Goal: Communication & Community: Answer question/provide support

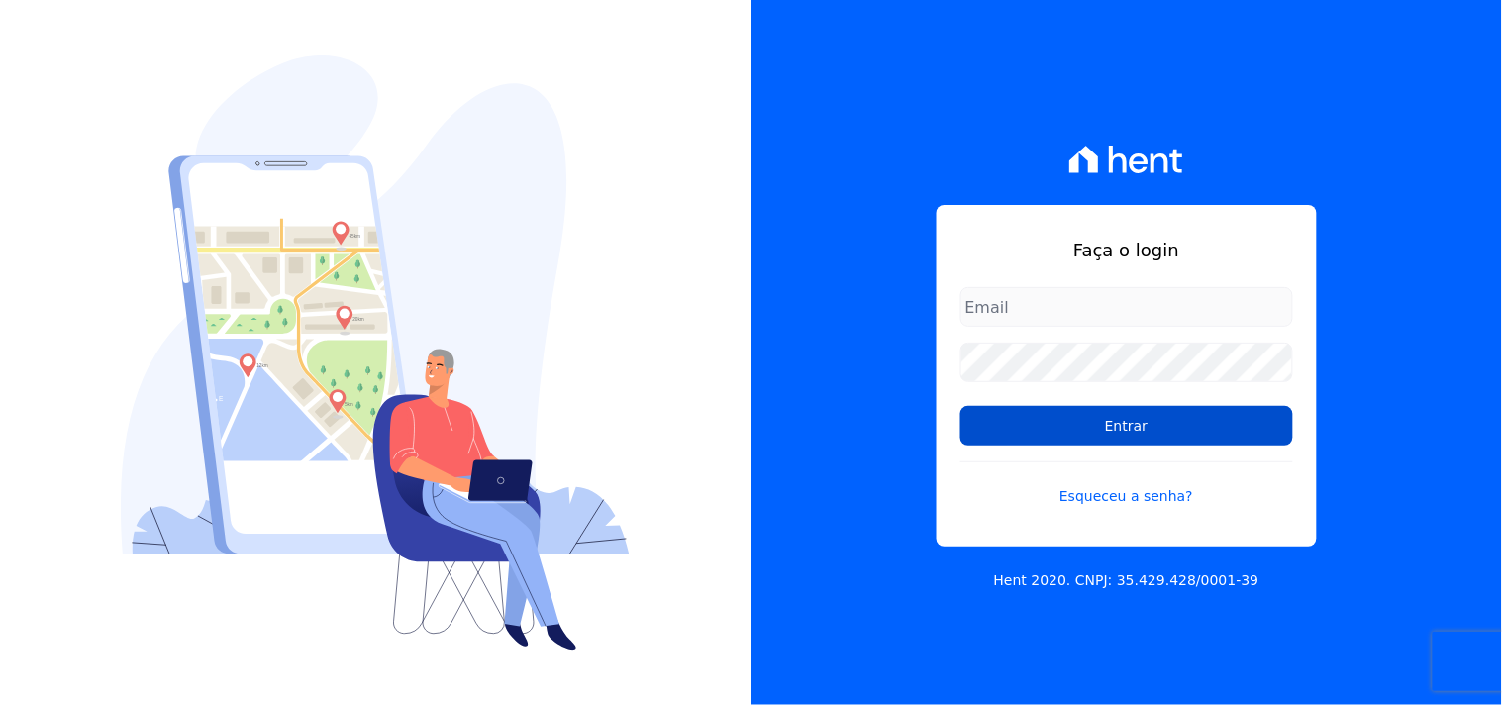
type input "mondeo@mondeoconstrutora.com.br"
click at [1154, 429] on input "Entrar" at bounding box center [1126, 426] width 333 height 40
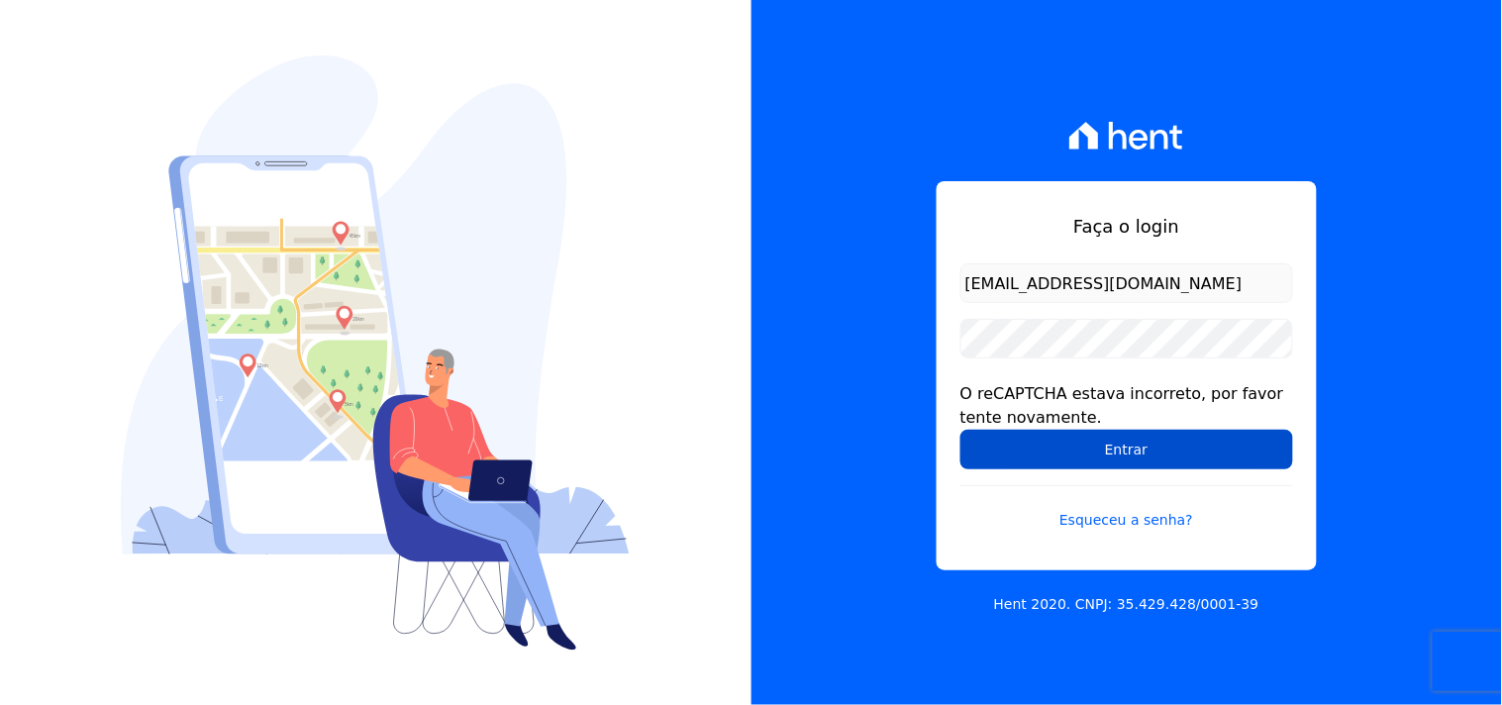
click at [1066, 445] on input "Entrar" at bounding box center [1126, 450] width 333 height 40
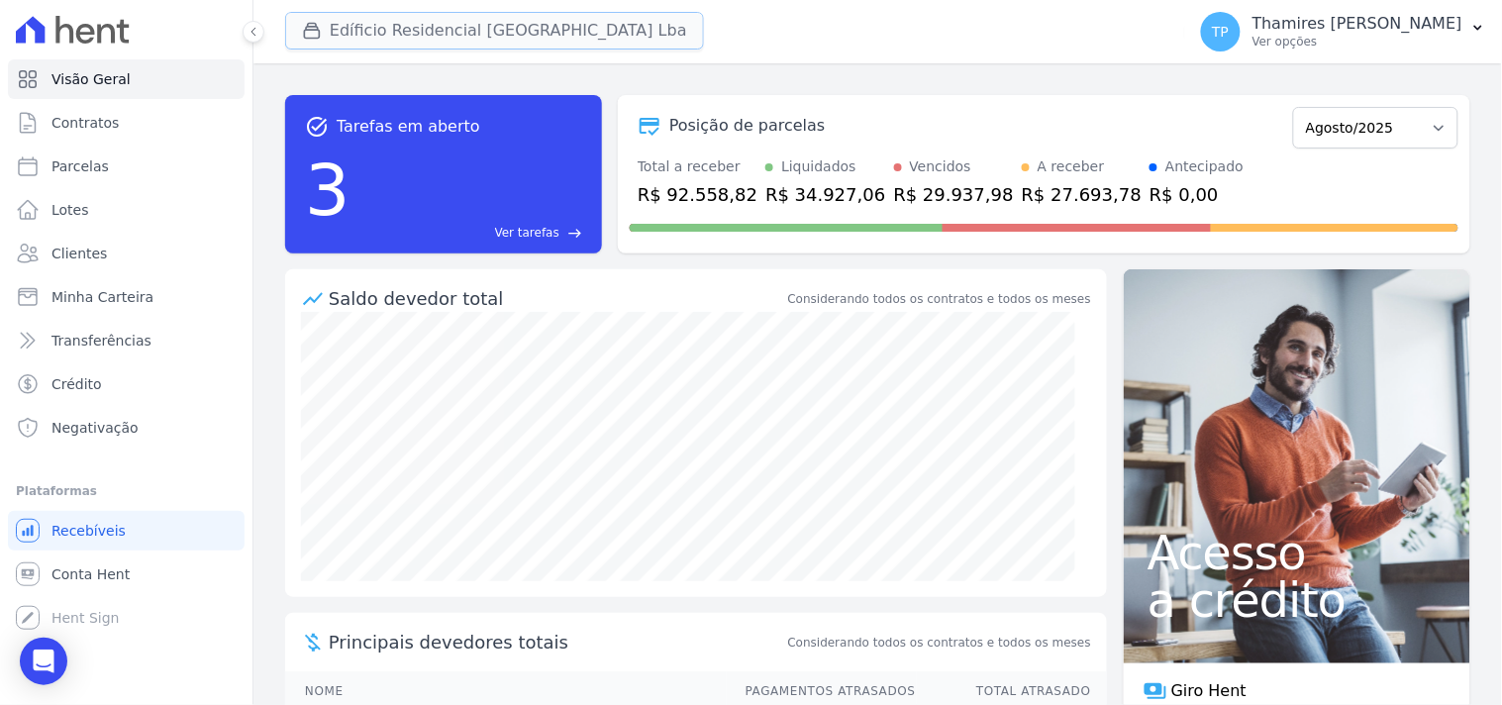
click at [341, 41] on button "Edíficio Residencial Grevílea Park Lba" at bounding box center [494, 31] width 419 height 38
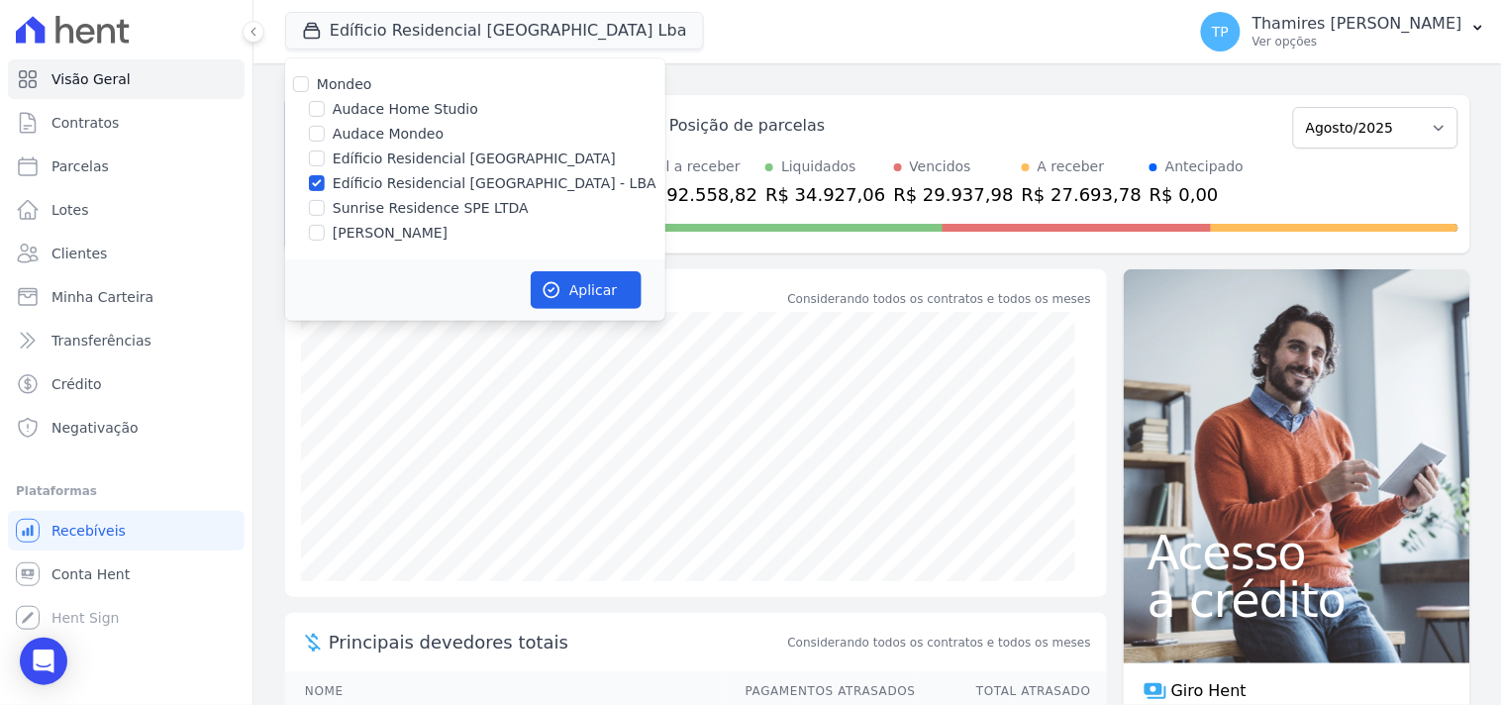
click at [349, 134] on label "Audace Mondeo" at bounding box center [388, 134] width 111 height 21
click at [325, 134] on input "Audace Mondeo" at bounding box center [317, 134] width 16 height 16
checkbox input "true"
click at [377, 202] on label "Sunrise Residence SPE LTDA" at bounding box center [431, 208] width 196 height 21
click at [325, 202] on input "Sunrise Residence SPE LTDA" at bounding box center [317, 208] width 16 height 16
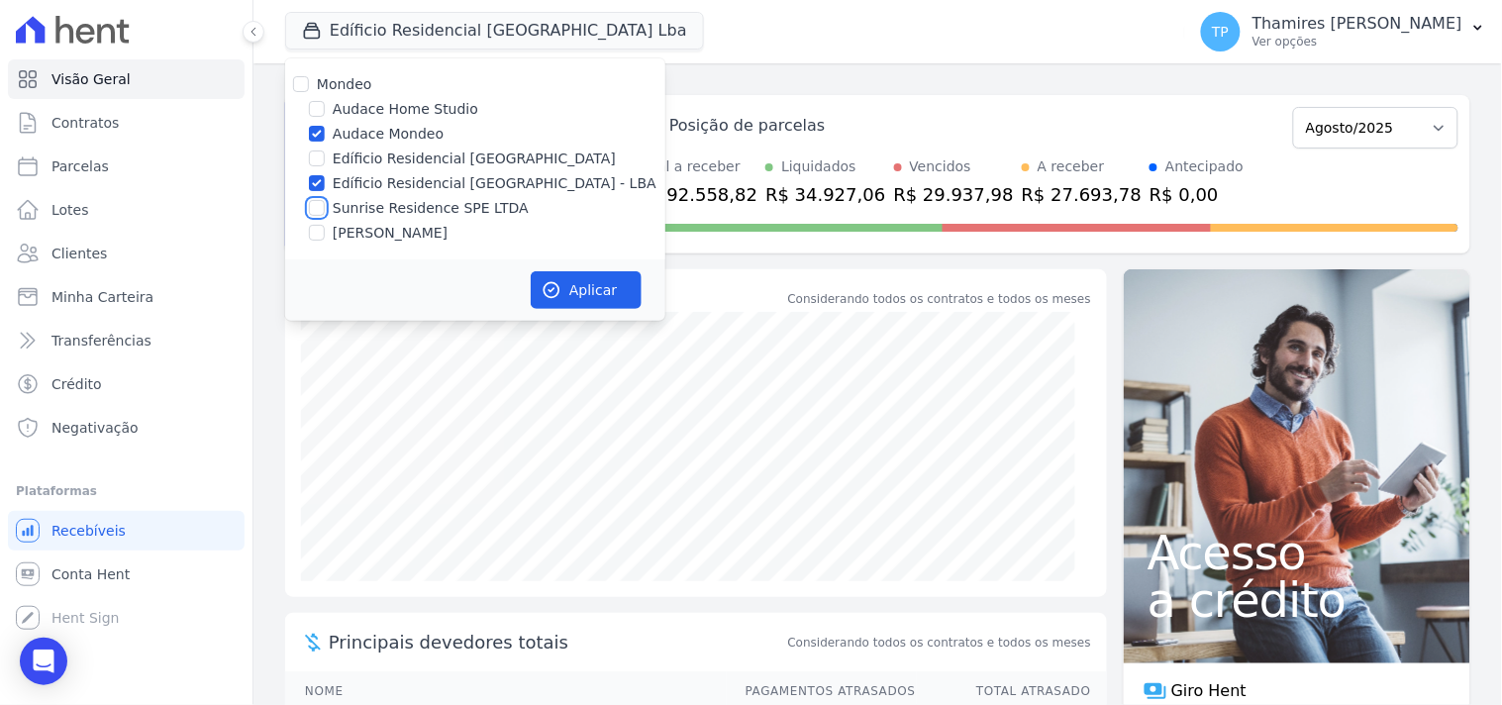
checkbox input "true"
click at [382, 238] on label "[PERSON_NAME]" at bounding box center [390, 233] width 115 height 21
click at [325, 238] on input "[PERSON_NAME]" at bounding box center [317, 233] width 16 height 16
checkbox input "true"
click at [591, 272] on button "Aplicar" at bounding box center [586, 290] width 111 height 38
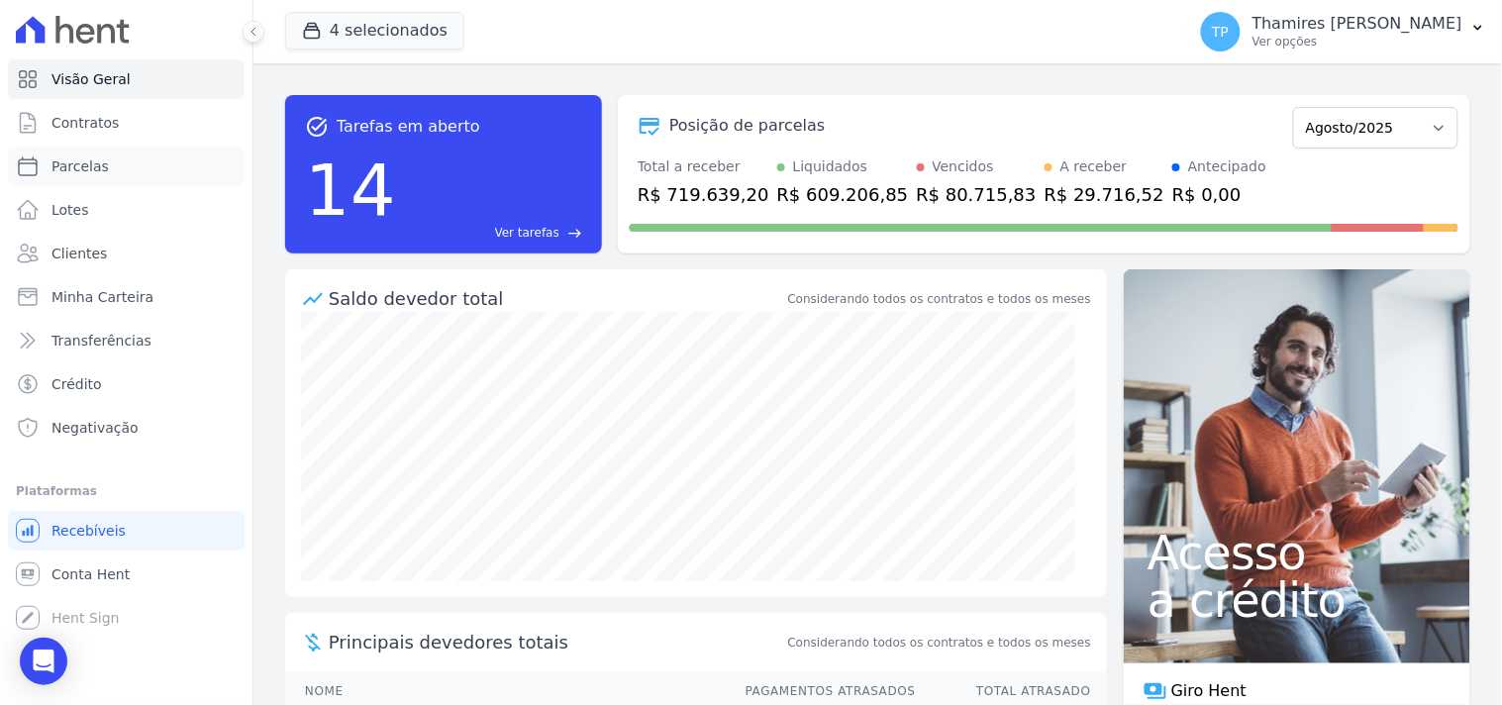
click at [170, 169] on link "Parcelas" at bounding box center [126, 167] width 237 height 40
select select
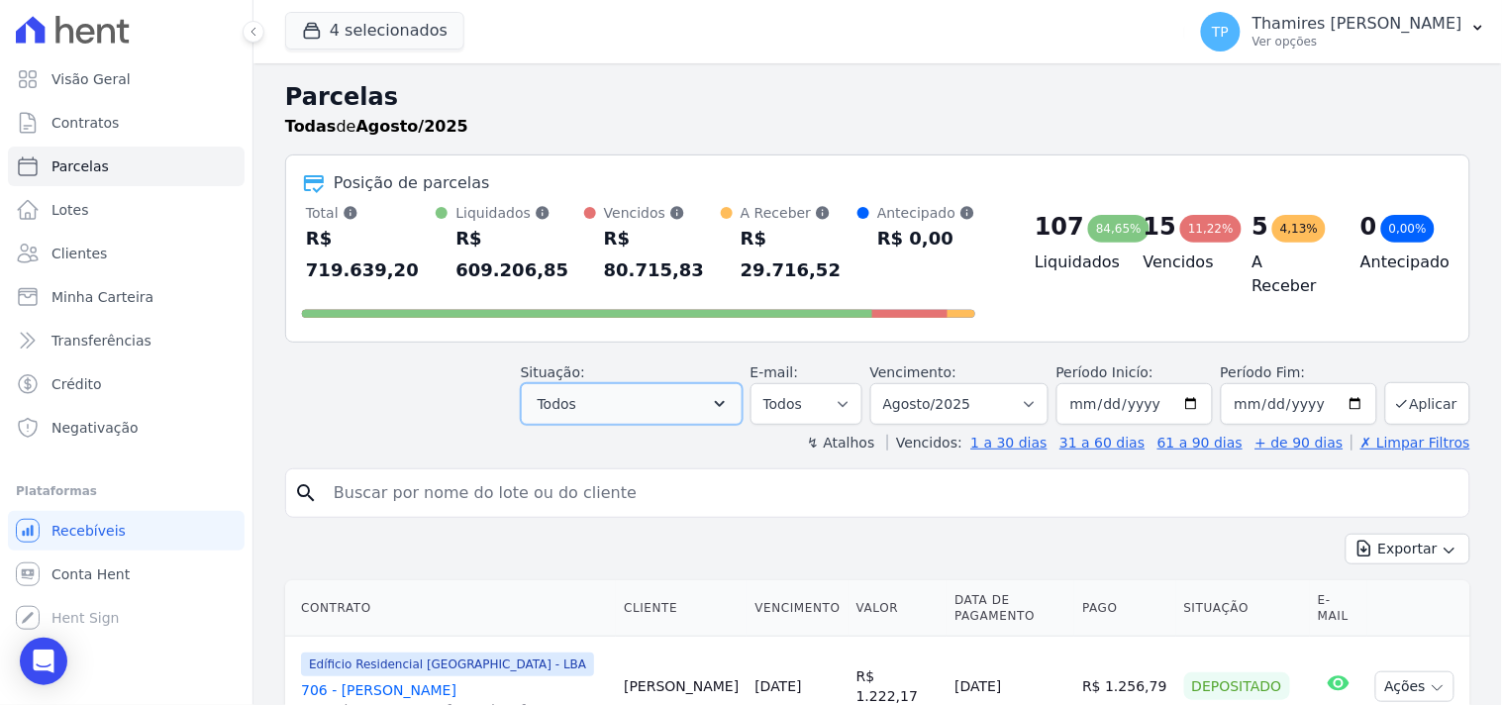
click at [642, 383] on button "Todos" at bounding box center [632, 404] width 222 height 42
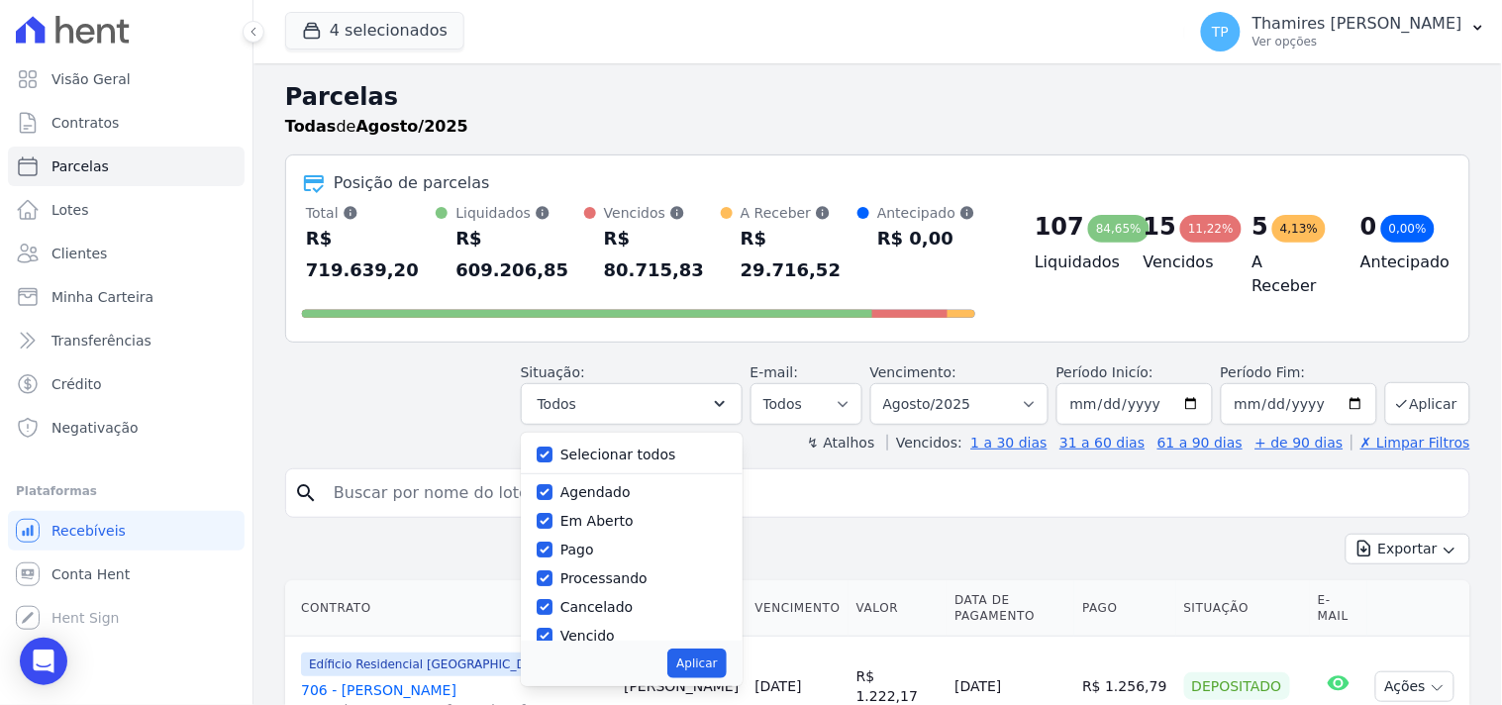
click at [647, 446] on label "Selecionar todos" at bounding box center [618, 454] width 116 height 16
click at [552, 446] on input "Selecionar todos" at bounding box center [545, 454] width 16 height 16
checkbox input "false"
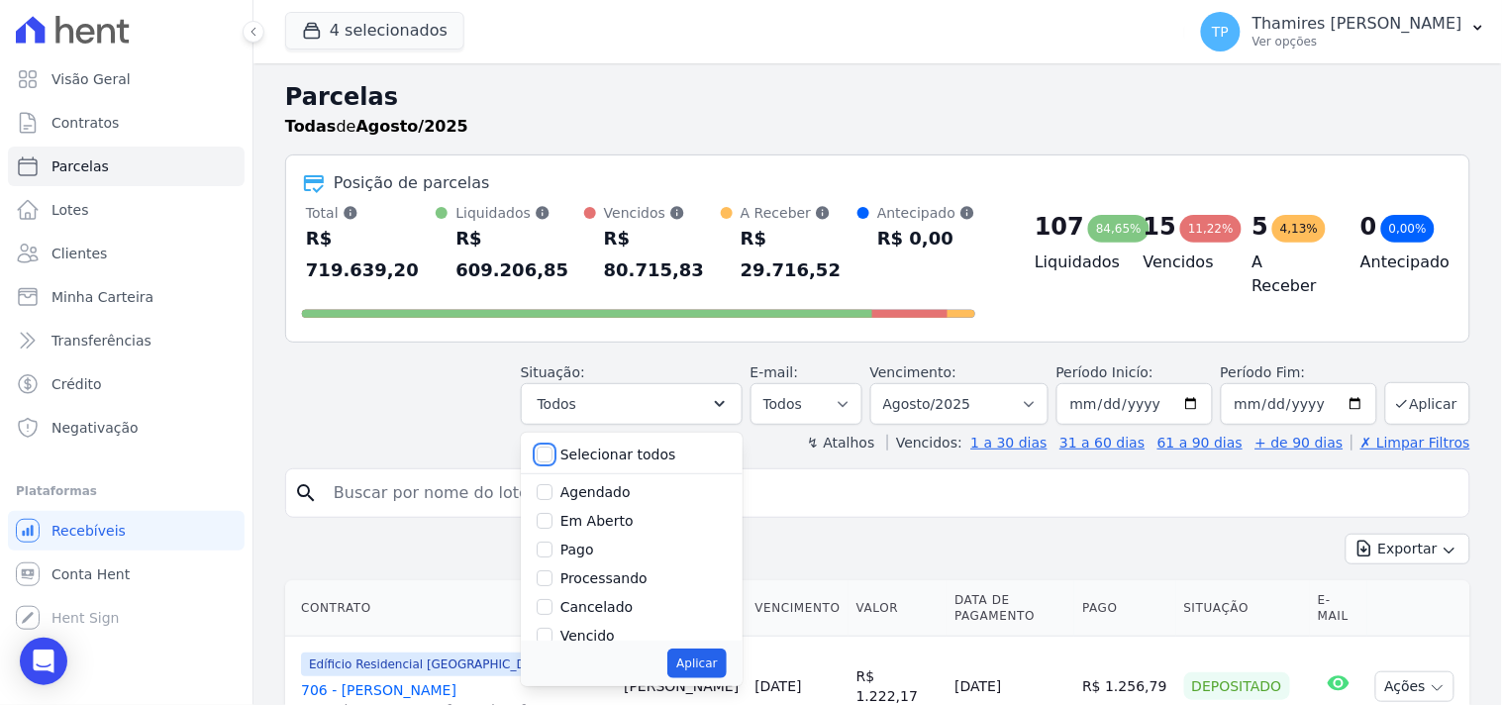
checkbox input "false"
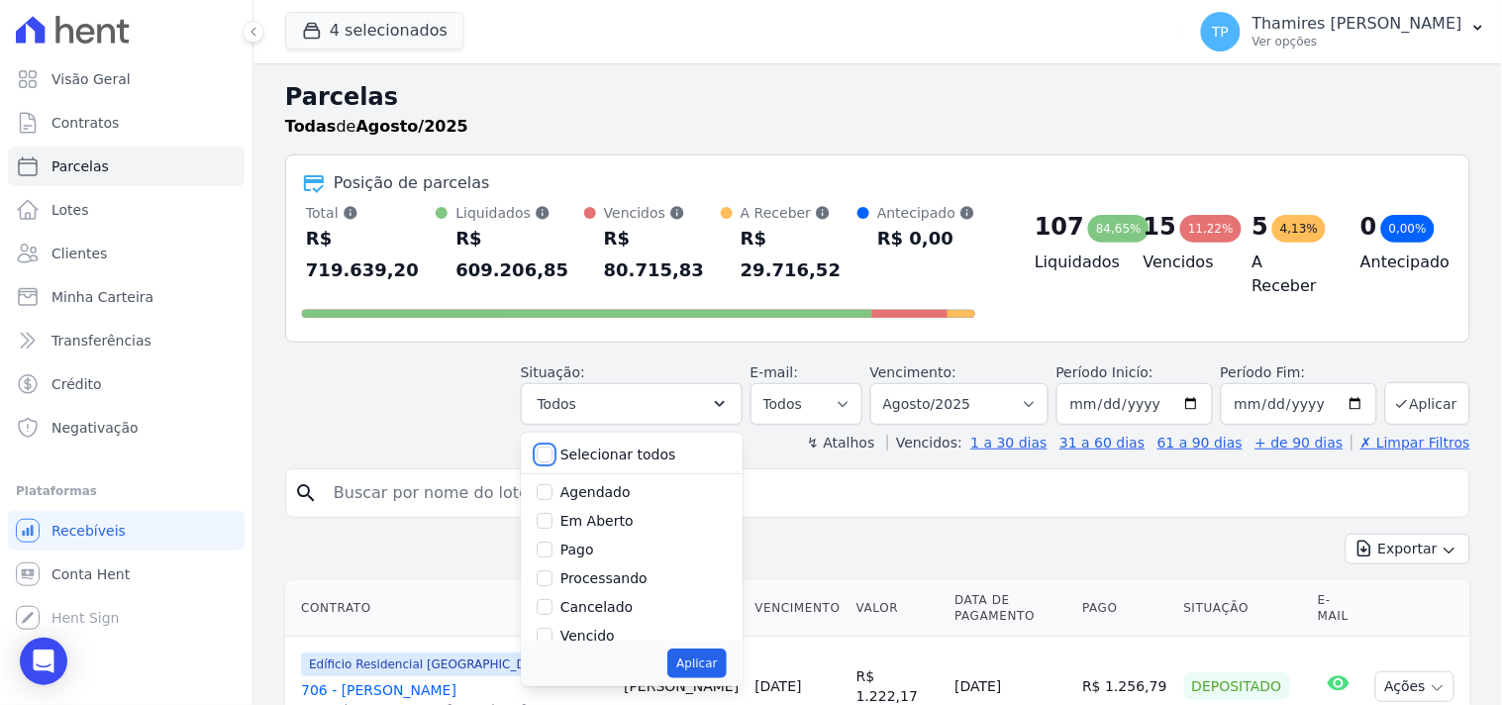
checkbox input "false"
click at [586, 542] on label "Pago" at bounding box center [577, 550] width 34 height 16
click at [552, 542] on input "Pago" at bounding box center [545, 550] width 16 height 16
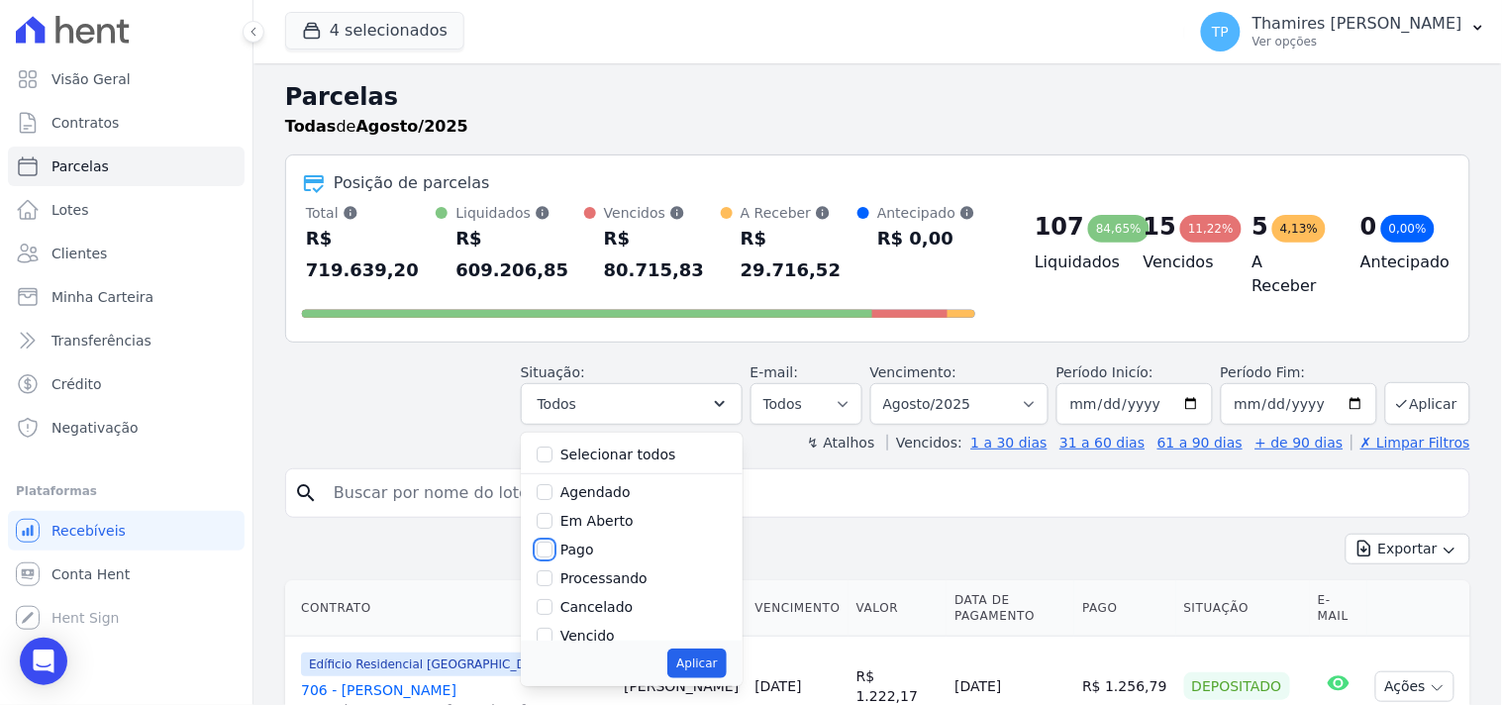
checkbox input "true"
drag, startPoint x: 611, startPoint y: 526, endPoint x: 630, endPoint y: 537, distance: 21.7
click at [612, 546] on label "Transferindo" at bounding box center [603, 554] width 86 height 16
click at [552, 546] on input "Transferindo" at bounding box center [545, 554] width 16 height 16
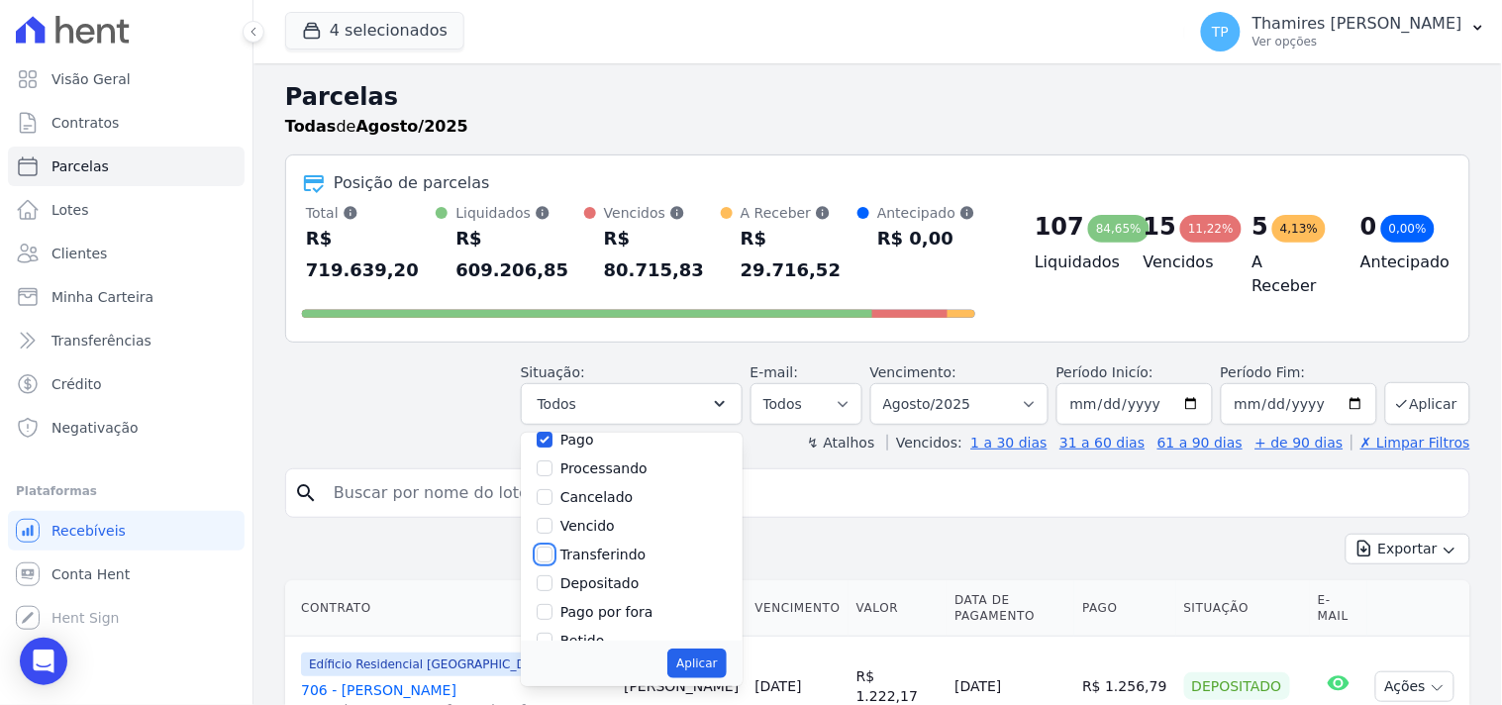
checkbox input "true"
click at [726, 648] on button "Aplicar" at bounding box center [696, 663] width 58 height 30
select select "paid"
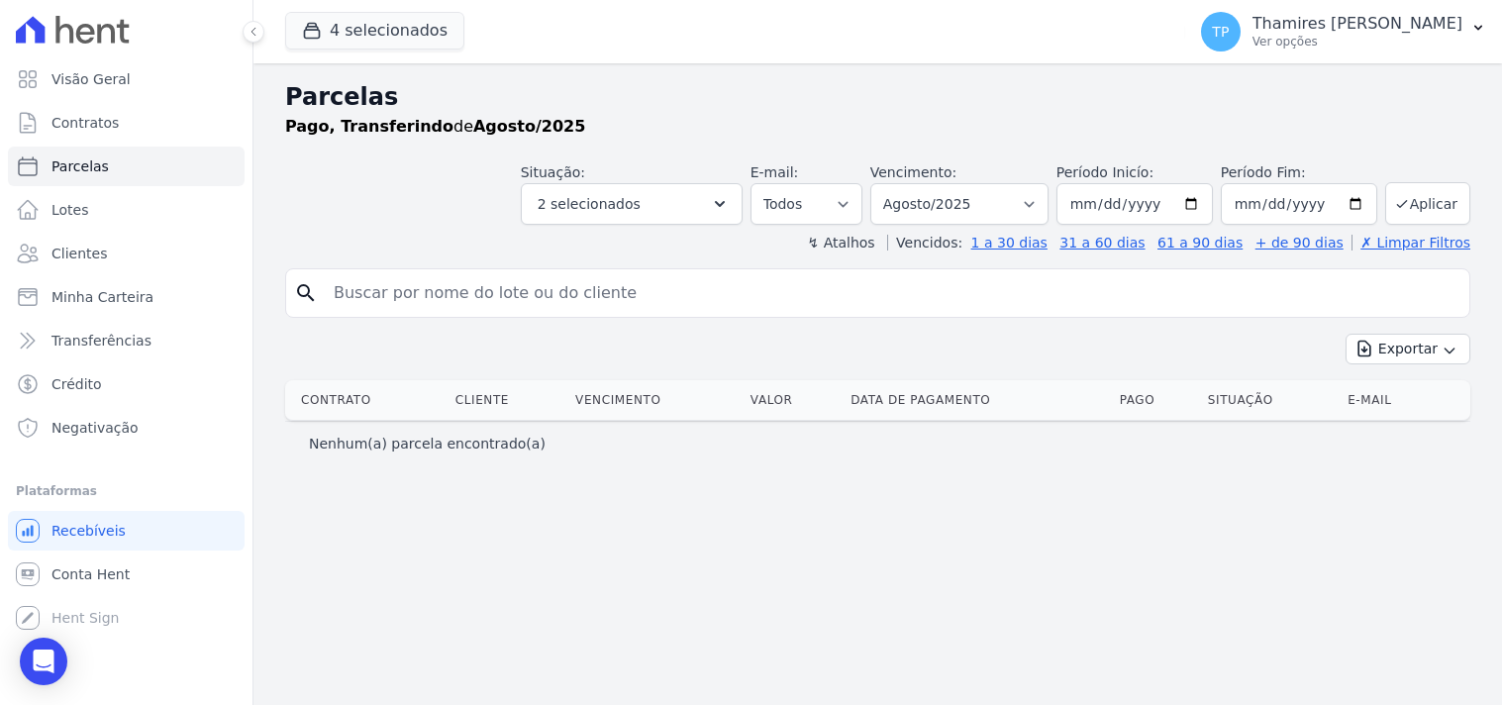
select select
click at [153, 82] on link "Visão Geral" at bounding box center [126, 79] width 237 height 40
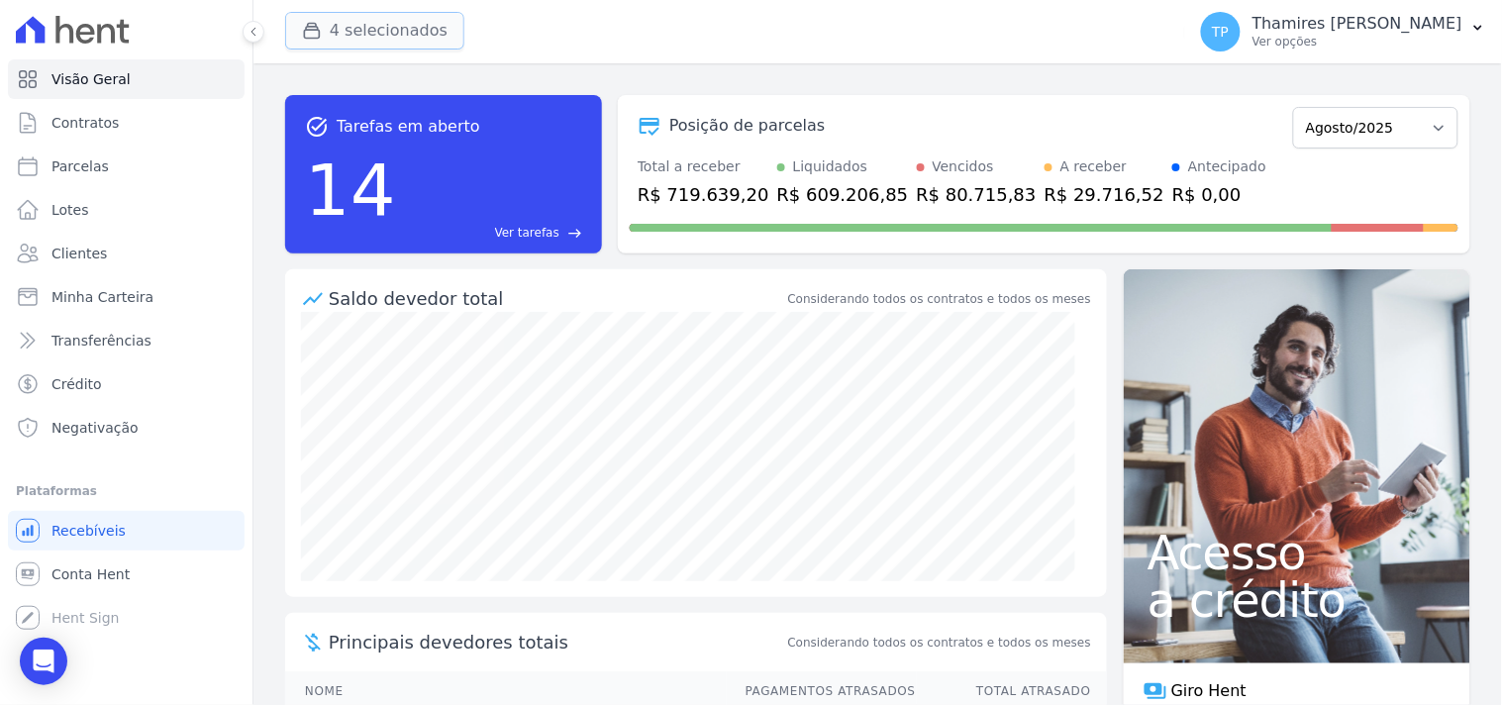
click at [376, 24] on button "4 selecionados" at bounding box center [374, 31] width 179 height 38
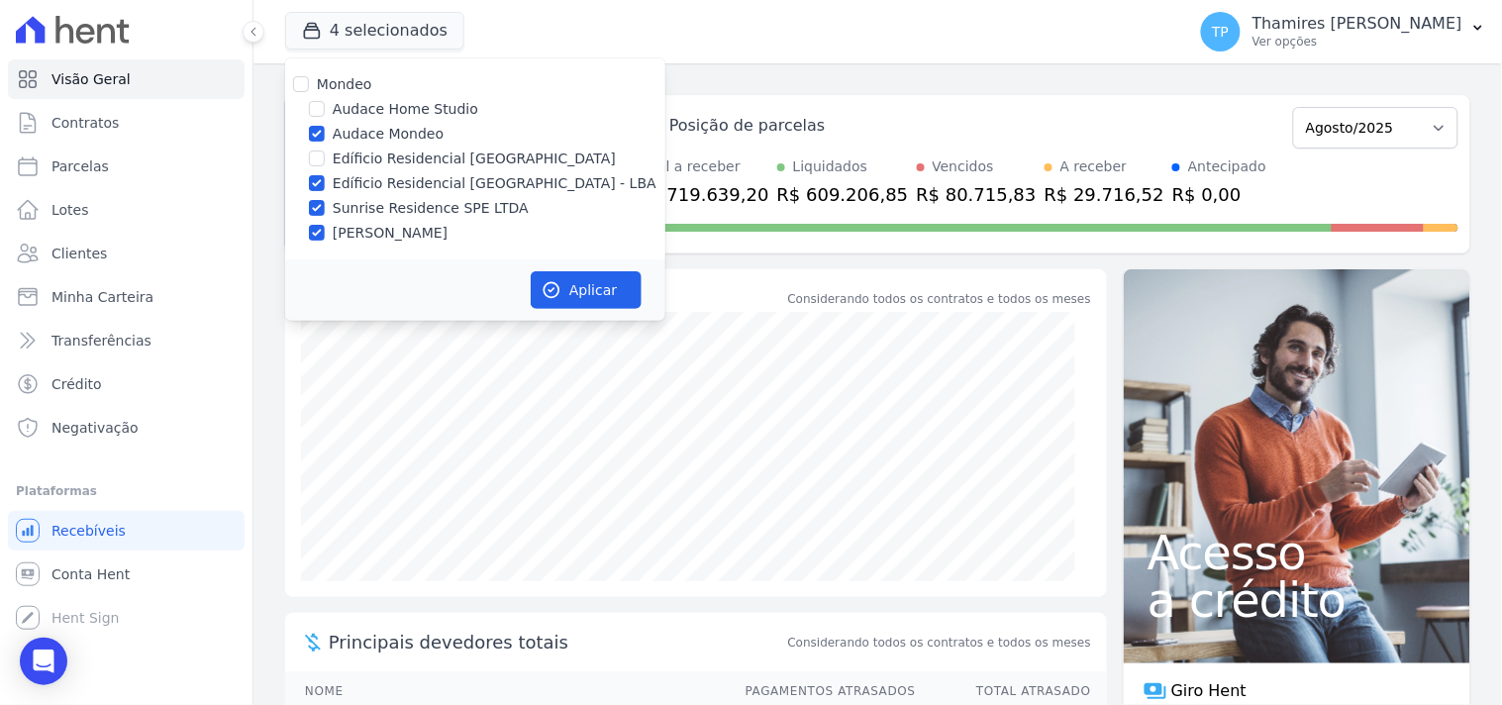
click at [353, 126] on label "Audace Mondeo" at bounding box center [388, 134] width 111 height 21
click at [325, 126] on input "Audace Mondeo" at bounding box center [317, 134] width 16 height 16
checkbox input "false"
click at [350, 184] on label "Edíficio Residencial [GEOGRAPHIC_DATA] - LBA" at bounding box center [495, 183] width 324 height 21
click at [325, 184] on input "Edíficio Residencial [GEOGRAPHIC_DATA] - LBA" at bounding box center [317, 183] width 16 height 16
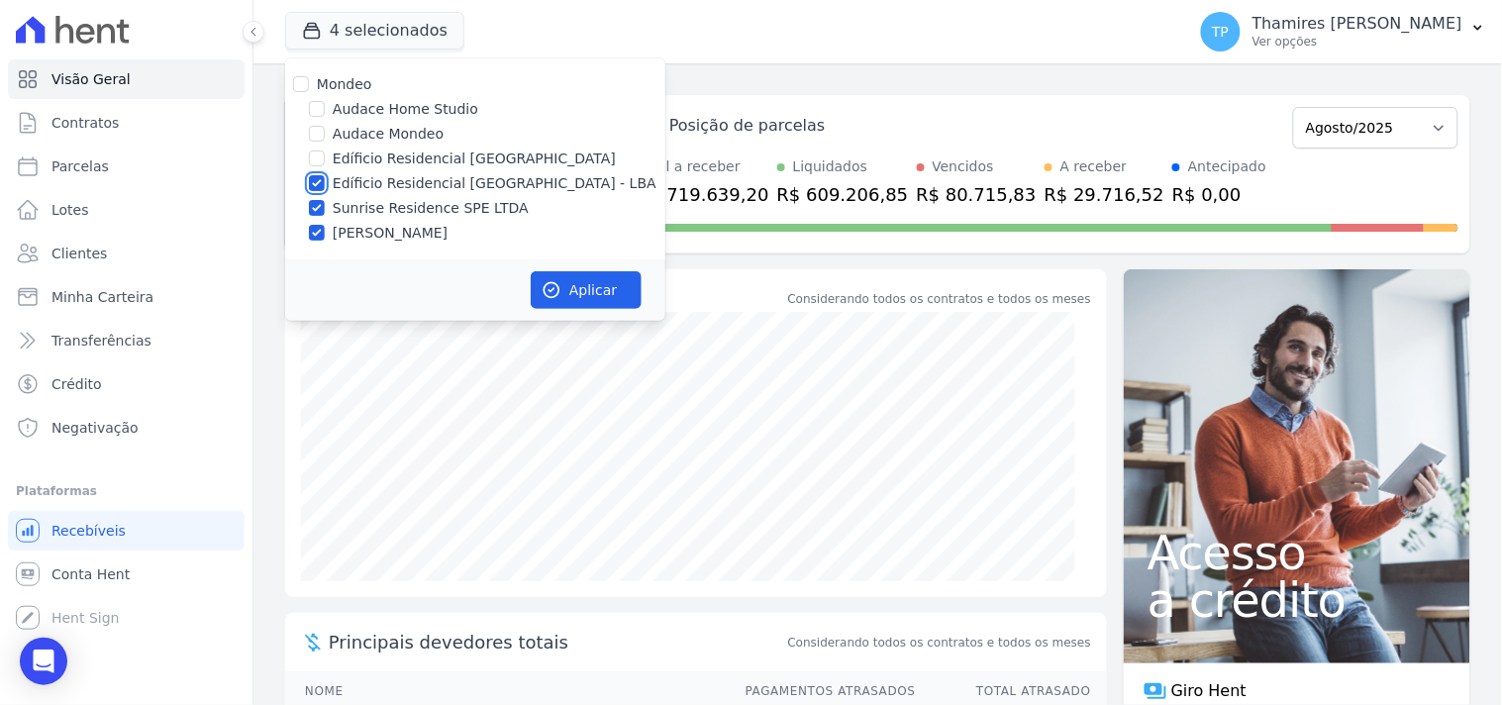
checkbox input "false"
click at [380, 206] on label "Sunrise Residence SPE LTDA" at bounding box center [431, 208] width 196 height 21
click at [325, 206] on input "Sunrise Residence SPE LTDA" at bounding box center [317, 208] width 16 height 16
checkbox input "false"
click at [389, 230] on label "Terreno de Goioerê" at bounding box center [390, 233] width 115 height 21
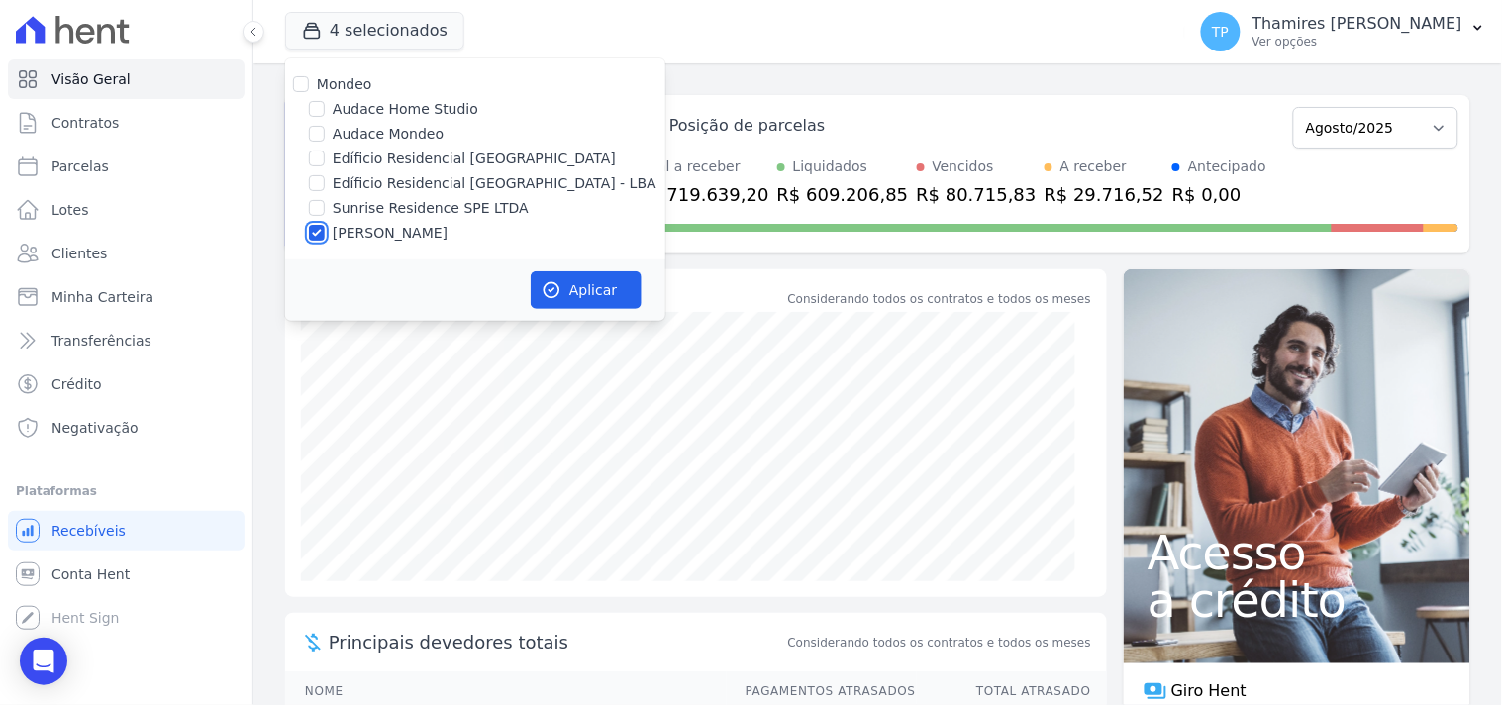
click at [325, 230] on input "Terreno de Goioerê" at bounding box center [317, 233] width 16 height 16
checkbox input "false"
click at [291, 181] on div "Edíficio Residencial Grevílea Park - LBA" at bounding box center [475, 183] width 380 height 21
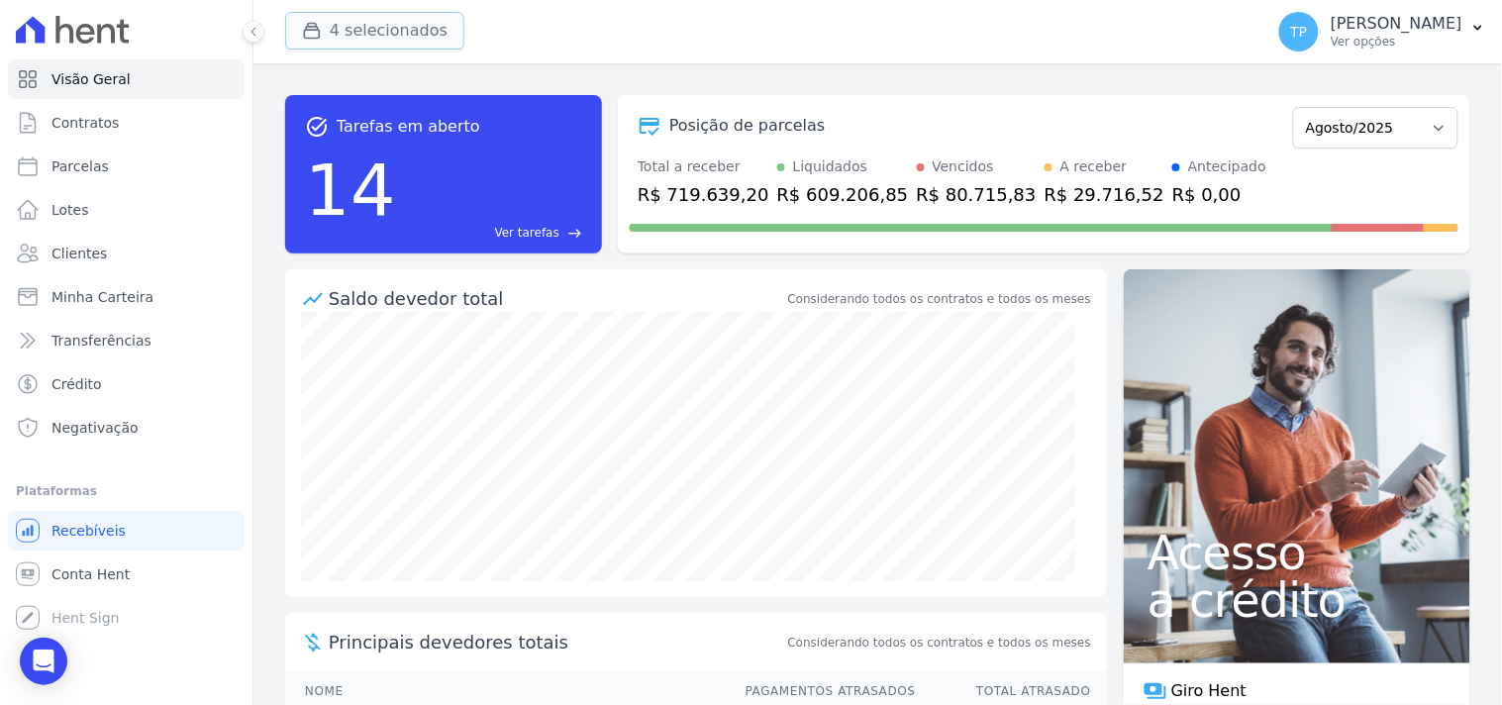
click at [345, 37] on button "4 selecionados" at bounding box center [374, 31] width 179 height 38
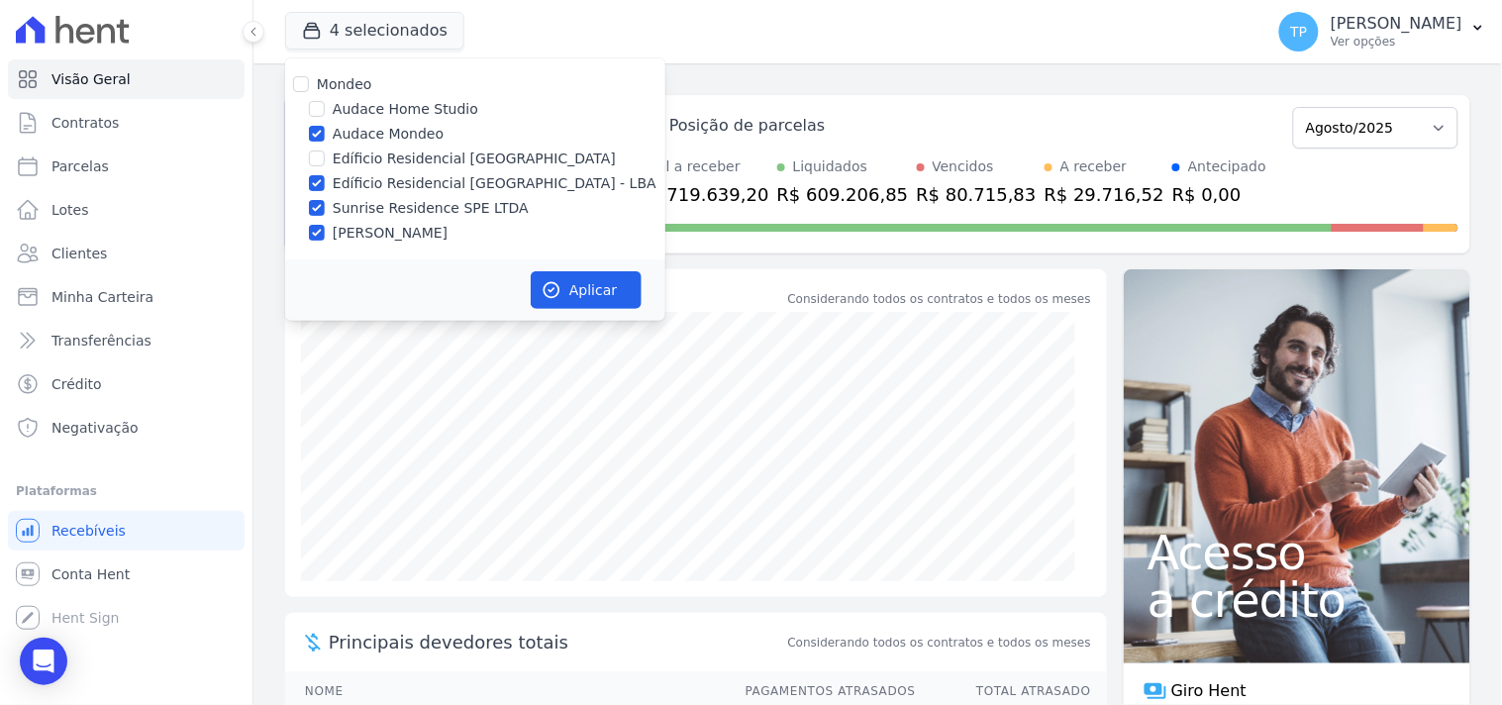
click at [440, 179] on label "Edíficio Residencial [GEOGRAPHIC_DATA] - LBA" at bounding box center [495, 183] width 324 height 21
click at [325, 179] on input "Edíficio Residencial [GEOGRAPHIC_DATA] - LBA" at bounding box center [317, 183] width 16 height 16
checkbox input "false"
click at [449, 206] on label "Sunrise Residence SPE LTDA" at bounding box center [431, 208] width 196 height 21
click at [325, 206] on input "Sunrise Residence SPE LTDA" at bounding box center [317, 208] width 16 height 16
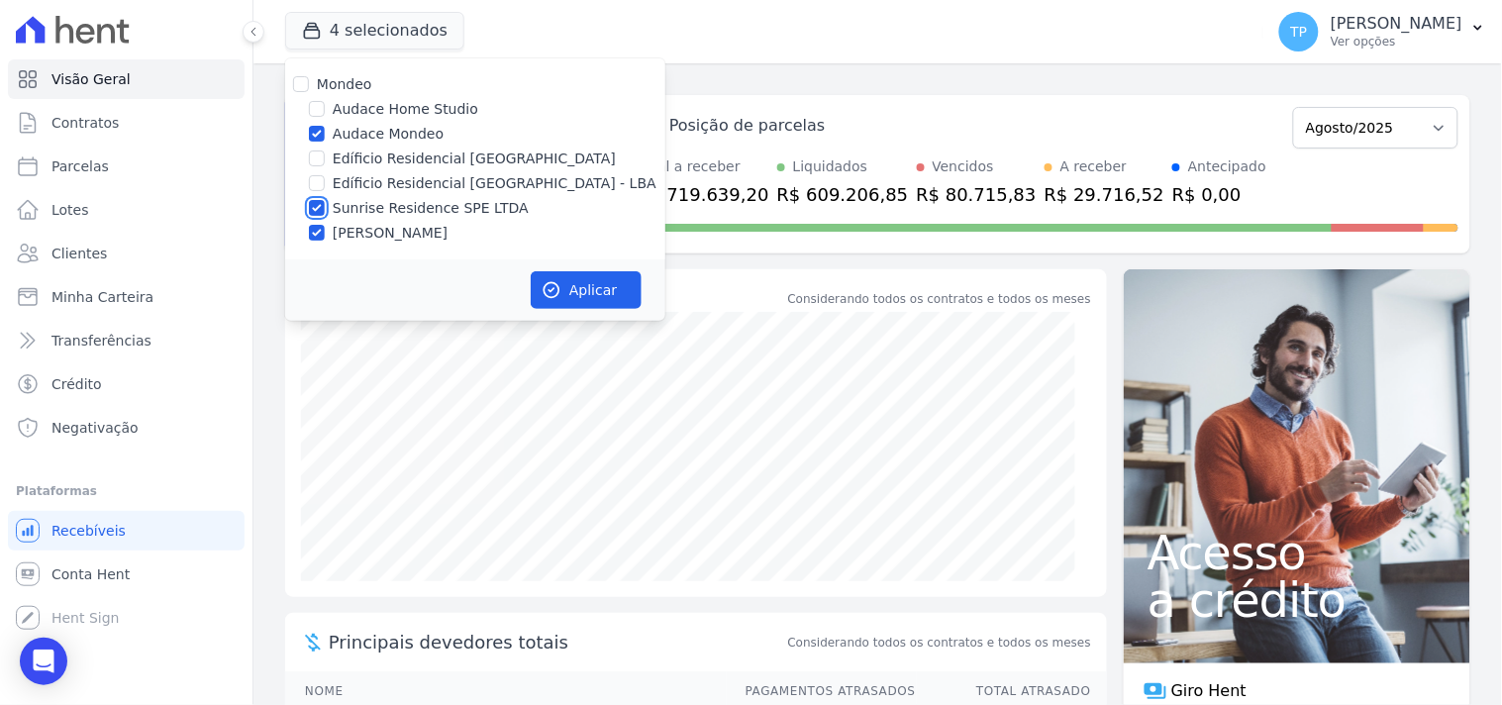
checkbox input "false"
click at [434, 224] on label "Terreno de Goioerê" at bounding box center [390, 233] width 115 height 21
click at [325, 225] on input "Terreno de Goioerê" at bounding box center [317, 233] width 16 height 16
checkbox input "false"
click at [653, 304] on div "Aplicar" at bounding box center [475, 289] width 380 height 61
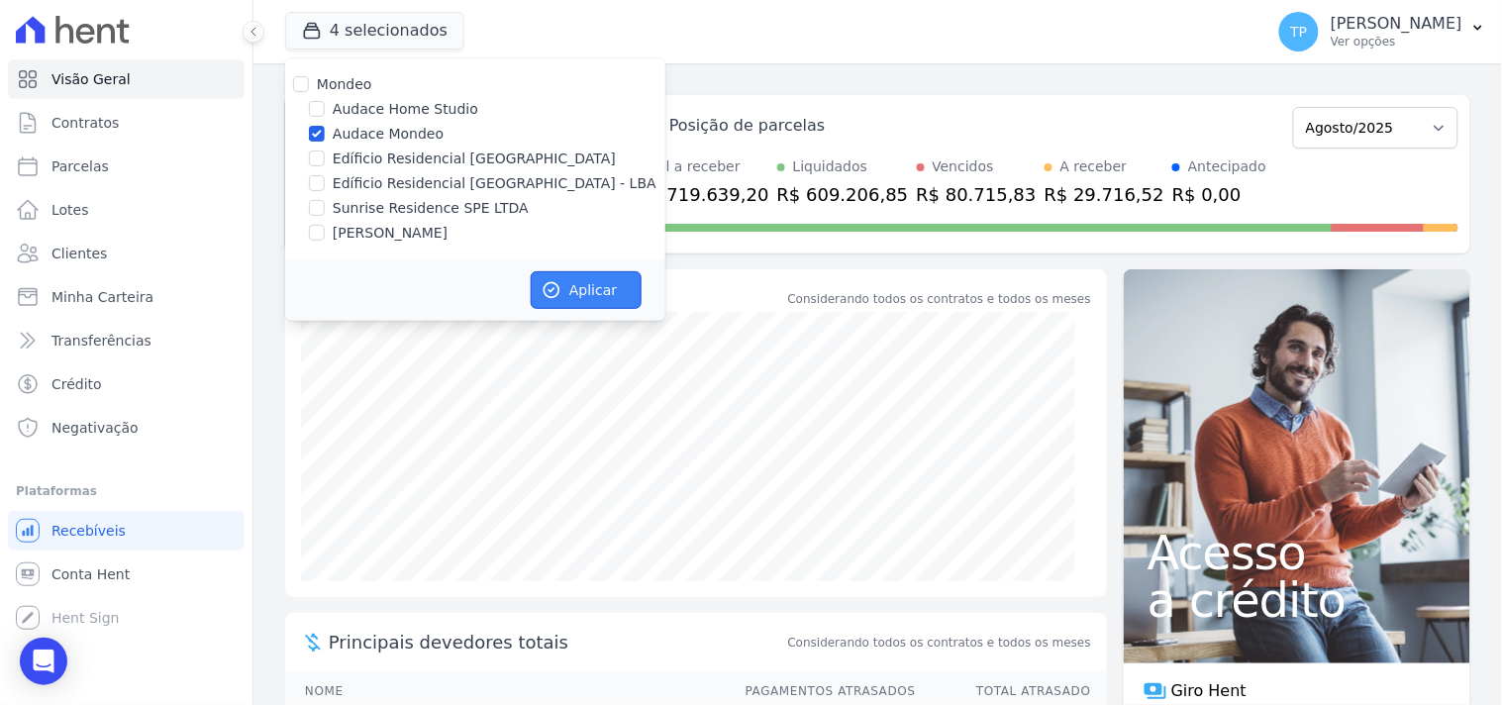
click at [566, 283] on button "Aplicar" at bounding box center [586, 290] width 111 height 38
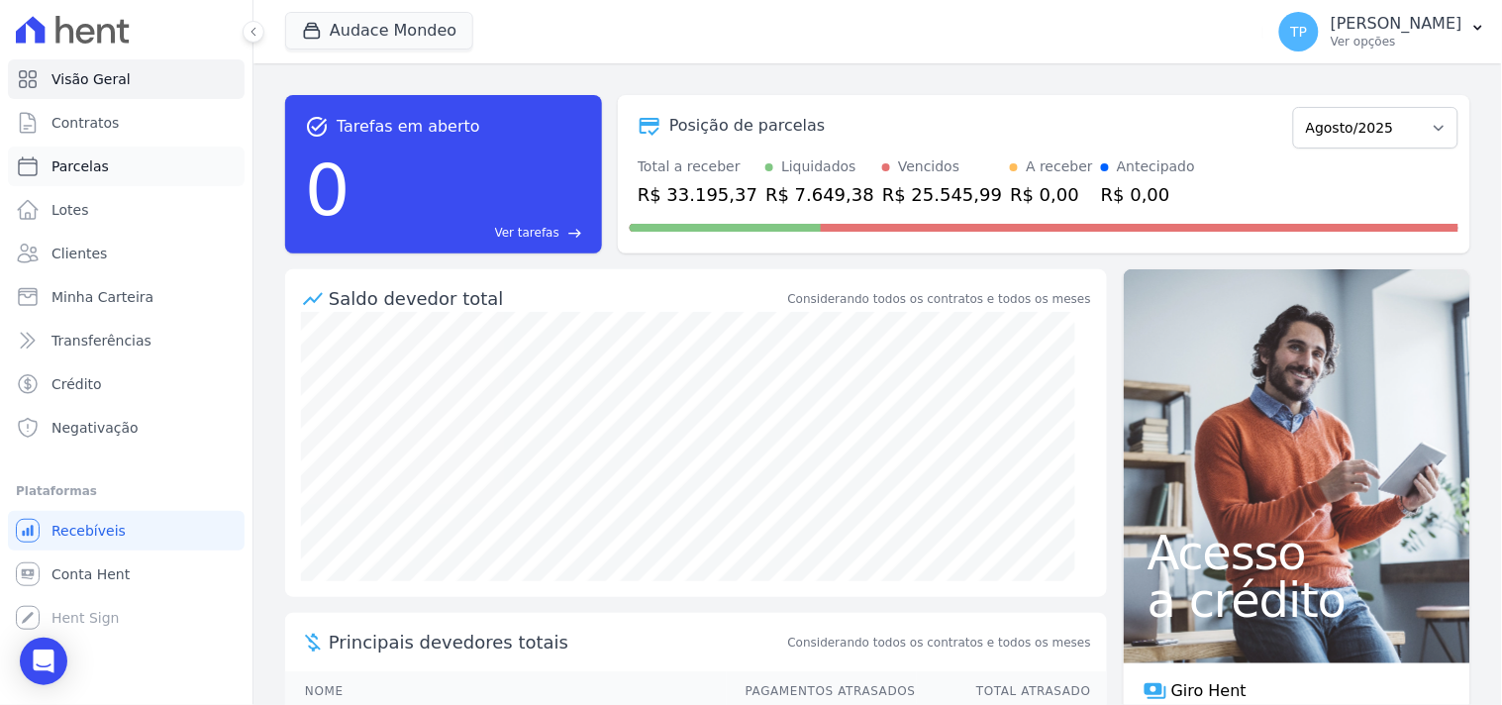
click at [94, 159] on span "Parcelas" at bounding box center [79, 166] width 57 height 20
select select
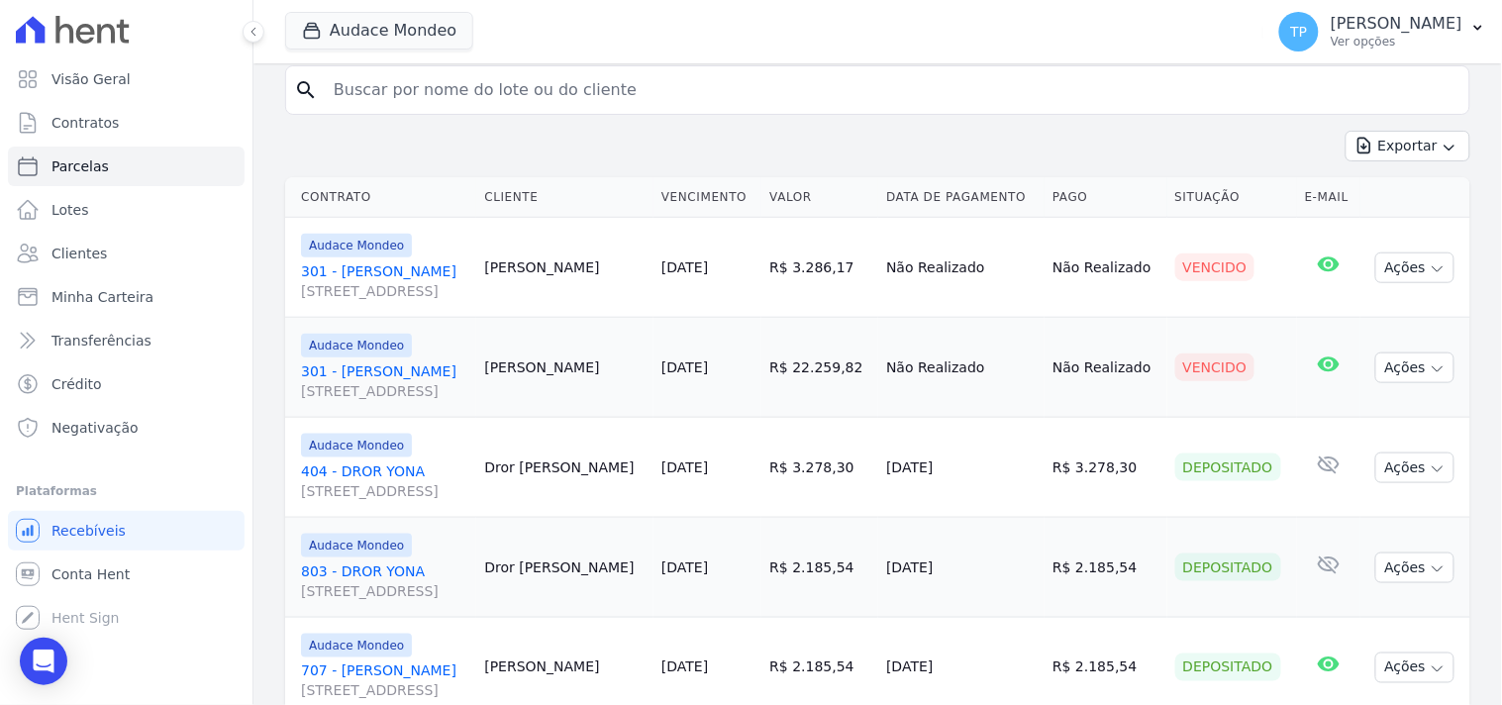
scroll to position [445, 0]
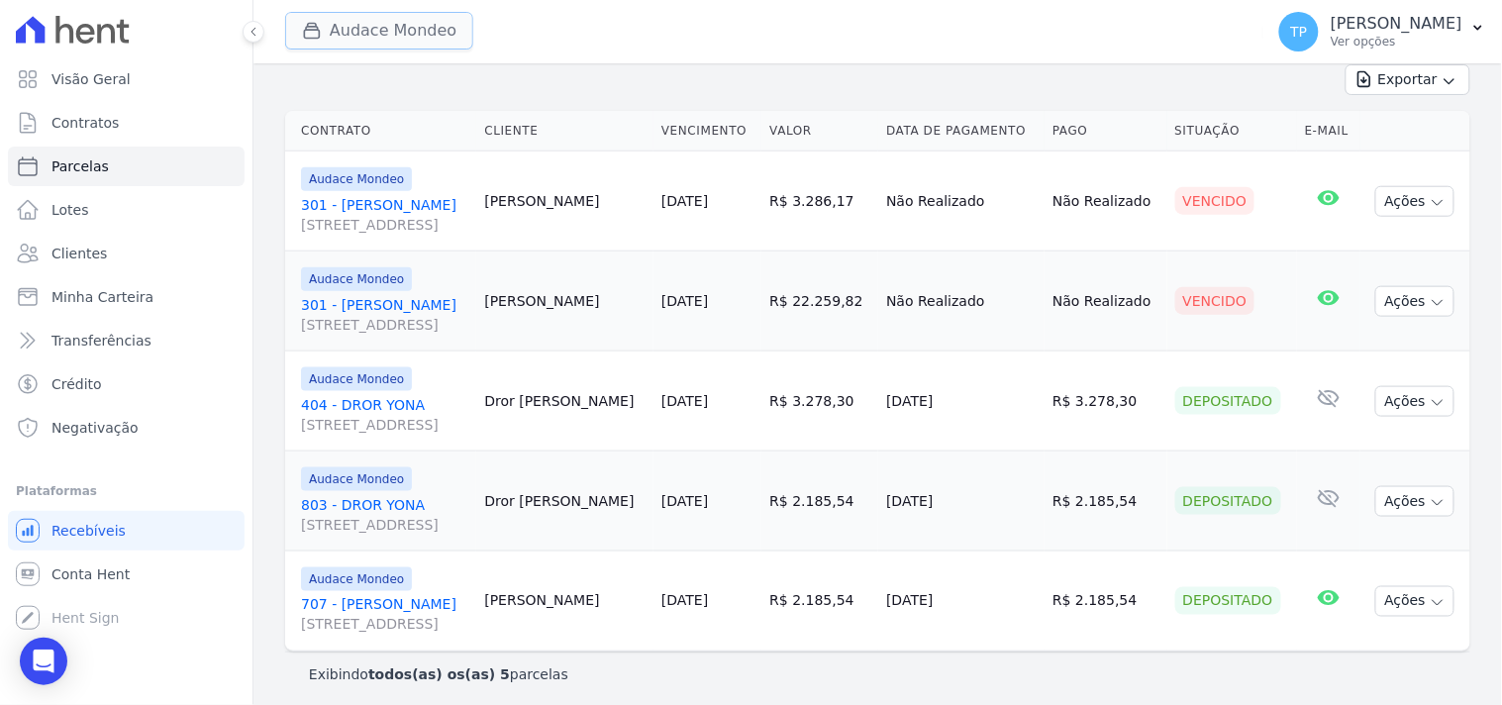
click at [418, 23] on button "Audace Mondeo" at bounding box center [379, 31] width 188 height 38
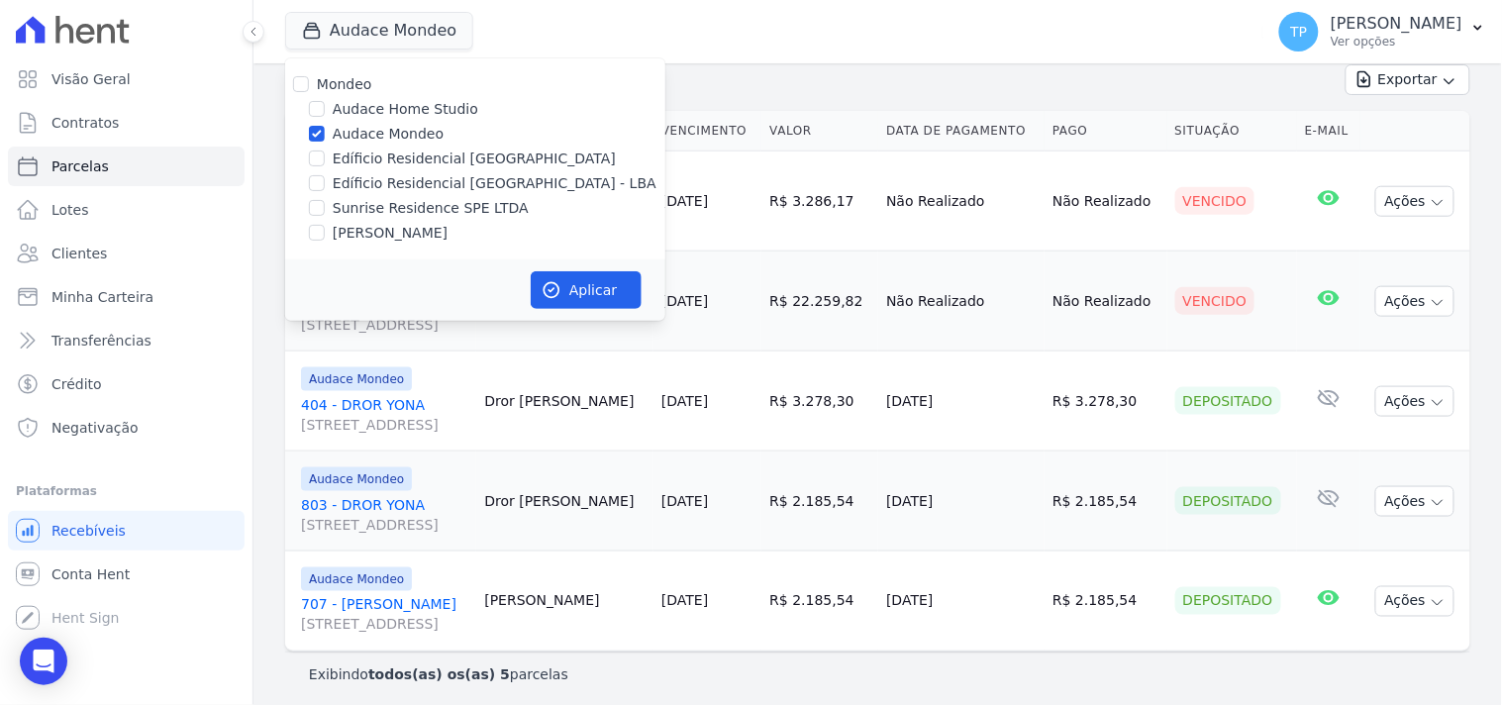
click at [370, 226] on label "Terreno de Goioerê" at bounding box center [390, 233] width 115 height 21
click at [325, 226] on input "Terreno de Goioerê" at bounding box center [317, 233] width 16 height 16
checkbox input "true"
click at [391, 136] on label "Audace Mondeo" at bounding box center [388, 134] width 111 height 21
click at [325, 136] on input "Audace Mondeo" at bounding box center [317, 134] width 16 height 16
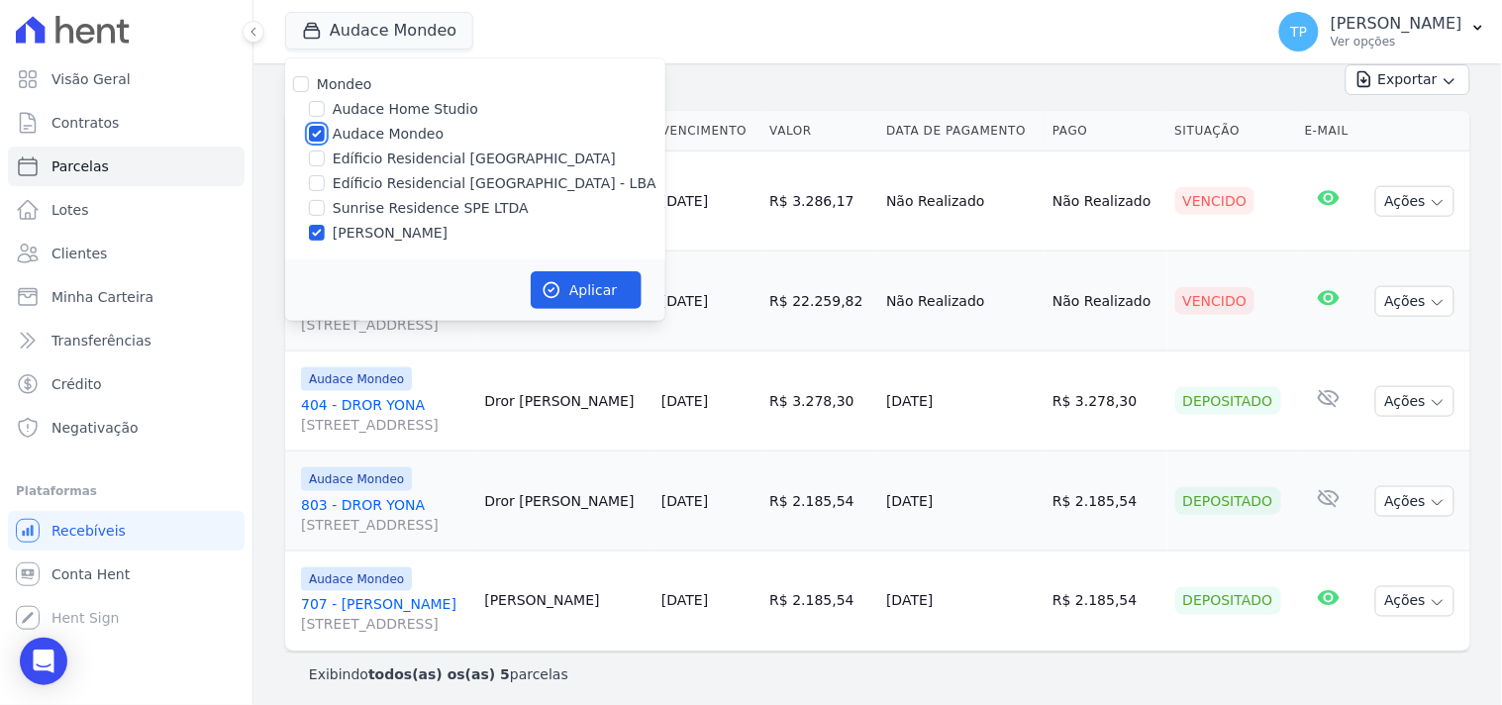
checkbox input "false"
click at [580, 273] on button "Aplicar" at bounding box center [586, 290] width 111 height 38
select select
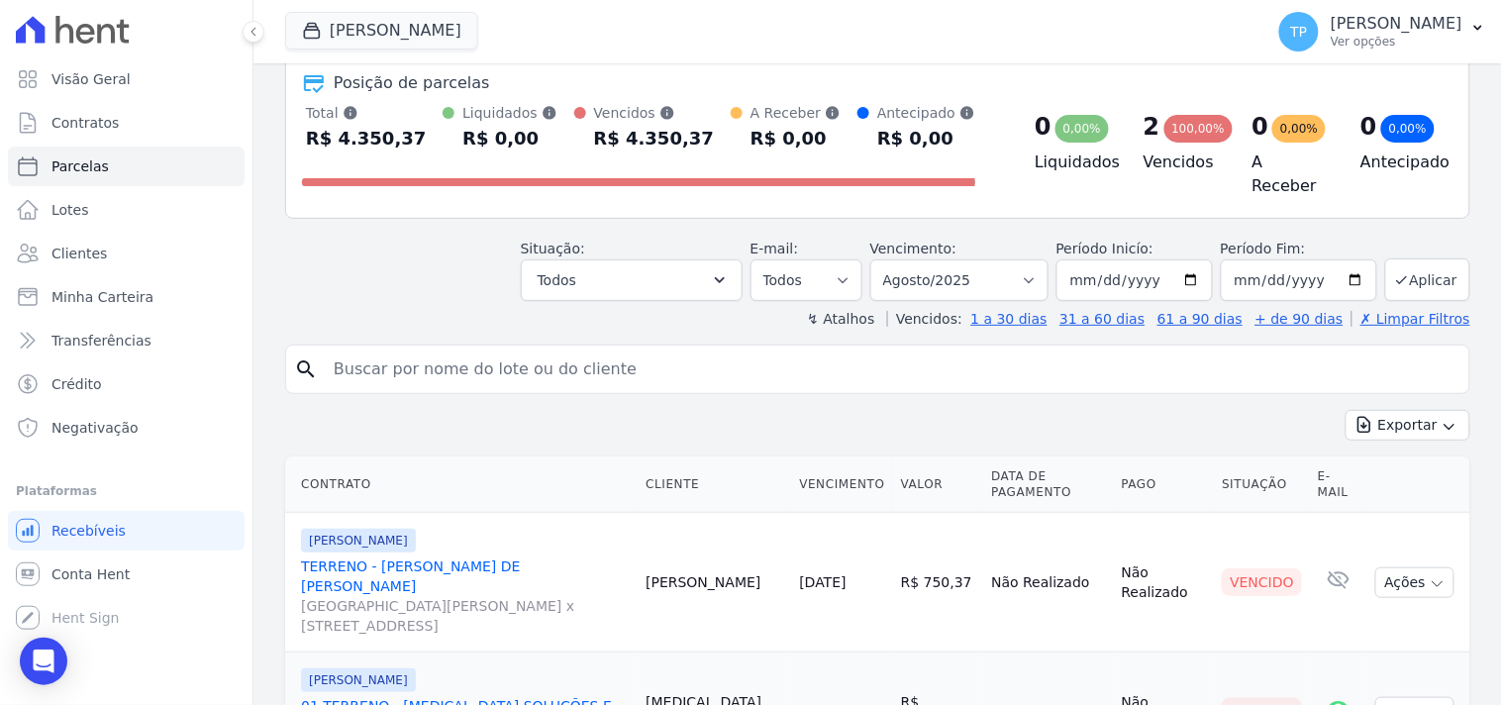
scroll to position [200, 0]
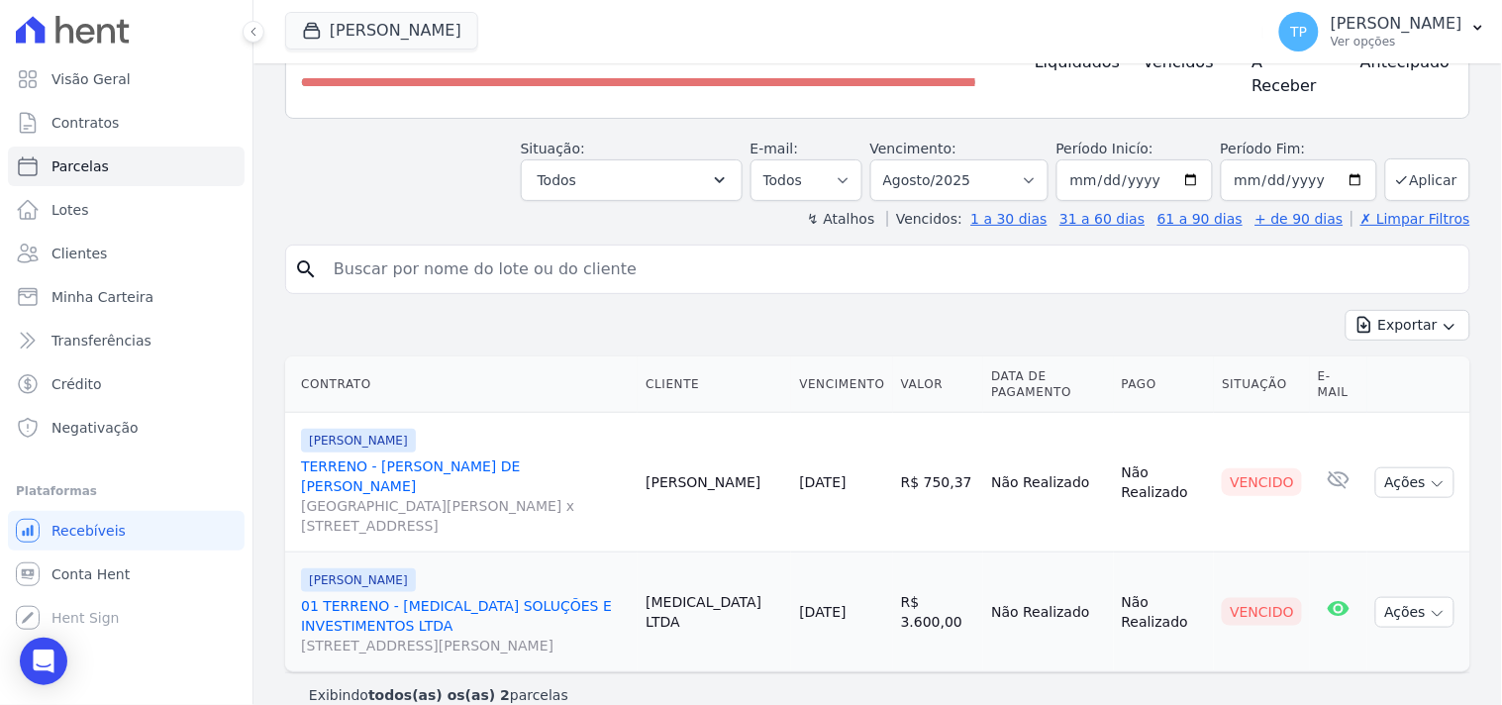
click at [567, 456] on link "TERRENO - MOACIR BRUNO DE ALMEIDA ROSSI Avenida Dário de Moreira Castilho x Rua…" at bounding box center [465, 495] width 329 height 79
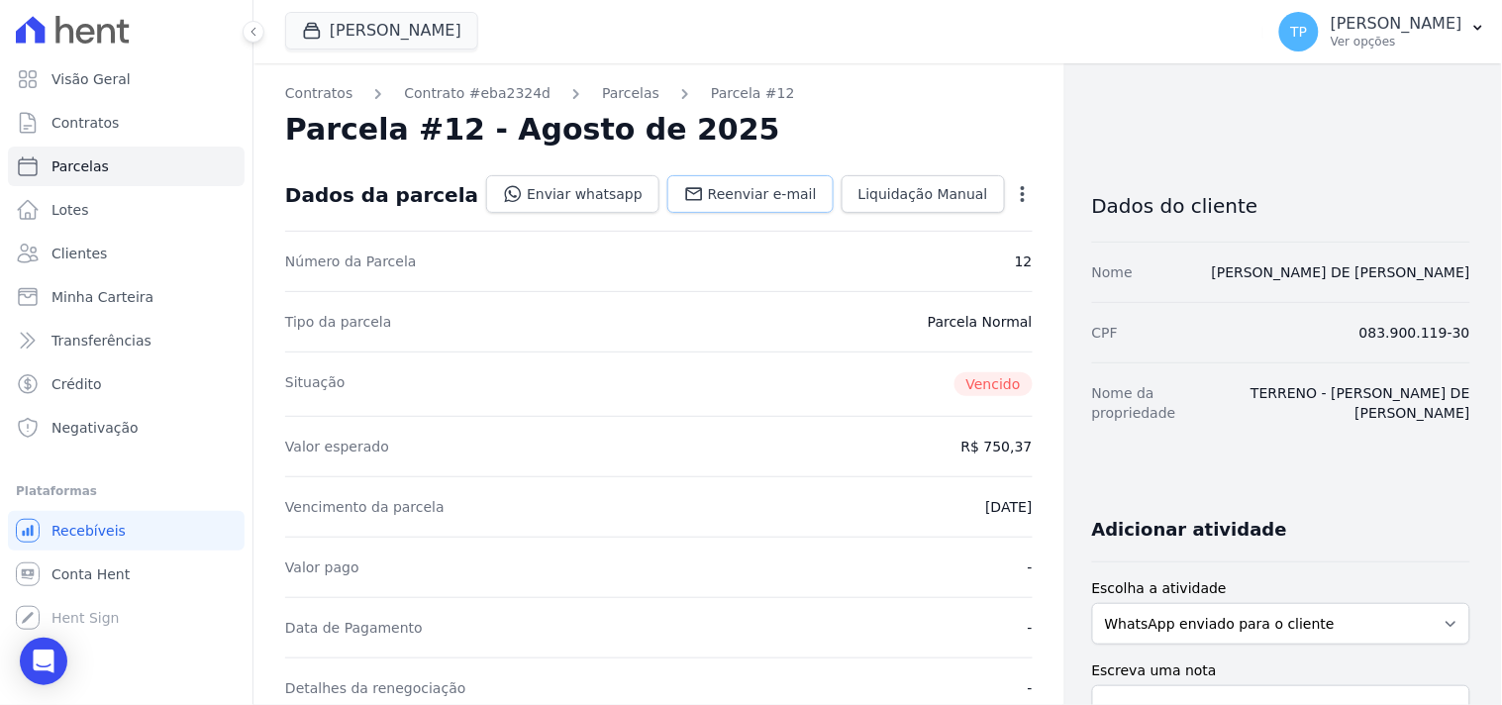
click at [719, 189] on span "Reenviar e-mail" at bounding box center [762, 194] width 109 height 20
click at [614, 195] on link "Enviar whatsapp" at bounding box center [572, 194] width 173 height 38
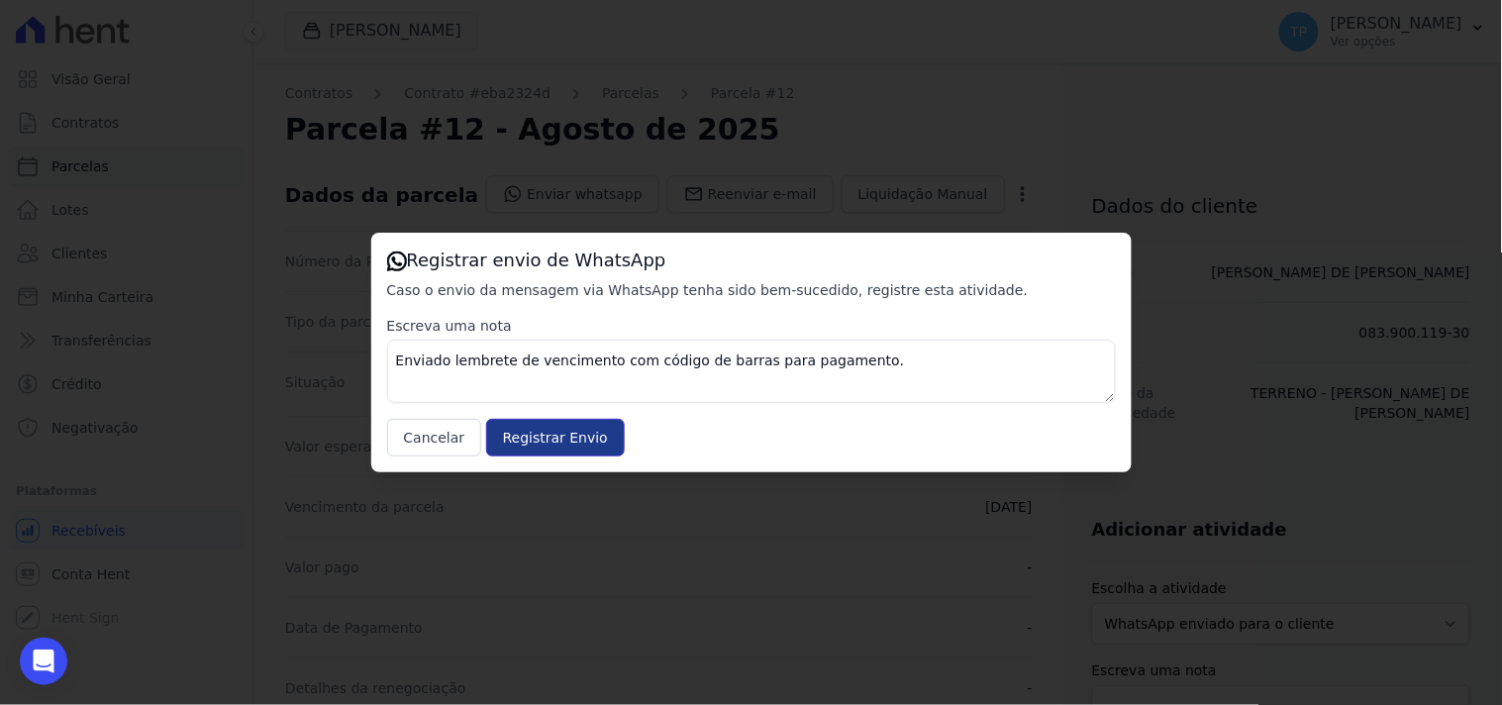
click at [544, 432] on input "Registrar Envio" at bounding box center [555, 438] width 139 height 38
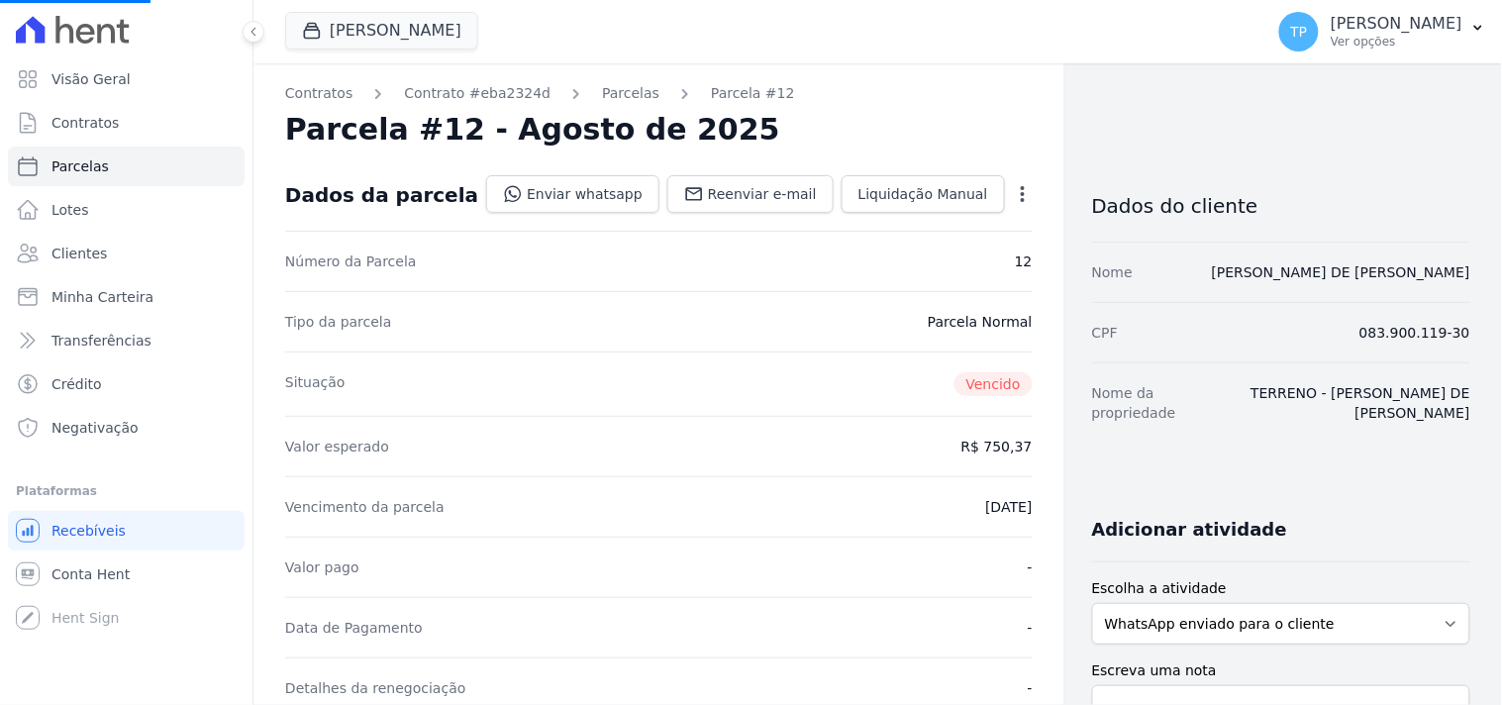
select select
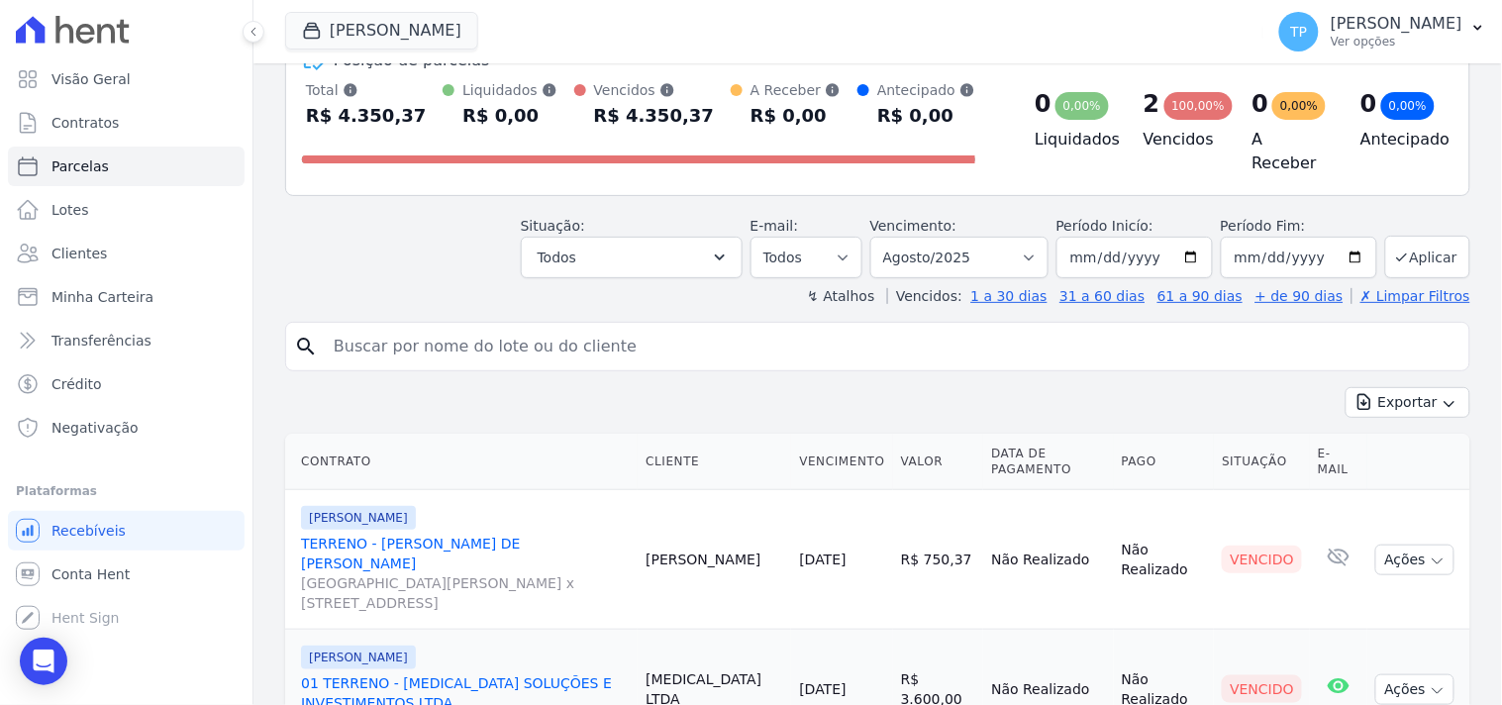
scroll to position [200, 0]
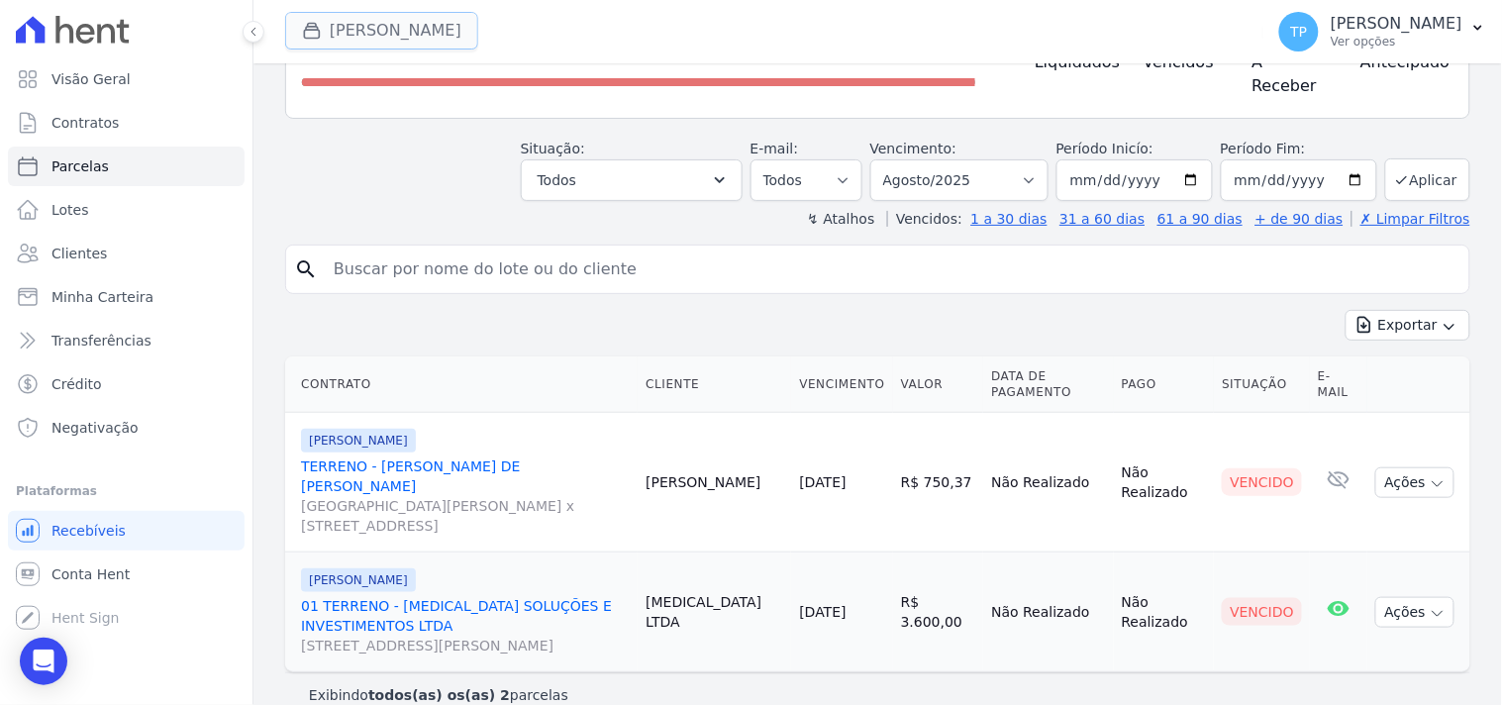
click at [438, 23] on button "Terreno De Goioerê" at bounding box center [381, 31] width 193 height 38
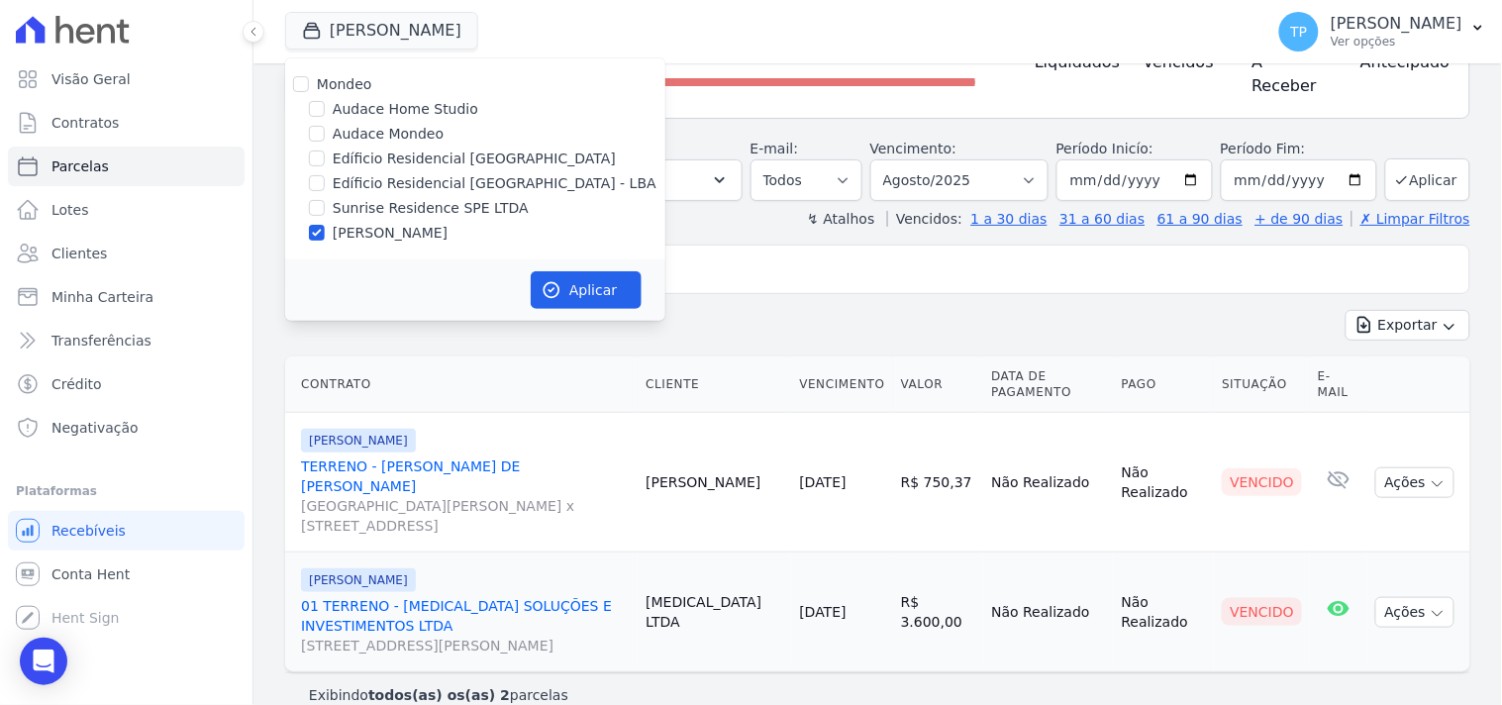
click at [382, 126] on label "Audace Mondeo" at bounding box center [388, 134] width 111 height 21
click at [325, 126] on input "Audace Mondeo" at bounding box center [317, 134] width 16 height 16
checkbox input "true"
click at [414, 225] on label "[PERSON_NAME]" at bounding box center [390, 233] width 115 height 21
click at [325, 225] on input "[PERSON_NAME]" at bounding box center [317, 233] width 16 height 16
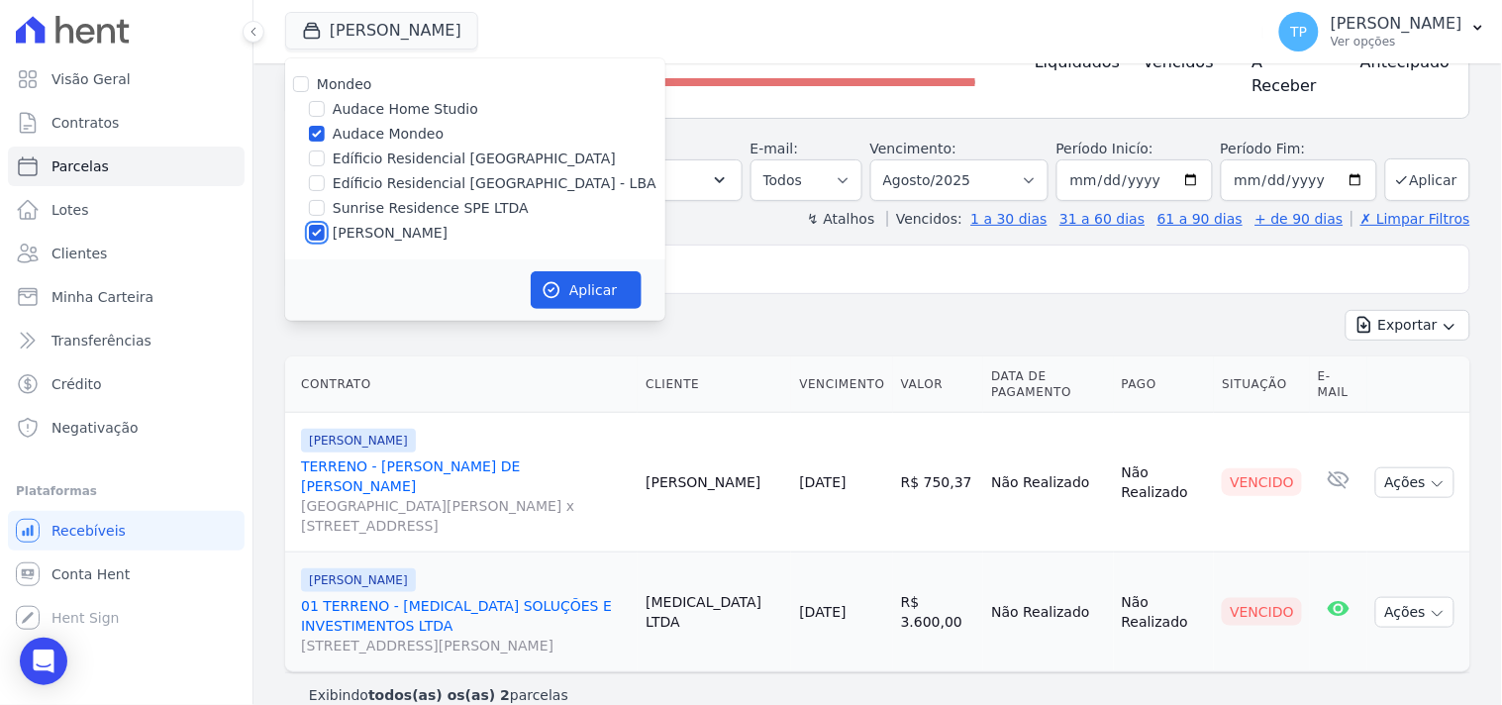
checkbox input "false"
click at [570, 283] on button "Aplicar" at bounding box center [586, 290] width 111 height 38
select select
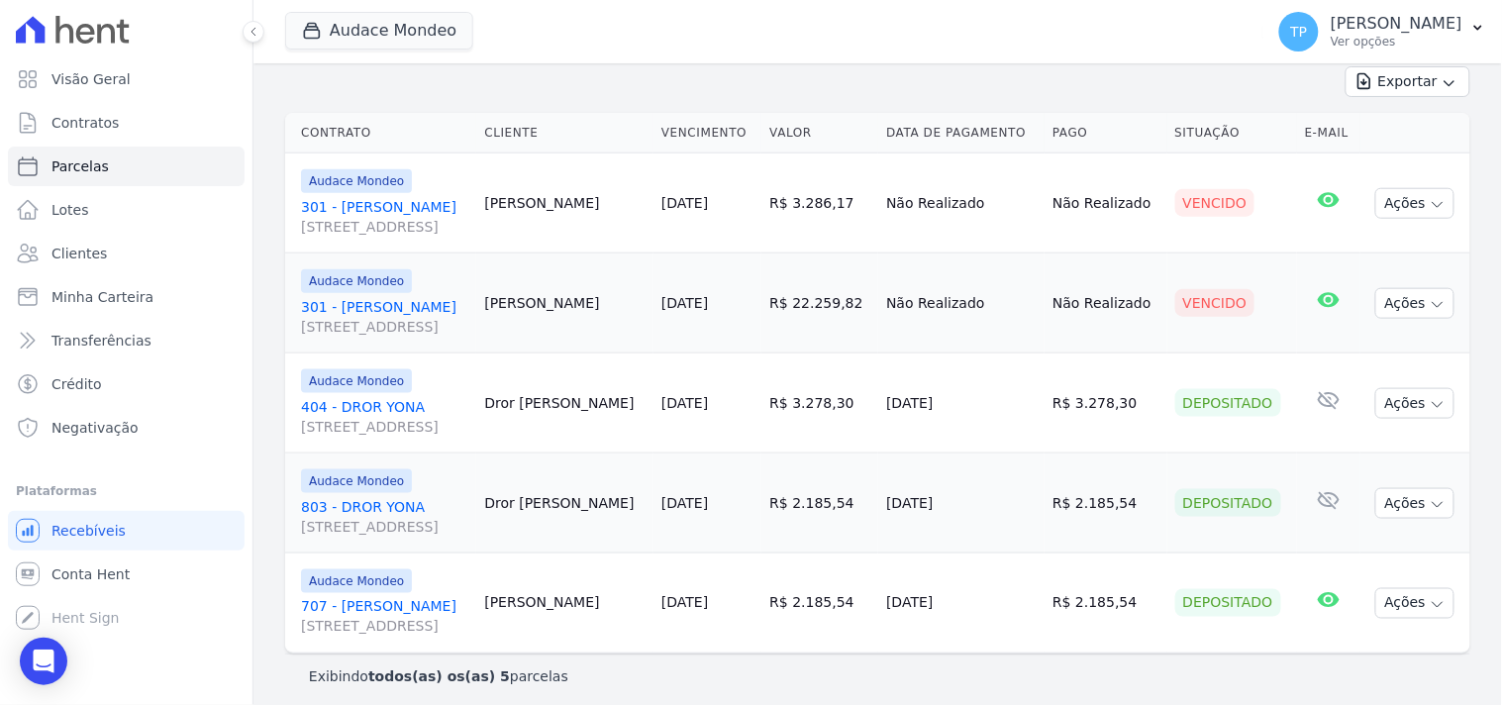
scroll to position [445, 0]
click at [468, 298] on link "301 - Gabriela Nogueira Marion Rua Guaritá, 250, APTO 301, Vila Bosque" at bounding box center [384, 315] width 167 height 40
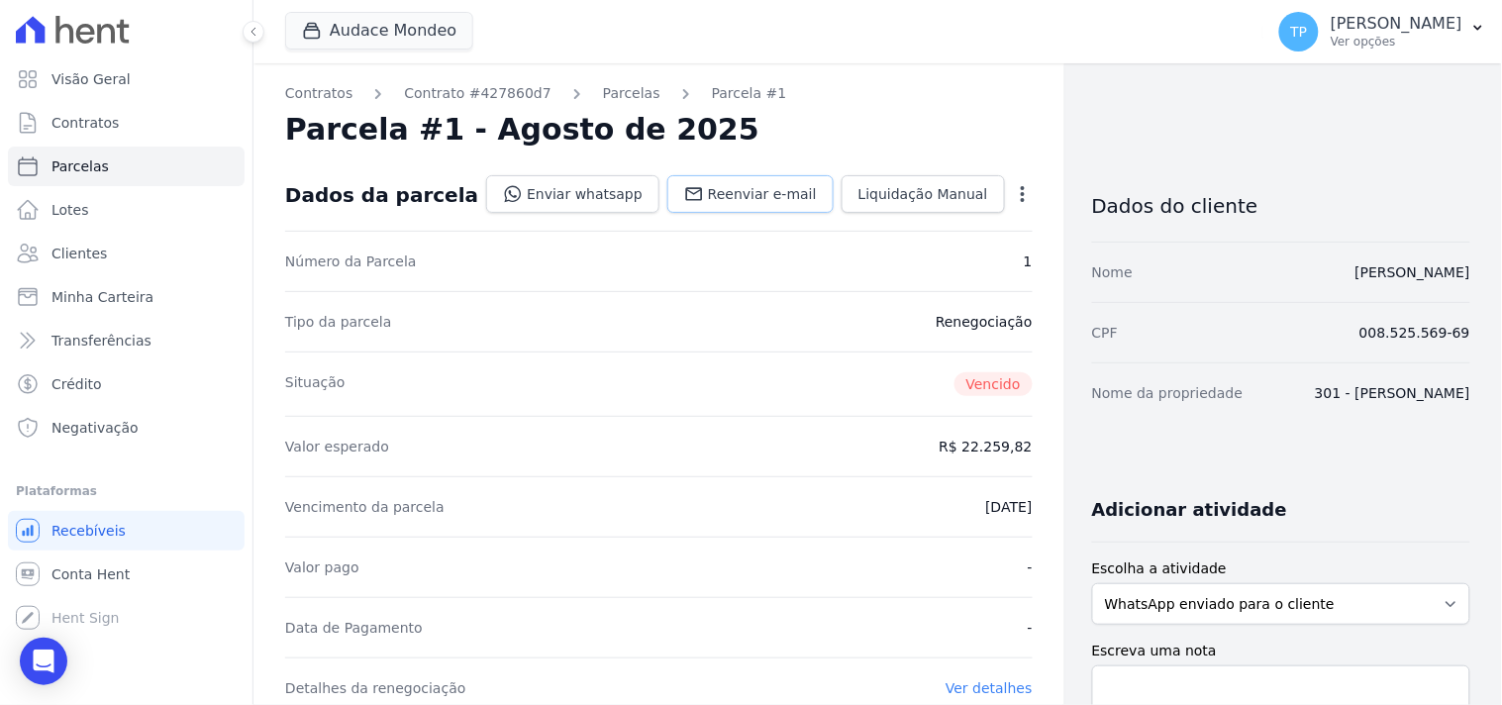
click at [726, 195] on span "Reenviar e-mail" at bounding box center [762, 194] width 109 height 20
click at [579, 195] on link "Enviar whatsapp" at bounding box center [572, 194] width 173 height 38
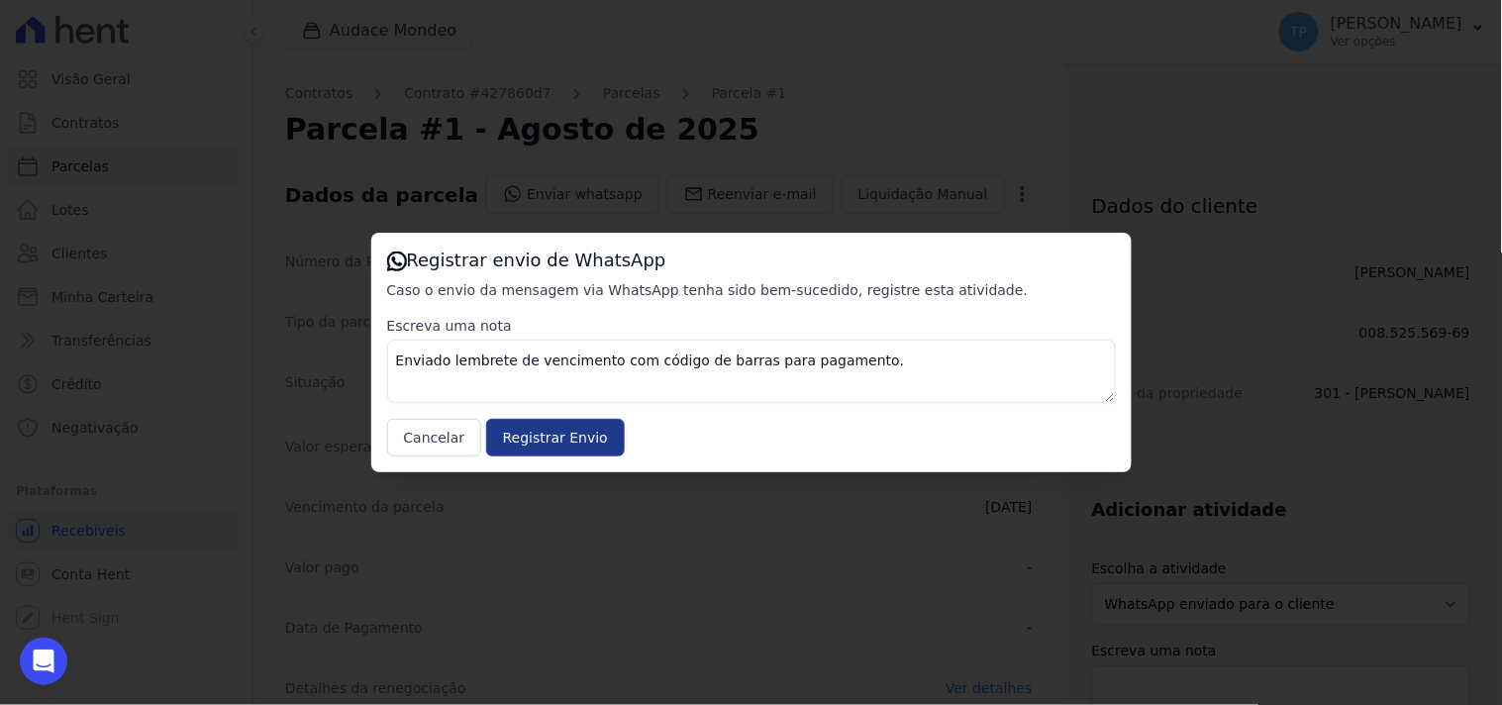
click at [556, 431] on input "Registrar Envio" at bounding box center [555, 438] width 139 height 38
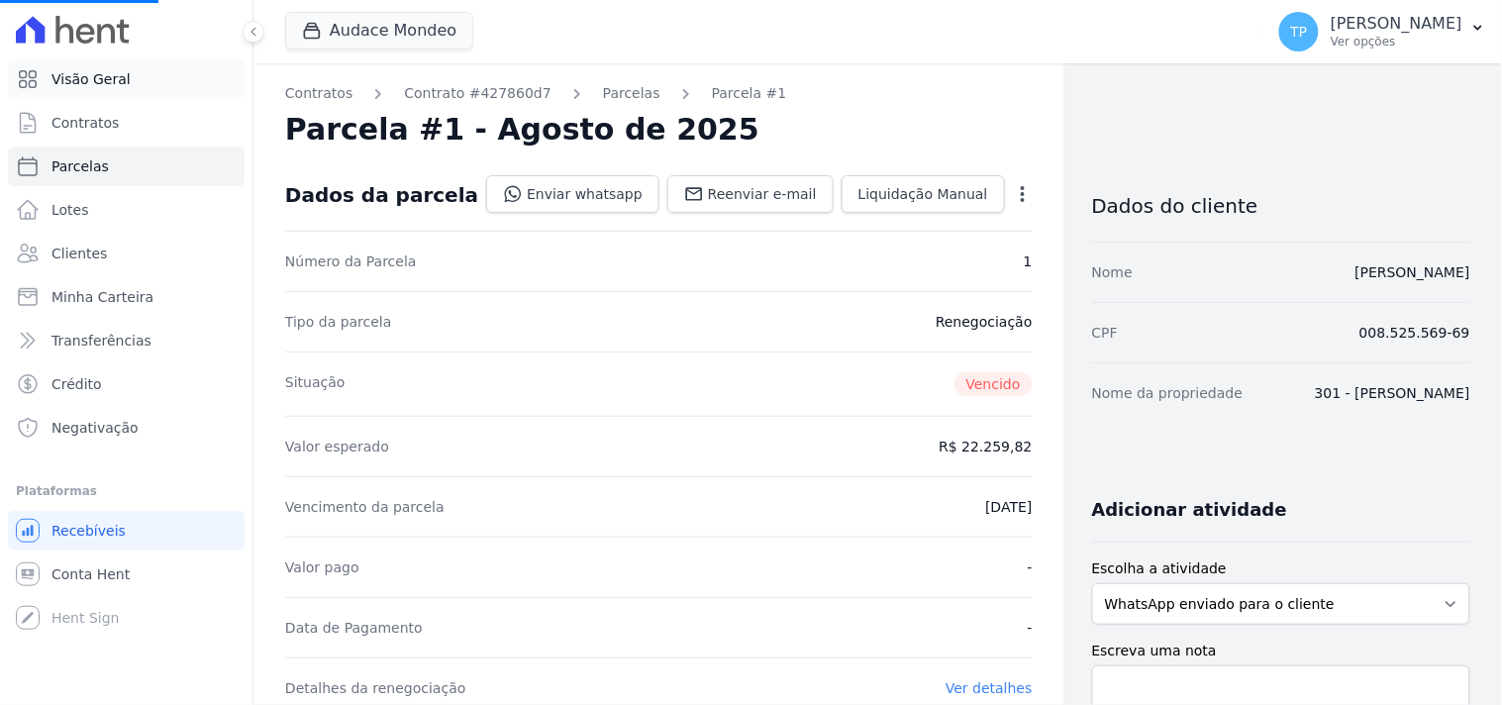
select select
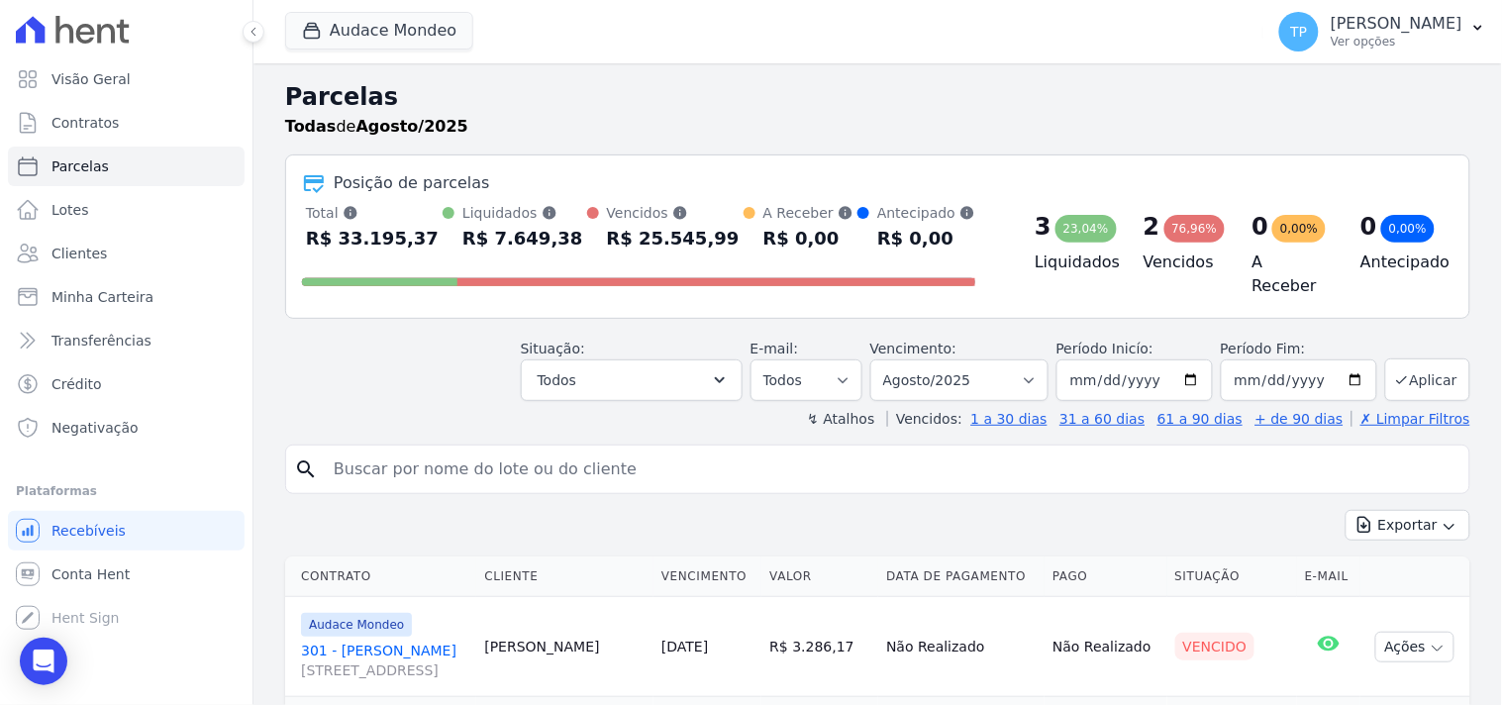
click at [424, 641] on link "301 - Gabriela Nogueira Marion Rua Guaritá, 250, APTO 301, Vila Bosque" at bounding box center [384, 661] width 167 height 40
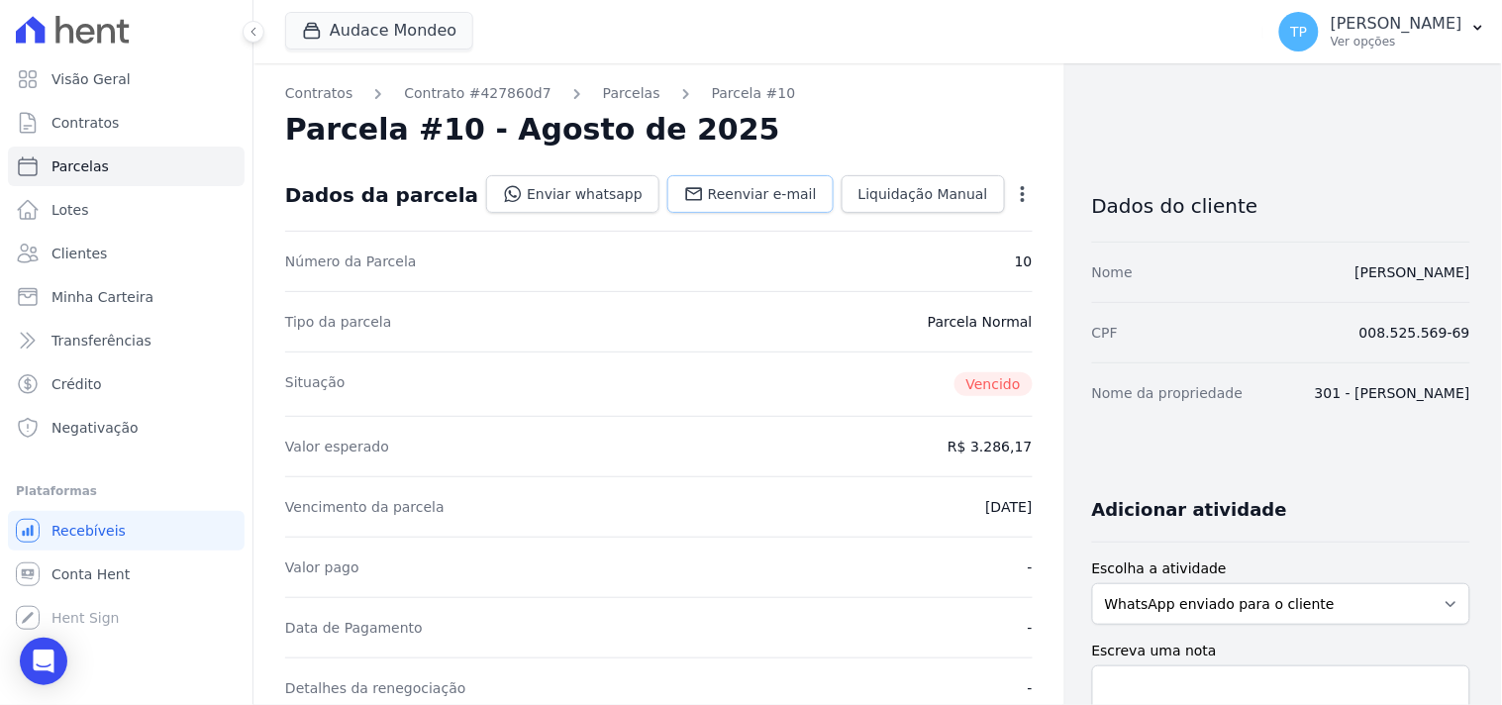
click at [740, 201] on span "Reenviar e-mail" at bounding box center [762, 194] width 109 height 20
click at [581, 192] on link "Enviar whatsapp" at bounding box center [572, 194] width 173 height 38
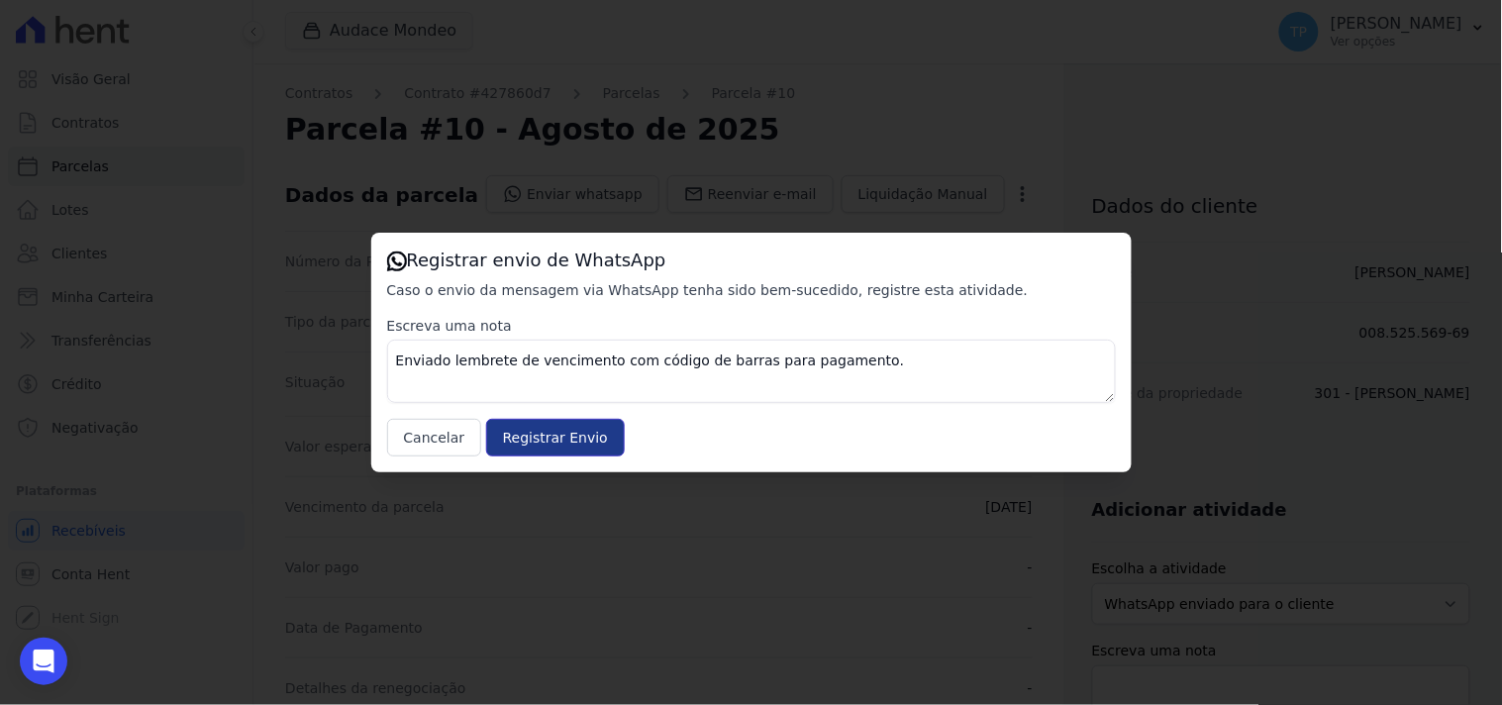
click at [561, 449] on input "Registrar Envio" at bounding box center [555, 438] width 139 height 38
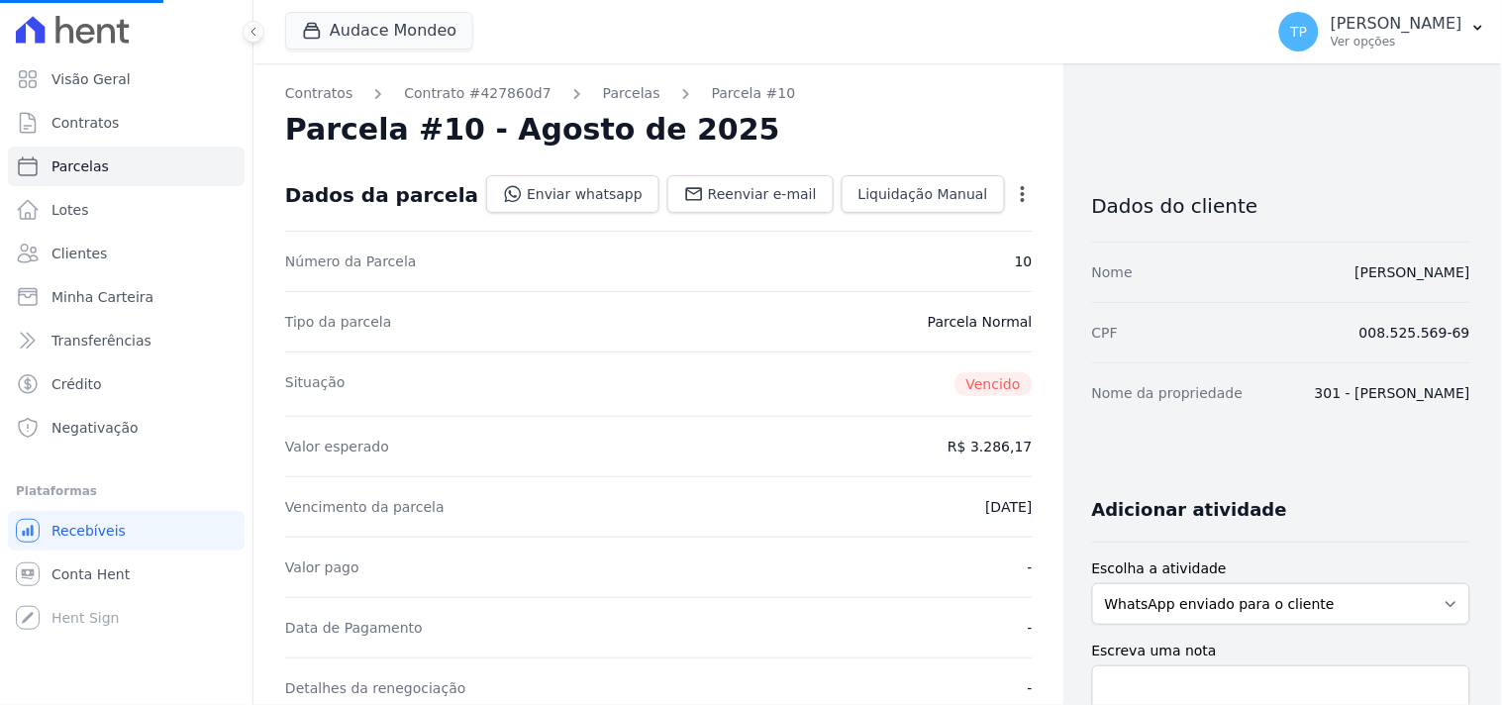
select select
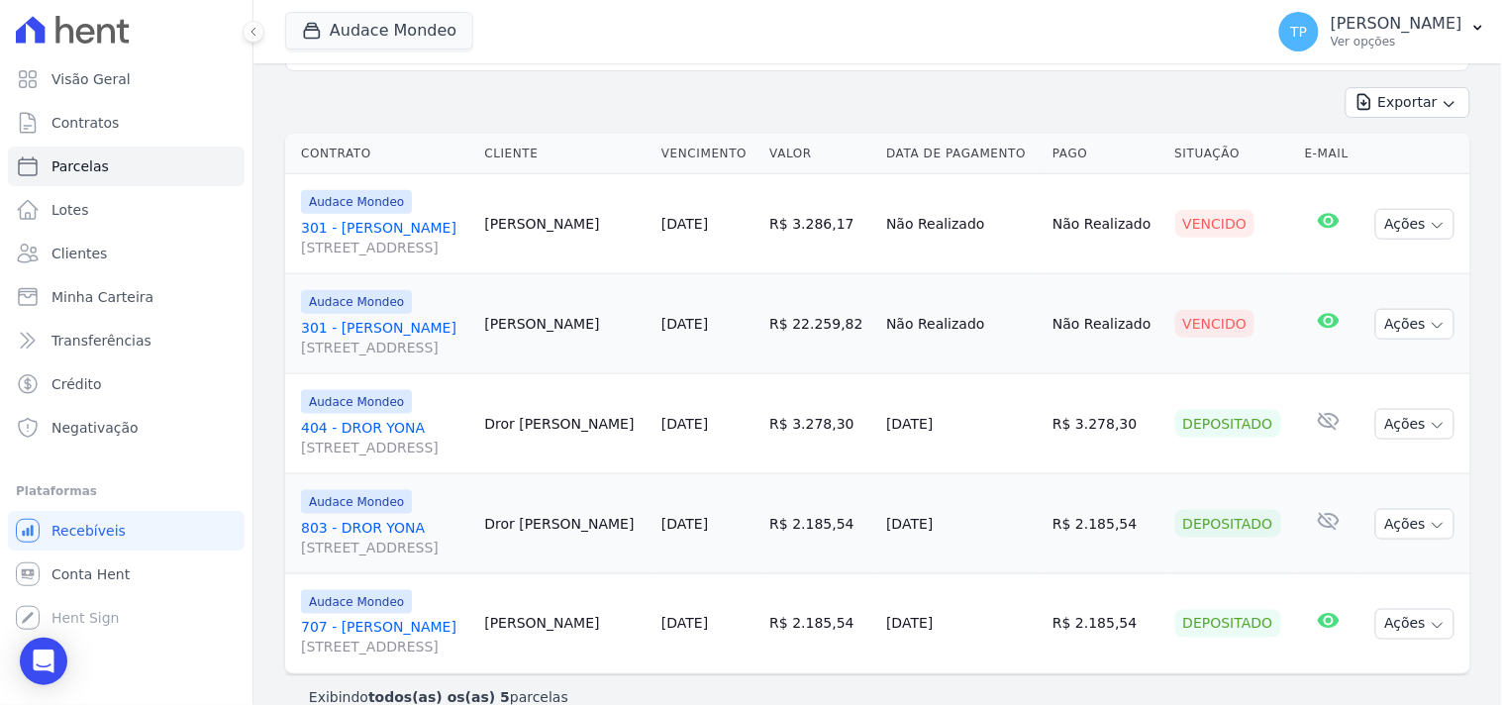
scroll to position [445, 0]
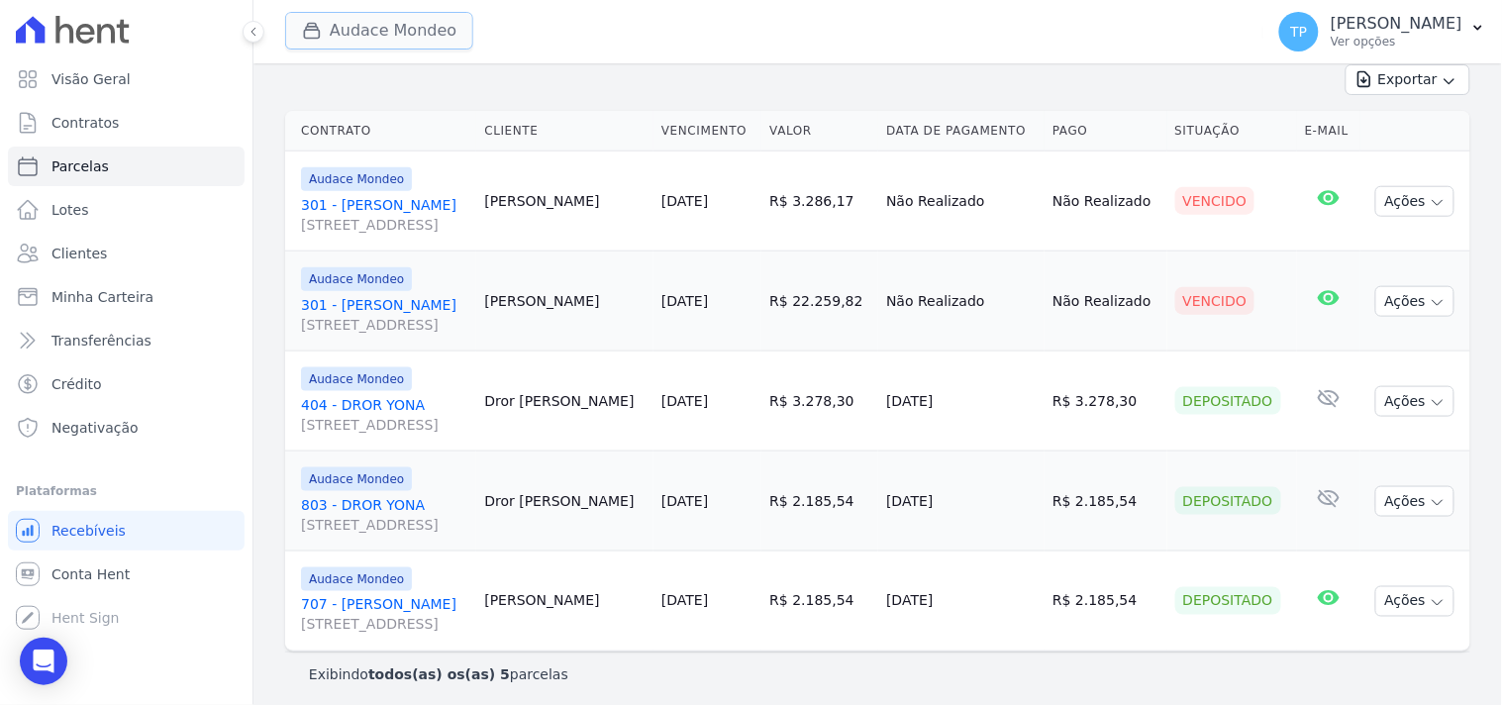
click at [432, 27] on button "Audace Mondeo" at bounding box center [379, 31] width 188 height 38
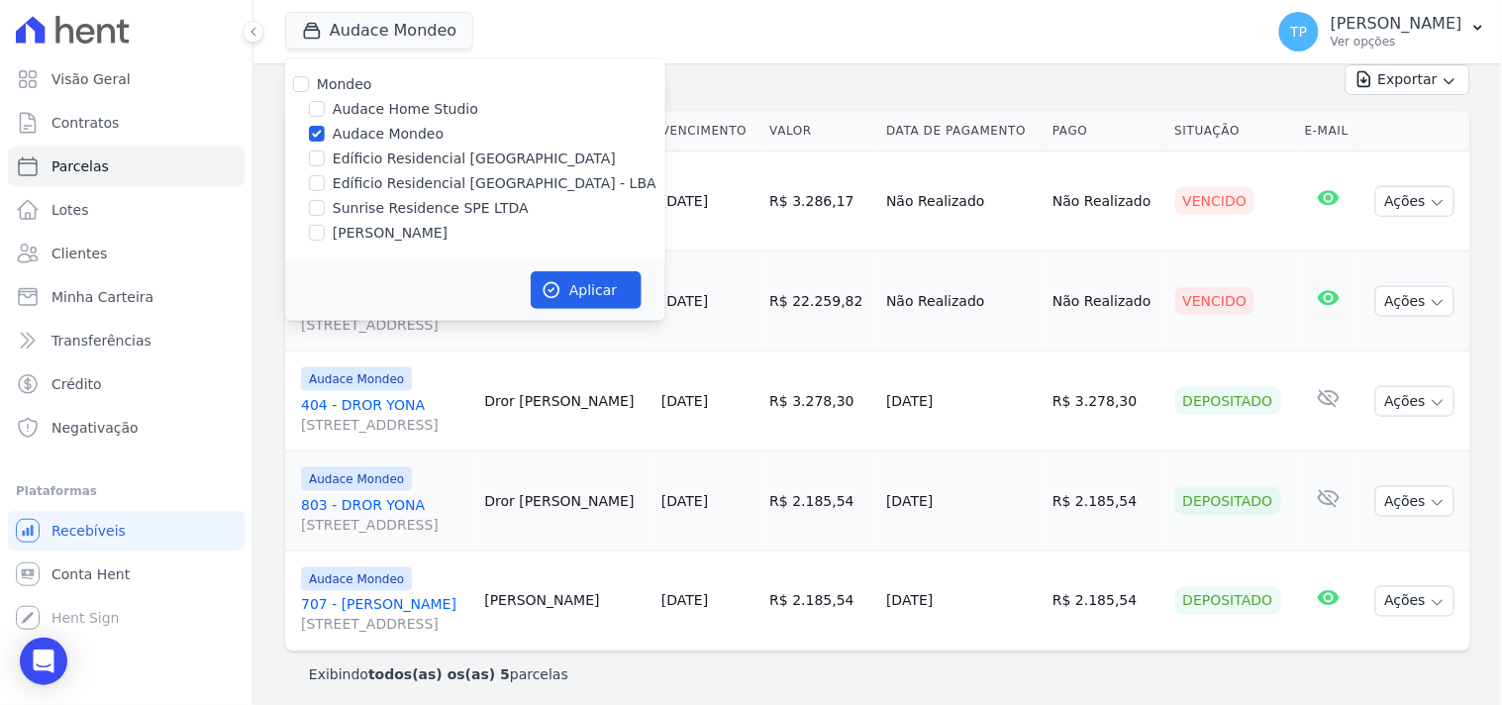
click at [412, 180] on label "Edíficio Residencial [GEOGRAPHIC_DATA] - LBA" at bounding box center [495, 183] width 324 height 21
click at [325, 180] on input "Edíficio Residencial [GEOGRAPHIC_DATA] - LBA" at bounding box center [317, 183] width 16 height 16
checkbox input "true"
drag, startPoint x: 372, startPoint y: 131, endPoint x: 470, endPoint y: 203, distance: 121.8
click at [372, 132] on label "Audace Mondeo" at bounding box center [388, 134] width 111 height 21
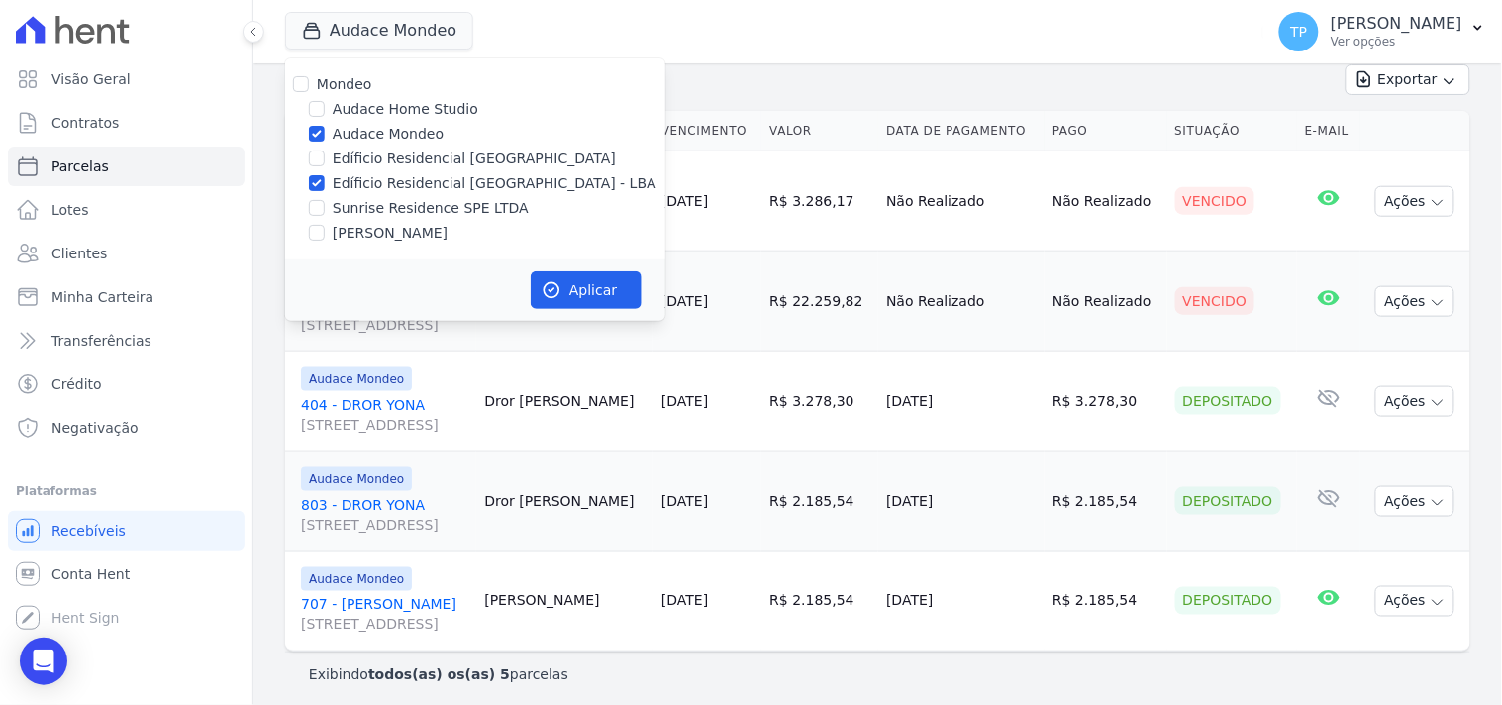
click at [325, 132] on input "Audace Mondeo" at bounding box center [317, 134] width 16 height 16
checkbox input "false"
click at [584, 282] on button "Aplicar" at bounding box center [586, 290] width 111 height 38
select select
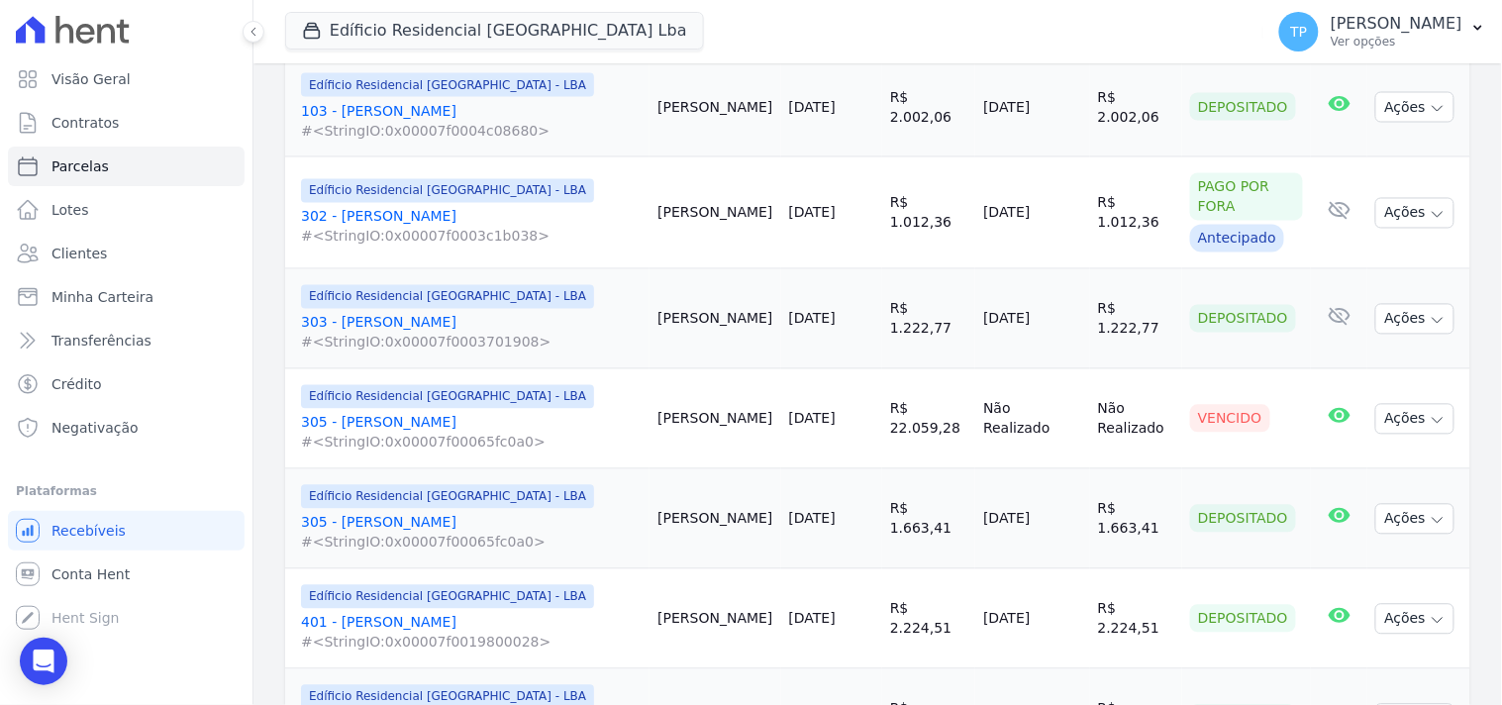
scroll to position [990, 0]
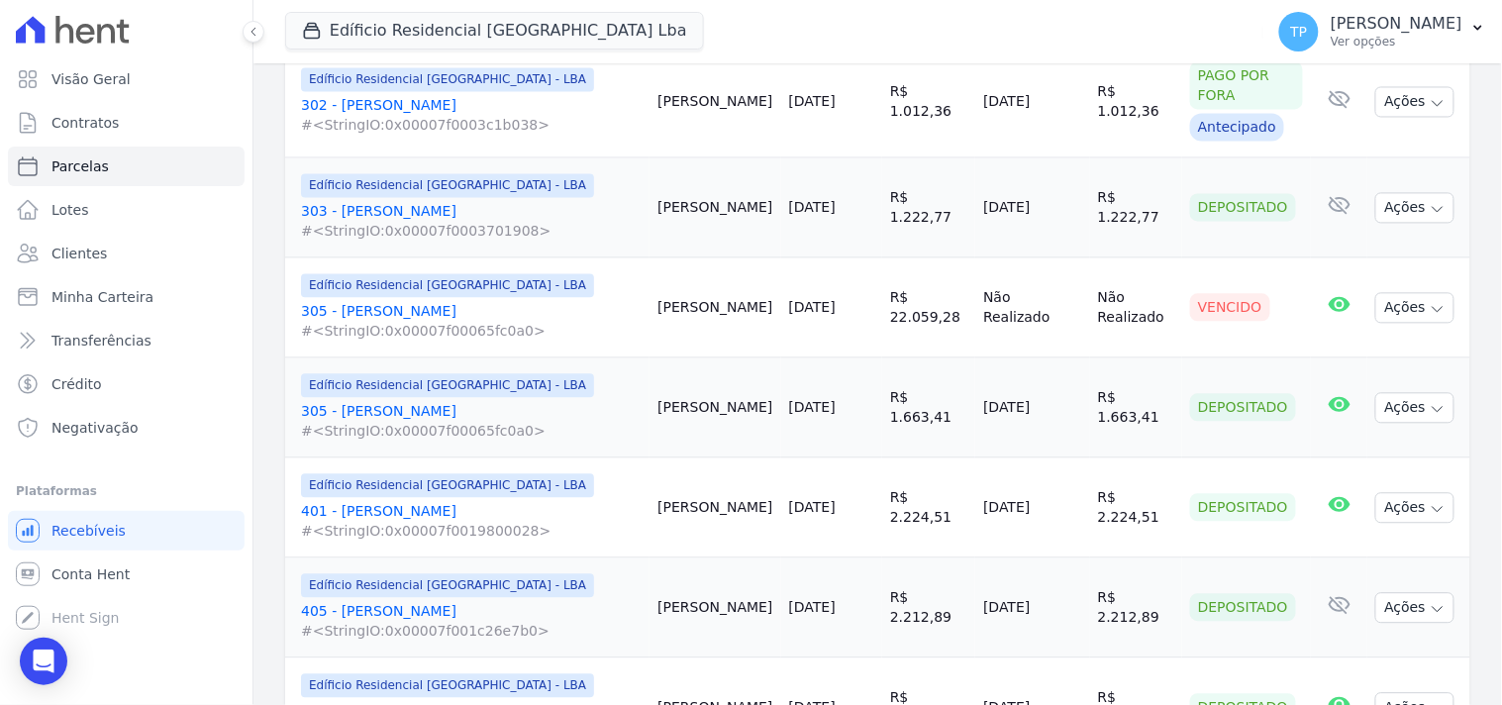
click at [463, 302] on link "305 - Elvis de Oliveira Alves #<StringIO:0x00007f00065fc0a0>" at bounding box center [471, 322] width 341 height 40
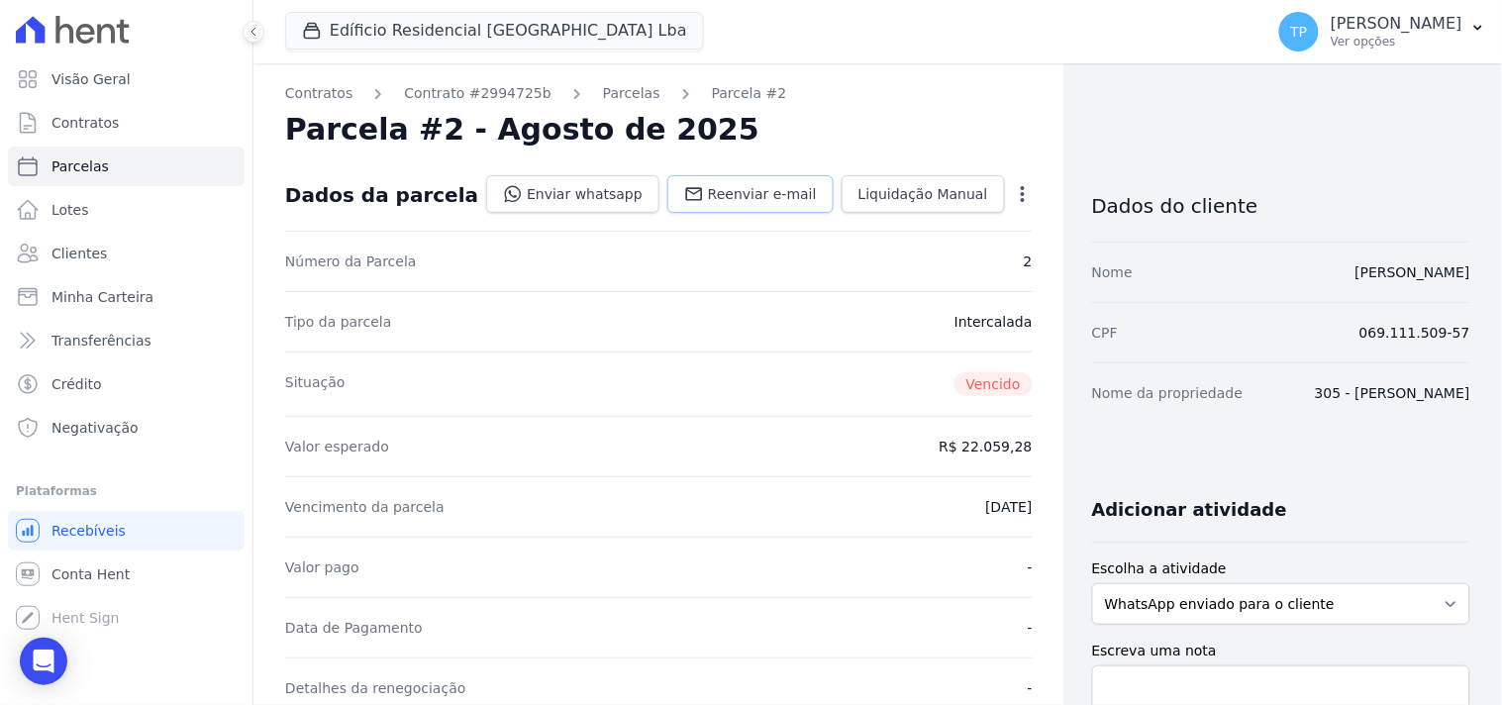
click at [724, 184] on span "Reenviar e-mail" at bounding box center [762, 194] width 109 height 20
click at [634, 188] on link "Enviar whatsapp" at bounding box center [572, 194] width 173 height 38
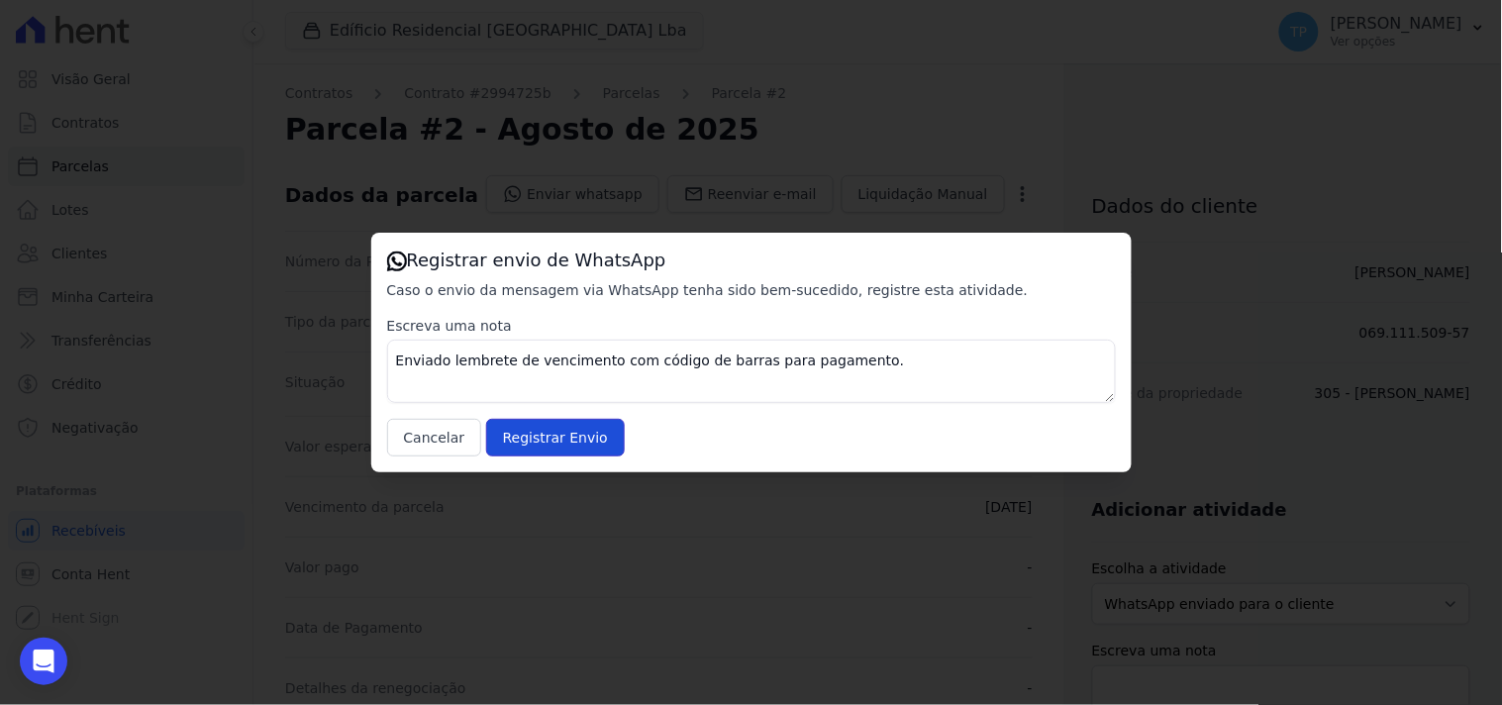
drag, startPoint x: 539, startPoint y: 437, endPoint x: 229, endPoint y: 295, distance: 340.7
click at [540, 437] on input "Registrar Envio" at bounding box center [555, 438] width 139 height 38
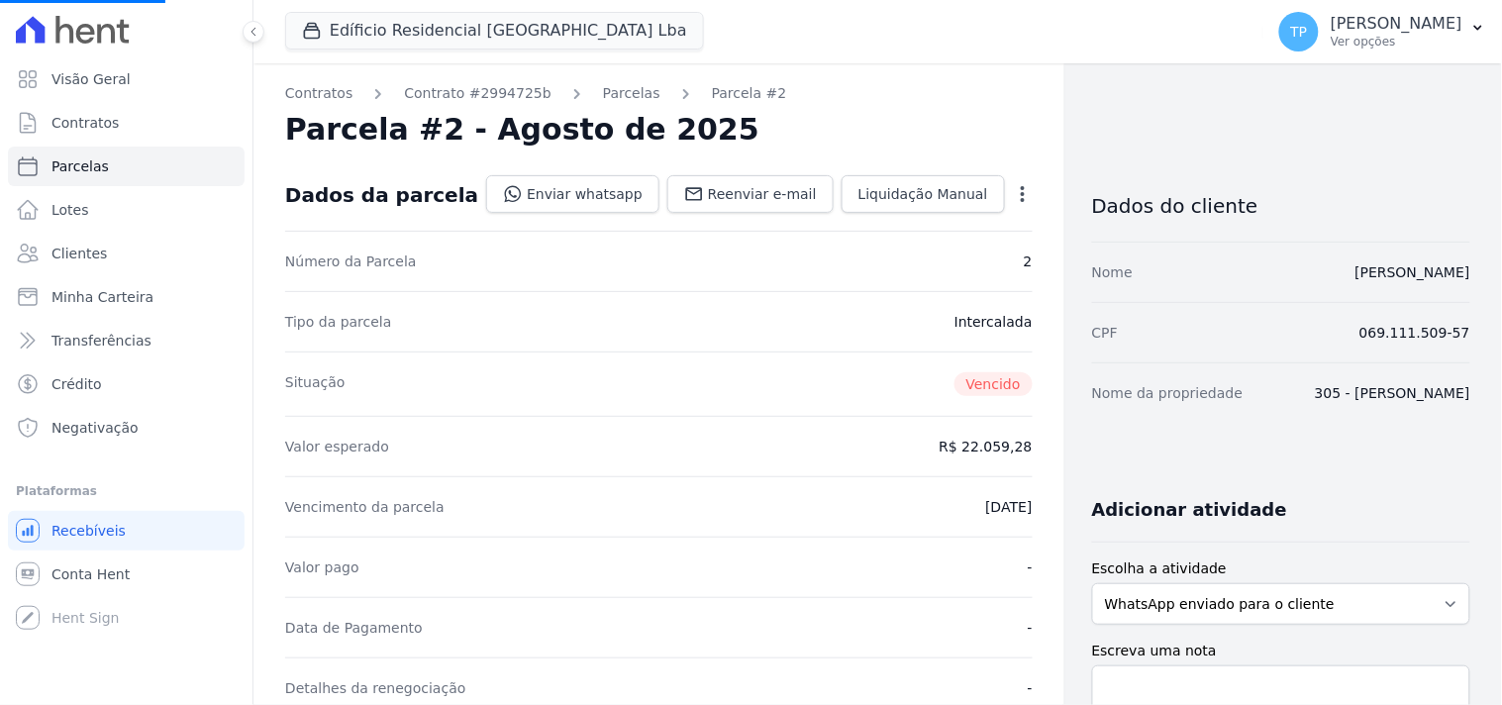
select select
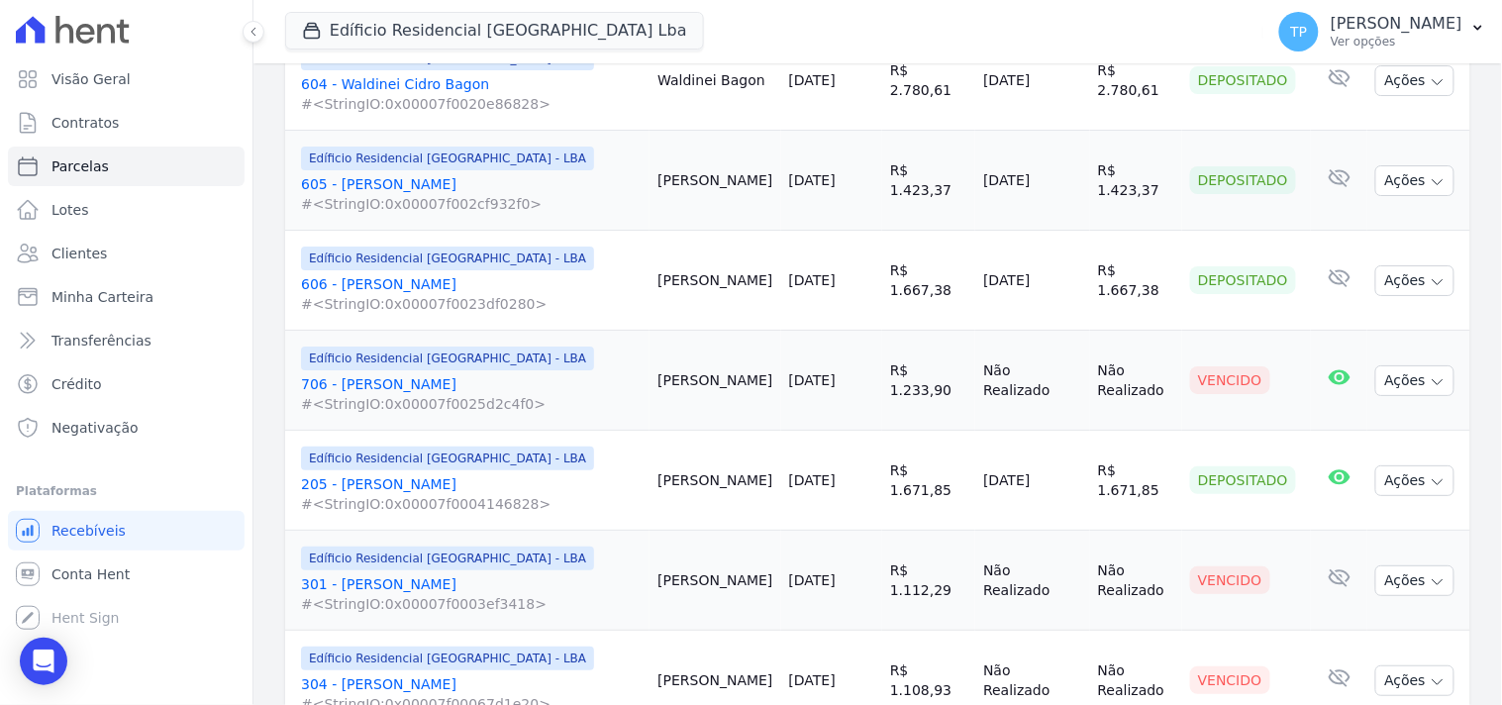
scroll to position [1869, 0]
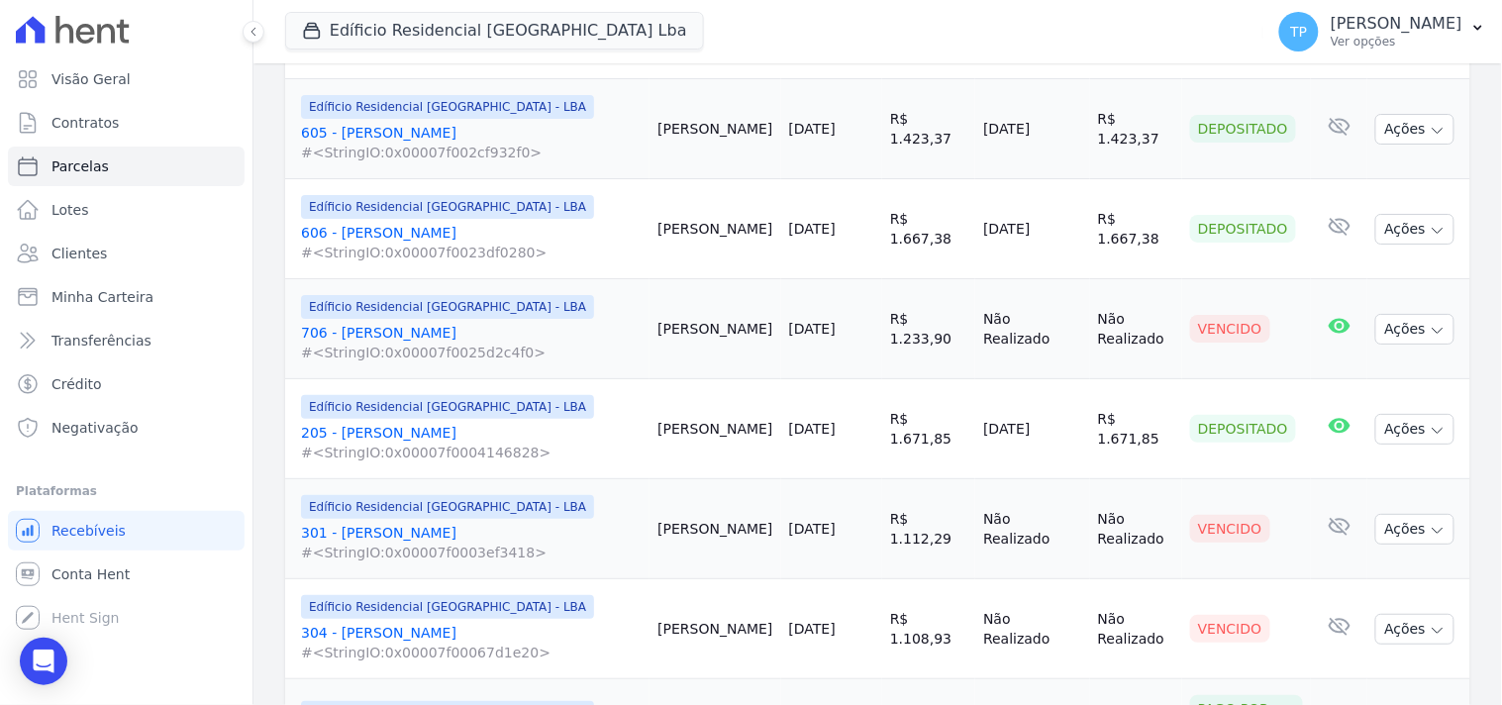
click at [409, 323] on link "706 - André Luiz Batalini Paulino #<StringIO:0x00007f0025d2c4f0>" at bounding box center [471, 343] width 341 height 40
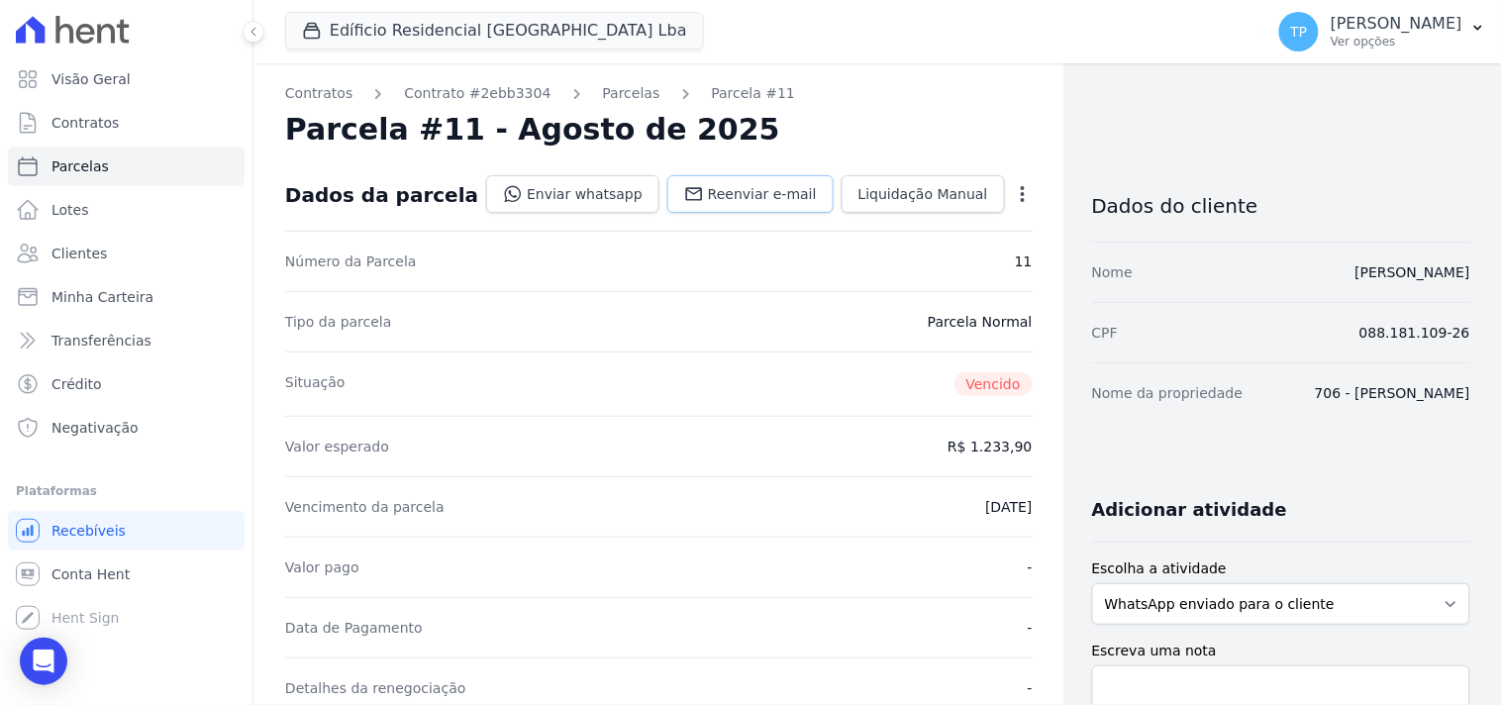
click at [760, 185] on span "Reenviar e-mail" at bounding box center [762, 194] width 109 height 20
click at [572, 183] on link "Enviar whatsapp" at bounding box center [572, 194] width 173 height 38
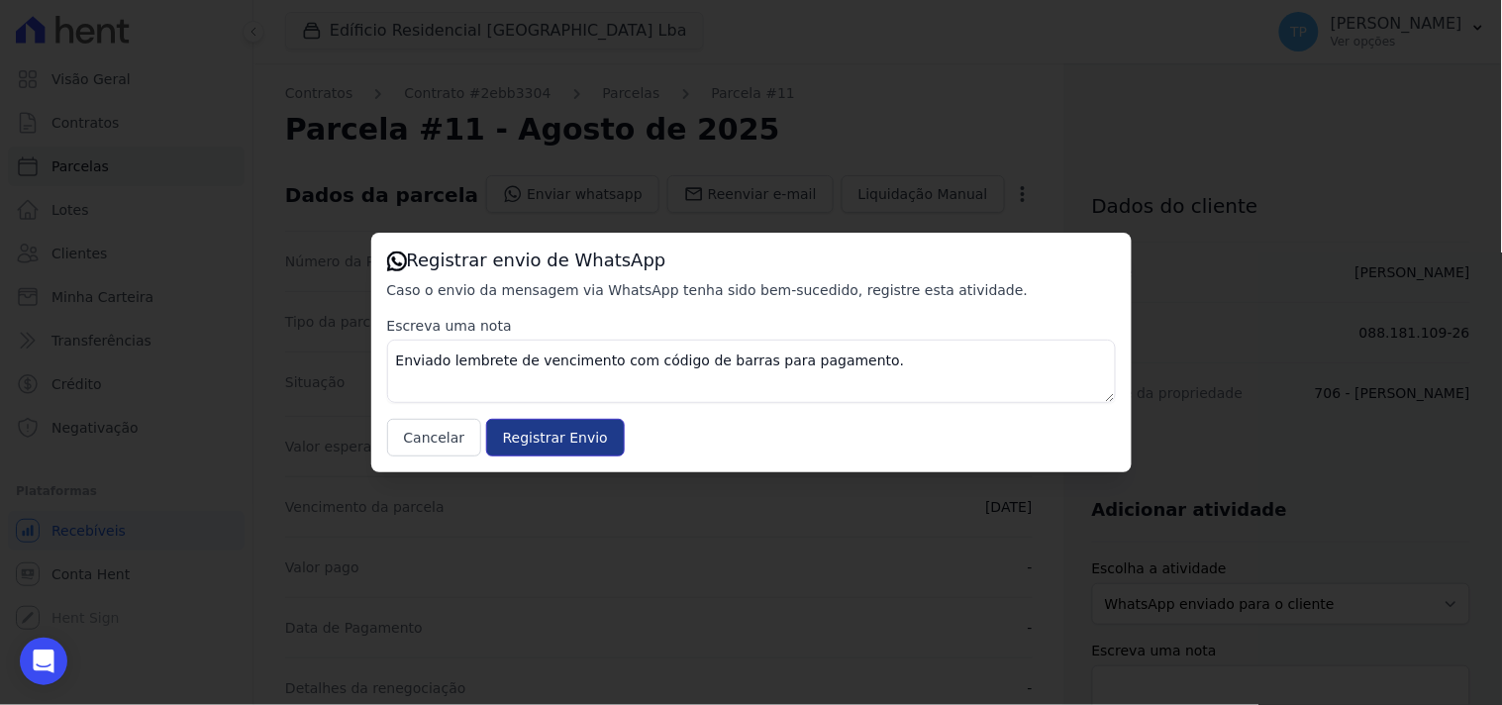
click at [539, 442] on input "Registrar Envio" at bounding box center [555, 438] width 139 height 38
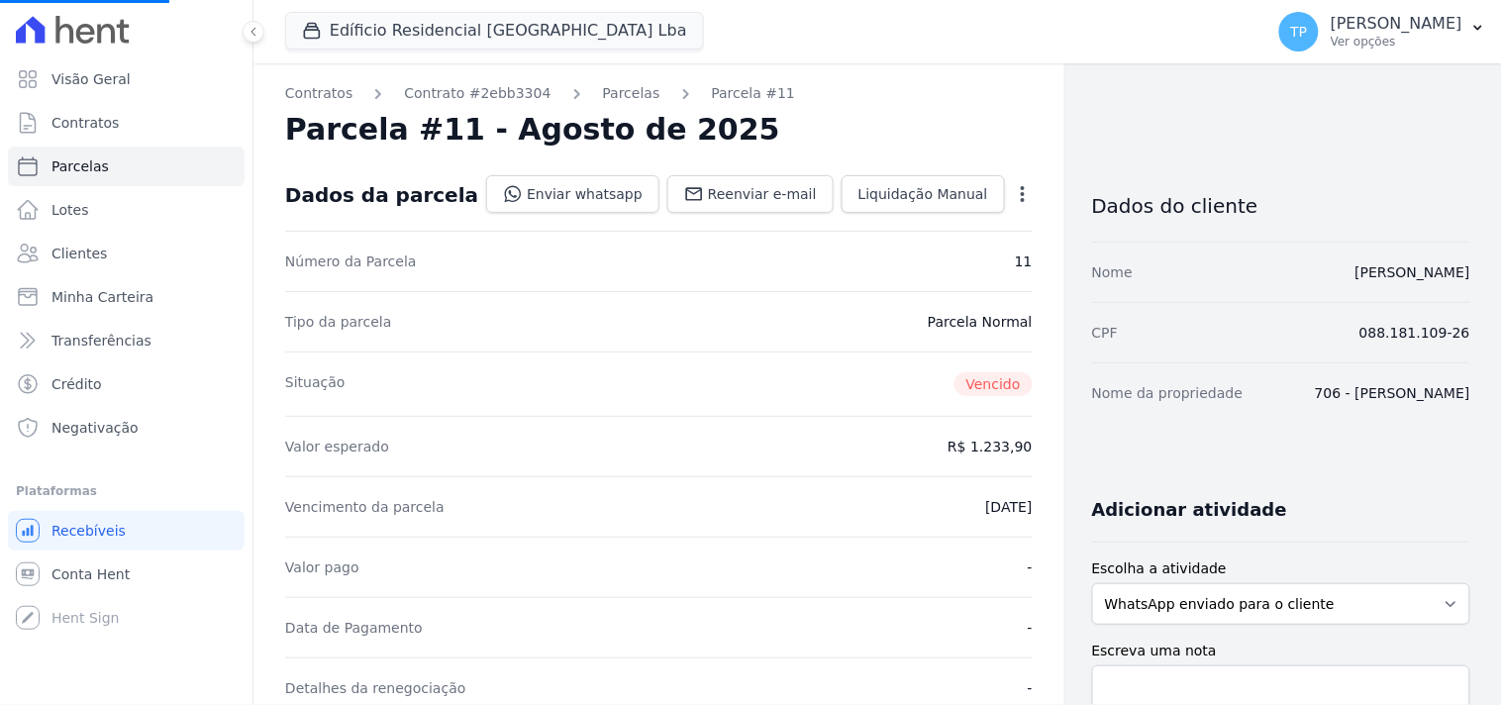
select select
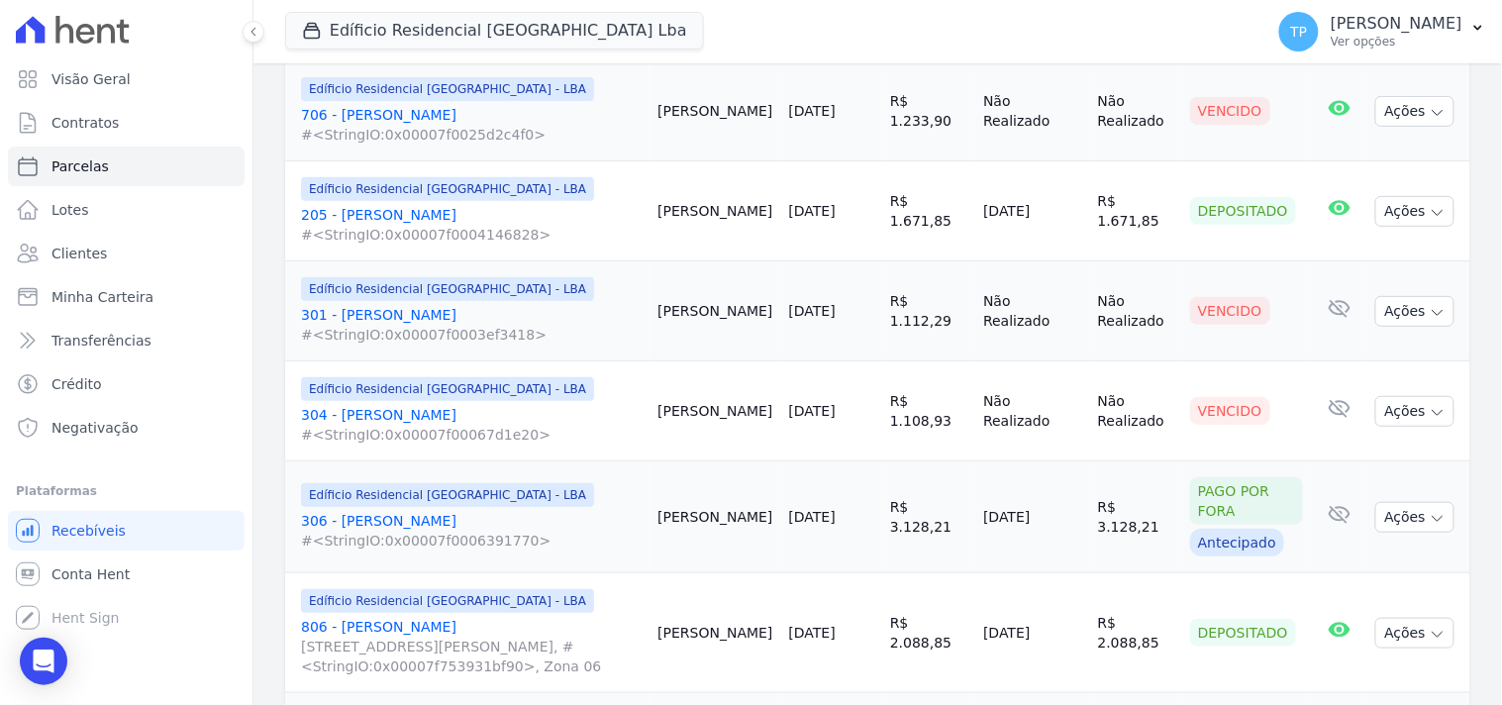
scroll to position [2090, 0]
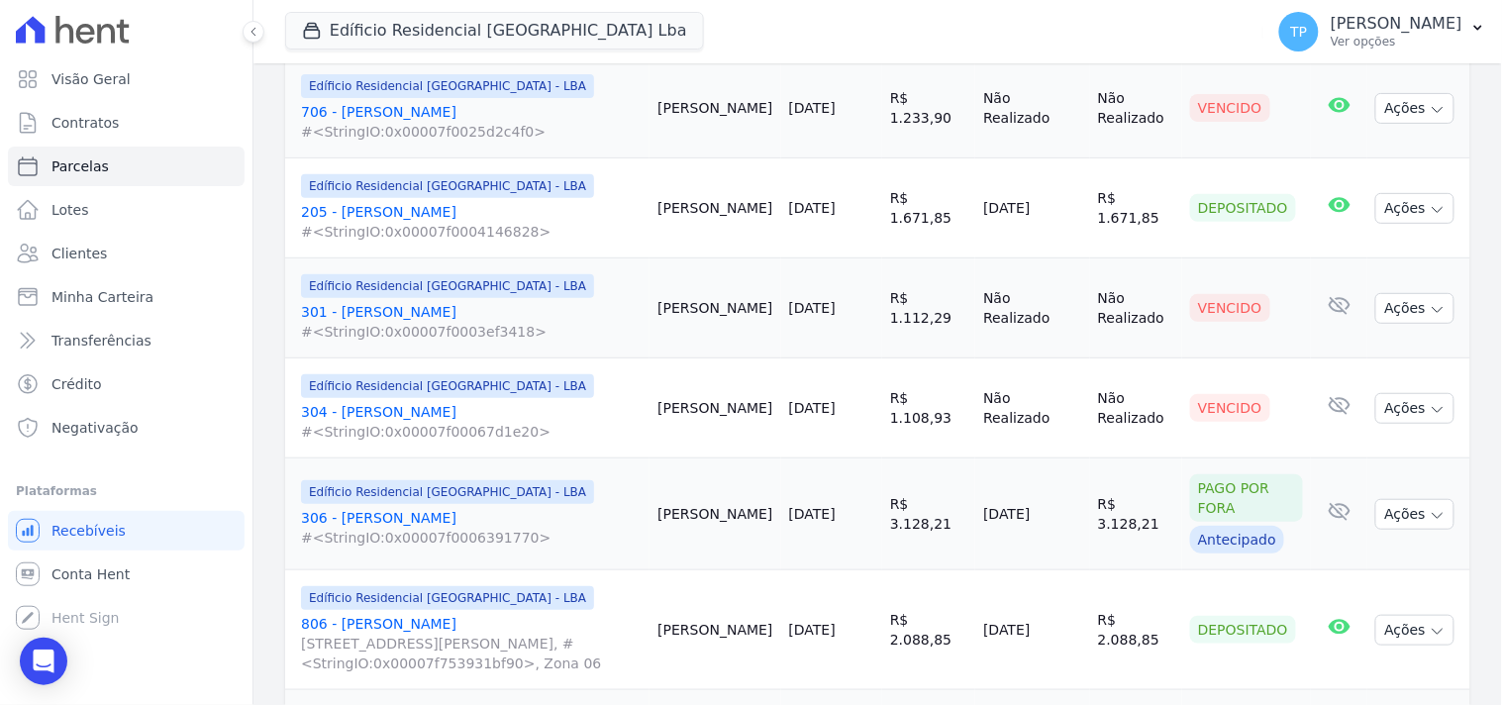
click at [411, 302] on link "301 - Carla Moreira #<StringIO:0x00007f0003ef3418>" at bounding box center [471, 322] width 341 height 40
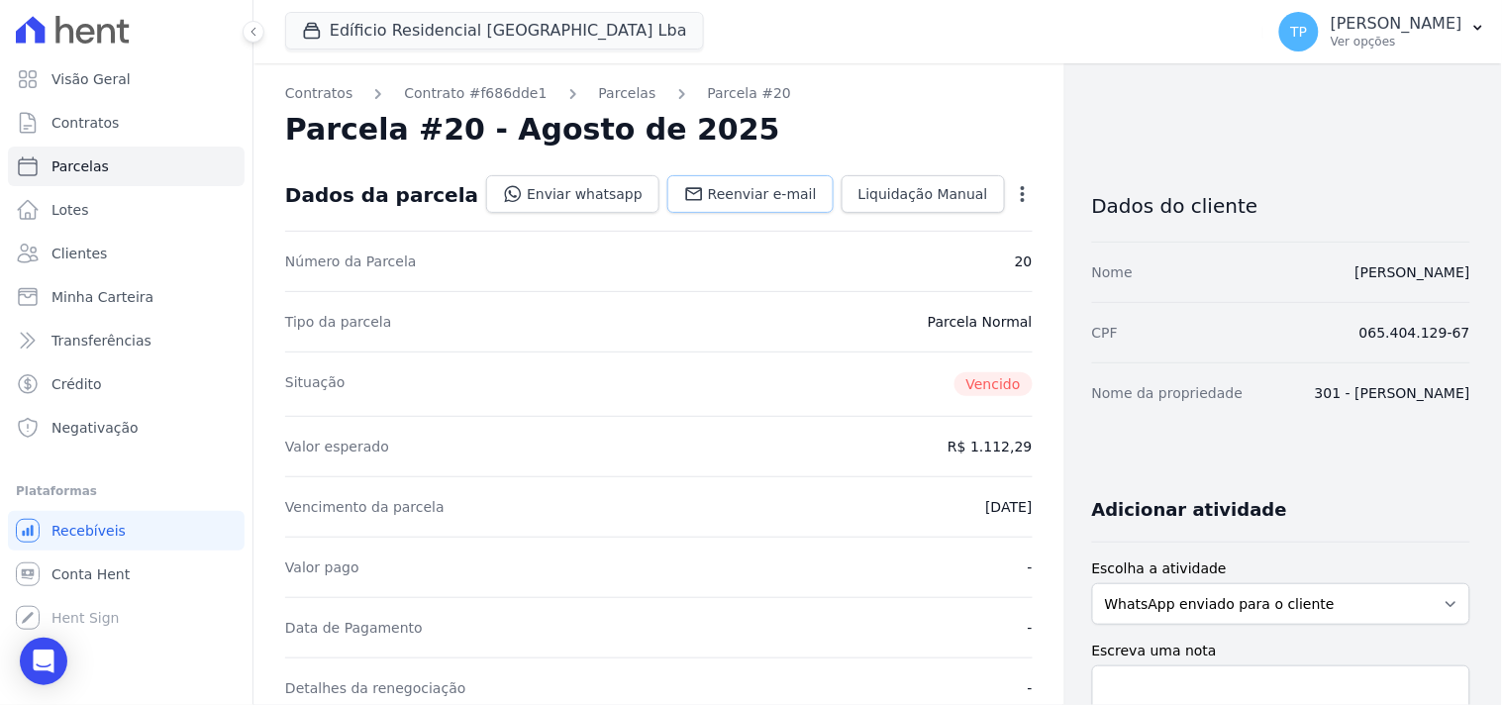
click at [713, 190] on span "Reenviar e-mail" at bounding box center [762, 194] width 109 height 20
click at [569, 198] on link "Enviar whatsapp" at bounding box center [572, 194] width 173 height 38
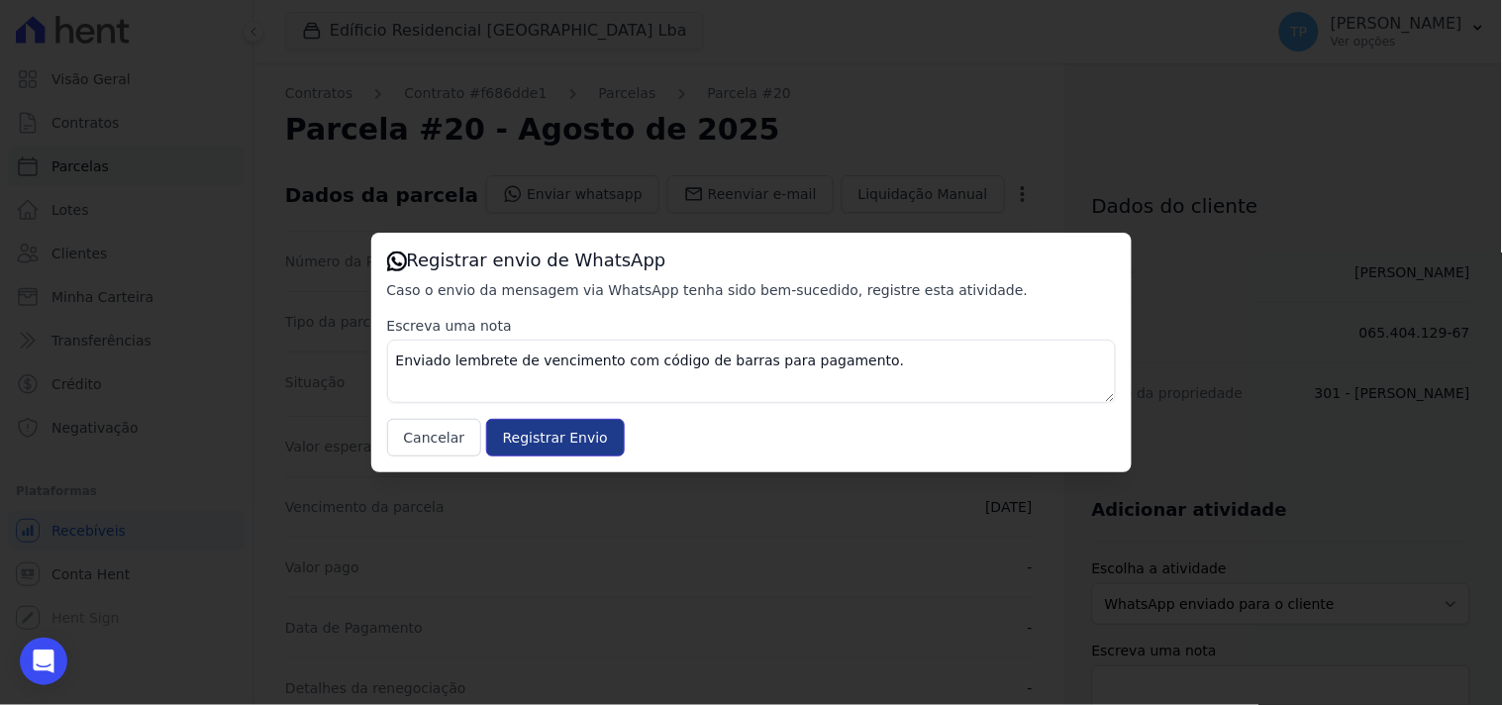
drag, startPoint x: 556, startPoint y: 448, endPoint x: 526, endPoint y: 442, distance: 31.5
click at [557, 448] on input "Registrar Envio" at bounding box center [555, 438] width 139 height 38
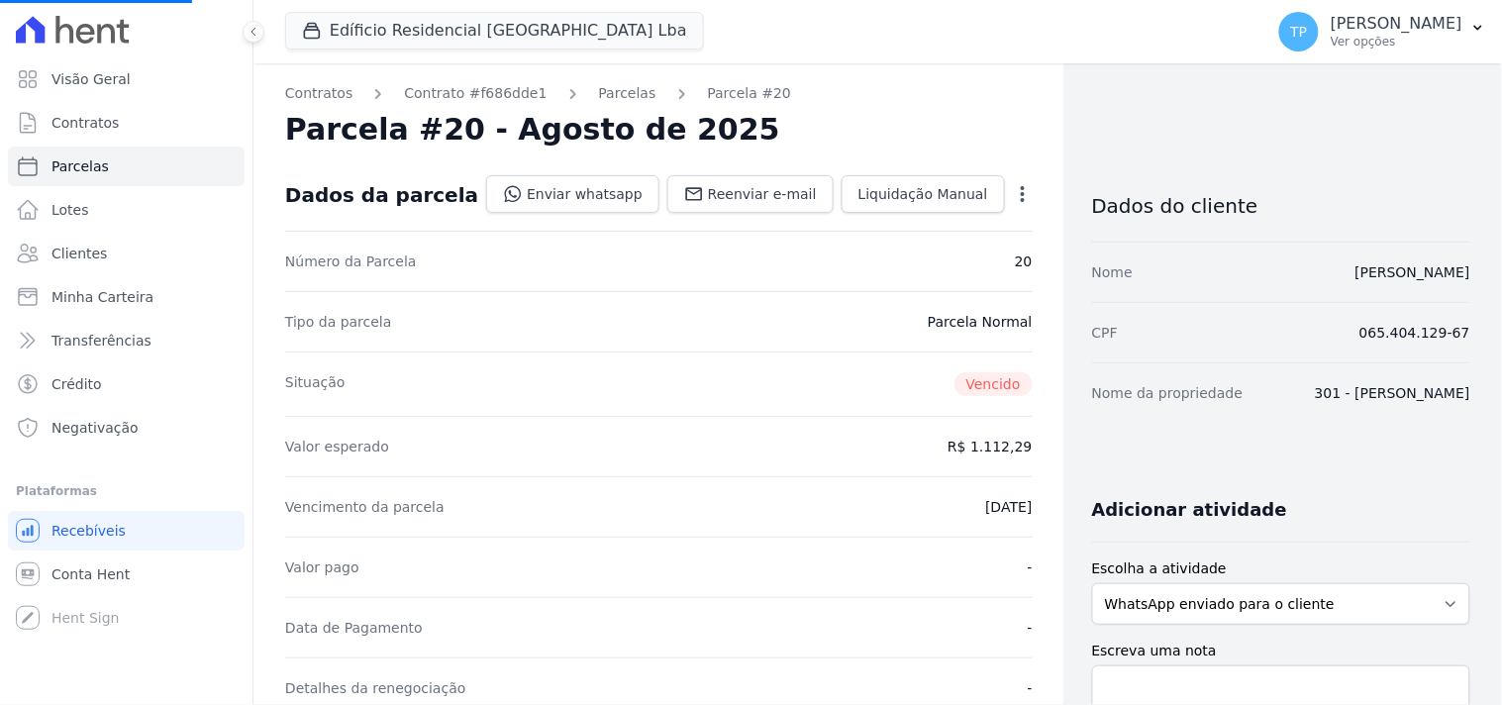
select select
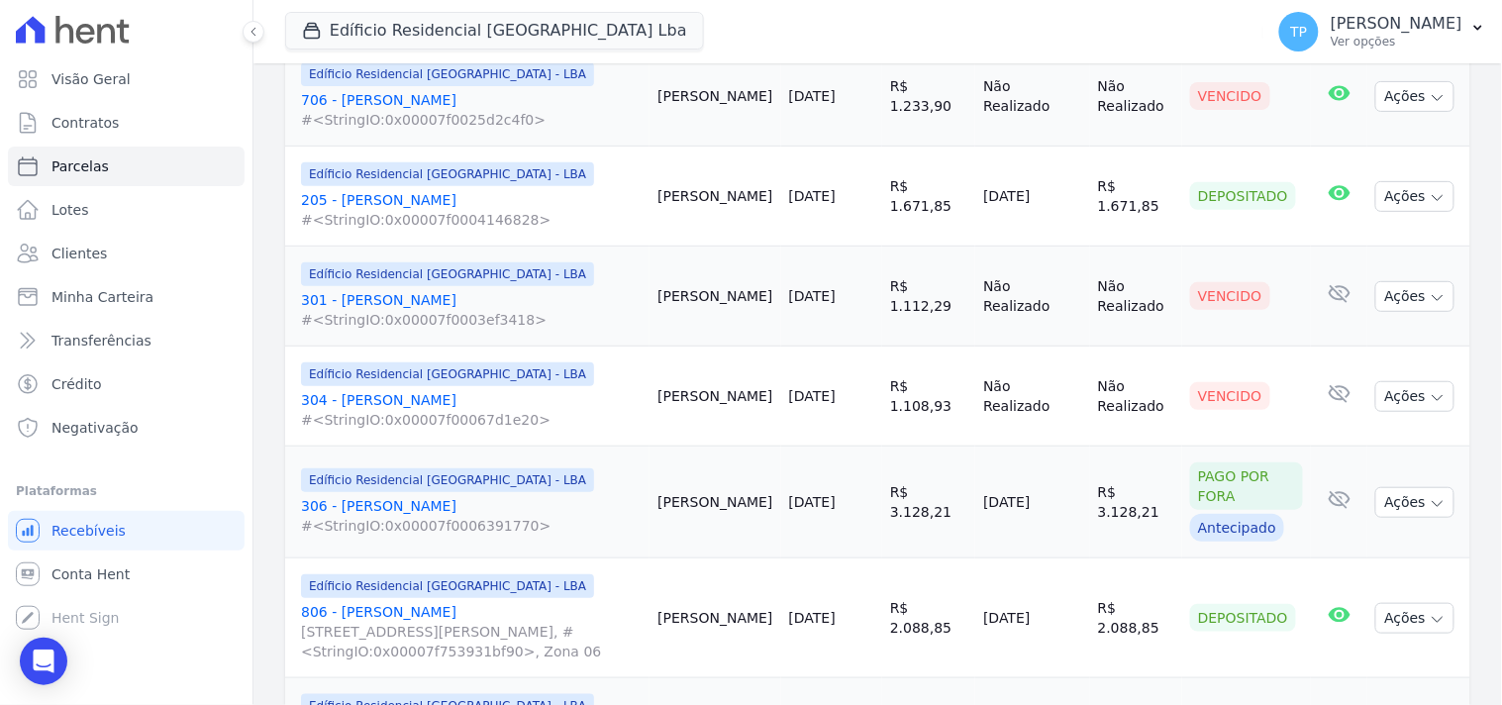
scroll to position [2090, 0]
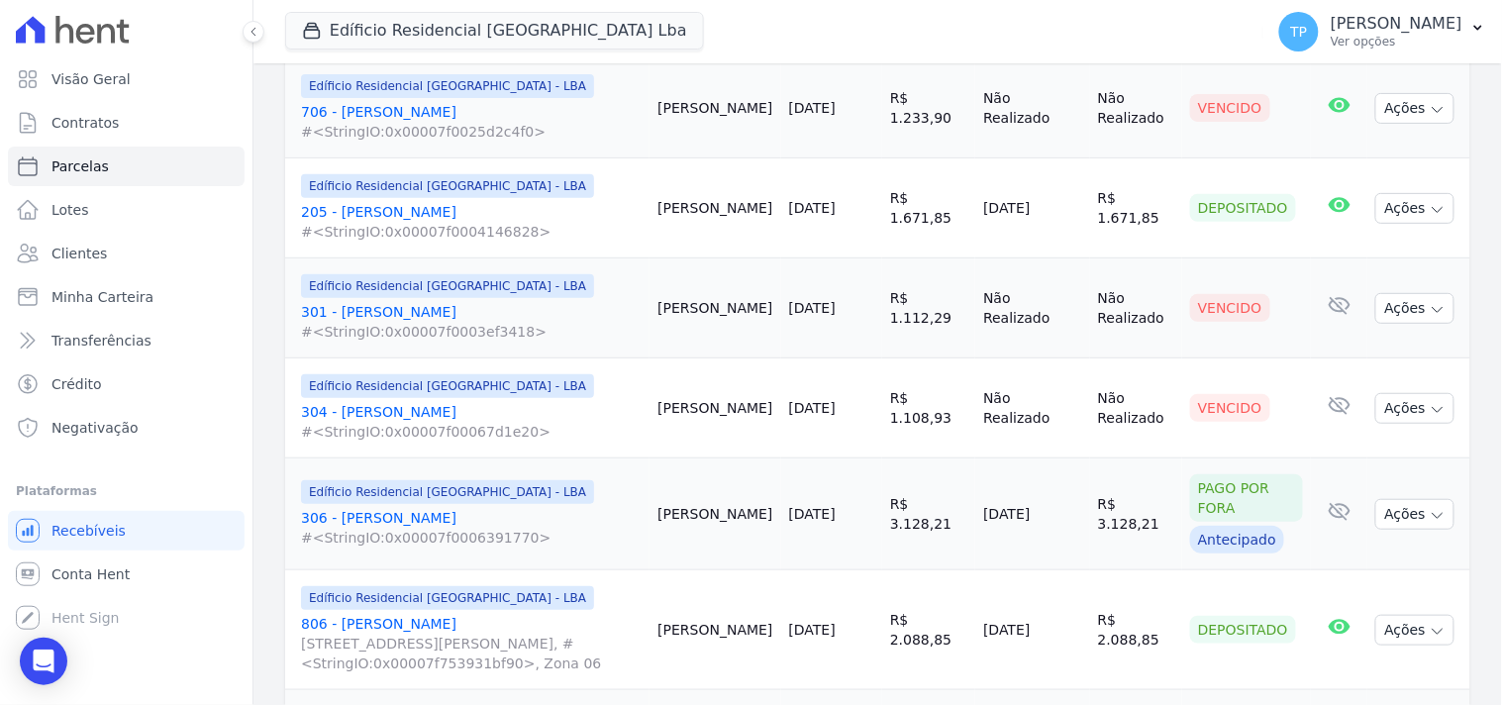
click at [416, 402] on link "304 - Carla Moreira #<StringIO:0x00007f00067d1e20>" at bounding box center [471, 422] width 341 height 40
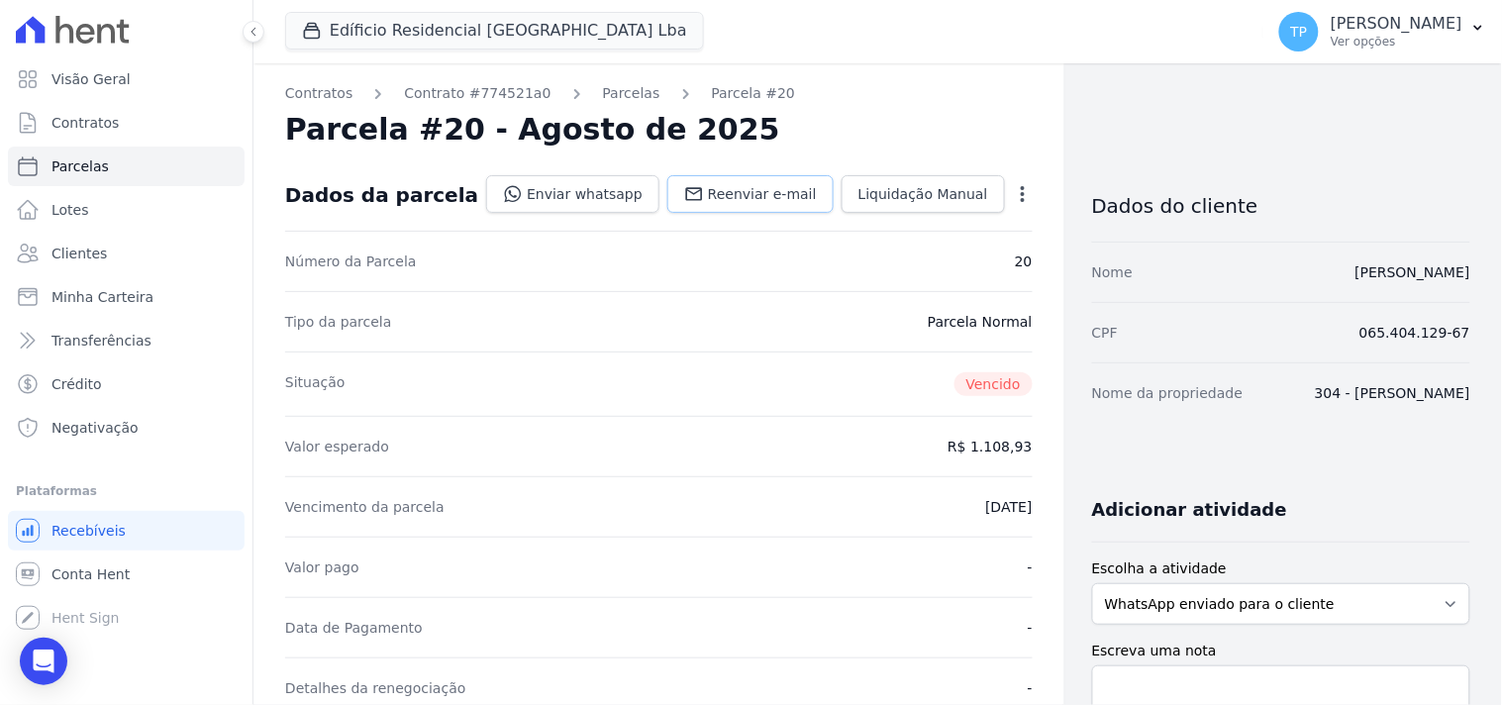
click at [693, 194] on icon at bounding box center [694, 194] width 20 height 20
click at [620, 198] on link "Enviar whatsapp" at bounding box center [572, 194] width 173 height 38
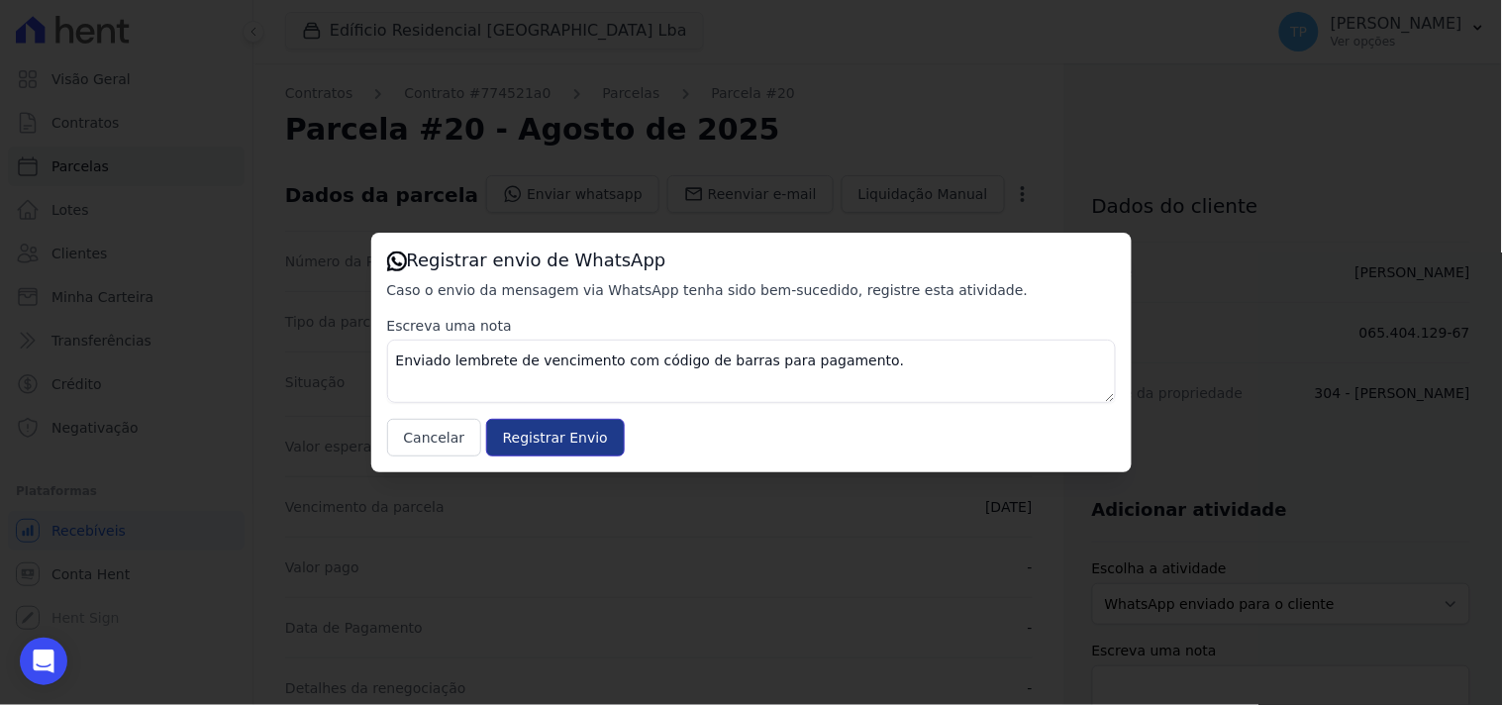
click at [519, 434] on input "Registrar Envio" at bounding box center [555, 438] width 139 height 38
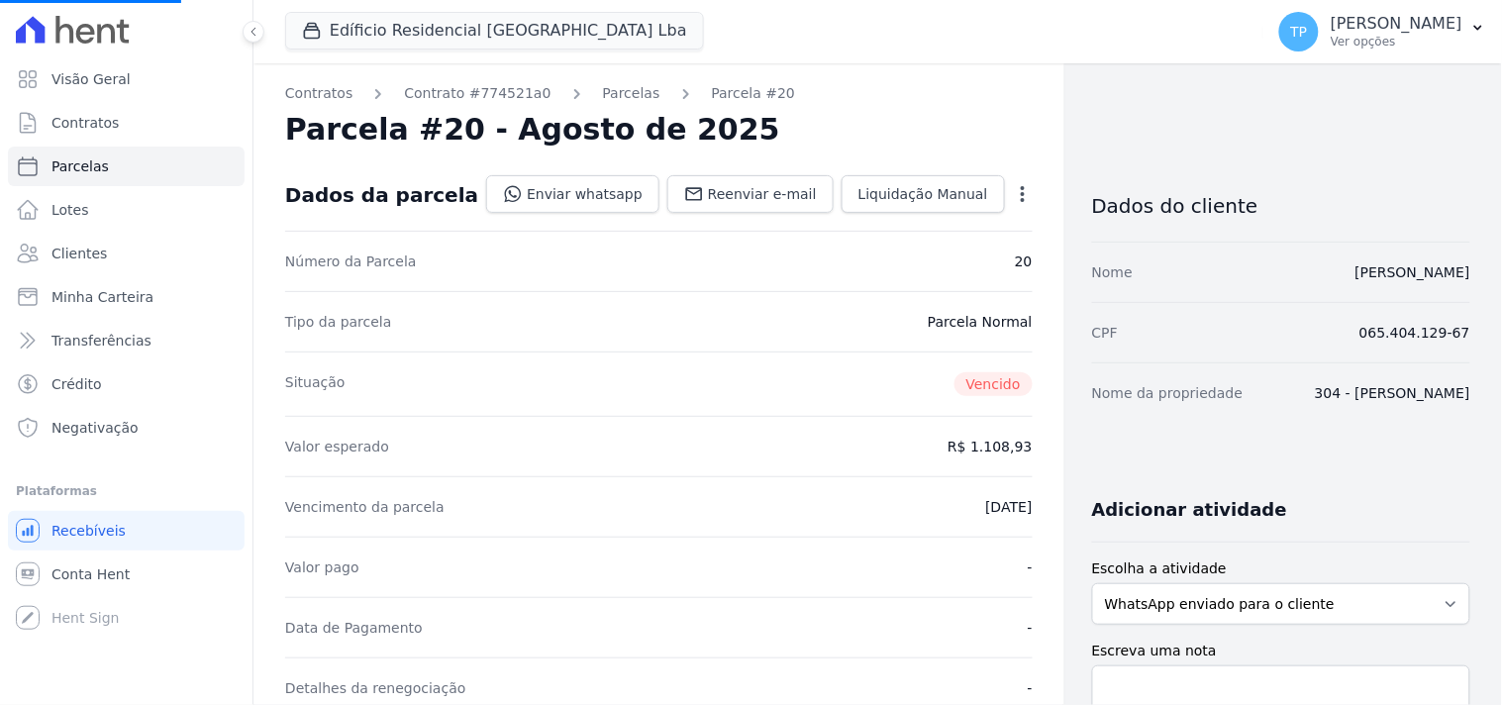
select select
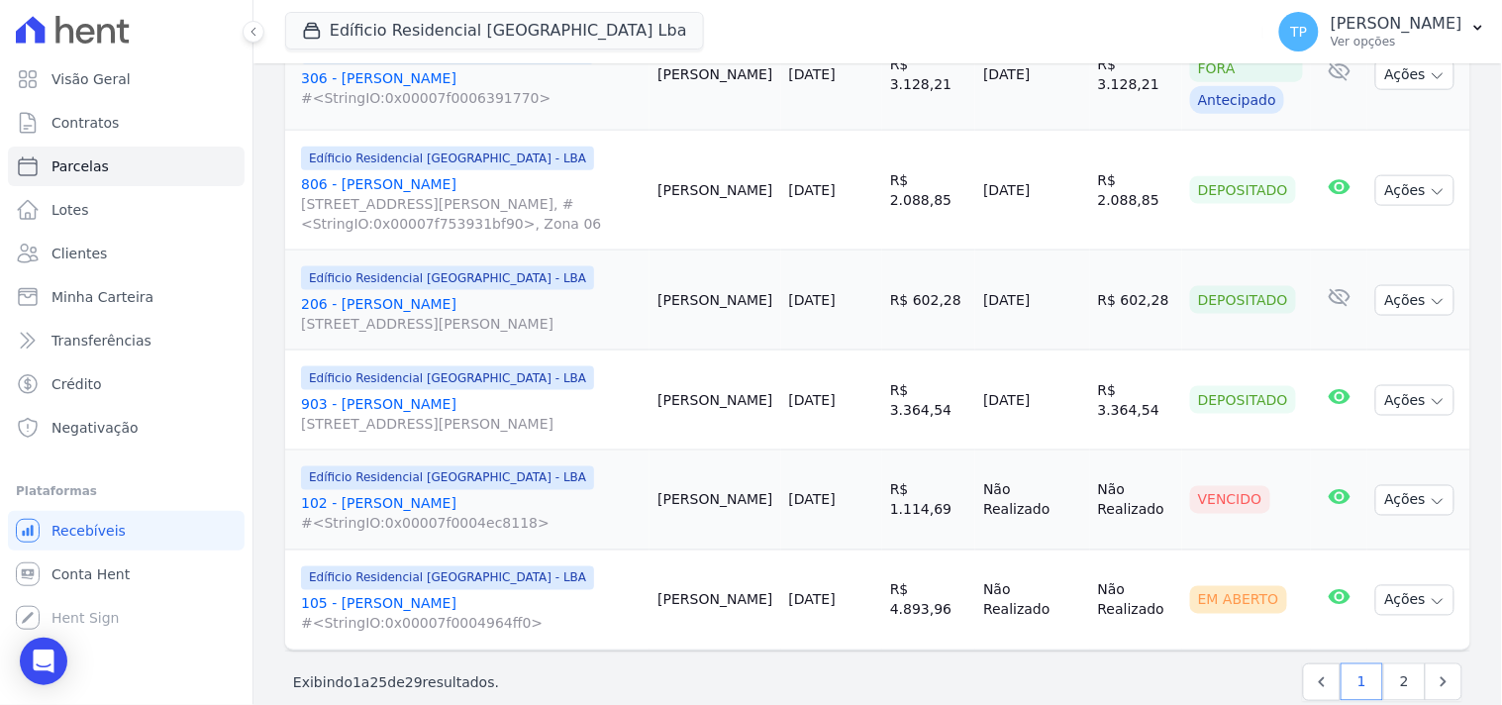
scroll to position [2531, 0]
click at [392, 492] on link "102 - Michel Civila #<StringIO:0x00007f0004ec8118>" at bounding box center [471, 512] width 341 height 40
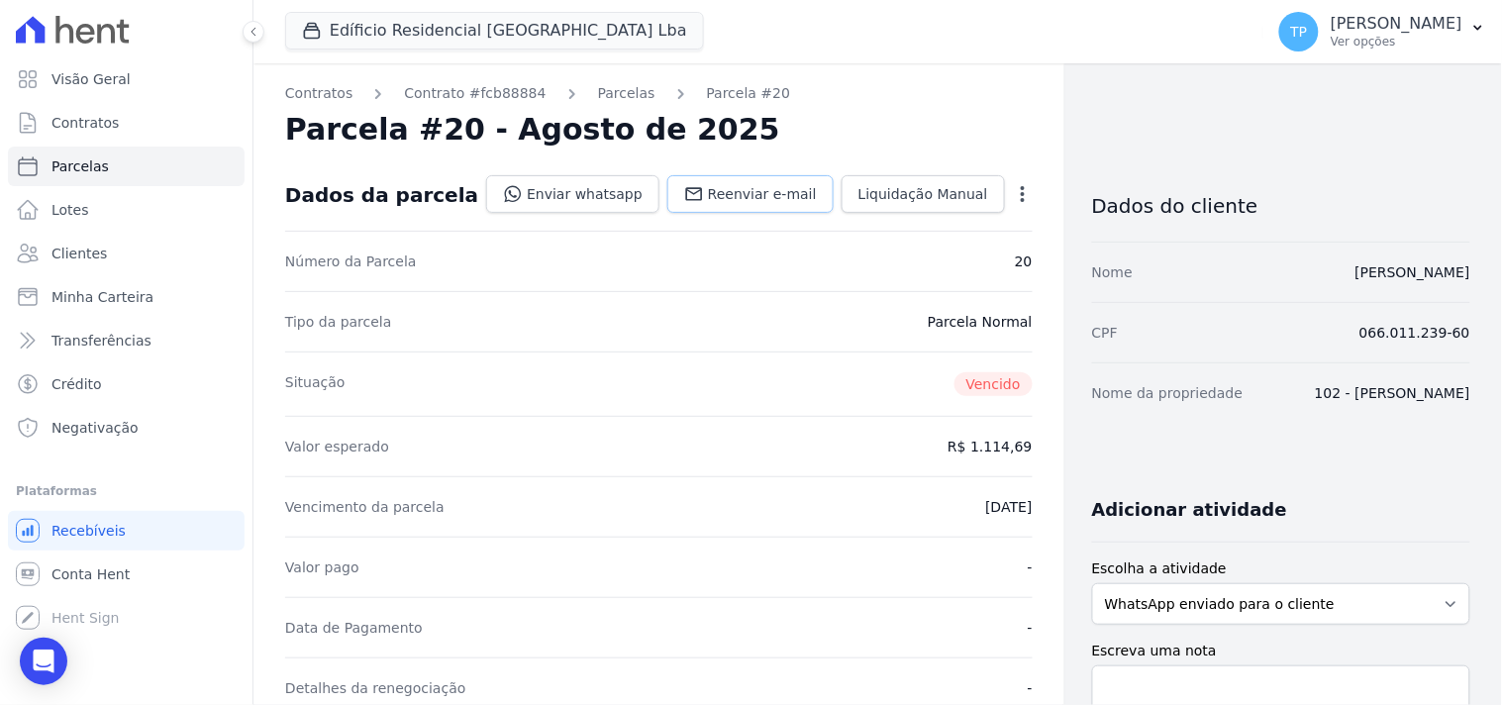
click at [745, 193] on span "Reenviar e-mail" at bounding box center [762, 194] width 109 height 20
click at [606, 208] on link "Enviar whatsapp" at bounding box center [572, 194] width 173 height 38
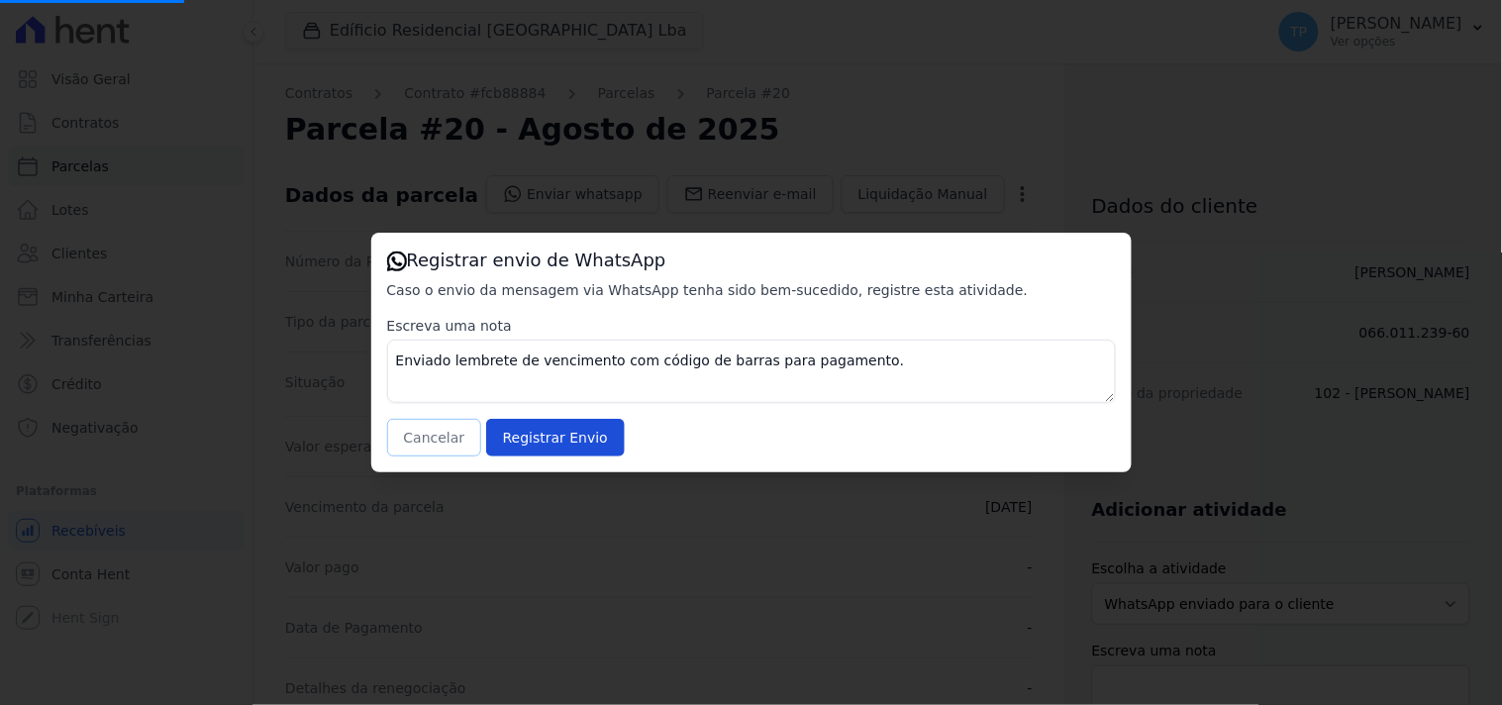
click at [429, 443] on button "Cancelar" at bounding box center [434, 438] width 95 height 38
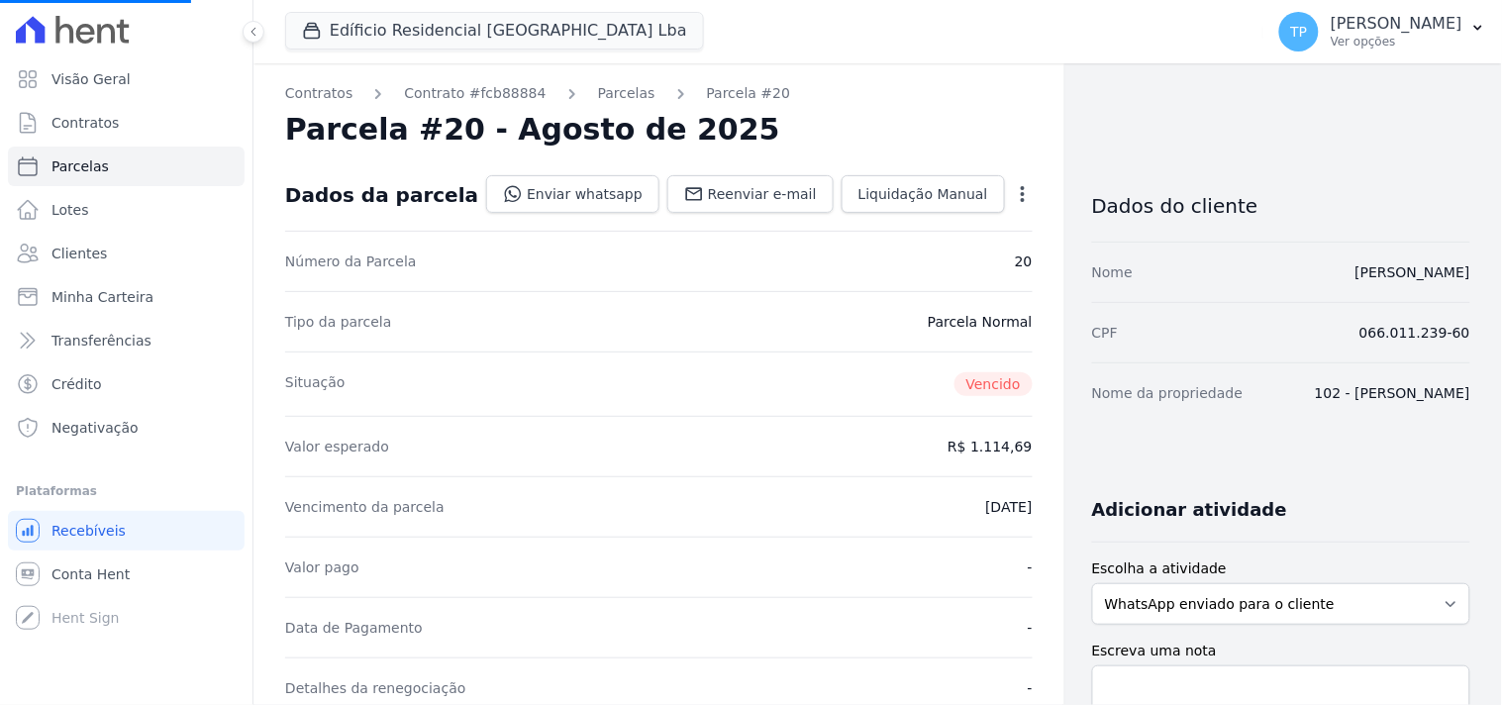
select select
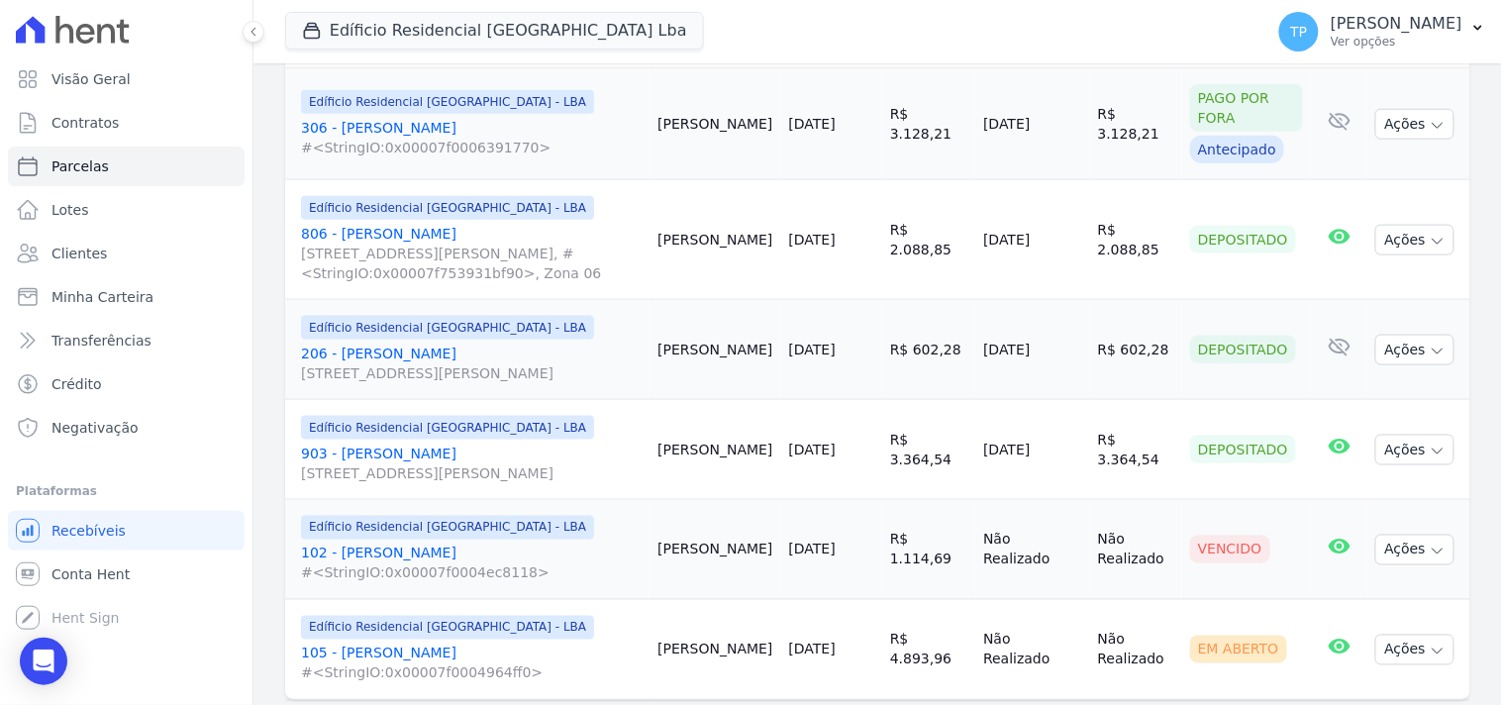
scroll to position [2531, 0]
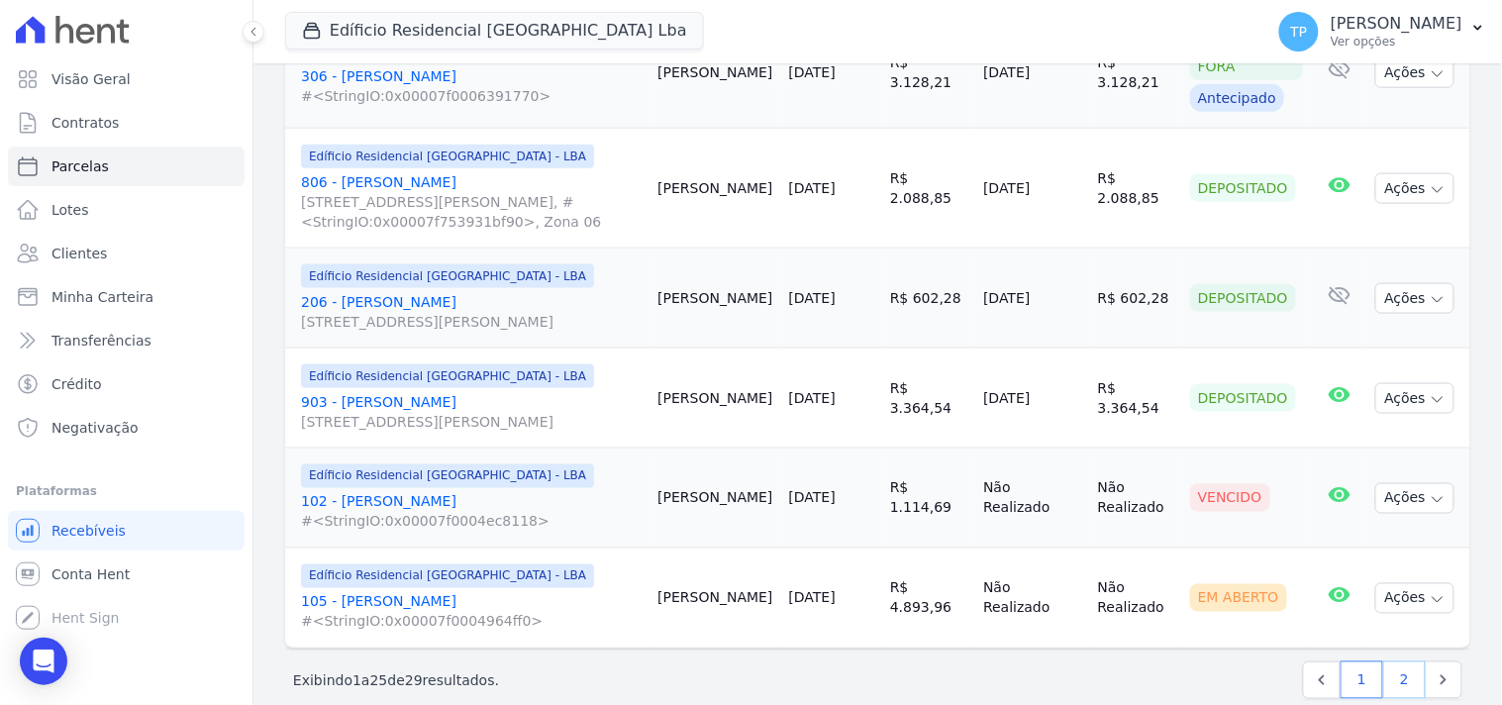
click at [1399, 661] on link "2" at bounding box center [1404, 680] width 43 height 38
select select
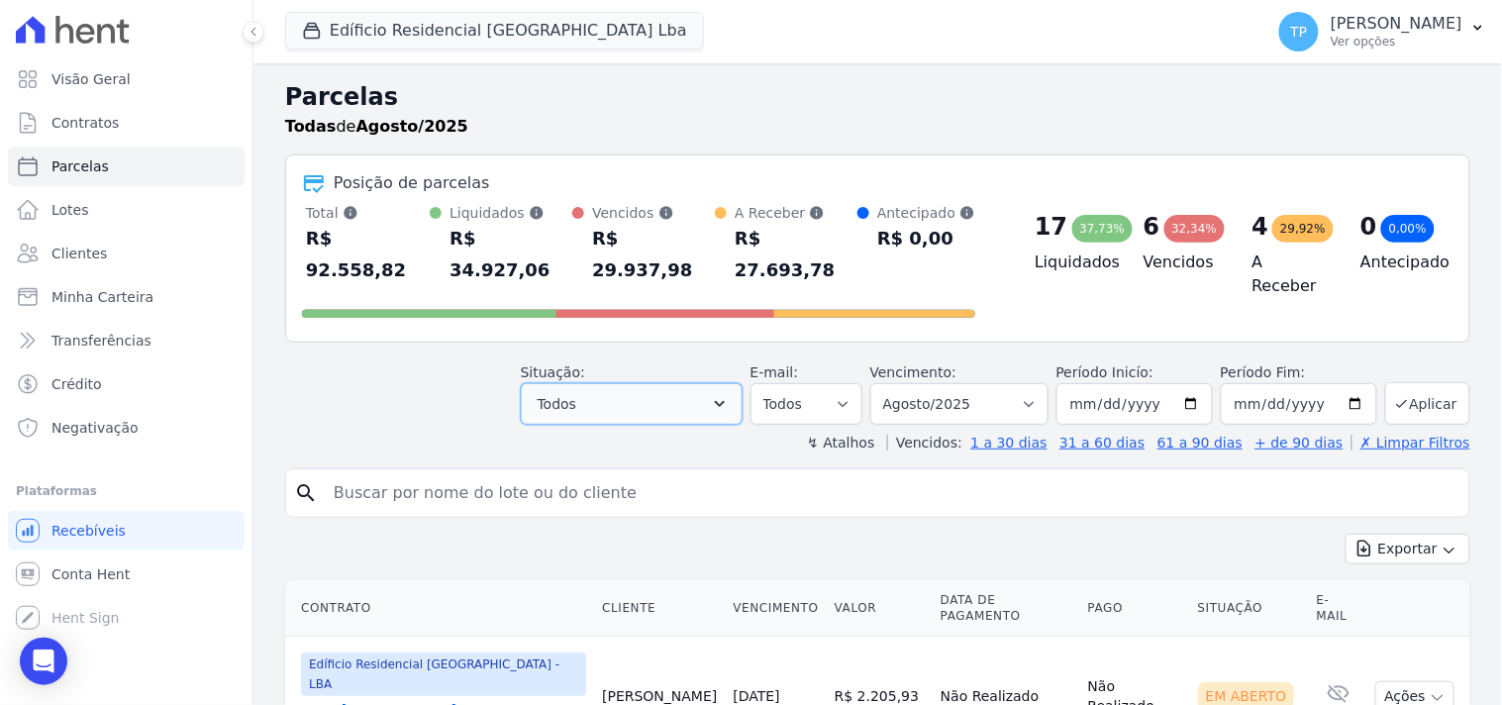
click at [581, 383] on button "Todos" at bounding box center [632, 404] width 222 height 42
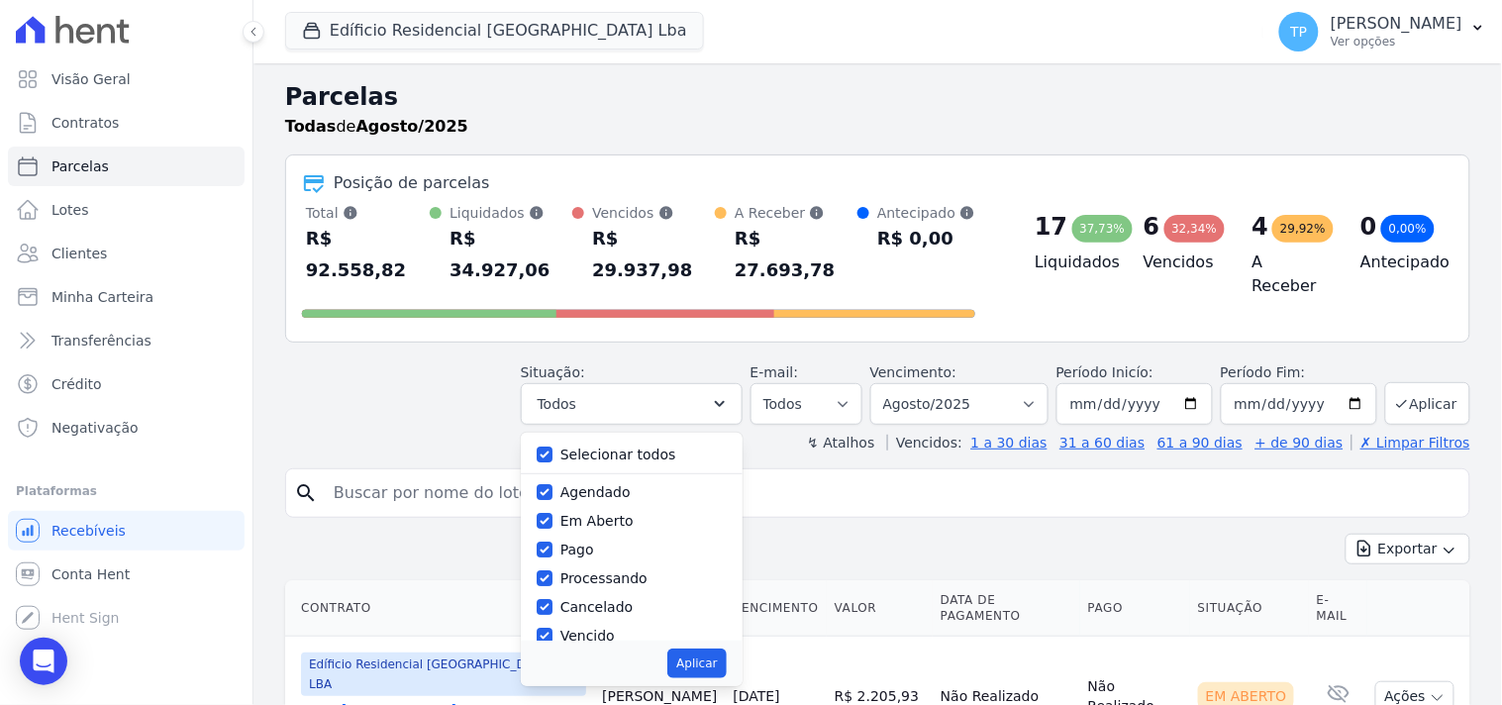
click at [586, 446] on label "Selecionar todos" at bounding box center [618, 454] width 116 height 16
click at [552, 446] on input "Selecionar todos" at bounding box center [545, 454] width 16 height 16
checkbox input "false"
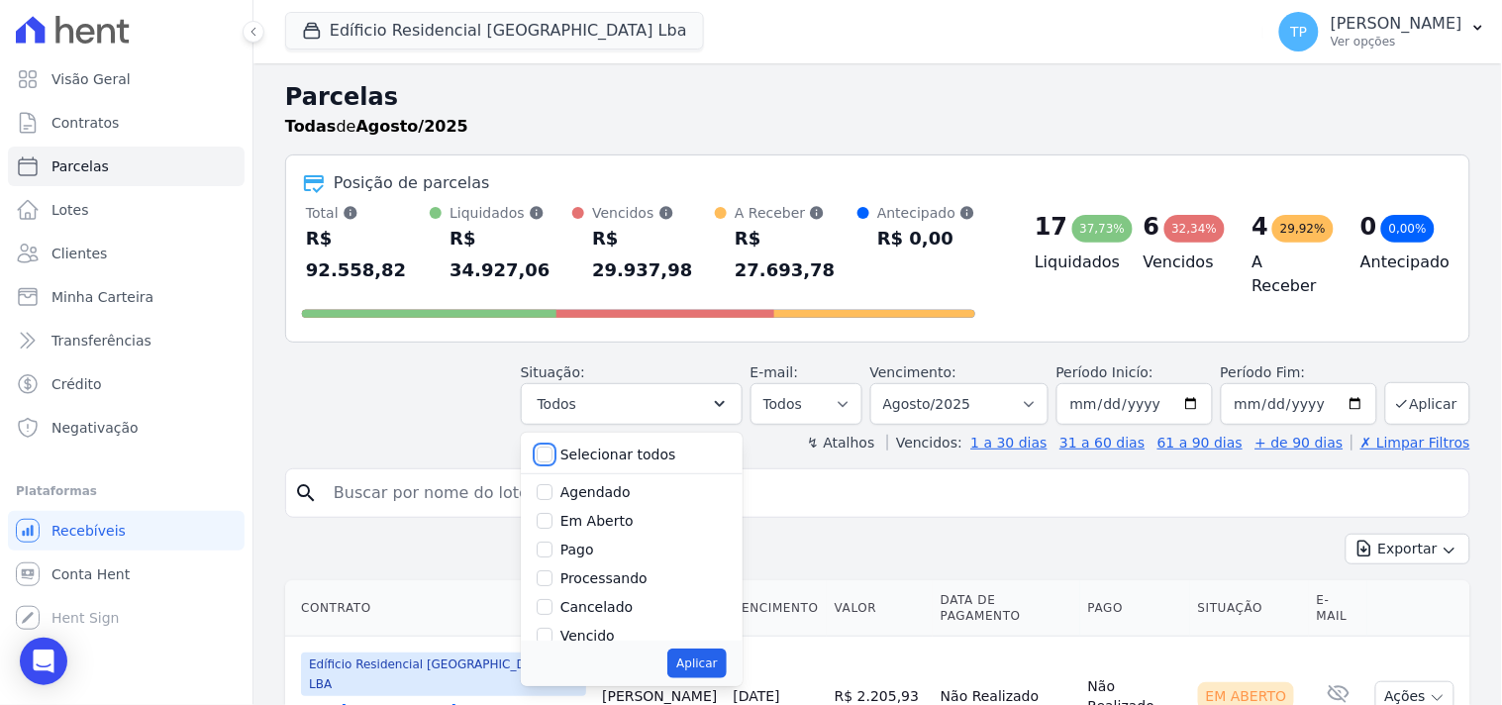
checkbox input "false"
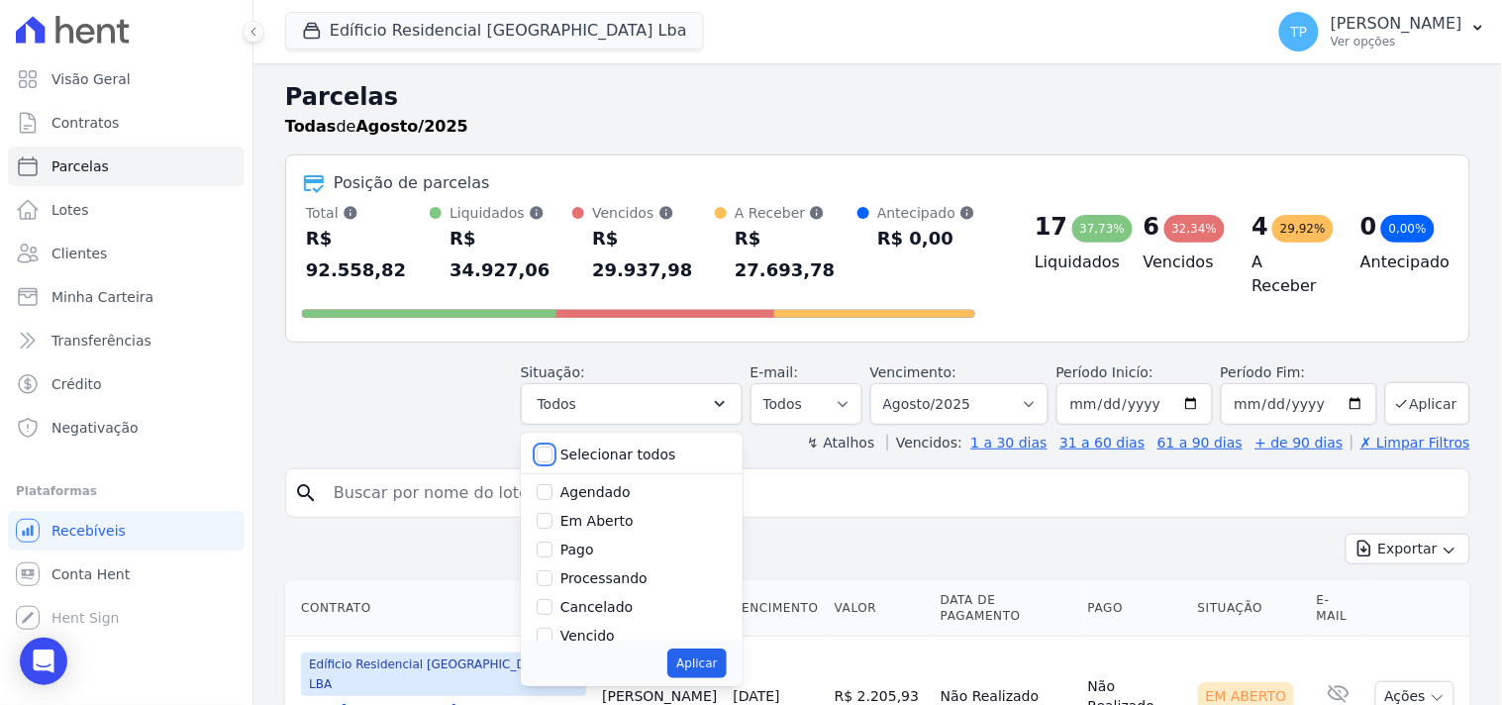
checkbox input "false"
click at [615, 518] on label "Vencido" at bounding box center [587, 526] width 54 height 16
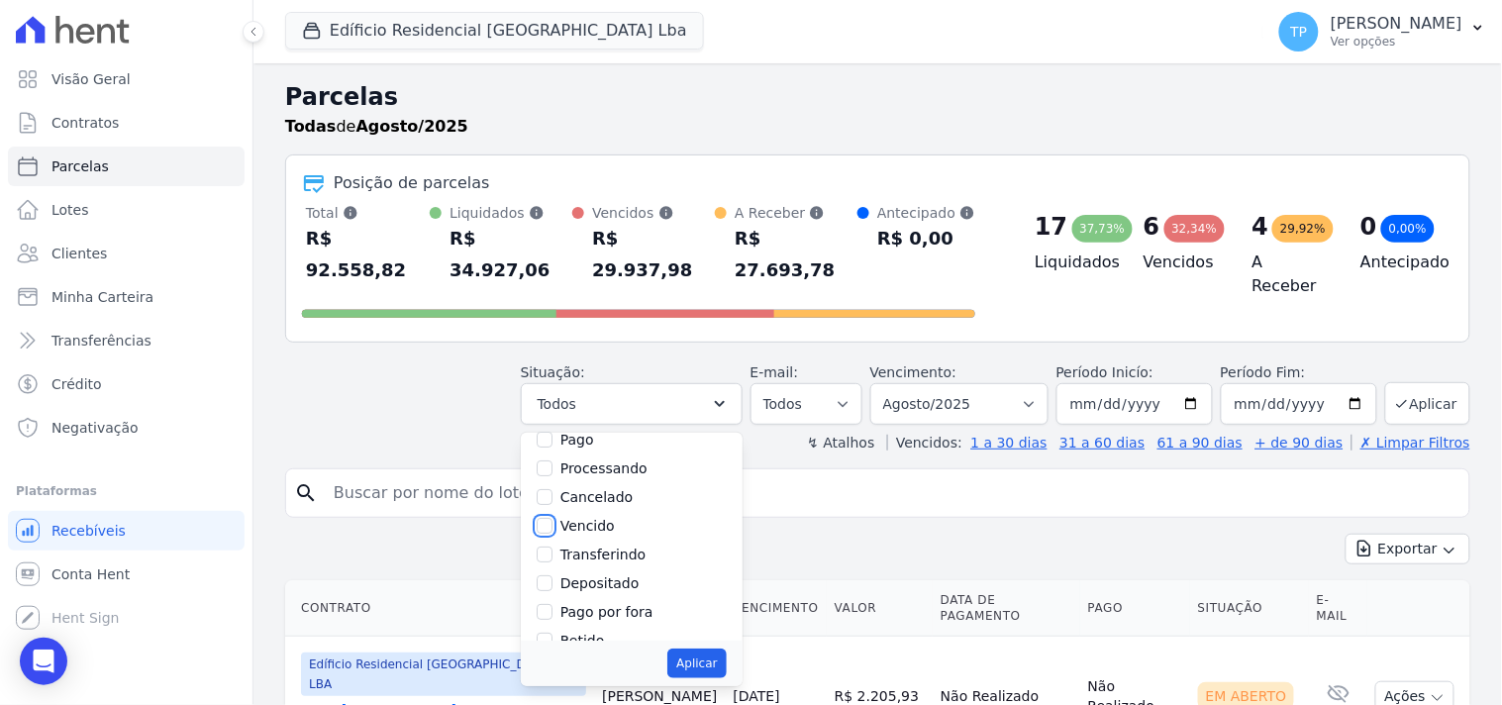
click at [552, 518] on input "Vencido" at bounding box center [545, 526] width 16 height 16
checkbox input "true"
click at [705, 648] on button "Aplicar" at bounding box center [696, 663] width 58 height 30
select select "overdue"
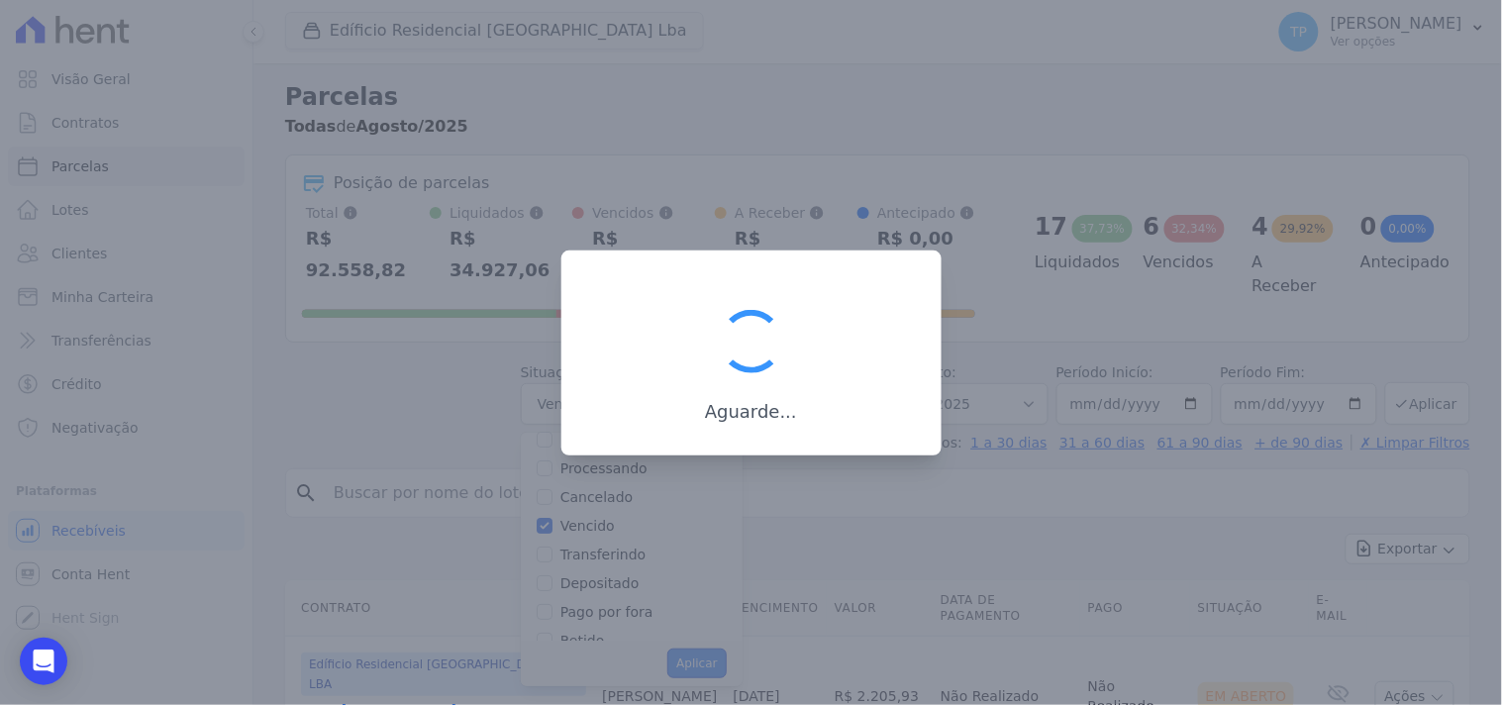
scroll to position [38, 0]
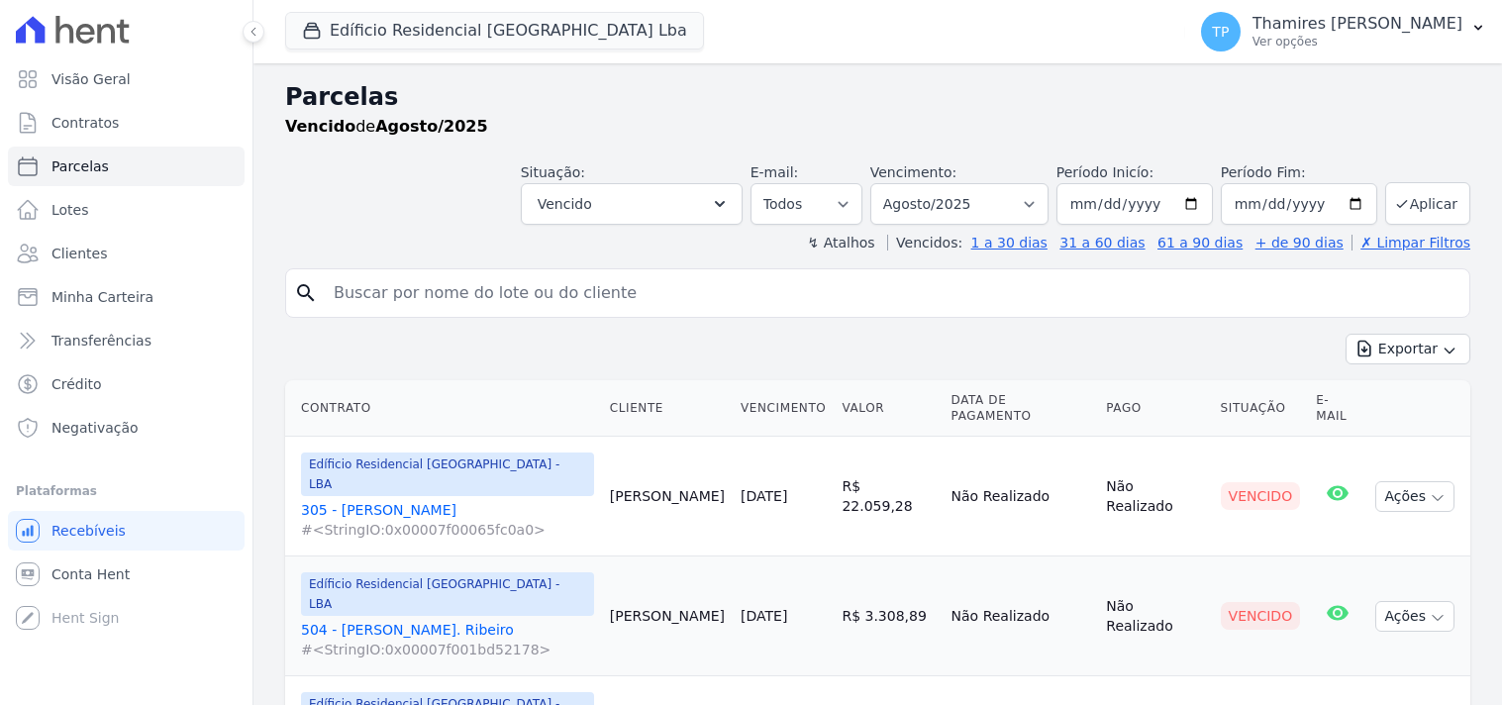
select select
click at [922, 209] on select "Filtrar por período ──────── Todos os meses Junho/2023 Julho/2023 Agosto/2023 S…" at bounding box center [959, 204] width 178 height 42
select select "all"
click at [883, 183] on select "Filtrar por período ──────── Todos os meses Junho/2023 Julho/2023 Agosto/2023 S…" at bounding box center [959, 204] width 178 height 42
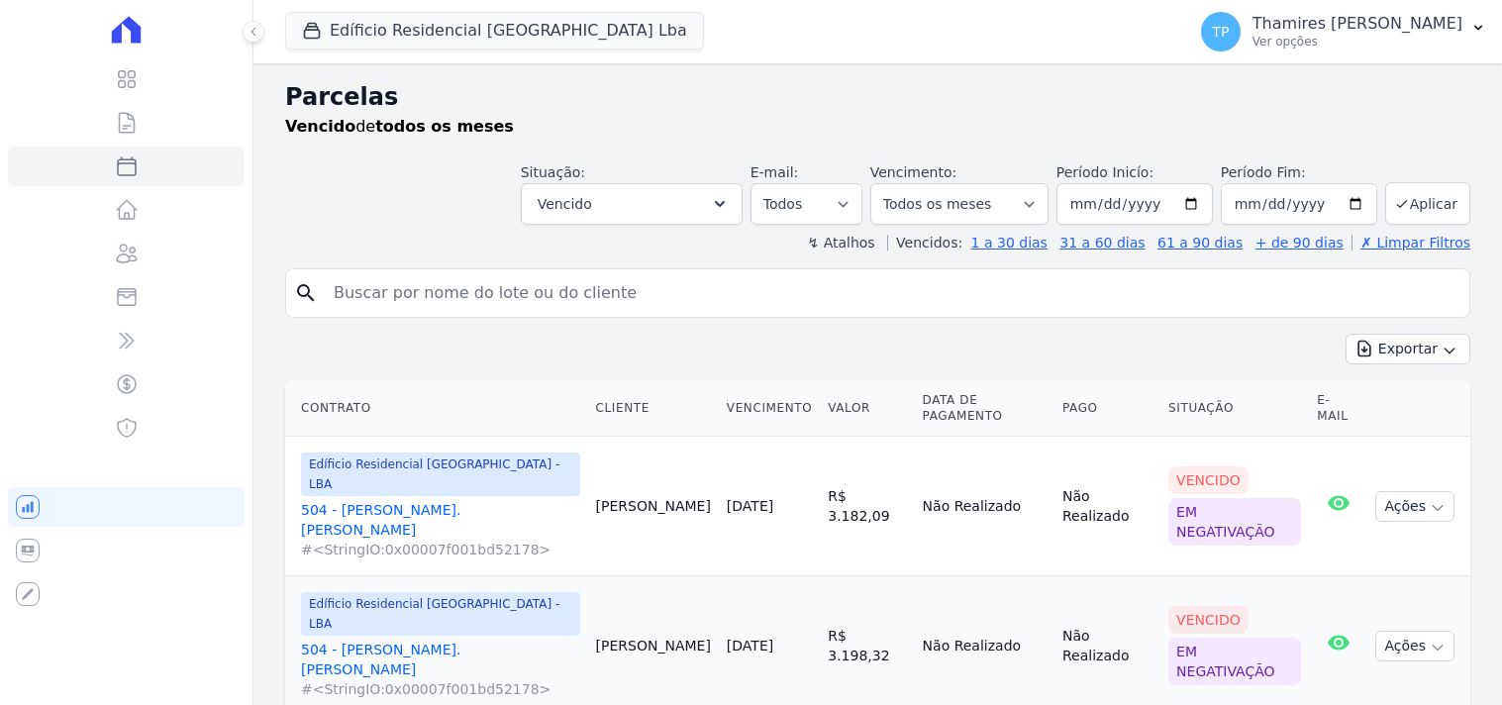
select select
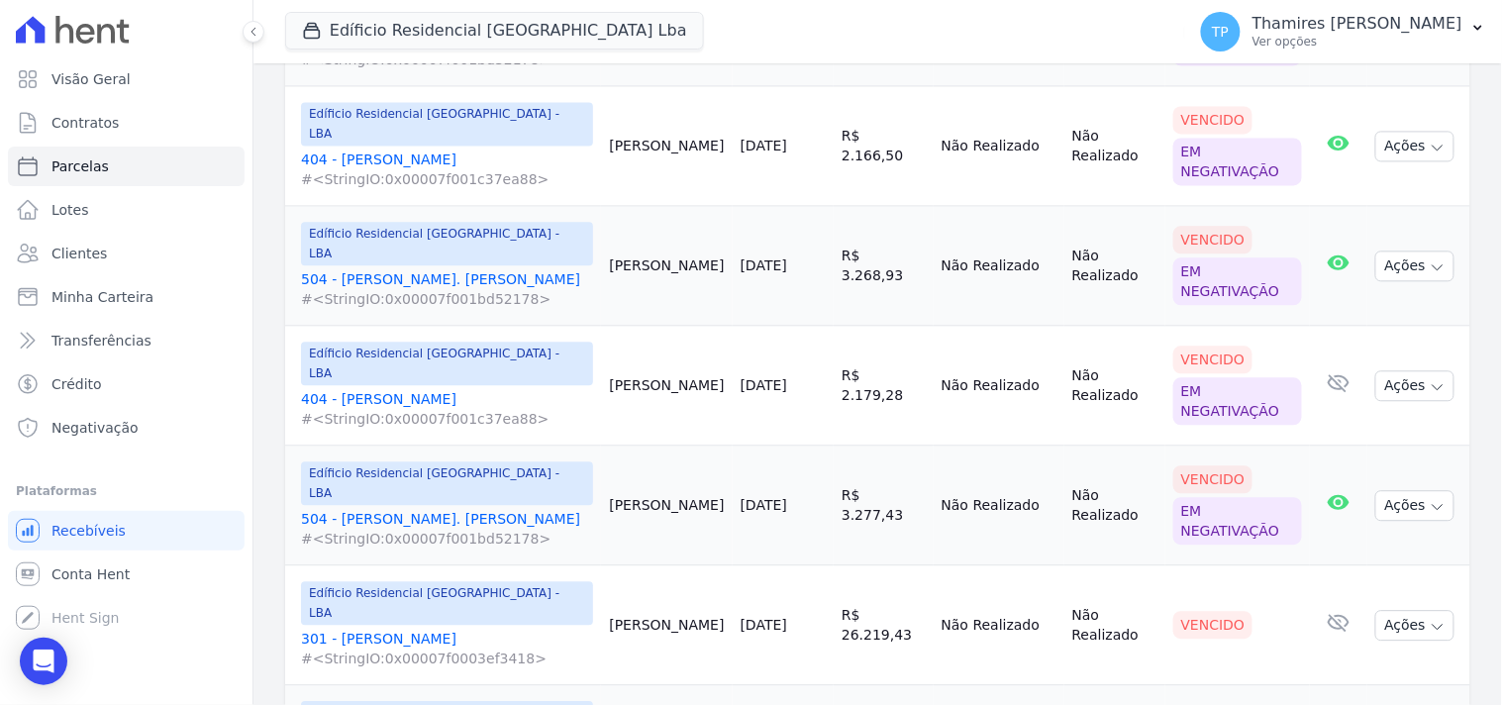
scroll to position [1100, 0]
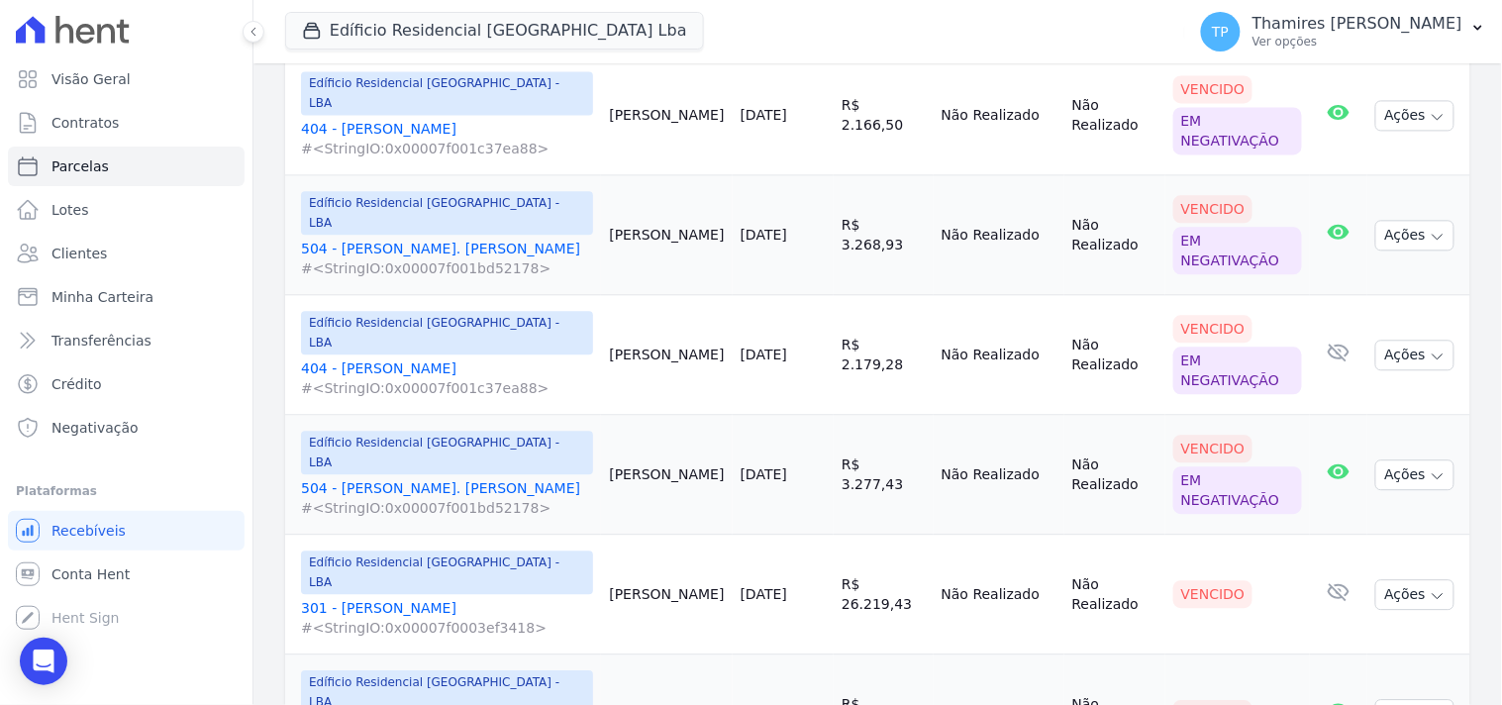
click at [371, 598] on link "301 - Carla Moreira #<StringIO:0x00007f0003ef3418>" at bounding box center [447, 618] width 292 height 40
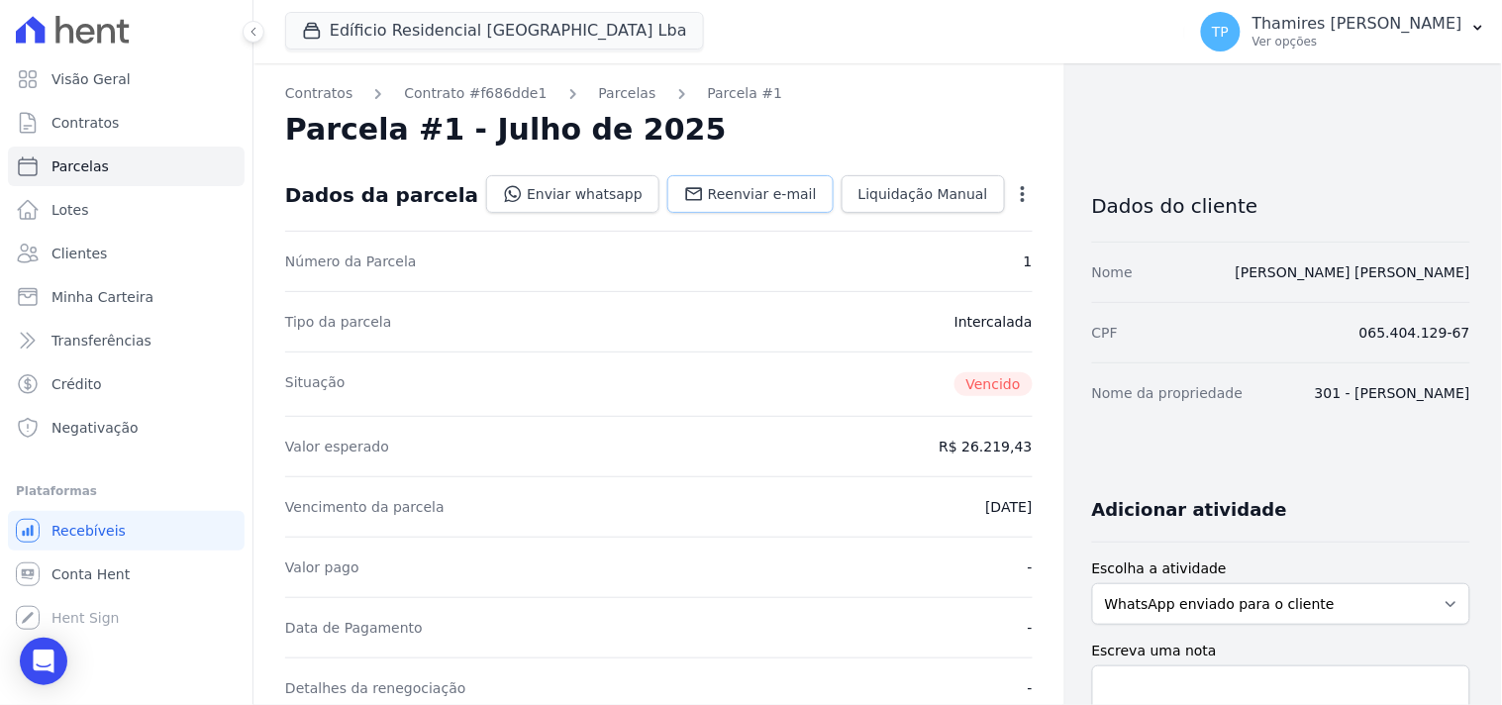
click at [733, 211] on link "Reenviar e-mail" at bounding box center [750, 194] width 166 height 38
click at [594, 199] on link "Enviar whatsapp" at bounding box center [572, 194] width 173 height 38
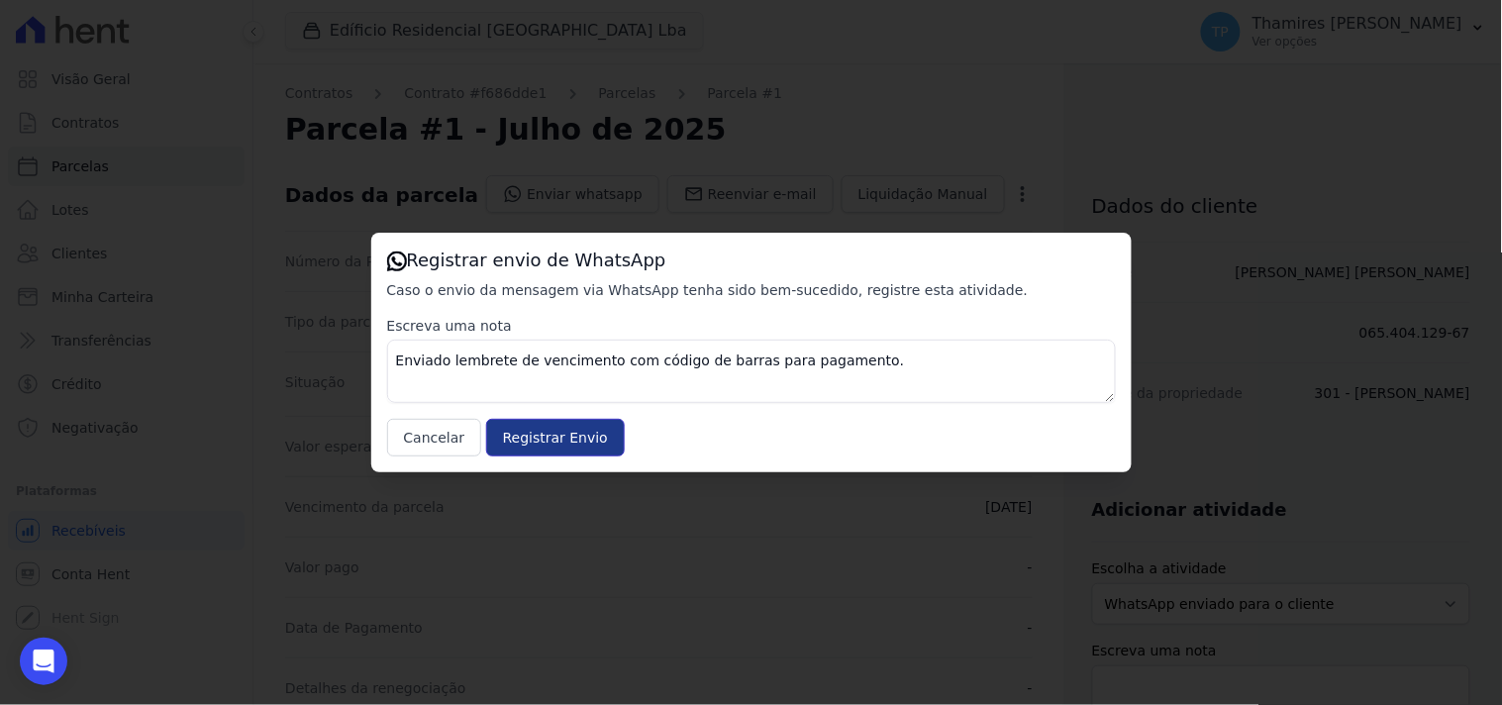
click at [540, 438] on input "Registrar Envio" at bounding box center [555, 438] width 139 height 38
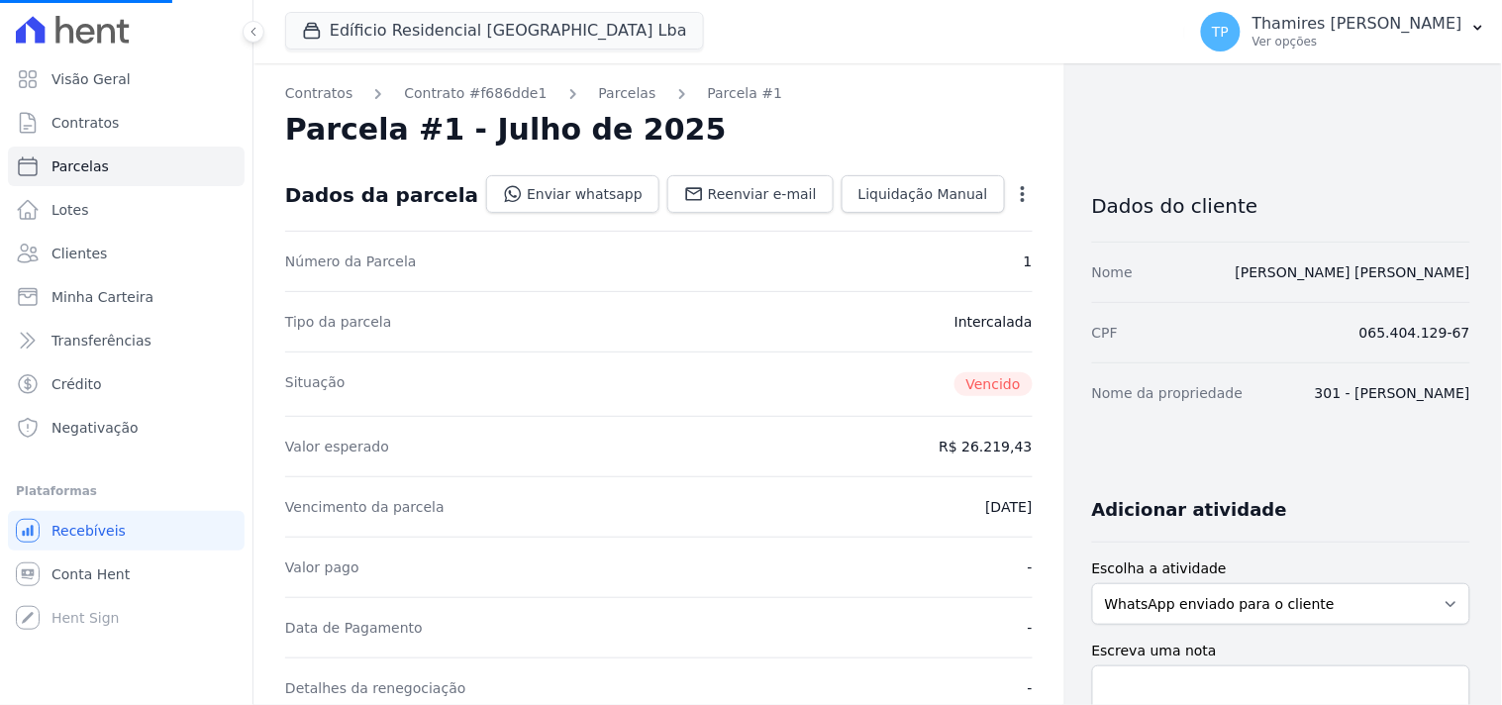
select select
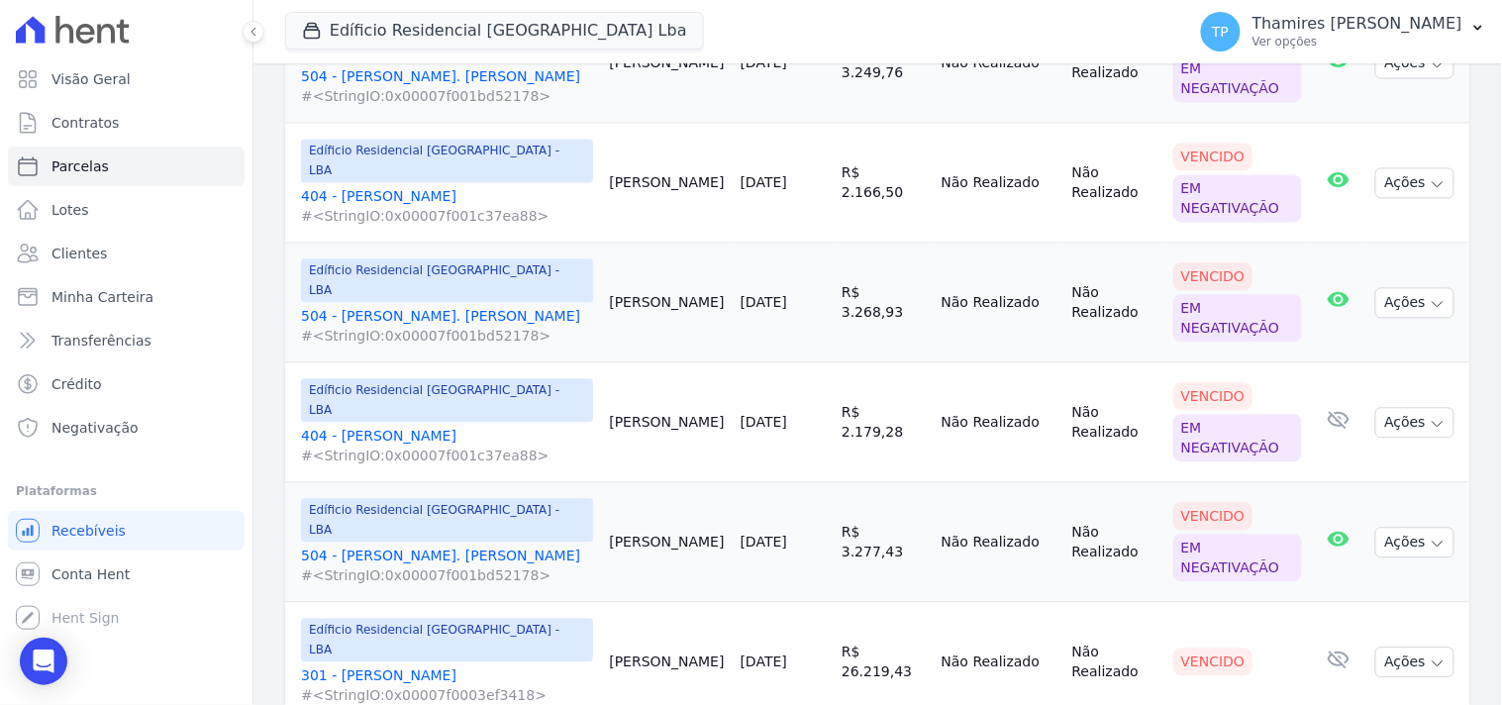
scroll to position [1100, 0]
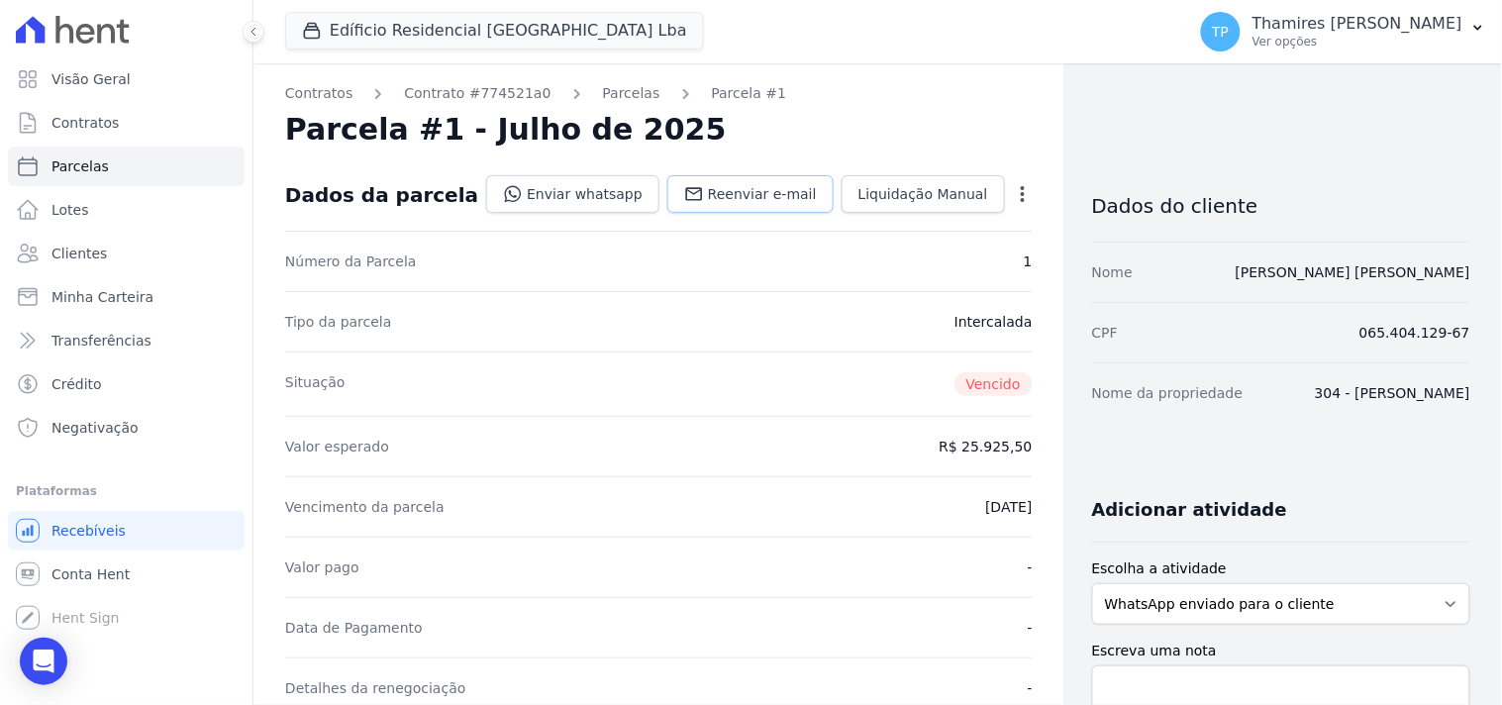
click at [759, 188] on span "Reenviar e-mail" at bounding box center [762, 194] width 109 height 20
click at [607, 193] on link "Enviar whatsapp" at bounding box center [572, 194] width 173 height 38
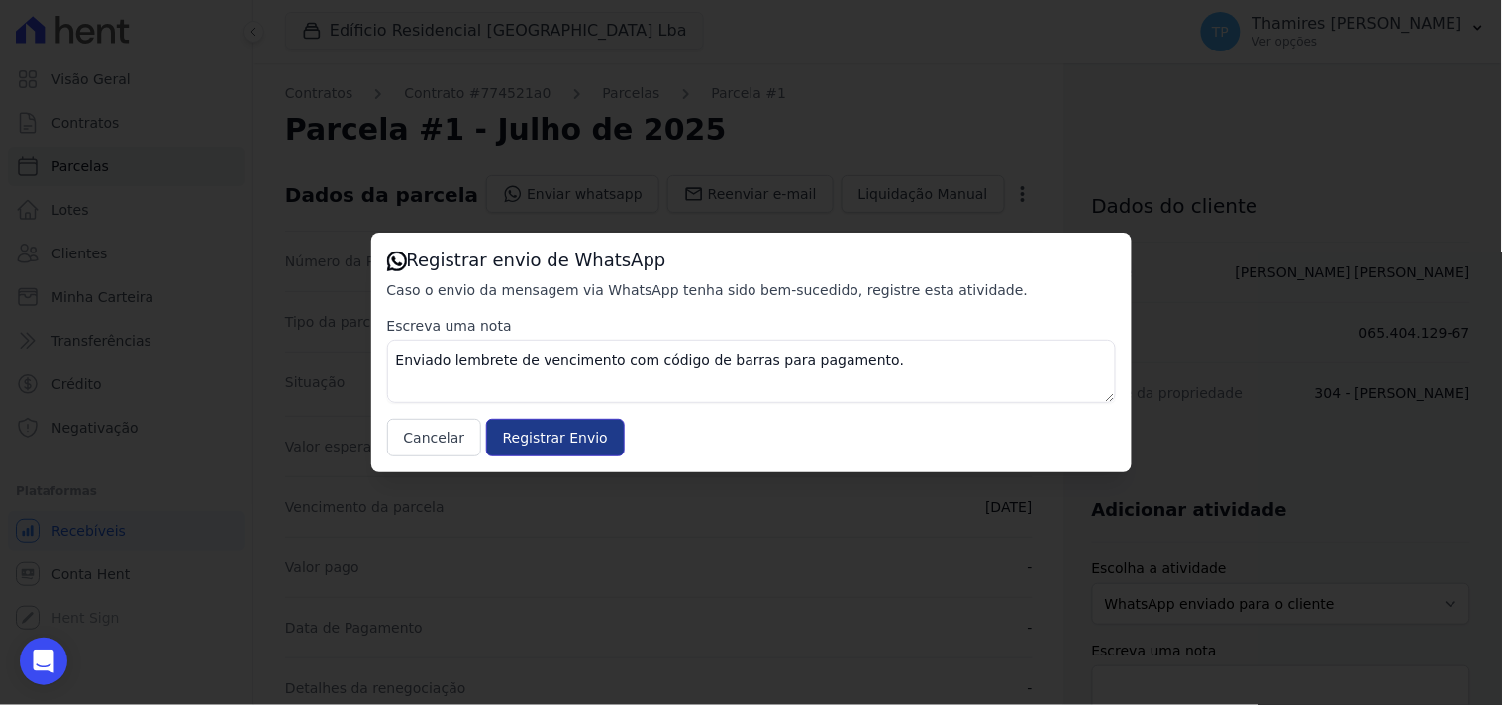
click at [561, 441] on input "Registrar Envio" at bounding box center [555, 438] width 139 height 38
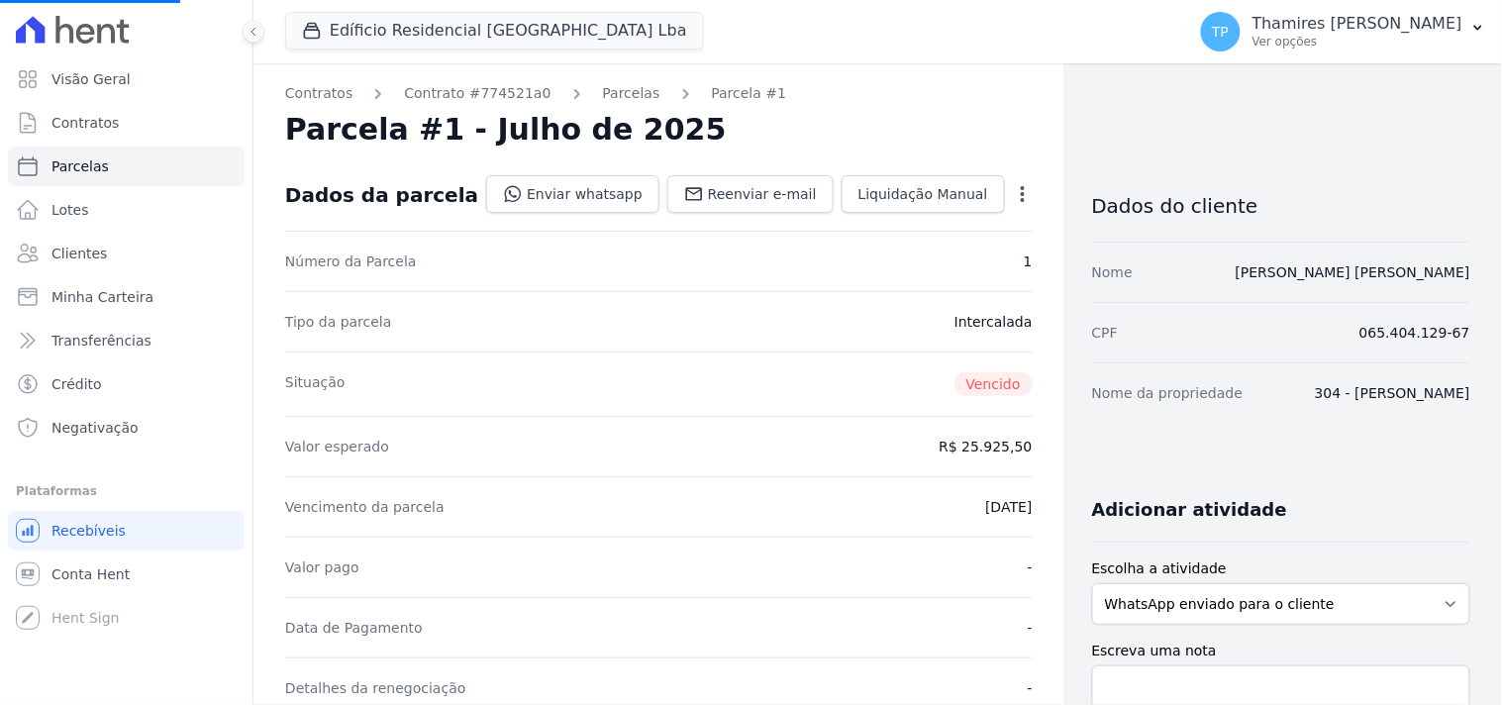
select select
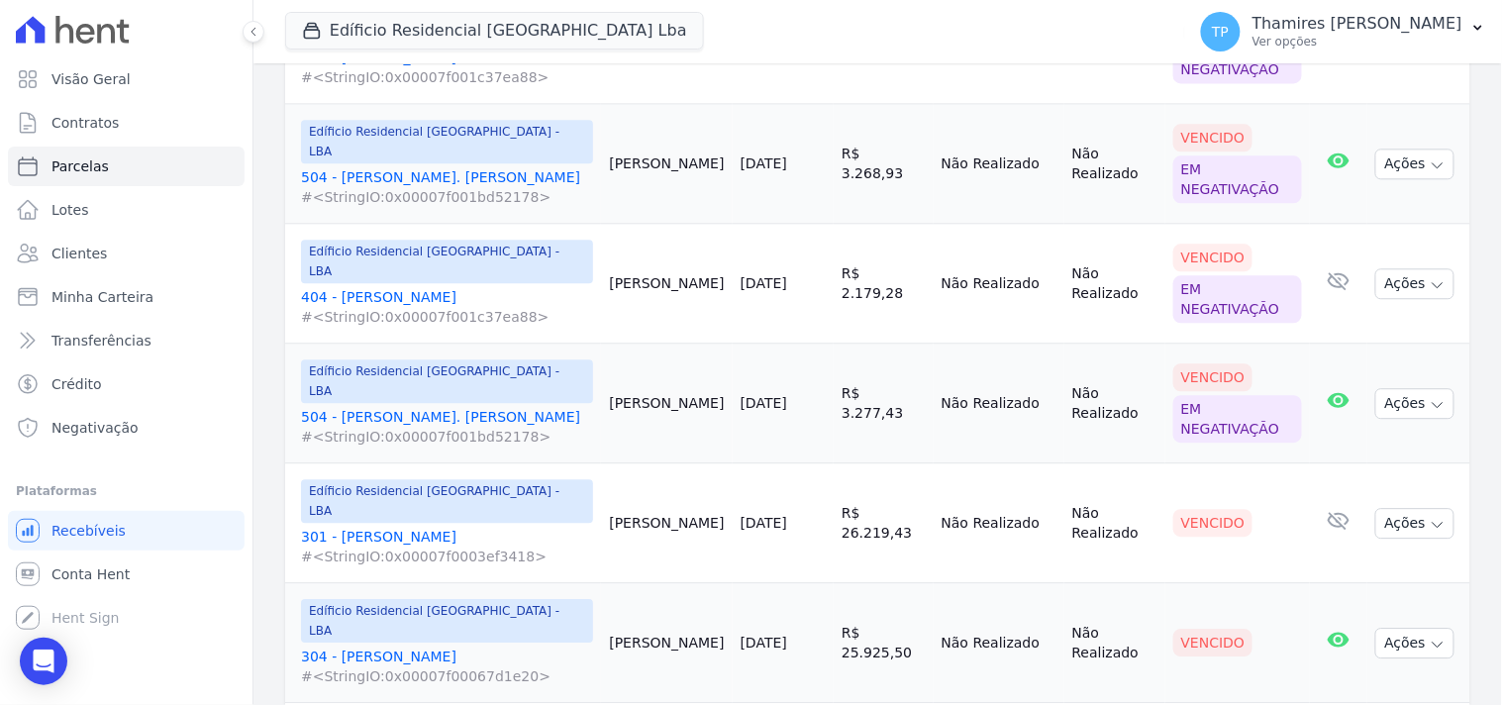
scroll to position [1210, 0]
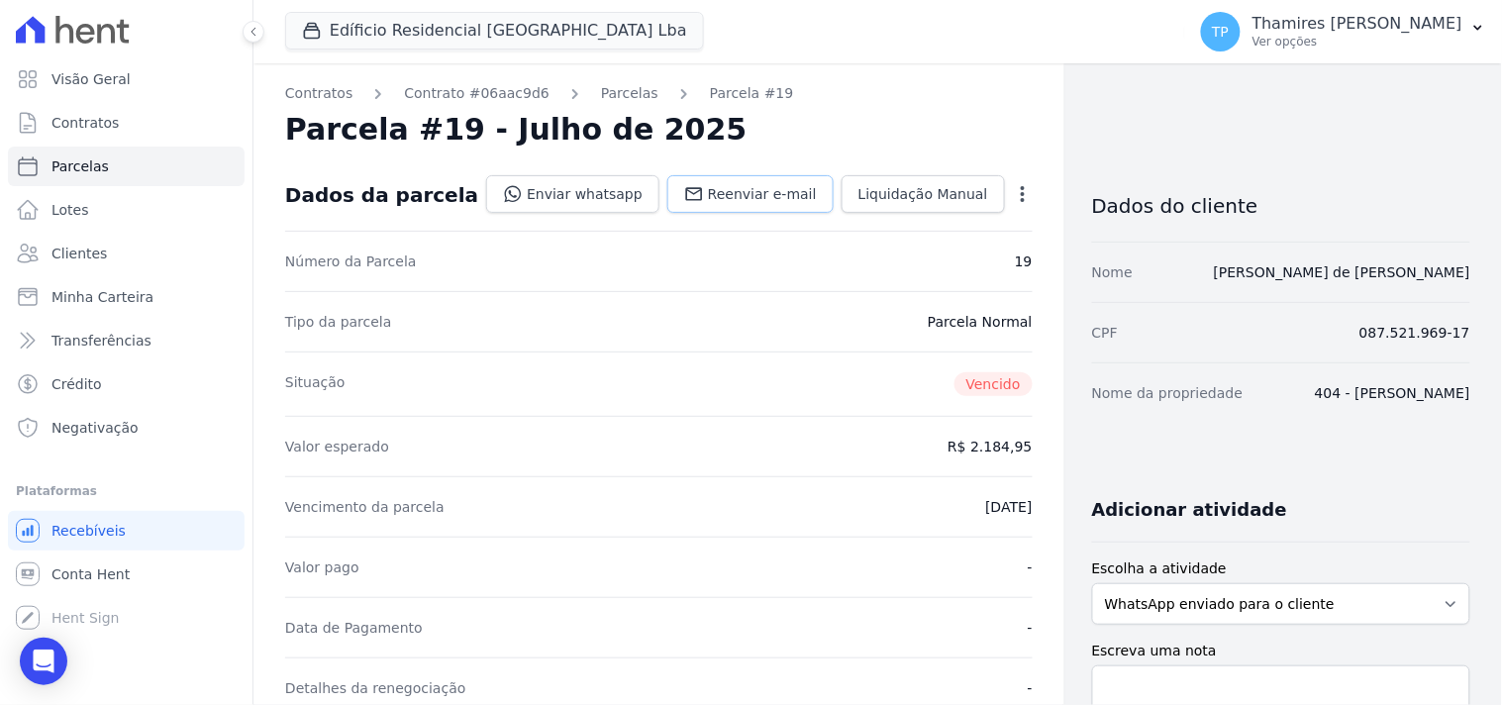
click at [696, 192] on icon at bounding box center [694, 194] width 20 height 20
click at [590, 192] on link "Enviar whatsapp" at bounding box center [572, 194] width 173 height 38
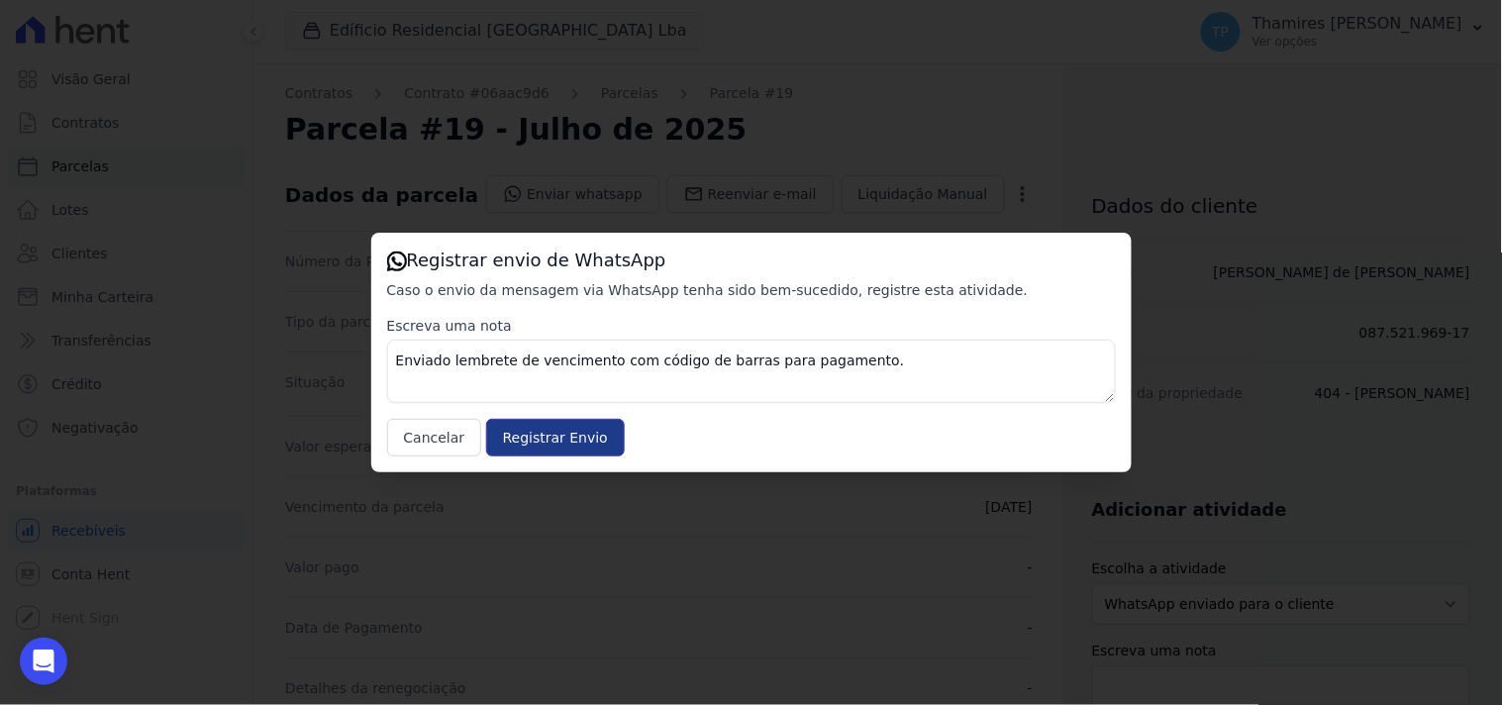
click at [545, 432] on input "Registrar Envio" at bounding box center [555, 438] width 139 height 38
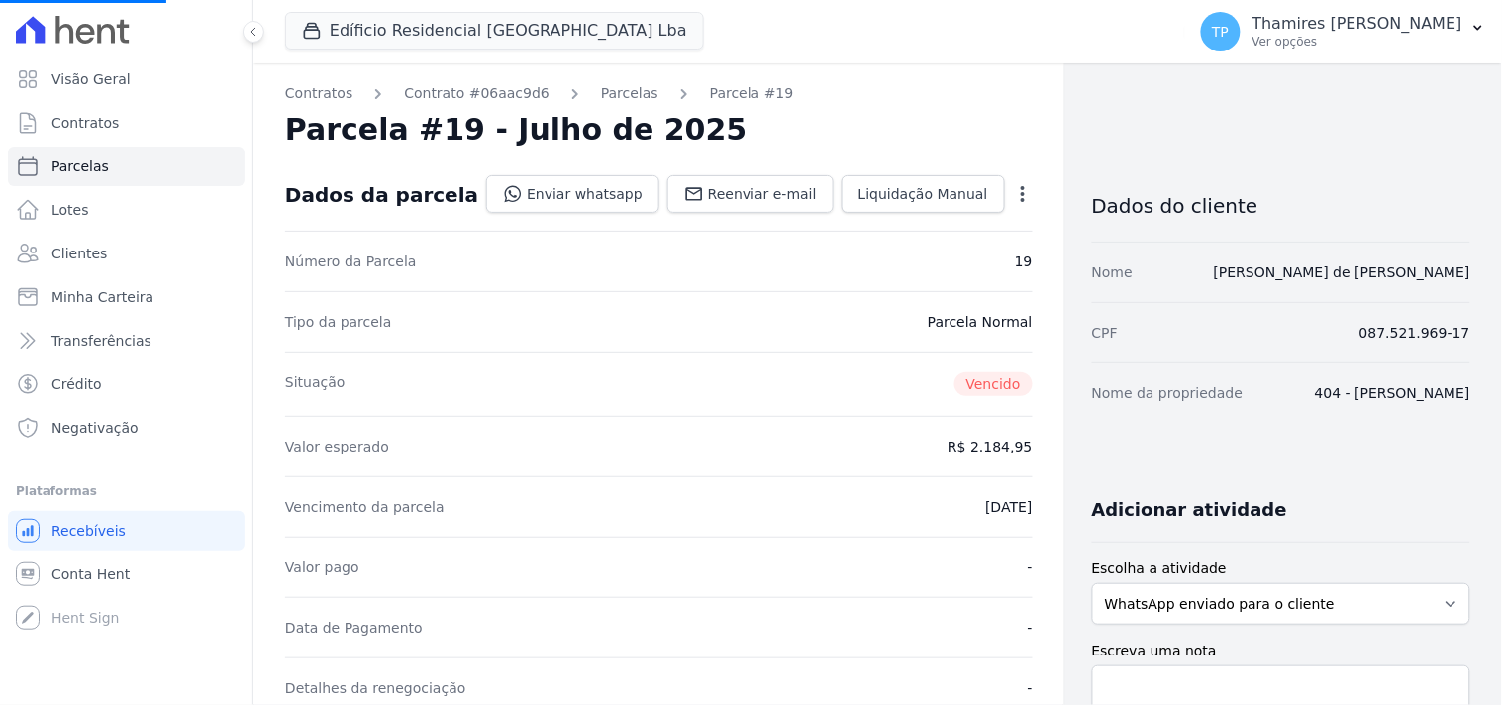
select select
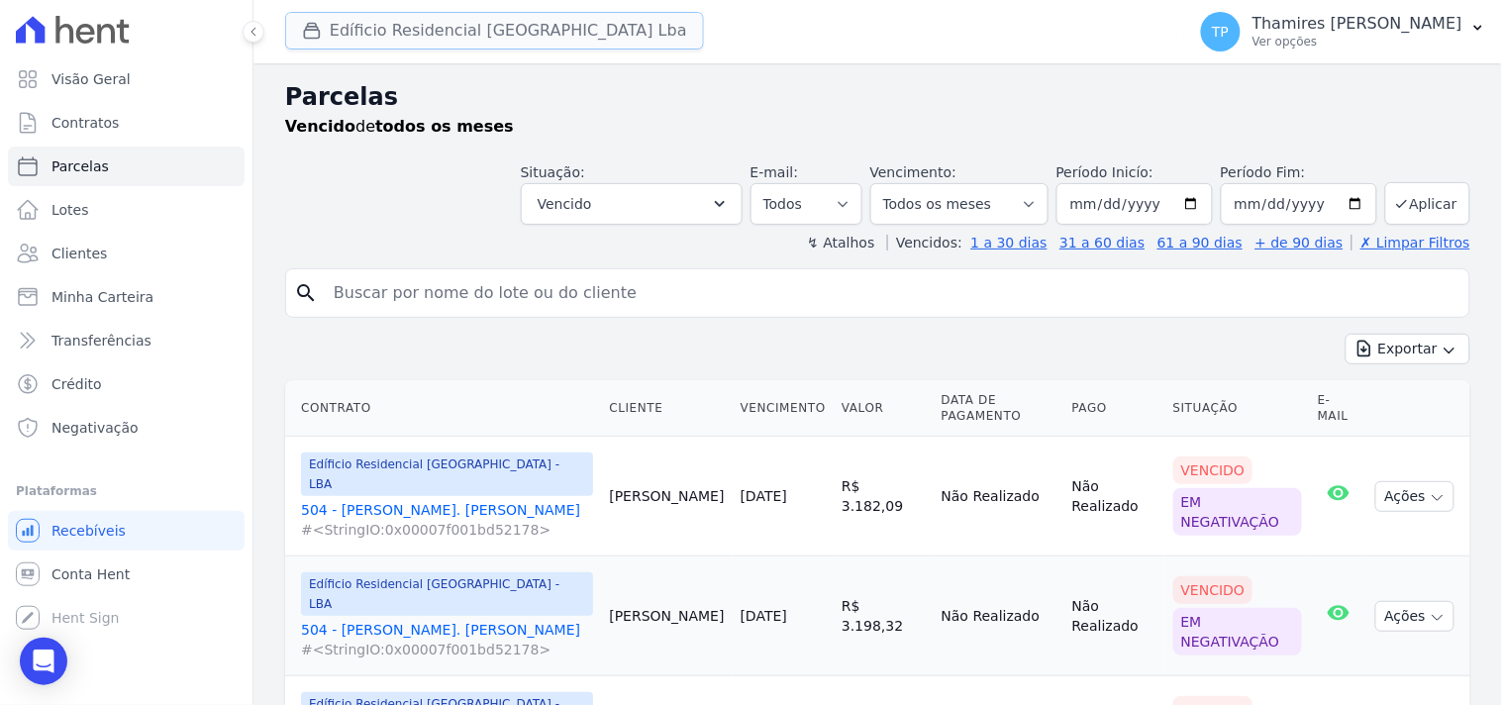
click at [444, 46] on button "Edíficio Residencial Grevílea Park Lba" at bounding box center [494, 31] width 419 height 38
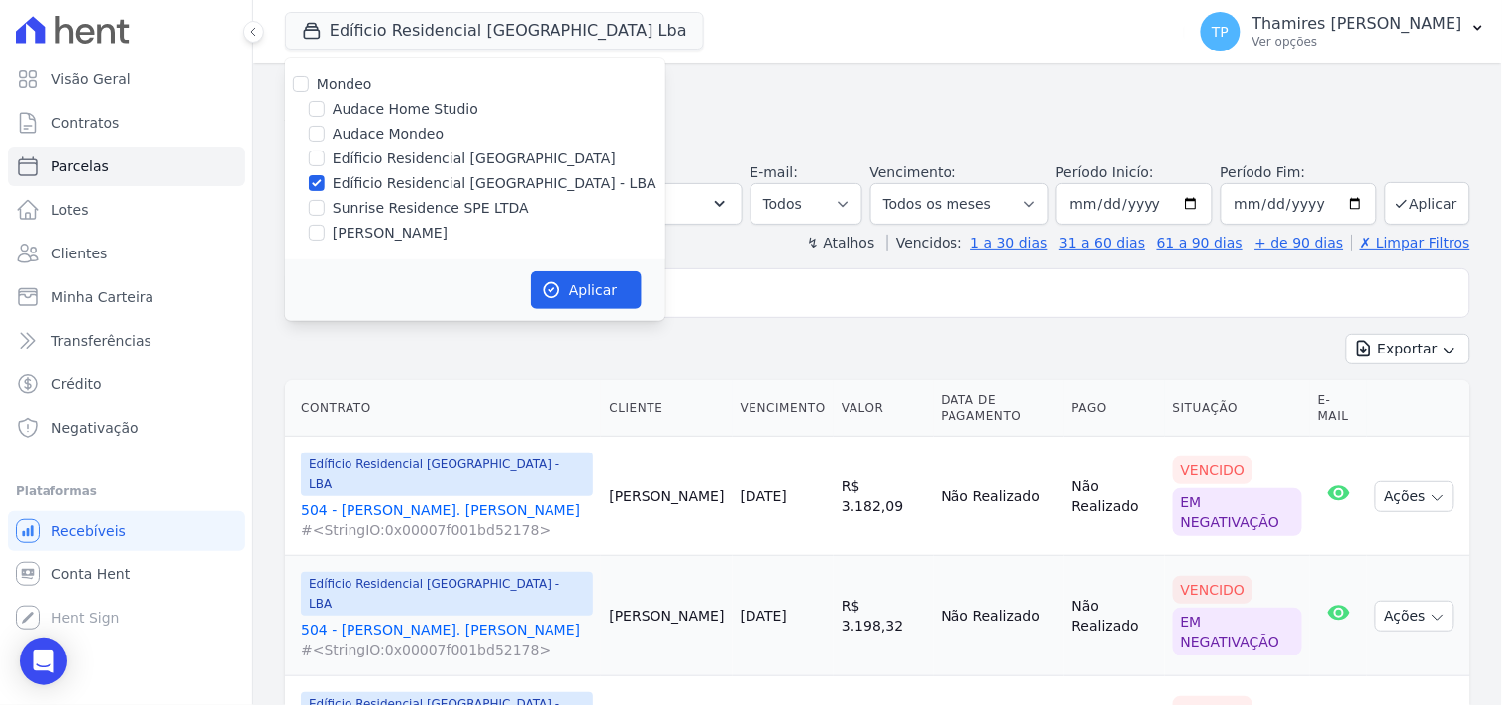
click at [421, 205] on label "Sunrise Residence SPE LTDA" at bounding box center [431, 208] width 196 height 21
click at [325, 205] on input "Sunrise Residence SPE LTDA" at bounding box center [317, 208] width 16 height 16
checkbox input "true"
click at [452, 179] on label "Edíficio Residencial [GEOGRAPHIC_DATA] - LBA" at bounding box center [495, 183] width 324 height 21
click at [325, 179] on input "Edíficio Residencial [GEOGRAPHIC_DATA] - LBA" at bounding box center [317, 183] width 16 height 16
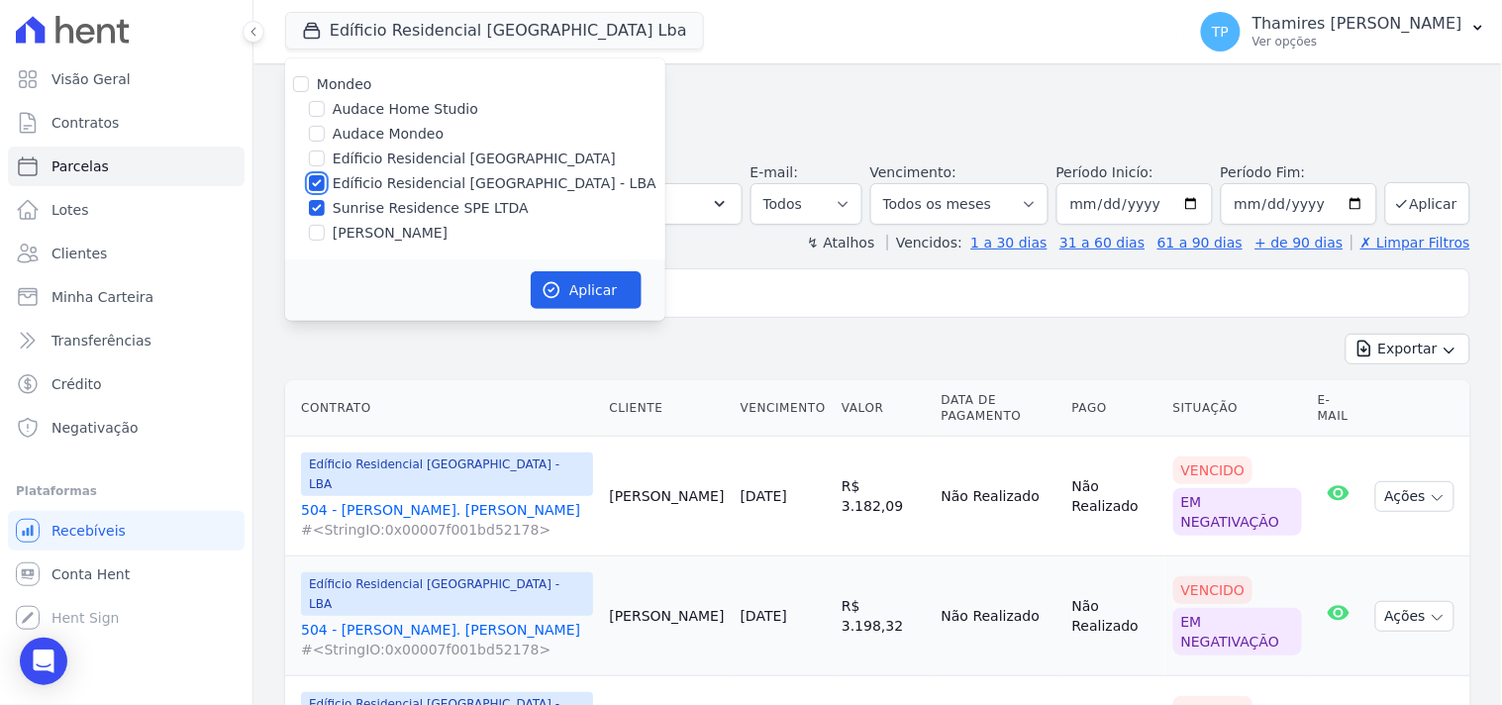
checkbox input "false"
click at [560, 280] on icon "button" at bounding box center [552, 290] width 20 height 20
select select
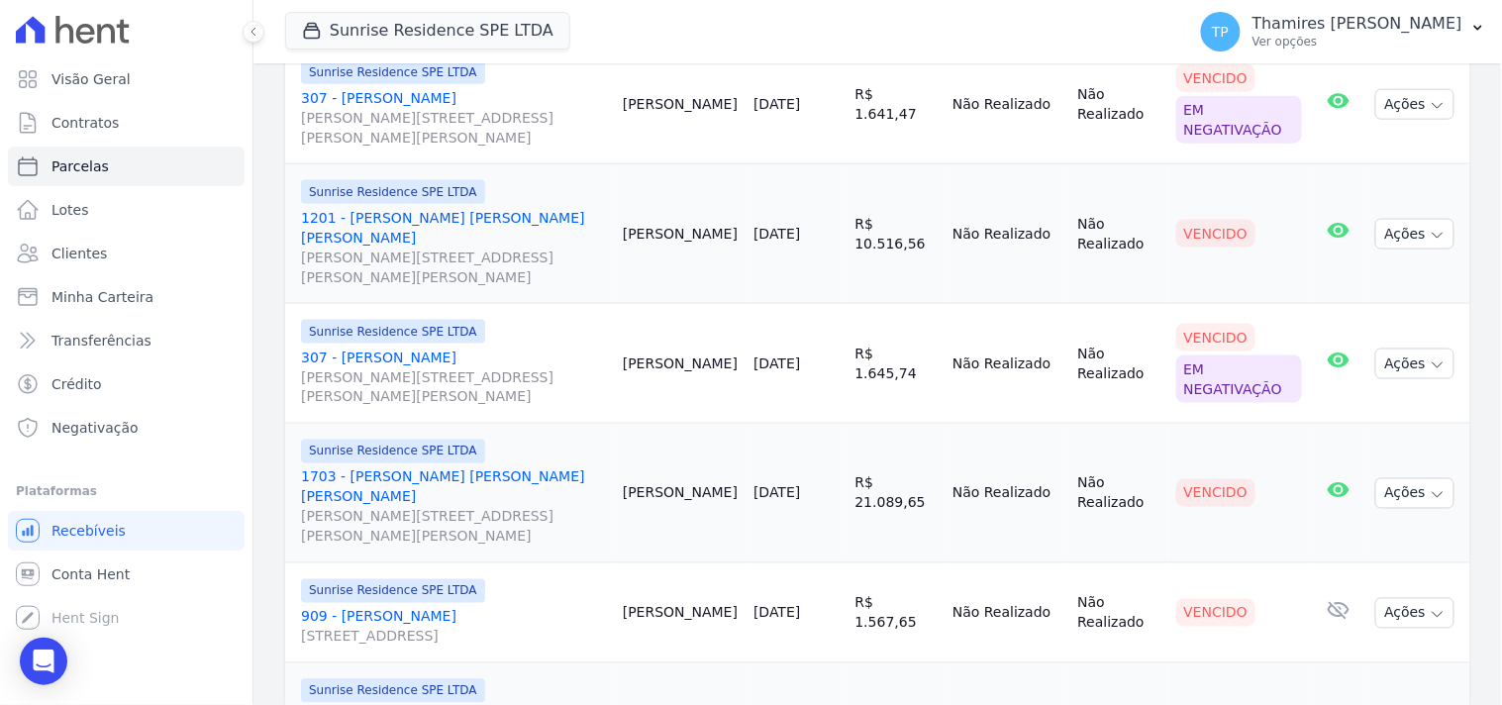
scroll to position [659, 0]
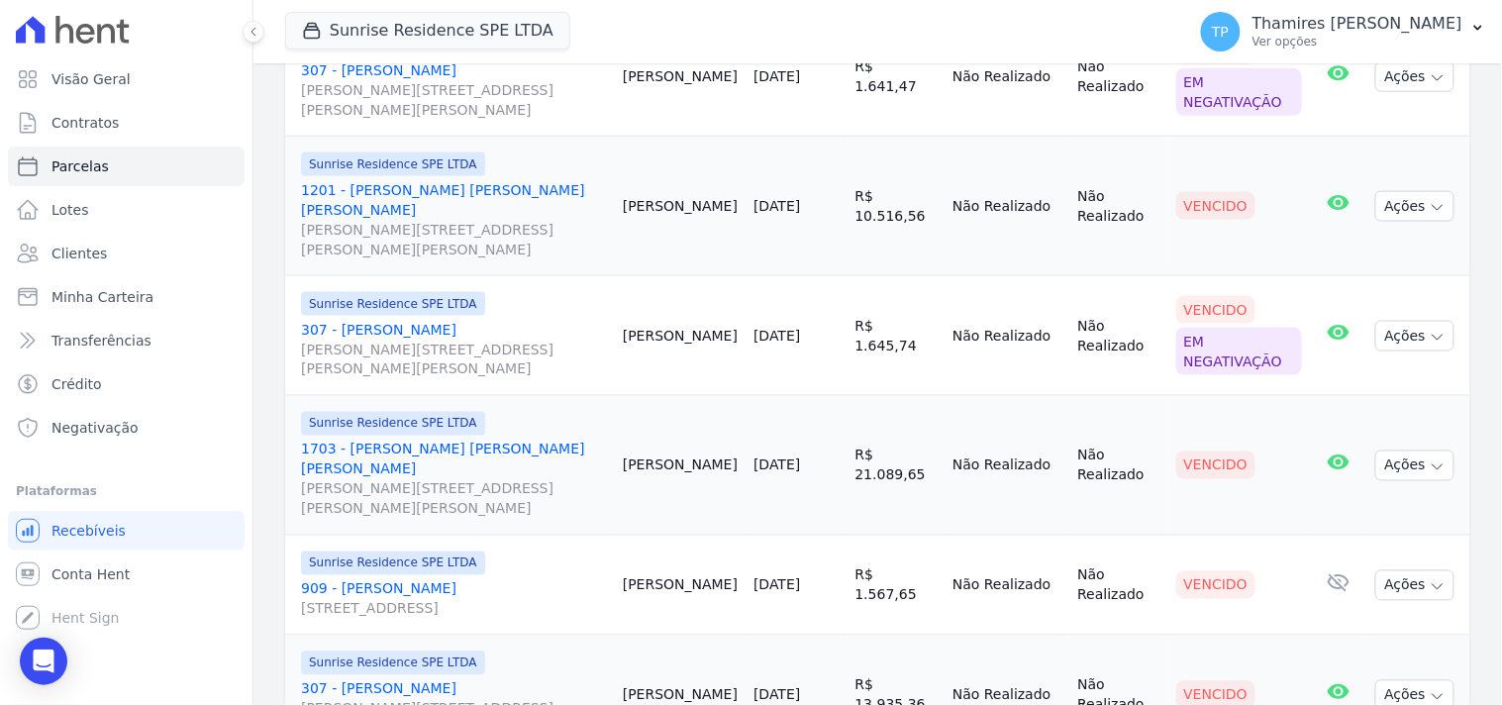
click at [430, 182] on link "1201 - João Victor da Silva Tavares Rua Anacleto Luiz de Oliveira, 146, APTO 12…" at bounding box center [454, 219] width 306 height 79
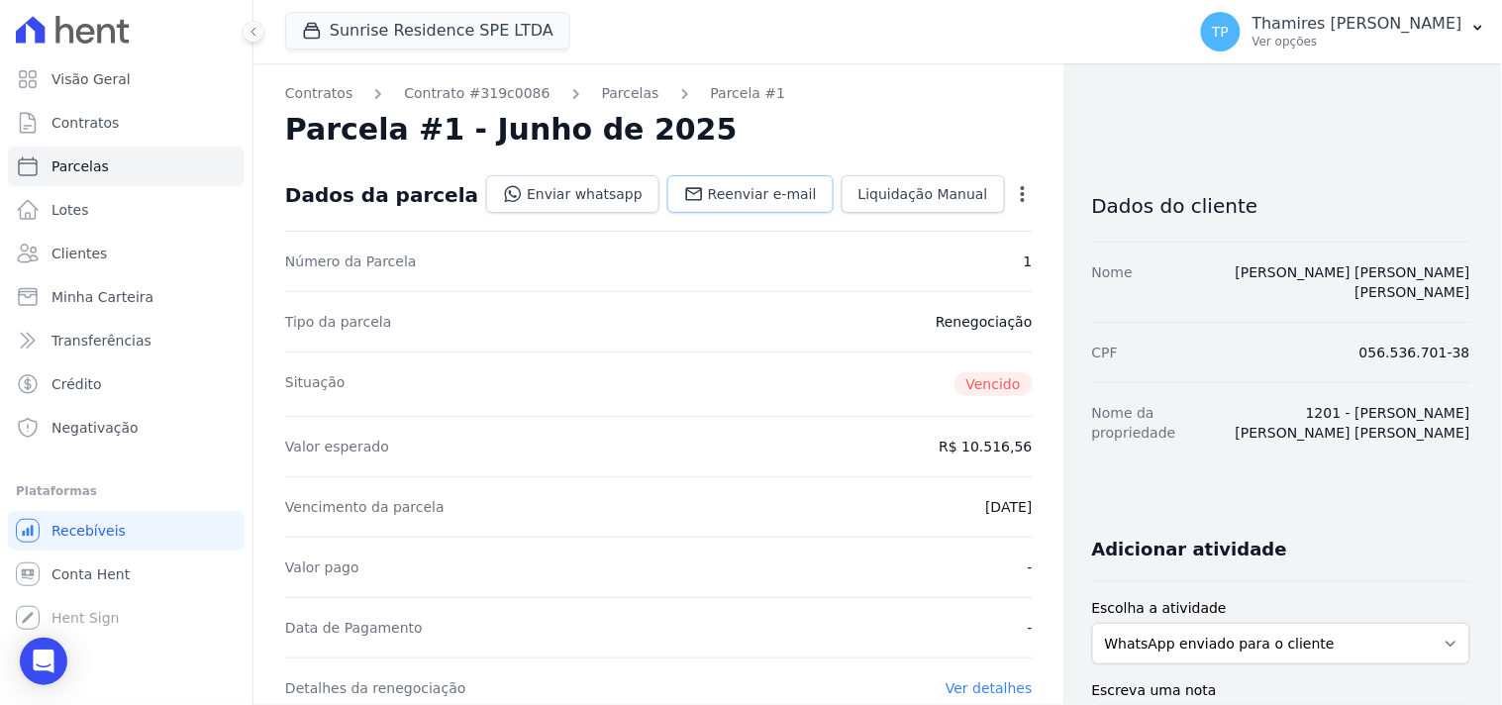
click at [694, 189] on icon at bounding box center [694, 194] width 20 height 20
click at [568, 196] on link "Enviar whatsapp" at bounding box center [572, 194] width 173 height 38
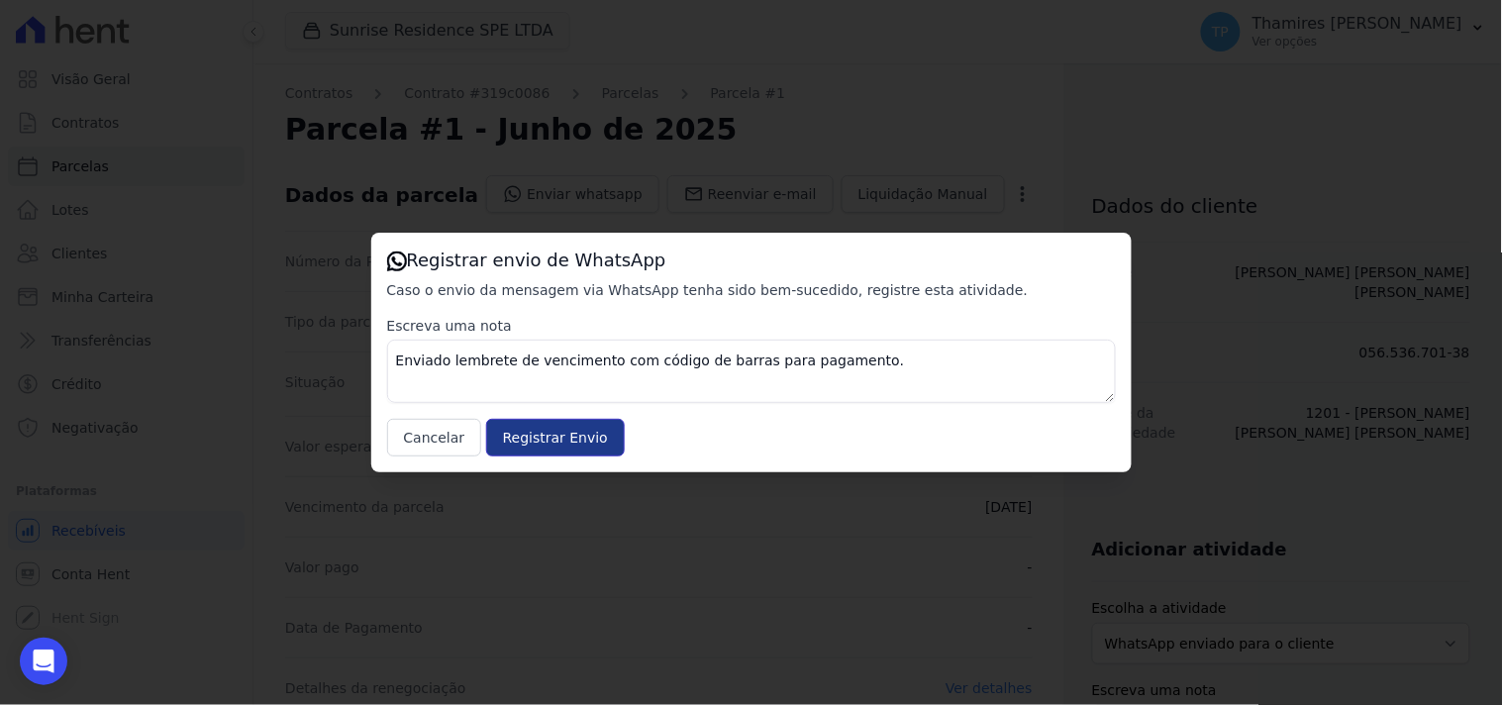
click at [520, 439] on input "Registrar Envio" at bounding box center [555, 438] width 139 height 38
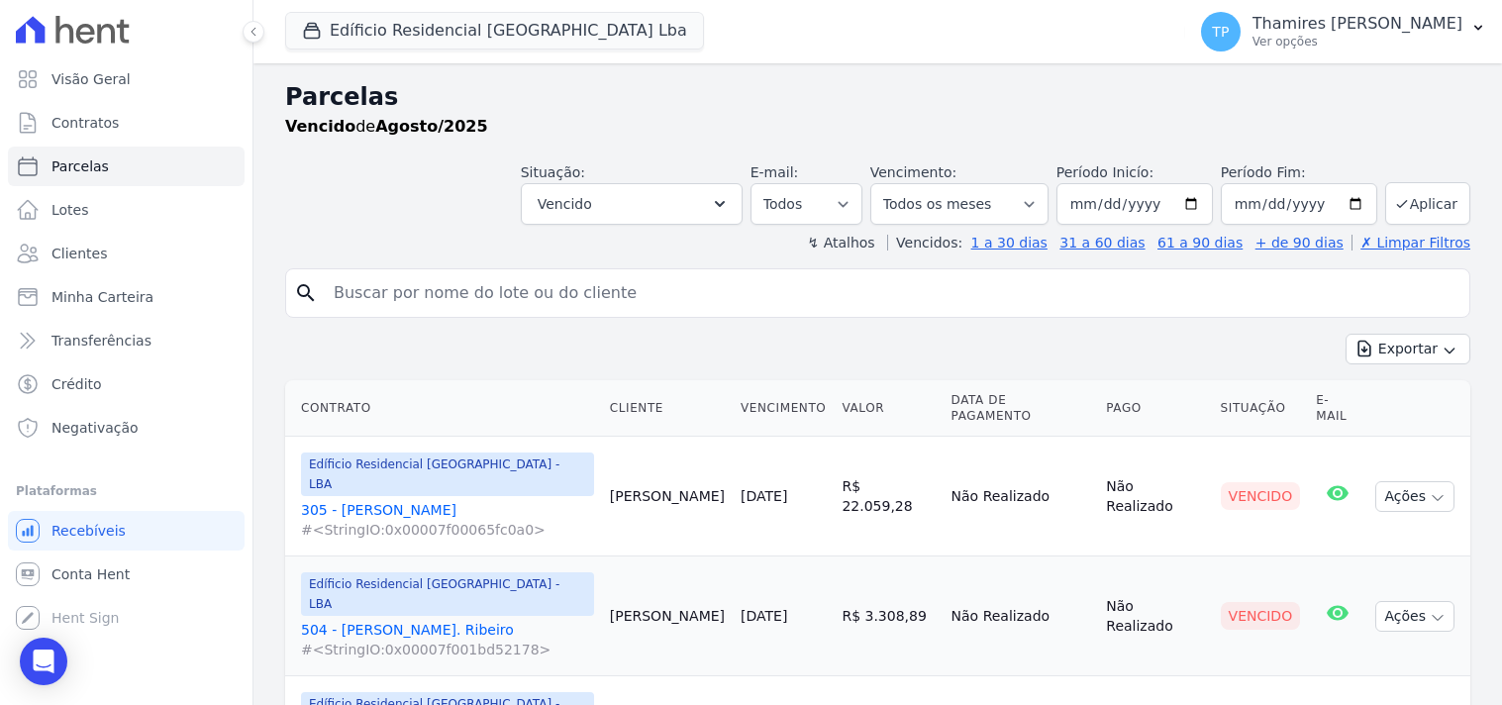
select select
select select "all"
click at [448, 26] on button "Edíficio Residencial [GEOGRAPHIC_DATA] Lba" at bounding box center [494, 31] width 419 height 38
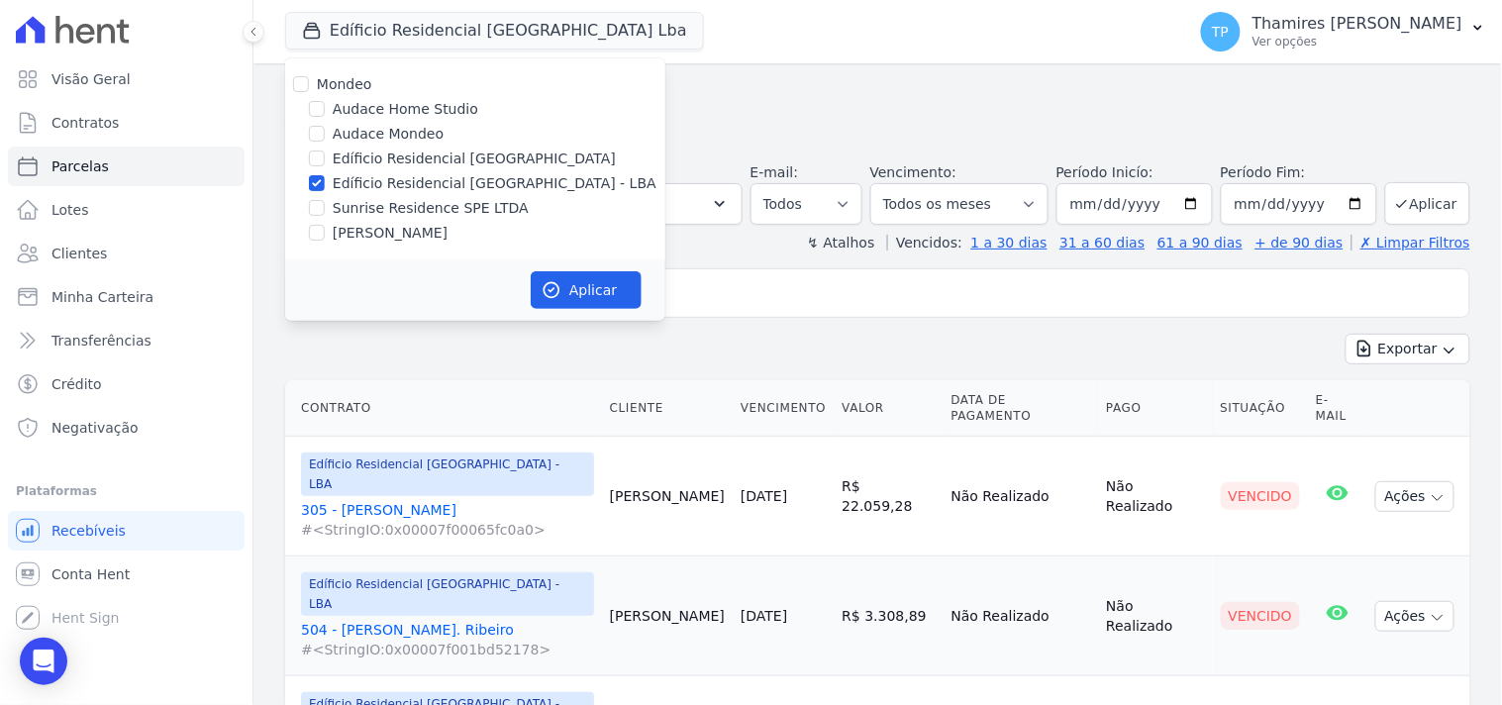
click at [414, 201] on label "Sunrise Residence SPE LTDA" at bounding box center [431, 208] width 196 height 21
click at [325, 201] on input "Sunrise Residence SPE LTDA" at bounding box center [317, 208] width 16 height 16
checkbox input "true"
drag, startPoint x: 431, startPoint y: 184, endPoint x: 575, endPoint y: 272, distance: 169.3
click at [432, 184] on label "Edíficio Residencial [GEOGRAPHIC_DATA] - LBA" at bounding box center [495, 183] width 324 height 21
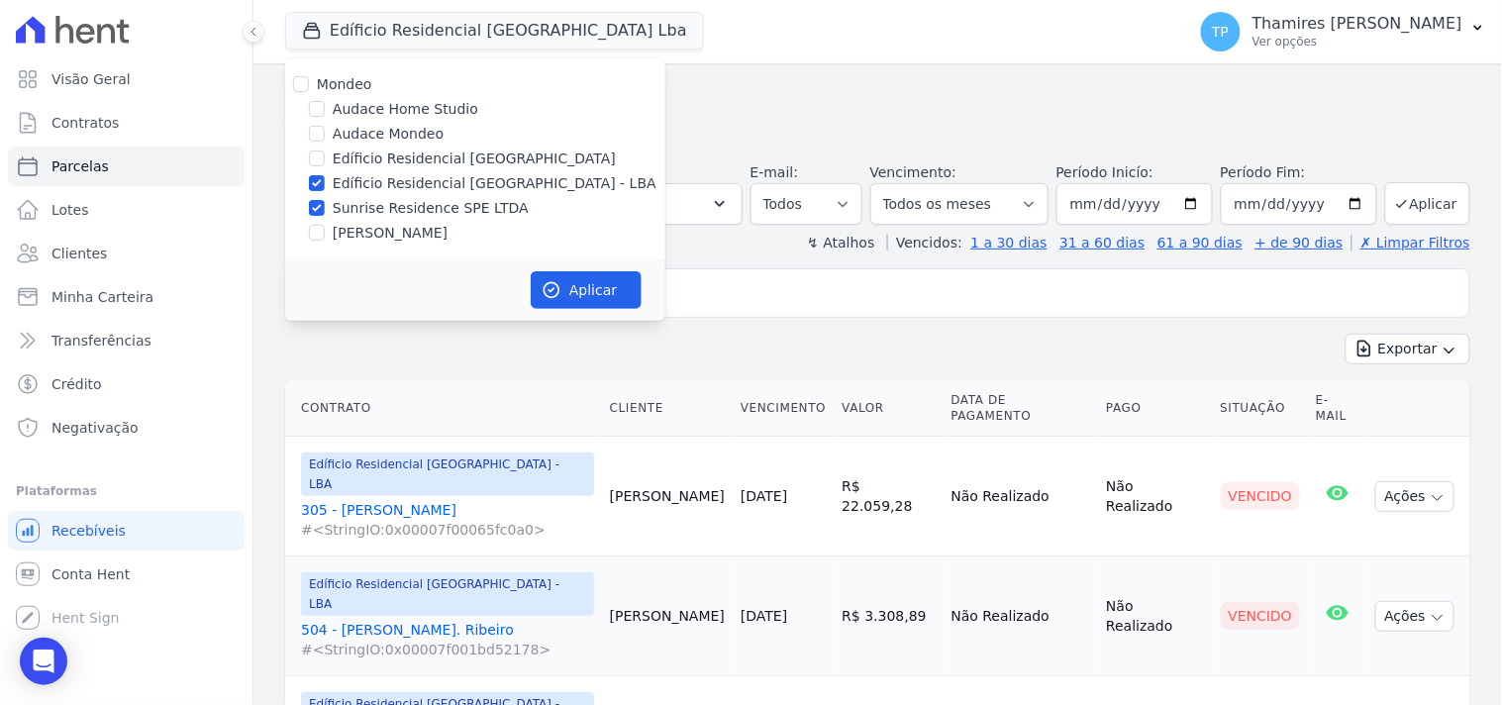
click at [463, 185] on label "Edíficio Residencial [GEOGRAPHIC_DATA] - LBA" at bounding box center [495, 183] width 324 height 21
click at [325, 185] on input "Edíficio Residencial [GEOGRAPHIC_DATA] - LBA" at bounding box center [317, 183] width 16 height 16
checkbox input "false"
click at [598, 301] on button "Aplicar" at bounding box center [586, 290] width 111 height 38
select select
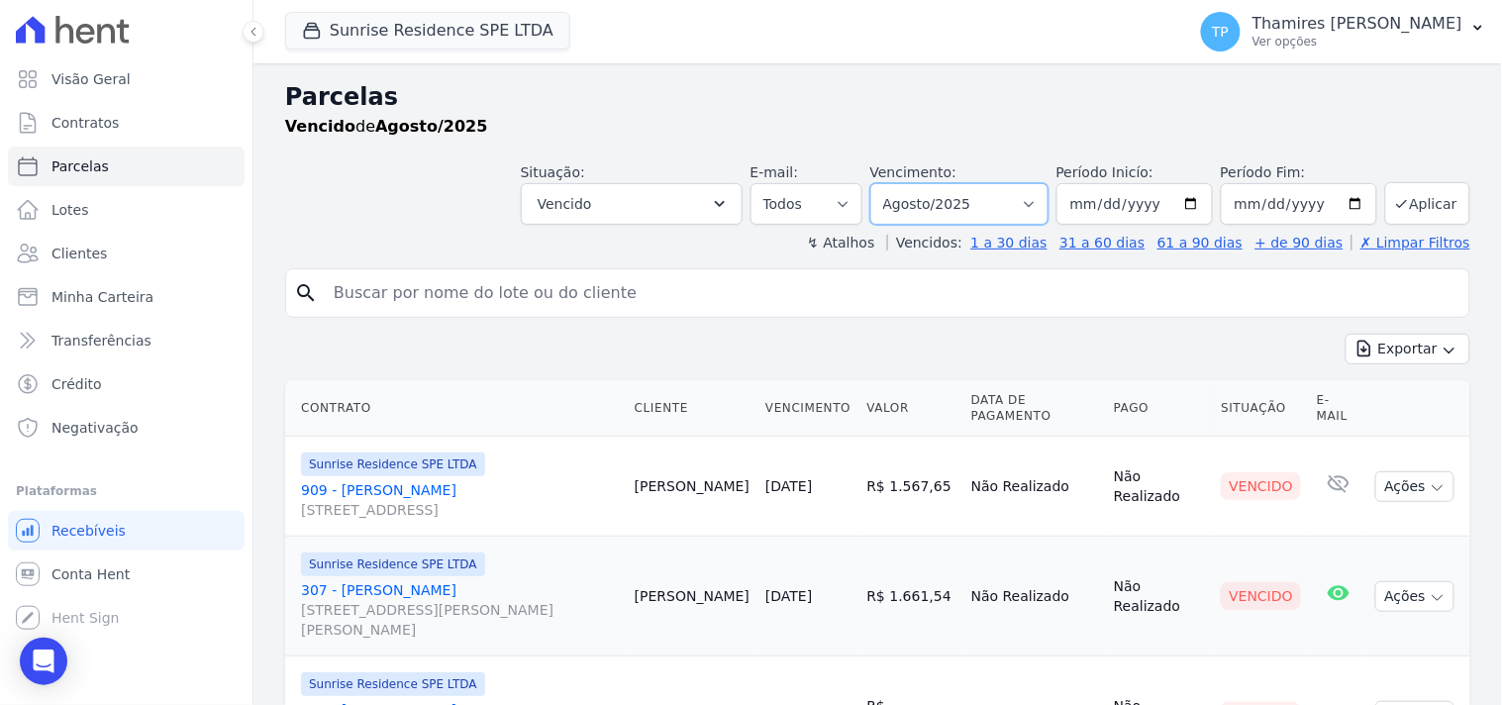
click at [923, 208] on select "Filtrar por período ──────── Todos os meses Fevereiro/2024 Março/2024 Abril/202…" at bounding box center [959, 204] width 178 height 42
select select "all"
click at [883, 183] on select "Filtrar por período ──────── Todos os meses Fevereiro/2024 Março/2024 Abril/202…" at bounding box center [959, 204] width 178 height 42
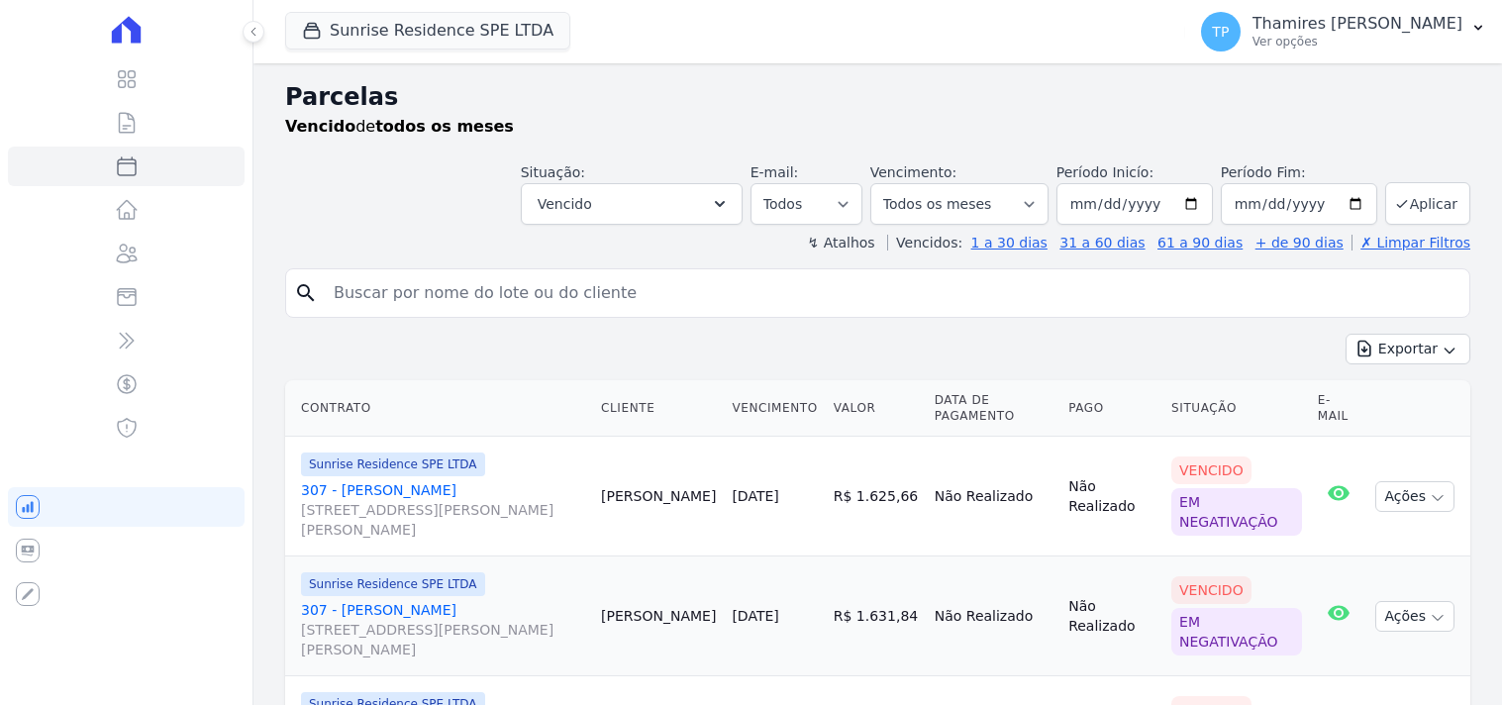
select select
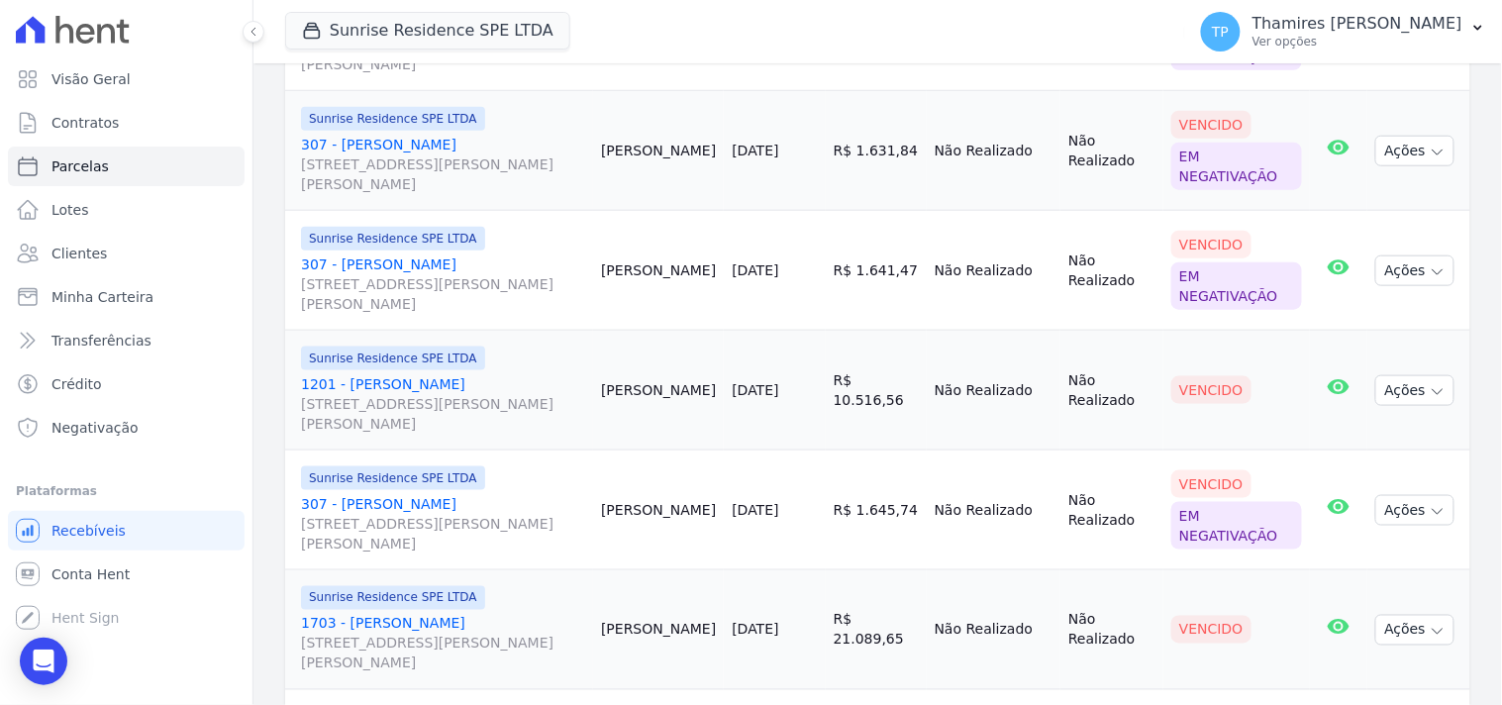
scroll to position [549, 0]
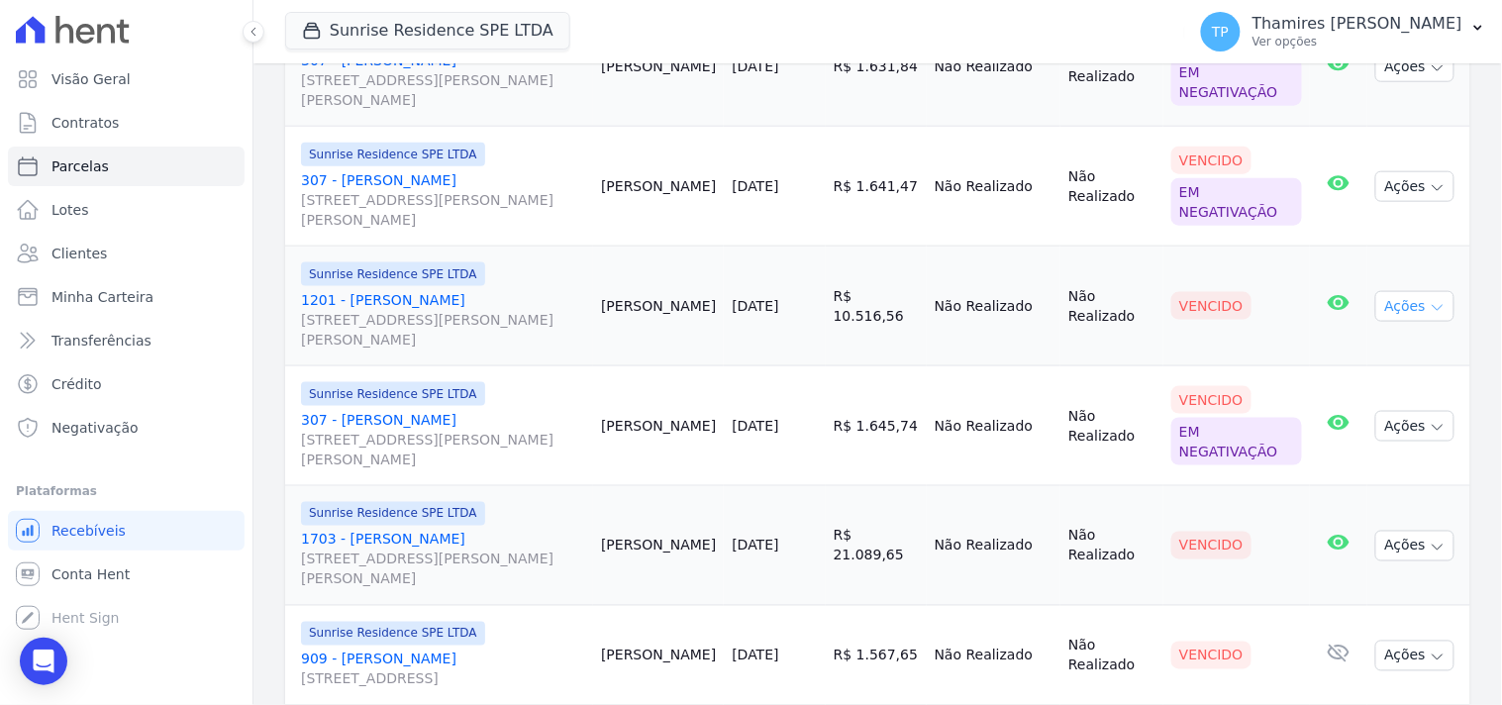
click at [1402, 303] on button "Ações" at bounding box center [1414, 306] width 79 height 31
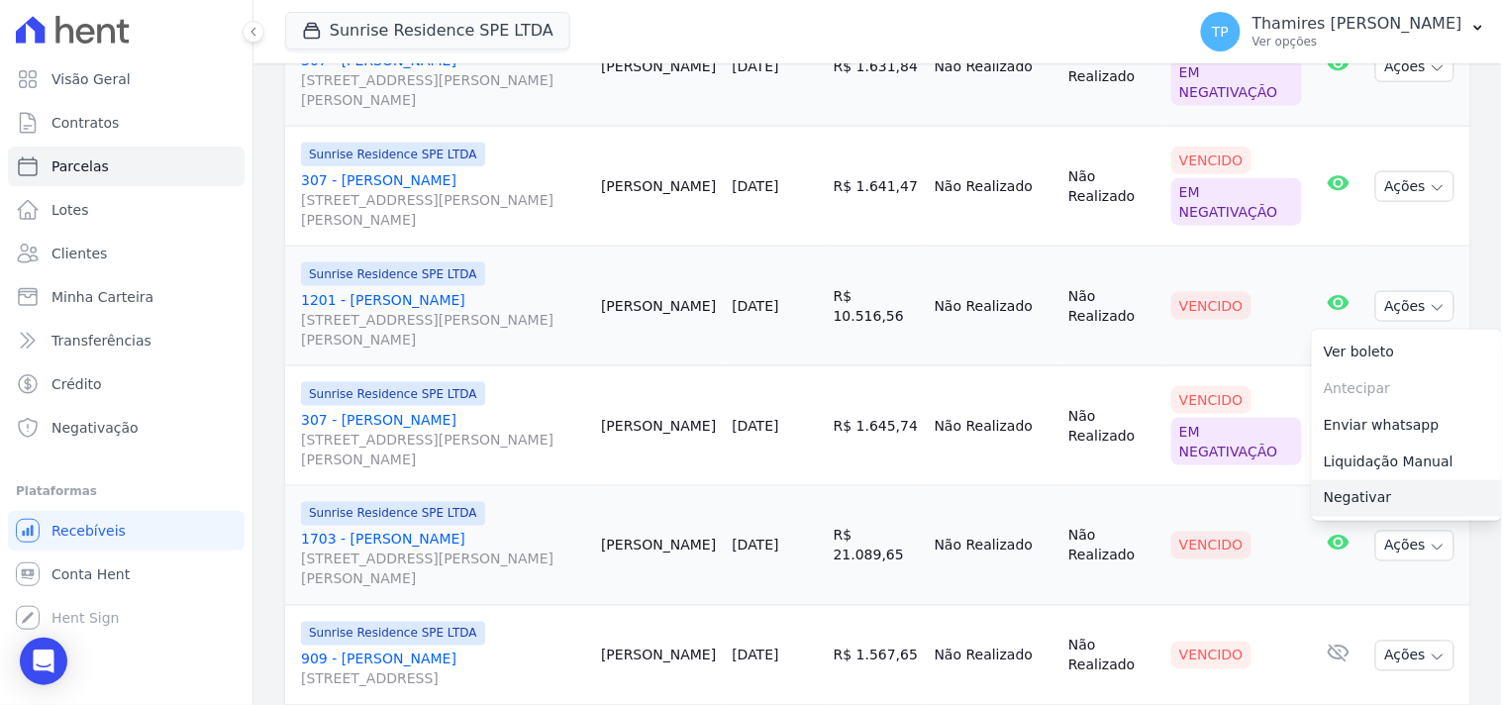
click at [1342, 503] on link "Negativar" at bounding box center [1407, 498] width 190 height 37
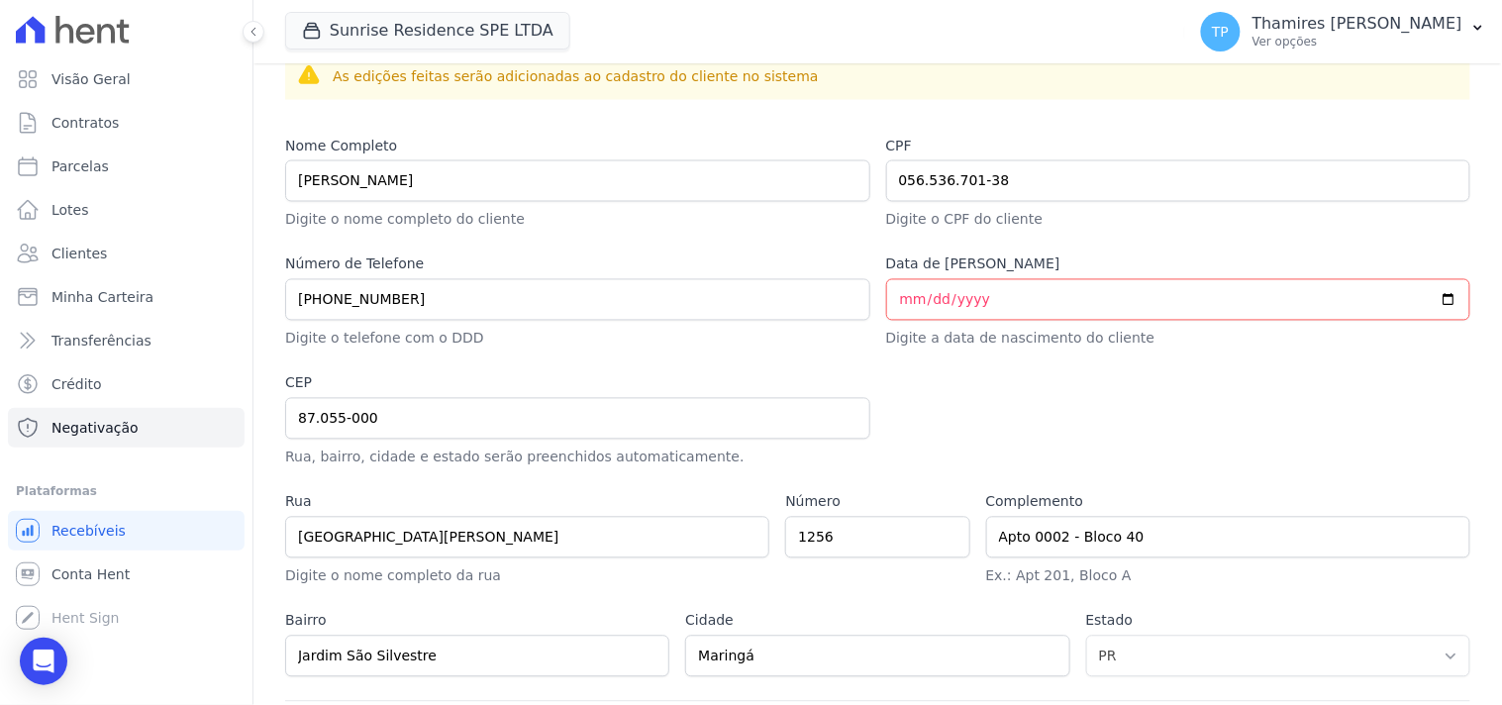
scroll to position [648, 0]
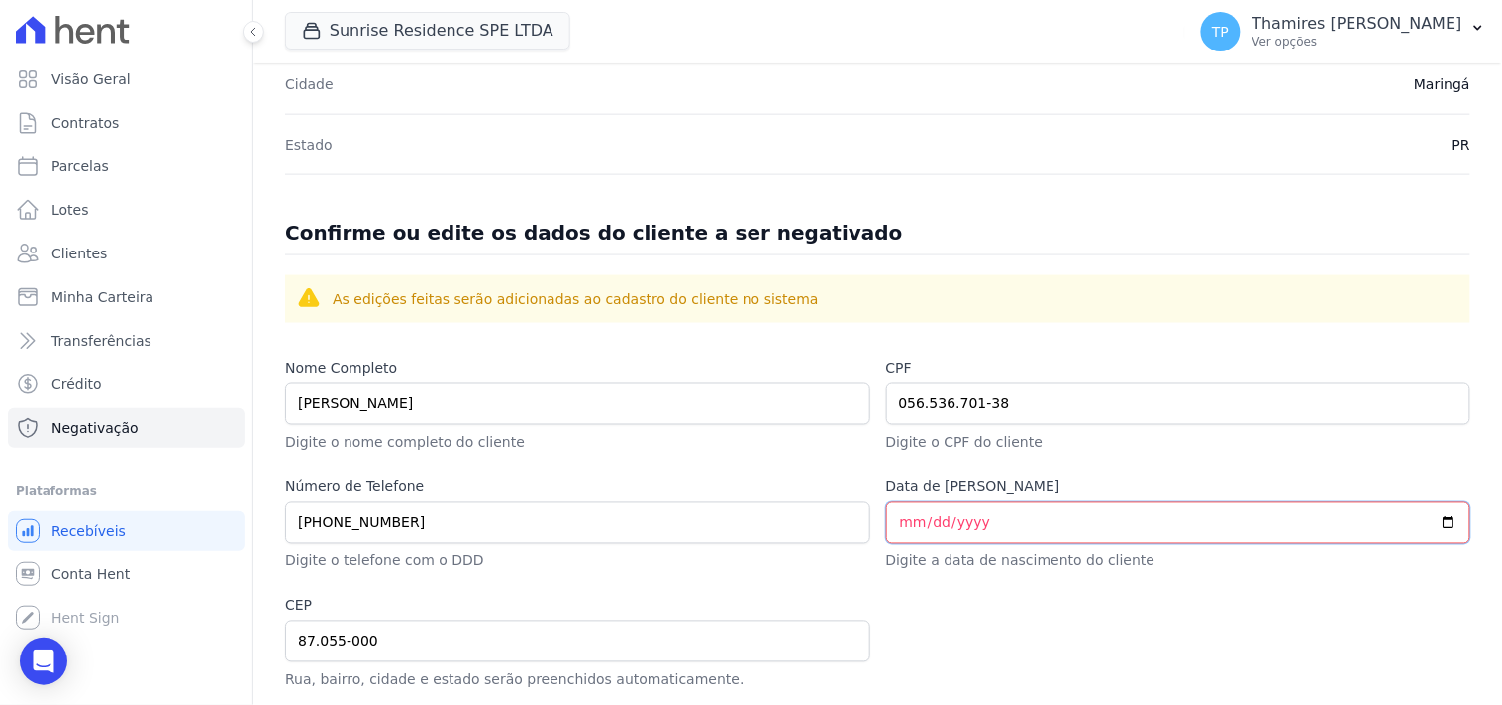
click at [901, 540] on input "Data de Nascimento" at bounding box center [1178, 523] width 585 height 42
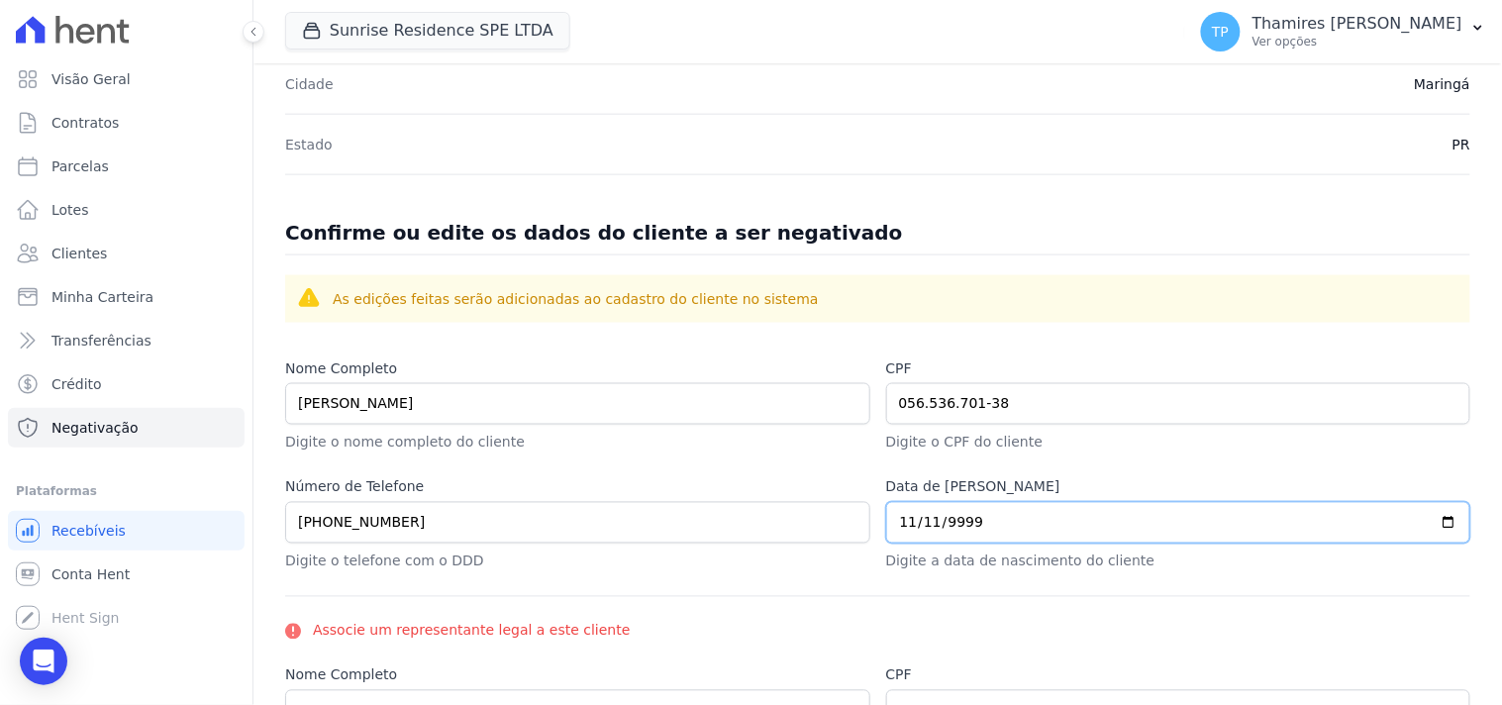
type input "99991-11-11"
type input "19999-11-11"
type input "1999-11-11"
click at [888, 539] on input "1999-11-11" at bounding box center [1178, 523] width 585 height 42
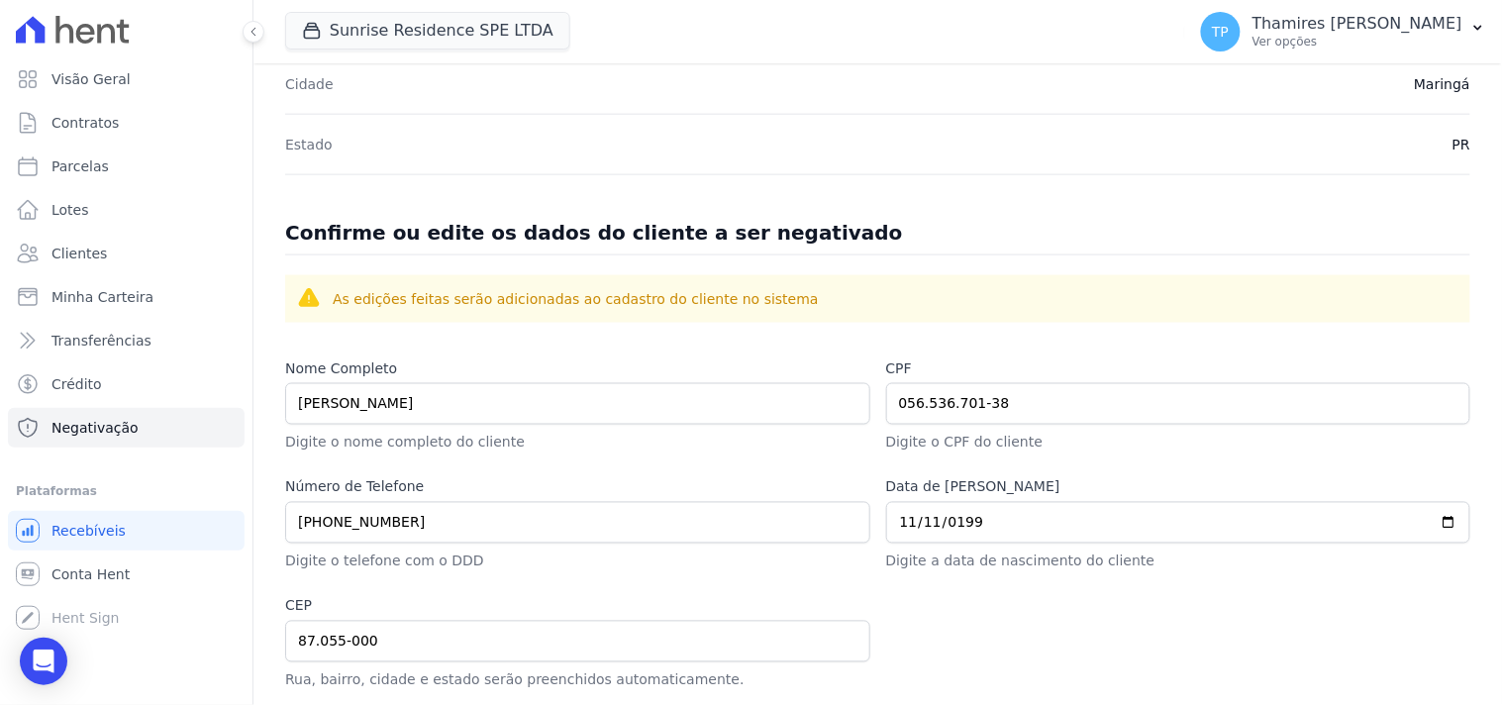
click at [835, 567] on p "Digite o telefone com o DDD" at bounding box center [577, 561] width 585 height 21
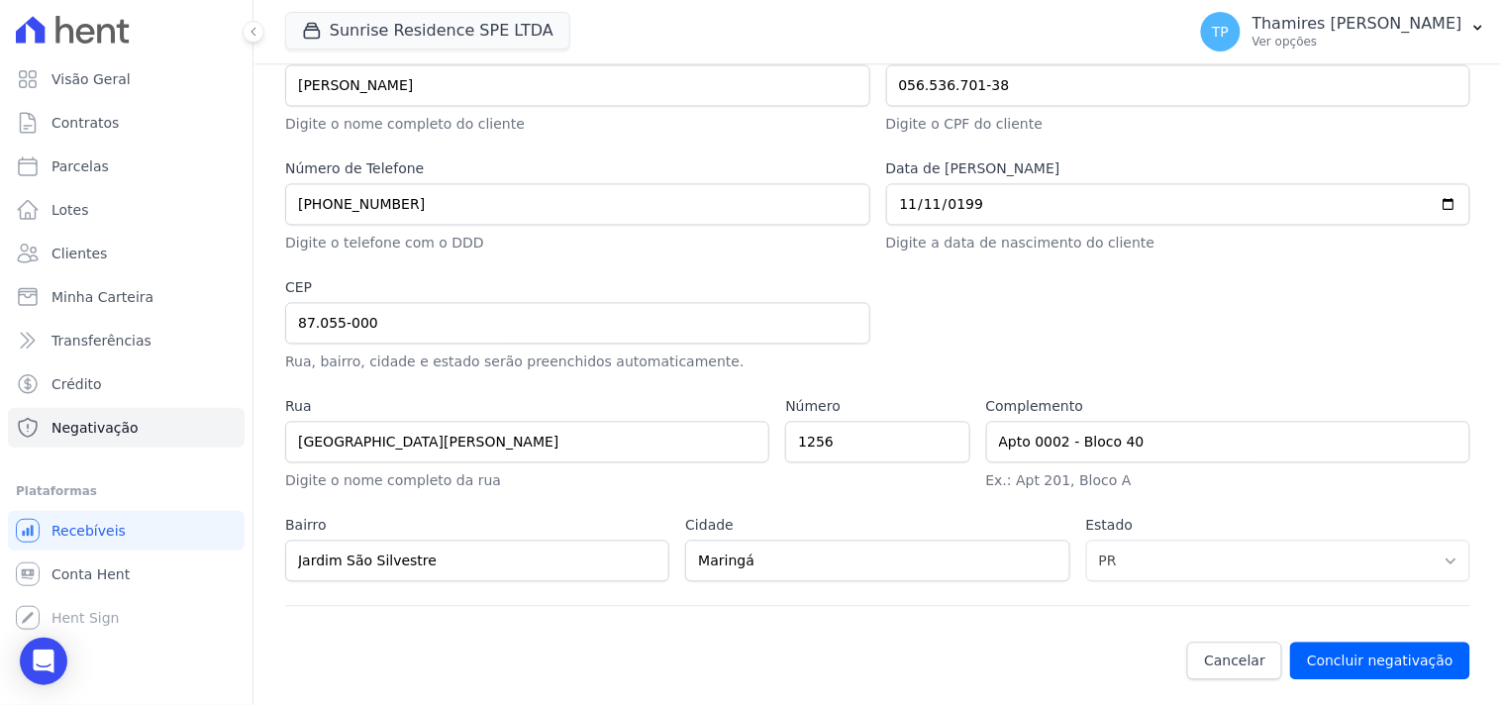
scroll to position [978, 0]
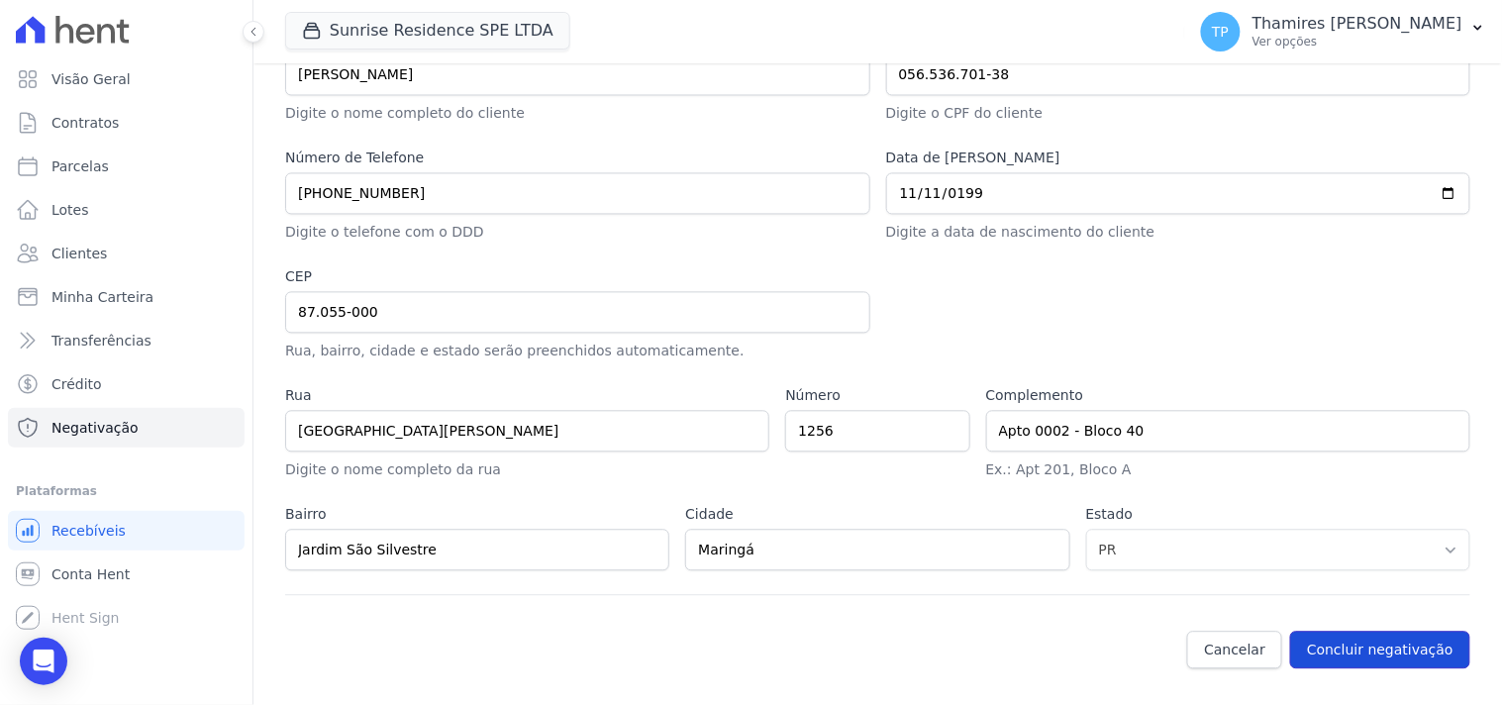
click at [1421, 636] on button "Concluir negativação" at bounding box center [1380, 651] width 180 height 38
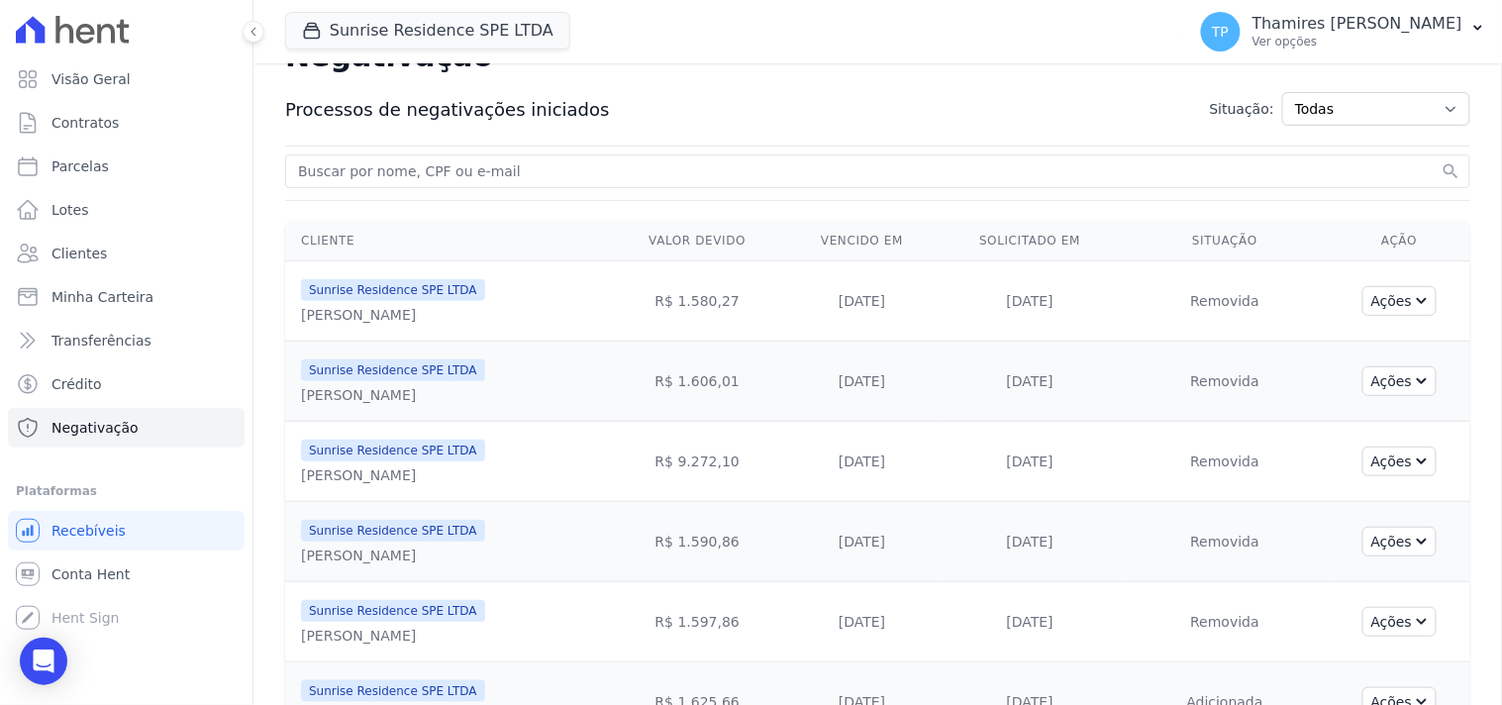
scroll to position [535, 0]
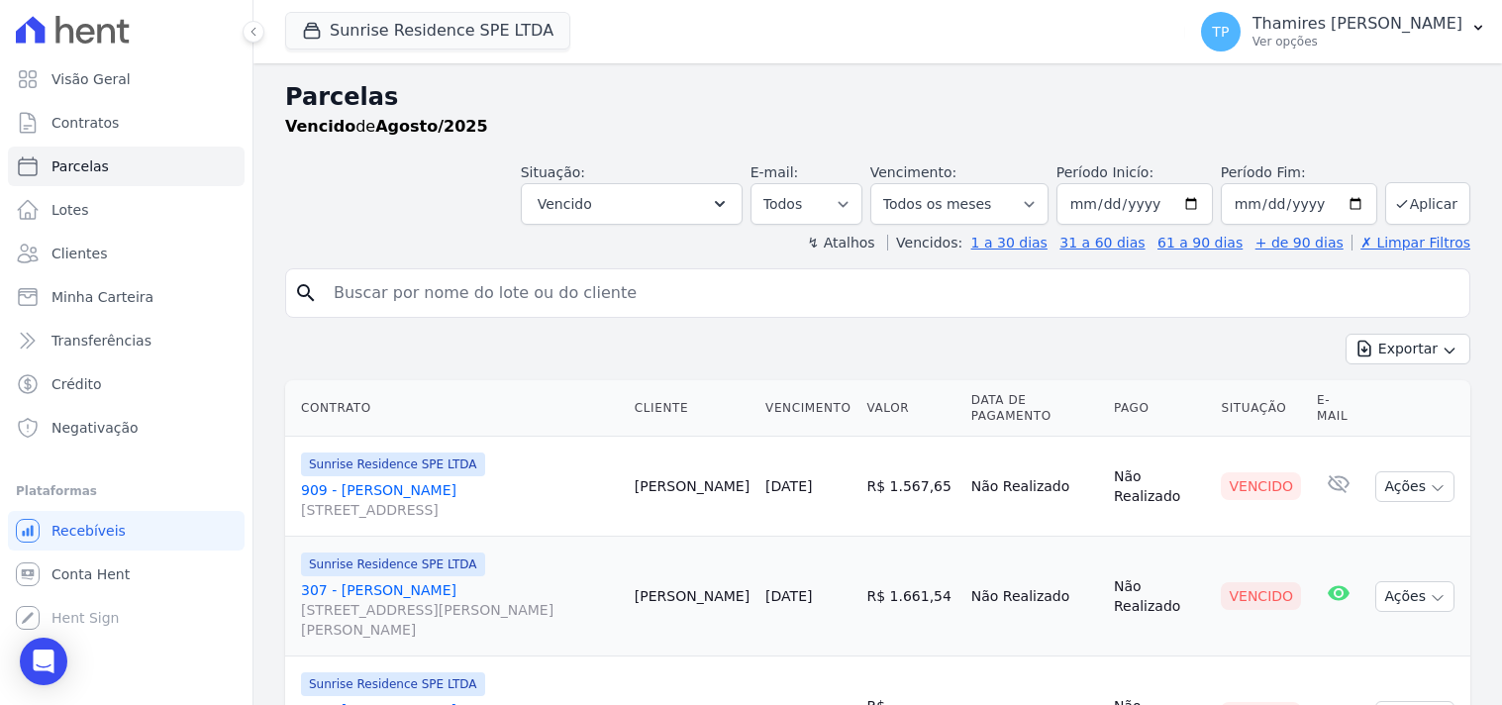
select select
select select "all"
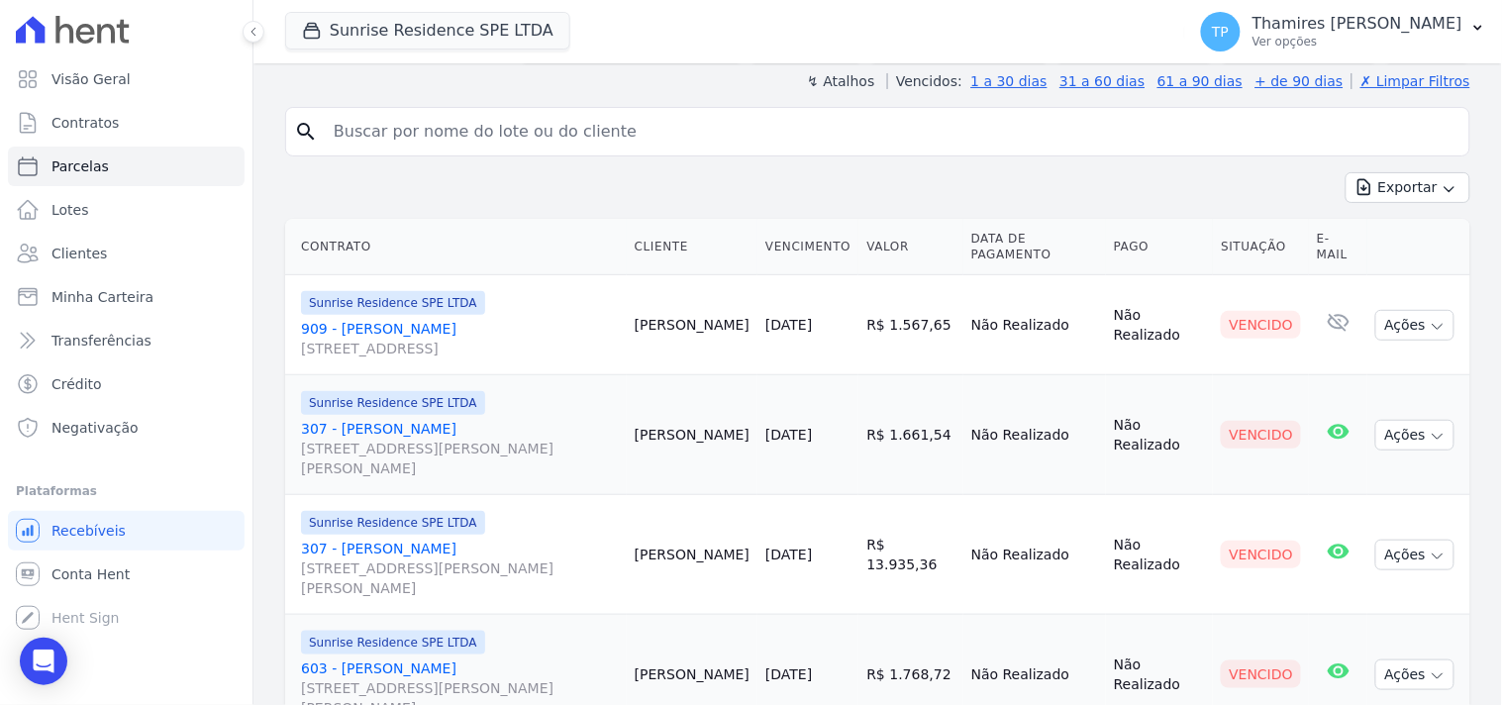
scroll to position [110, 0]
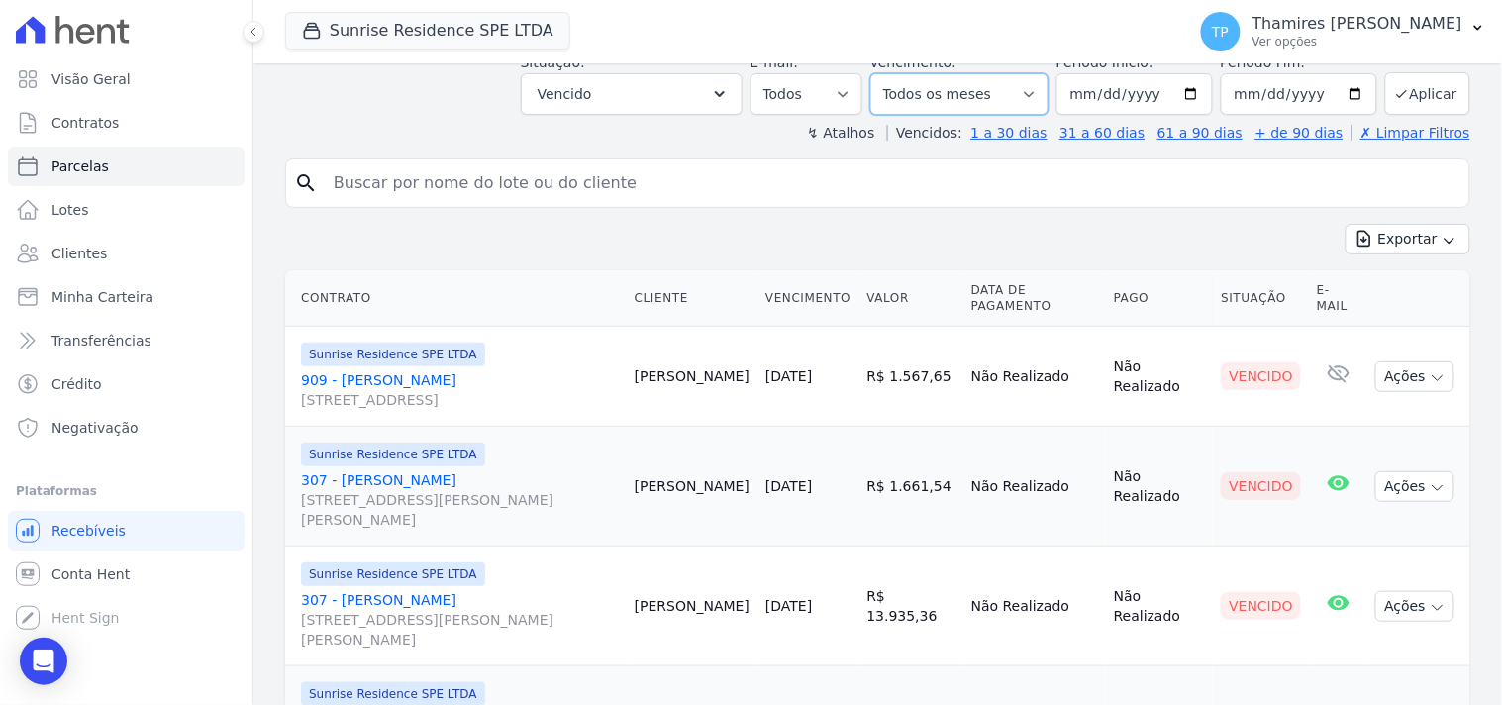
click at [1015, 104] on select "Filtrar por período ──────── Todos os meses Fevereiro/2024 Março/2024 Abril/202…" at bounding box center [959, 94] width 178 height 42
click at [1014, 104] on select "Filtrar por período ──────── Todos os meses Fevereiro/2024 Março/2024 Abril/202…" at bounding box center [959, 94] width 178 height 42
click at [671, 334] on td "[PERSON_NAME]" at bounding box center [692, 377] width 131 height 100
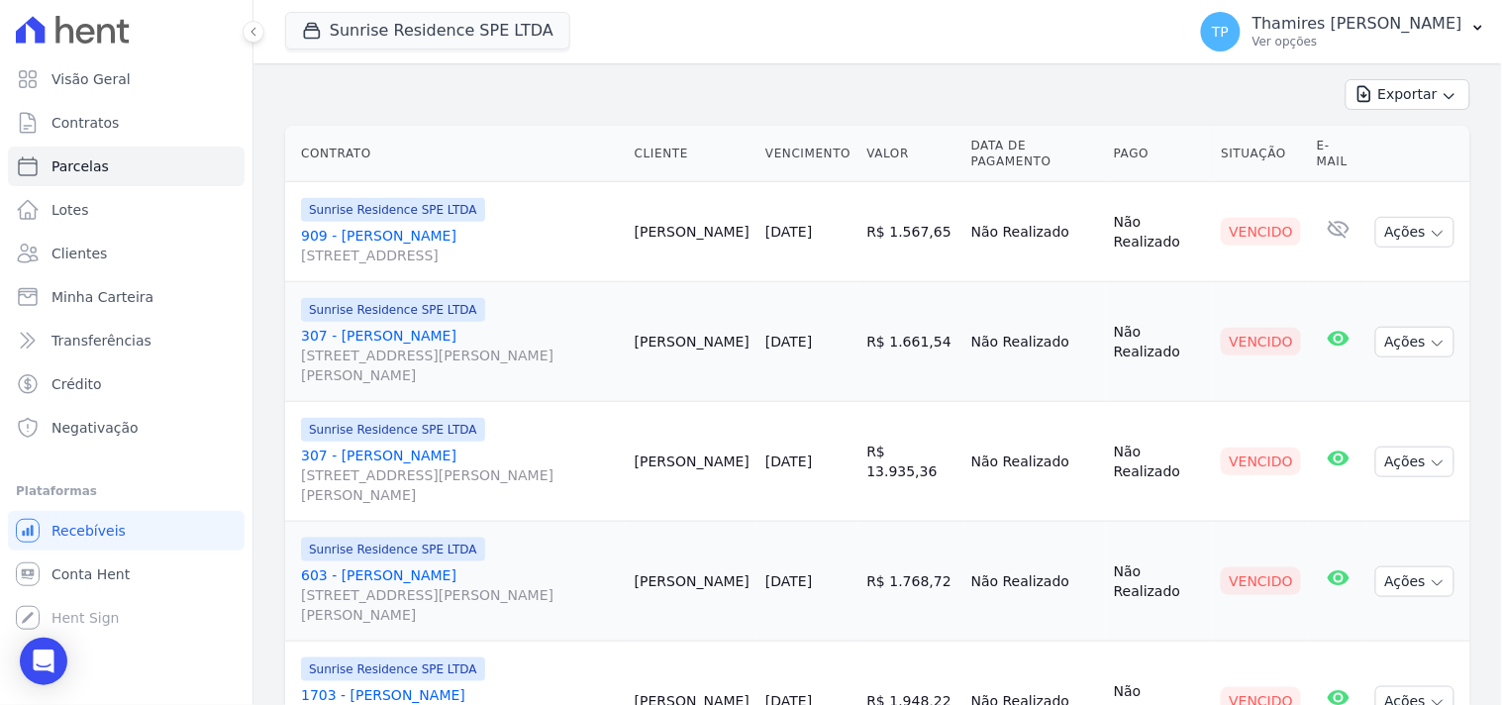
scroll to position [0, 0]
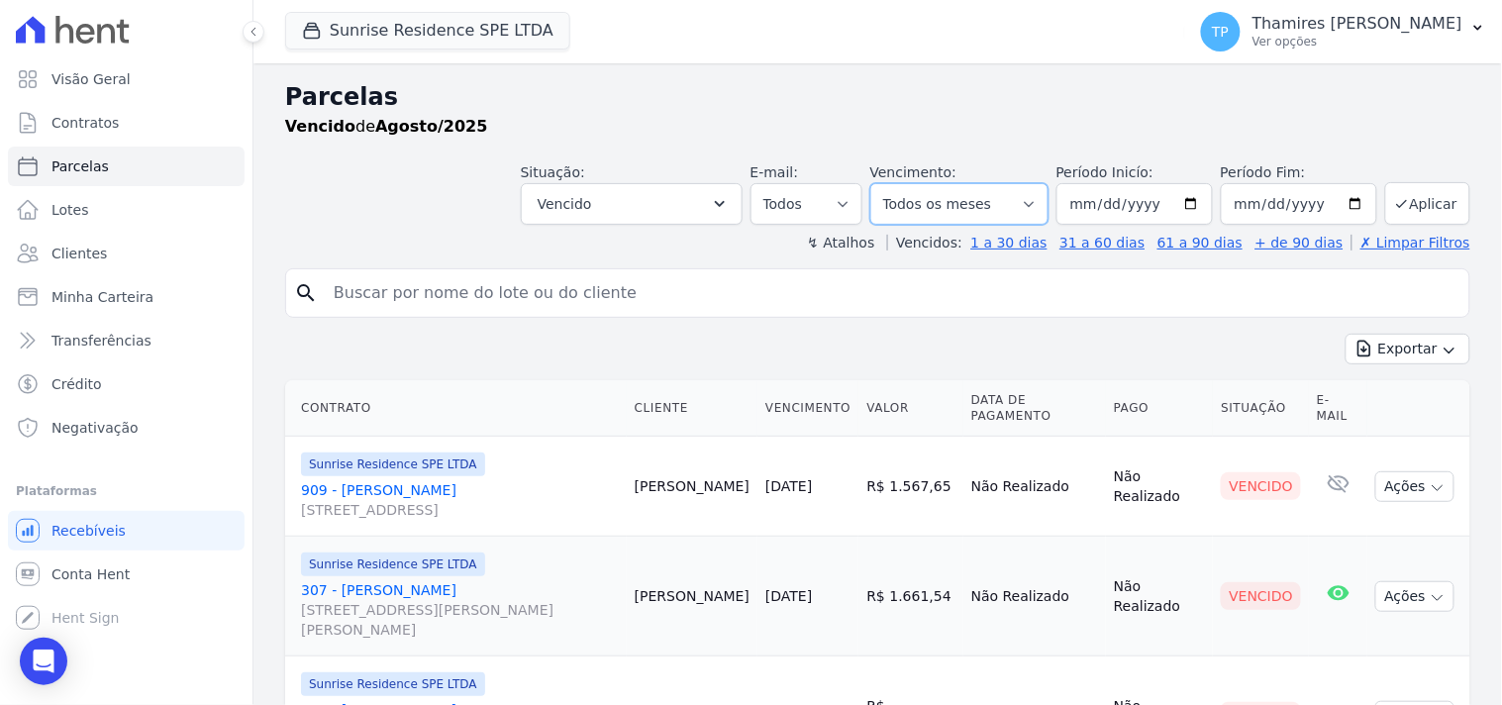
click at [1010, 198] on select "Filtrar por período ──────── Todos os meses Fevereiro/2024 Março/2024 Abril/202…" at bounding box center [959, 204] width 178 height 42
click at [883, 183] on select "Filtrar por período ──────── Todos os meses Fevereiro/2024 Março/2024 Abril/202…" at bounding box center [959, 204] width 178 height 42
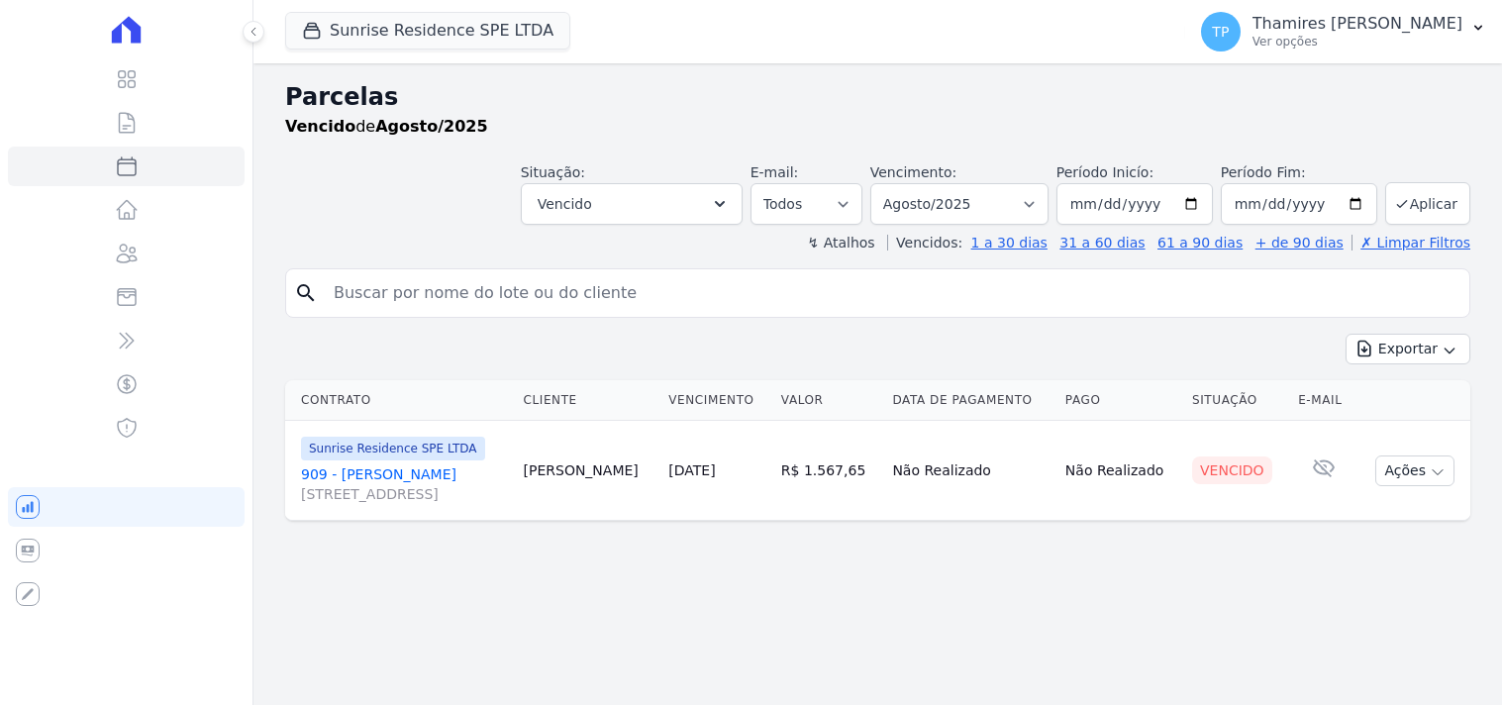
select select
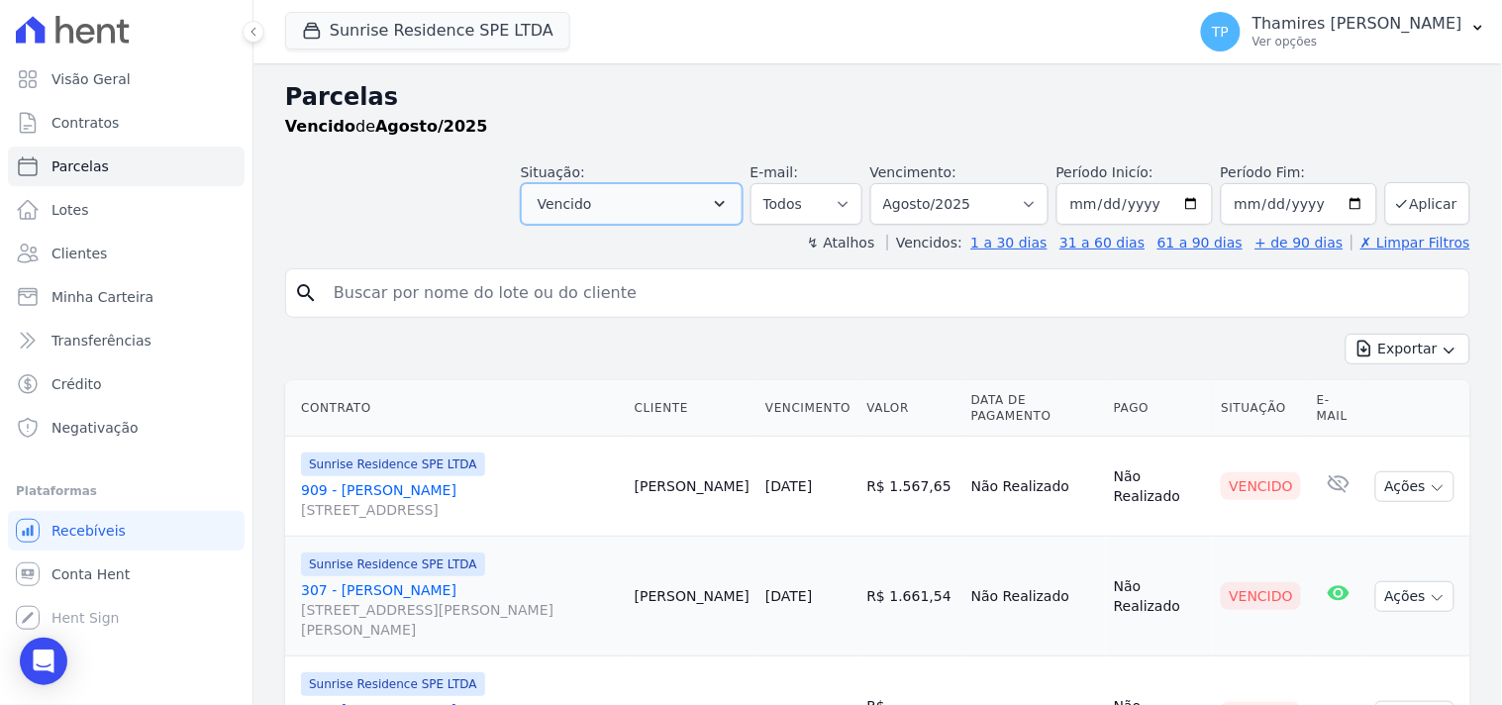
click at [615, 200] on button "Vencido" at bounding box center [632, 204] width 222 height 42
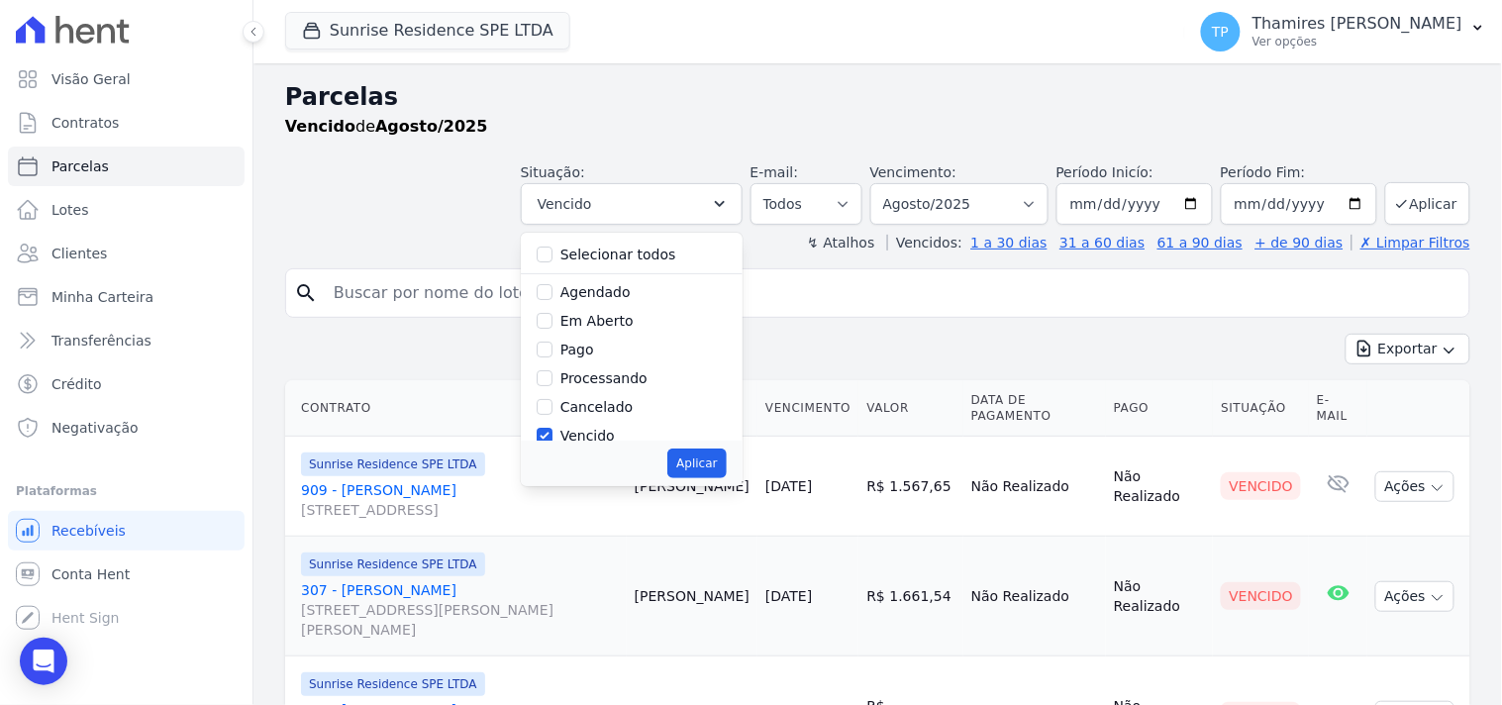
click at [591, 344] on label "Pago" at bounding box center [577, 350] width 34 height 16
click at [552, 344] on input "Pago" at bounding box center [545, 350] width 16 height 16
checkbox input "true"
click at [715, 471] on button "Aplicar" at bounding box center [696, 463] width 58 height 30
select select "paid"
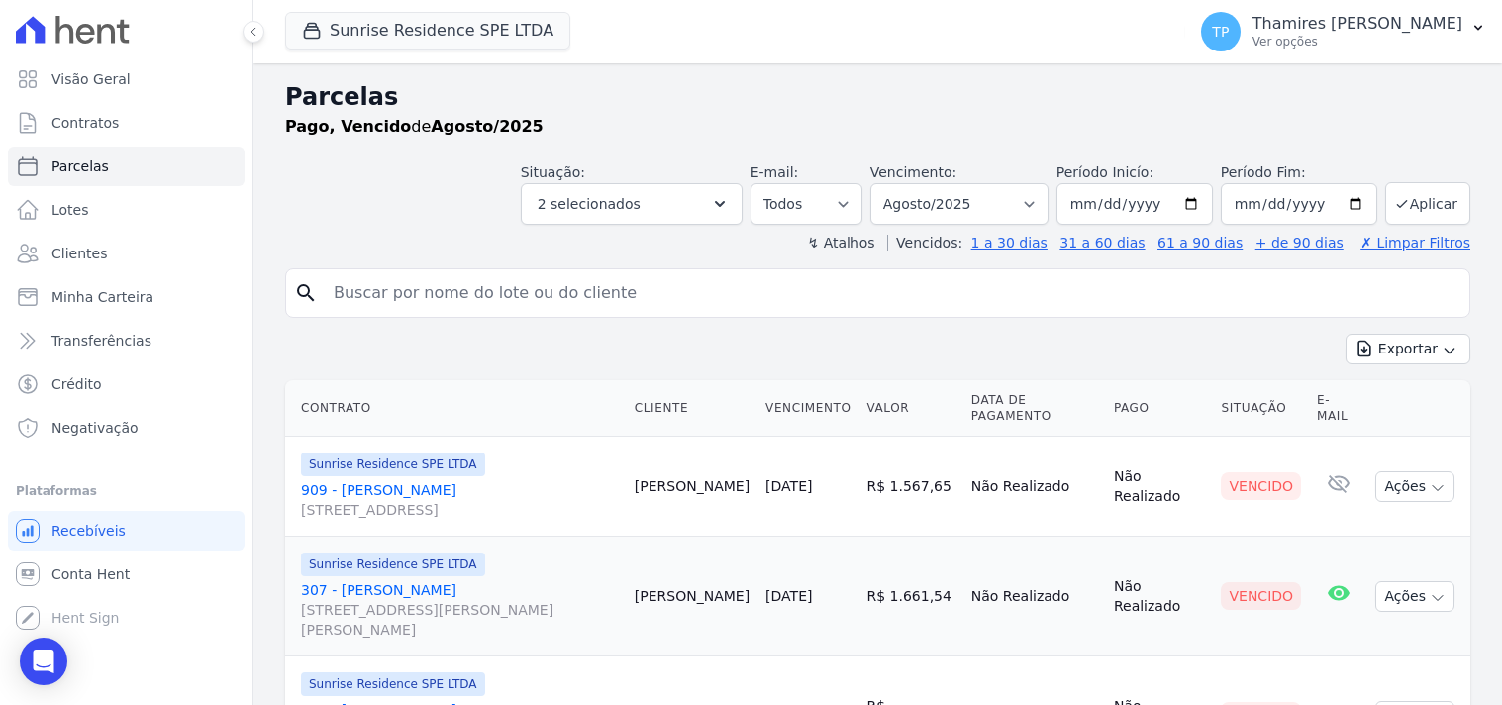
select select
click at [641, 215] on span "2 selecionados" at bounding box center [589, 204] width 103 height 24
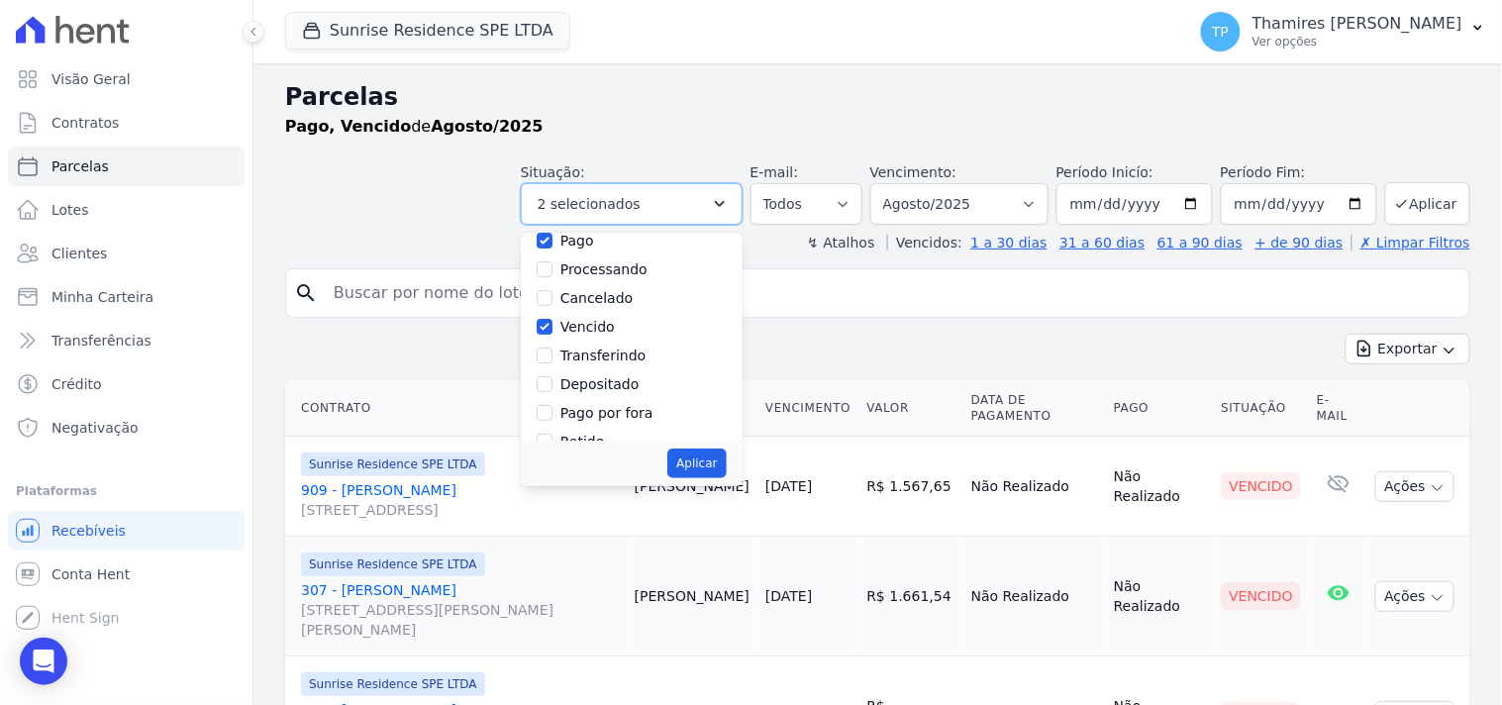
scroll to position [110, 0]
click at [576, 240] on label "Pago" at bounding box center [577, 240] width 34 height 16
click at [552, 240] on input "Pago" at bounding box center [545, 240] width 16 height 16
checkbox input "false"
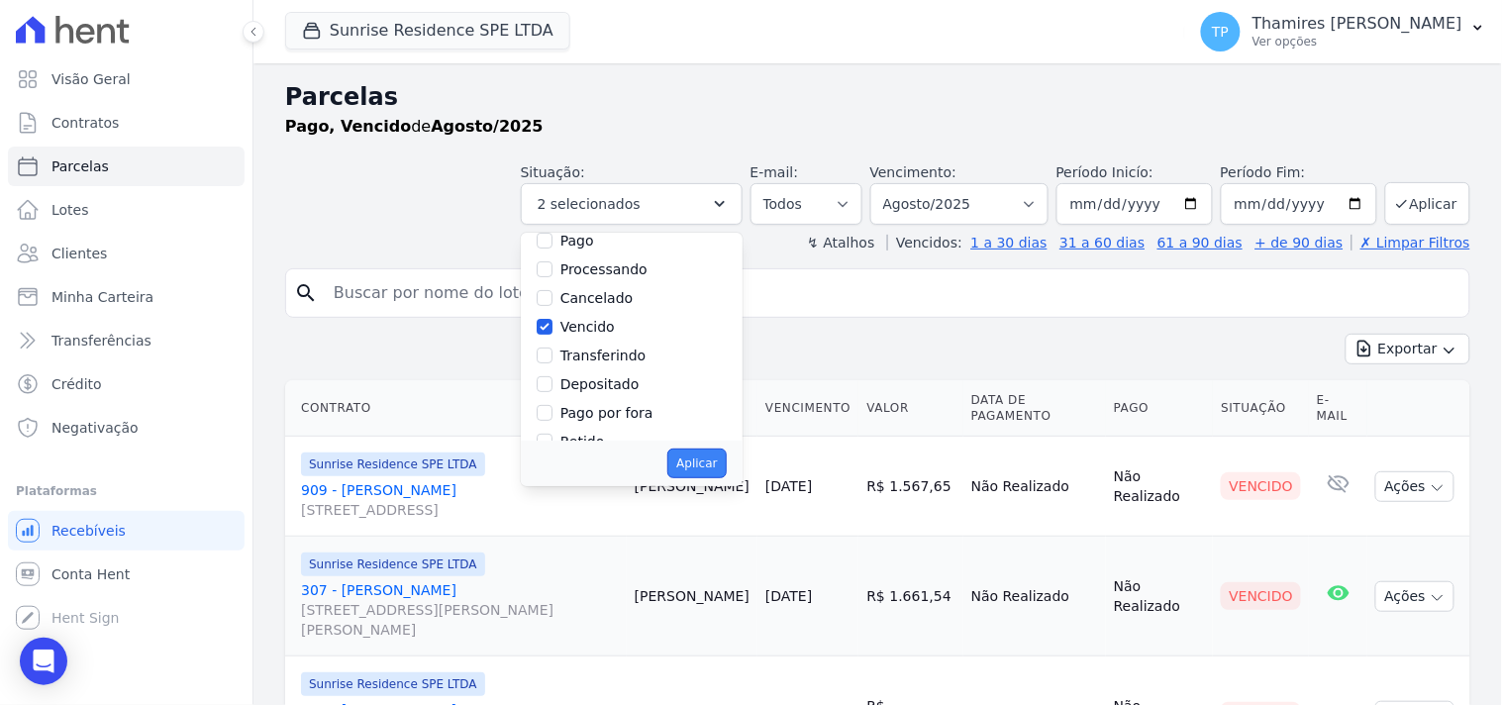
click at [709, 461] on button "Aplicar" at bounding box center [696, 463] width 58 height 30
select select "overdue"
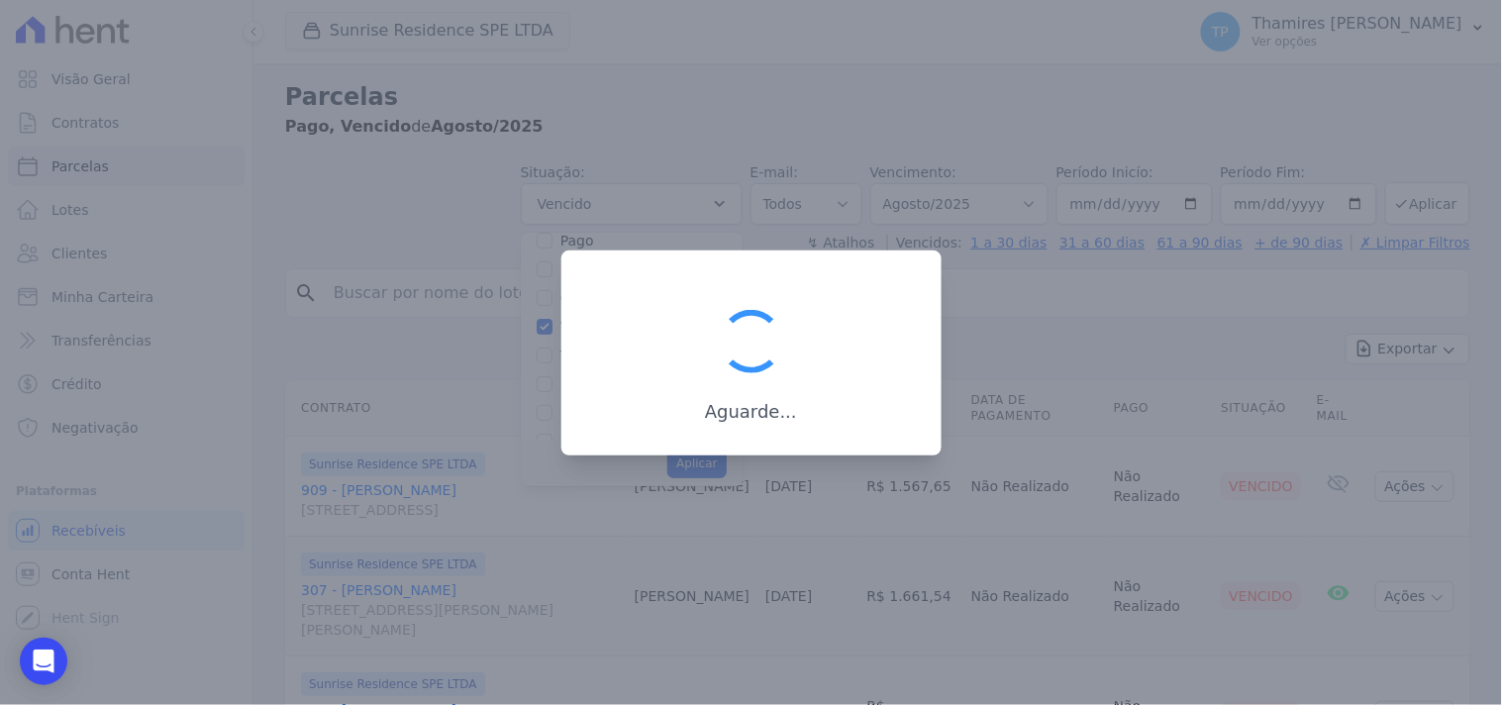
scroll to position [38, 0]
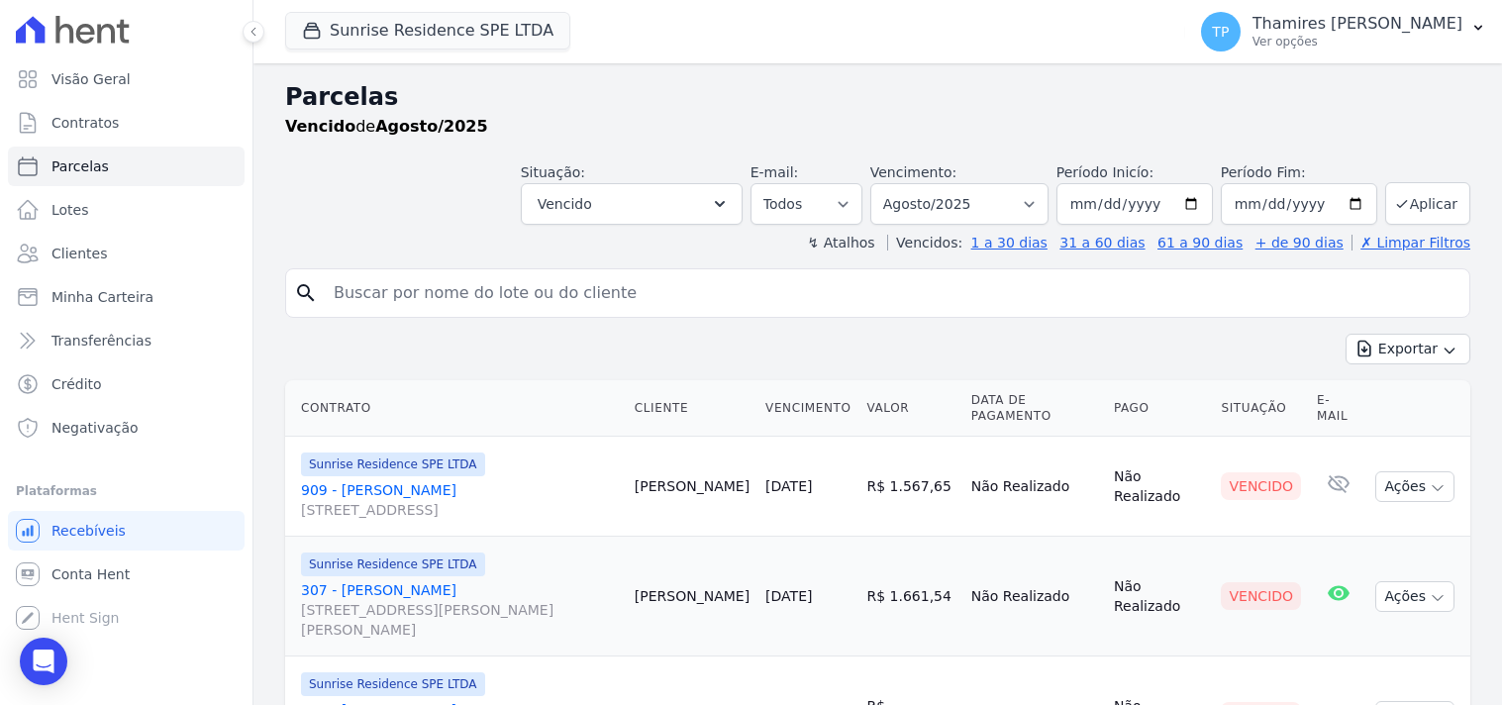
select select
drag, startPoint x: 0, startPoint y: 0, endPoint x: 971, endPoint y: 210, distance: 993.6
click at [970, 208] on select "Filtrar por período ──────── Todos os meses Fevereiro/2024 Março/2024 Abril/202…" at bounding box center [959, 204] width 178 height 42
select select "all"
click at [883, 183] on select "Filtrar por período ──────── Todos os meses Fevereiro/2024 Março/2024 Abril/202…" at bounding box center [959, 204] width 178 height 42
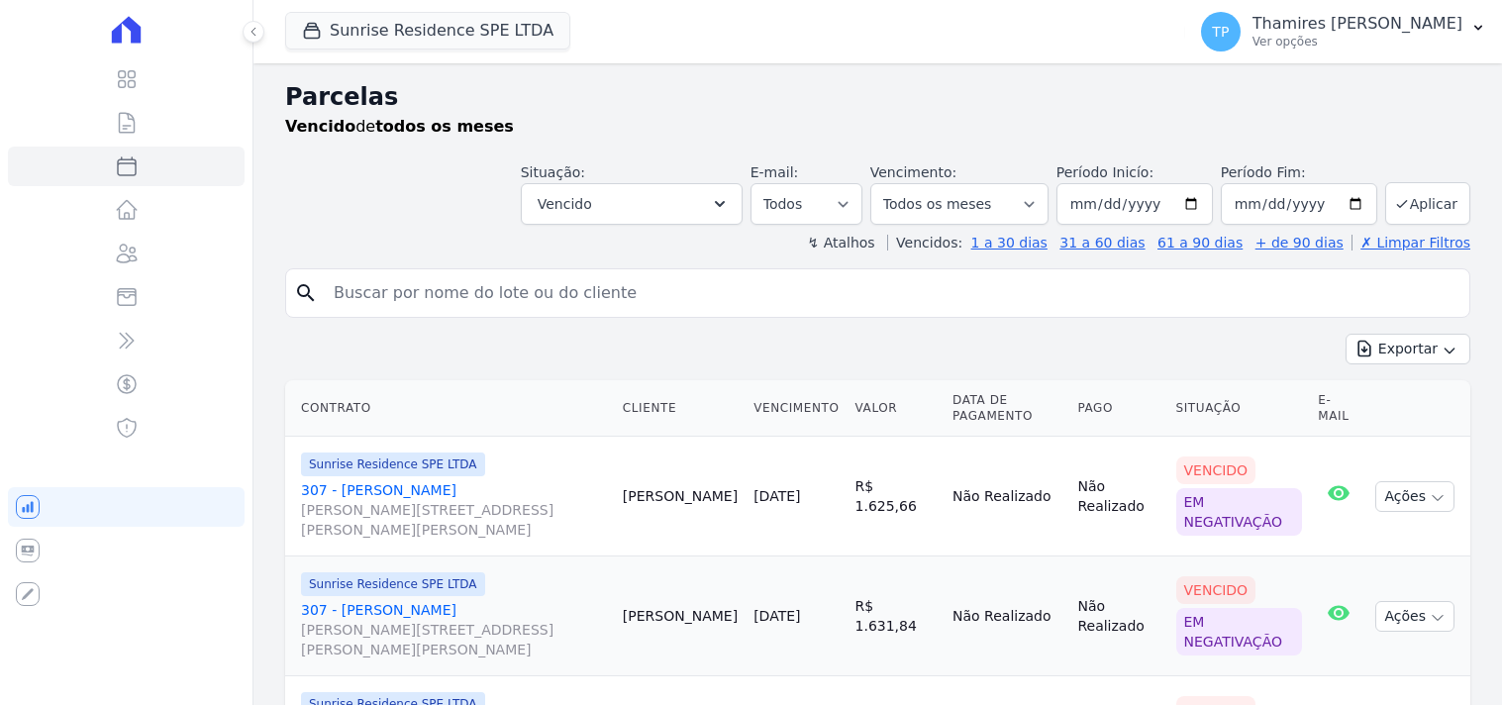
select select
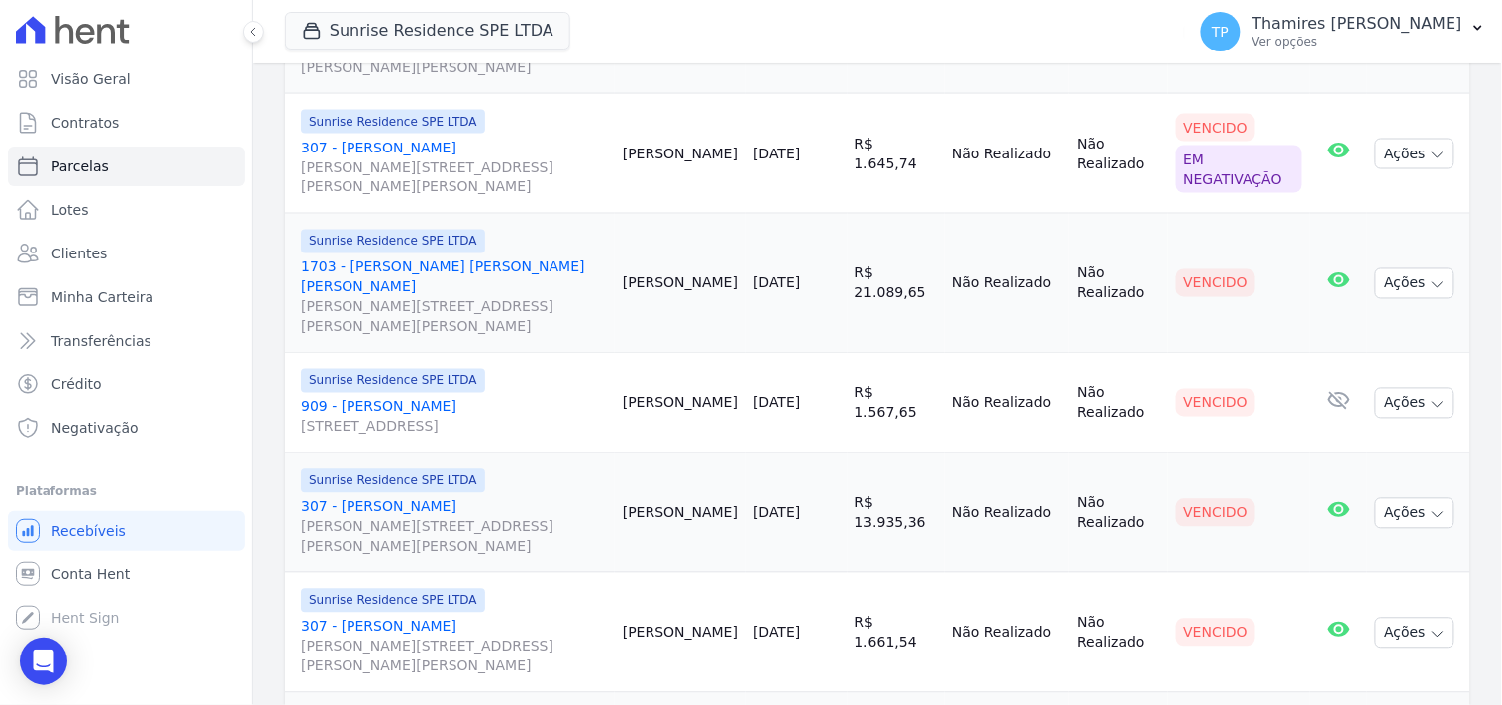
scroll to position [879, 0]
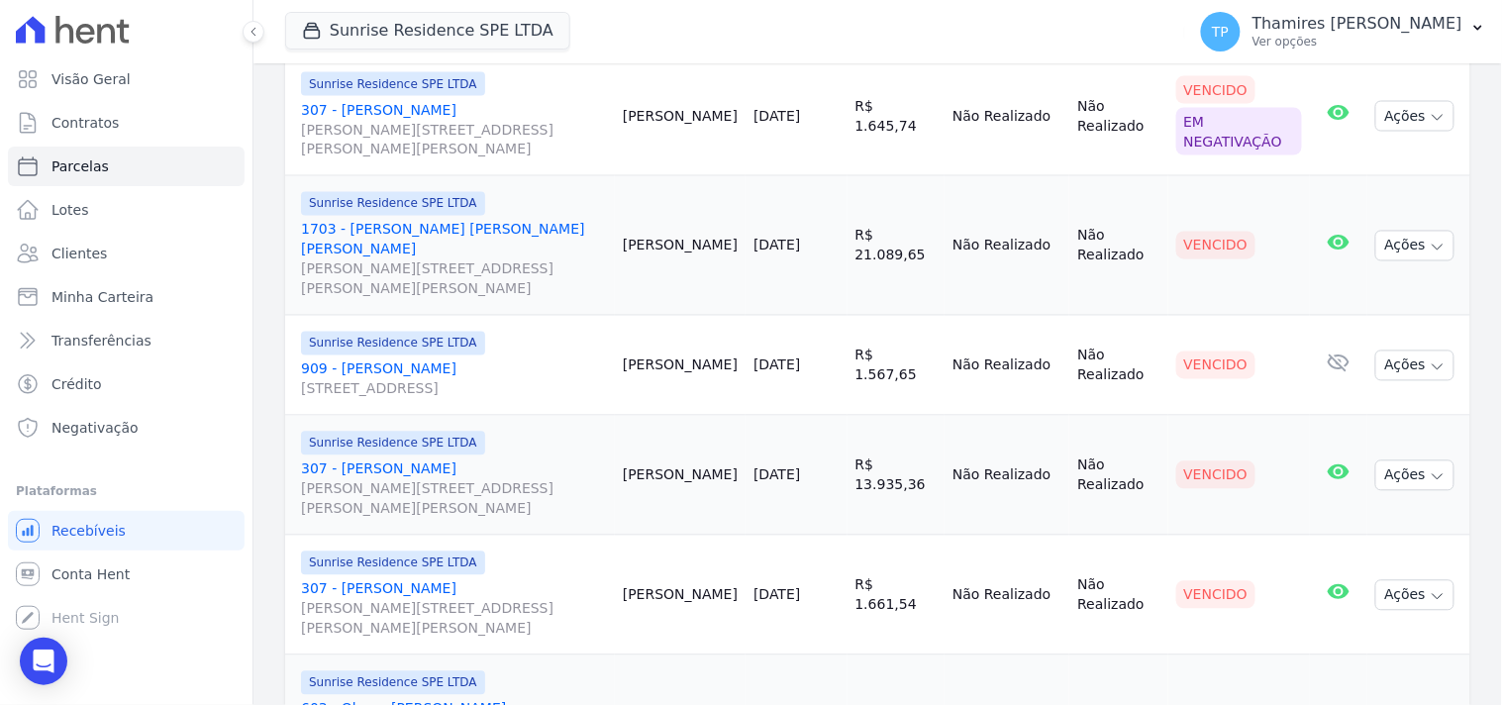
click at [457, 220] on link "1703 - Robson Ribeiro da Silva Rua Anacleto Luiz de Oliveira, 146, Apto 1703, G…" at bounding box center [454, 259] width 306 height 79
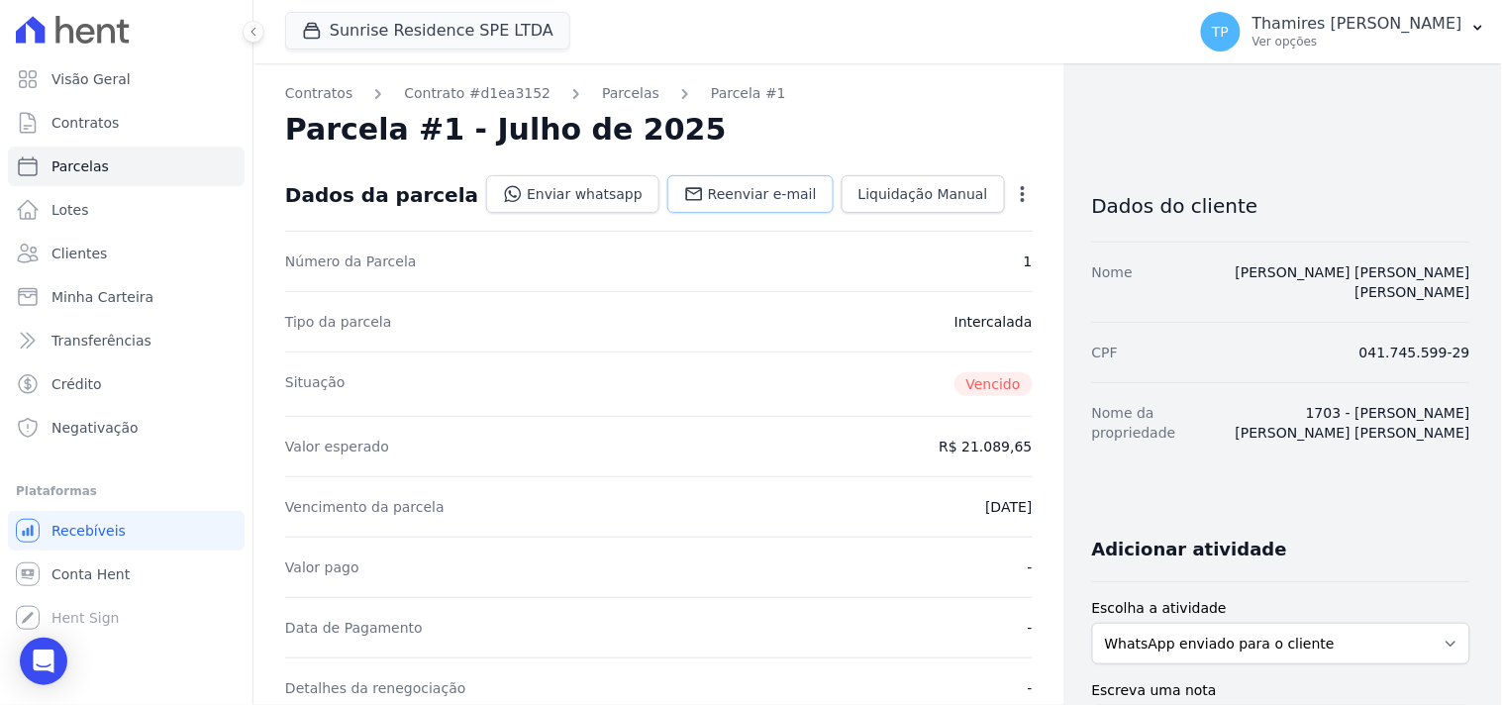
click at [739, 193] on span "Reenviar e-mail" at bounding box center [762, 194] width 109 height 20
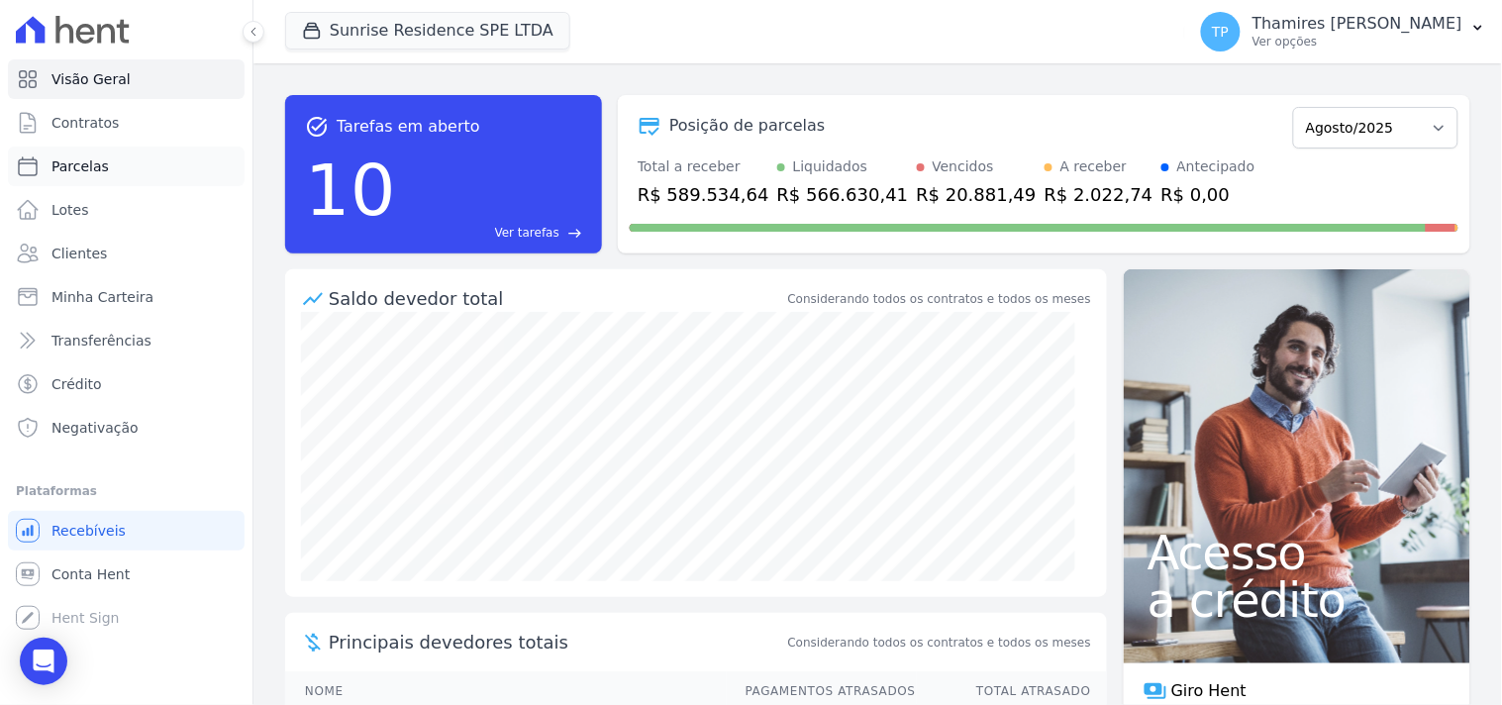
click at [125, 154] on link "Parcelas" at bounding box center [126, 167] width 237 height 40
select select
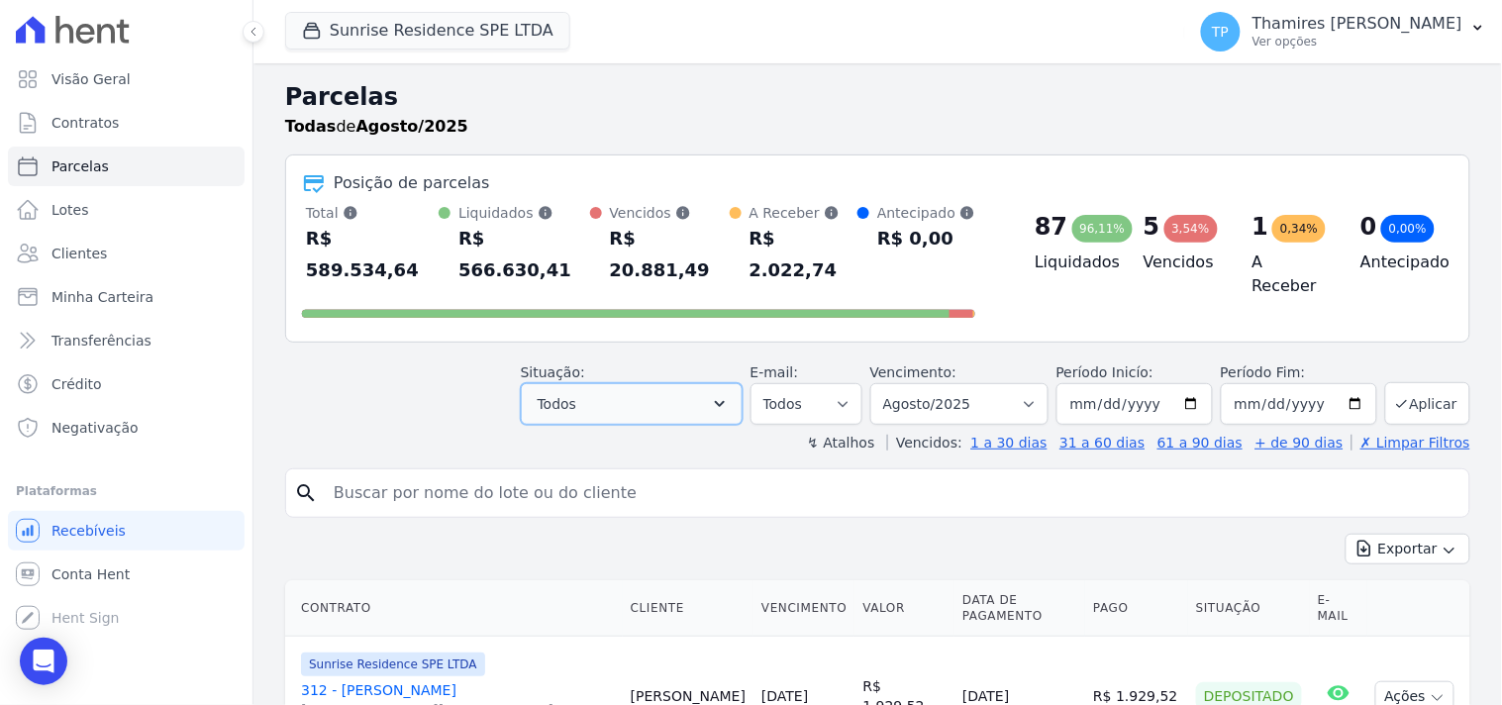
click at [576, 392] on span "Todos" at bounding box center [557, 404] width 39 height 24
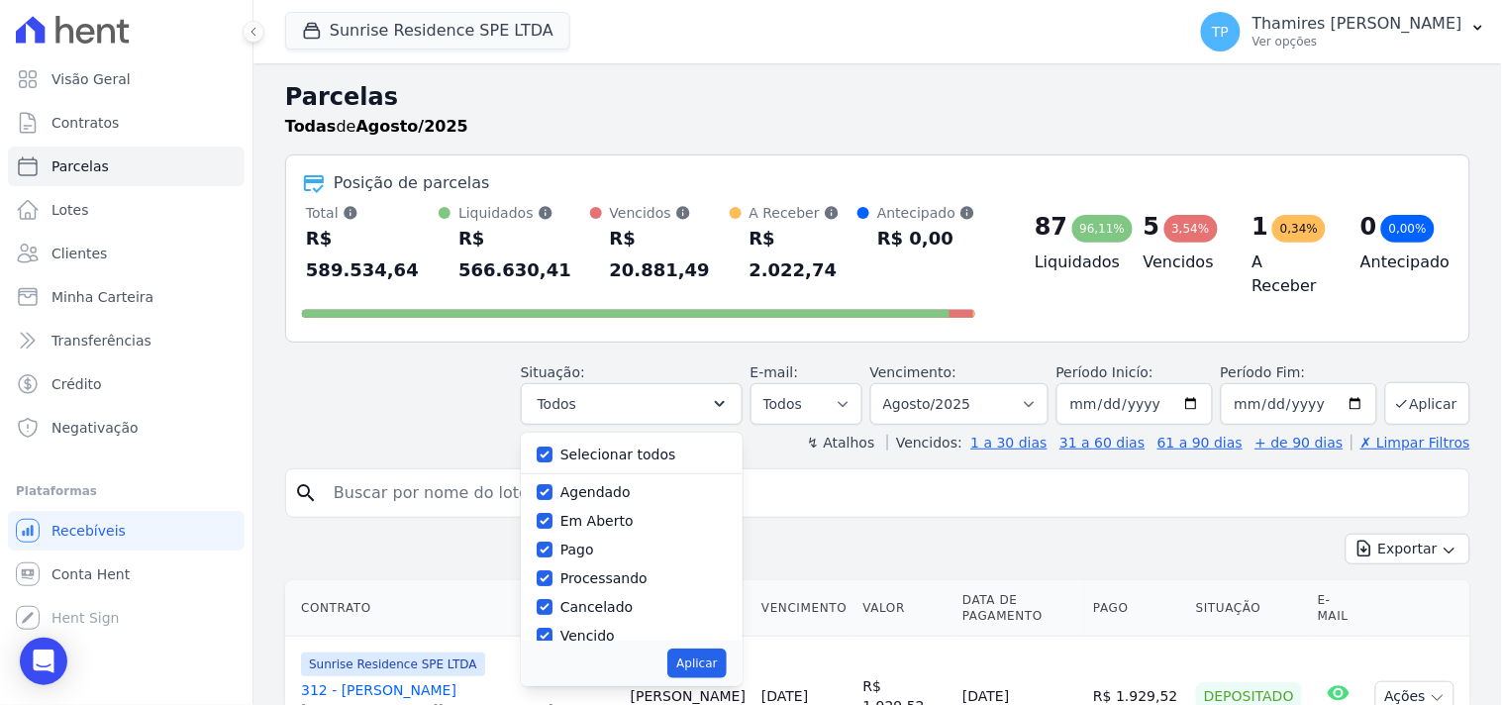
click at [611, 446] on label "Selecionar todos" at bounding box center [618, 454] width 116 height 16
click at [552, 446] on input "Selecionar todos" at bounding box center [545, 454] width 16 height 16
checkbox input "false"
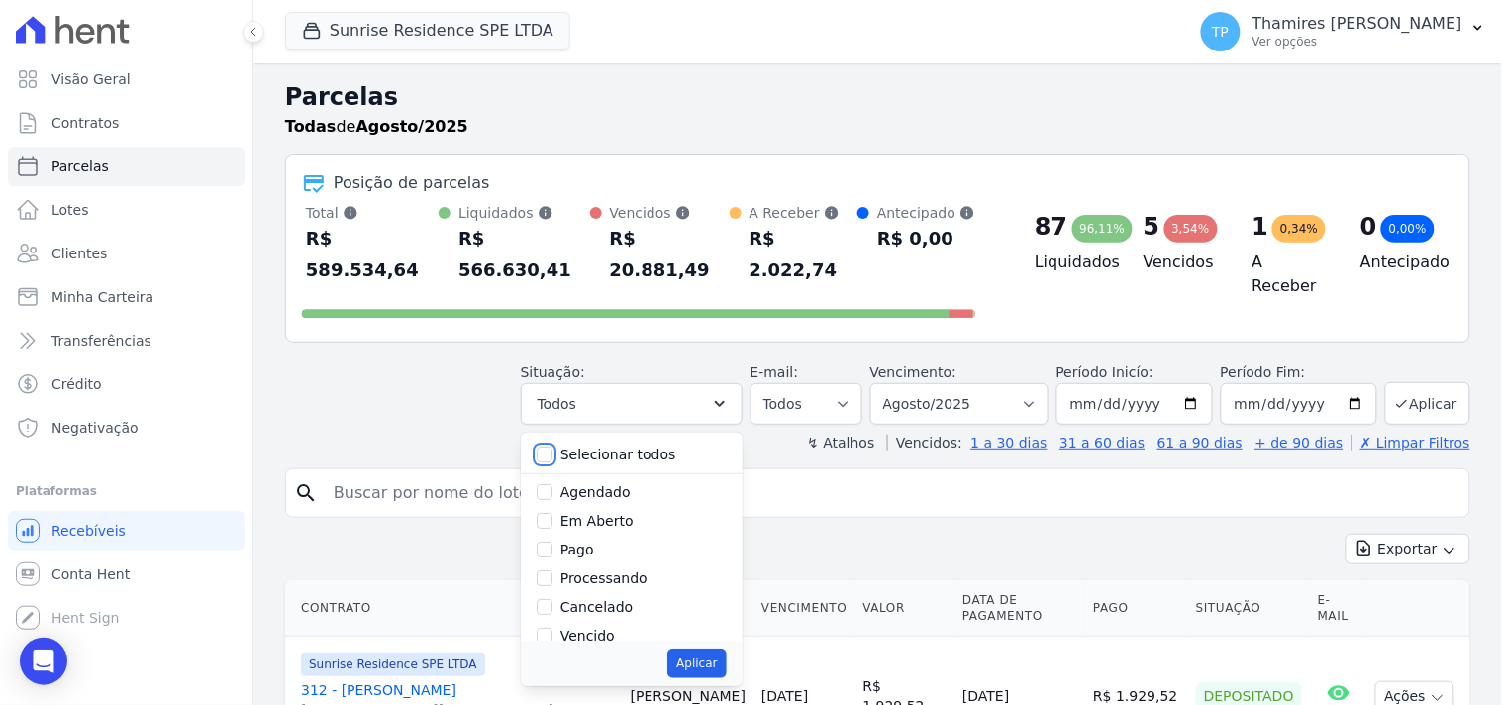
checkbox input "false"
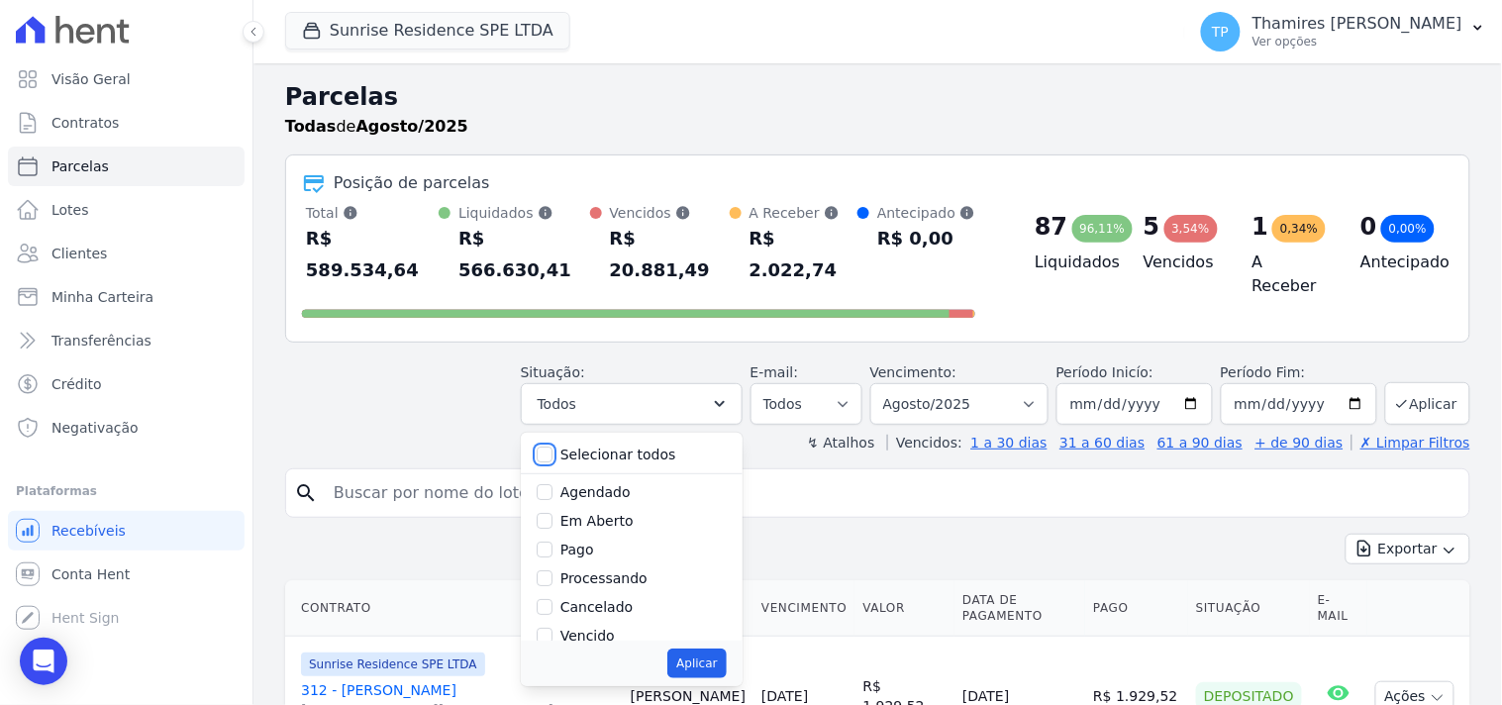
checkbox input "false"
click at [604, 496] on label "Vencido" at bounding box center [587, 504] width 54 height 16
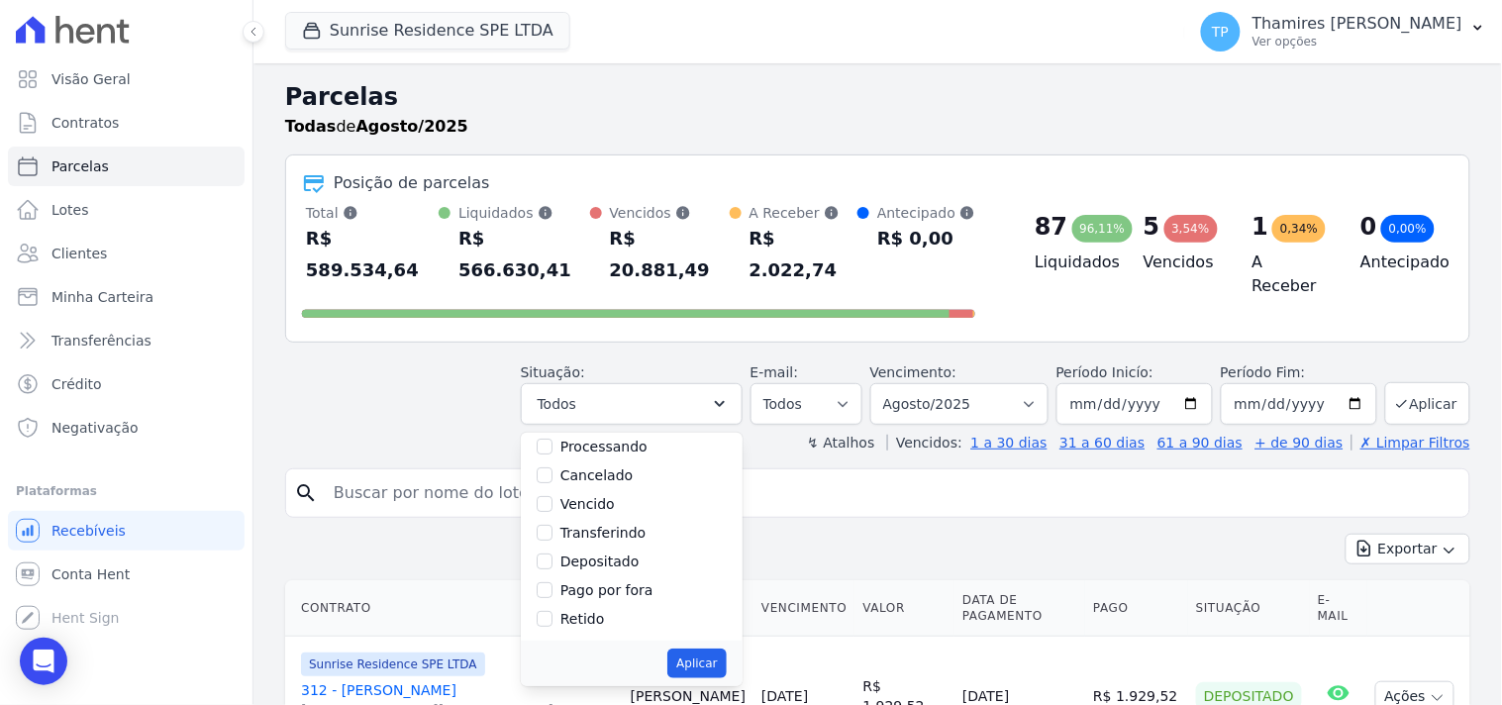
click at [552, 496] on input "Vencido" at bounding box center [545, 504] width 16 height 16
checkbox input "true"
click at [723, 648] on button "Aplicar" at bounding box center [696, 663] width 58 height 30
select select "overdue"
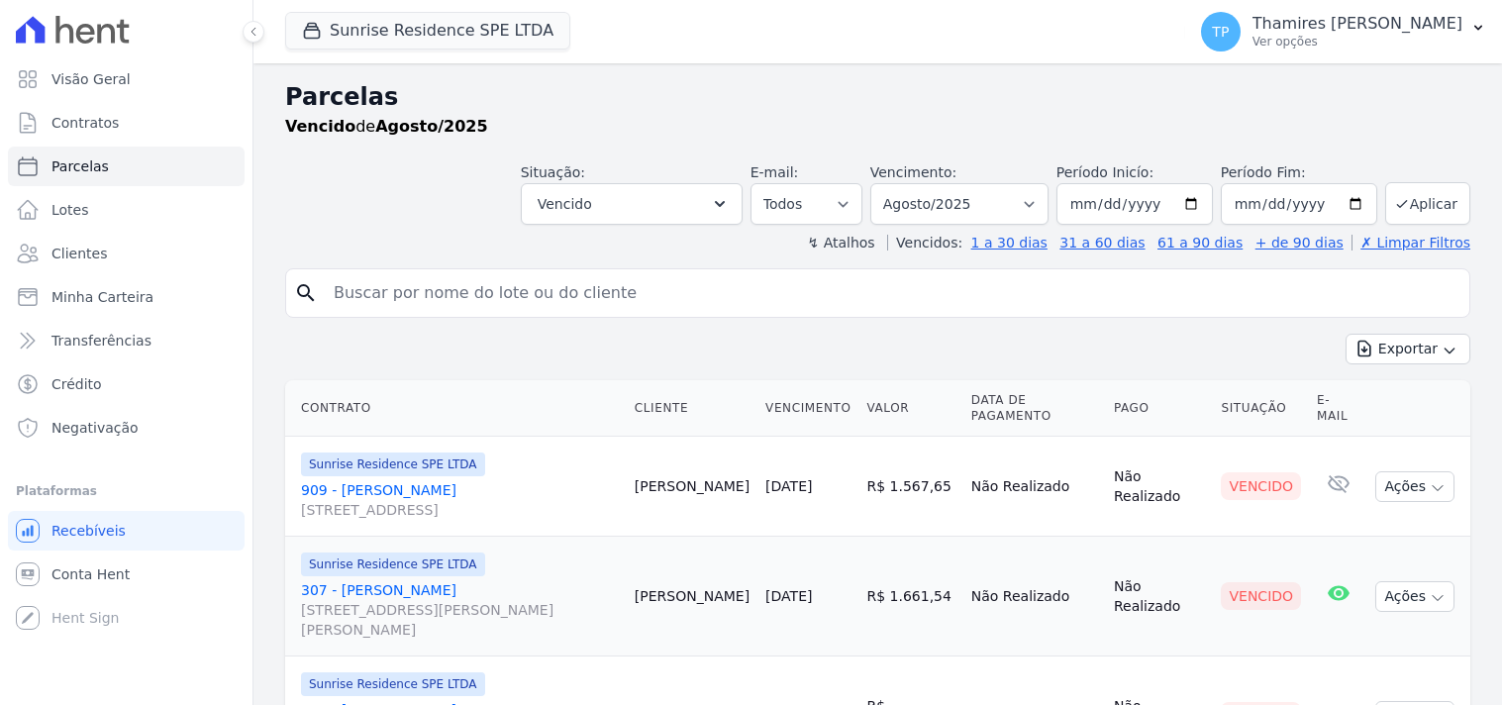
select select
drag, startPoint x: 911, startPoint y: 209, endPoint x: 909, endPoint y: 221, distance: 12.0
click at [911, 209] on select "Filtrar por período ──────── Todos os meses Fevereiro/2024 Março/2024 Abril/202…" at bounding box center [959, 204] width 178 height 42
select select "all"
click at [883, 183] on select "Filtrar por período ──────── Todos os meses Fevereiro/2024 Março/2024 Abril/202…" at bounding box center [959, 204] width 178 height 42
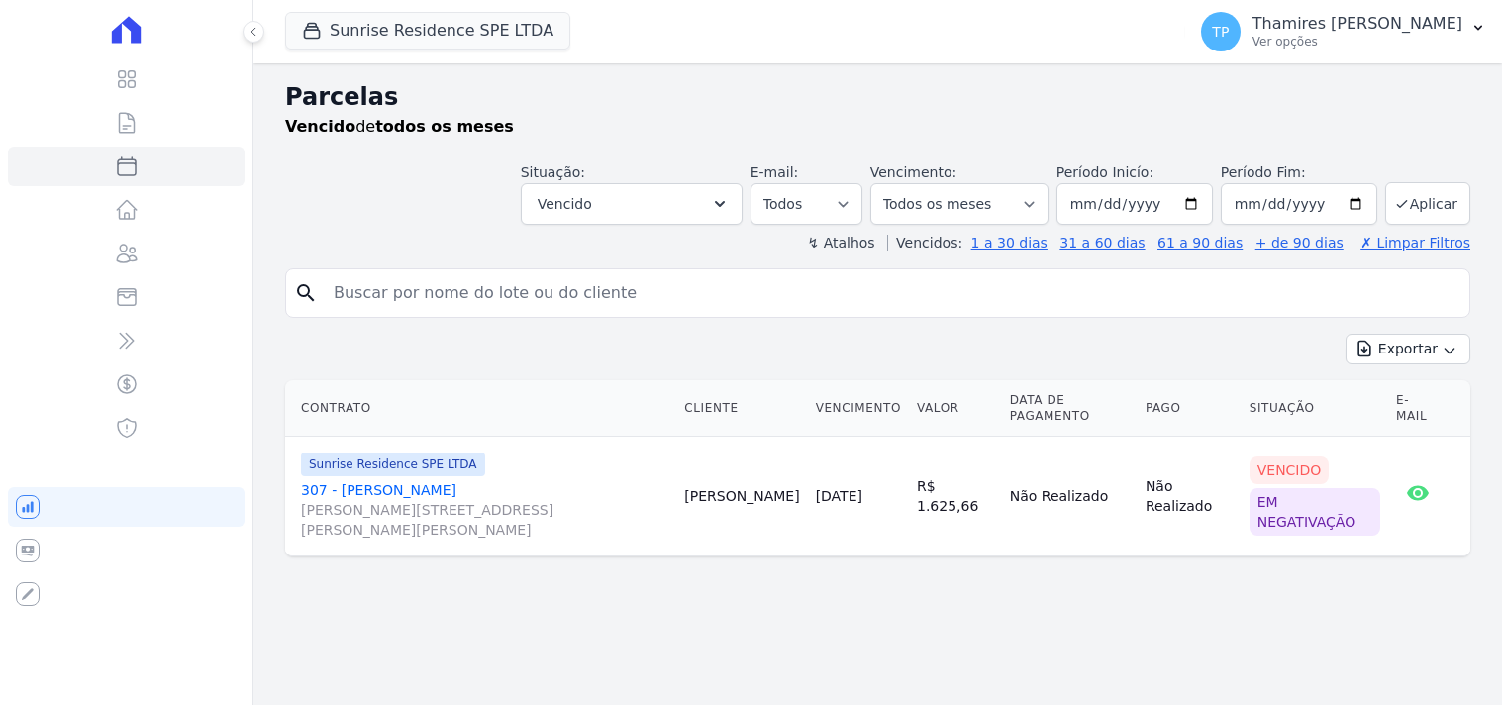
select select
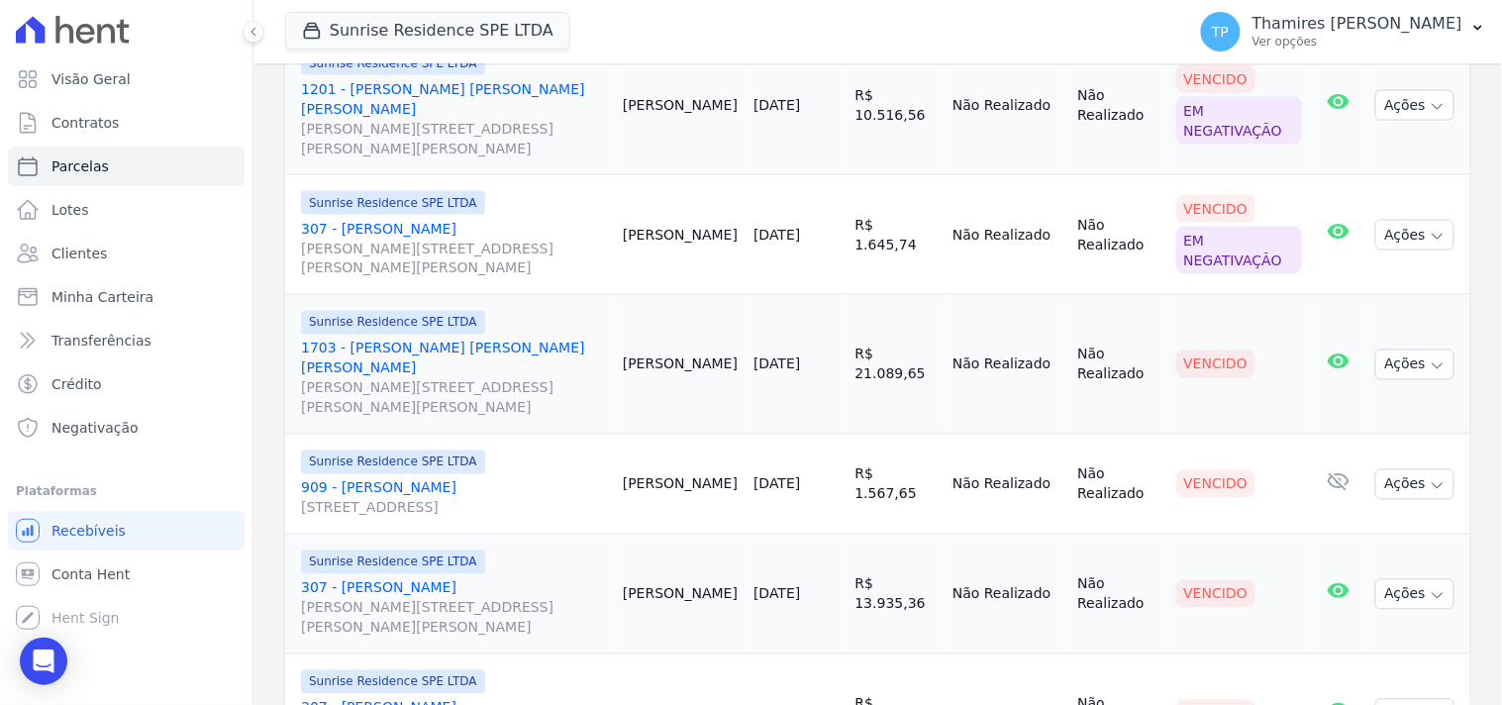
scroll to position [769, 0]
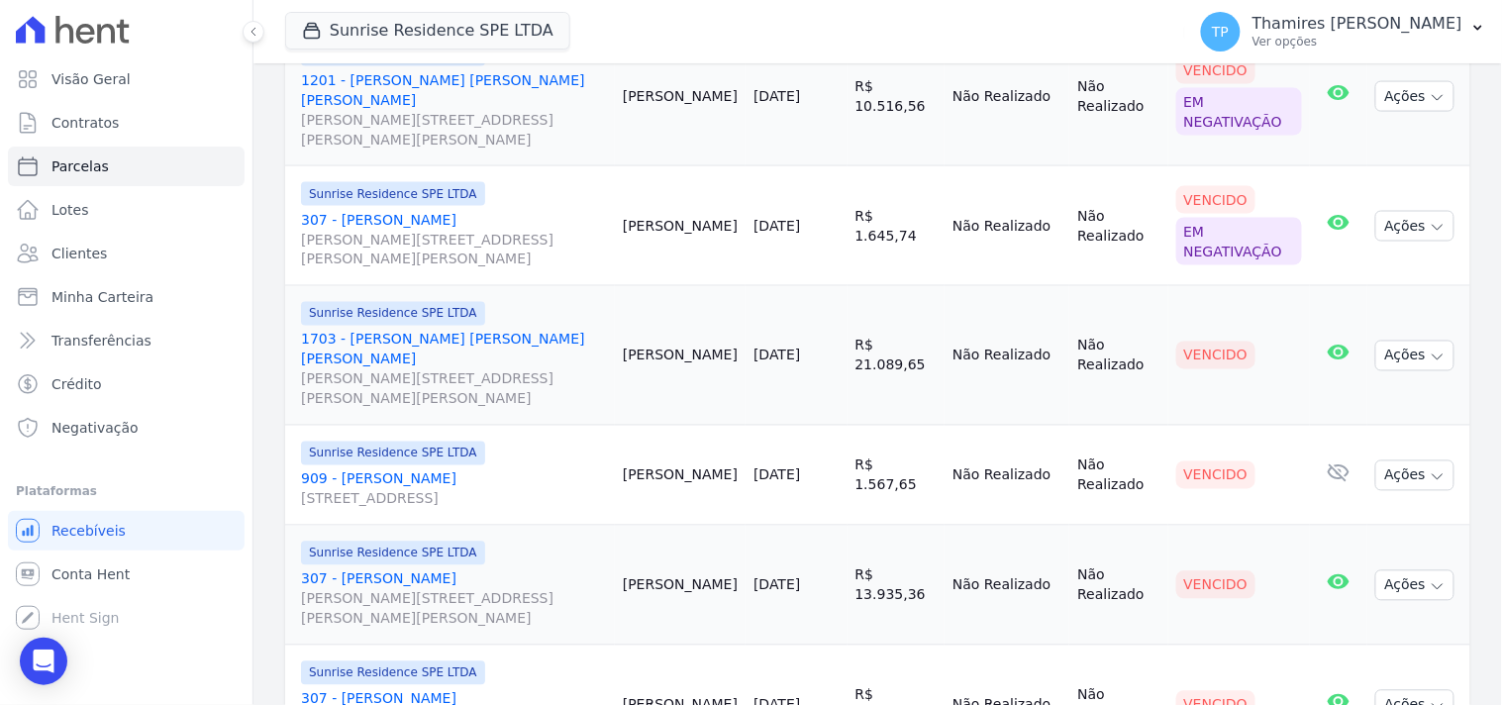
click at [462, 330] on link "1703 - [PERSON_NAME] [PERSON_NAME] [PERSON_NAME] [PERSON_NAME][STREET_ADDRESS][…" at bounding box center [454, 369] width 306 height 79
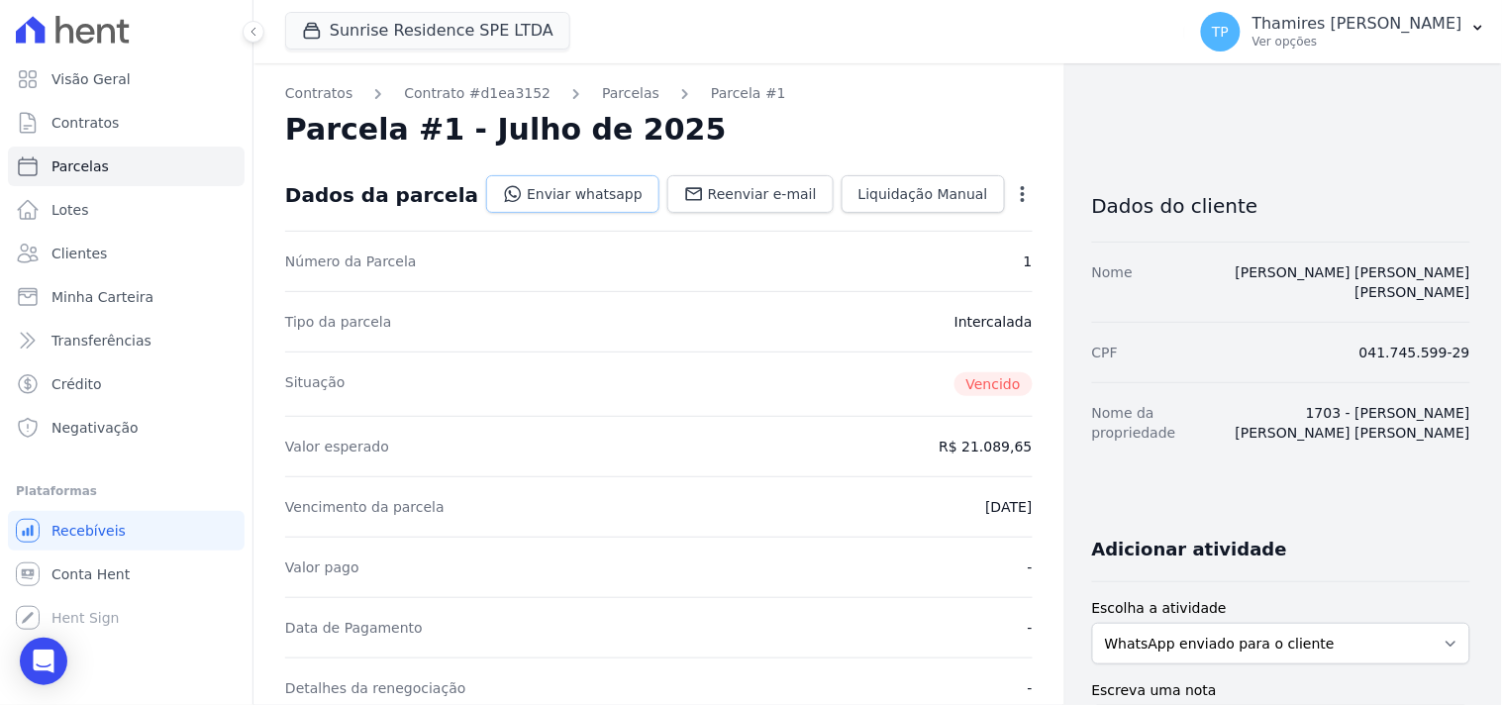
click at [605, 202] on link "Enviar whatsapp" at bounding box center [572, 194] width 173 height 38
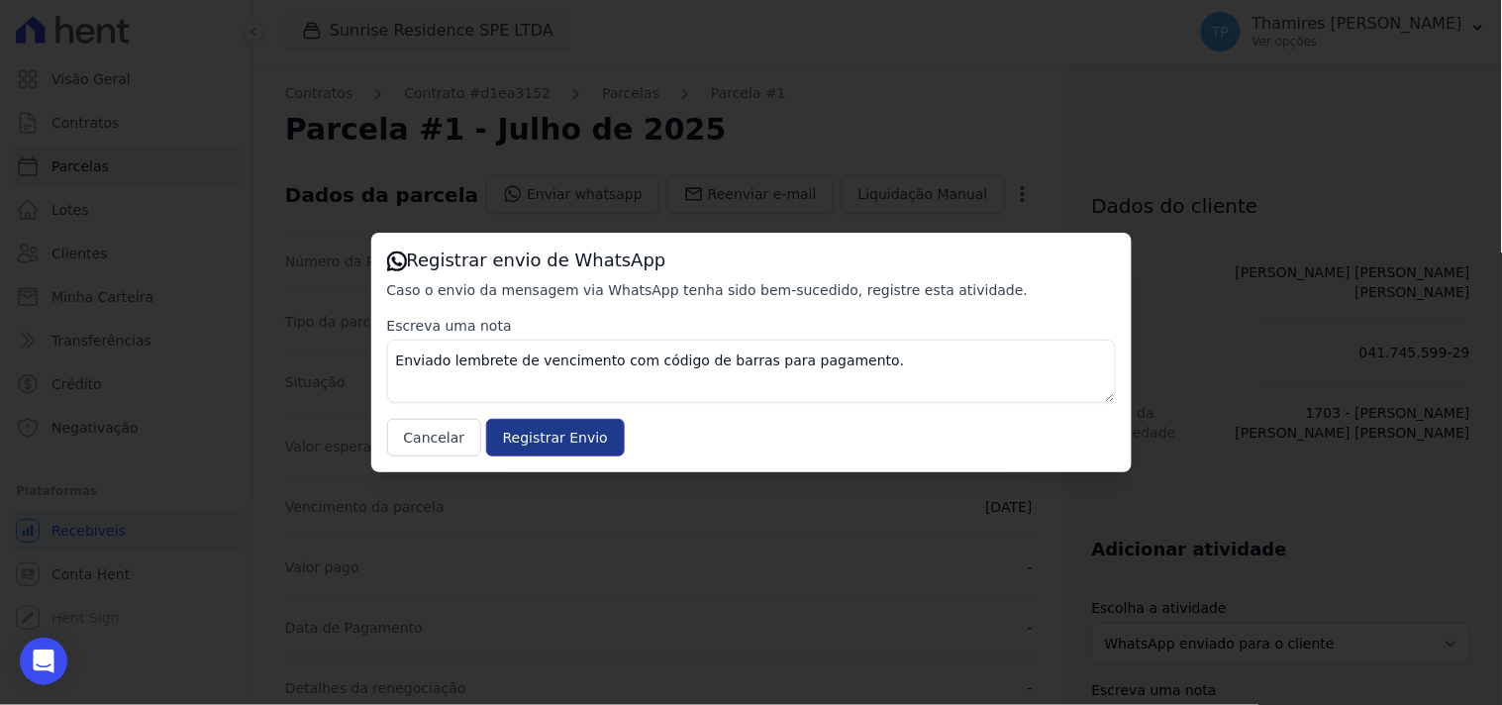
click at [535, 421] on input "Registrar Envio" at bounding box center [555, 438] width 139 height 38
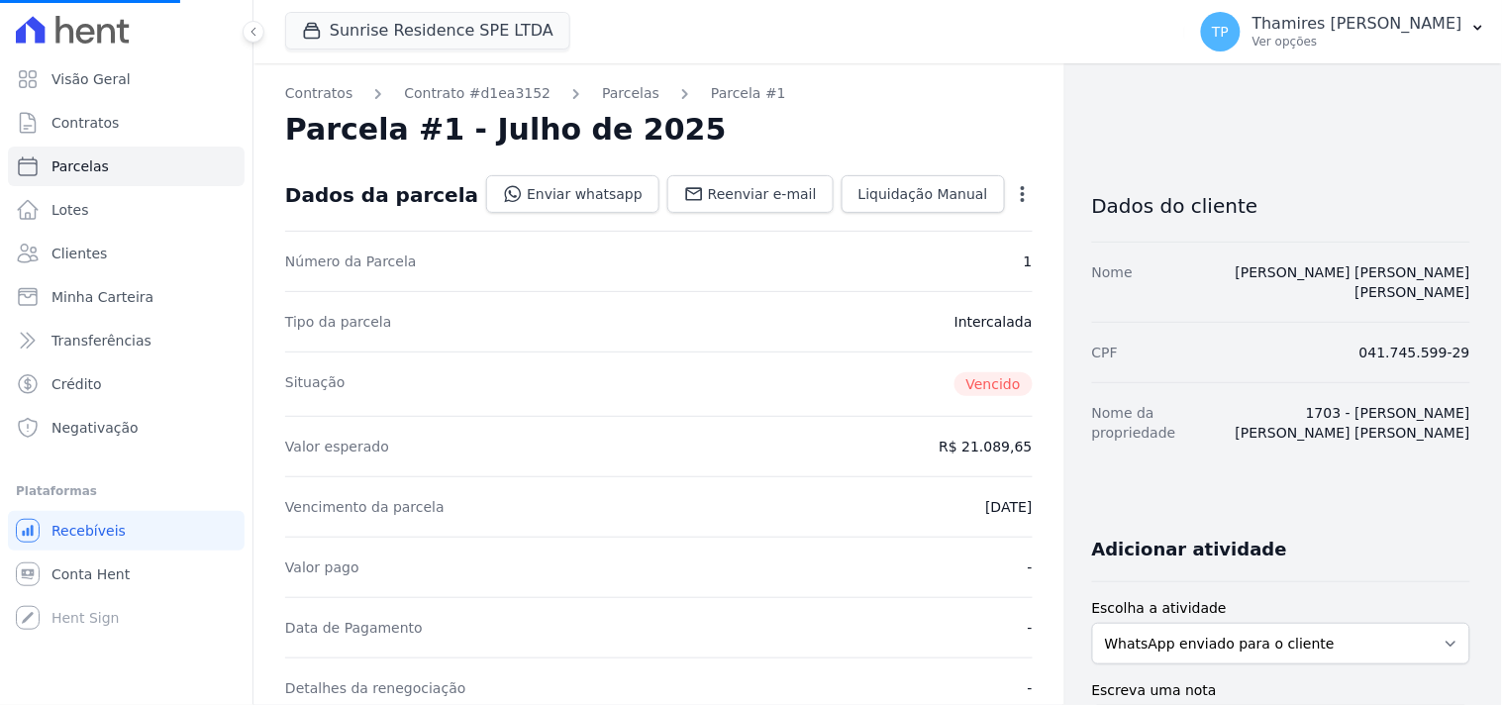
select select
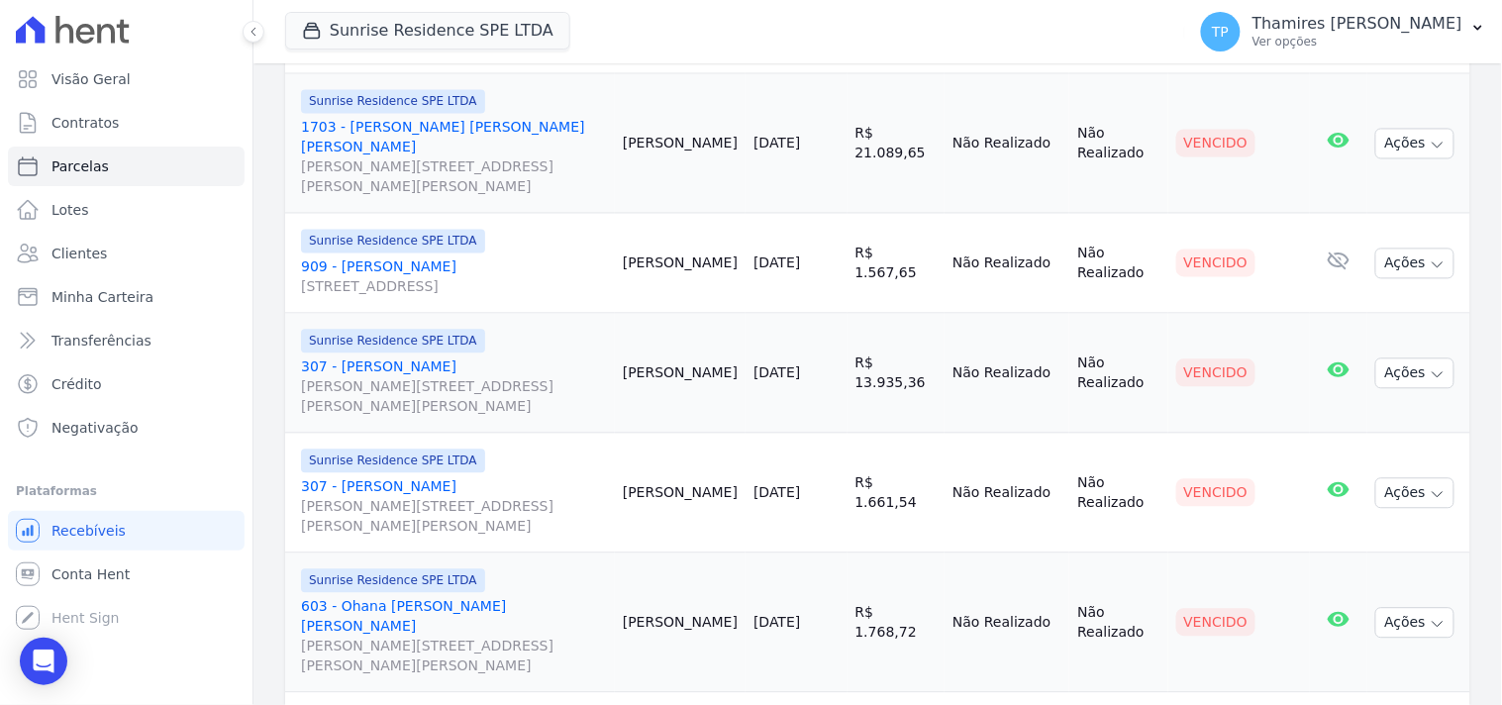
scroll to position [990, 0]
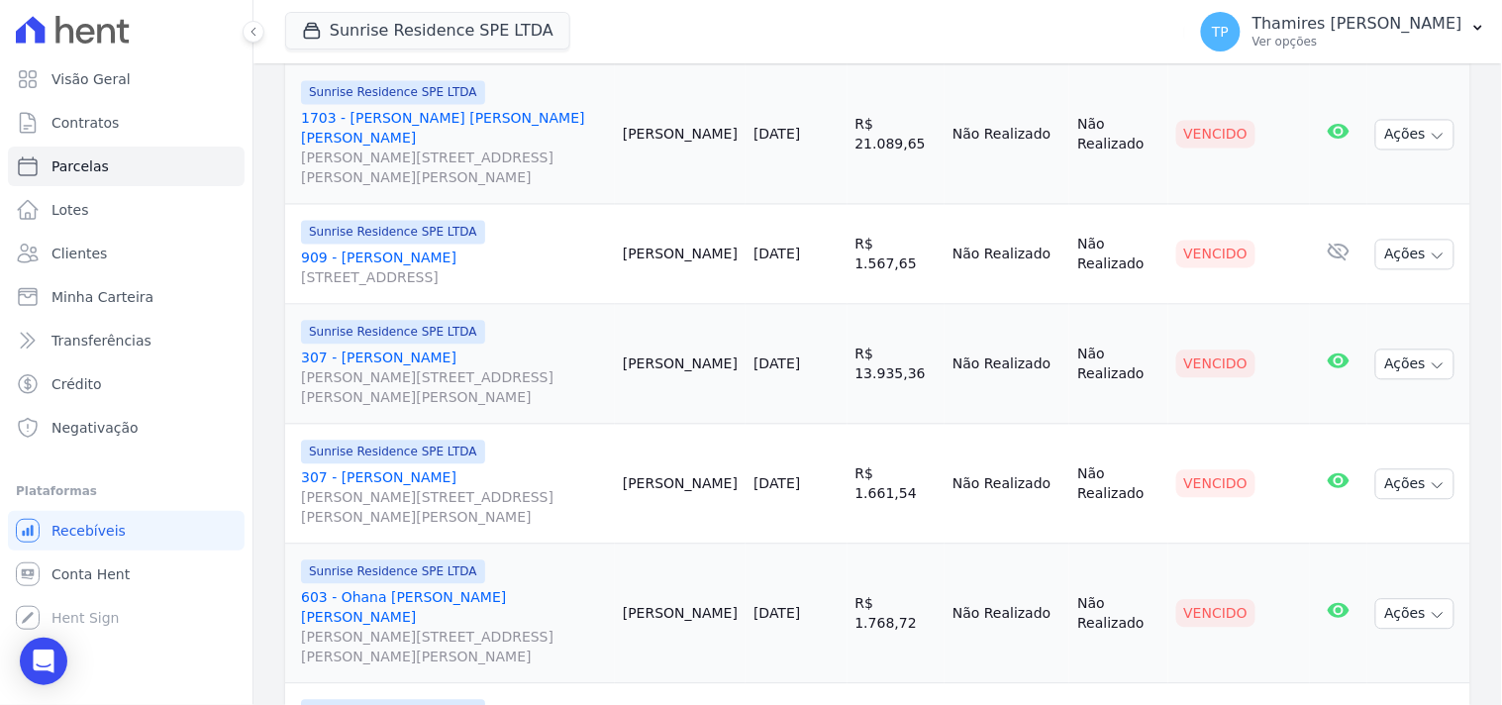
click at [500, 248] on link "909 - Rodrigo Esteves Pepelascov Avenida São Paulo , 3069, Apto 909, VILA BOSQUE" at bounding box center [454, 268] width 306 height 40
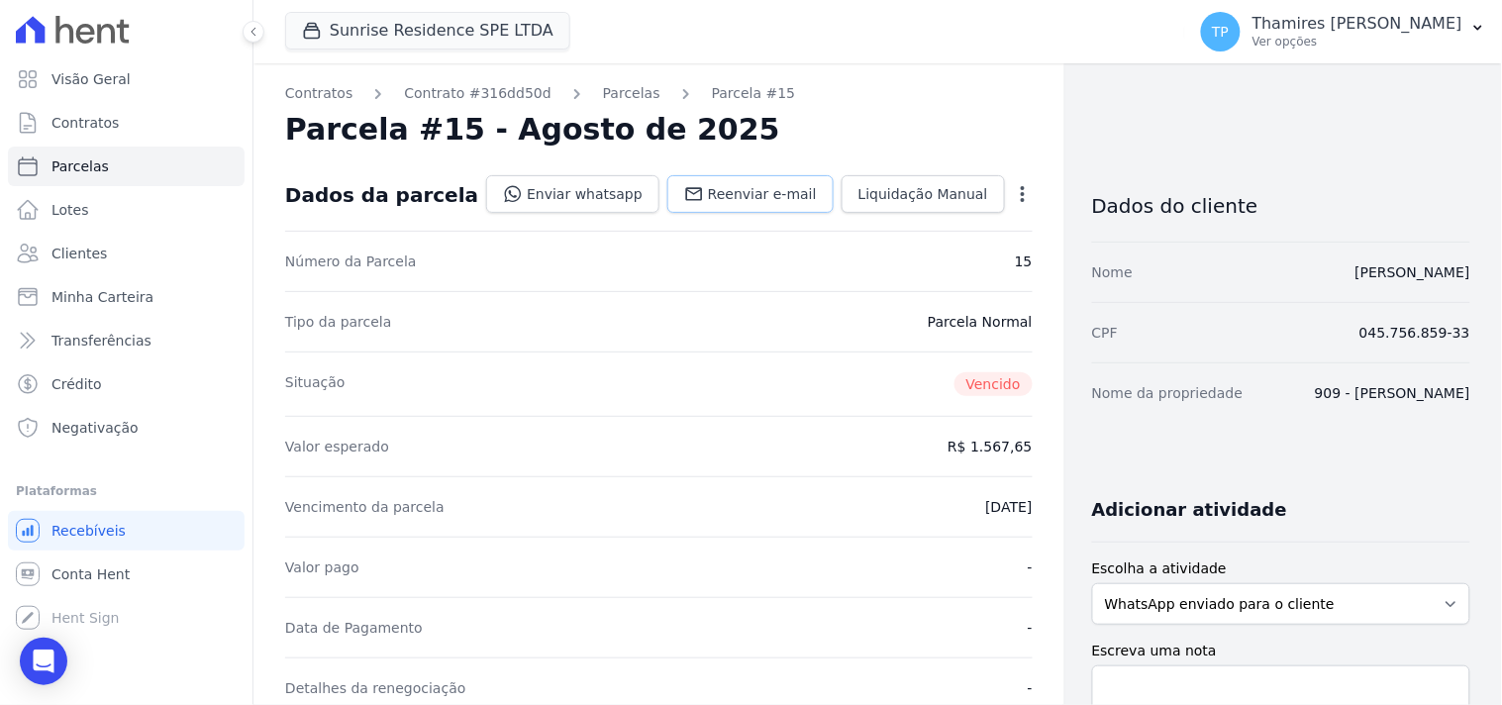
click at [688, 199] on icon at bounding box center [694, 193] width 17 height 13
click at [590, 198] on link "Enviar whatsapp" at bounding box center [572, 194] width 173 height 38
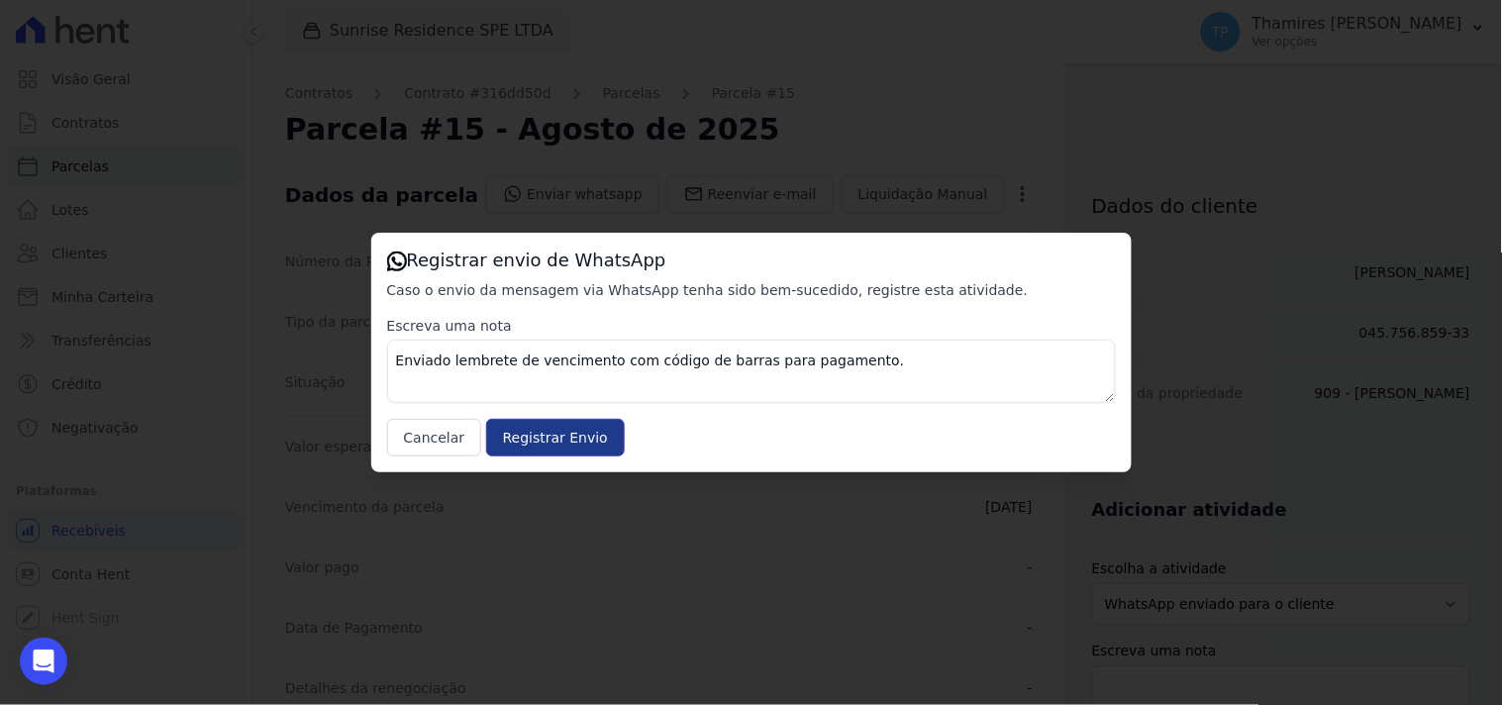
drag, startPoint x: 520, startPoint y: 456, endPoint x: 503, endPoint y: 440, distance: 23.8
click at [516, 451] on input "Registrar Envio" at bounding box center [555, 438] width 139 height 38
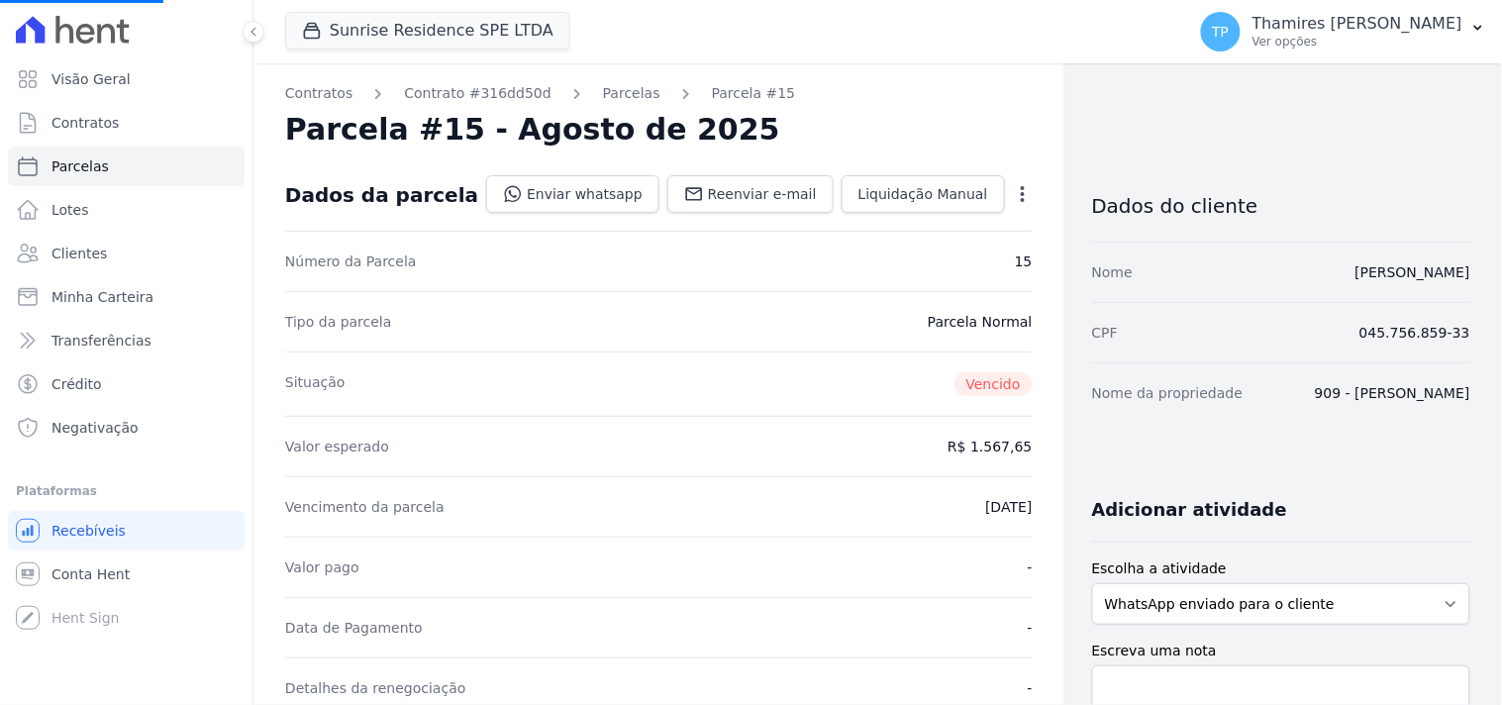
select select
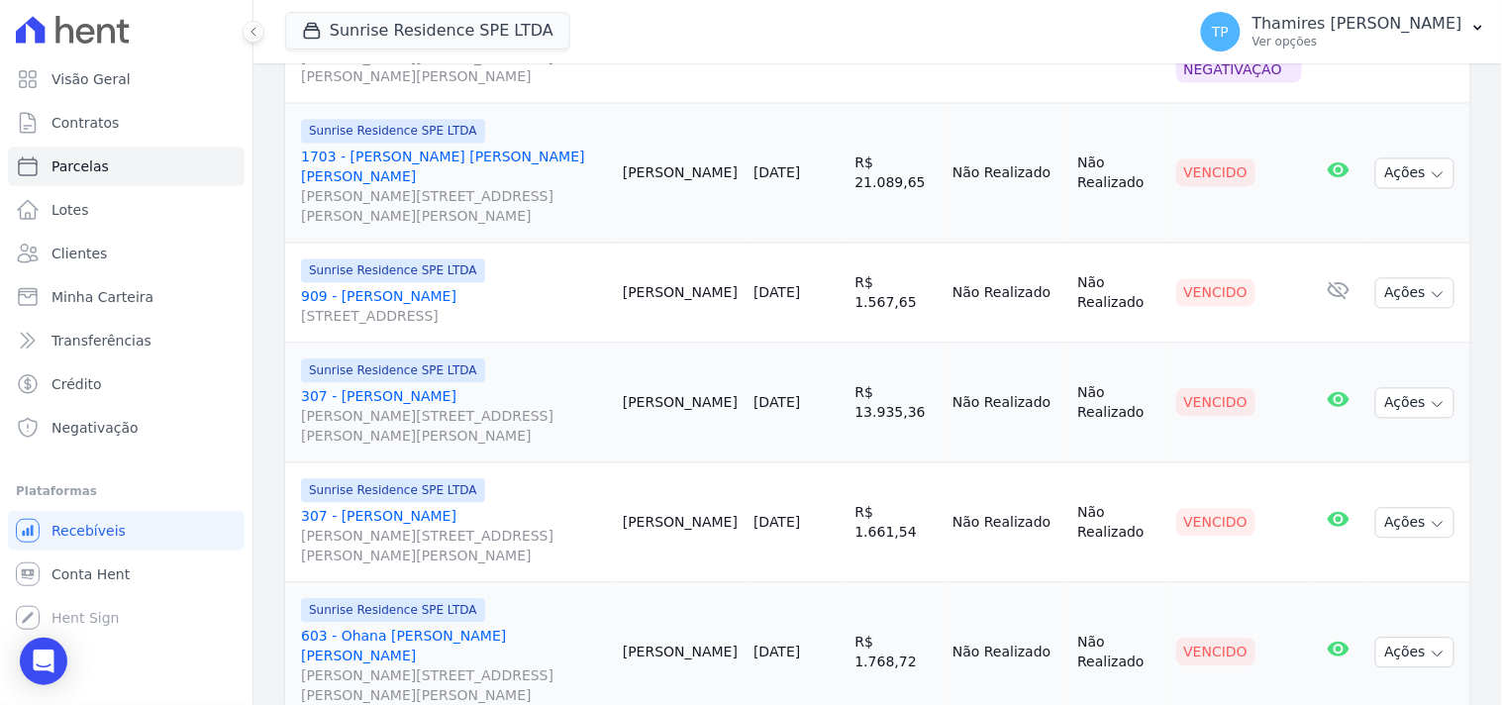
scroll to position [990, 0]
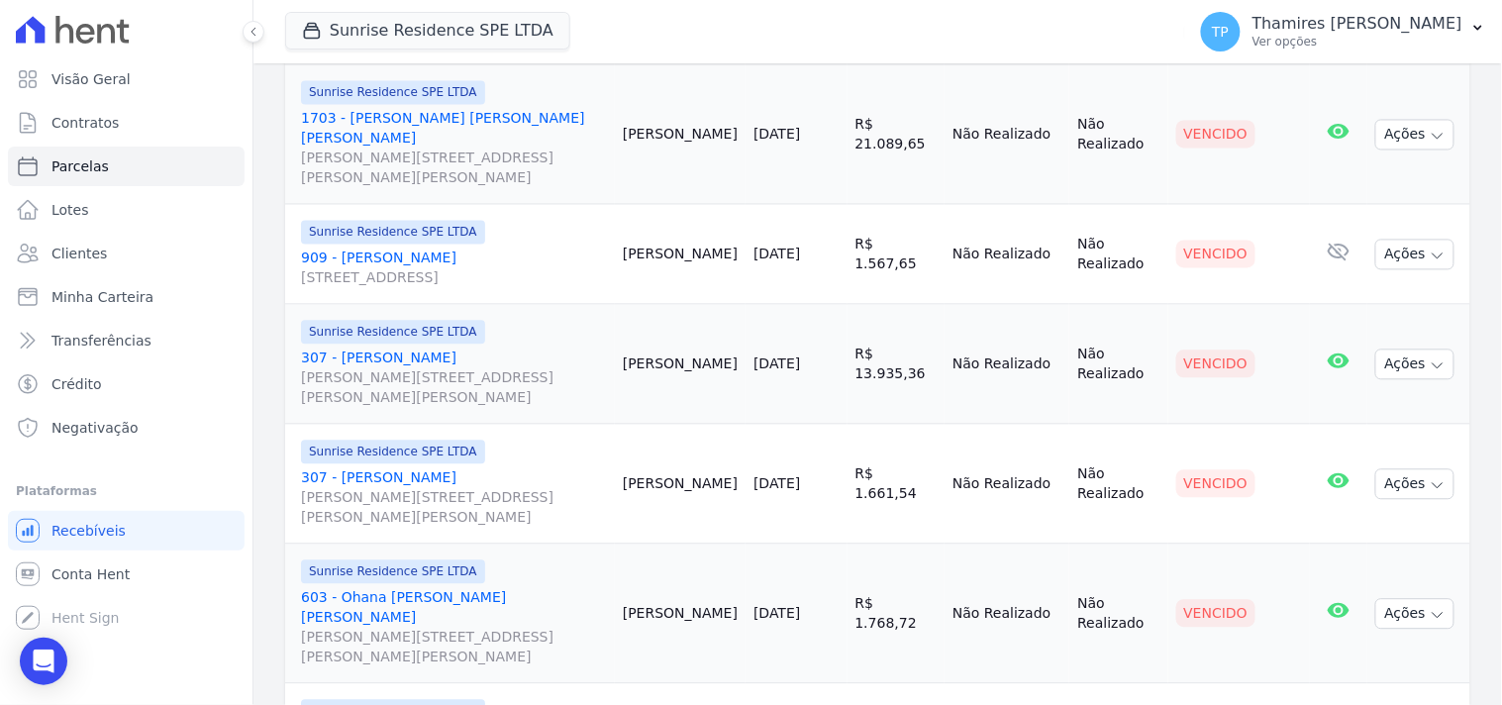
click at [432, 348] on link "307 - Sandra da Silva Gobo Rua Anacleto Luiz de Oliveira, 146, Apto 307, Gleba …" at bounding box center [454, 377] width 306 height 59
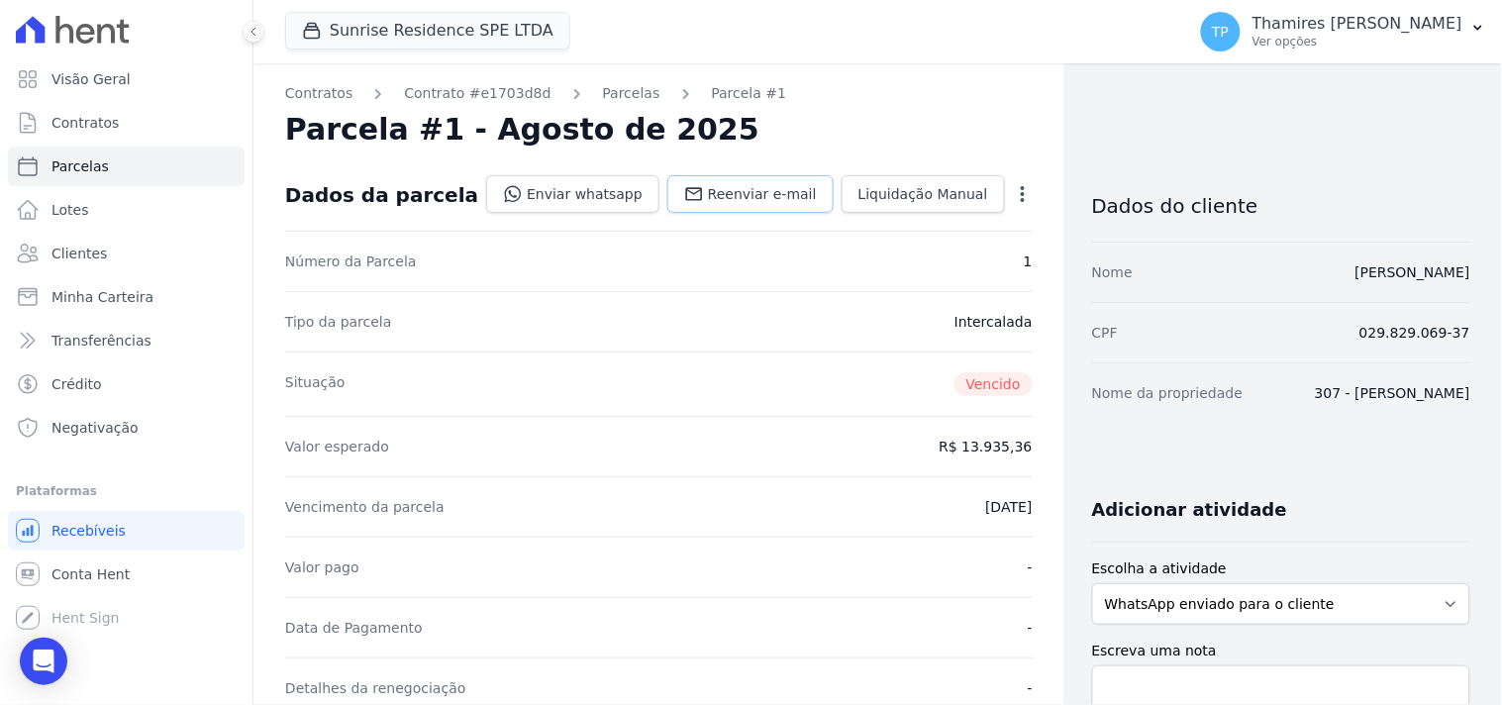
click at [707, 182] on link "Reenviar e-mail" at bounding box center [750, 194] width 166 height 38
click at [589, 195] on link "Enviar whatsapp" at bounding box center [572, 194] width 173 height 38
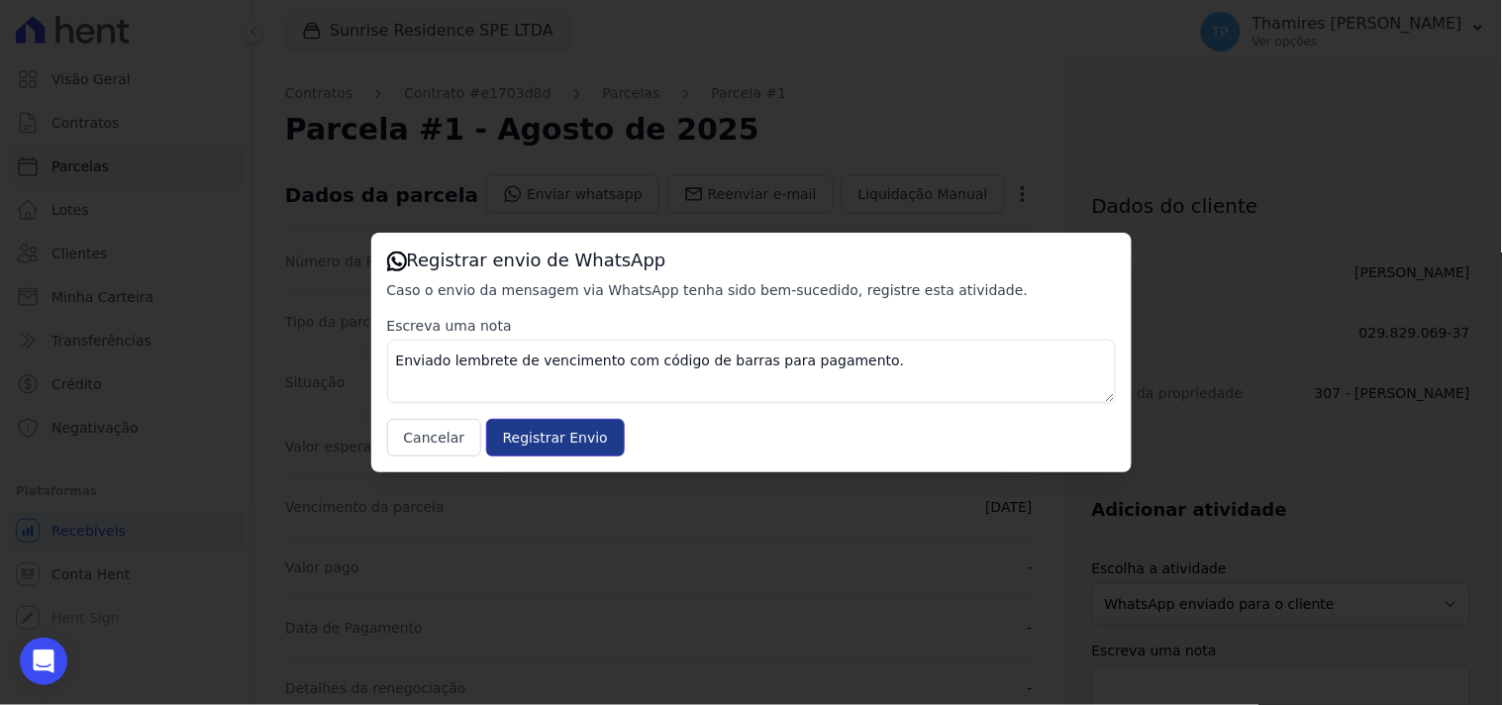
click at [517, 443] on input "Registrar Envio" at bounding box center [555, 438] width 139 height 38
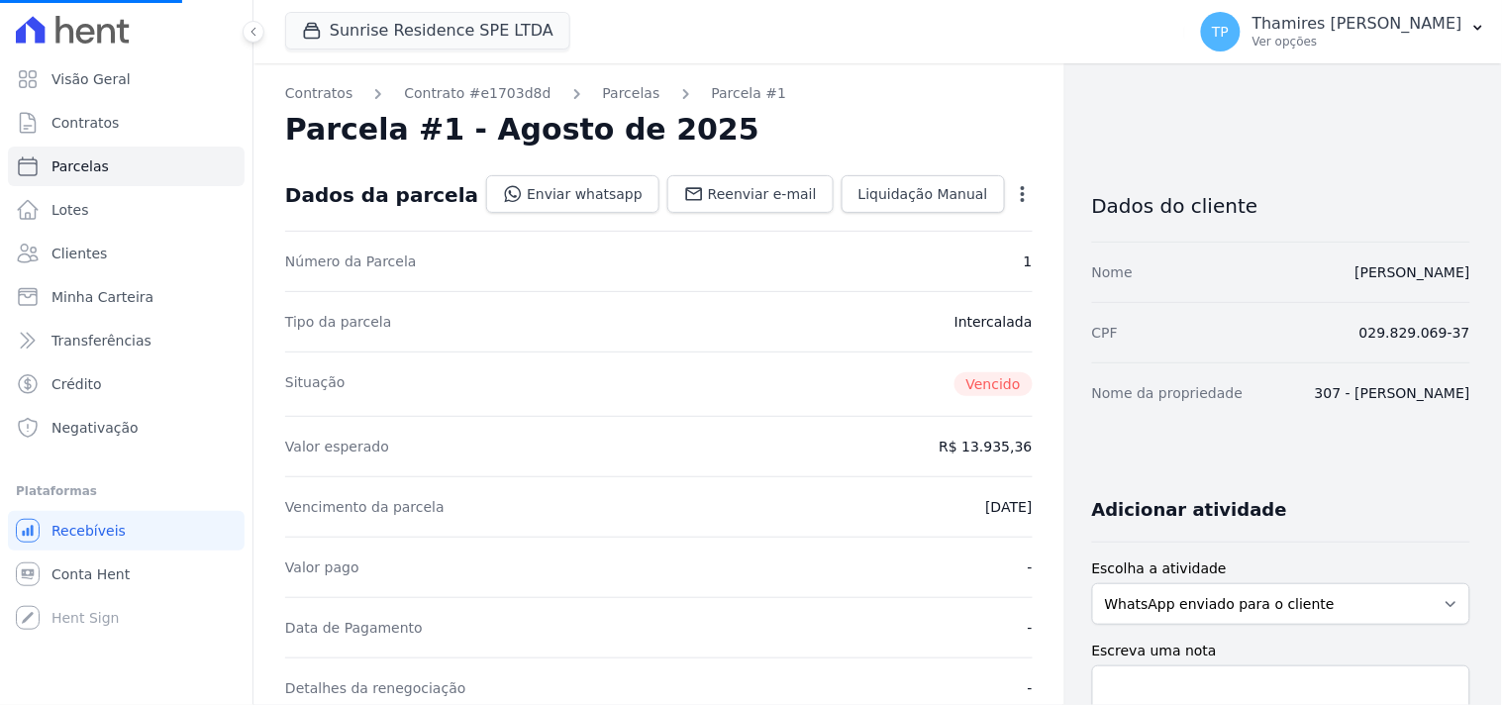
select select
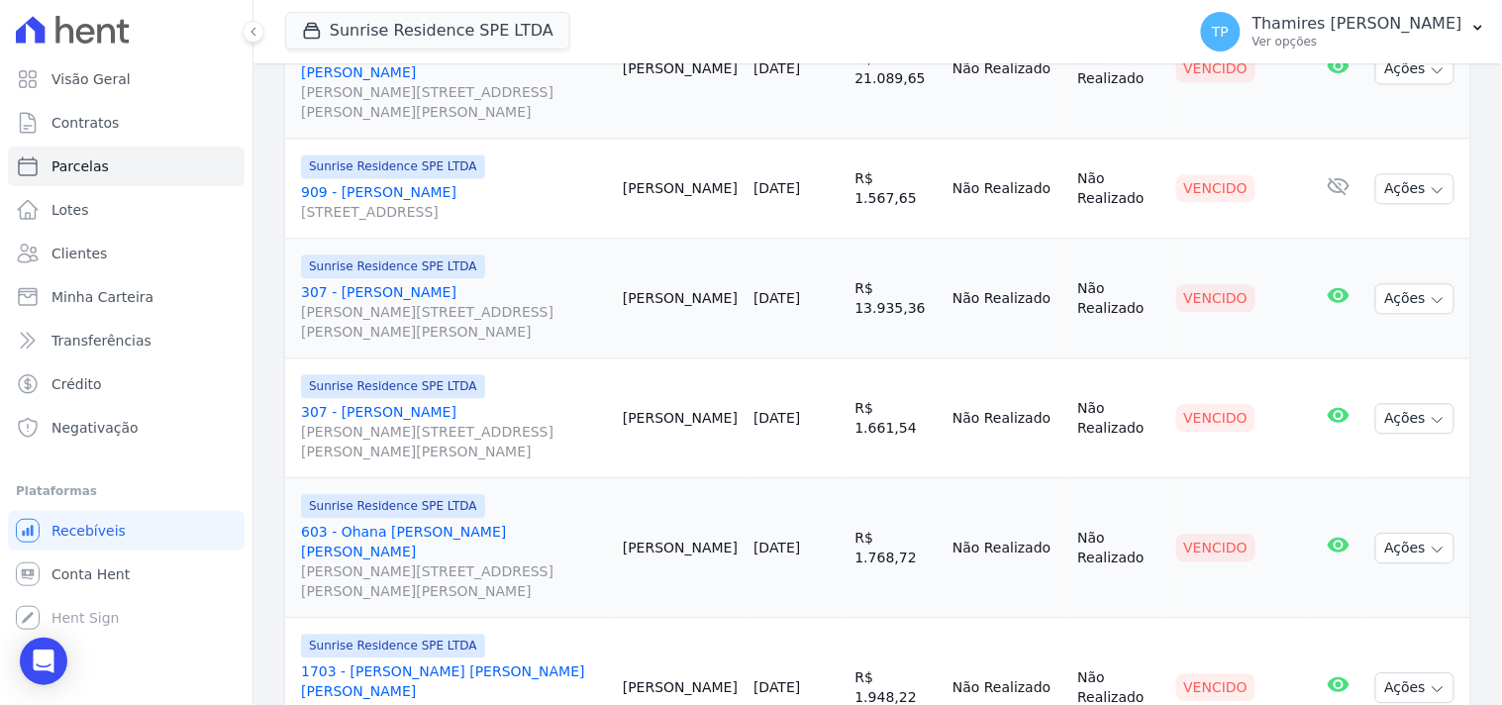
scroll to position [1091, 0]
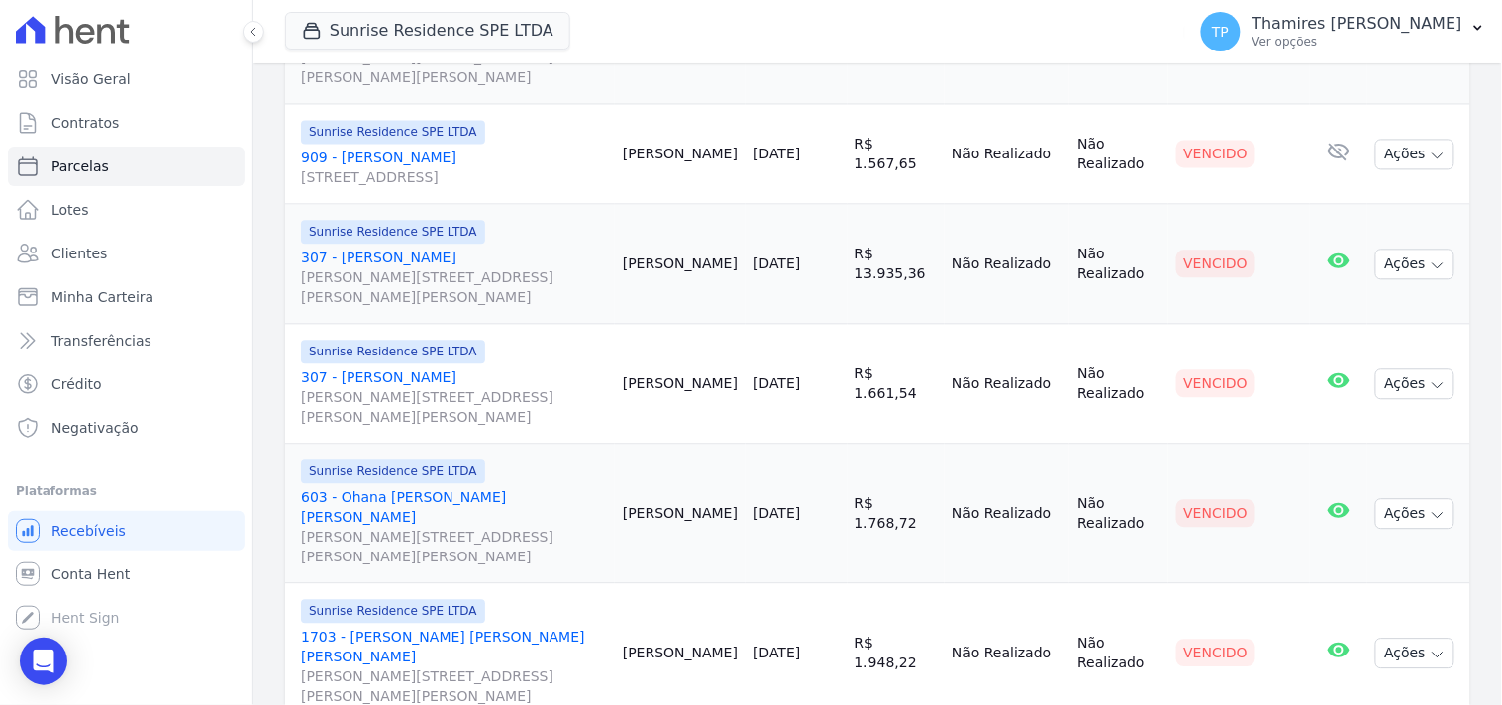
click at [418, 367] on link "307 - Sandra da Silva Gobo Rua Anacleto Luiz de Oliveira, 146, Apto 307, Gleba …" at bounding box center [454, 396] width 306 height 59
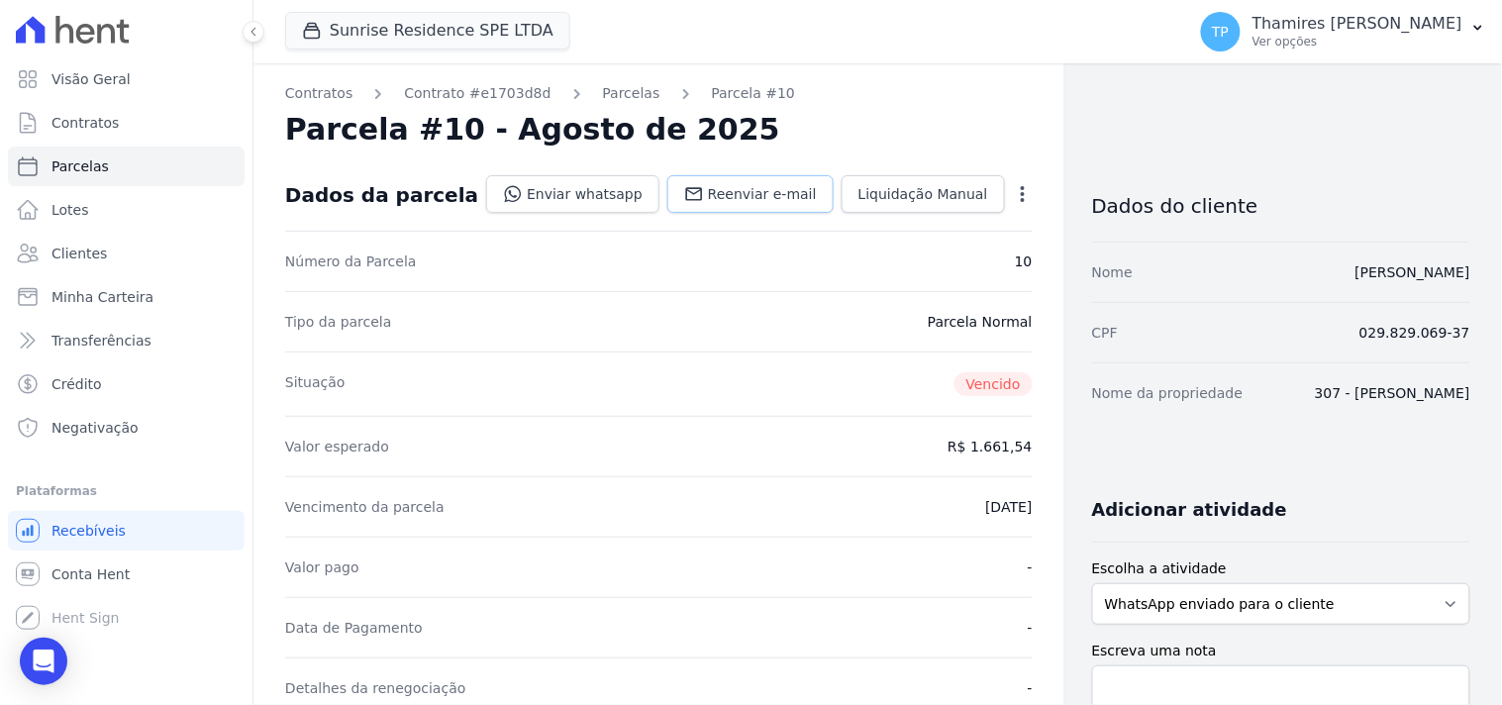
click at [715, 200] on span "Reenviar e-mail" at bounding box center [762, 194] width 109 height 20
click at [624, 199] on link "Enviar whatsapp" at bounding box center [572, 194] width 173 height 38
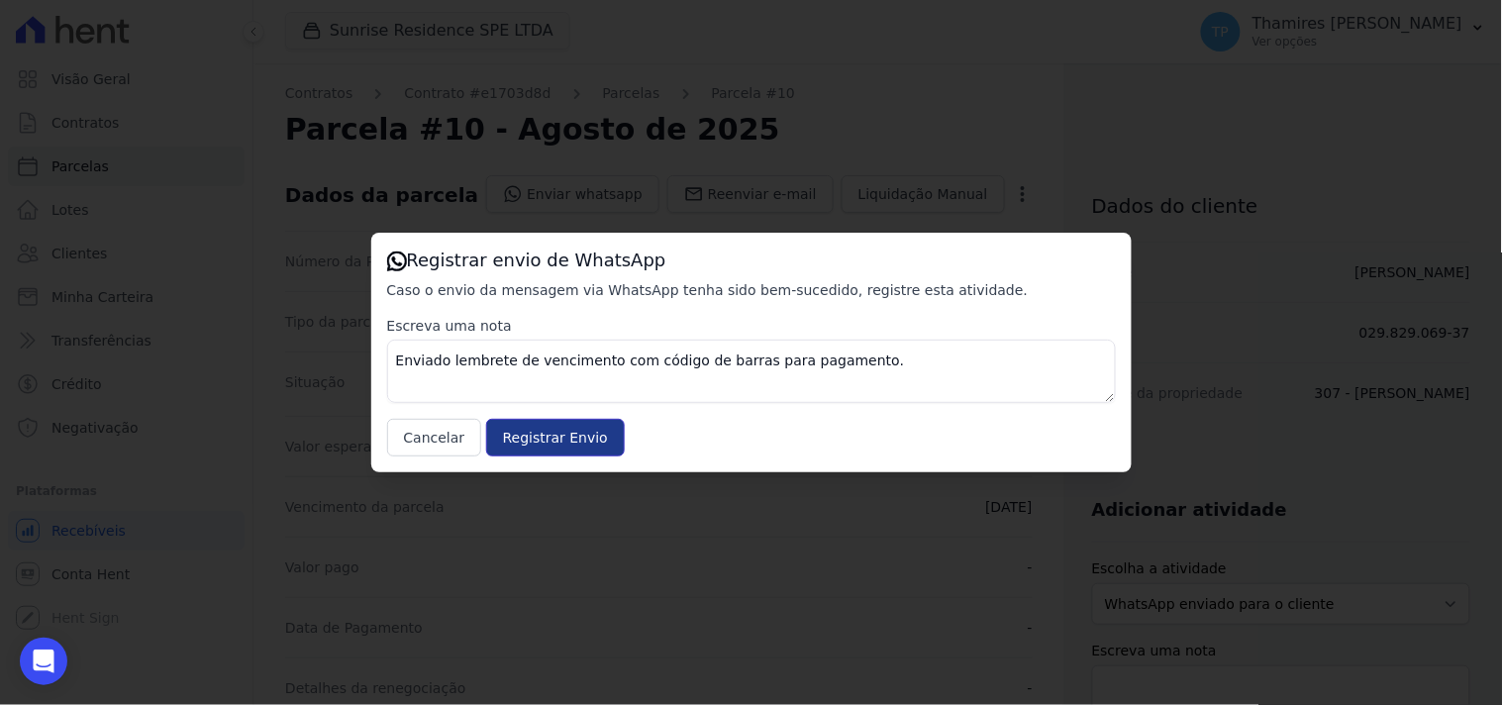
click at [529, 447] on input "Registrar Envio" at bounding box center [555, 438] width 139 height 38
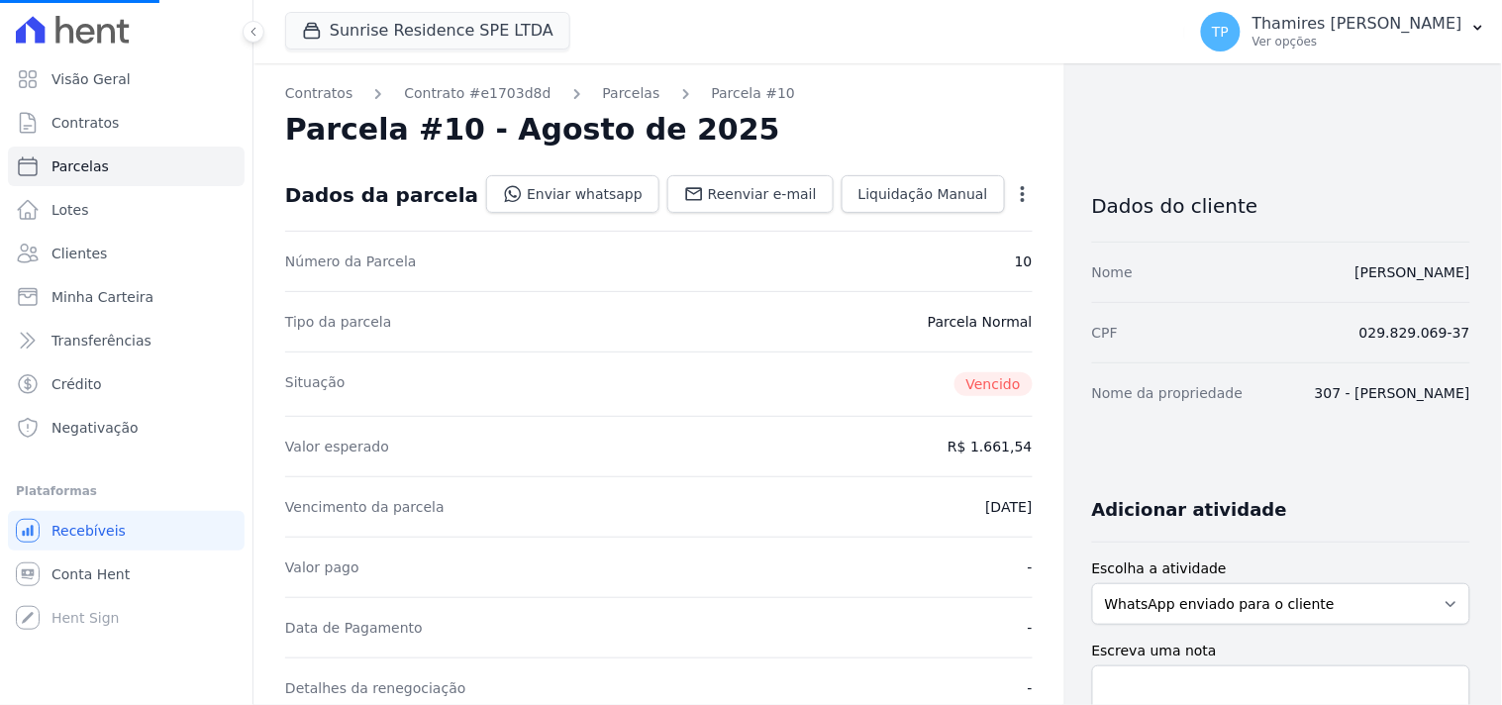
select select
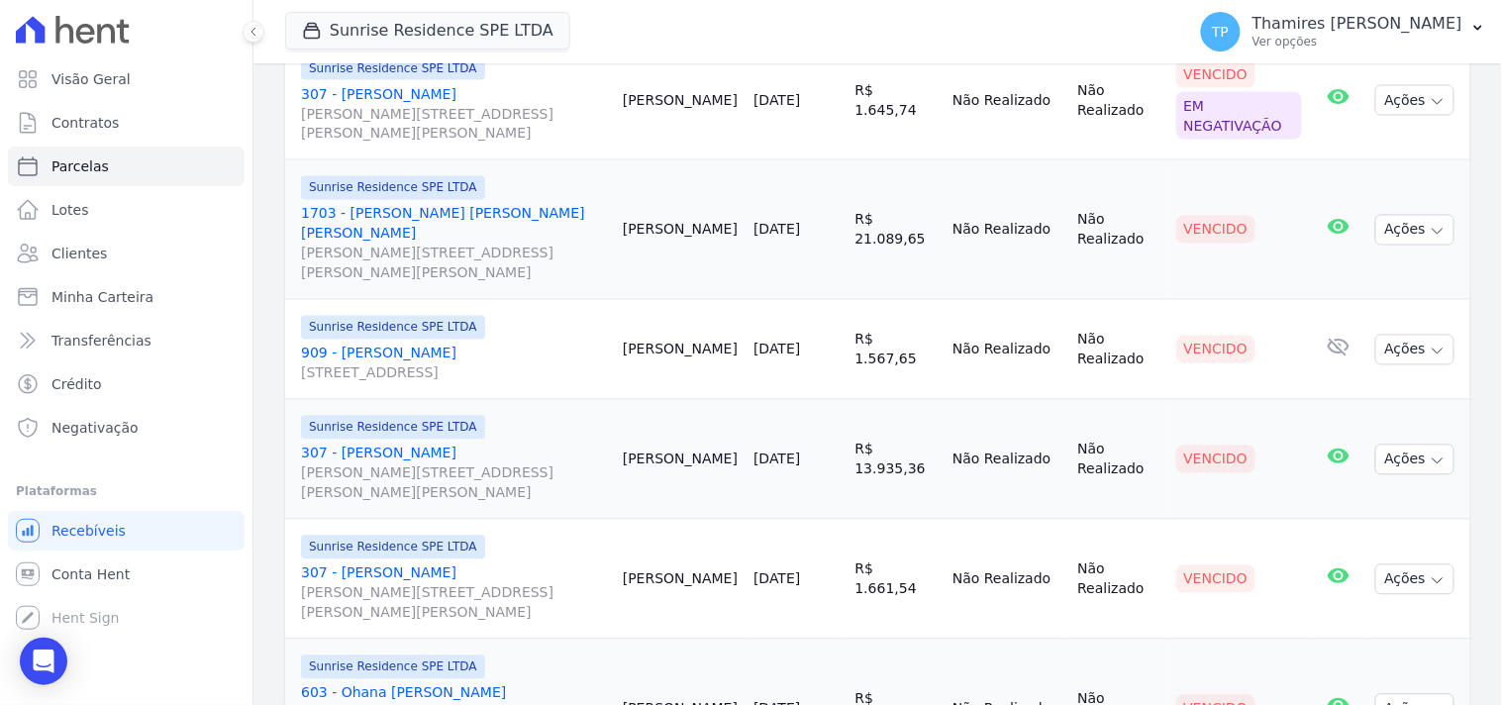
scroll to position [1091, 0]
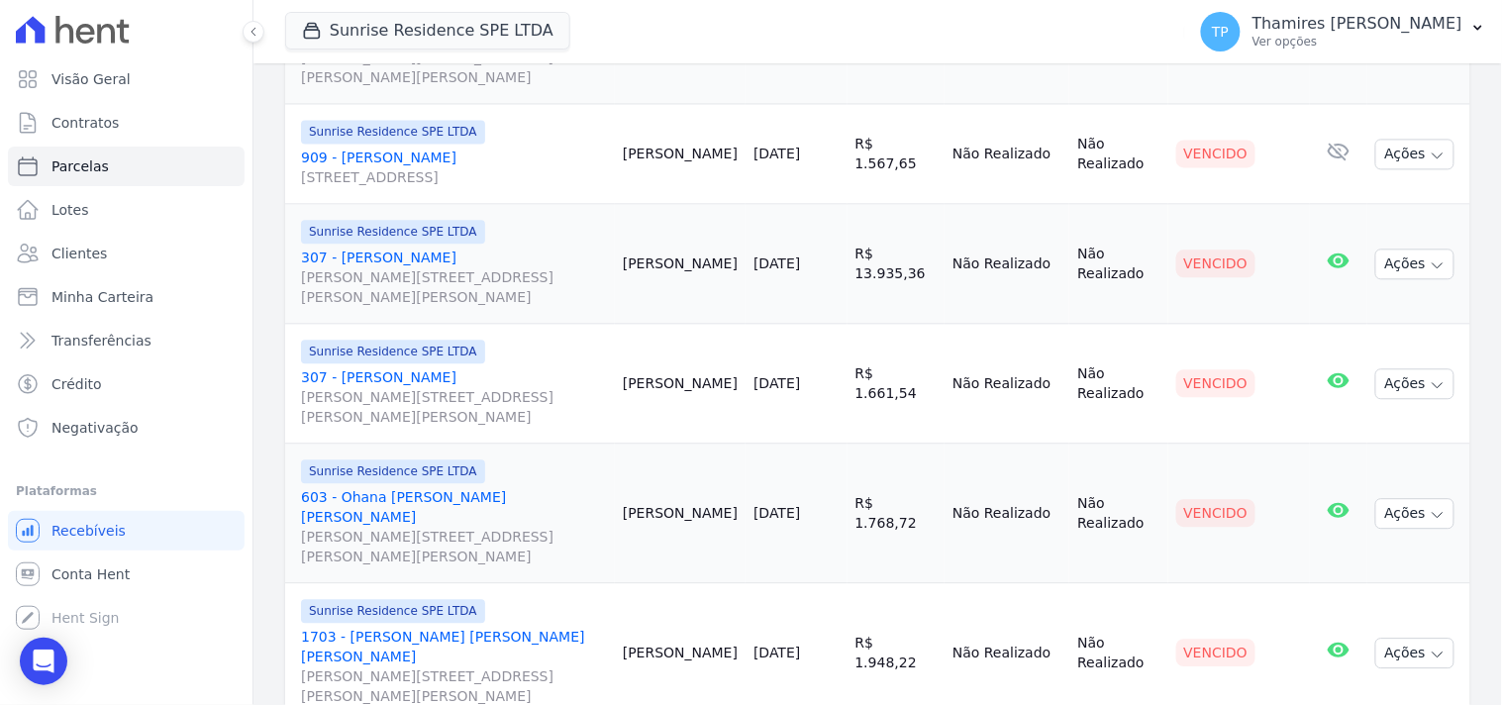
click at [388, 487] on link "603 - Ohana Rosolen Alves Rua Anacleto Luiz de Oliveira, 146, Apto 603, Gleba P…" at bounding box center [454, 526] width 306 height 79
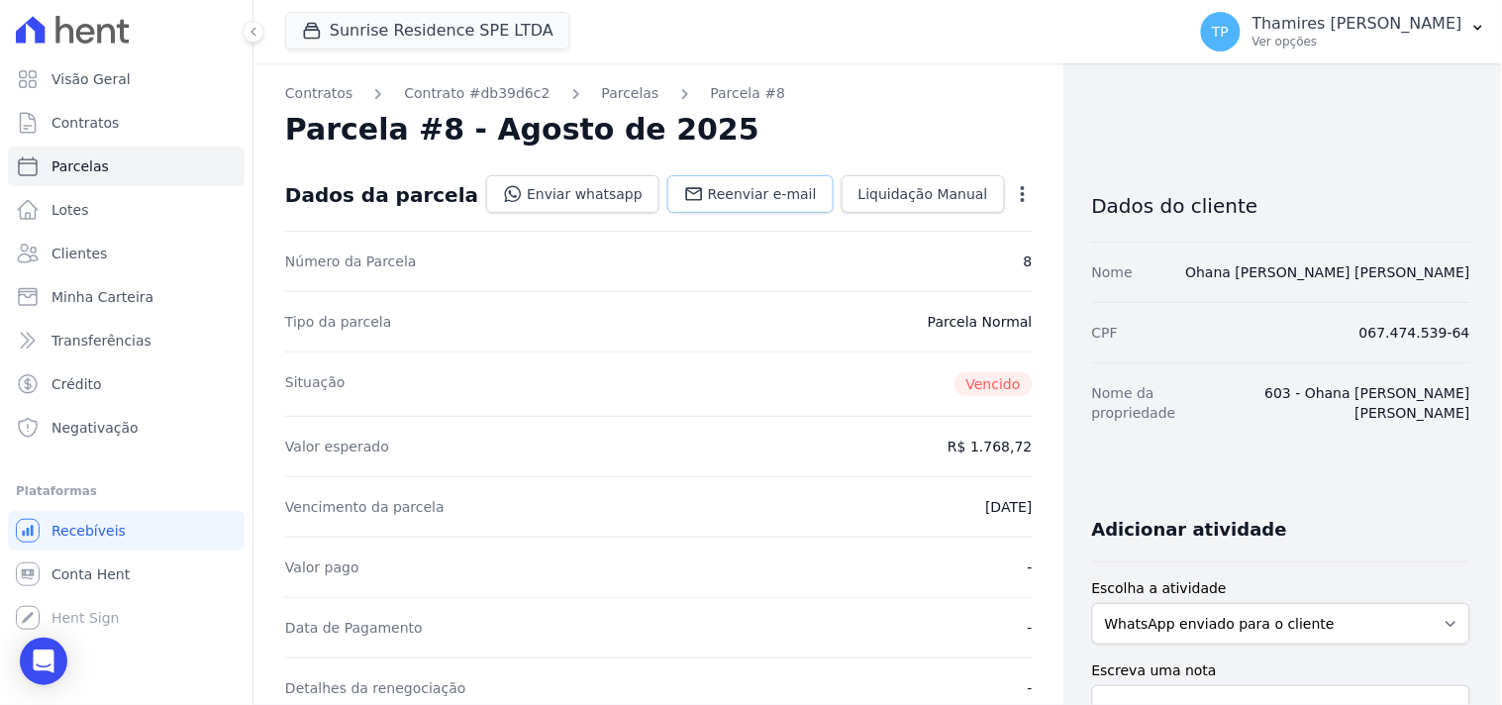
click at [740, 209] on link "Reenviar e-mail" at bounding box center [750, 194] width 166 height 38
click at [607, 198] on link "Enviar whatsapp" at bounding box center [572, 194] width 173 height 38
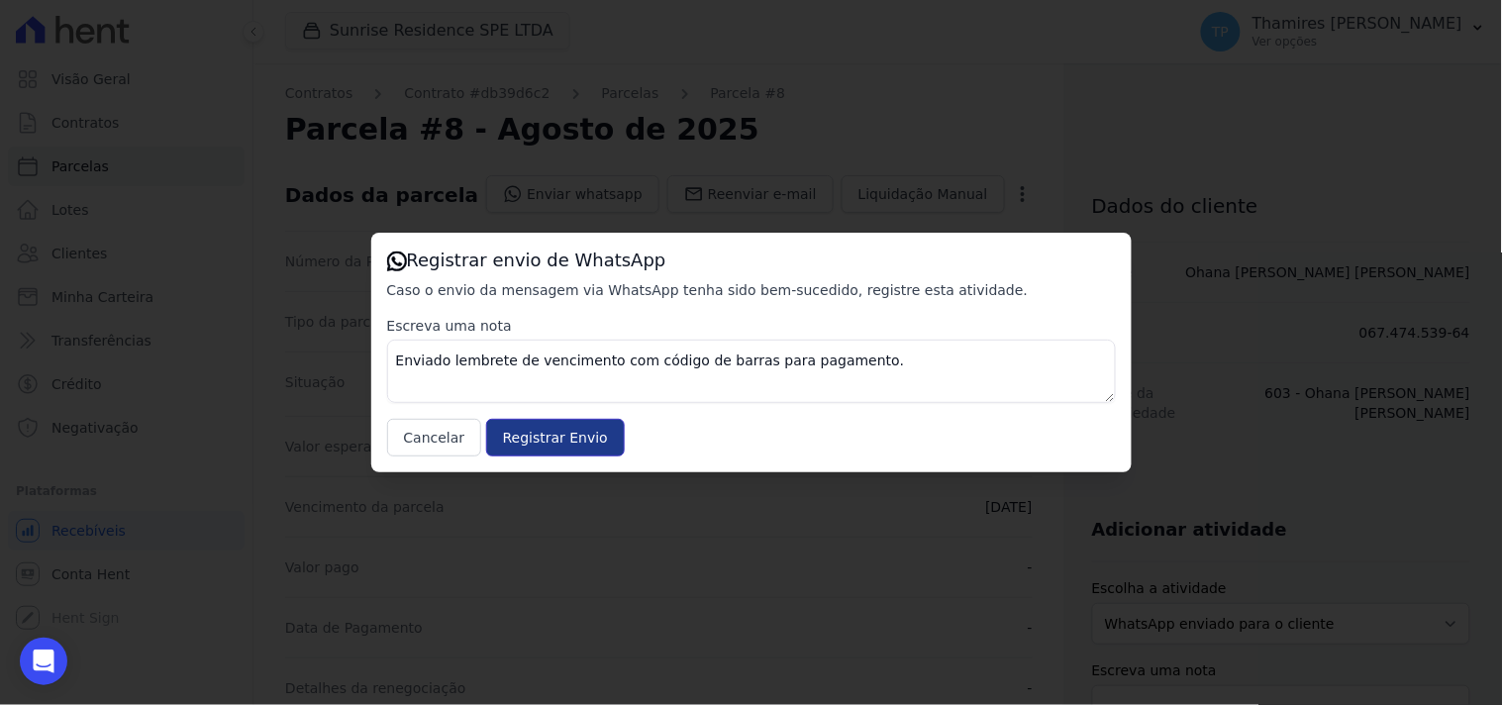
click at [566, 423] on input "Registrar Envio" at bounding box center [555, 438] width 139 height 38
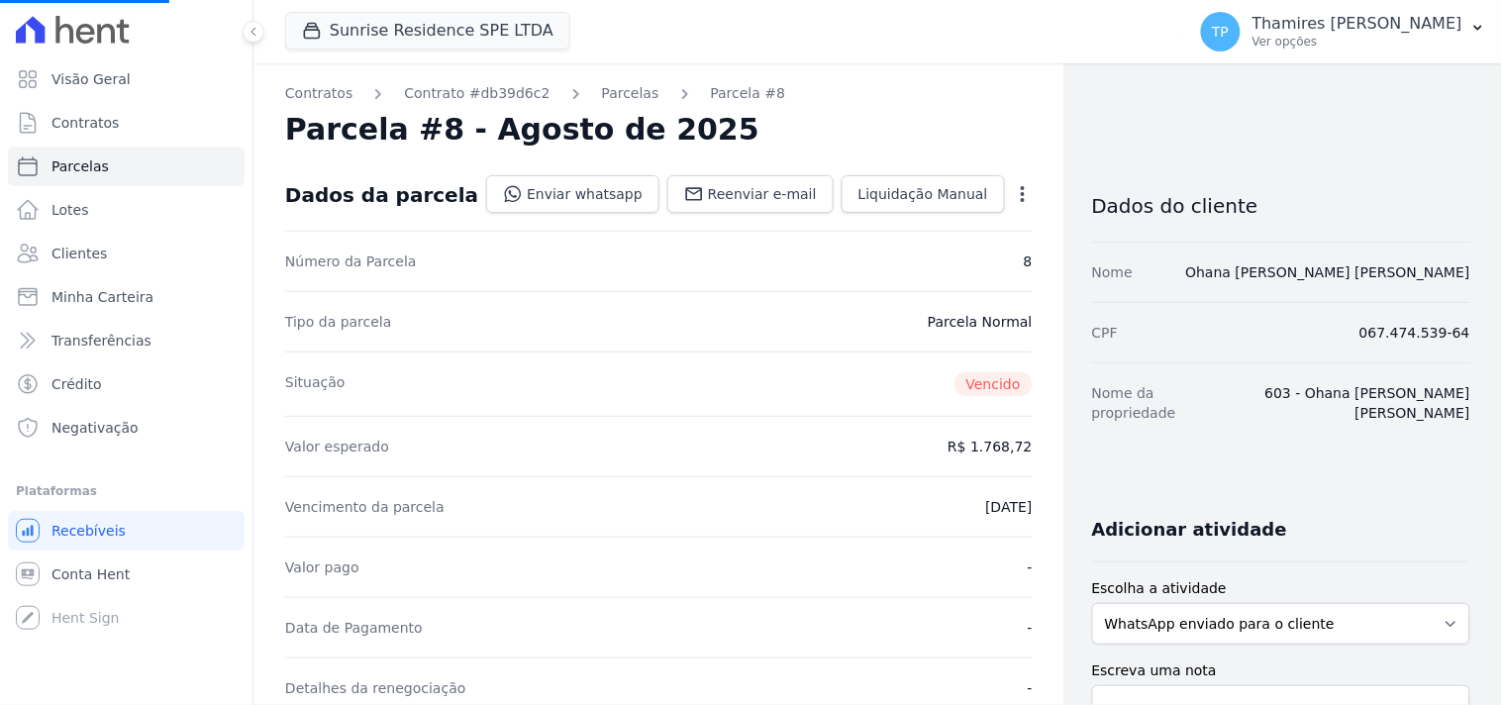
select select
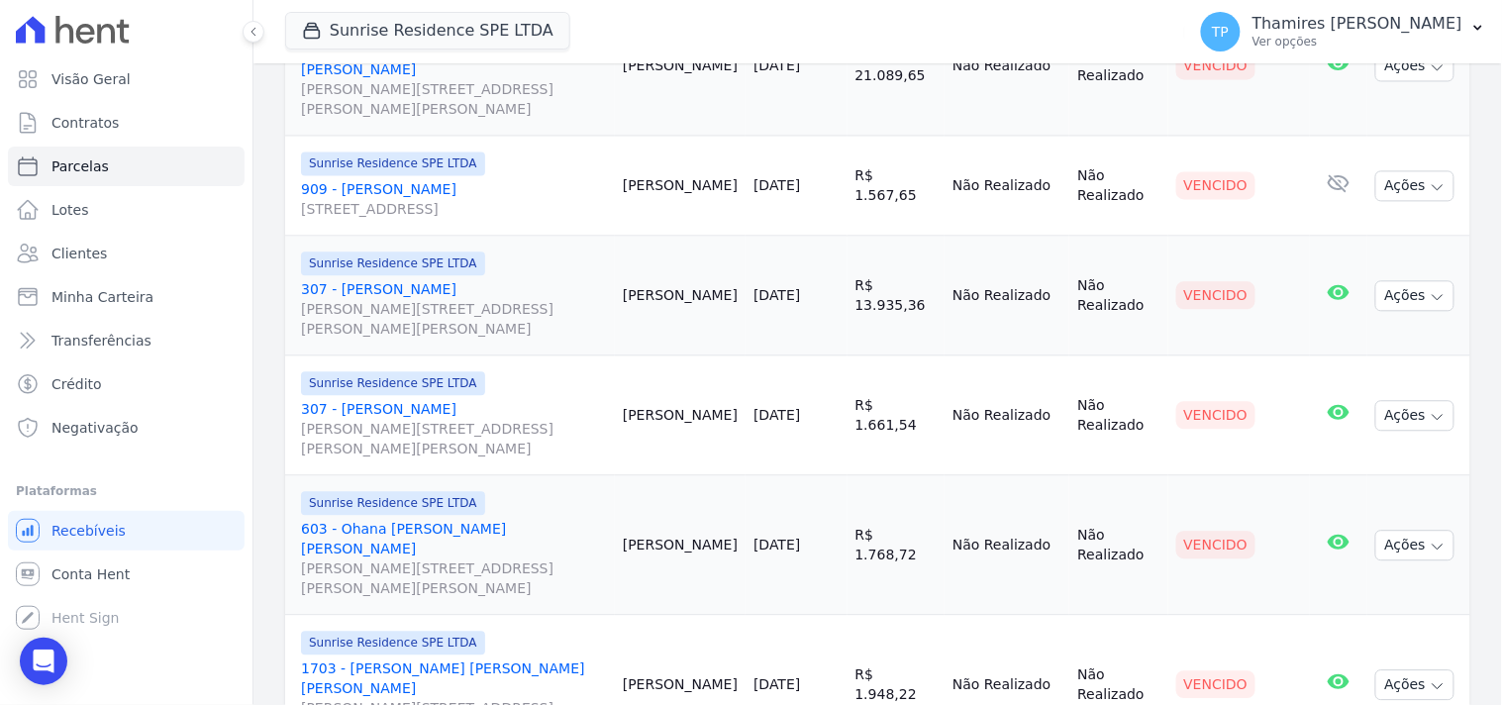
scroll to position [1091, 0]
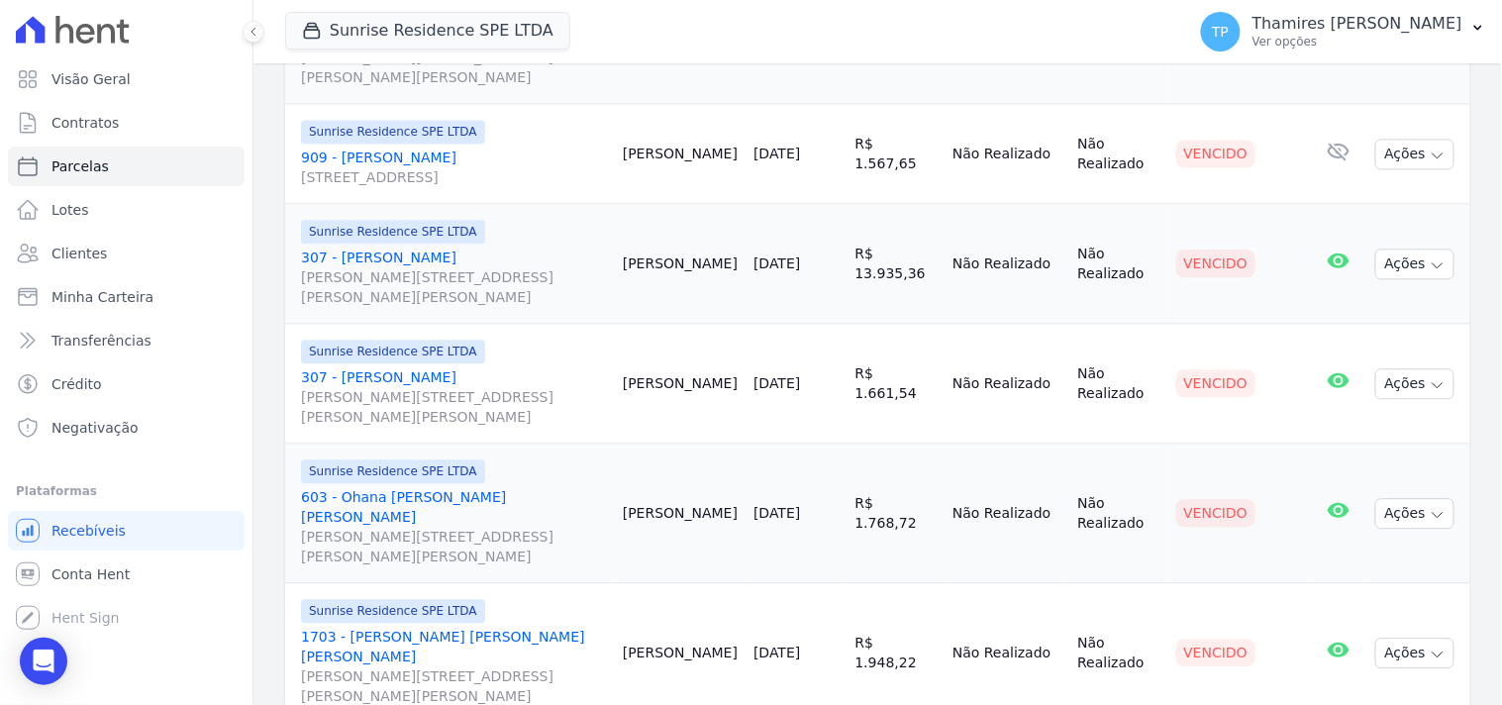
click at [481, 627] on link "1703 - Robson Ribeiro da Silva Rua Anacleto Luiz de Oliveira, 146, Apto 1703, G…" at bounding box center [454, 666] width 306 height 79
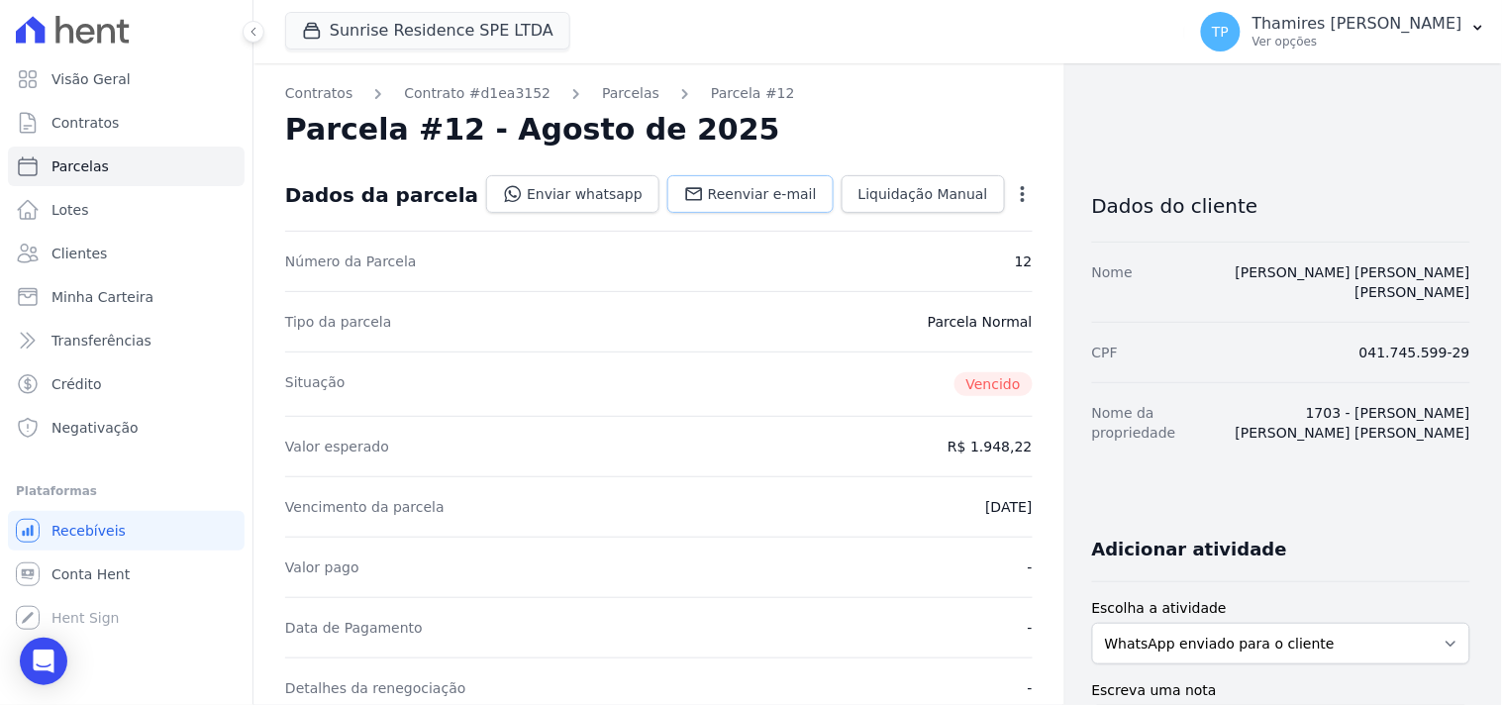
click at [715, 196] on span "Reenviar e-mail" at bounding box center [762, 194] width 109 height 20
click at [575, 195] on link "Enviar whatsapp" at bounding box center [572, 194] width 173 height 38
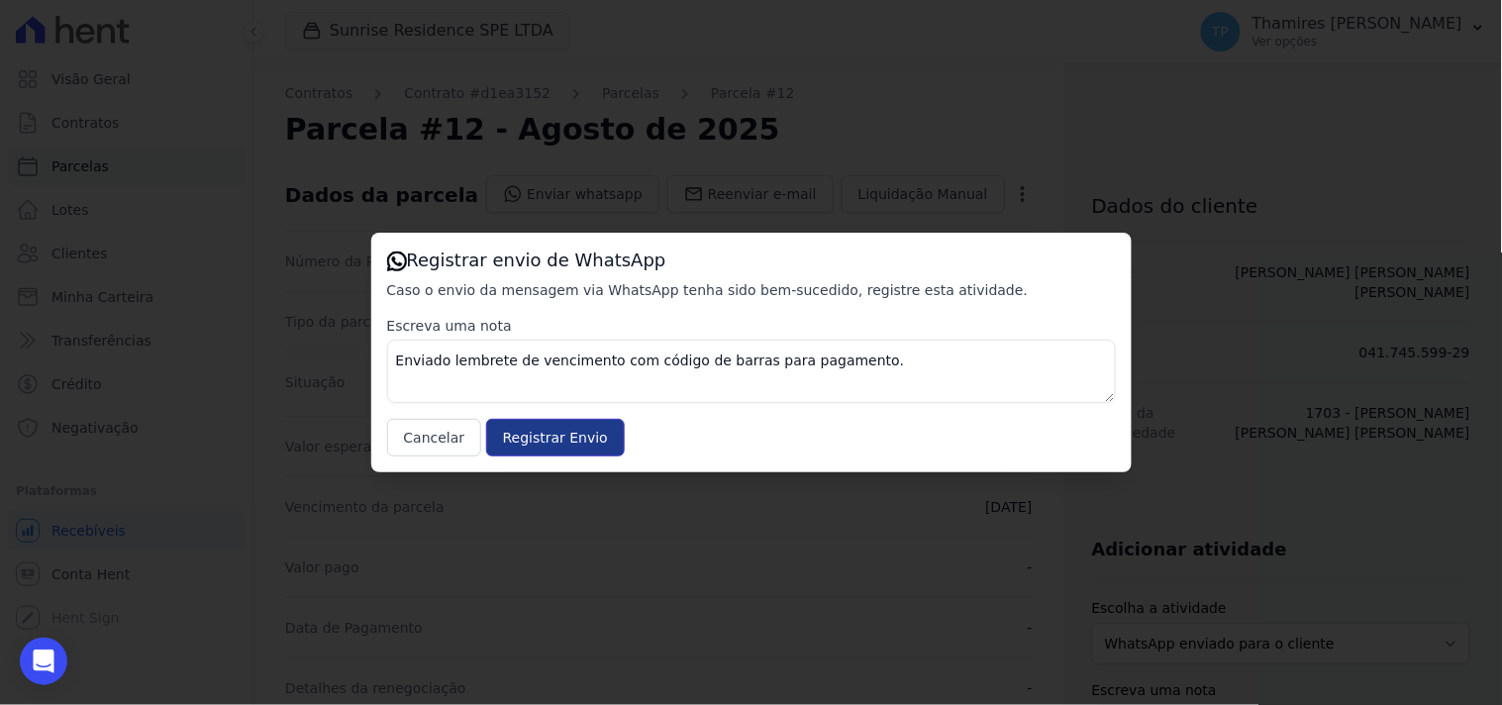
click at [543, 424] on input "Registrar Envio" at bounding box center [555, 438] width 139 height 38
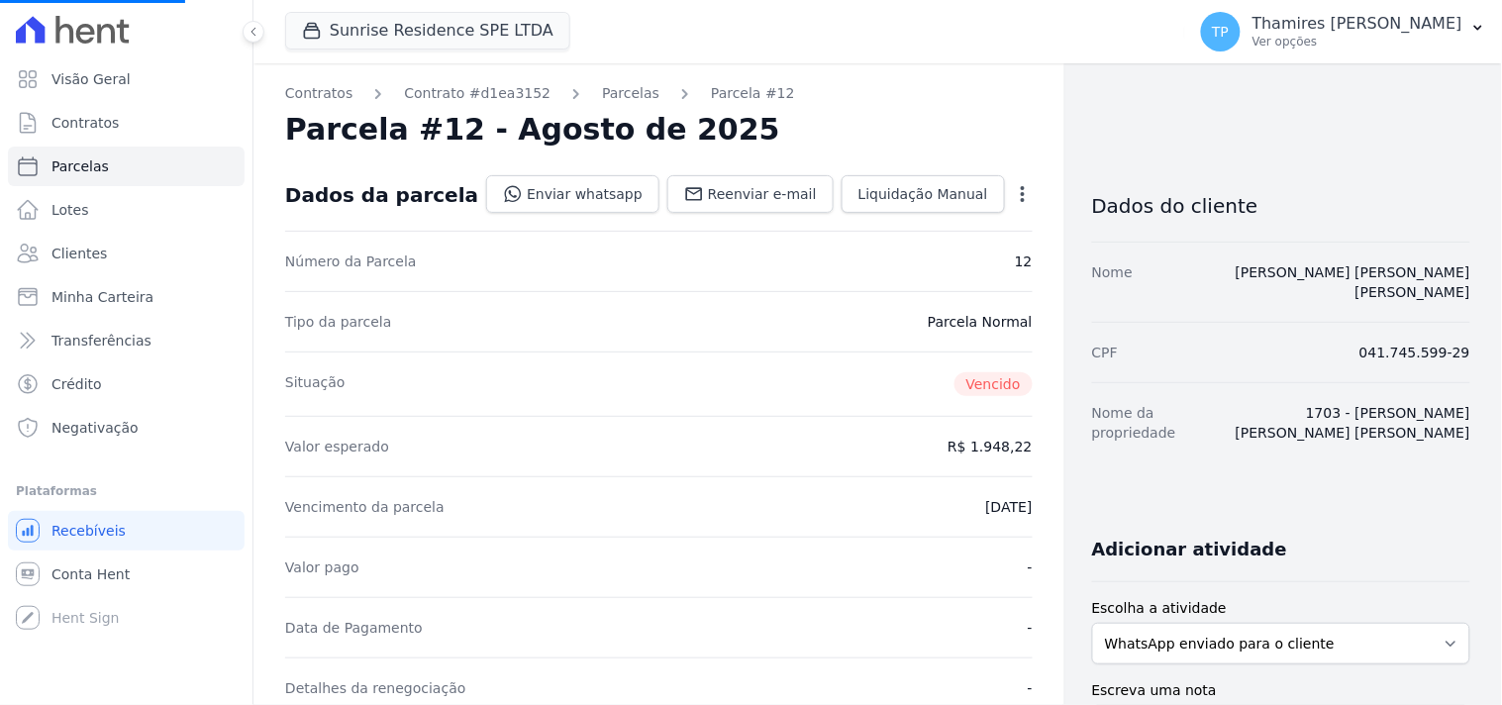
select select
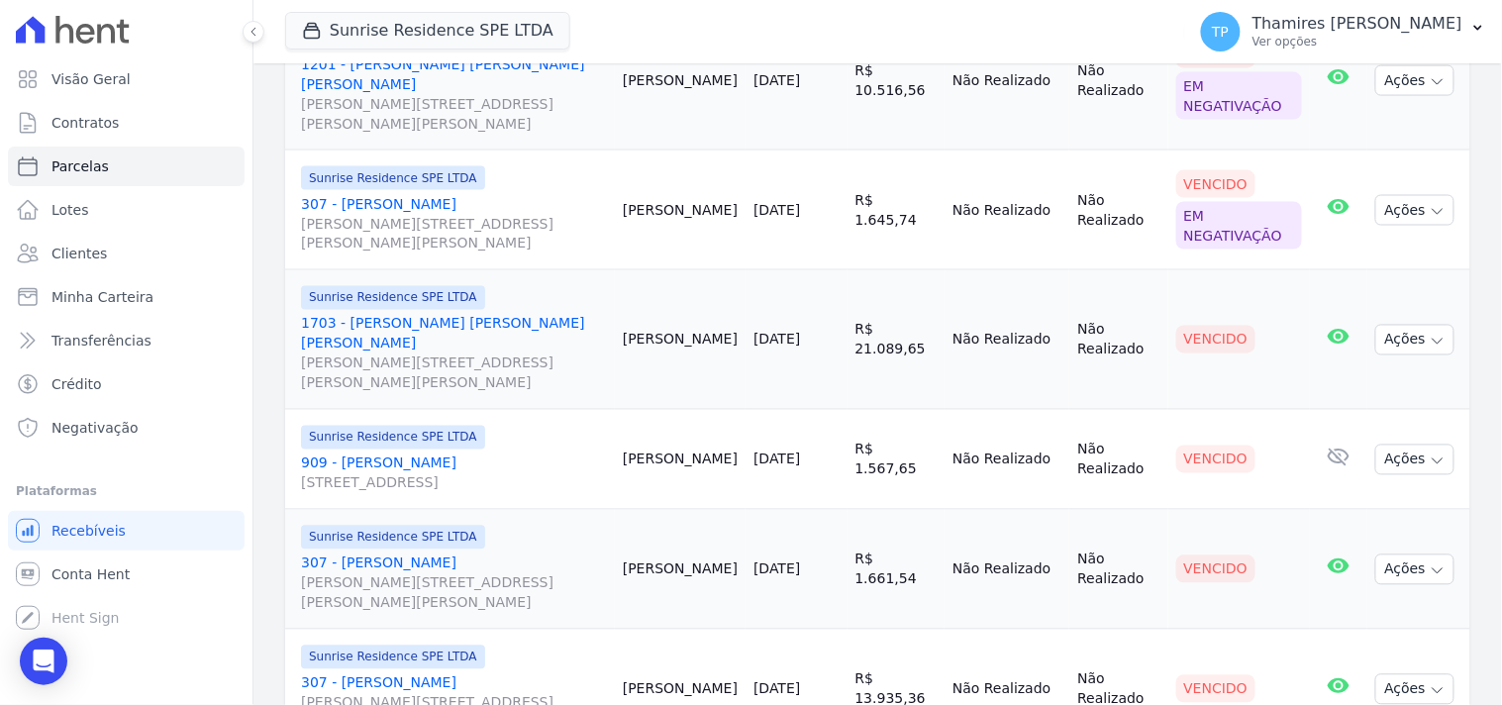
scroll to position [321, 0]
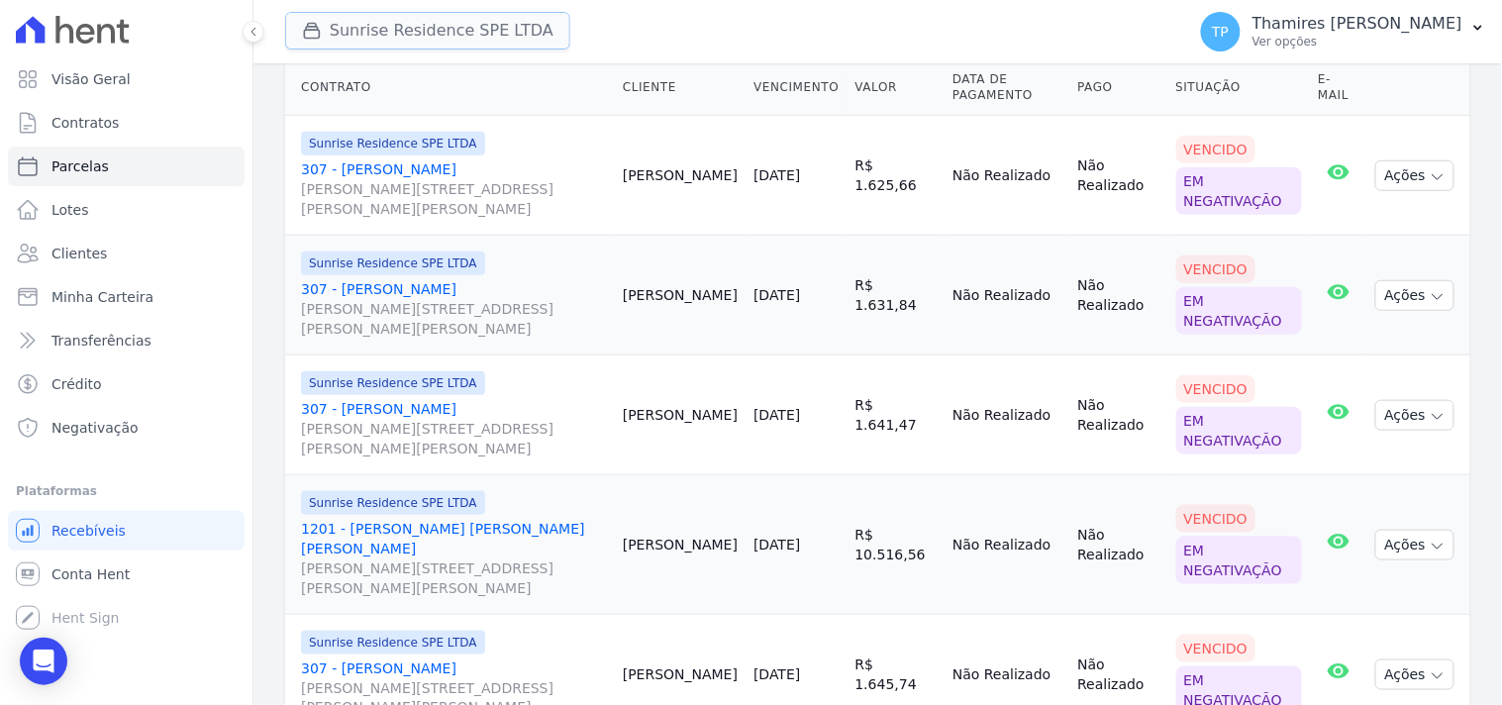
click at [383, 41] on button "Sunrise Residence SPE LTDA" at bounding box center [427, 31] width 285 height 38
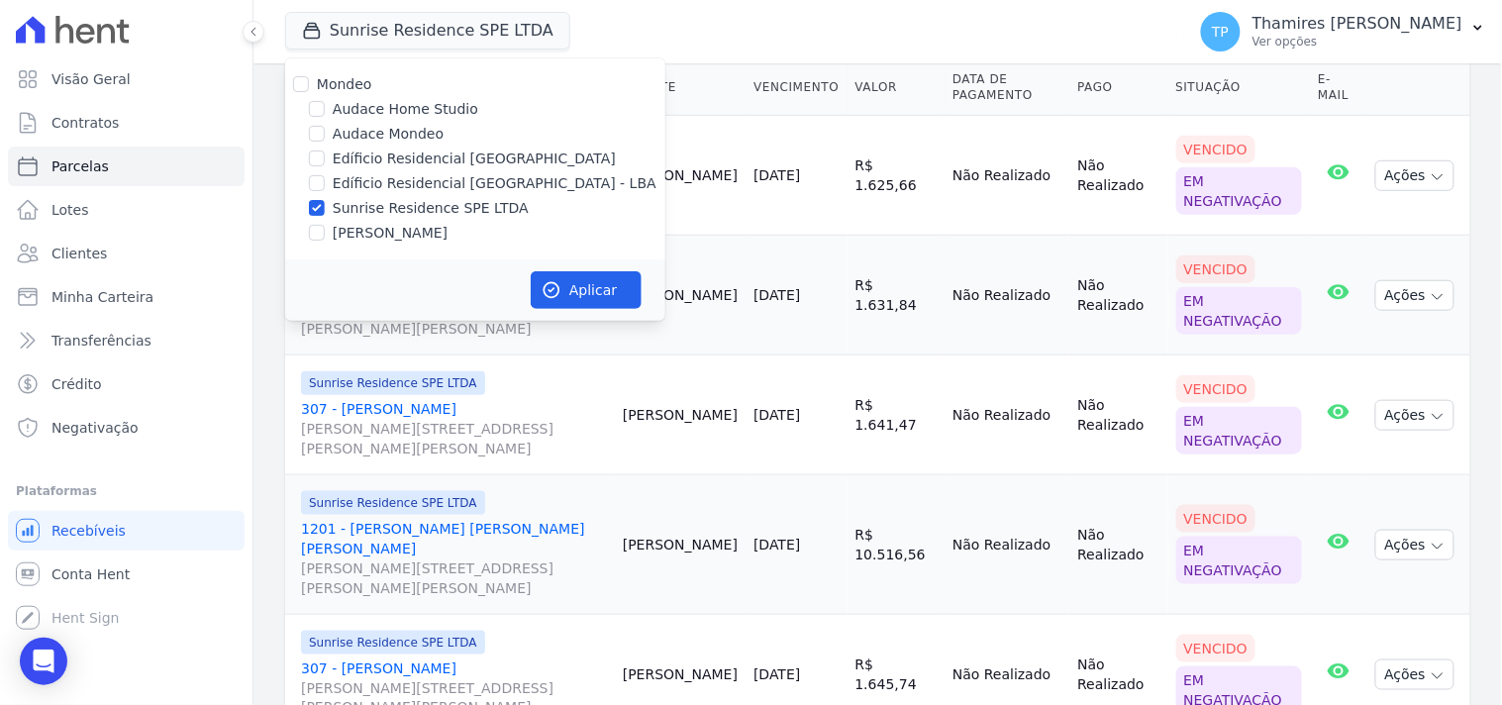
click at [392, 206] on label "Sunrise Residence SPE LTDA" at bounding box center [431, 208] width 196 height 21
click at [325, 206] on input "Sunrise Residence SPE LTDA" at bounding box center [317, 208] width 16 height 16
checkbox input "false"
click at [531, 179] on label "Edíficio Residencial [GEOGRAPHIC_DATA] - LBA" at bounding box center [495, 183] width 324 height 21
click at [325, 179] on input "Edíficio Residencial [GEOGRAPHIC_DATA] - LBA" at bounding box center [317, 183] width 16 height 16
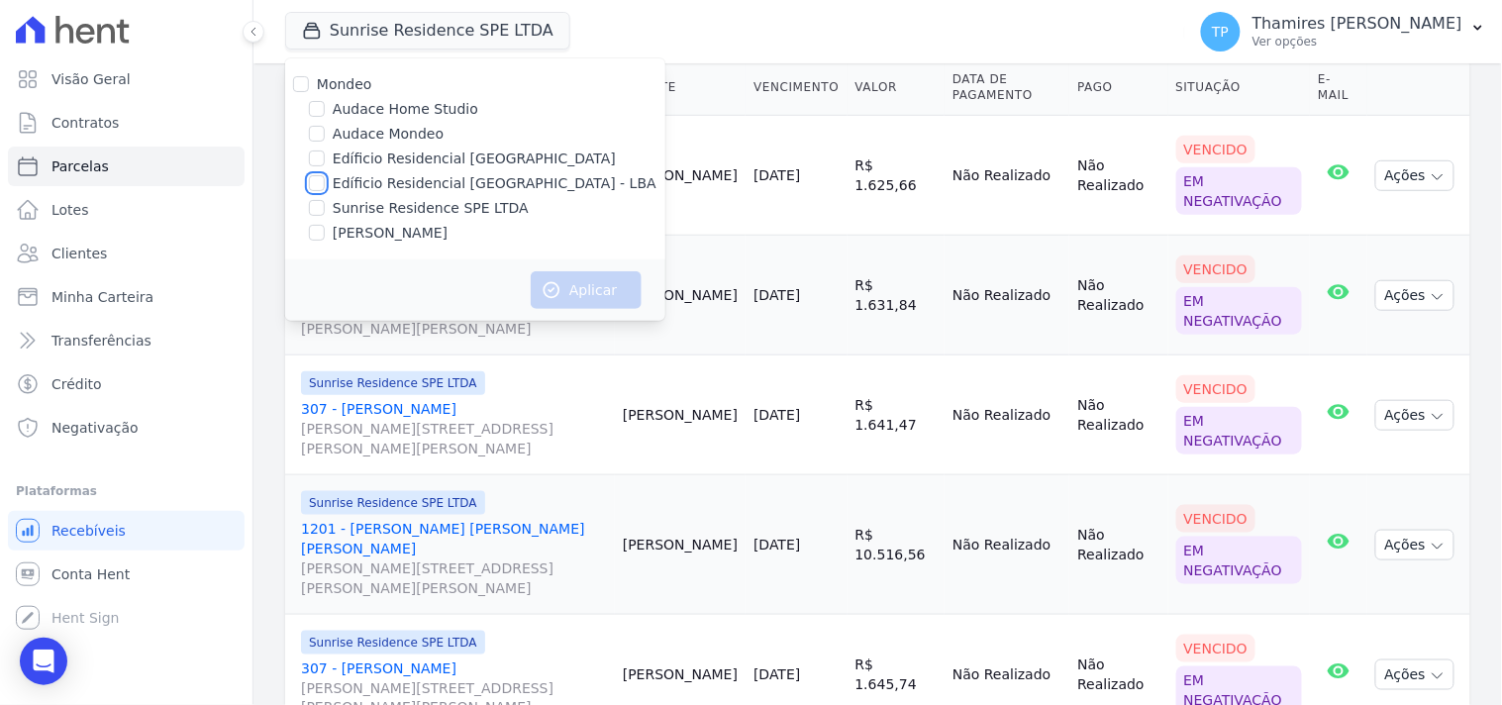
checkbox input "true"
click at [584, 287] on button "Aplicar" at bounding box center [586, 290] width 111 height 38
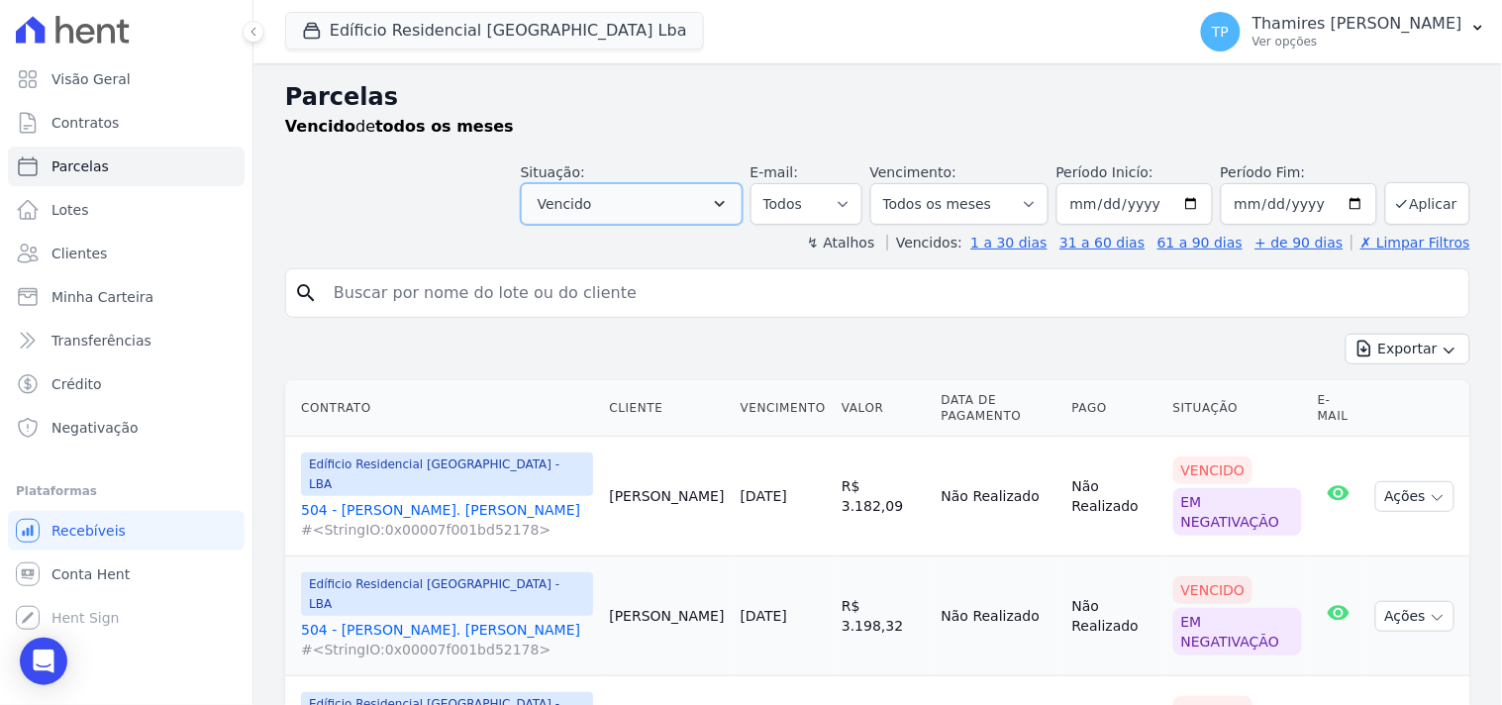
click at [565, 192] on span "Vencido" at bounding box center [565, 204] width 54 height 24
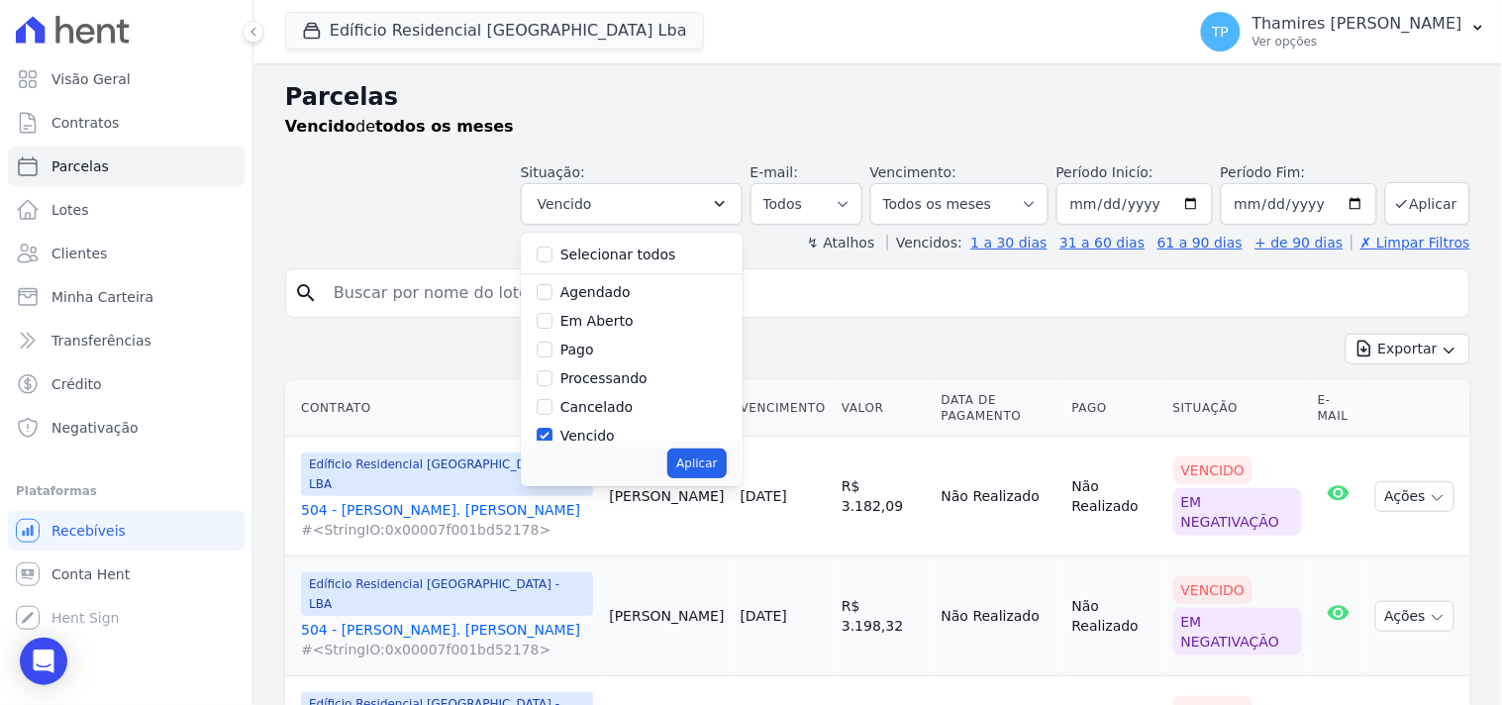
click at [718, 465] on button "Aplicar" at bounding box center [696, 463] width 58 height 30
select select "overdue"
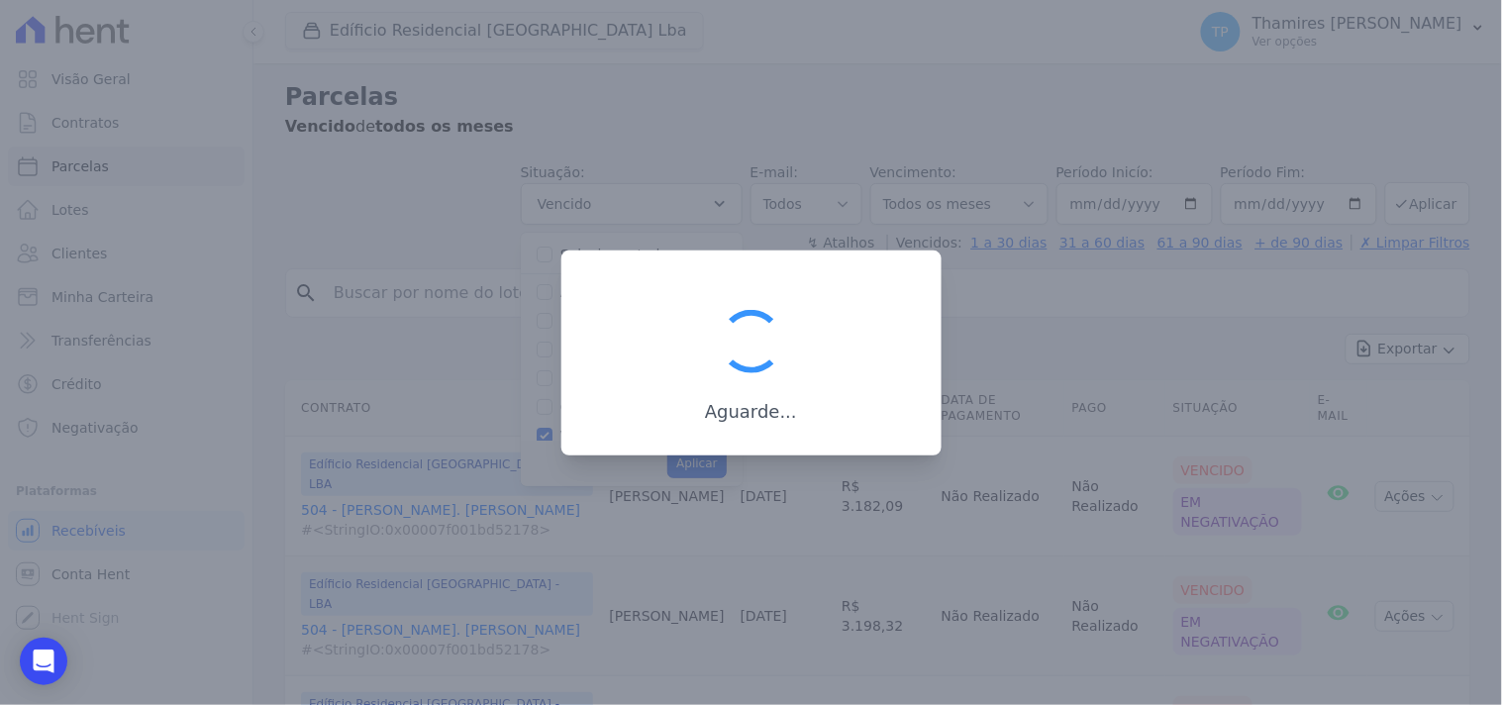
scroll to position [38, 0]
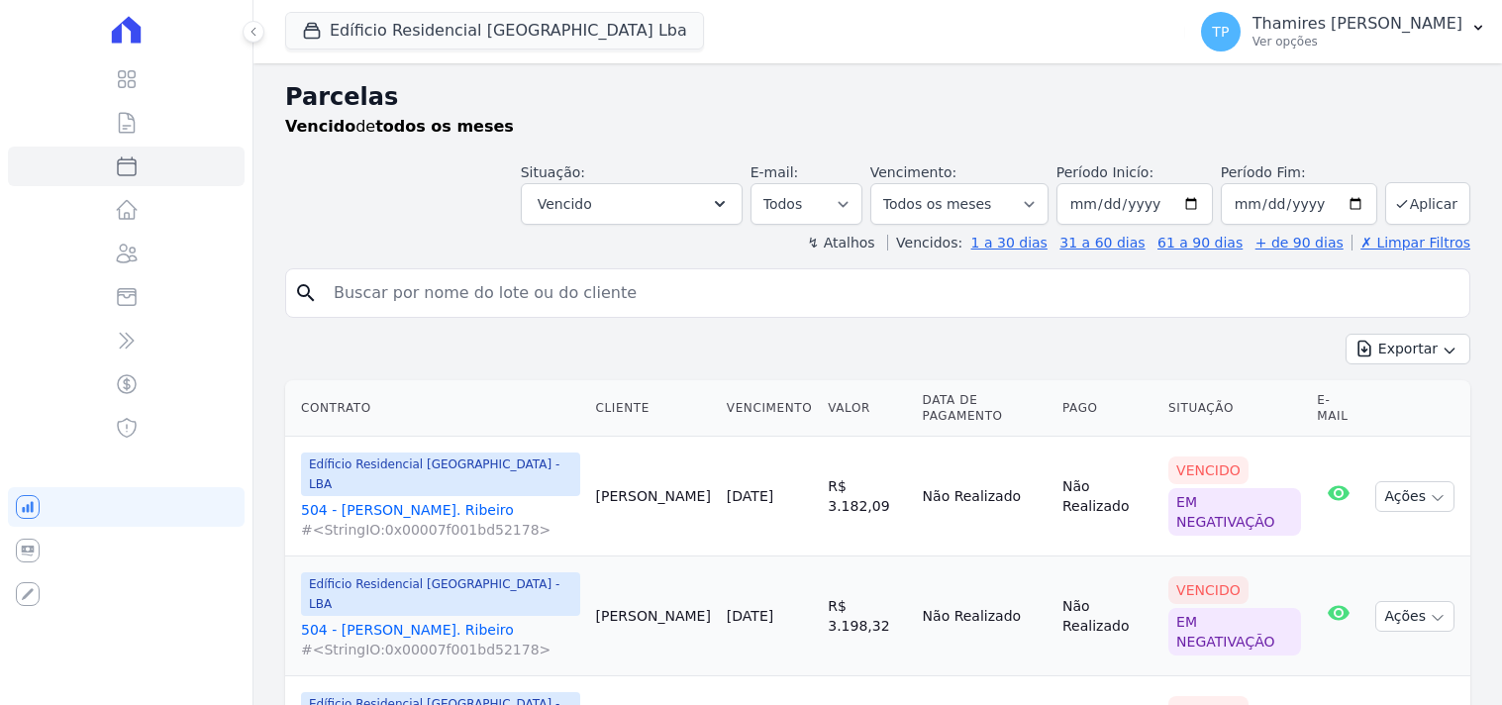
select select
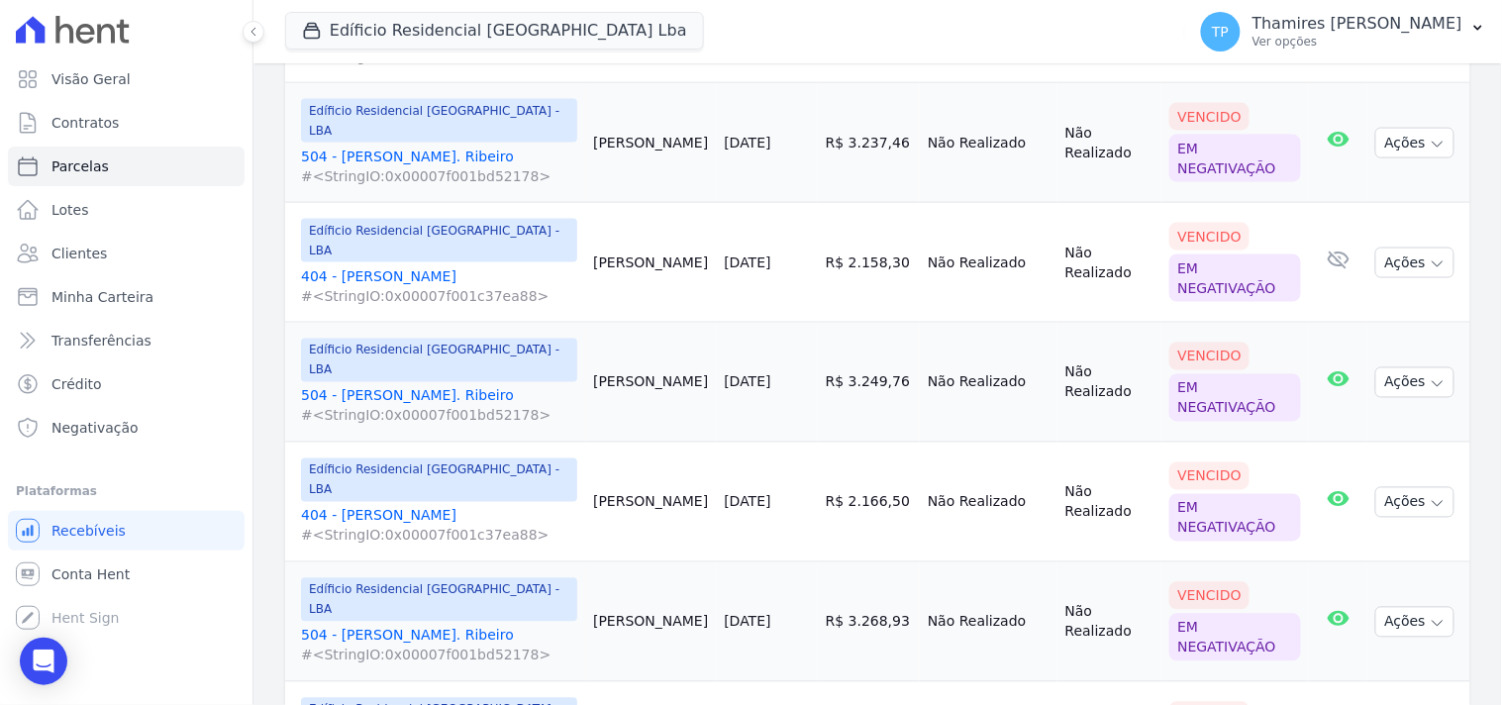
scroll to position [659, 0]
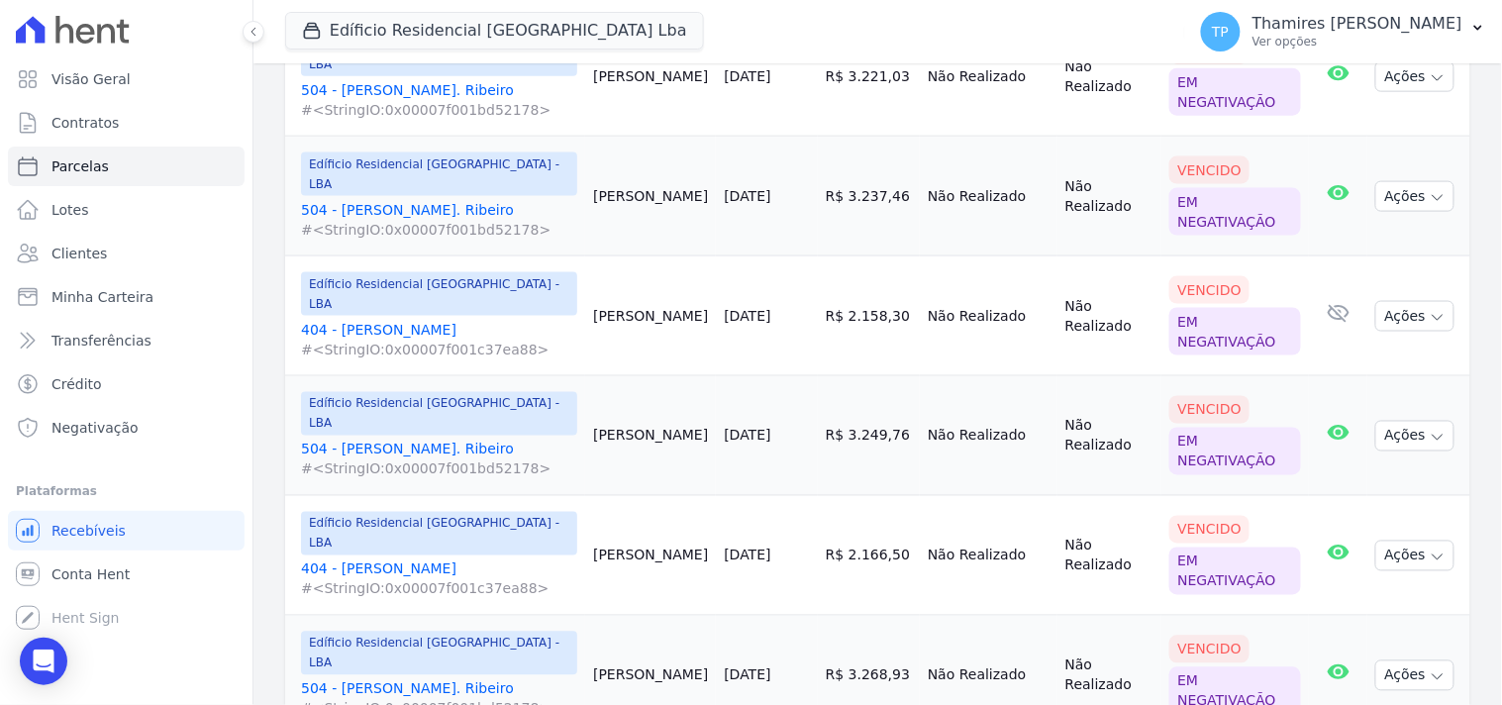
click at [451, 320] on link "404 - [PERSON_NAME] #<StringIO:0x00007f001c37ea88>" at bounding box center [439, 340] width 276 height 40
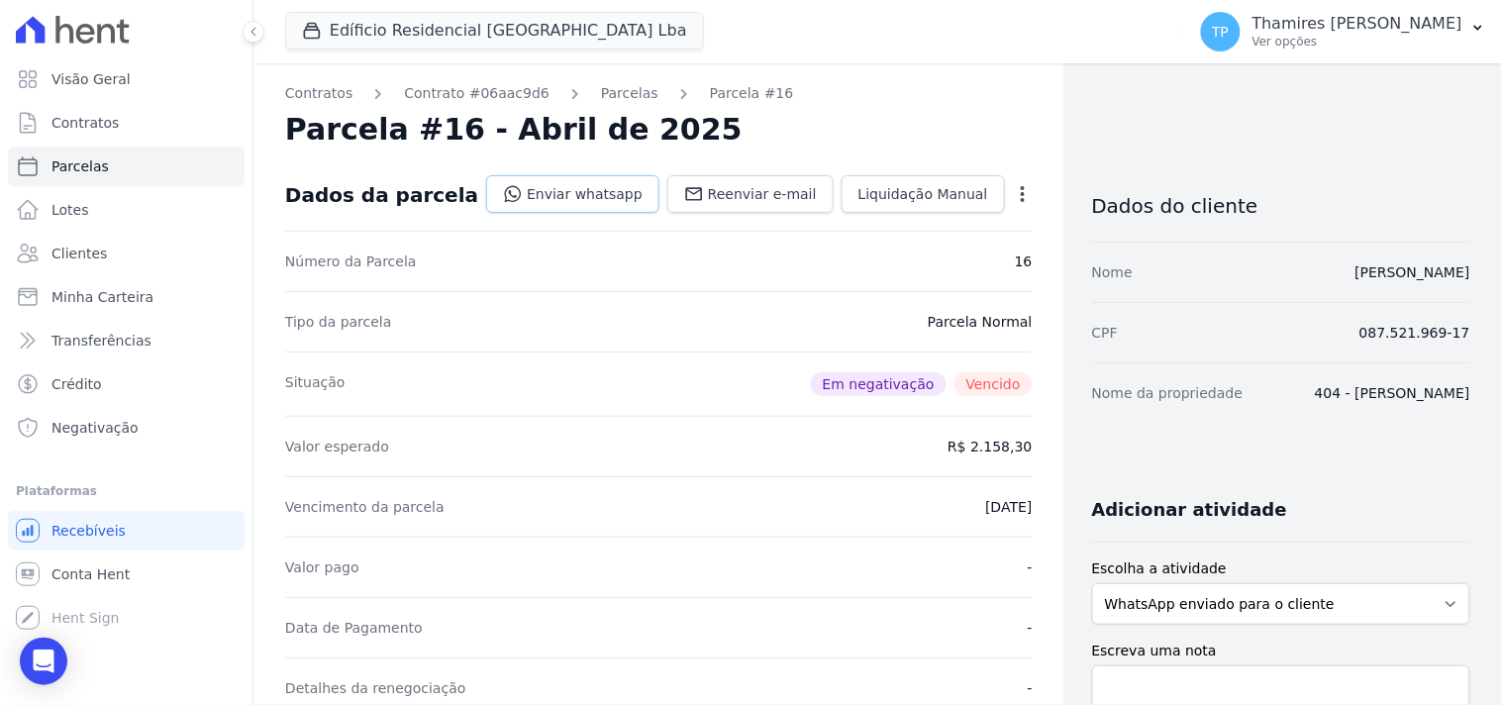
click at [586, 196] on link "Enviar whatsapp" at bounding box center [572, 194] width 173 height 38
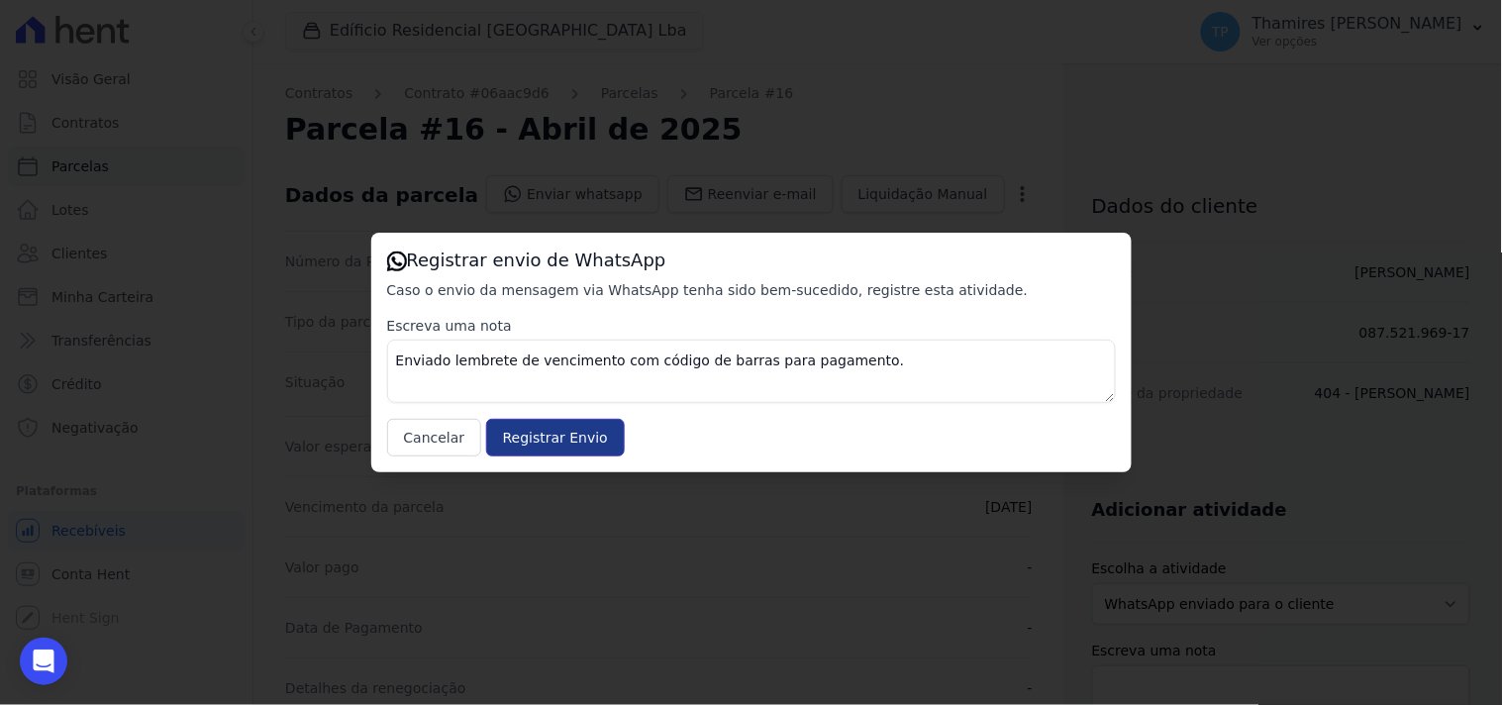
click at [538, 443] on input "Registrar Envio" at bounding box center [555, 438] width 139 height 38
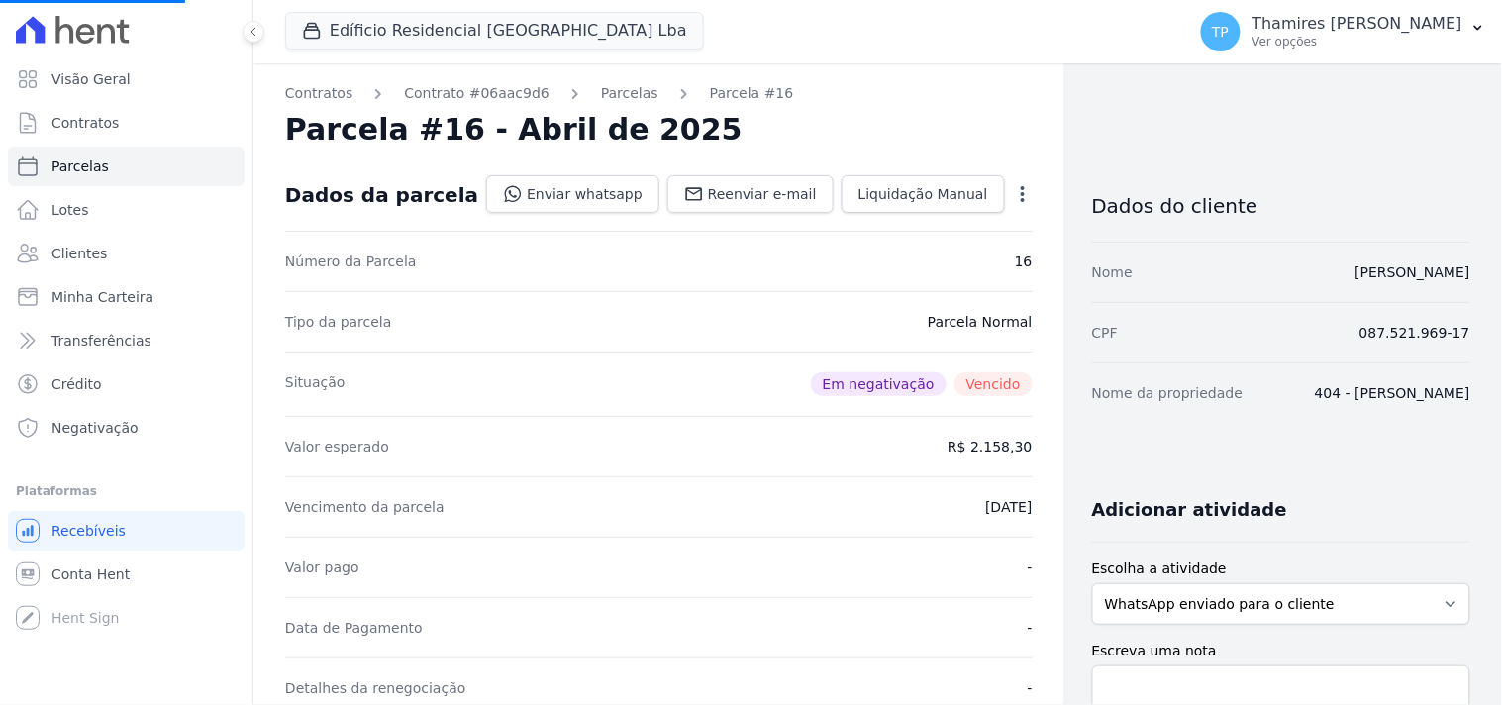
select select
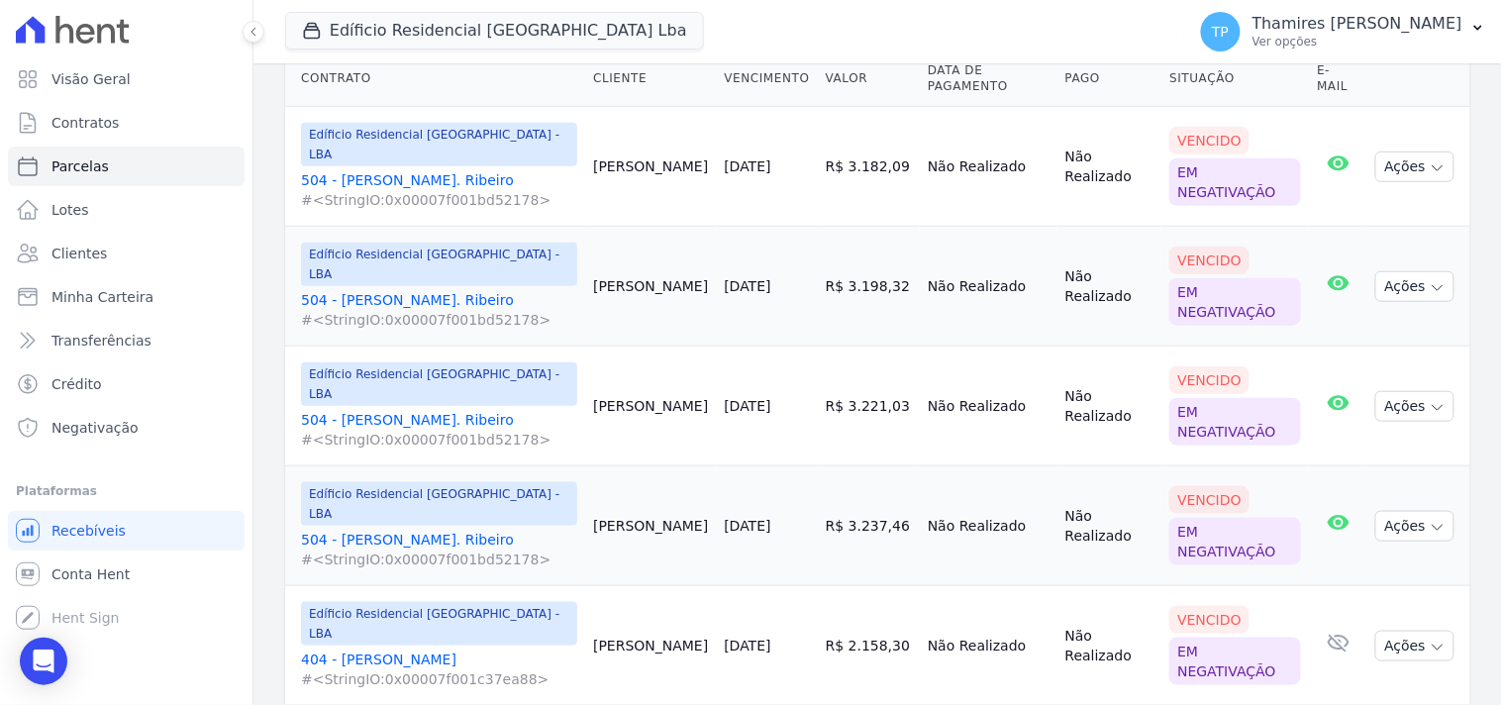
scroll to position [440, 0]
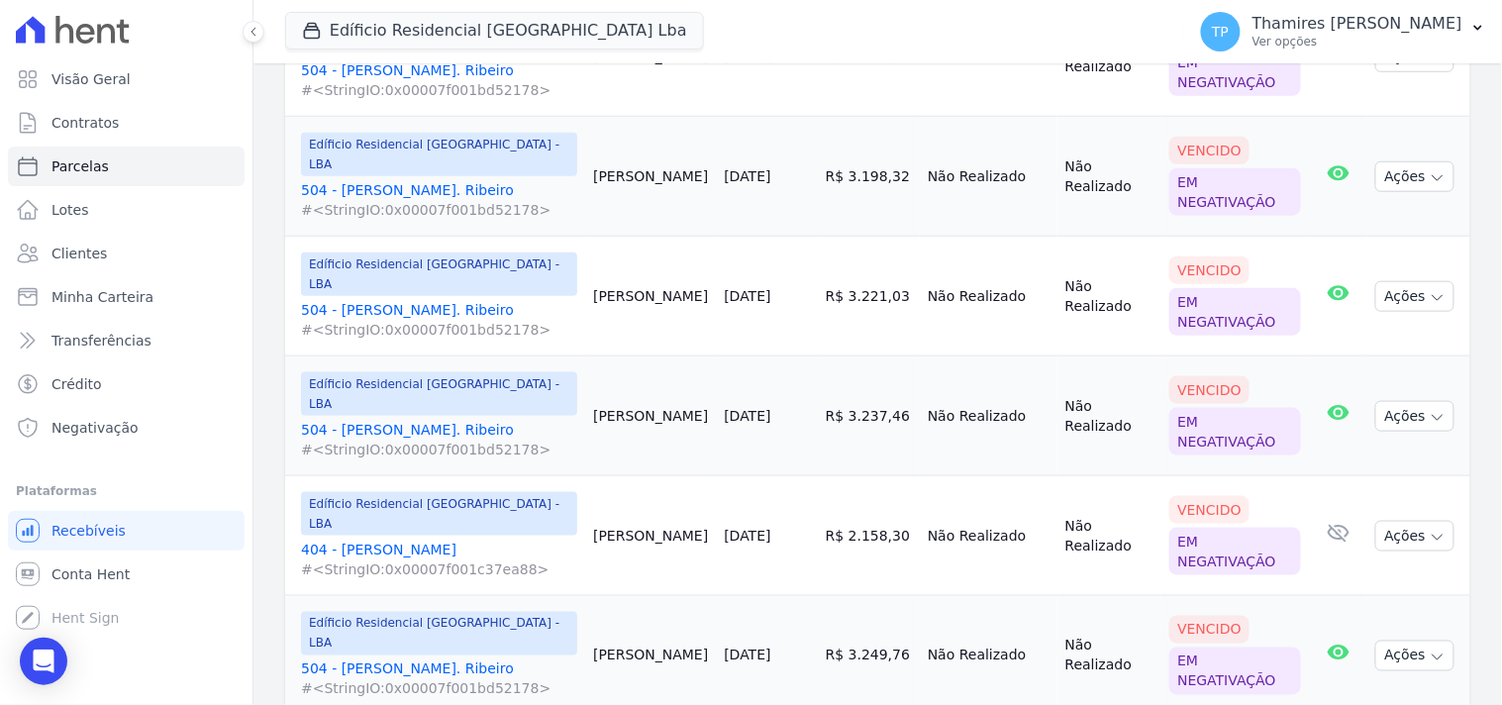
click at [441, 540] on link "404 - Douglas Alexandre #<StringIO:0x00007f001c37ea88>" at bounding box center [439, 560] width 276 height 40
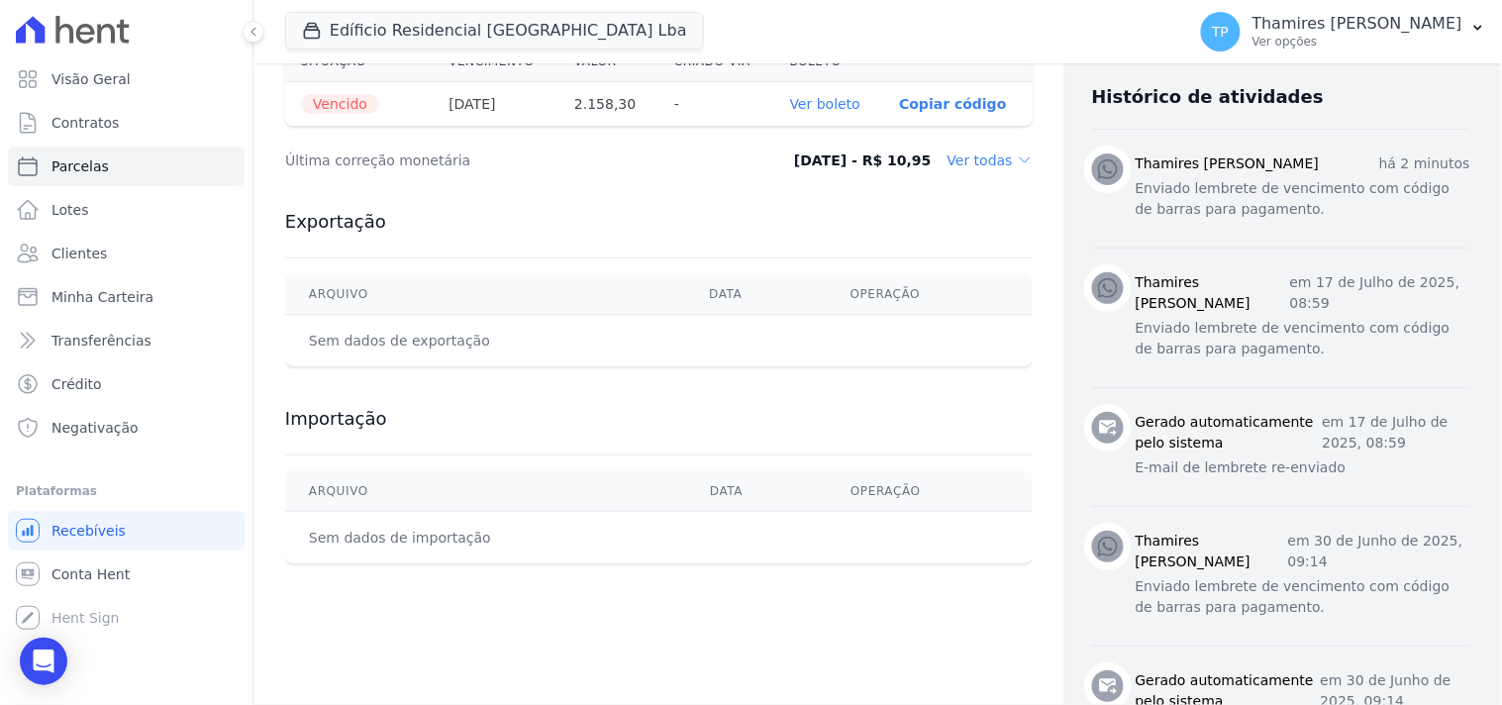
scroll to position [769, 0]
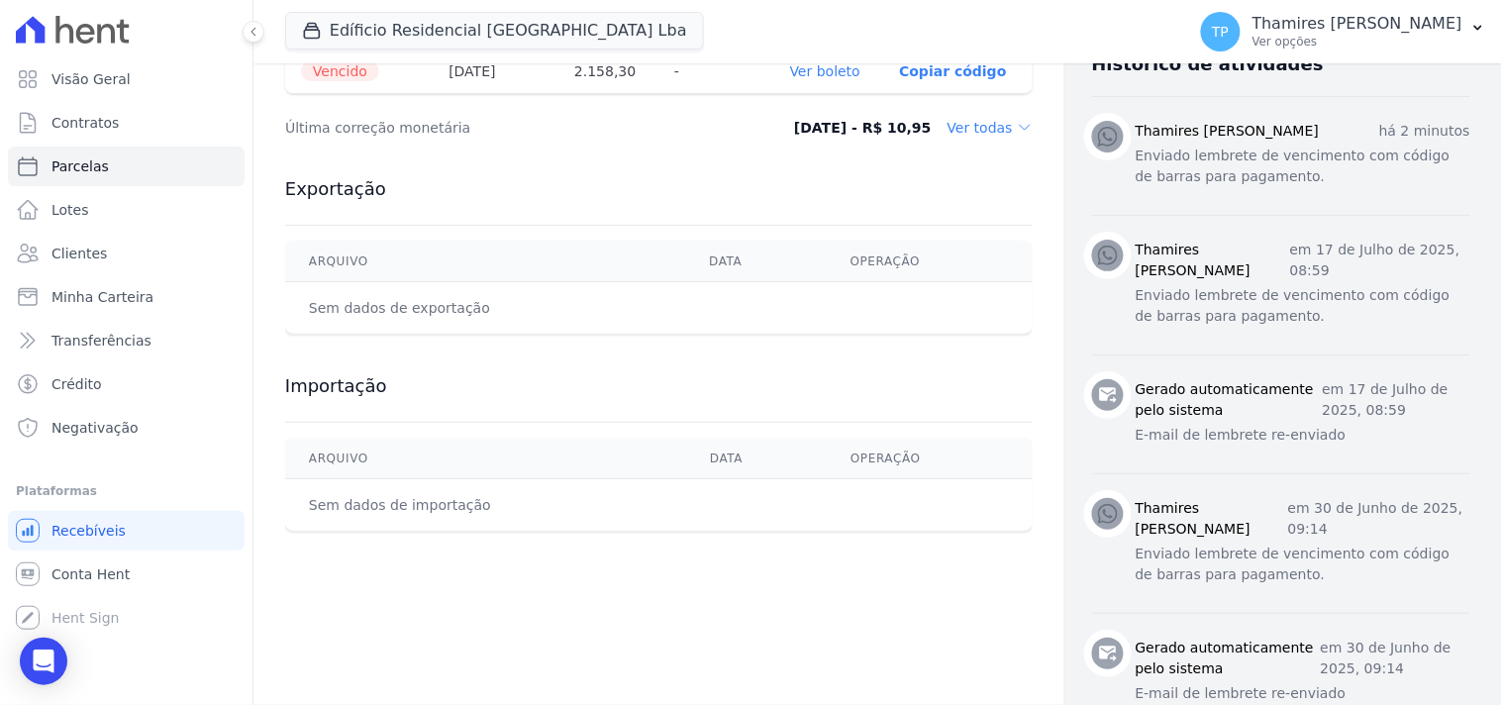
click at [1017, 132] on icon at bounding box center [1025, 128] width 16 height 16
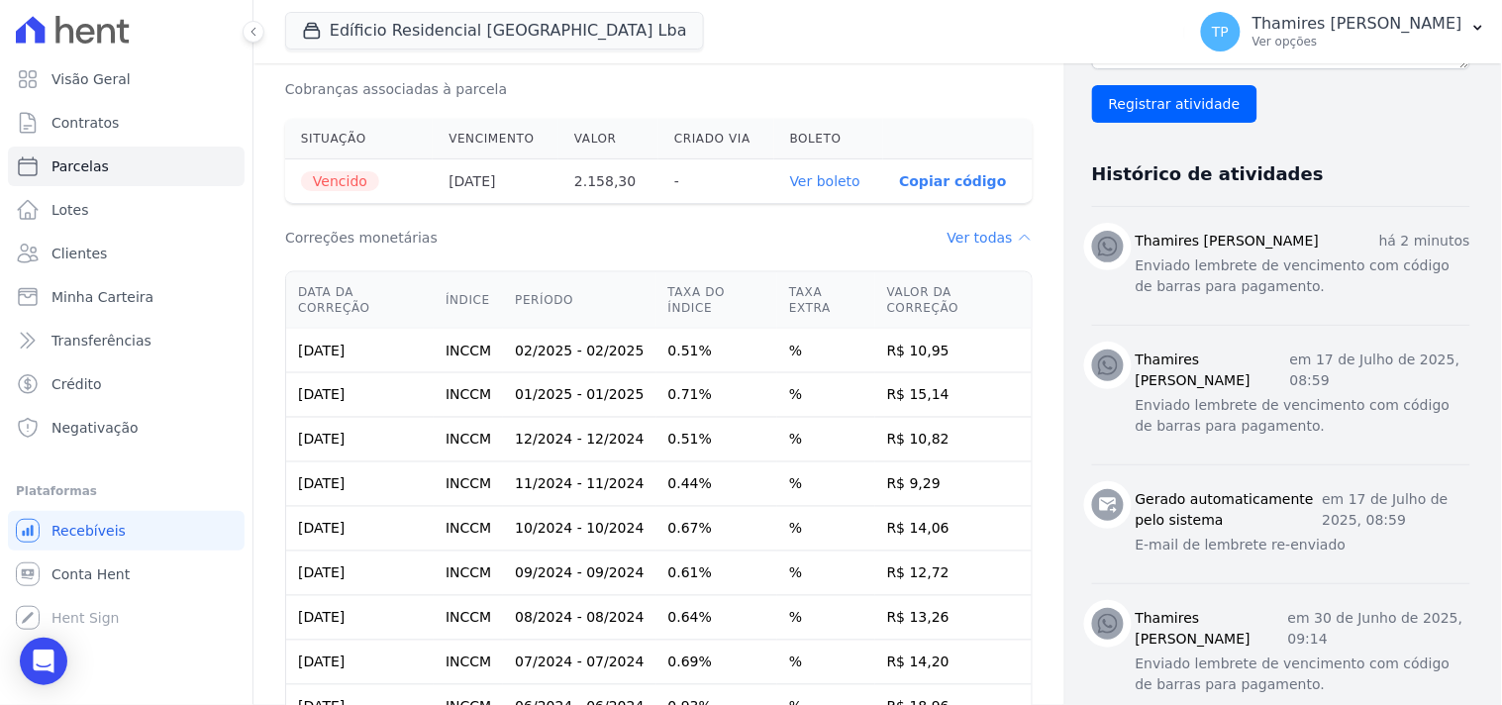
click at [964, 245] on dd "Ver todas" at bounding box center [989, 238] width 85 height 20
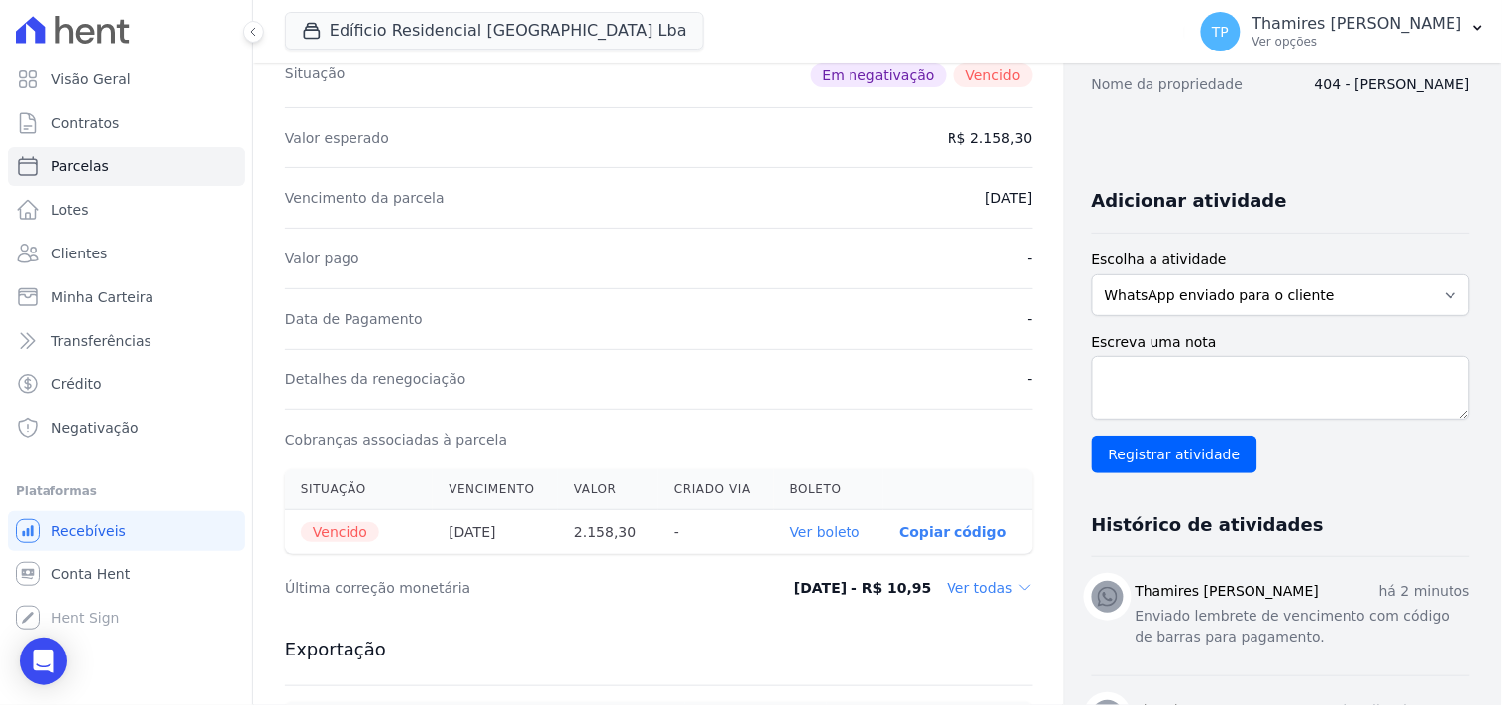
scroll to position [0, 0]
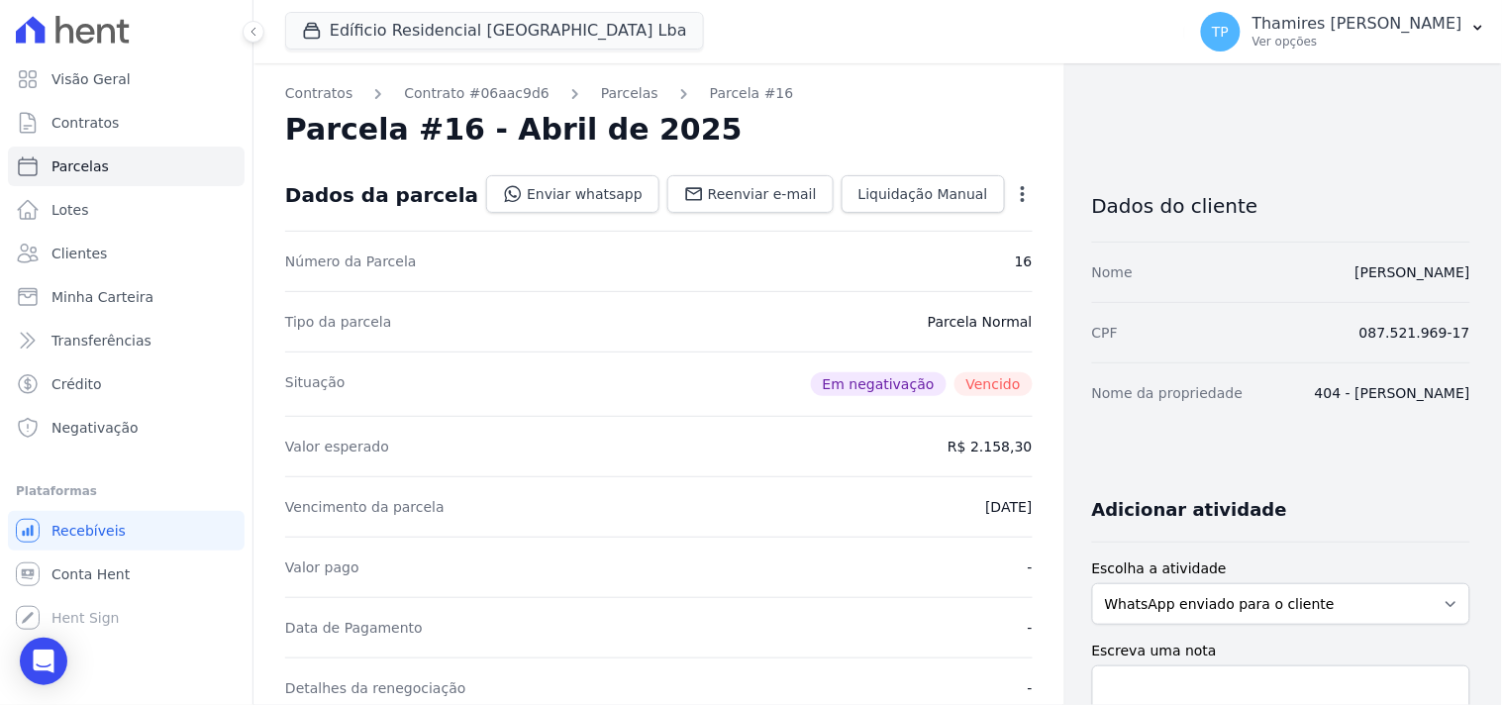
click at [1013, 195] on icon "button" at bounding box center [1023, 194] width 20 height 20
click at [977, 120] on div "Parcela #16 - Abril de 2025" at bounding box center [658, 130] width 747 height 36
click at [46, 664] on icon "Open Intercom Messenger" at bounding box center [43, 661] width 23 height 26
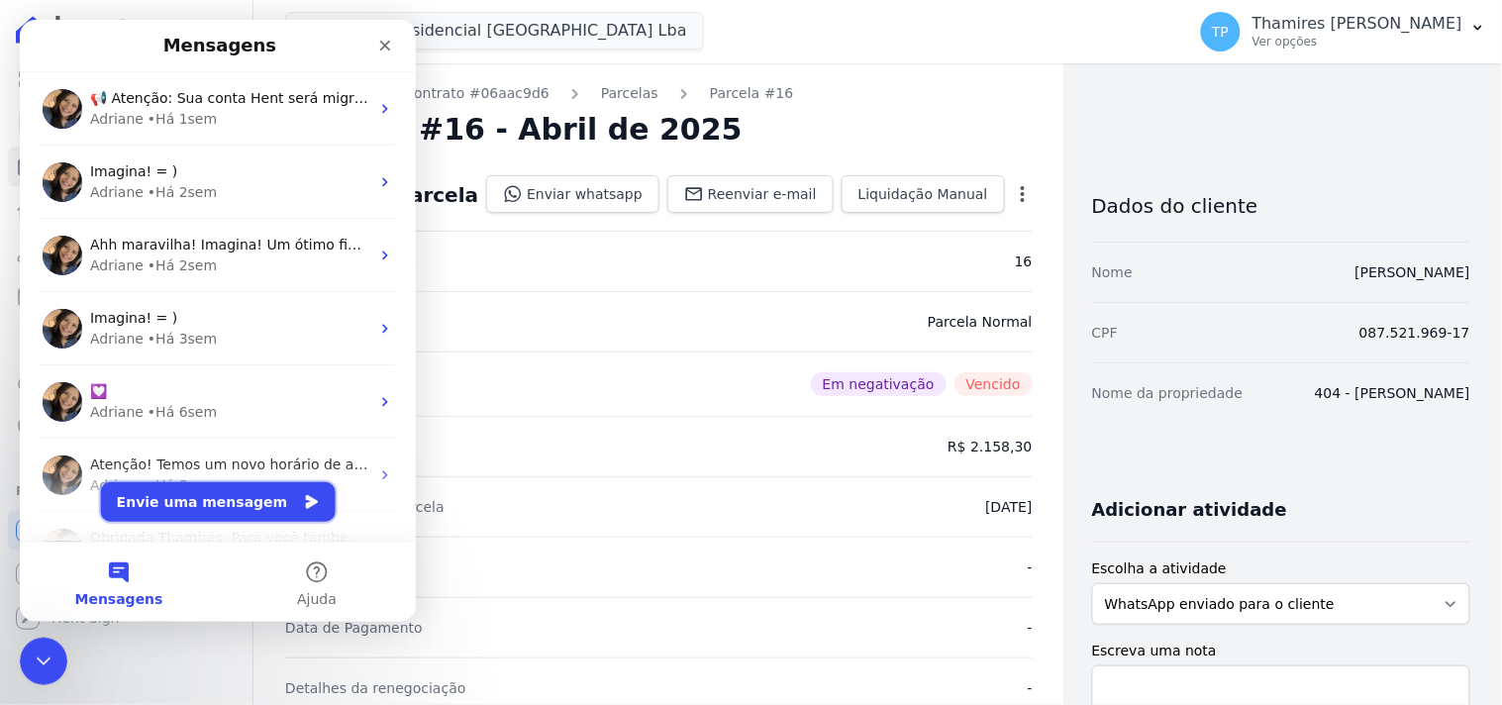
click at [171, 500] on button "Envie uma mensagem" at bounding box center [217, 501] width 235 height 40
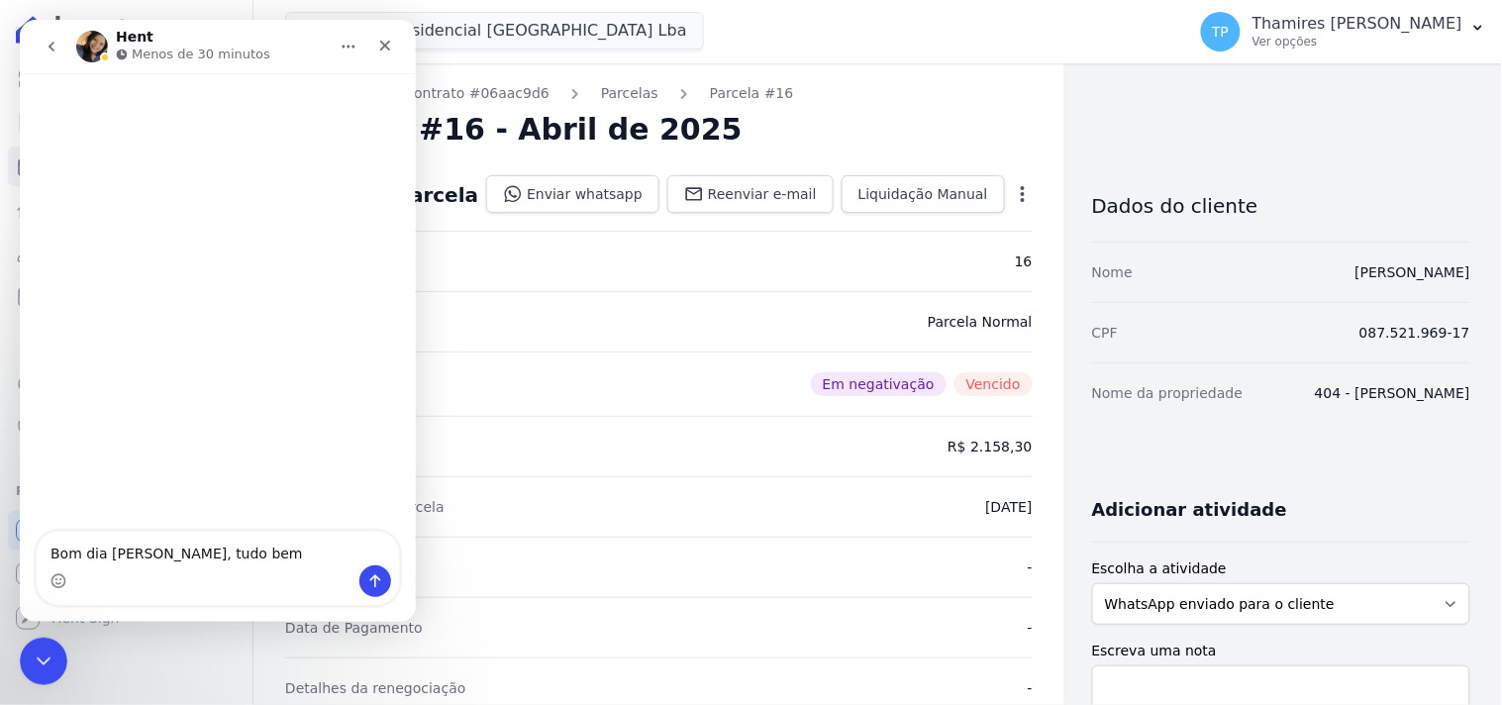
type textarea "Bom dia Adriane, tudo bem?"
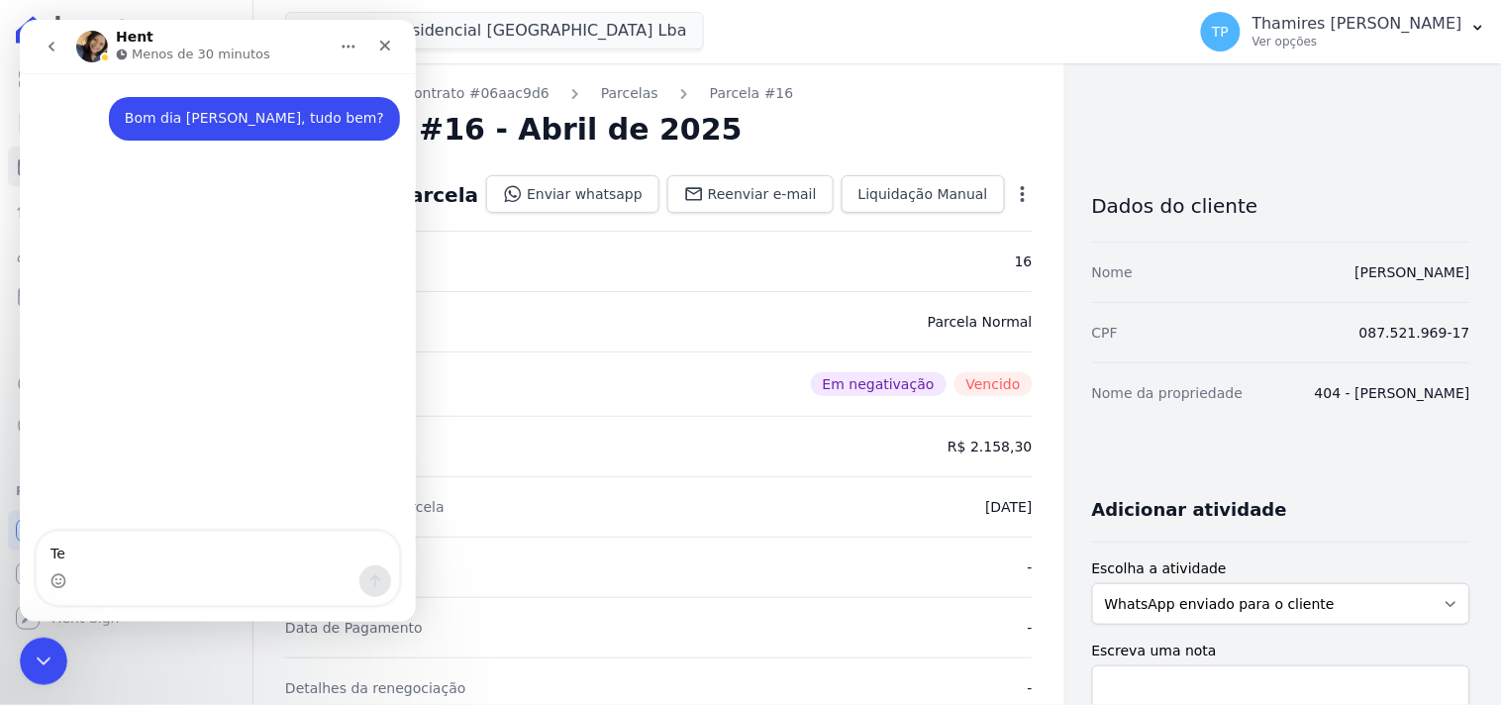
type textarea "Te"
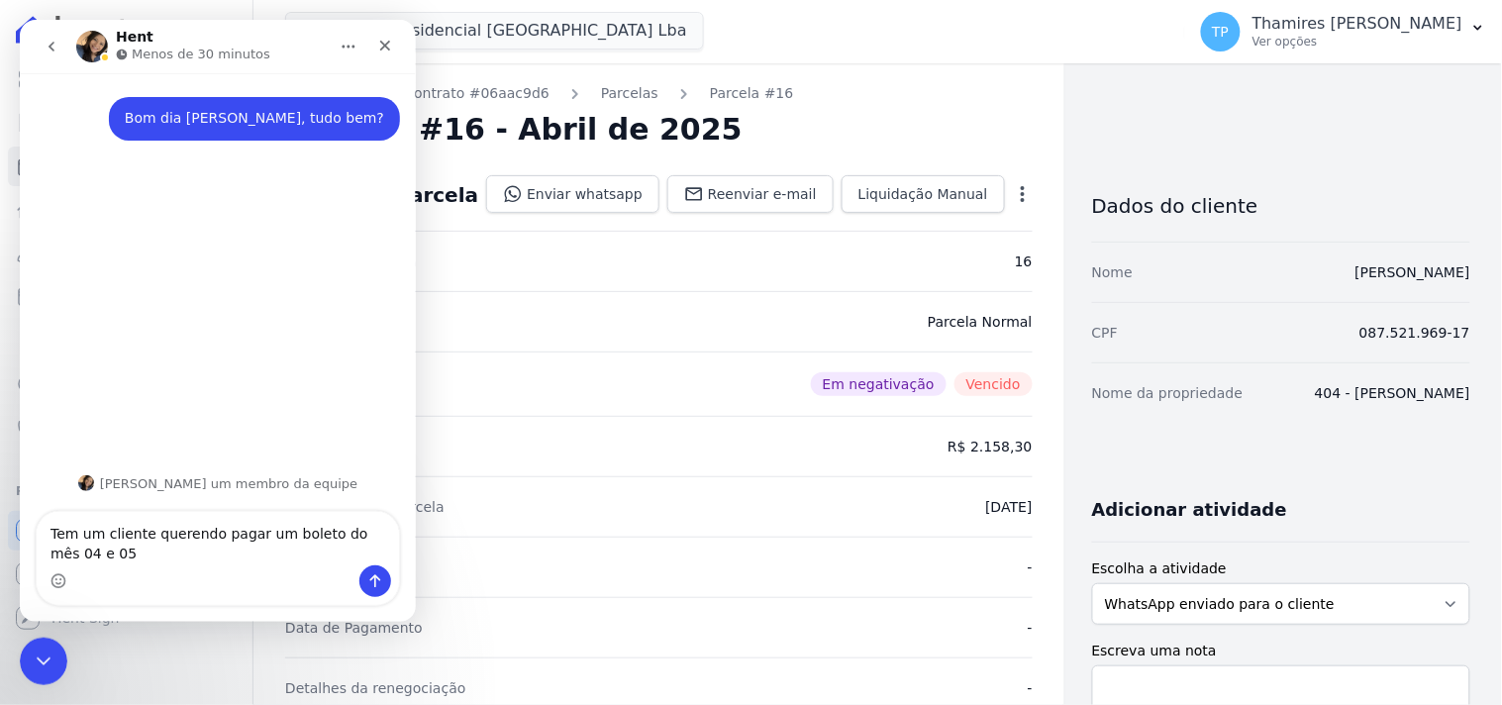
click at [136, 556] on textarea "Tem um cliente querendo pagar um boleto do mês 04 e 05" at bounding box center [217, 537] width 362 height 53
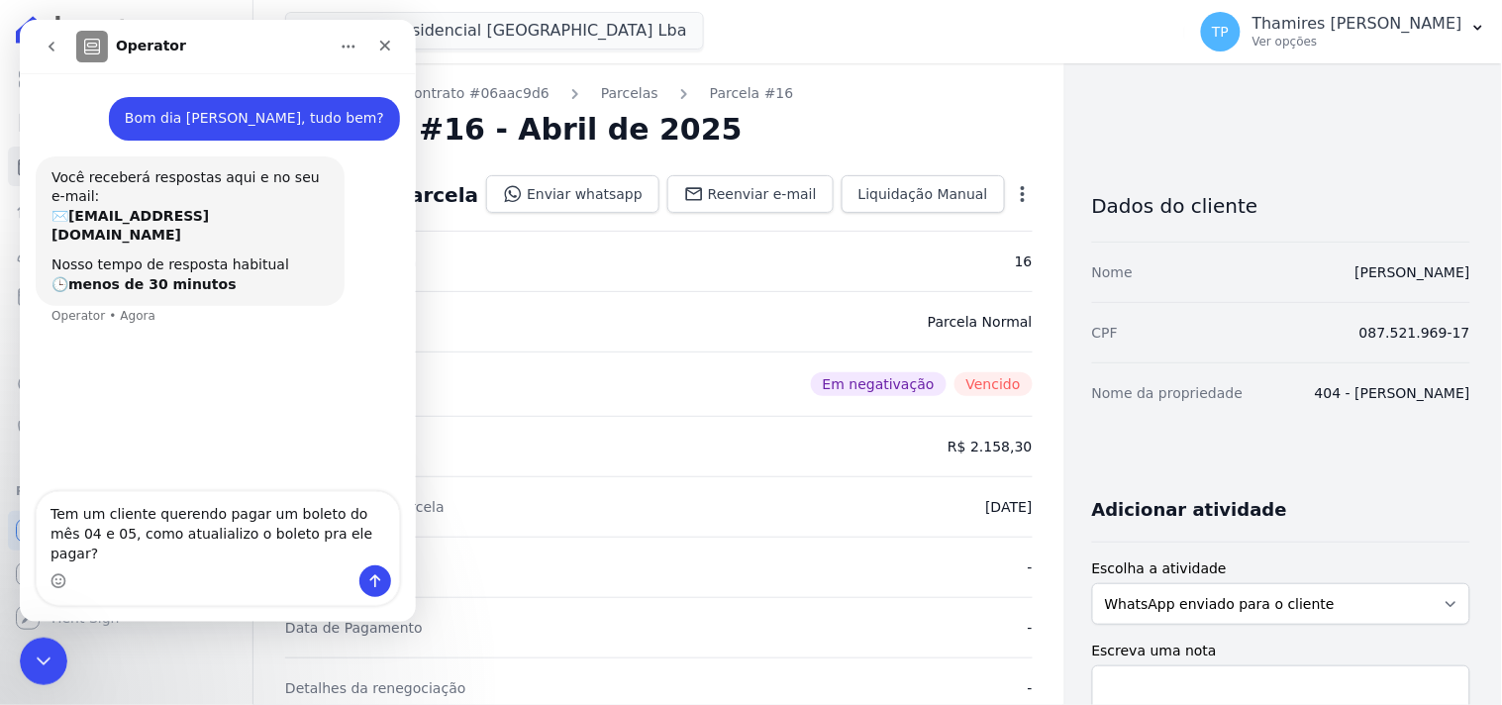
drag, startPoint x: 136, startPoint y: 556, endPoint x: 118, endPoint y: 567, distance: 20.9
click at [118, 567] on div "Messenger da Intercom" at bounding box center [217, 580] width 362 height 32
drag, startPoint x: 179, startPoint y: 552, endPoint x: 151, endPoint y: 565, distance: 30.6
click at [151, 565] on div "Tem um cliente querendo pagar um boleto do mês 04 e 05, como atualializo o bole…" at bounding box center [217, 547] width 362 height 113
type textarea "Tem um cliente querendo pagar um boleto do mês 04 e 05, como atualizo o boleto …"
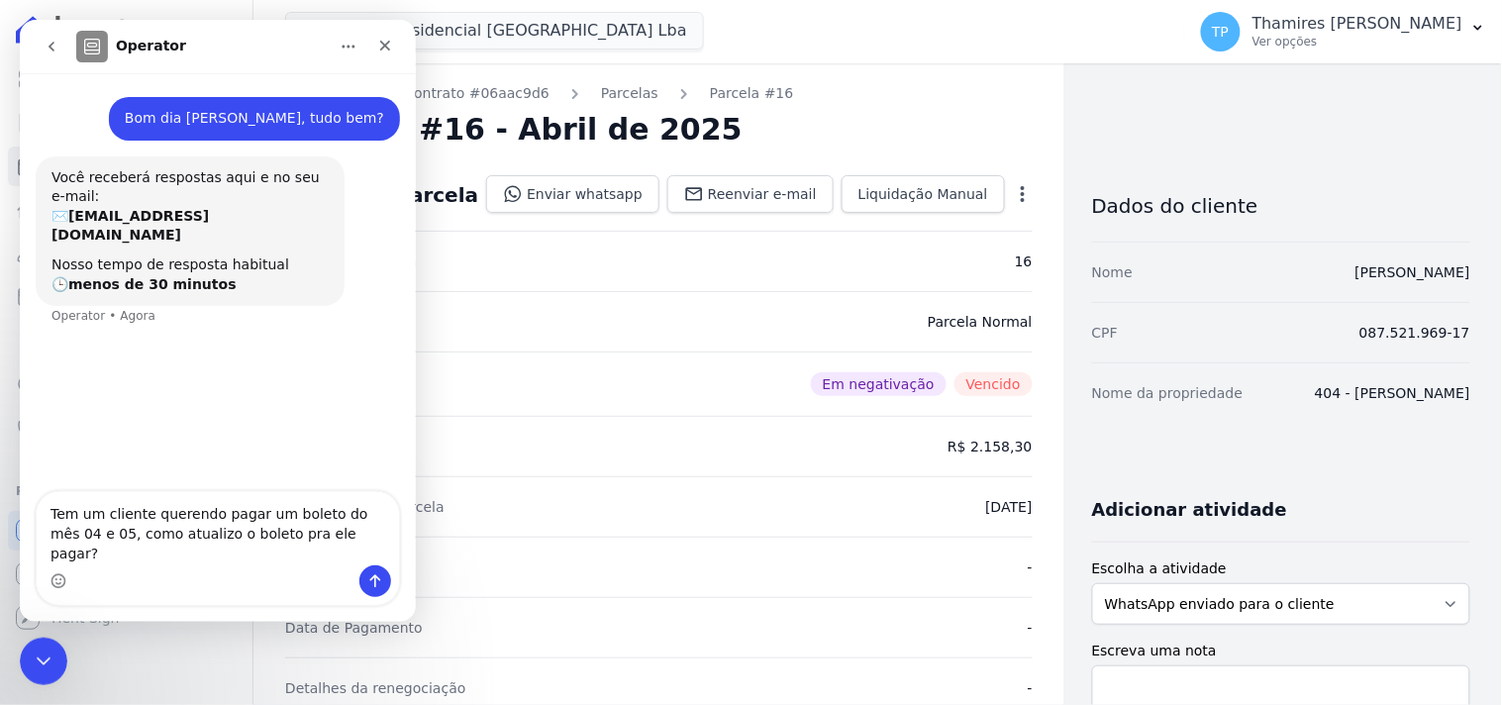
click at [386, 589] on div "Messenger da Intercom" at bounding box center [374, 580] width 32 height 32
click at [383, 589] on button "Enviar uma mensagem" at bounding box center [374, 580] width 32 height 32
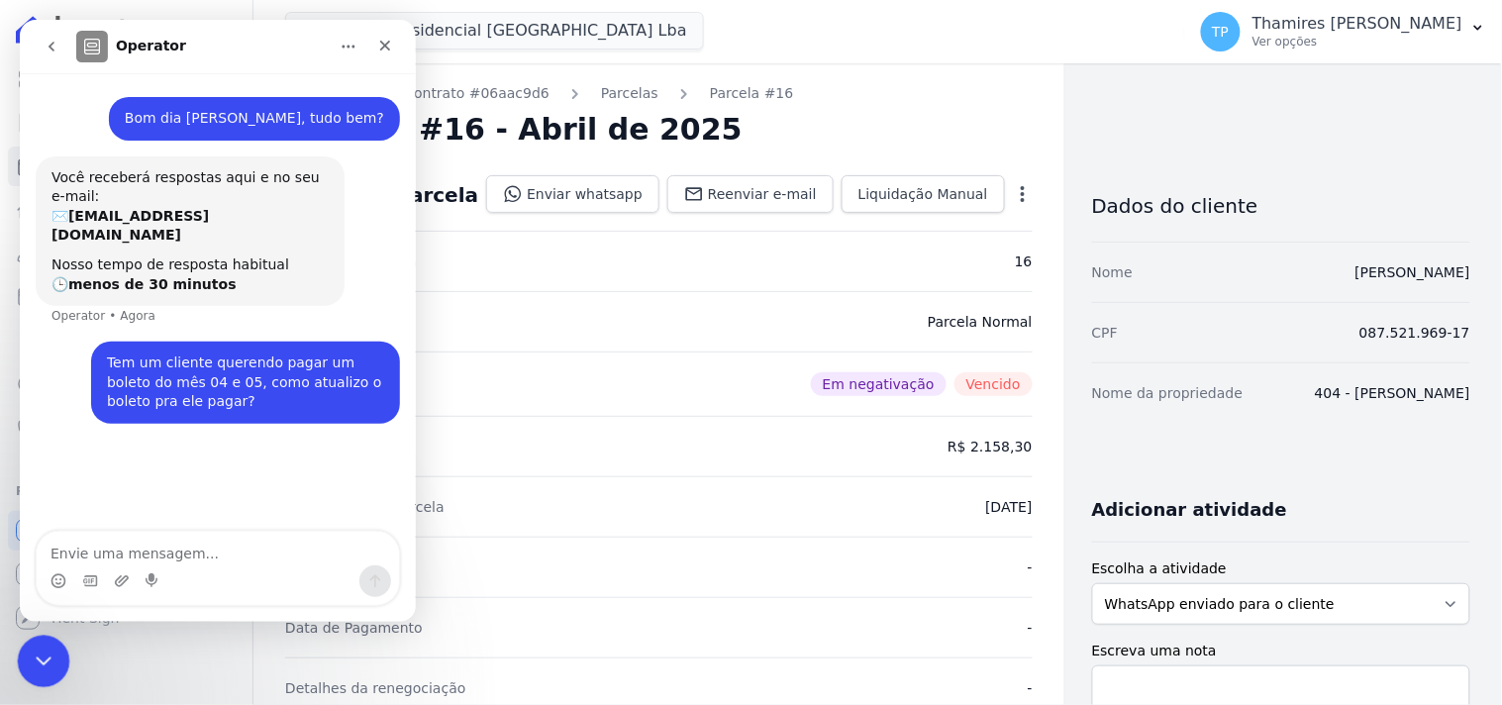
click at [35, 667] on icon "Encerramento do Messenger da Intercom" at bounding box center [41, 658] width 24 height 24
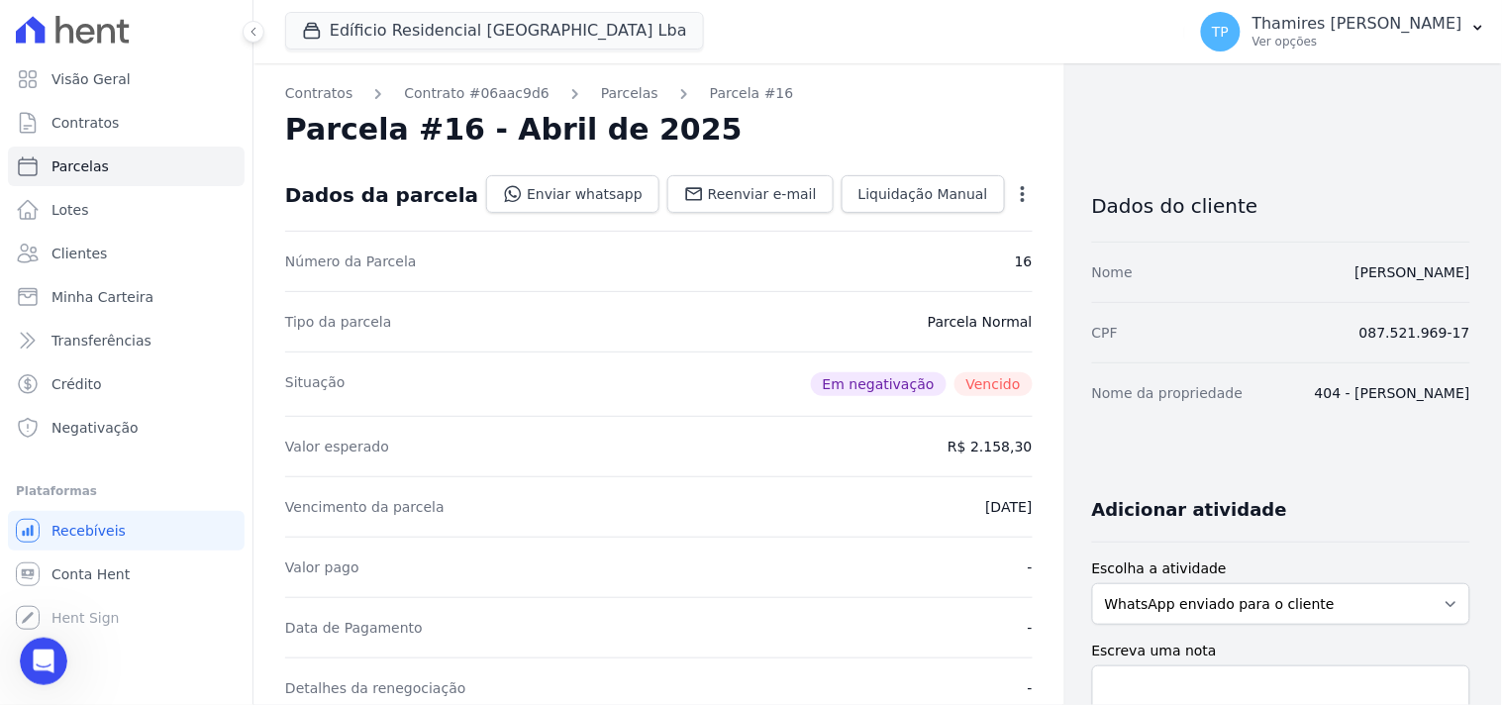
click at [1013, 196] on icon "button" at bounding box center [1023, 194] width 20 height 20
click at [933, 224] on link "Alterar" at bounding box center [937, 221] width 174 height 36
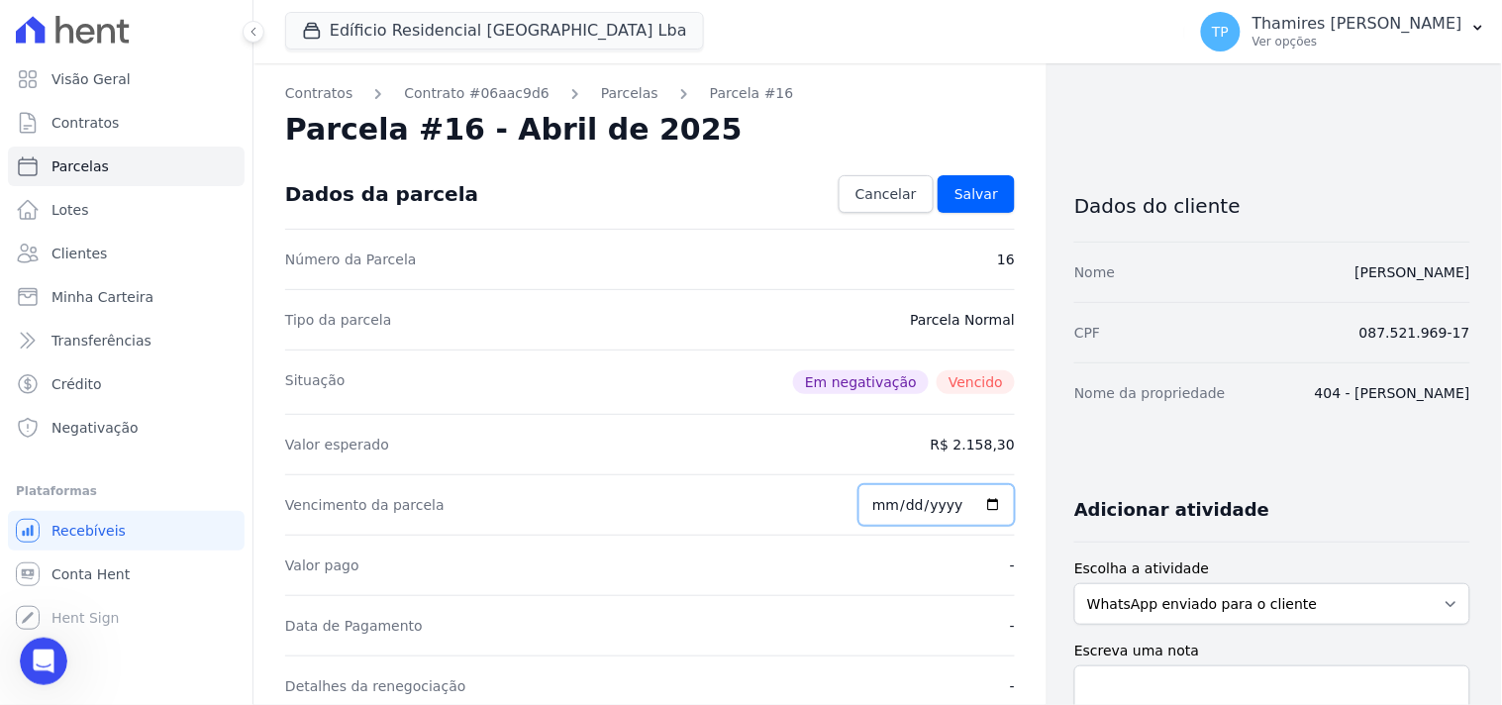
click at [878, 502] on input "2025-04-30" at bounding box center [936, 505] width 156 height 42
click at [883, 500] on input "2025-04-26" at bounding box center [936, 505] width 156 height 42
type input "2025-04-29"
type input "[DATE]"
click at [945, 531] on div "Vencimento da parcela 2025-08-29" at bounding box center [650, 504] width 730 height 60
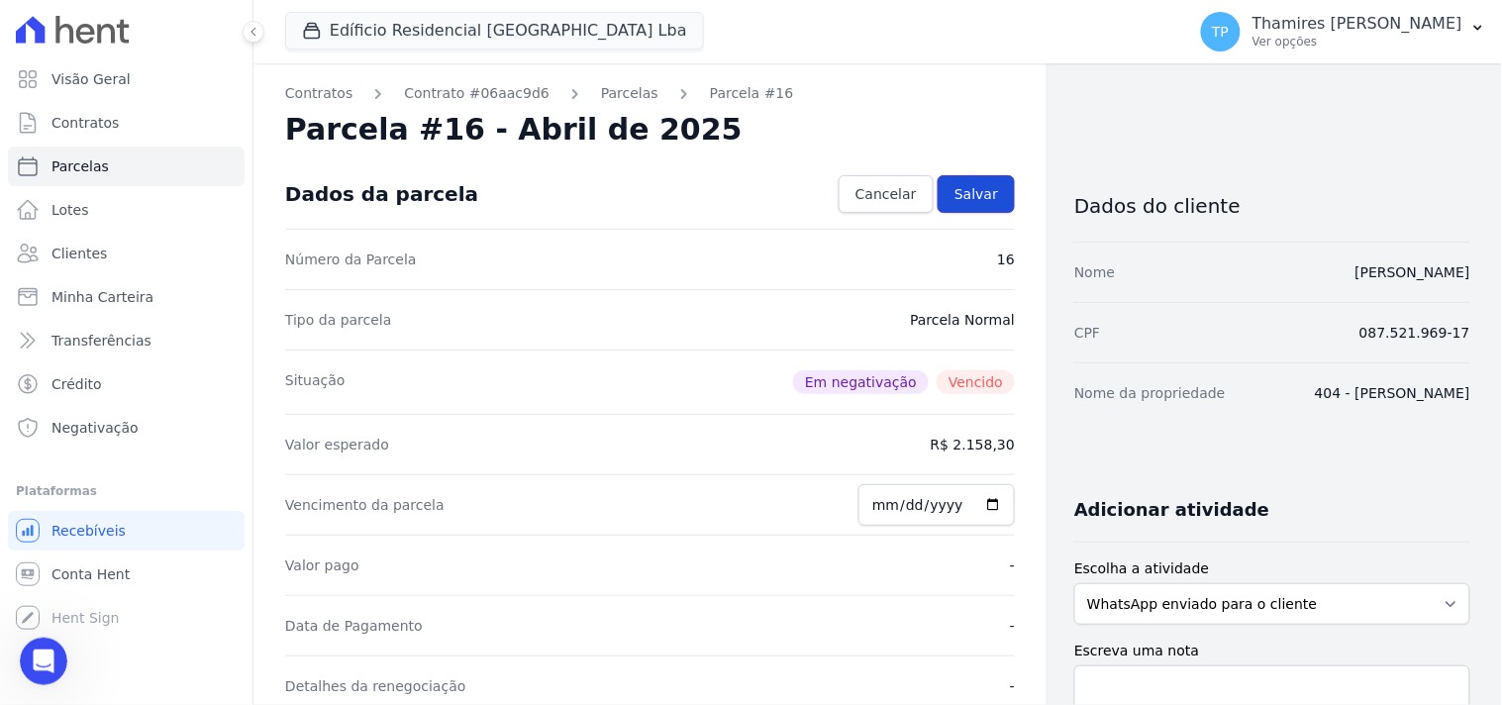
click at [954, 200] on span "Salvar" at bounding box center [976, 194] width 44 height 20
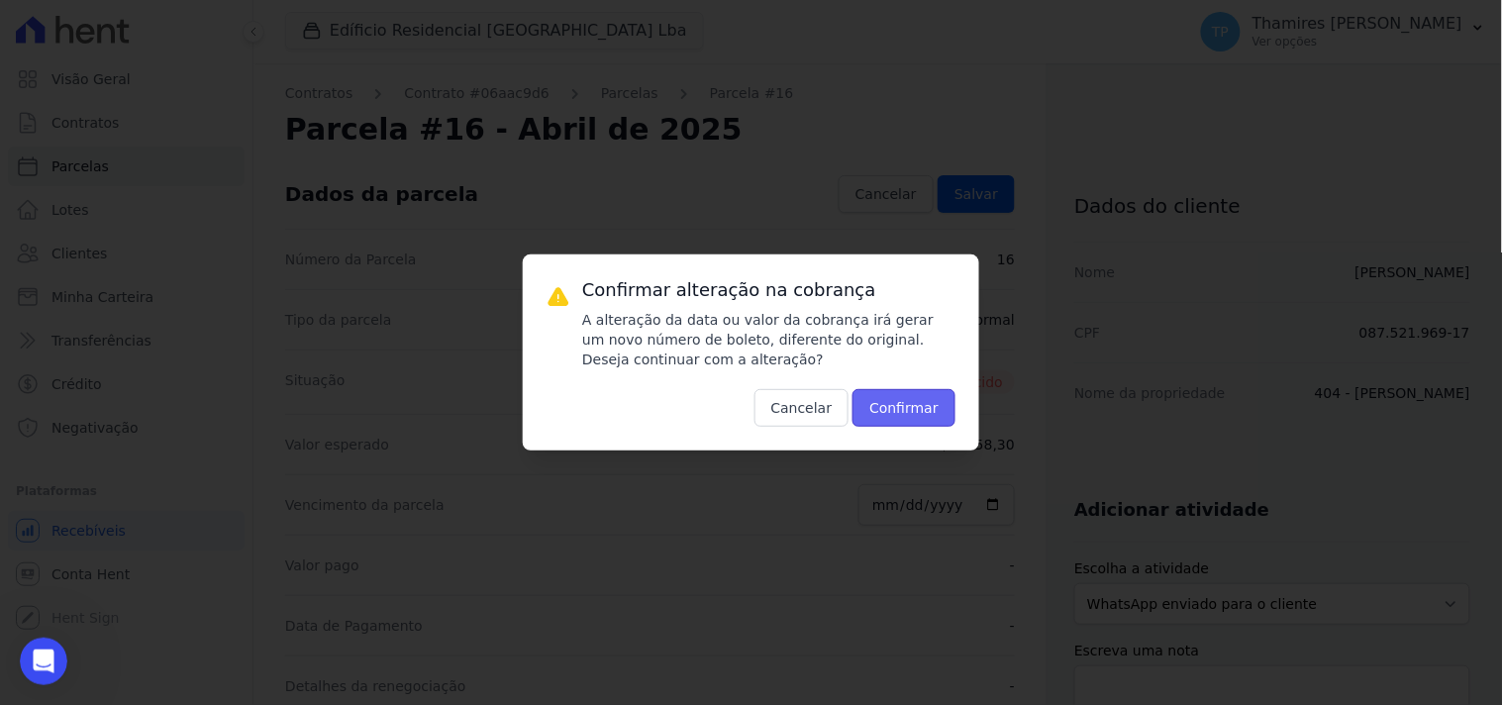
click at [921, 409] on button "Confirmar" at bounding box center [903, 408] width 103 height 38
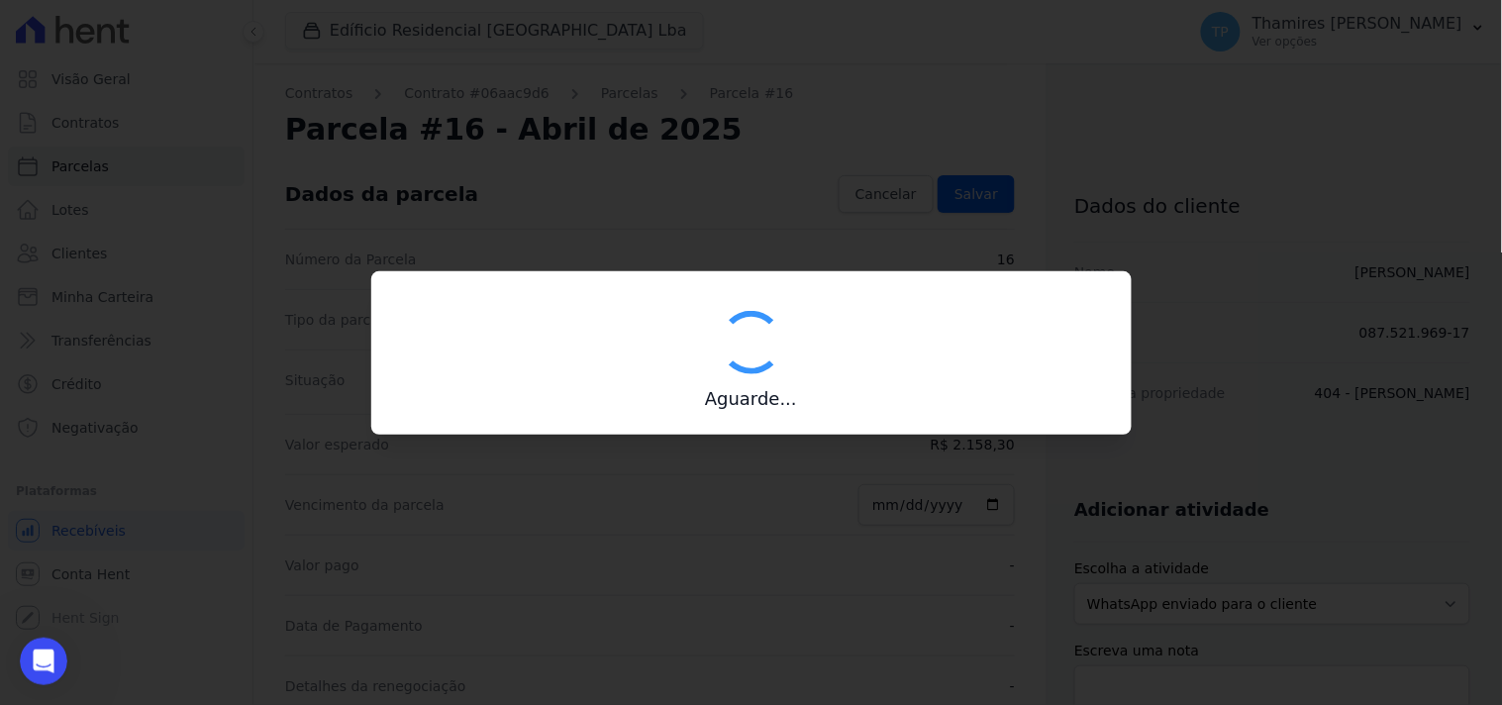
type input "00190000090335103300000578336174610670000215830"
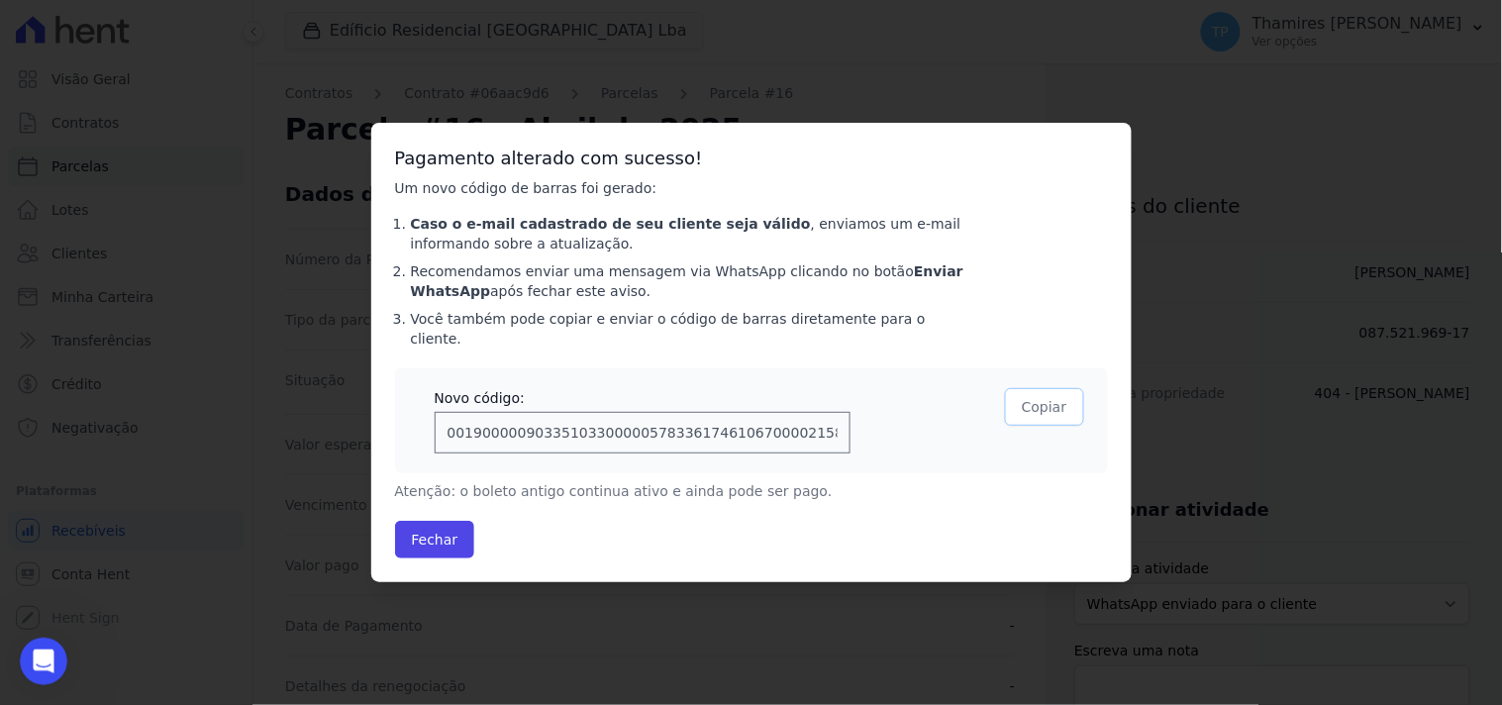
click at [1045, 404] on button "Copiar" at bounding box center [1044, 407] width 78 height 38
click at [447, 545] on button "Fechar" at bounding box center [435, 540] width 80 height 38
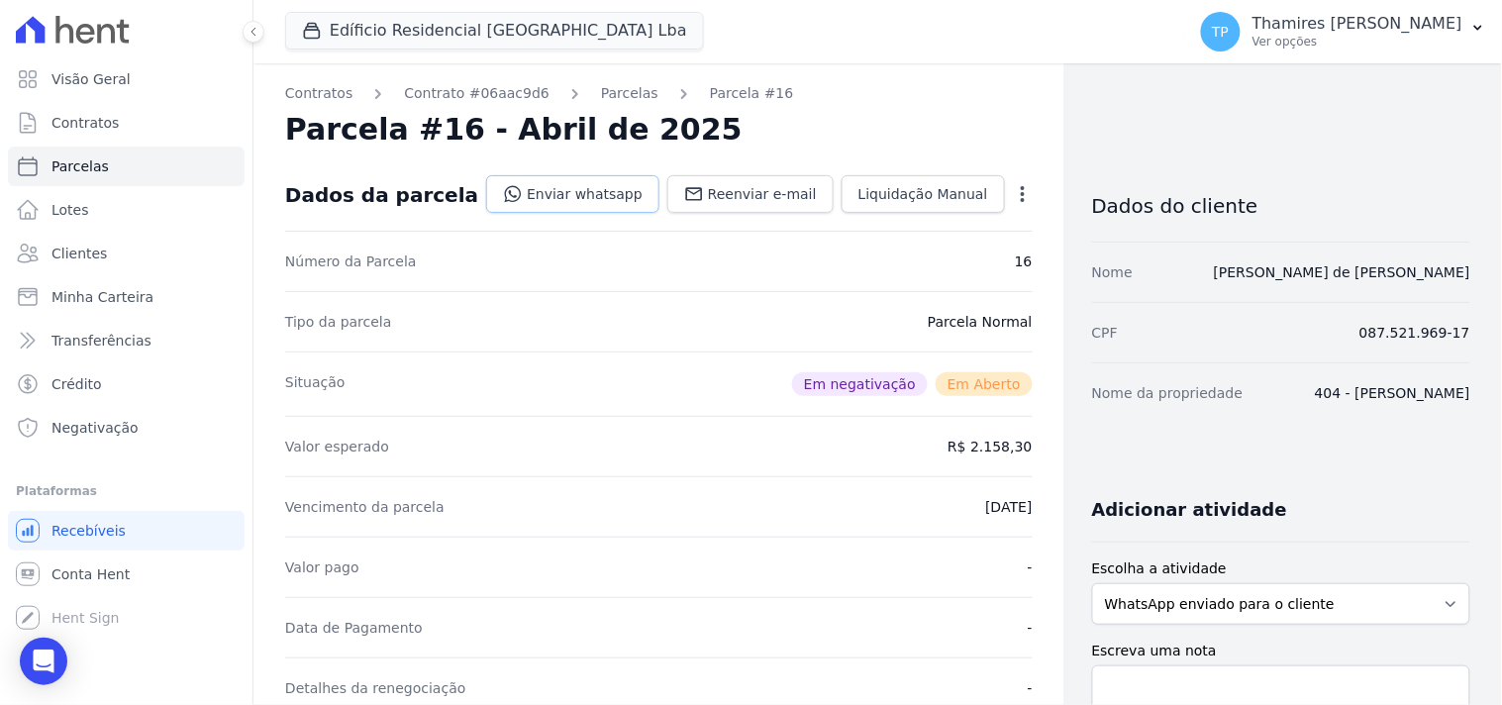
click at [592, 193] on link "Enviar whatsapp" at bounding box center [572, 194] width 173 height 38
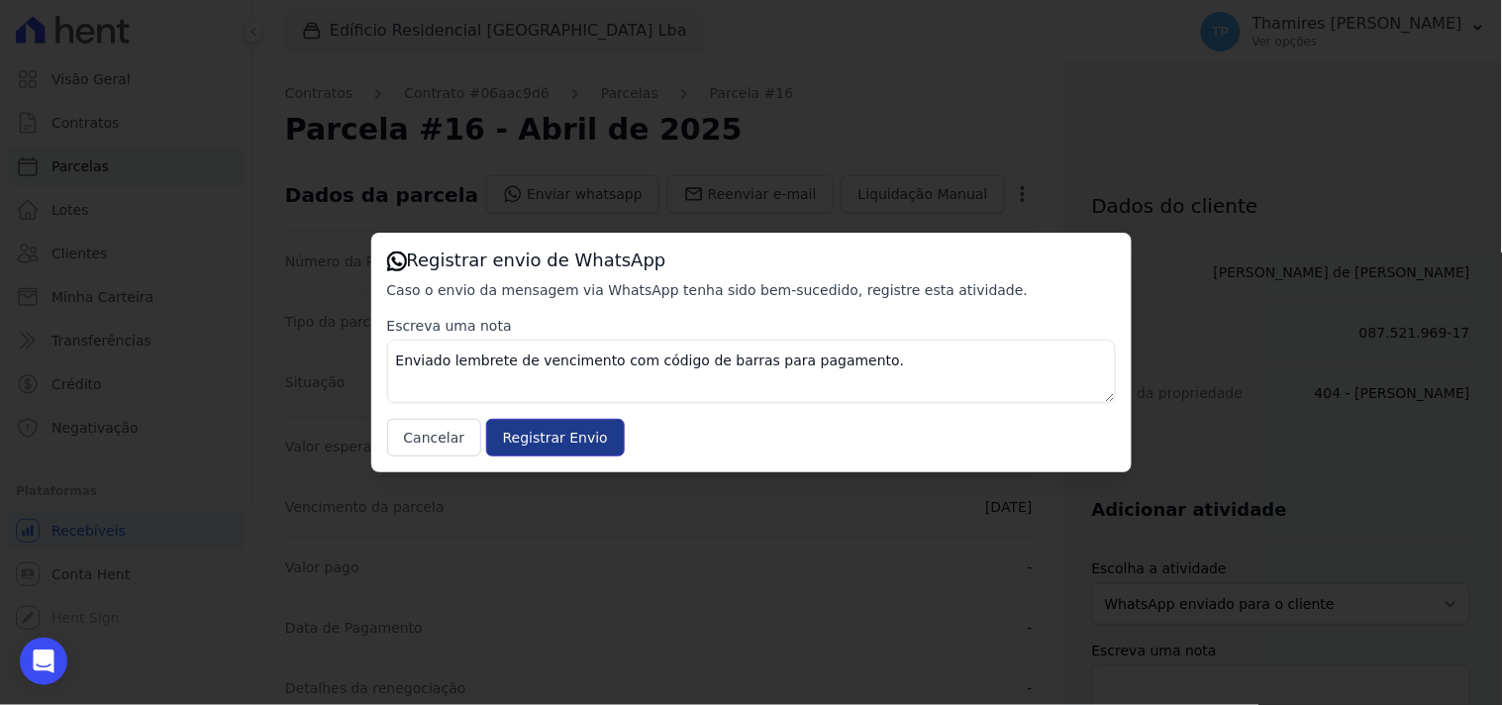
click at [571, 437] on input "Registrar Envio" at bounding box center [555, 438] width 139 height 38
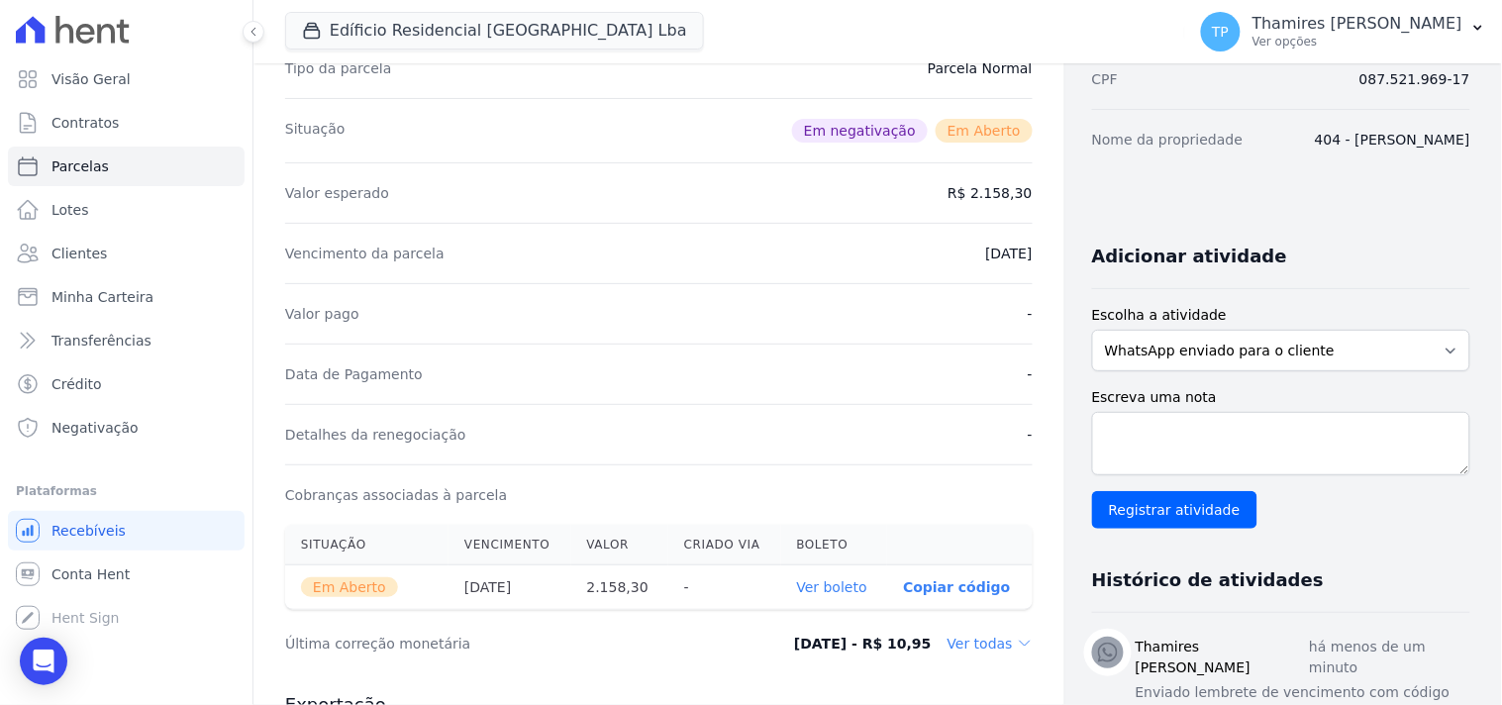
scroll to position [549, 0]
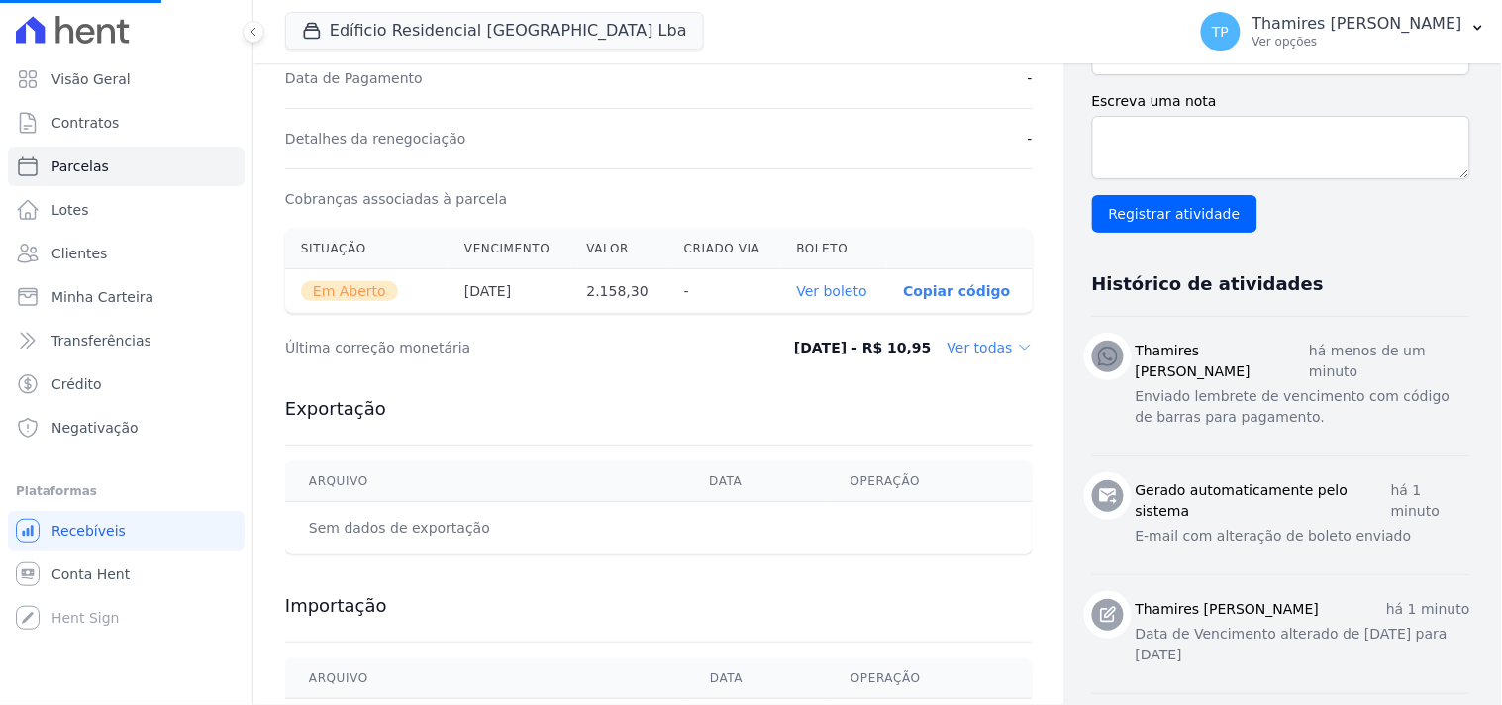
select select
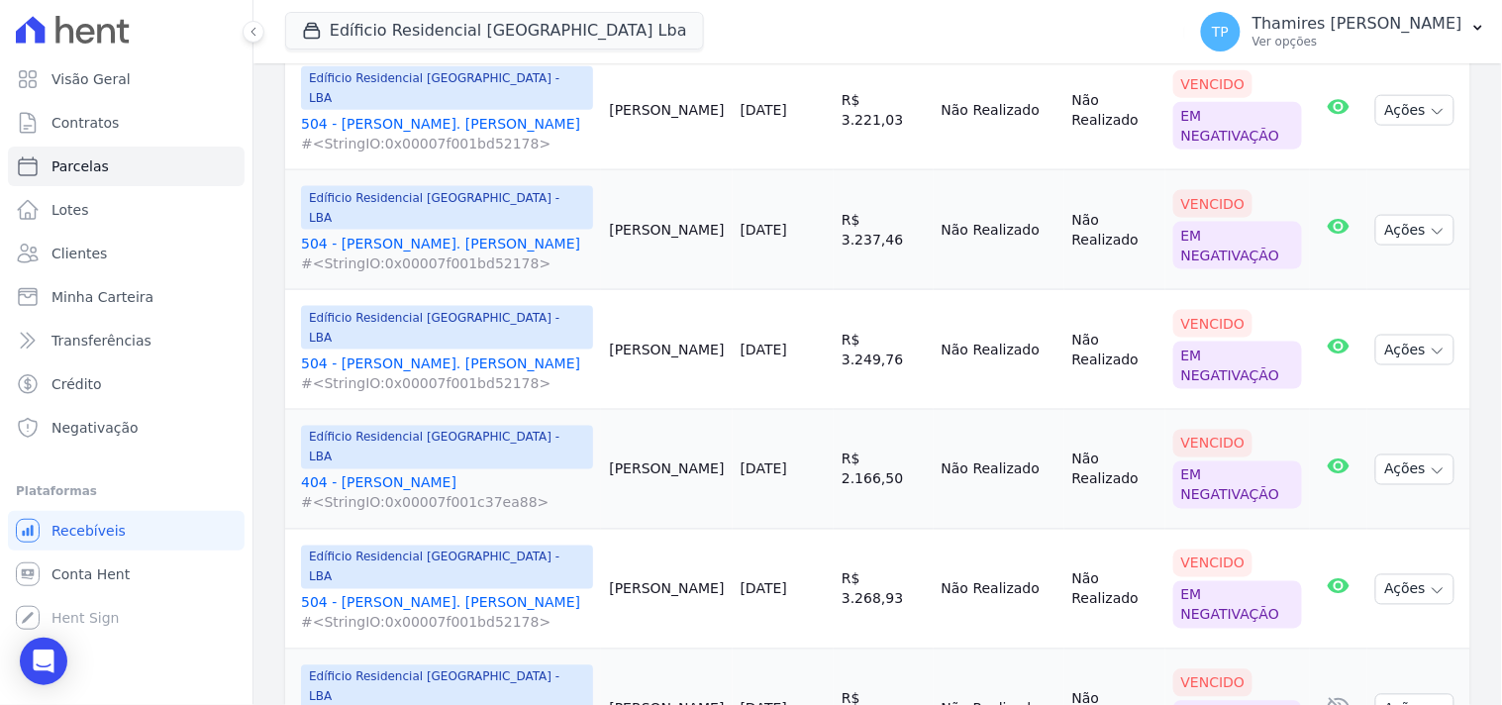
scroll to position [659, 0]
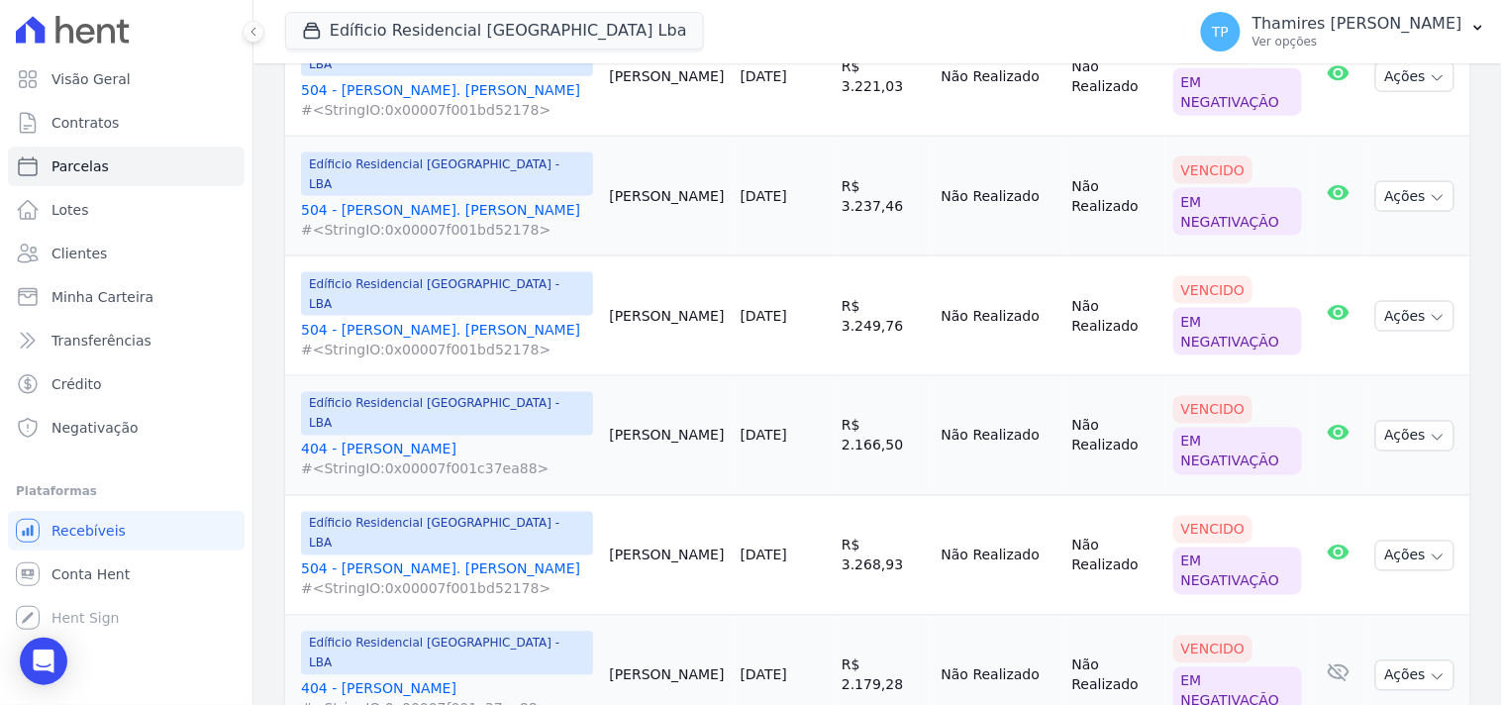
click at [426, 440] on link "404 - Douglas Alexandre #<StringIO:0x00007f001c37ea88>" at bounding box center [447, 460] width 292 height 40
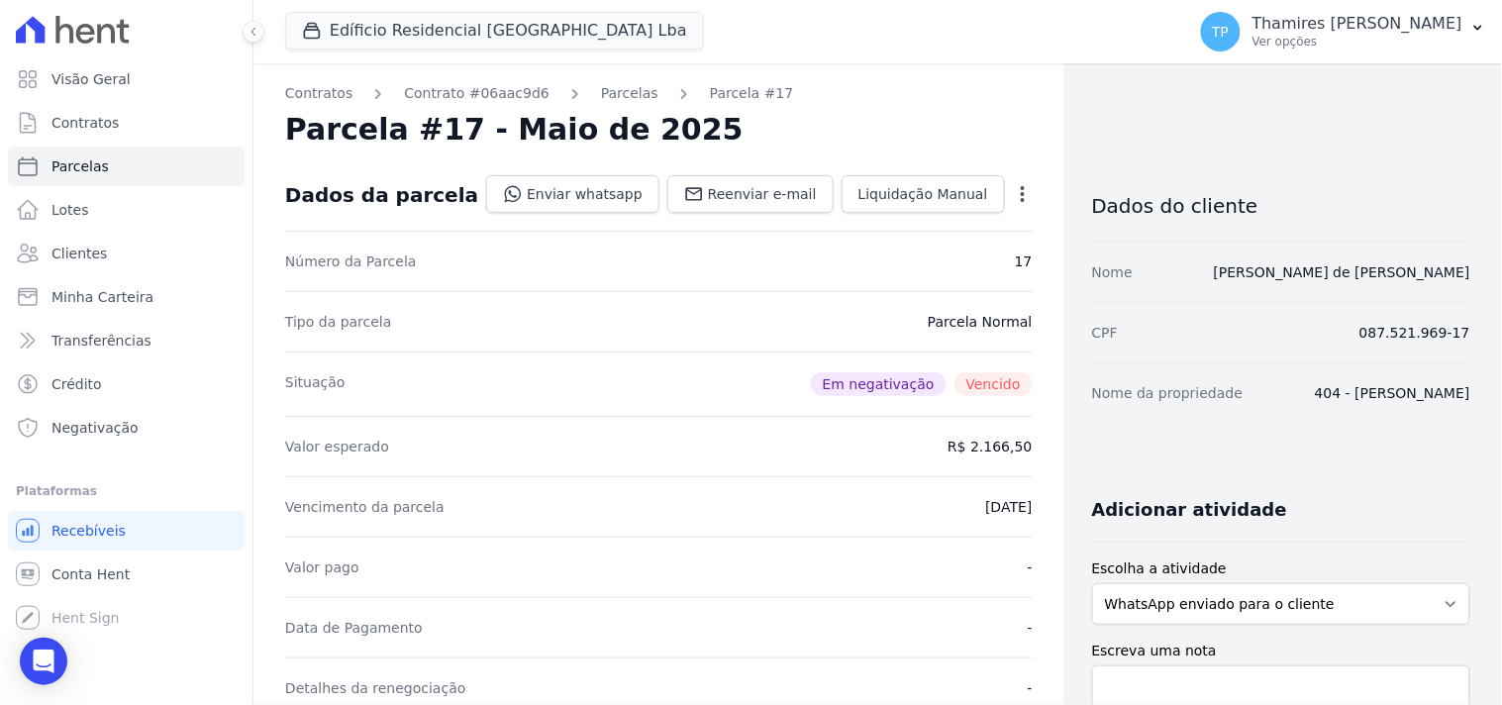
click at [1013, 201] on icon "button" at bounding box center [1023, 194] width 20 height 20
click at [907, 229] on link "Alterar" at bounding box center [937, 221] width 174 height 36
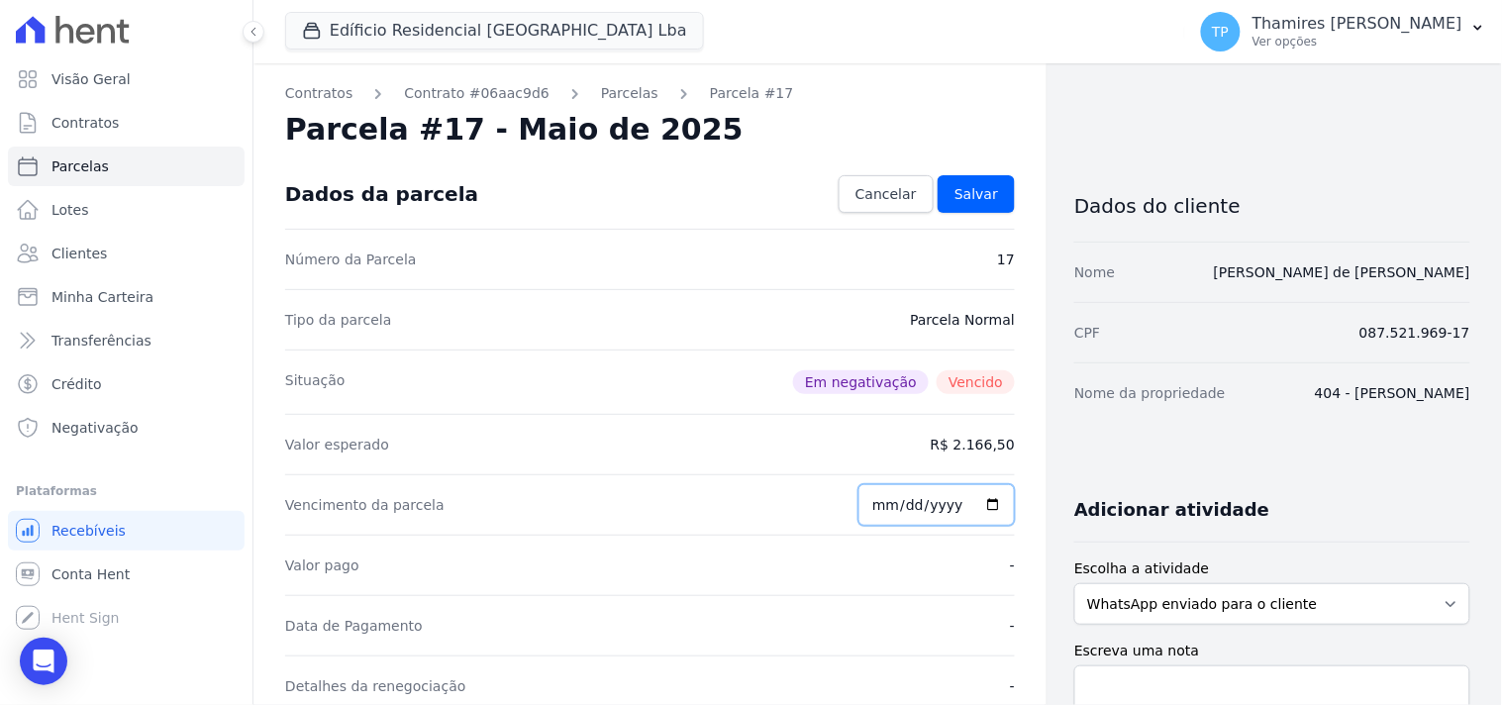
click at [877, 493] on input "2025-05-30" at bounding box center [936, 505] width 156 height 42
type input "2025-05-29"
type input "[DATE]"
click at [846, 533] on div "Vencimento da parcela 2025-08-29" at bounding box center [650, 504] width 730 height 60
click at [996, 188] on link "Salvar" at bounding box center [976, 194] width 77 height 38
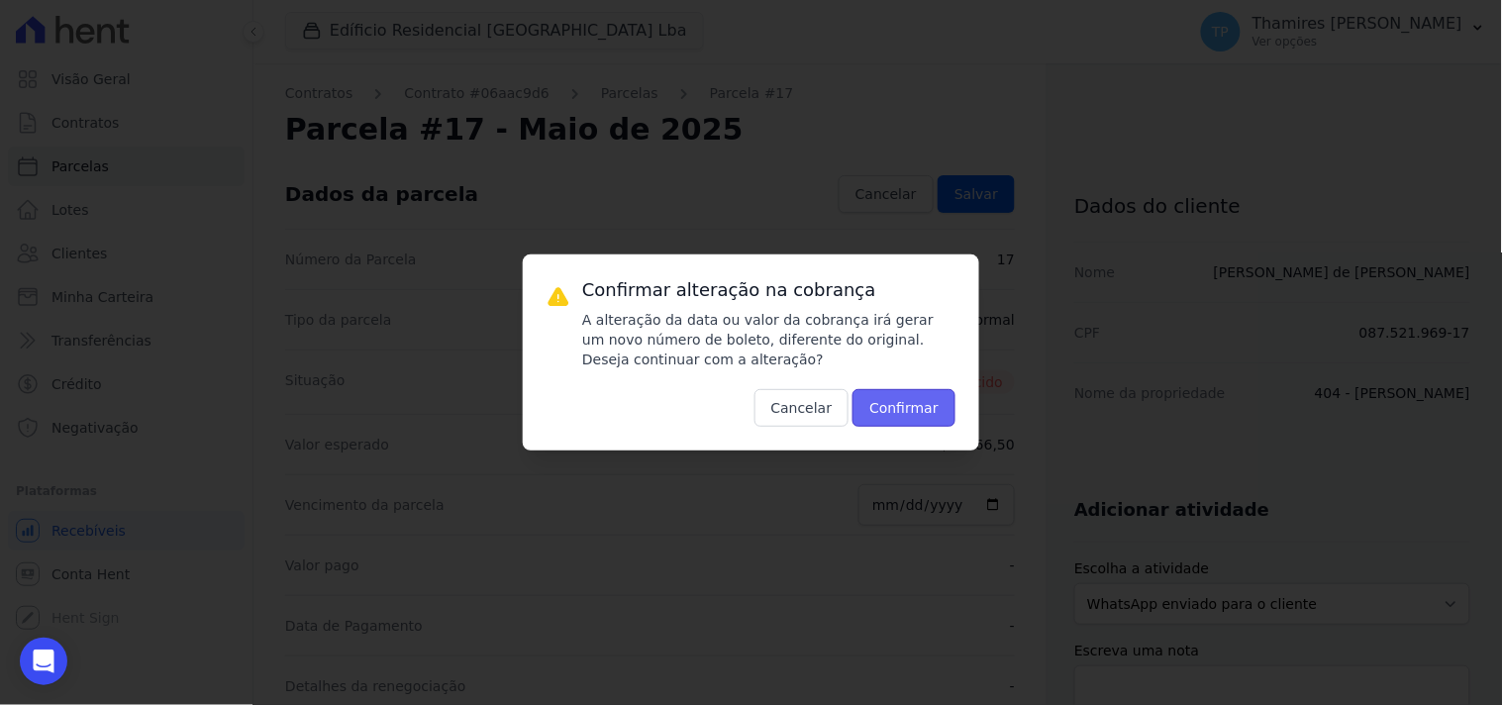
click at [904, 407] on button "Confirmar" at bounding box center [903, 408] width 103 height 38
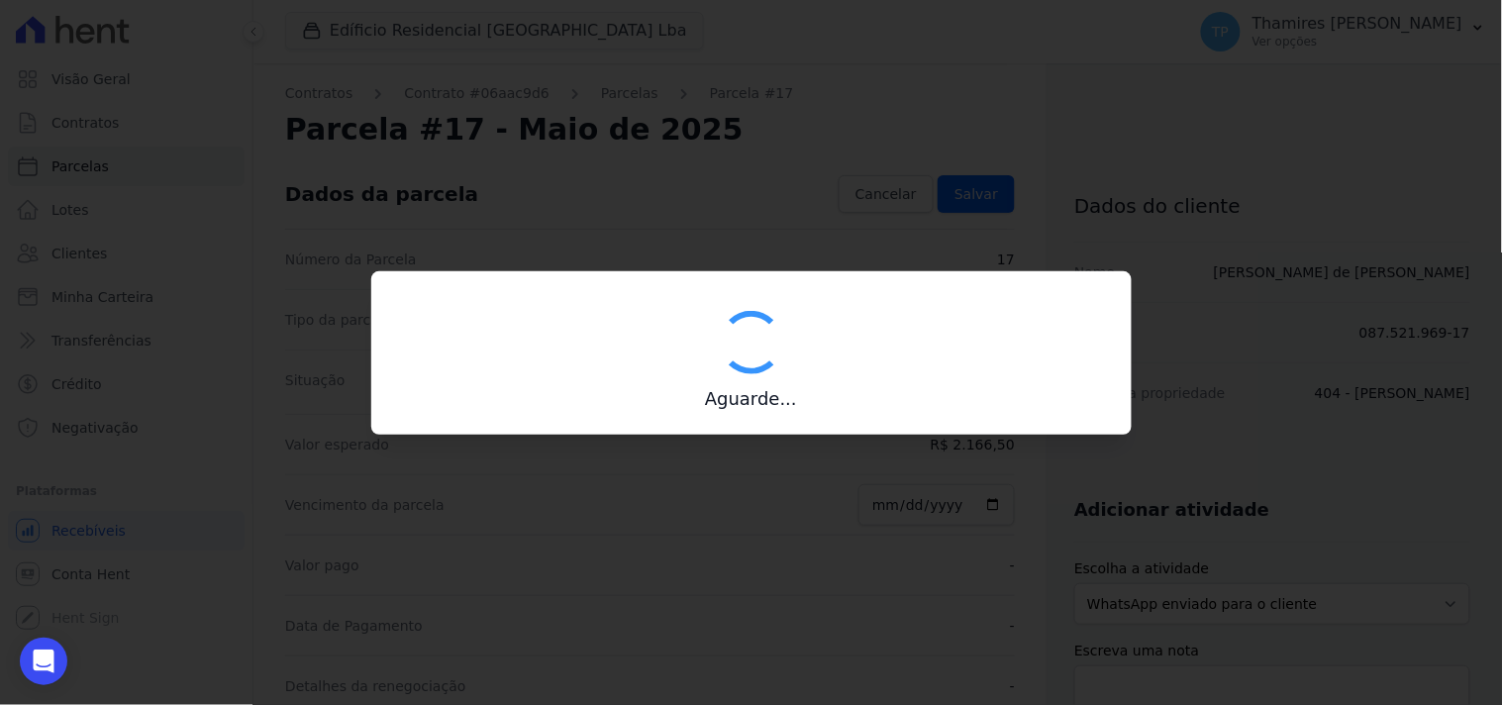
type input "00190000090335103300000592338172210970000216650"
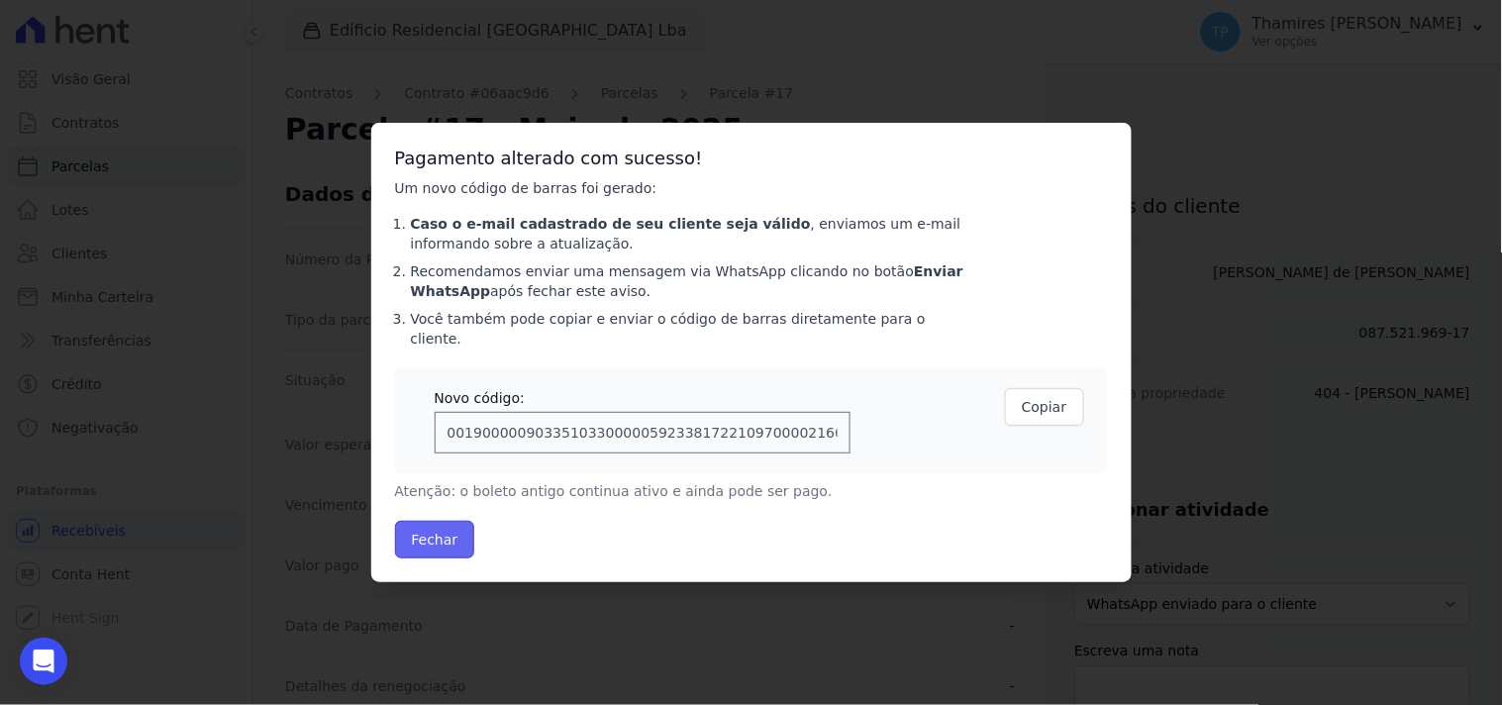
click at [447, 535] on button "Fechar" at bounding box center [435, 540] width 80 height 38
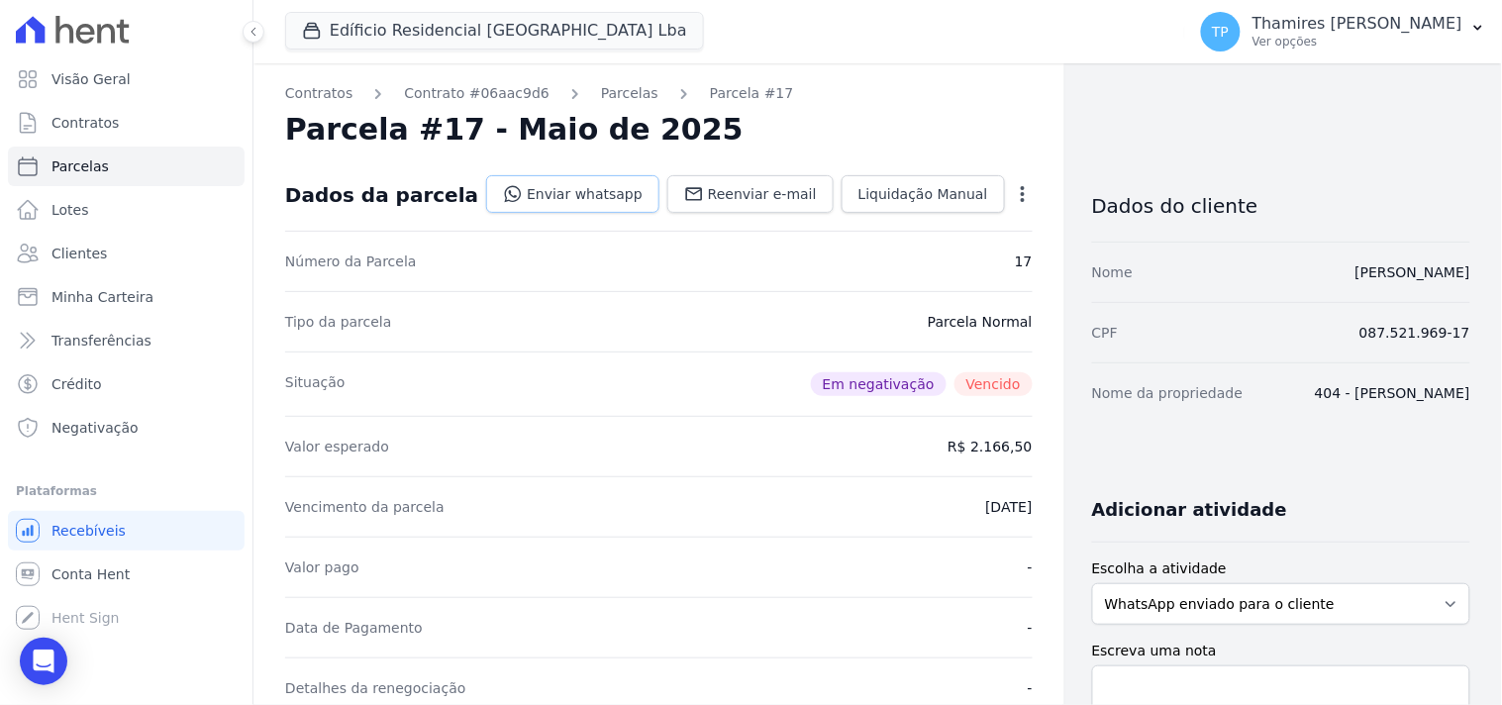
click at [560, 194] on link "Enviar whatsapp" at bounding box center [572, 194] width 173 height 38
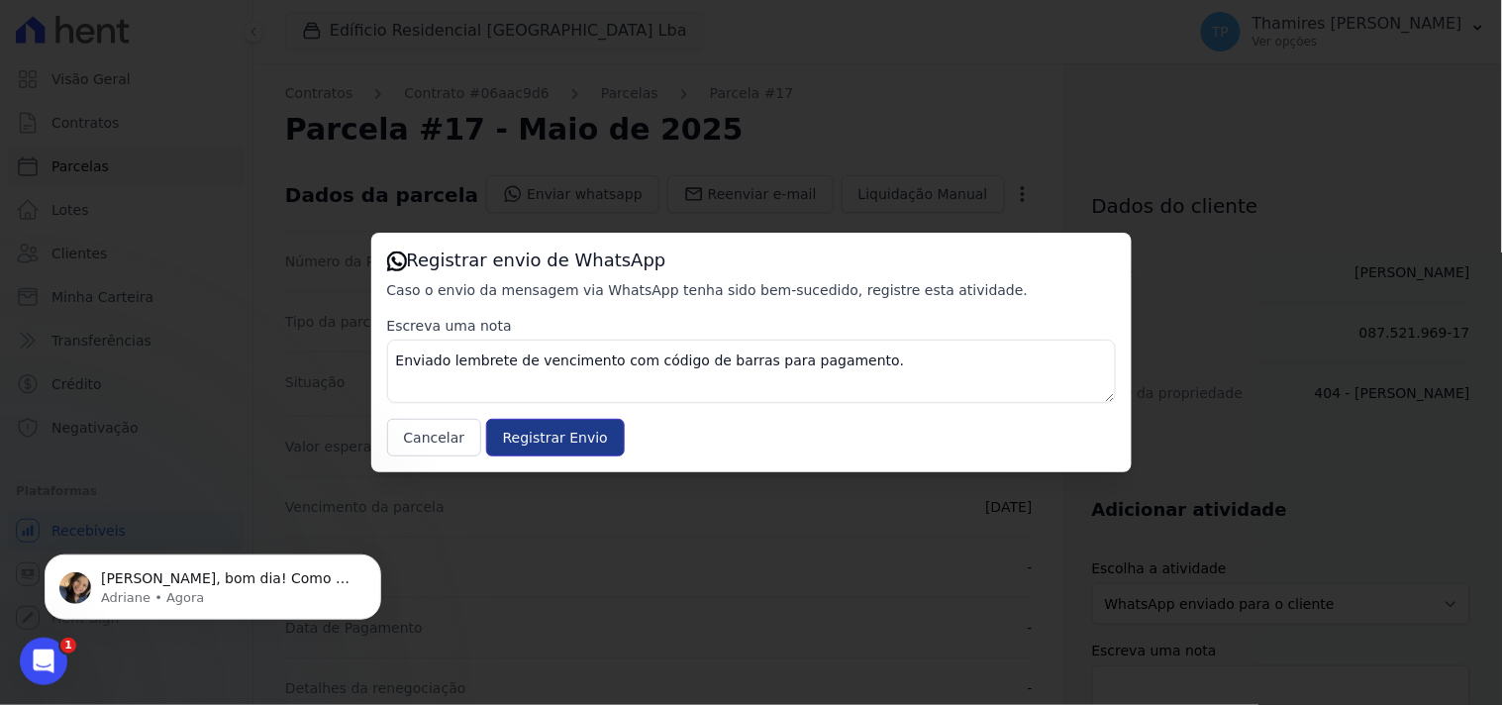
click at [529, 443] on input "Registrar Envio" at bounding box center [555, 438] width 139 height 38
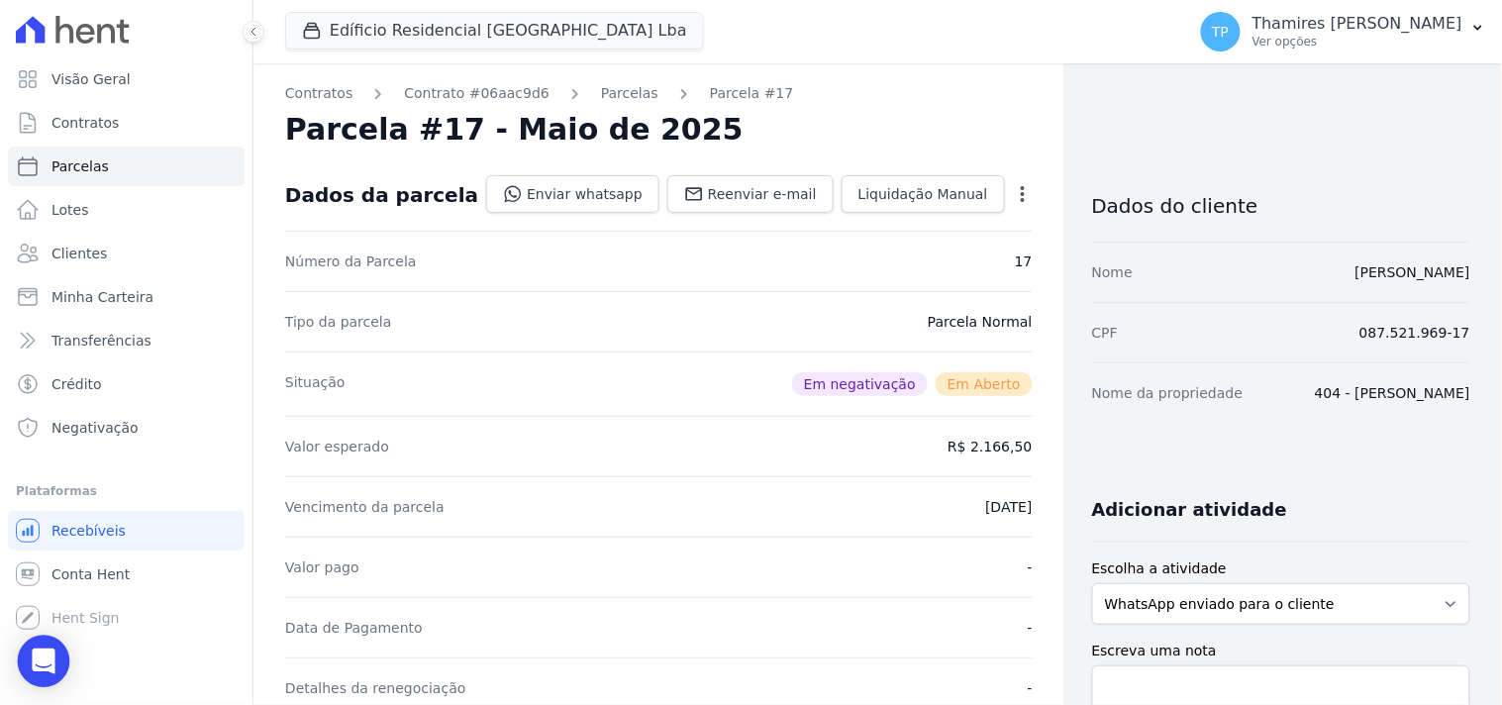
click at [61, 668] on div "Open Intercom Messenger" at bounding box center [44, 662] width 52 height 52
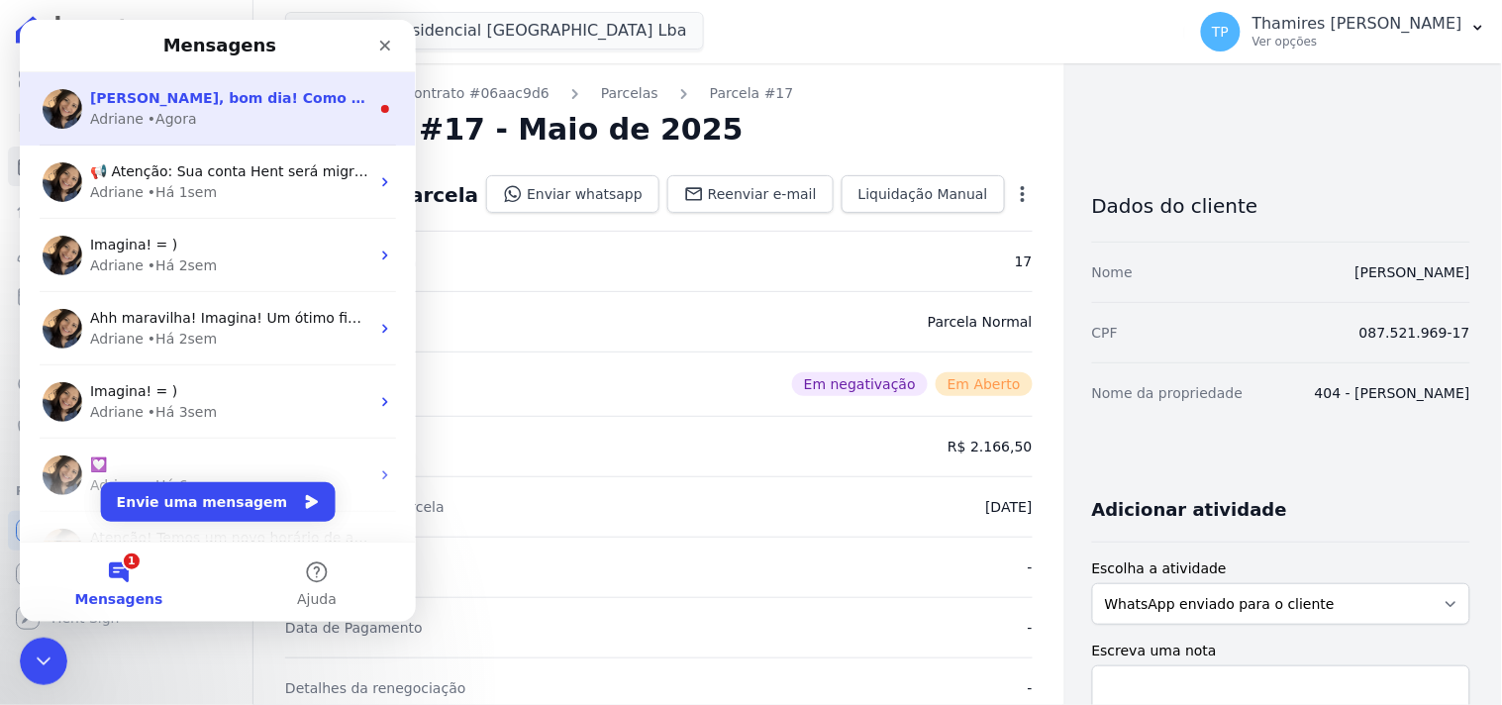
click at [218, 110] on div "Adriane • Agora" at bounding box center [228, 118] width 279 height 21
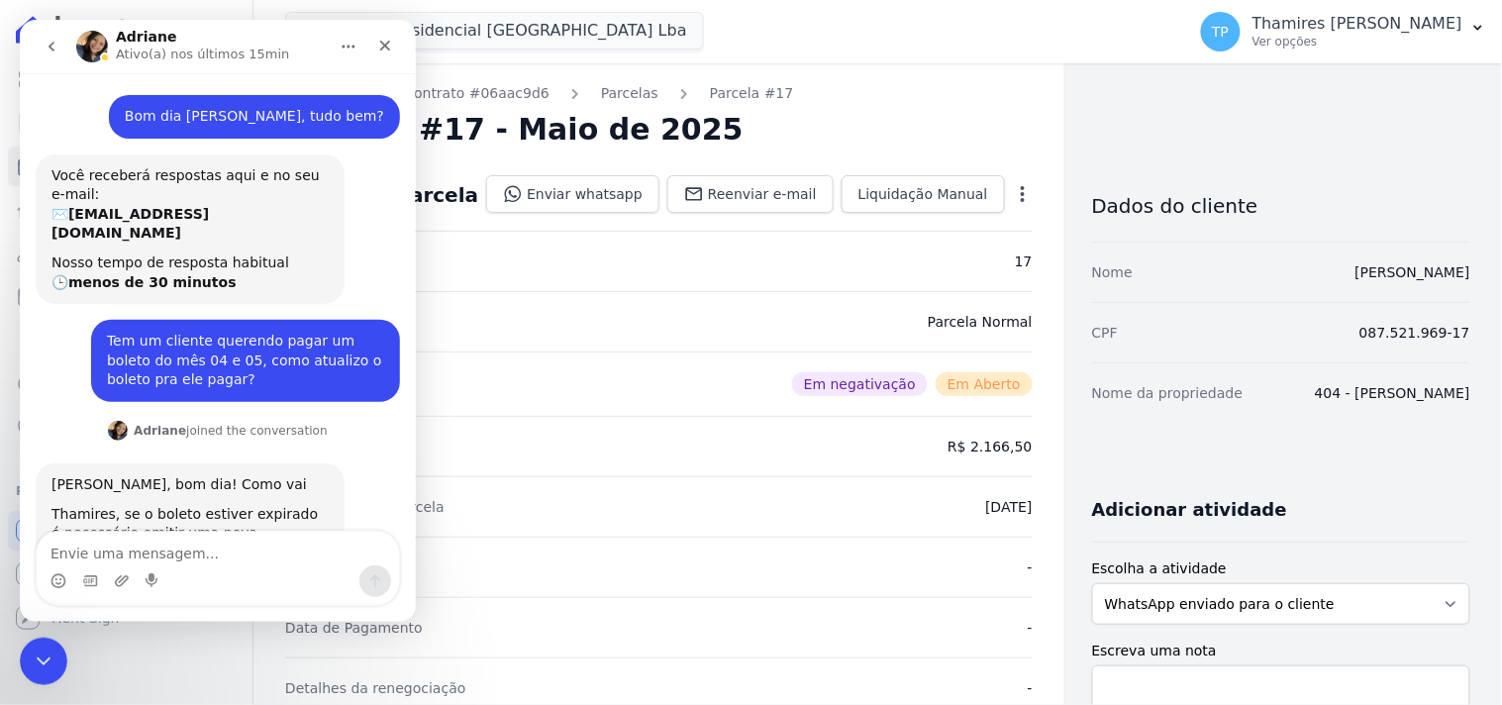
scroll to position [47, 0]
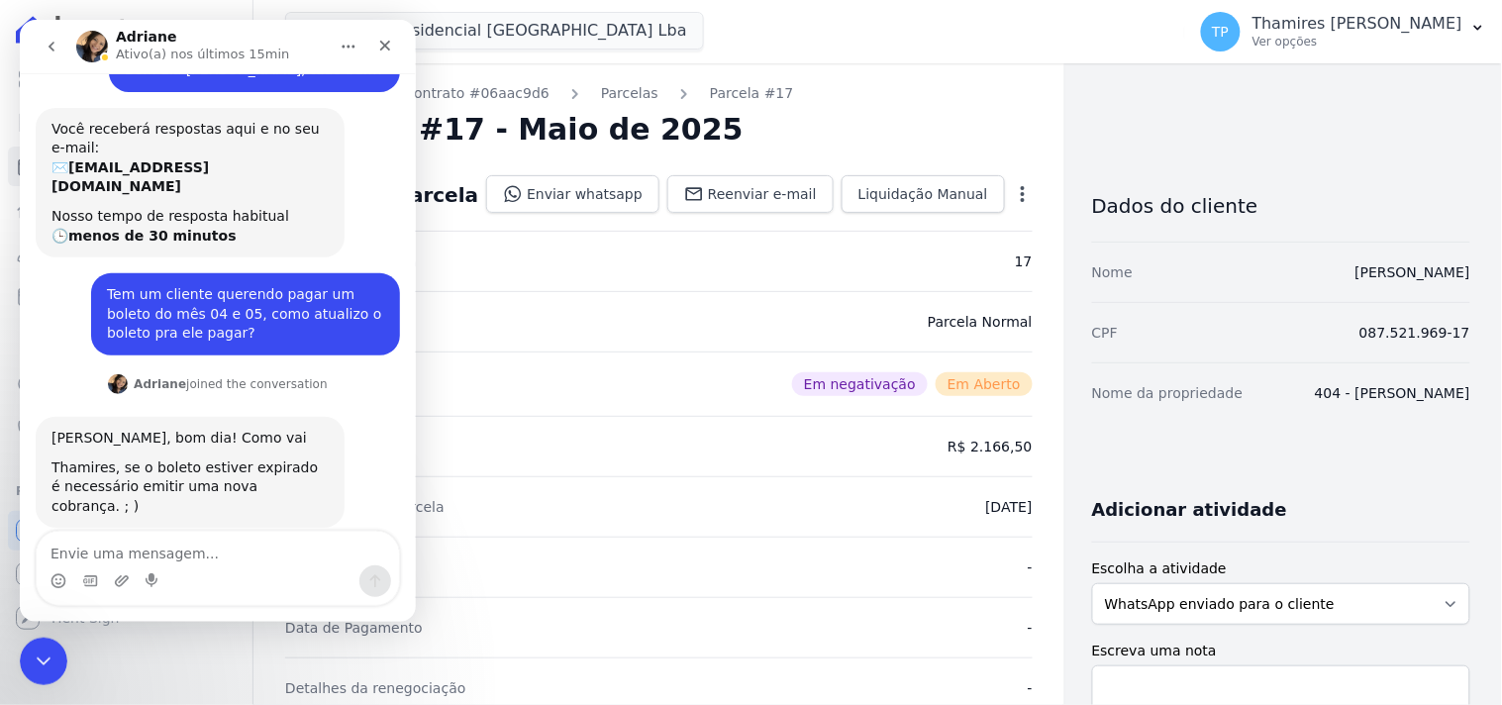
click at [231, 549] on textarea "Envie uma mensagem..." at bounding box center [217, 548] width 362 height 34
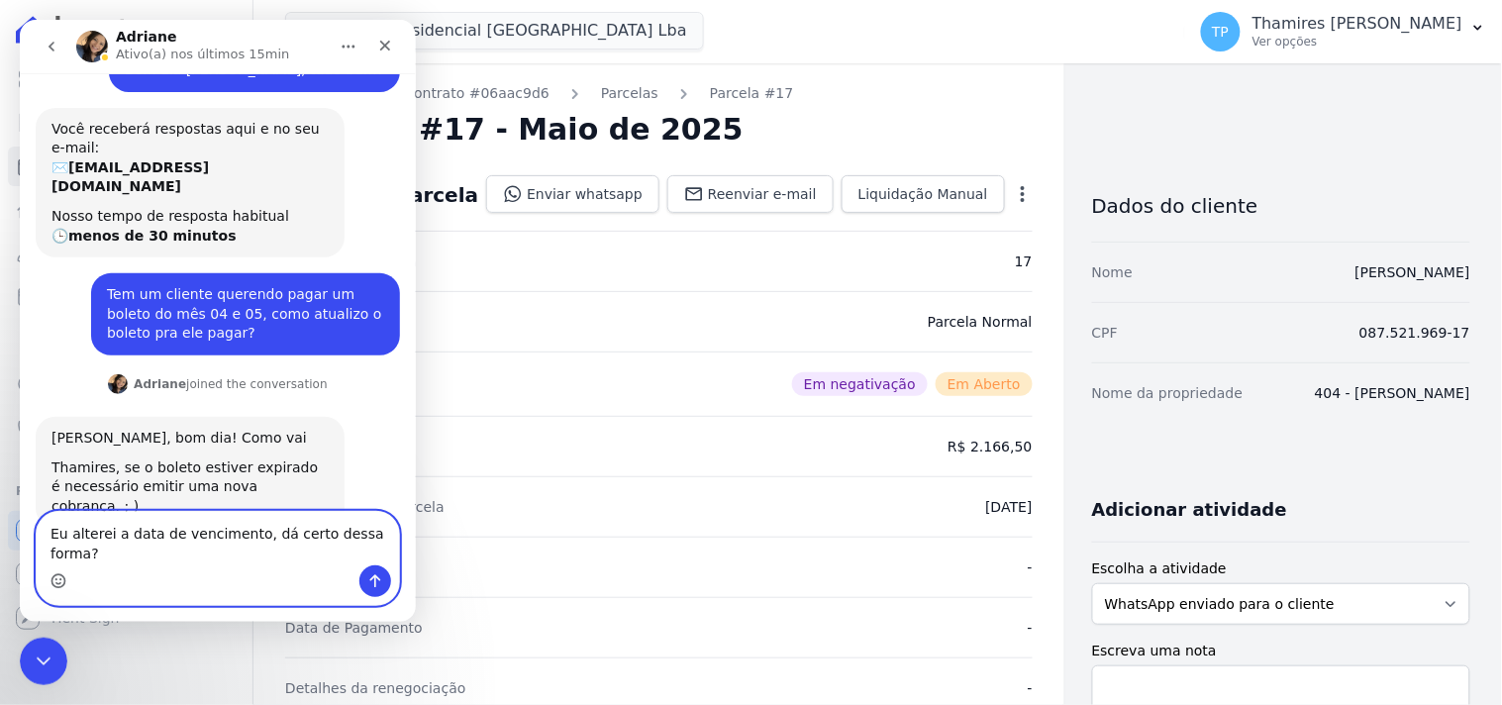
click at [58, 573] on circle "Selecionador de Emoji" at bounding box center [56, 579] width 13 height 13
click at [52, 575] on circle "Selecionador de Emoji" at bounding box center [56, 579] width 13 height 13
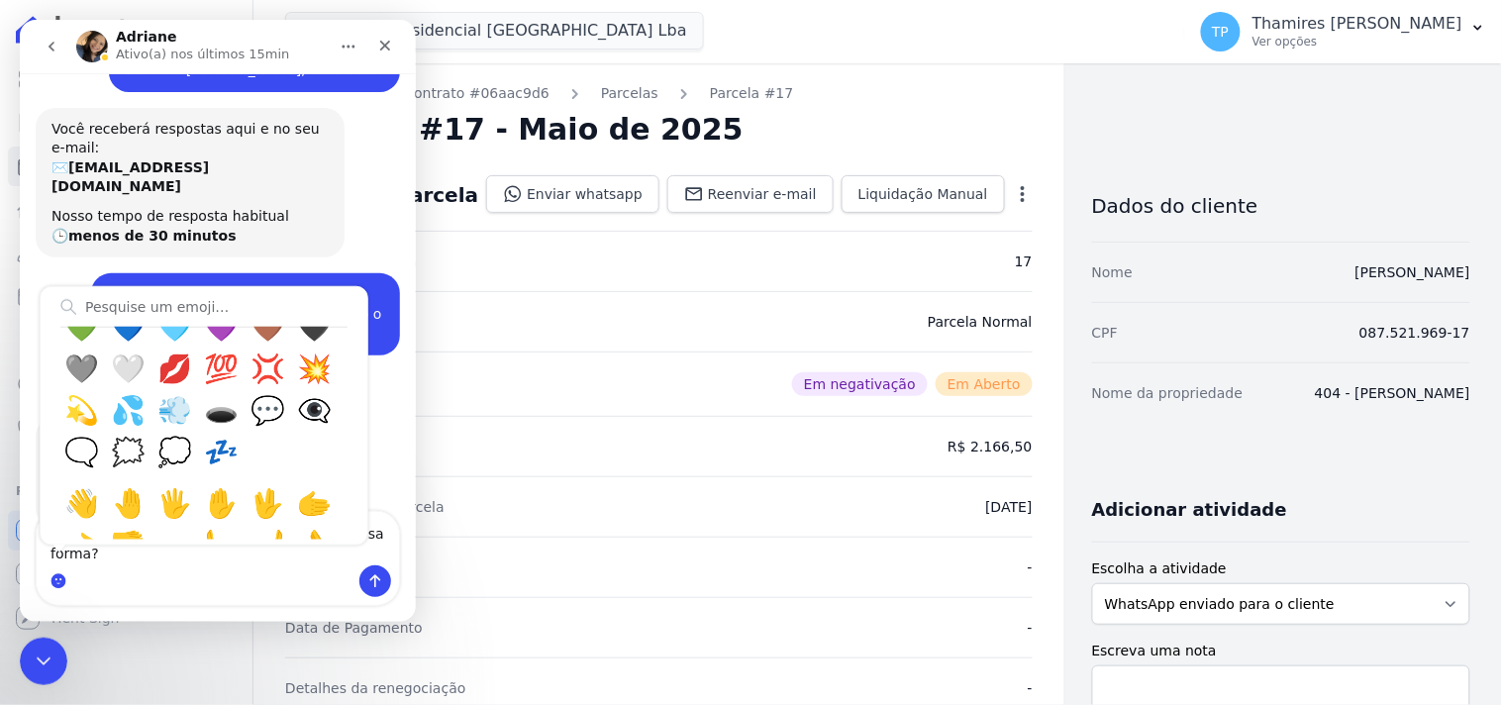
scroll to position [1100, 0]
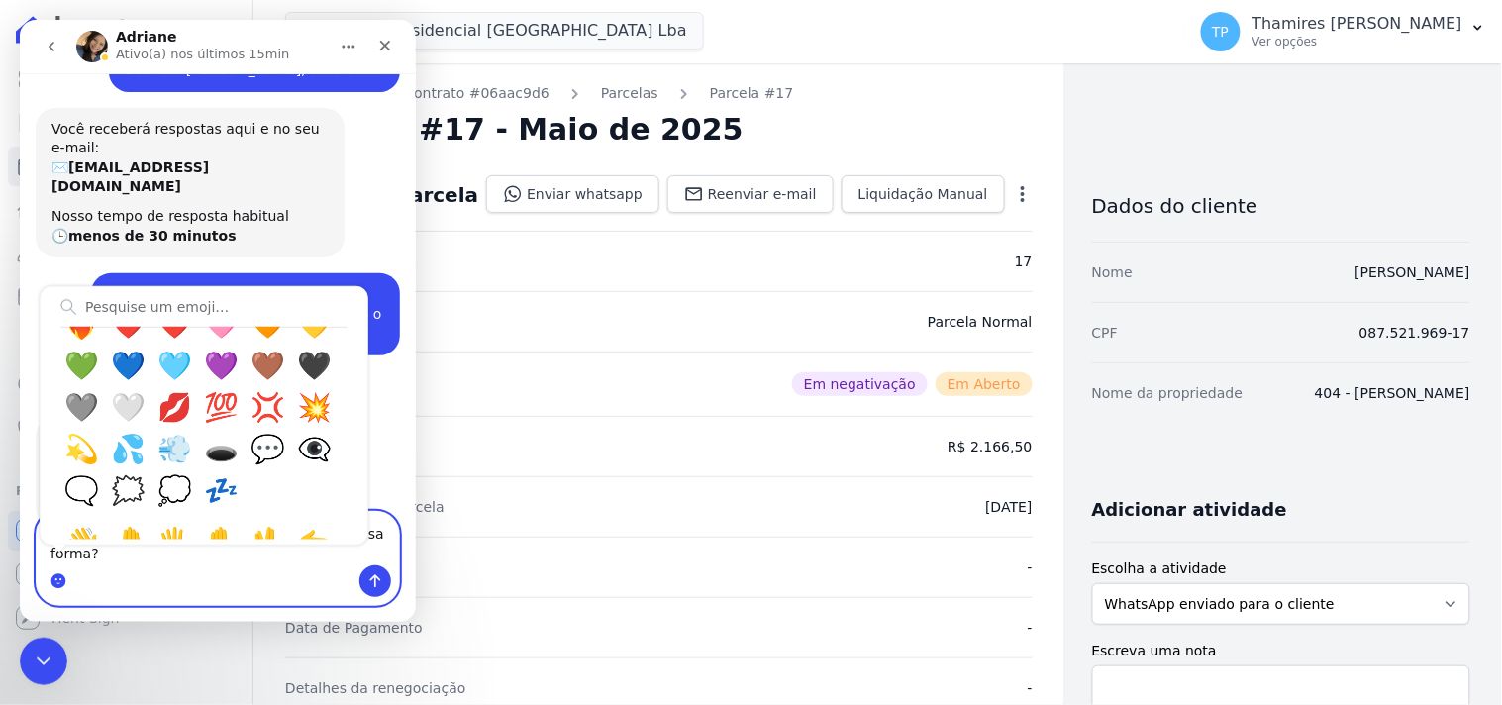
type textarea "Eu alterei a data de vencimento, dá certo dessa forma? 🙈"
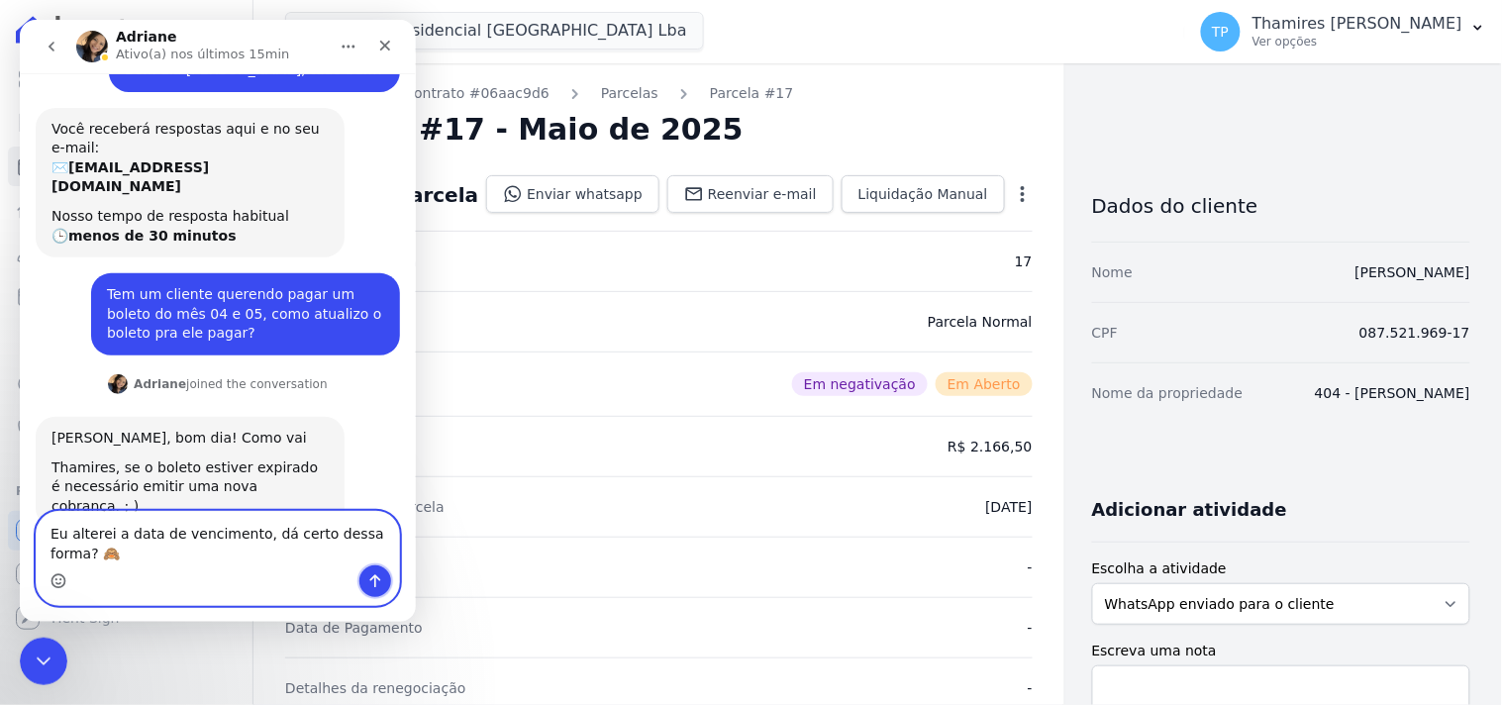
click at [367, 578] on icon "Enviar uma mensagem" at bounding box center [374, 580] width 16 height 16
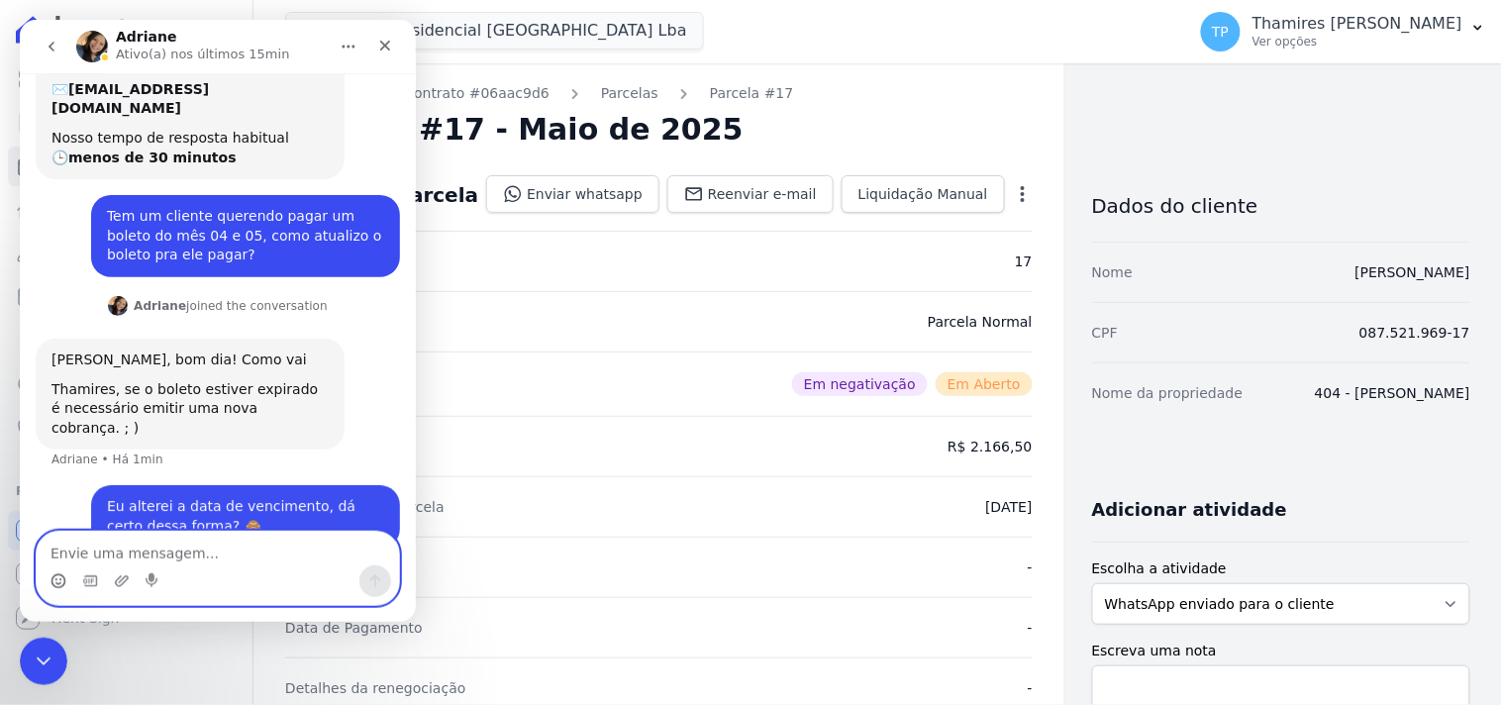
scroll to position [126, 0]
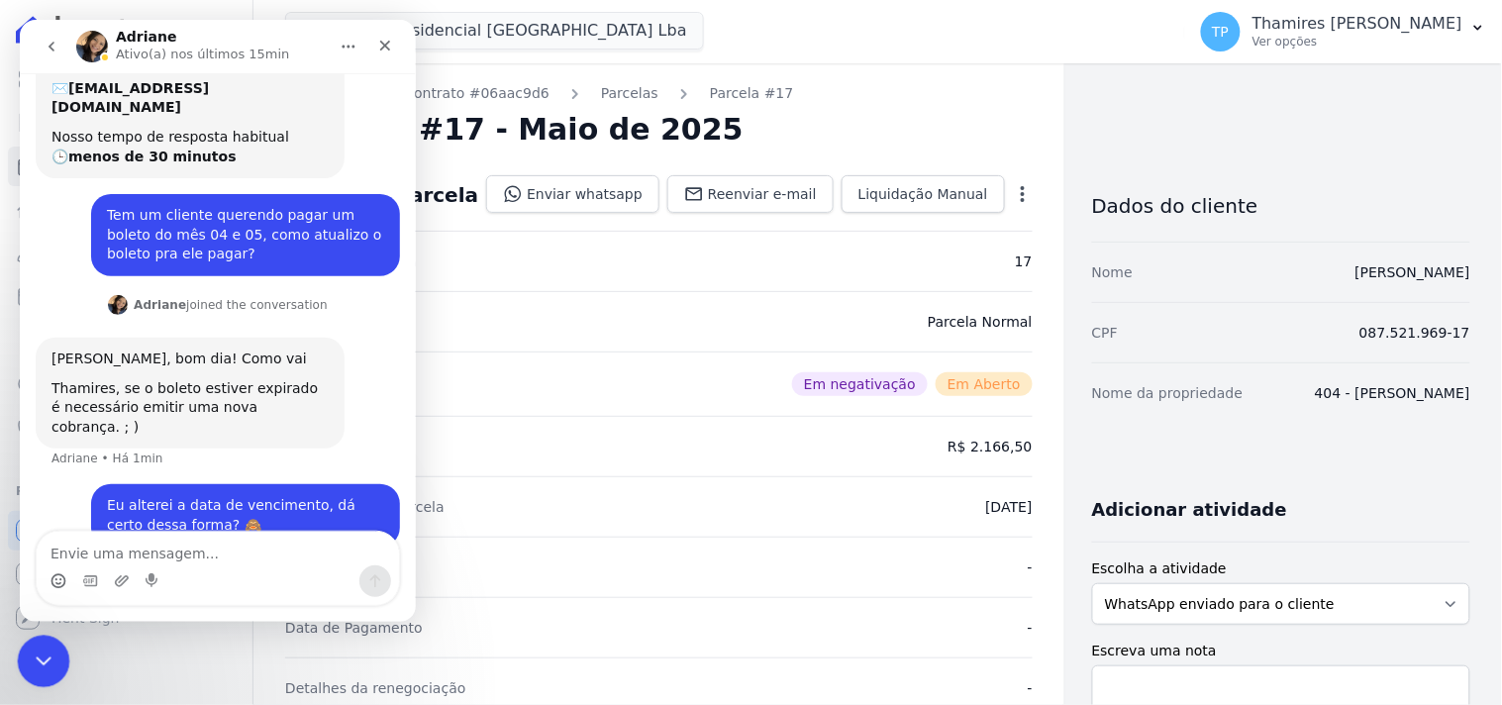
click at [46, 645] on div "Encerramento do Messenger da Intercom" at bounding box center [41, 659] width 48 height 48
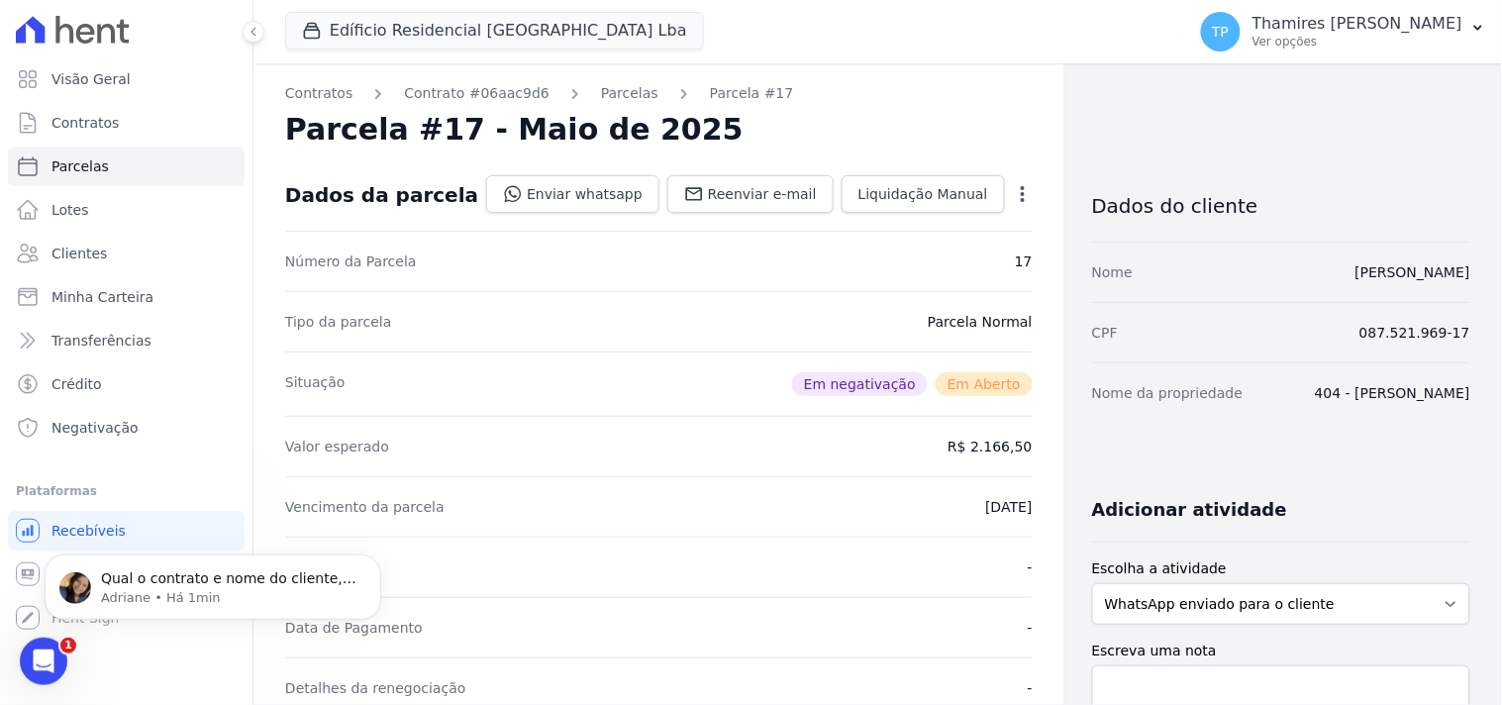
scroll to position [0, 0]
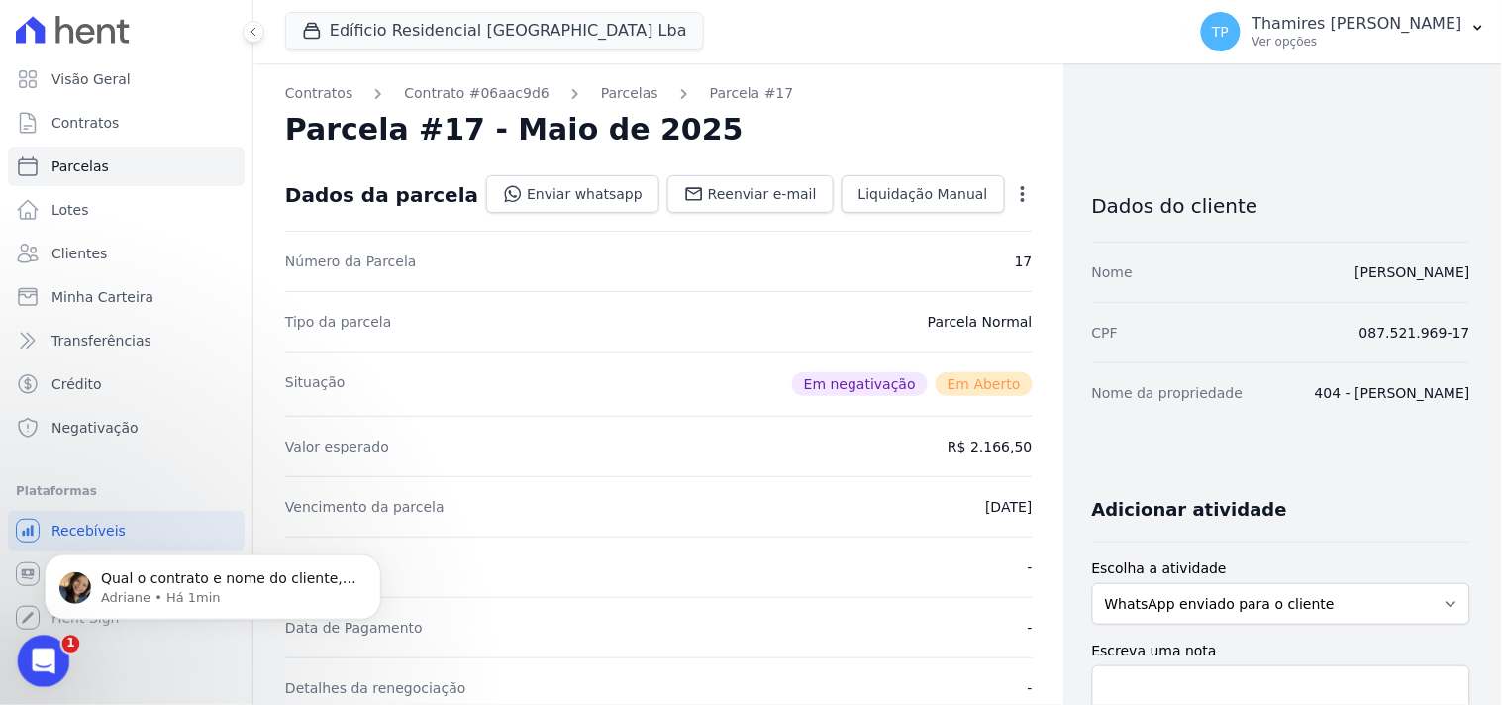
click at [50, 653] on icon "Abertura do Messenger da Intercom" at bounding box center [41, 658] width 33 height 33
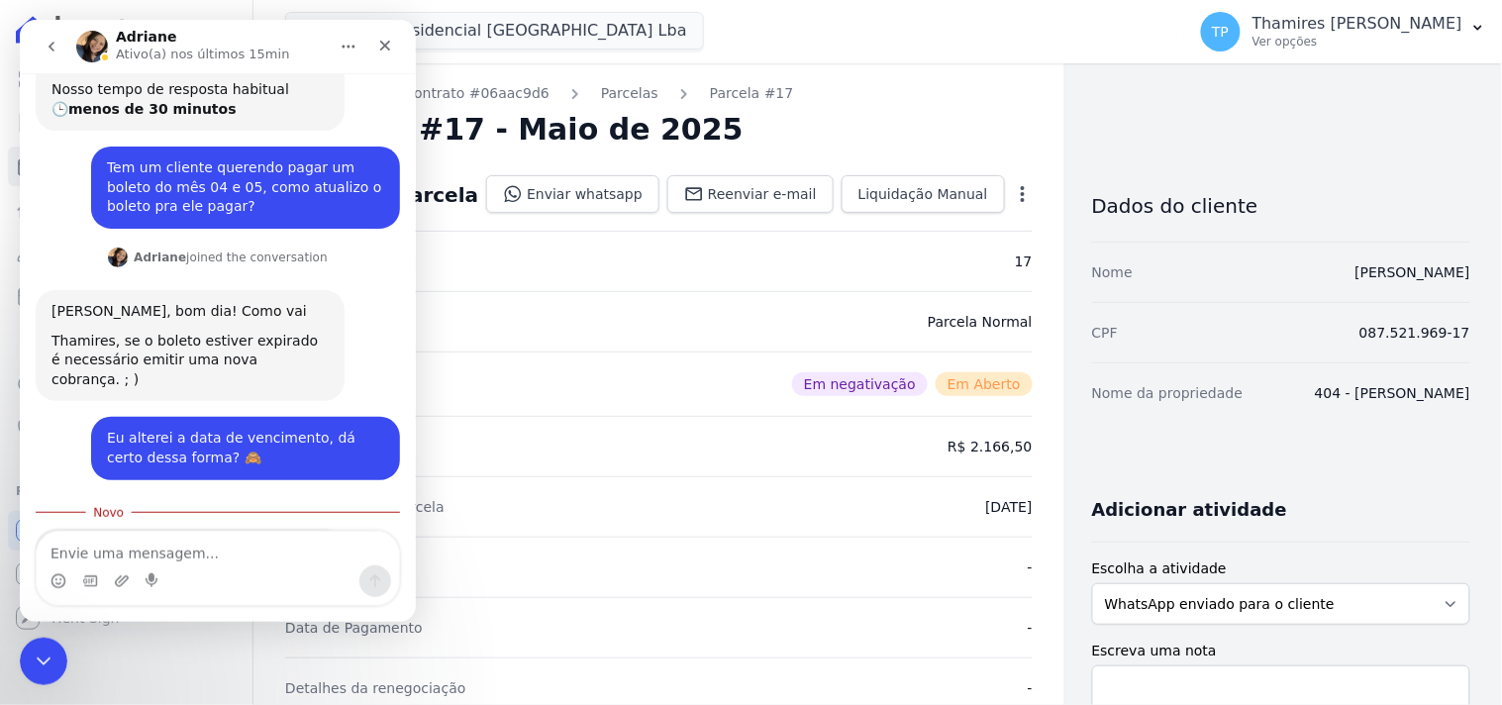
scroll to position [238, 0]
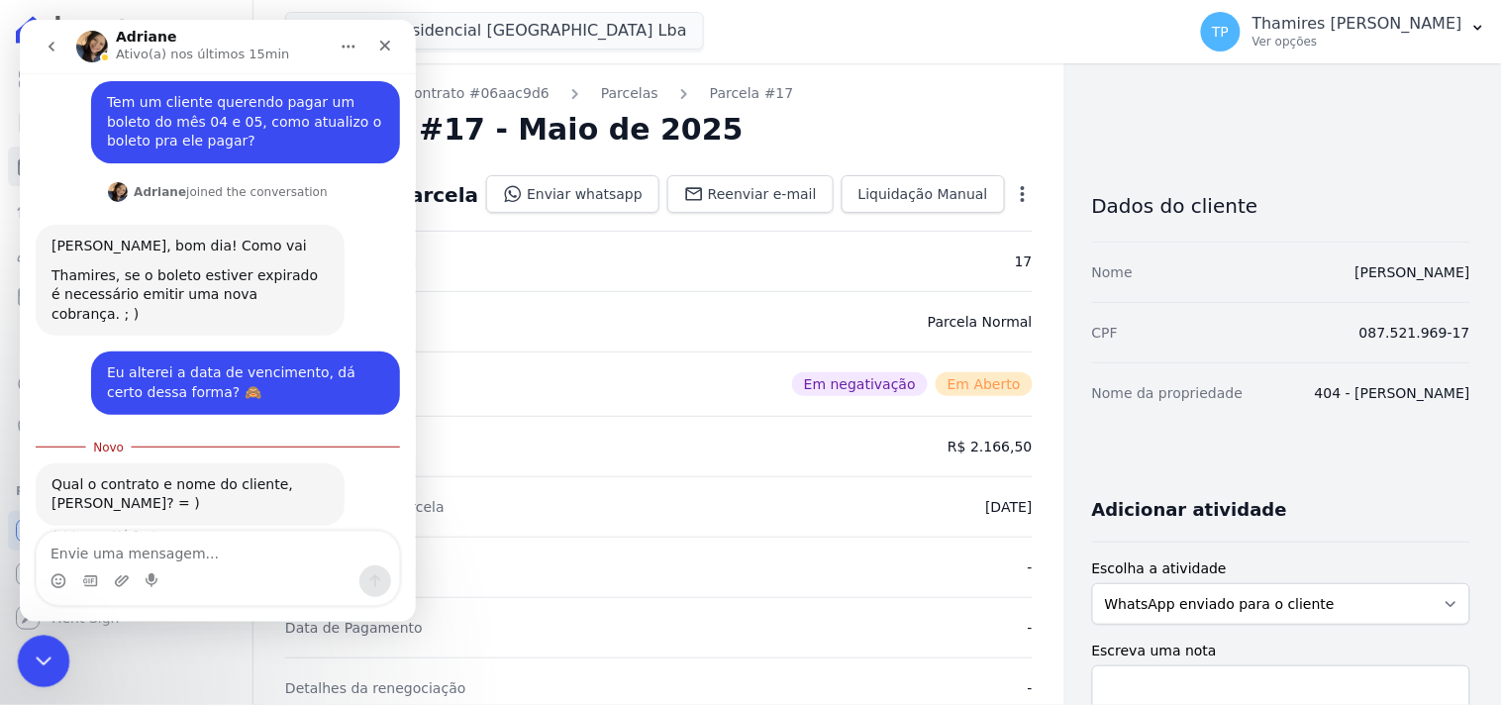
click at [35, 669] on icon "Encerramento do Messenger da Intercom" at bounding box center [41, 658] width 24 height 24
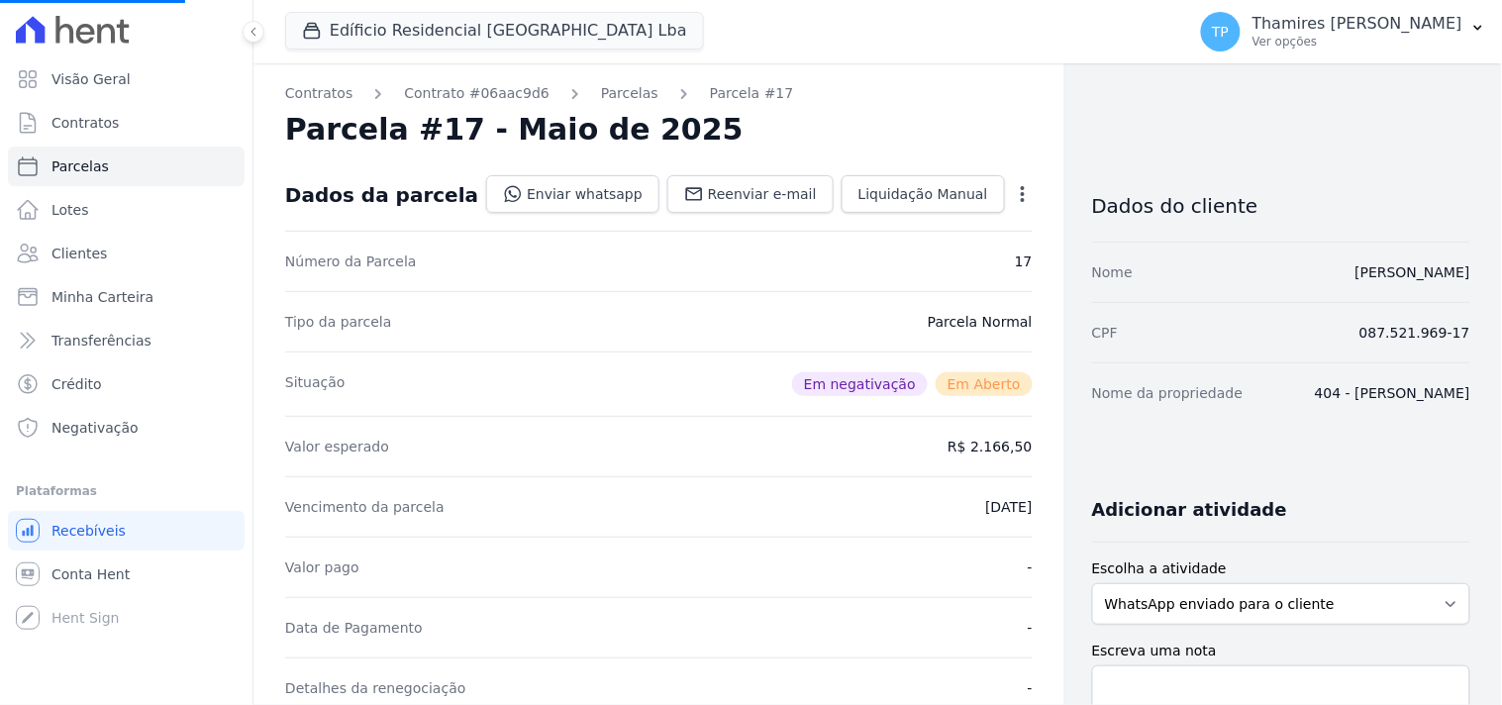
select select
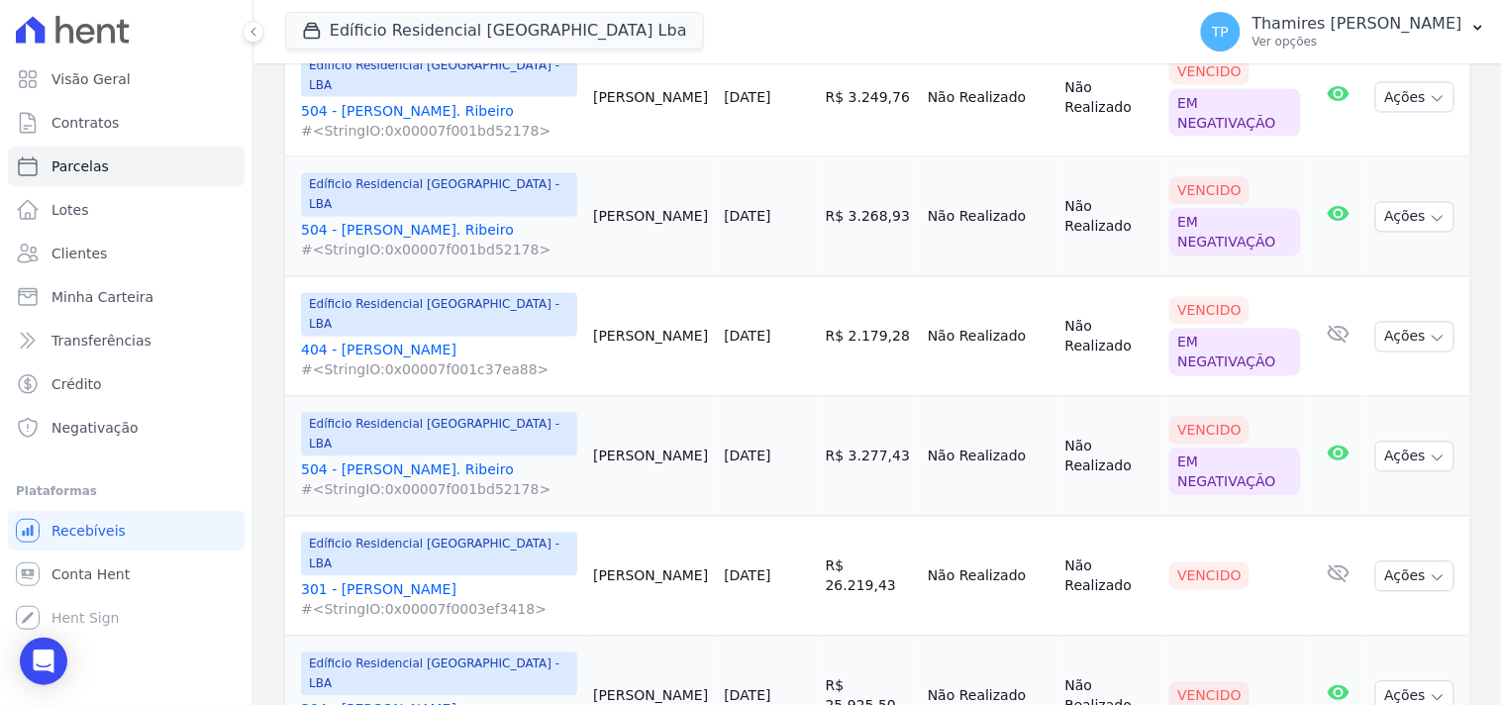
scroll to position [879, 0]
click at [374, 340] on link "404 - [PERSON_NAME] #<StringIO:0x00007f001c37ea88>" at bounding box center [439, 360] width 276 height 40
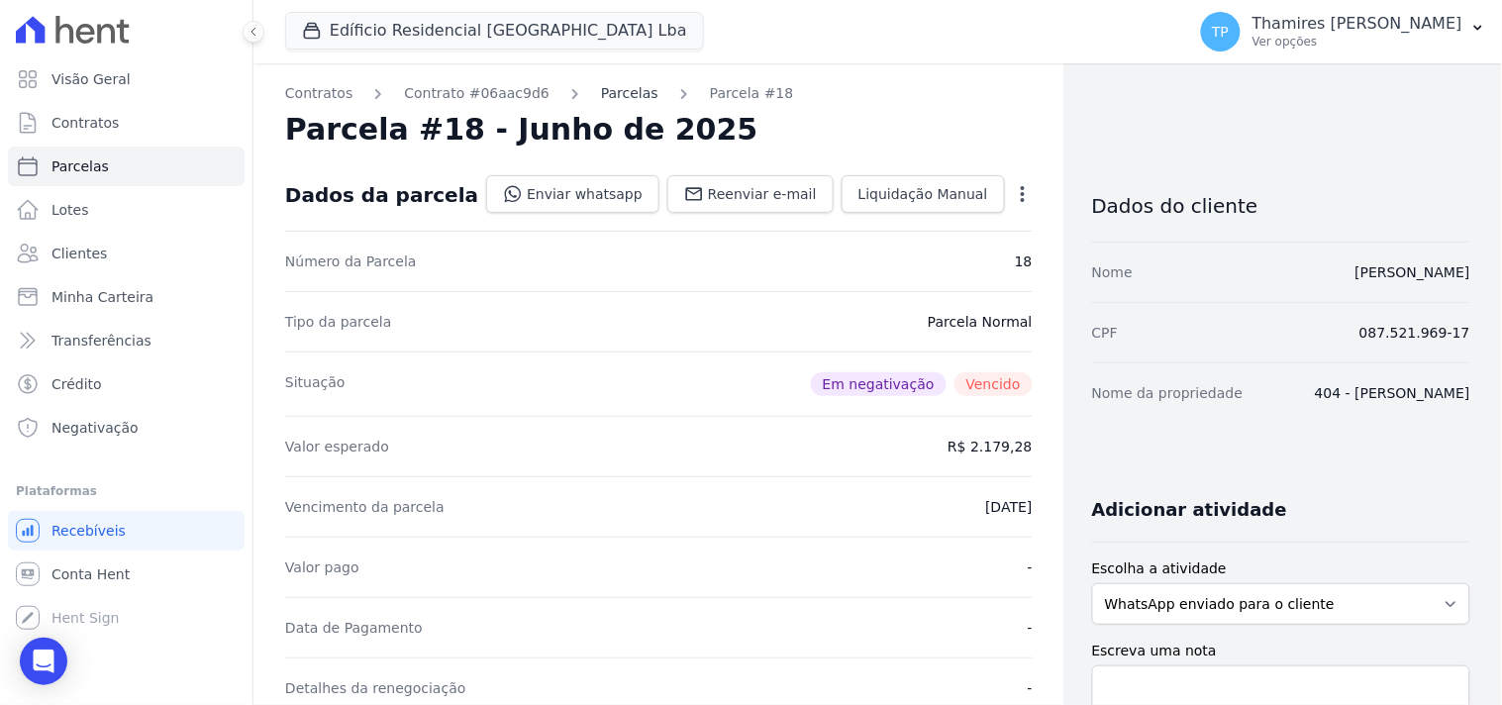
click at [609, 94] on link "Parcelas" at bounding box center [629, 93] width 57 height 21
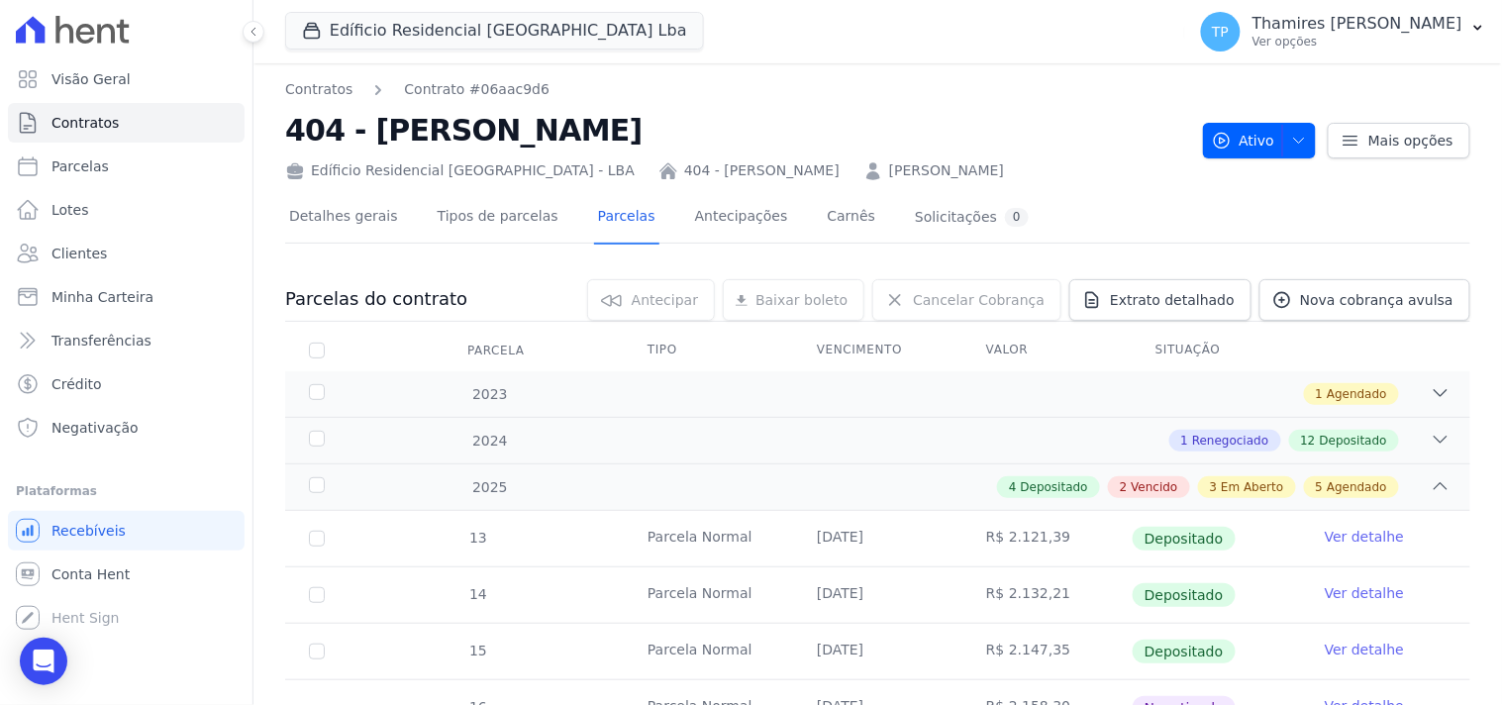
drag, startPoint x: 282, startPoint y: 133, endPoint x: 696, endPoint y: 137, distance: 413.8
copy h2 "404 - [PERSON_NAME]"
click at [34, 657] on div "Open Intercom Messenger" at bounding box center [44, 662] width 52 height 52
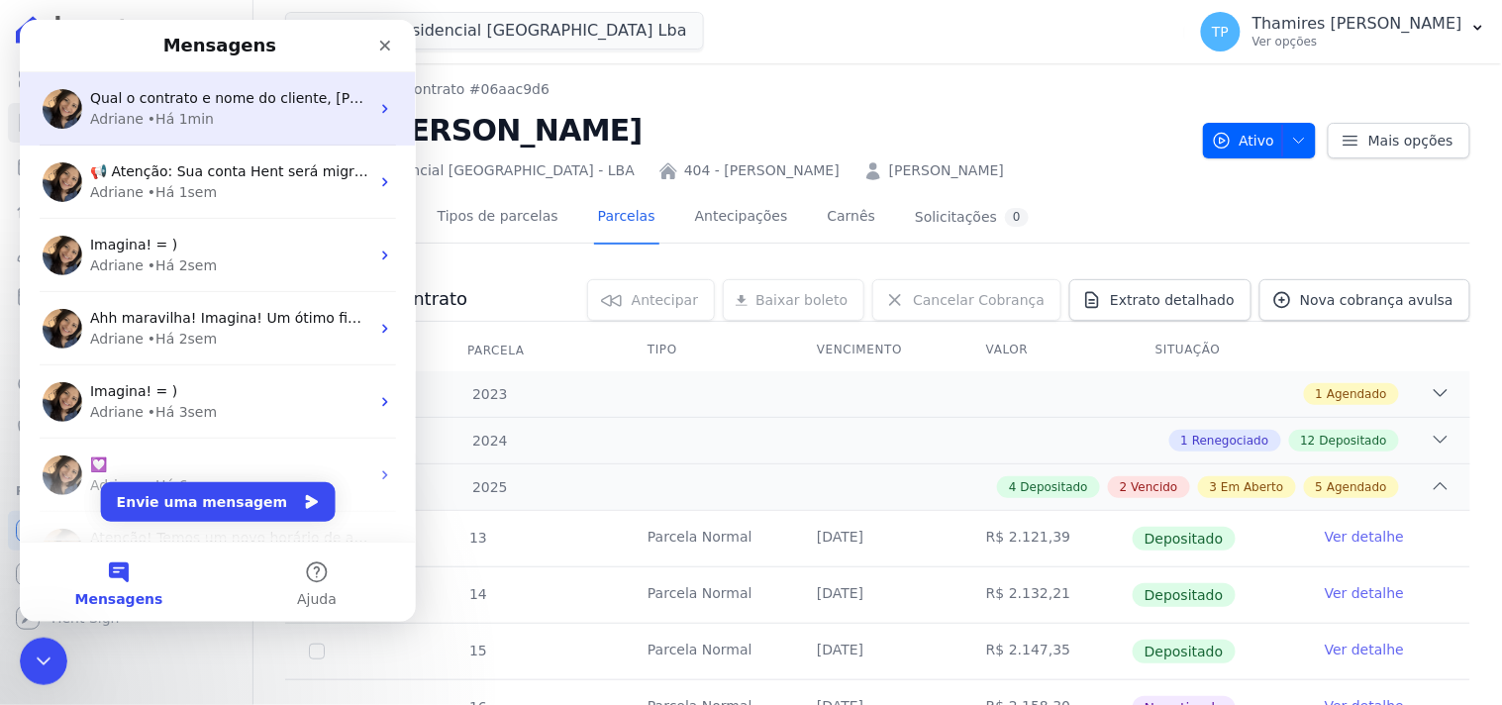
drag, startPoint x: 245, startPoint y: 115, endPoint x: 256, endPoint y: 113, distance: 12.0
click at [247, 114] on div "Adriane • Há 1min" at bounding box center [228, 118] width 279 height 21
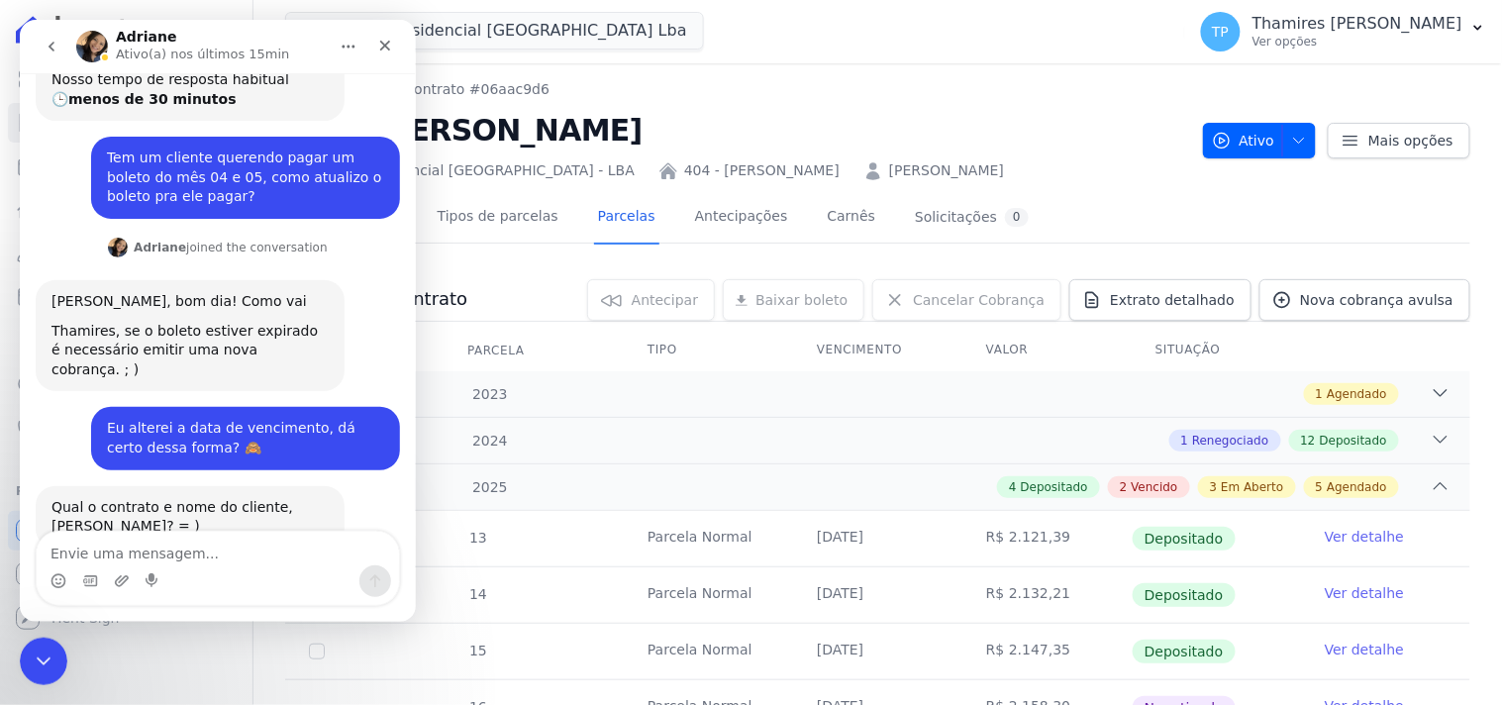
scroll to position [204, 0]
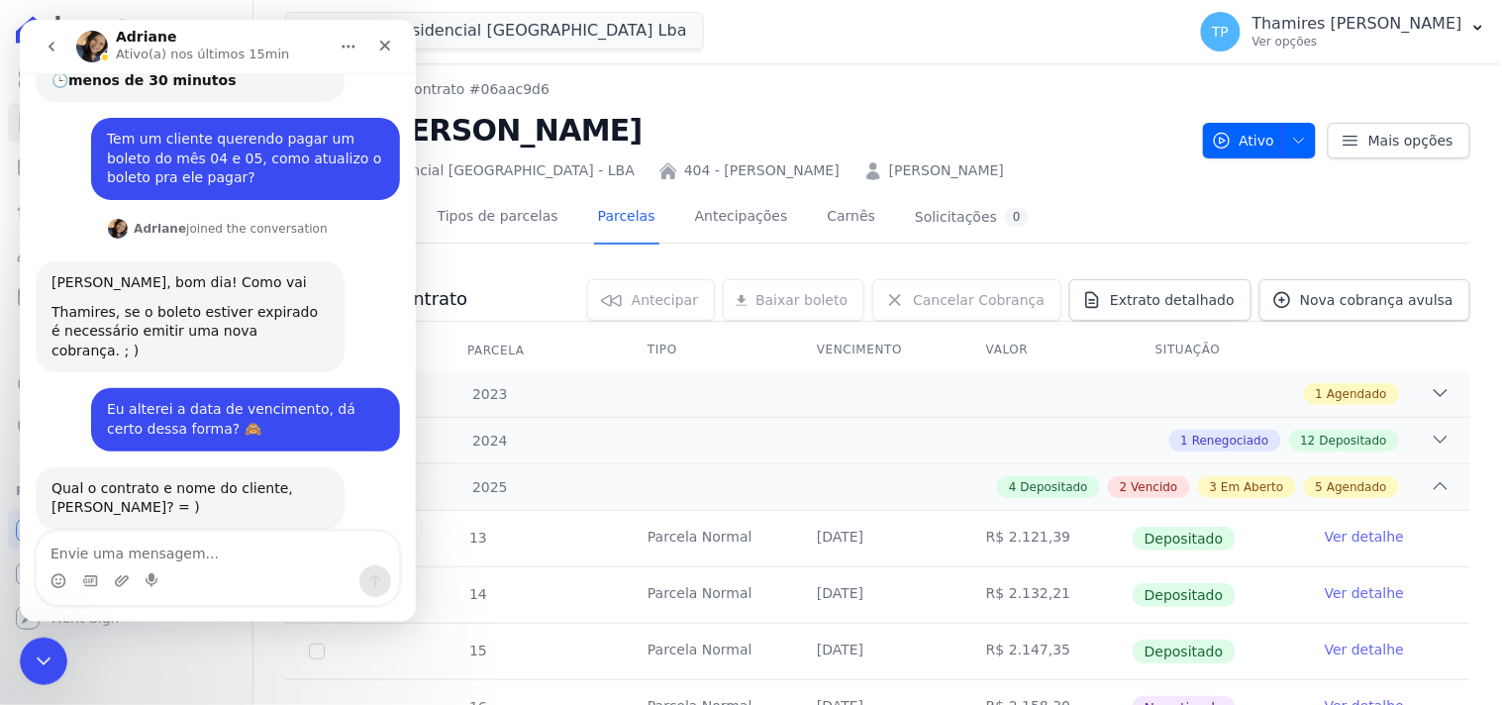
type textarea "404 - [PERSON_NAME]"
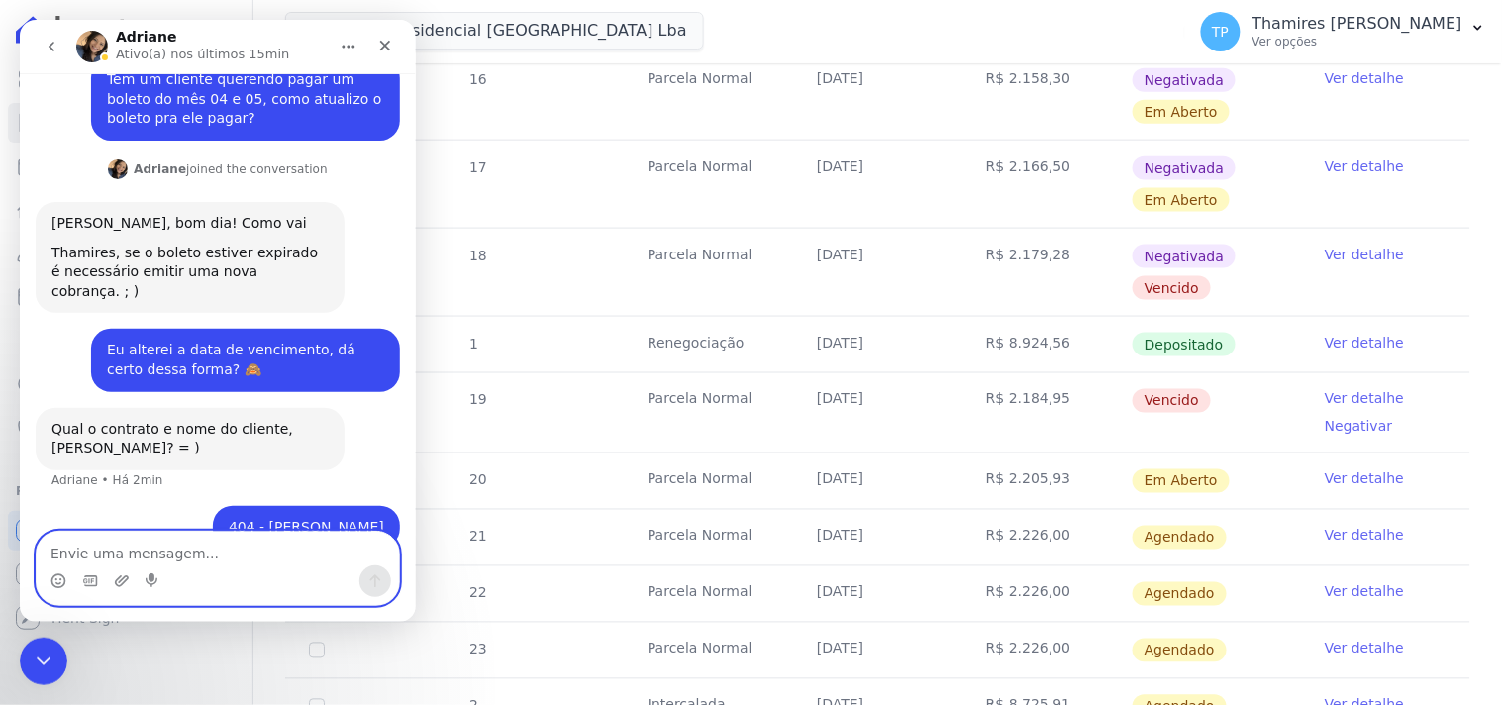
scroll to position [659, 0]
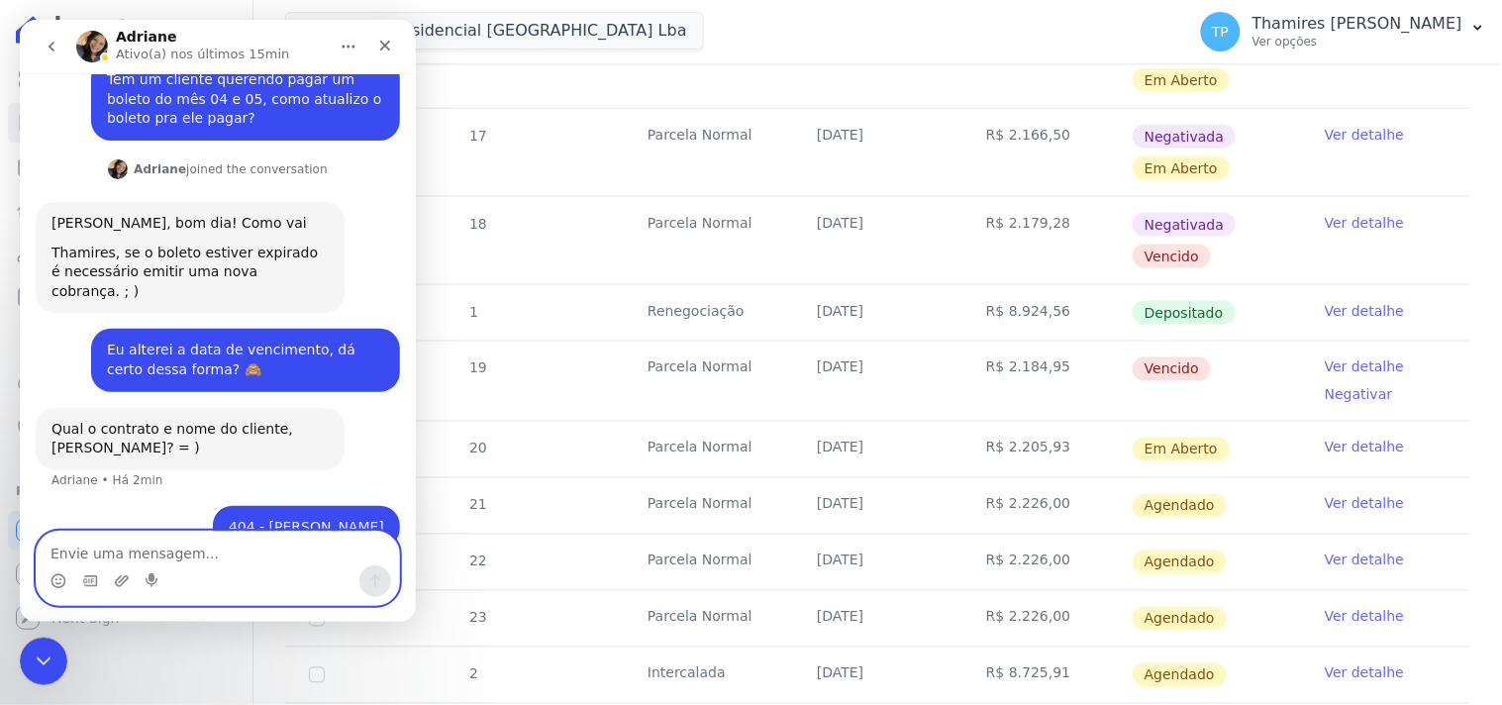
click at [112, 544] on textarea "Envie uma mensagem..." at bounding box center [217, 548] width 362 height 34
type textarea "A"
click at [57, 658] on div "Encerramento do Messenger da Intercom" at bounding box center [41, 659] width 48 height 48
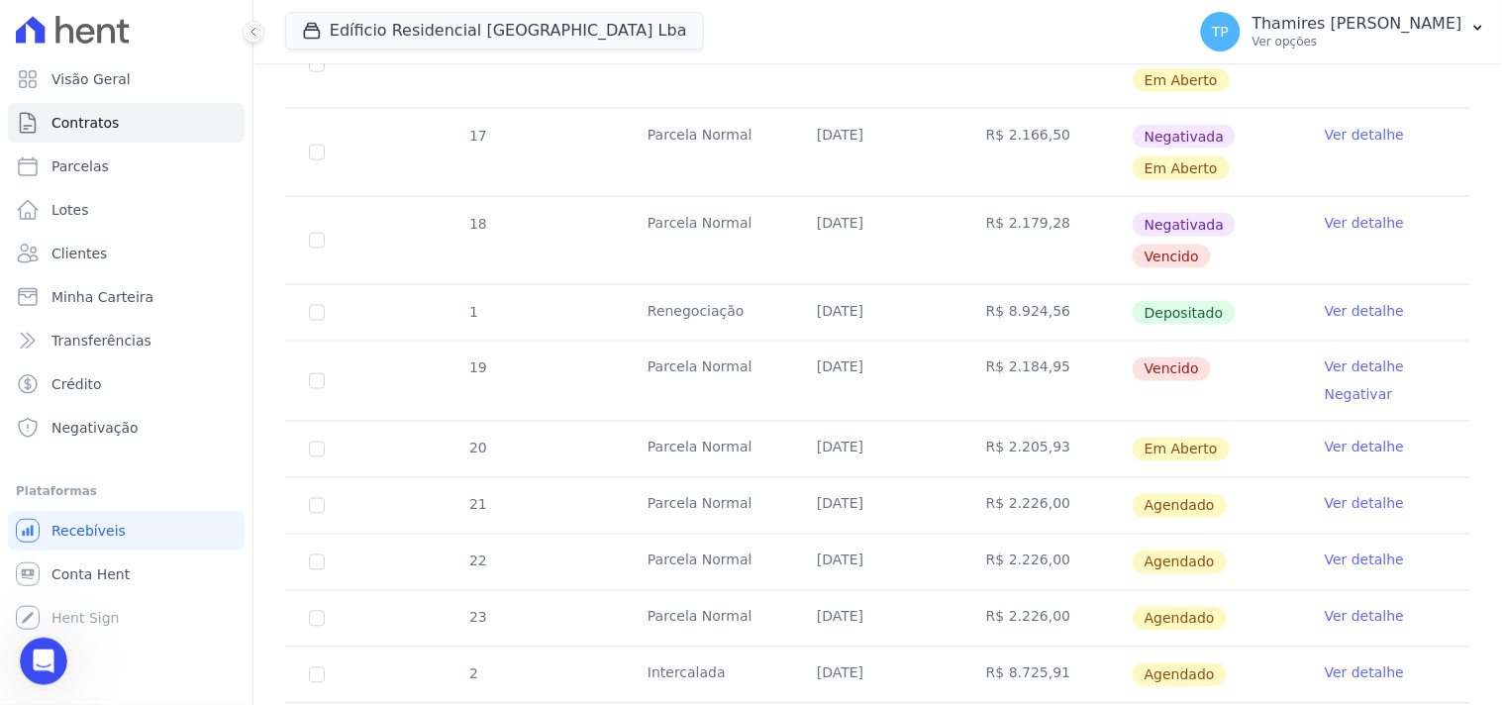
scroll to position [263, 0]
click at [26, 659] on icon "Abertura do Messenger da Intercom" at bounding box center [41, 658] width 33 height 33
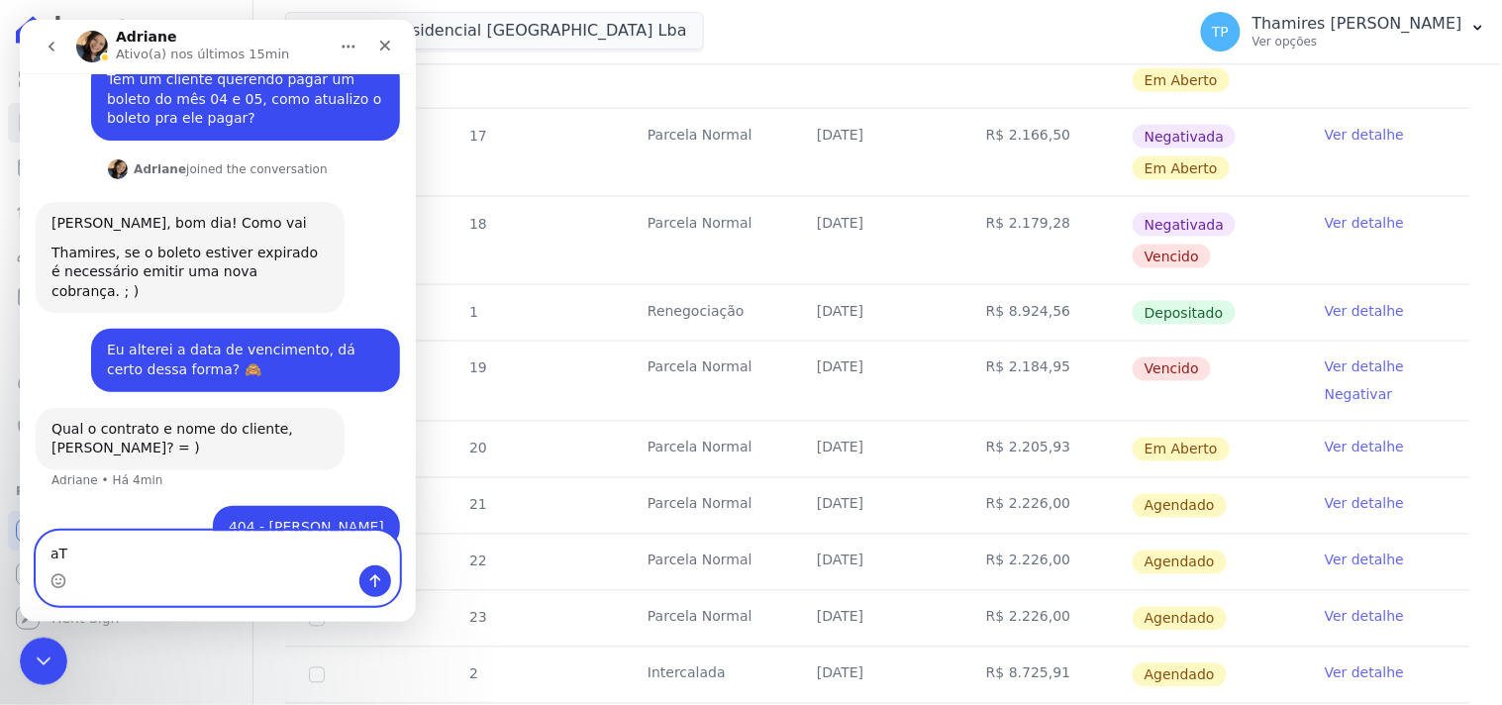
type textarea "a"
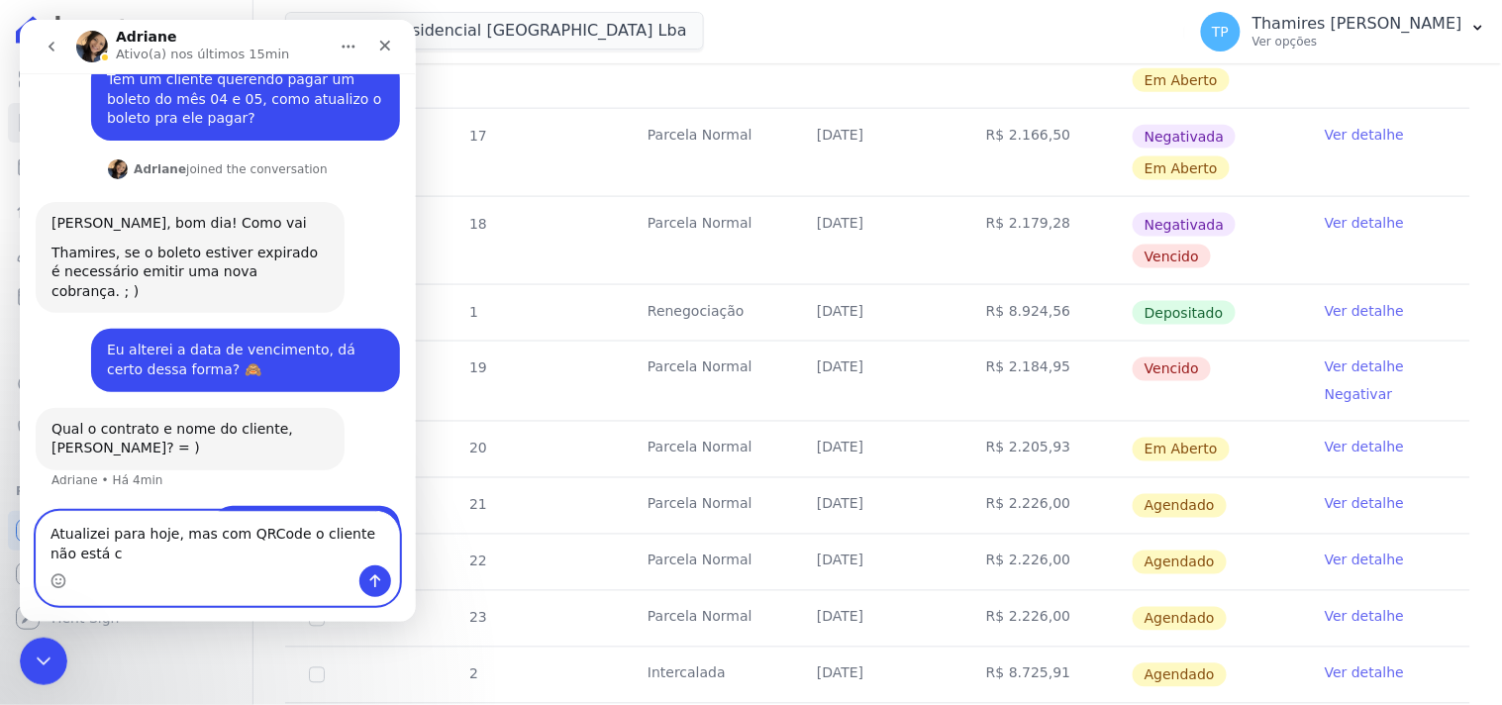
scroll to position [283, 0]
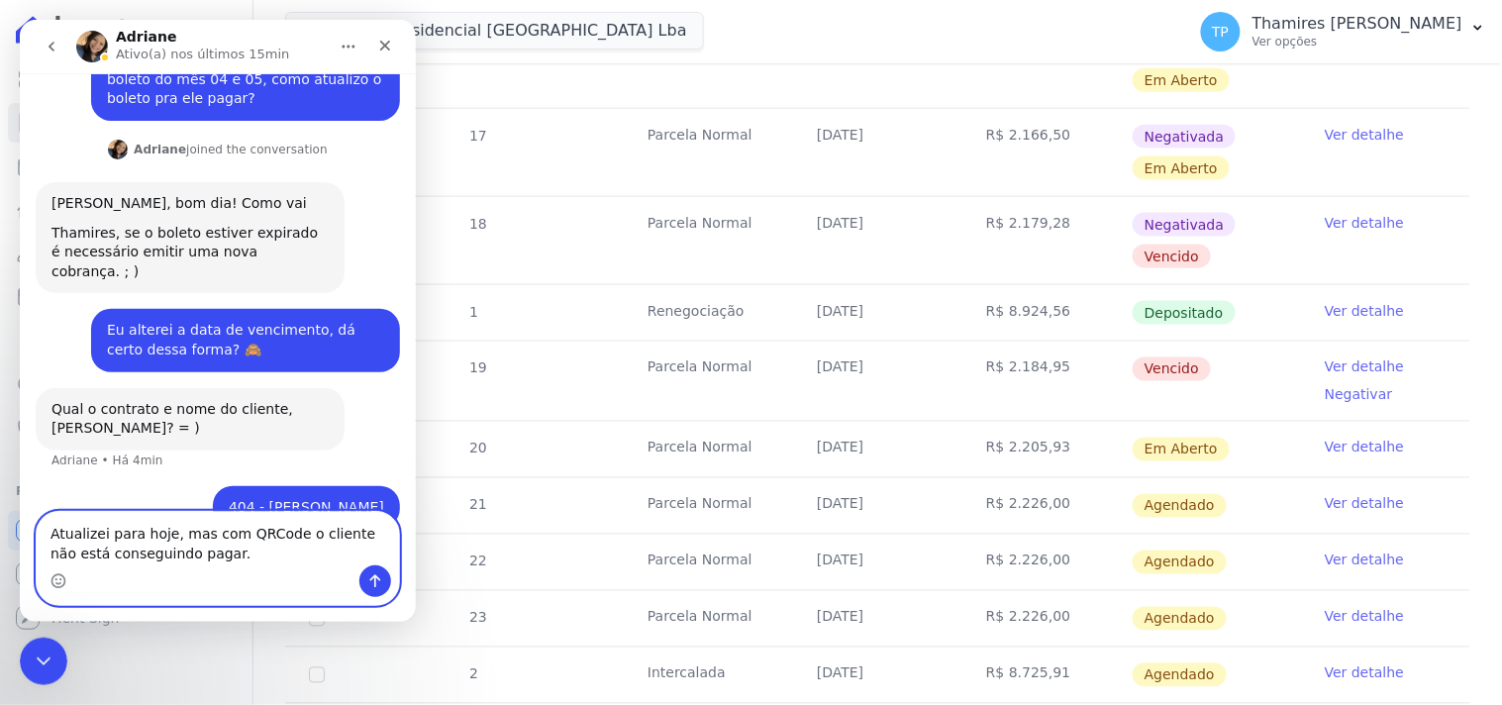
type textarea "Atualizei para hoje, mas com QRCode o cliente não está conseguindo pagar.."
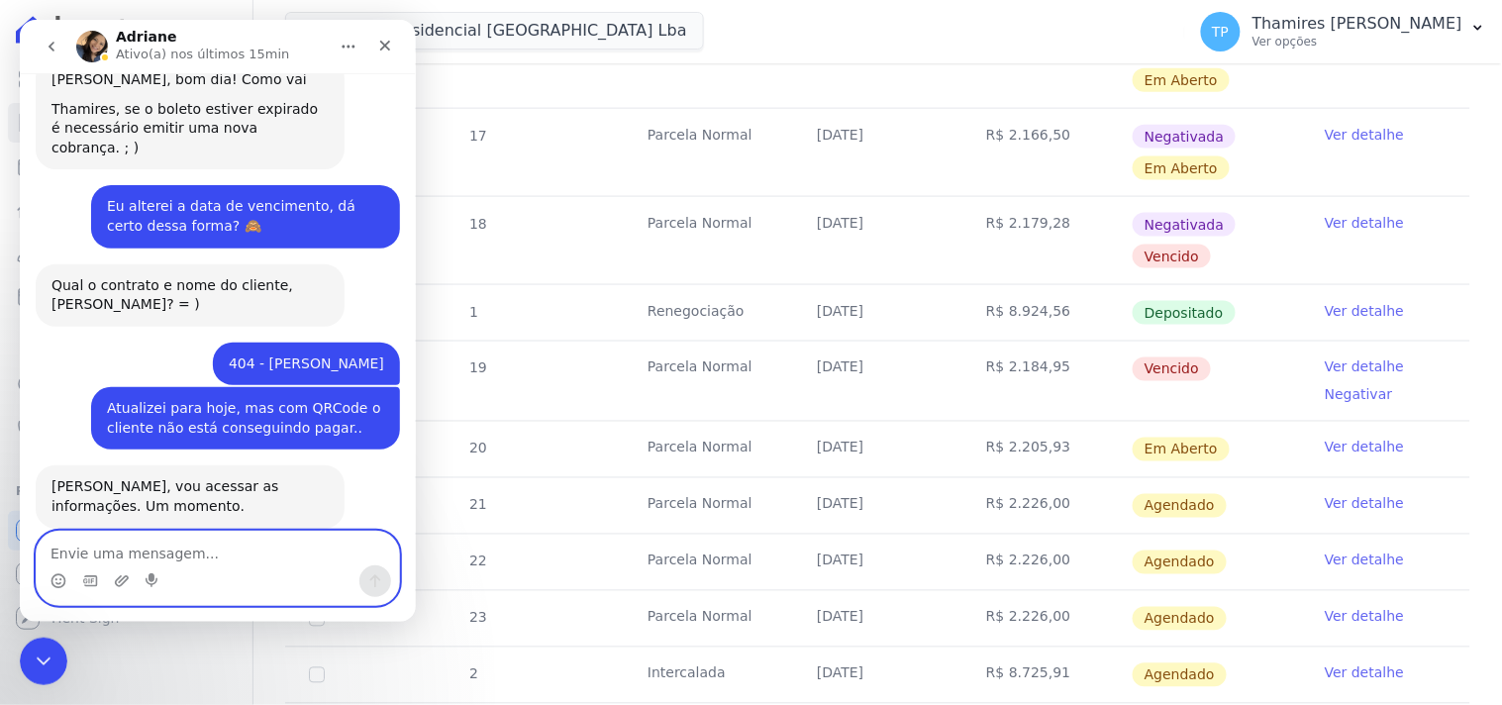
scroll to position [406, 0]
click at [182, 558] on textarea "Envie uma mensagem..." at bounding box center [217, 548] width 362 height 34
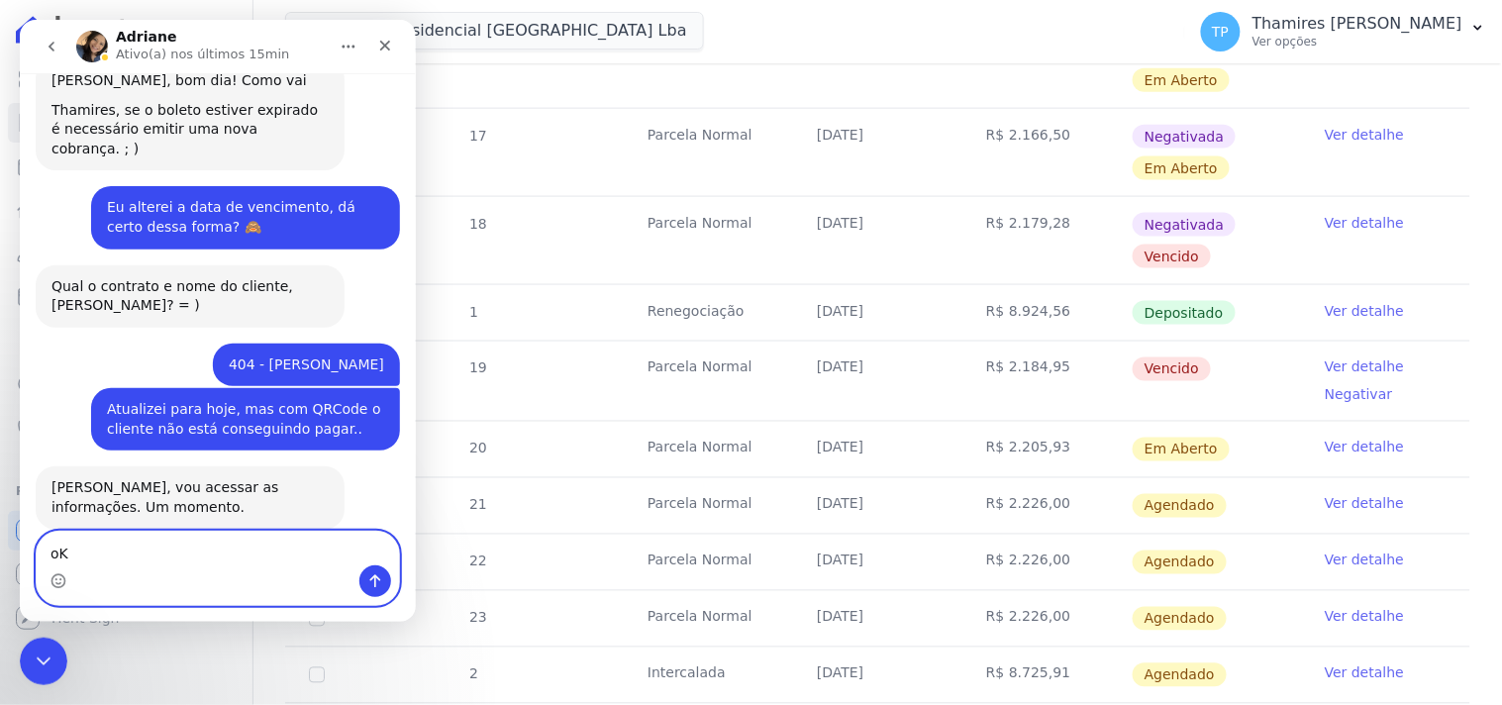
type textarea "o"
type textarea "Ok"
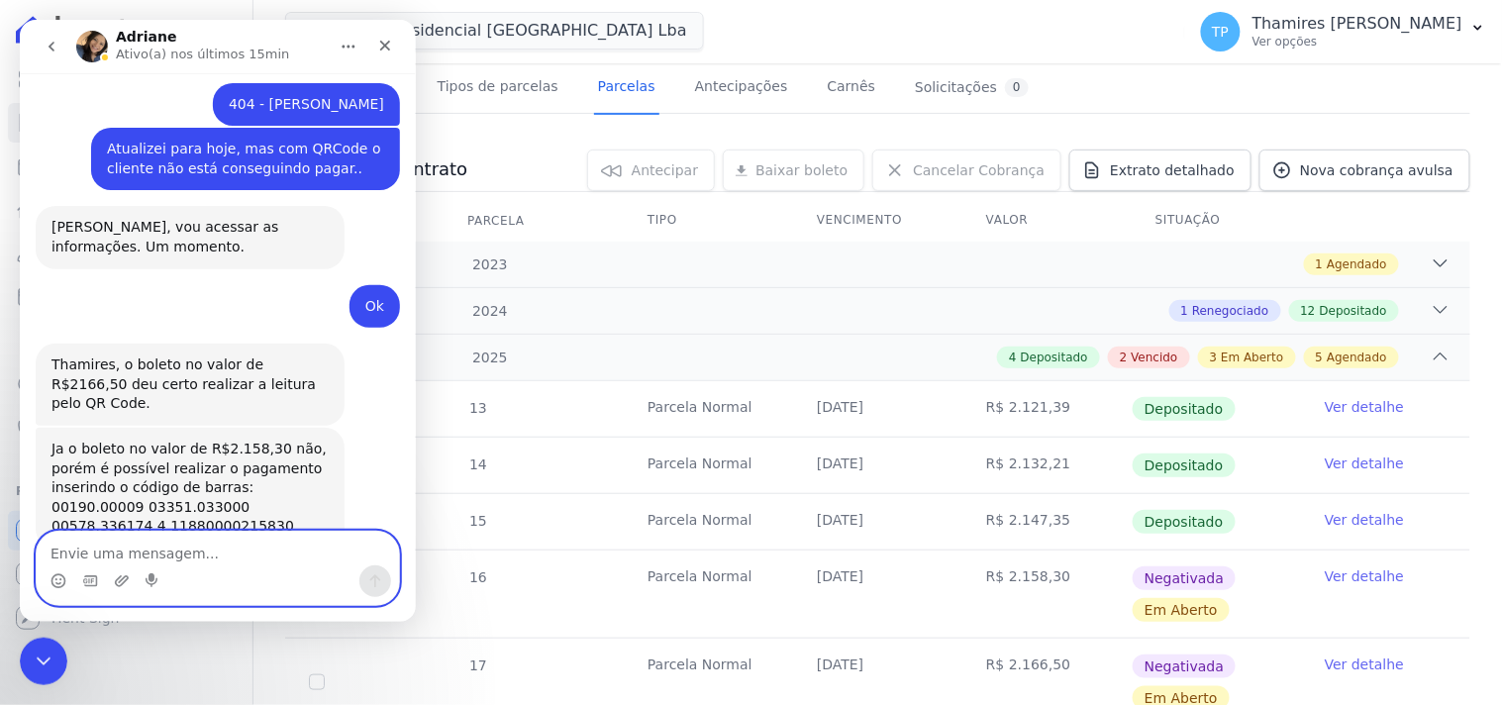
scroll to position [110, 0]
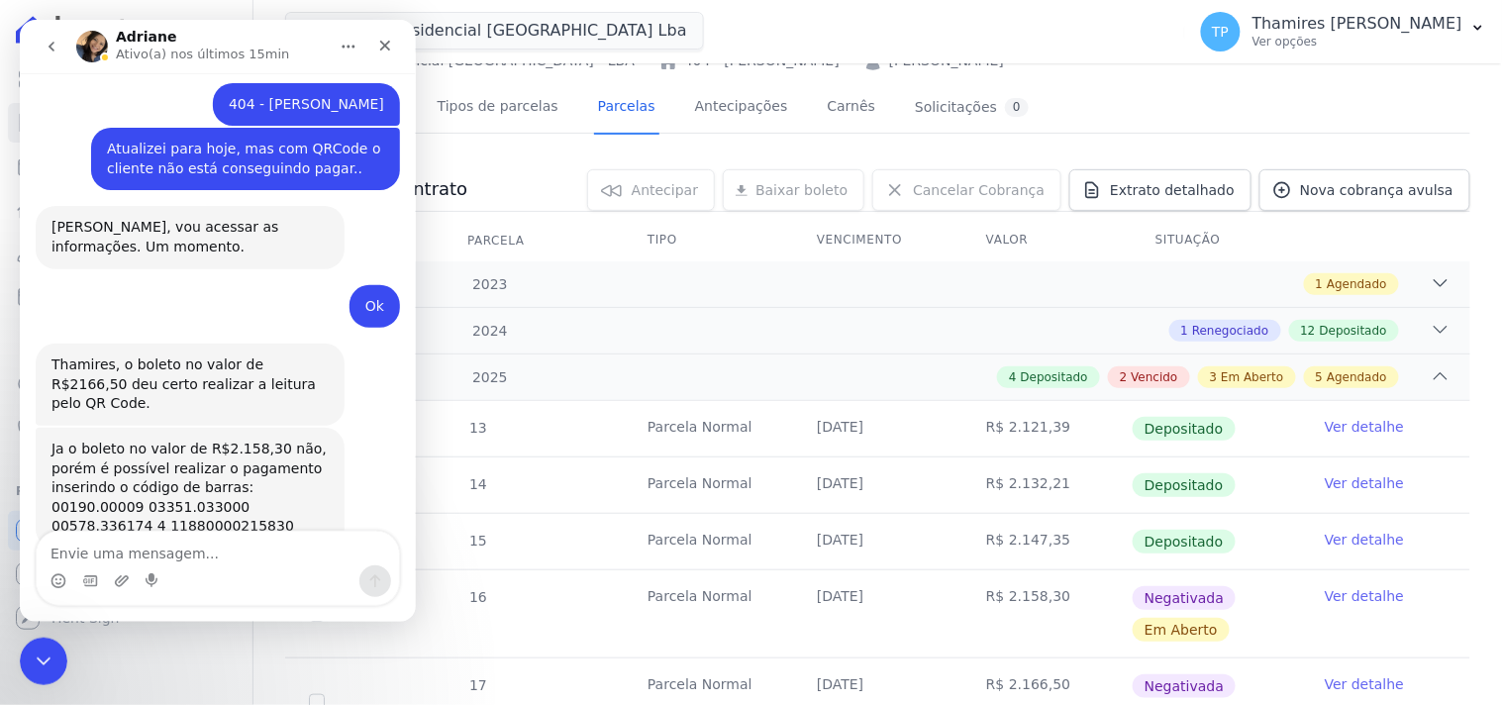
click at [67, 660] on div "Visão Geral Contratos [GEOGRAPHIC_DATA] Lotes Clientes Minha Carteira Transferê…" at bounding box center [126, 352] width 252 height 705
click at [50, 663] on div "Encerramento do Messenger da Intercom" at bounding box center [41, 659] width 48 height 48
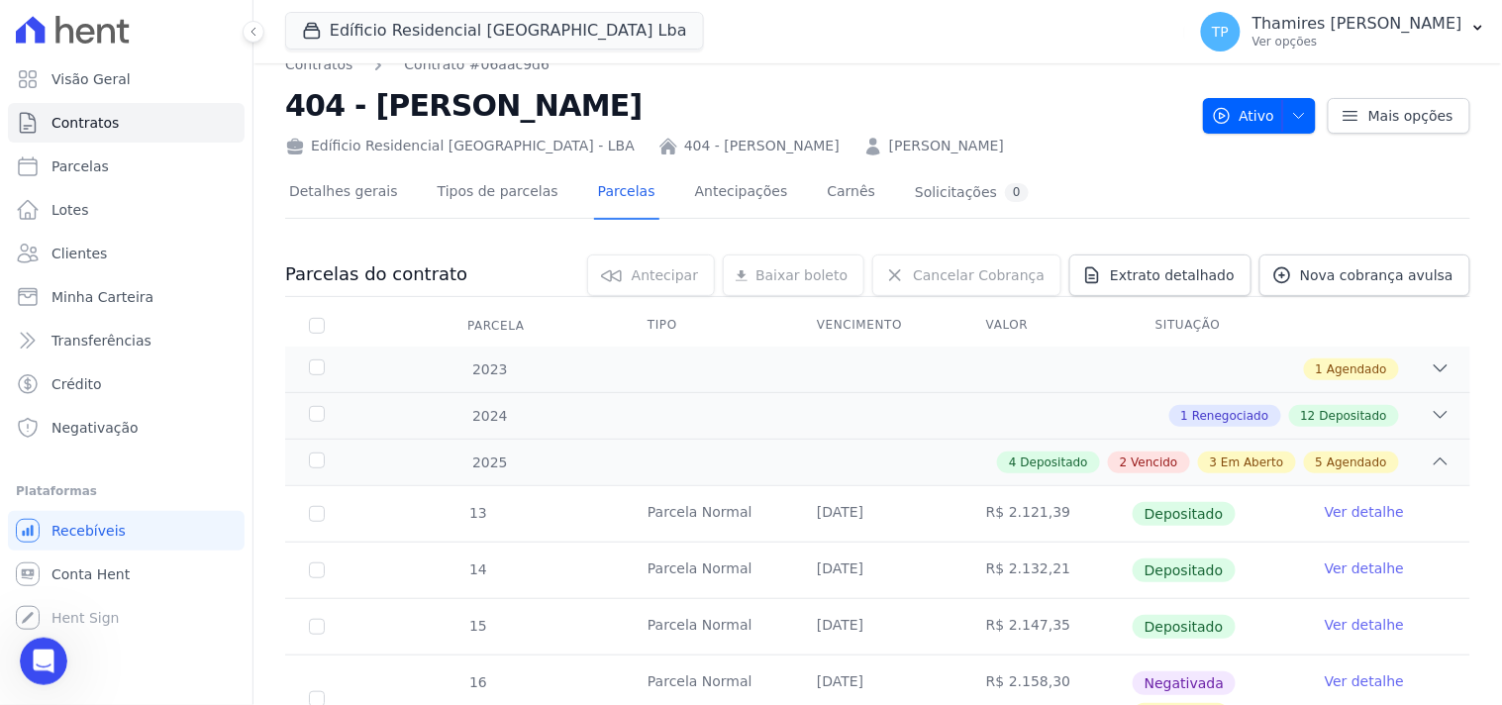
scroll to position [0, 0]
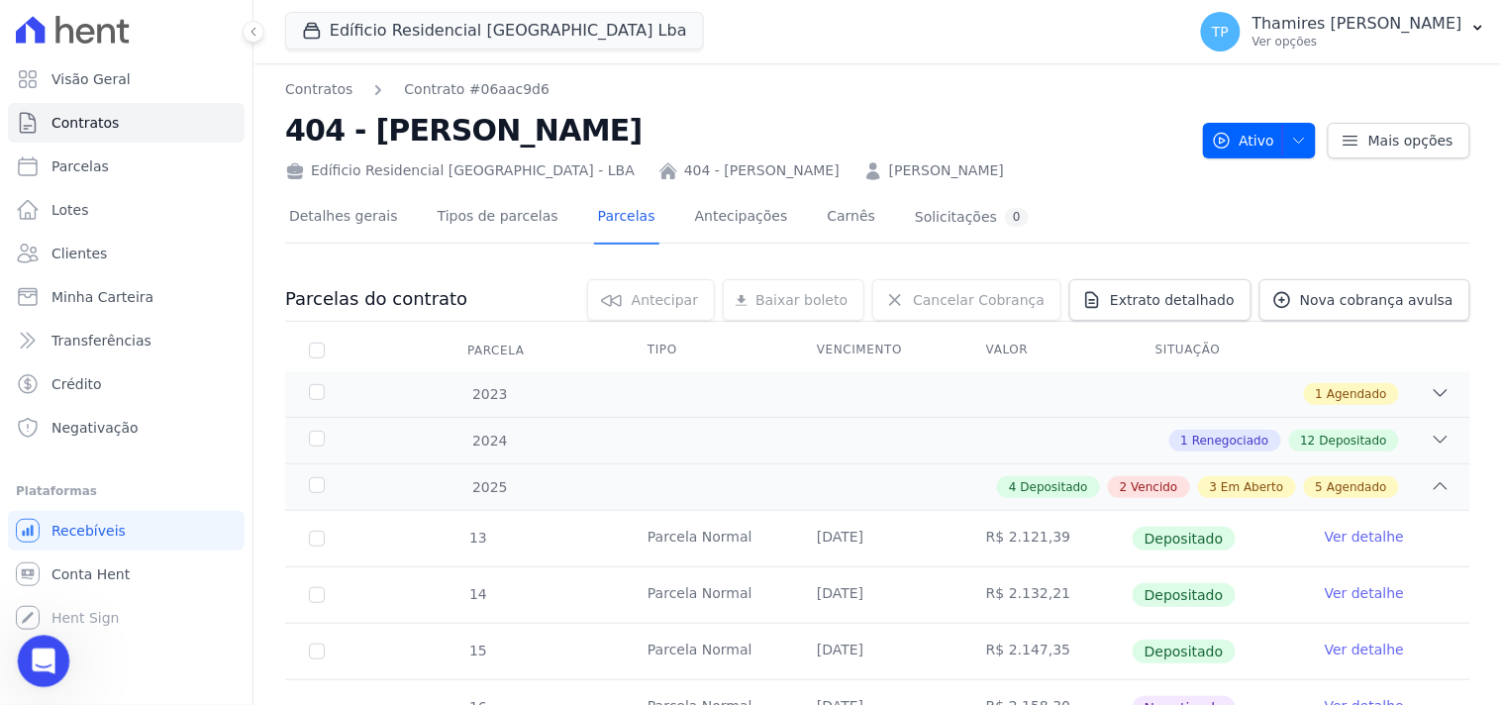
click at [46, 657] on icon "Abertura do Messenger da Intercom" at bounding box center [41, 658] width 33 height 33
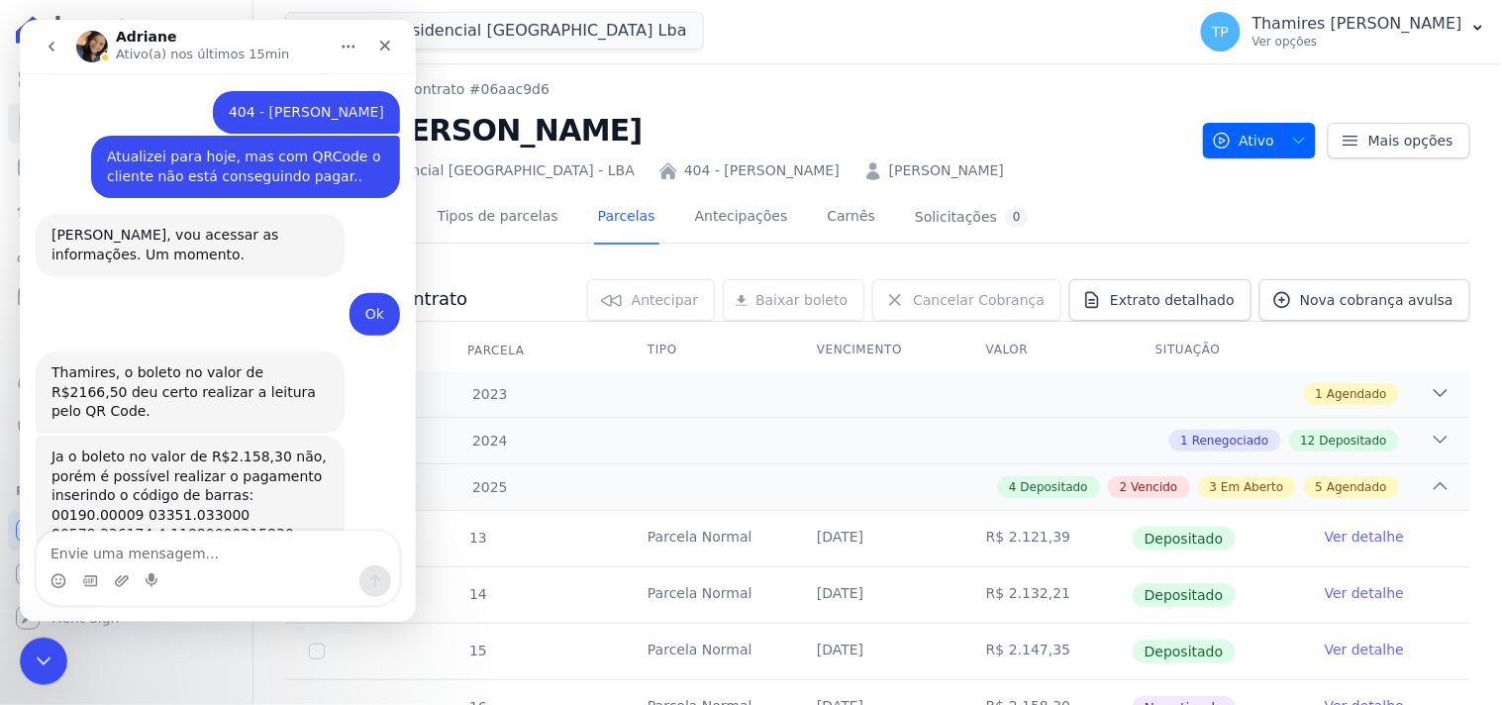
scroll to position [666, 0]
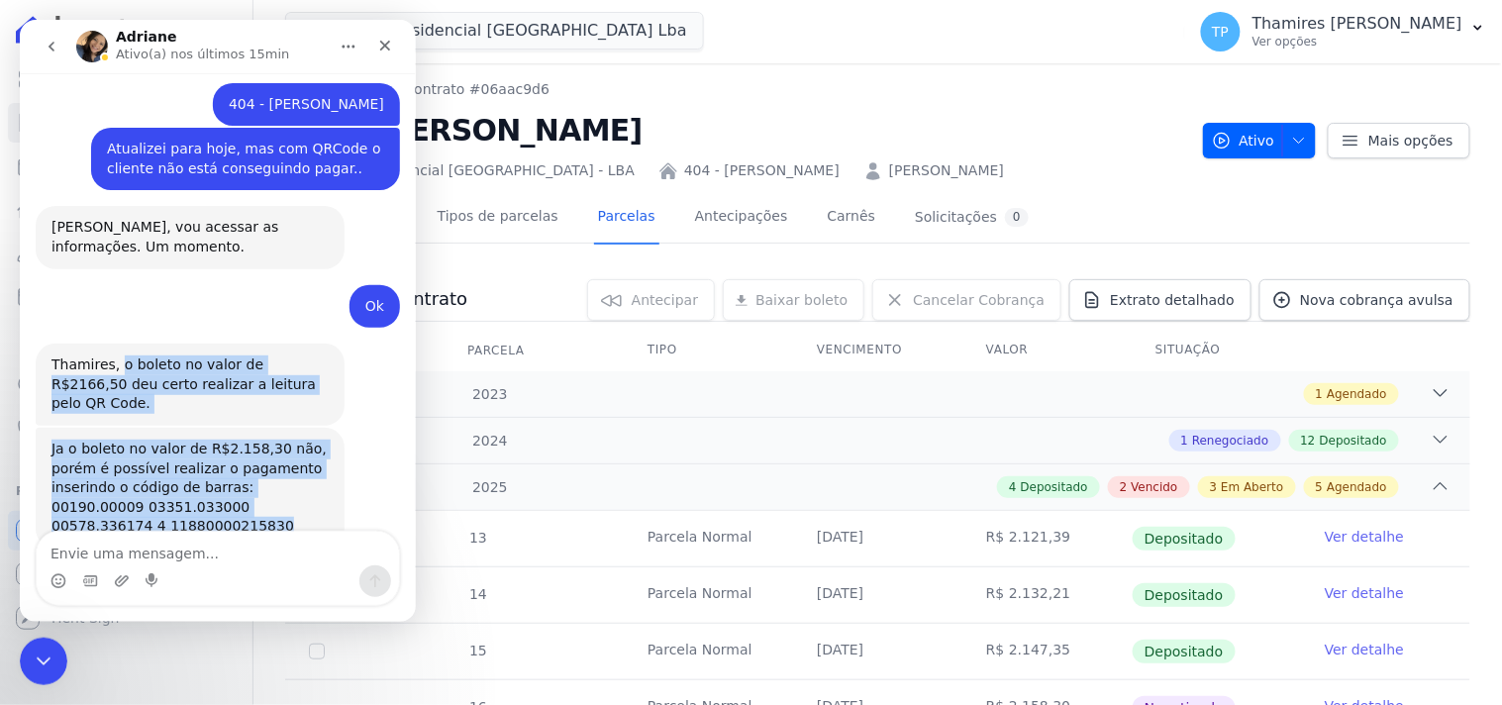
drag, startPoint x: 111, startPoint y: 323, endPoint x: 220, endPoint y: 489, distance: 198.8
click at [220, 489] on div "Bom dia [PERSON_NAME], tudo bem? [GEOGRAPHIC_DATA] • Há 37min Você receberá res…" at bounding box center [217, 10] width 364 height 1161
copy div "o boleto no valor de R$2166,50 deu certo realizar a leitura pelo QR Code. Adria…"
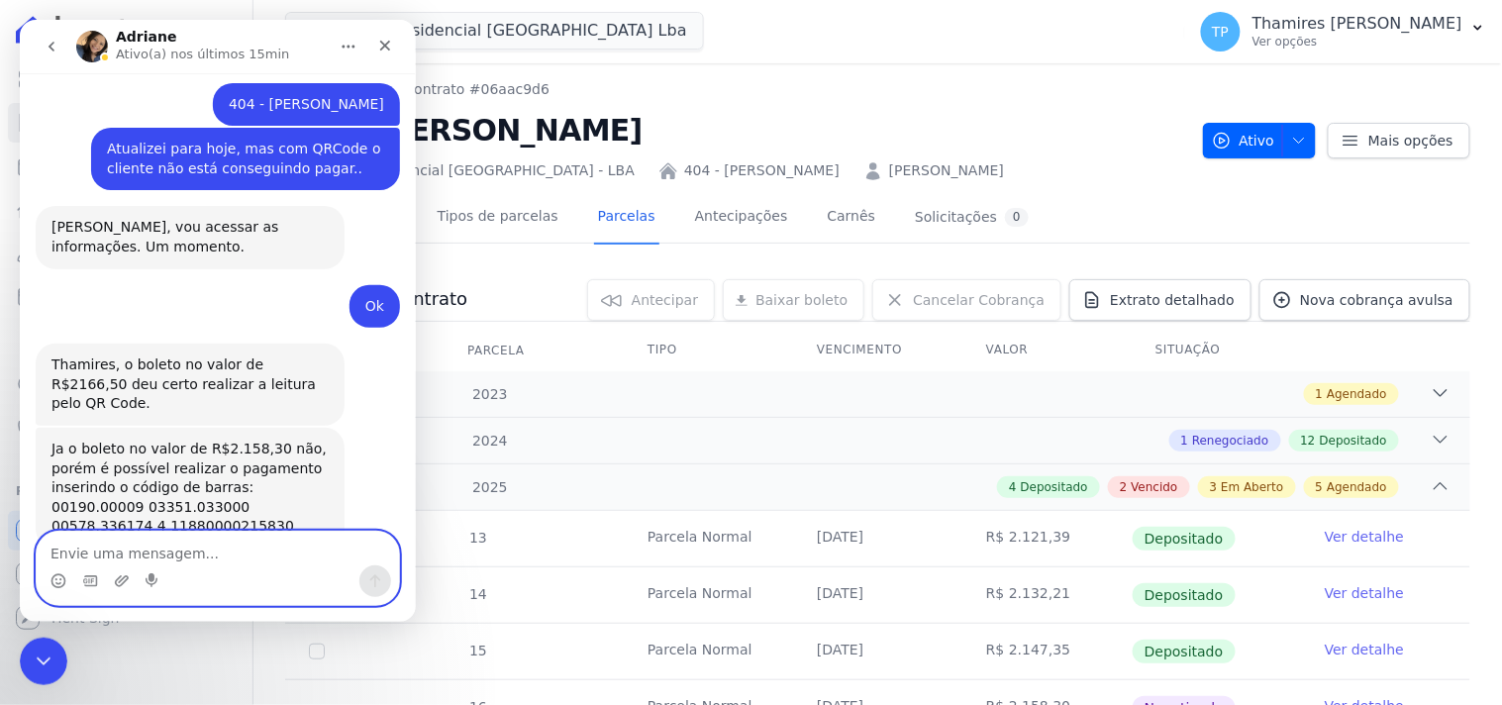
click at [240, 555] on textarea "Envie uma mensagem..." at bounding box center [217, 548] width 362 height 34
type textarea "Vou passar para o cliente"
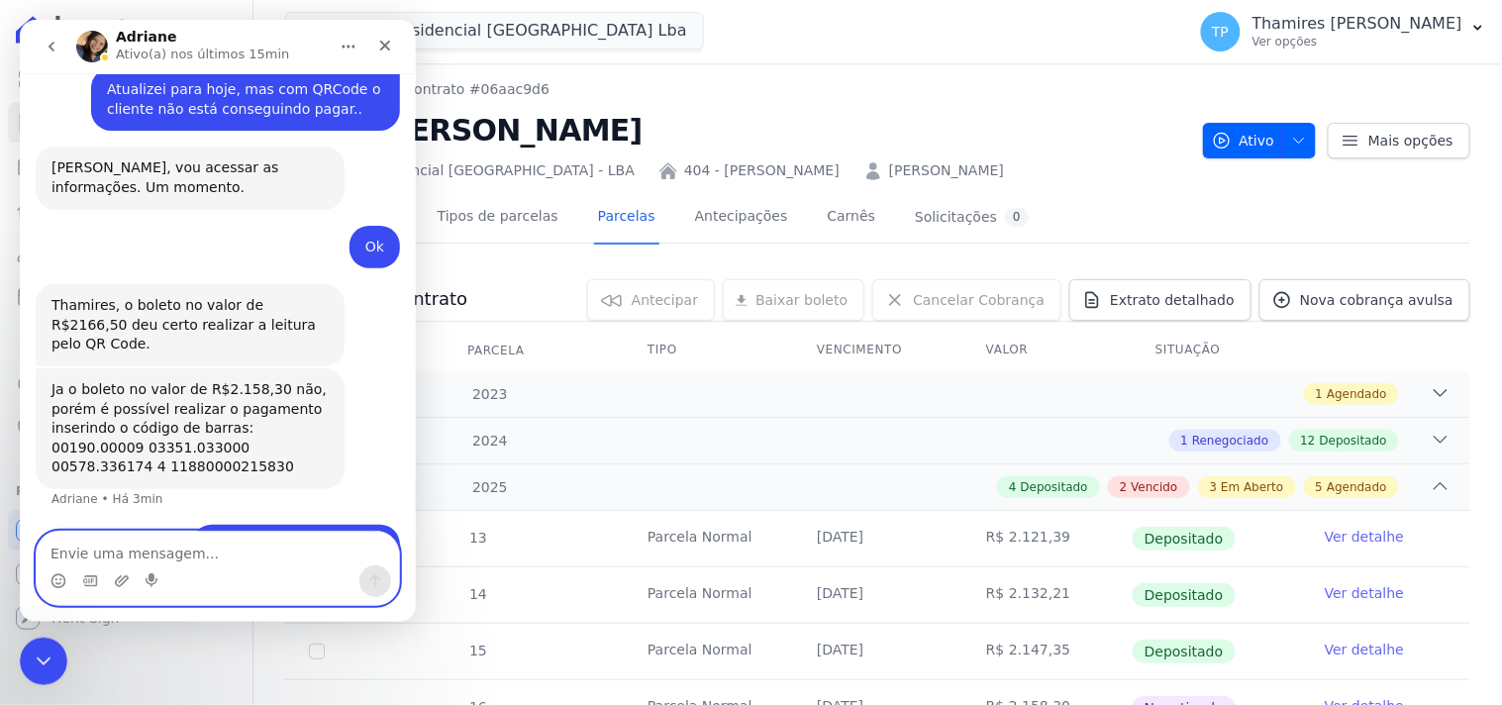
scroll to position [725, 0]
type textarea "Obrigada! ;)"
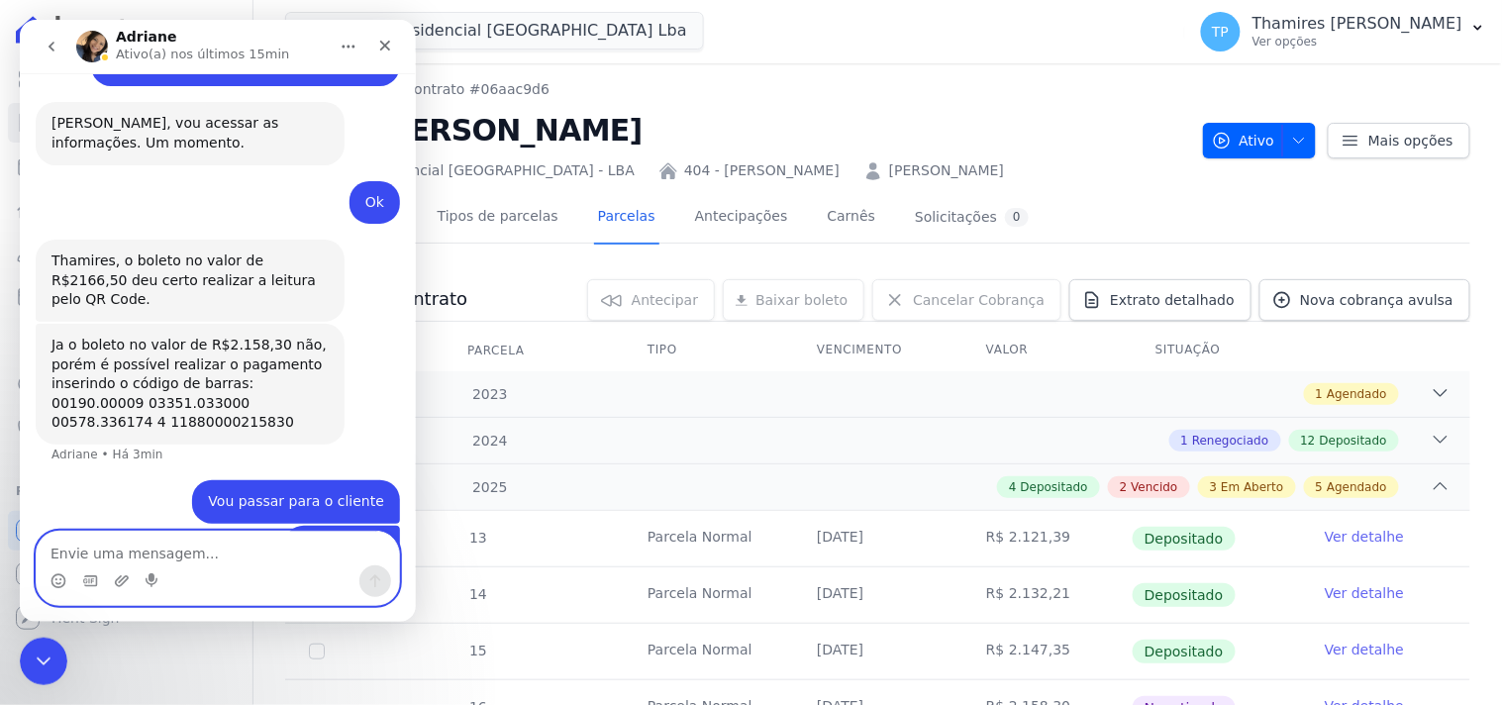
scroll to position [769, 0]
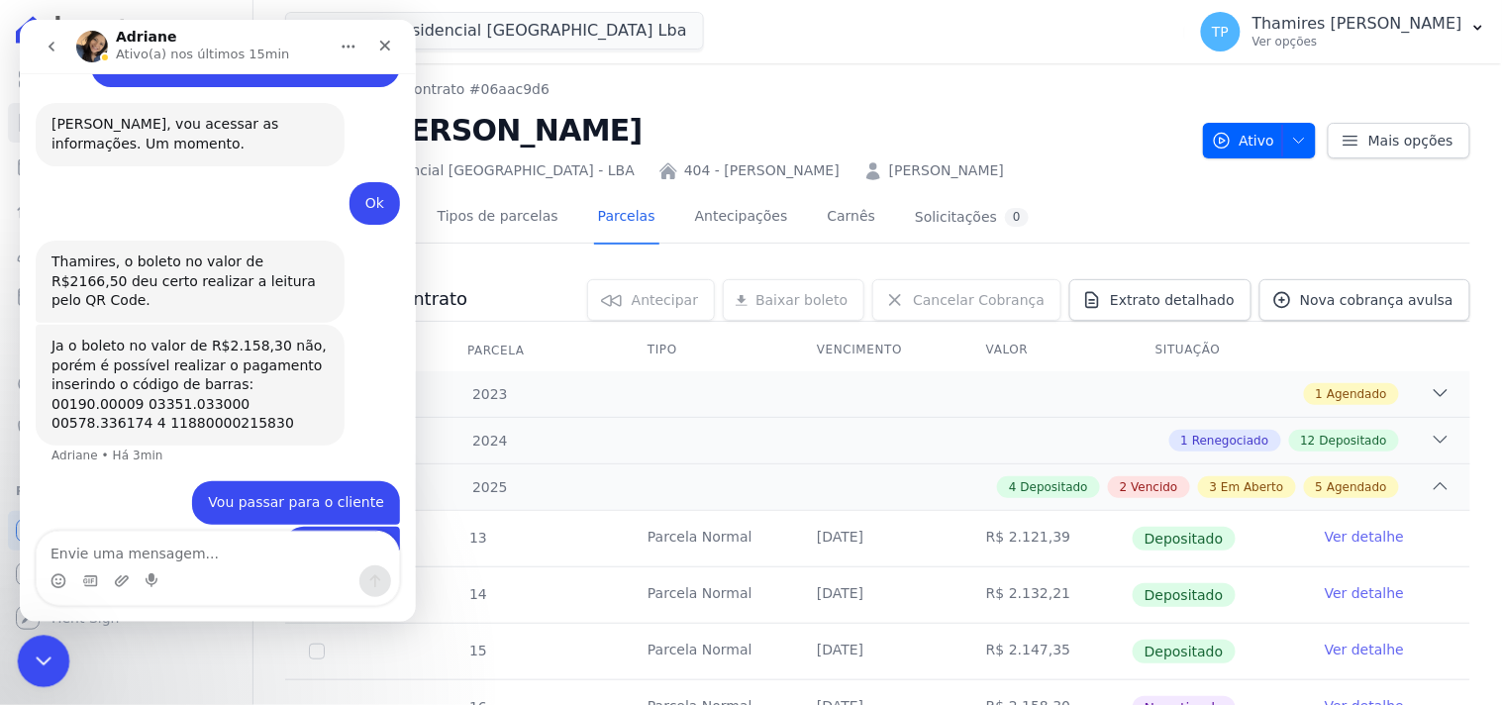
click at [46, 656] on icon "Encerramento do Messenger da Intercom" at bounding box center [41, 658] width 14 height 8
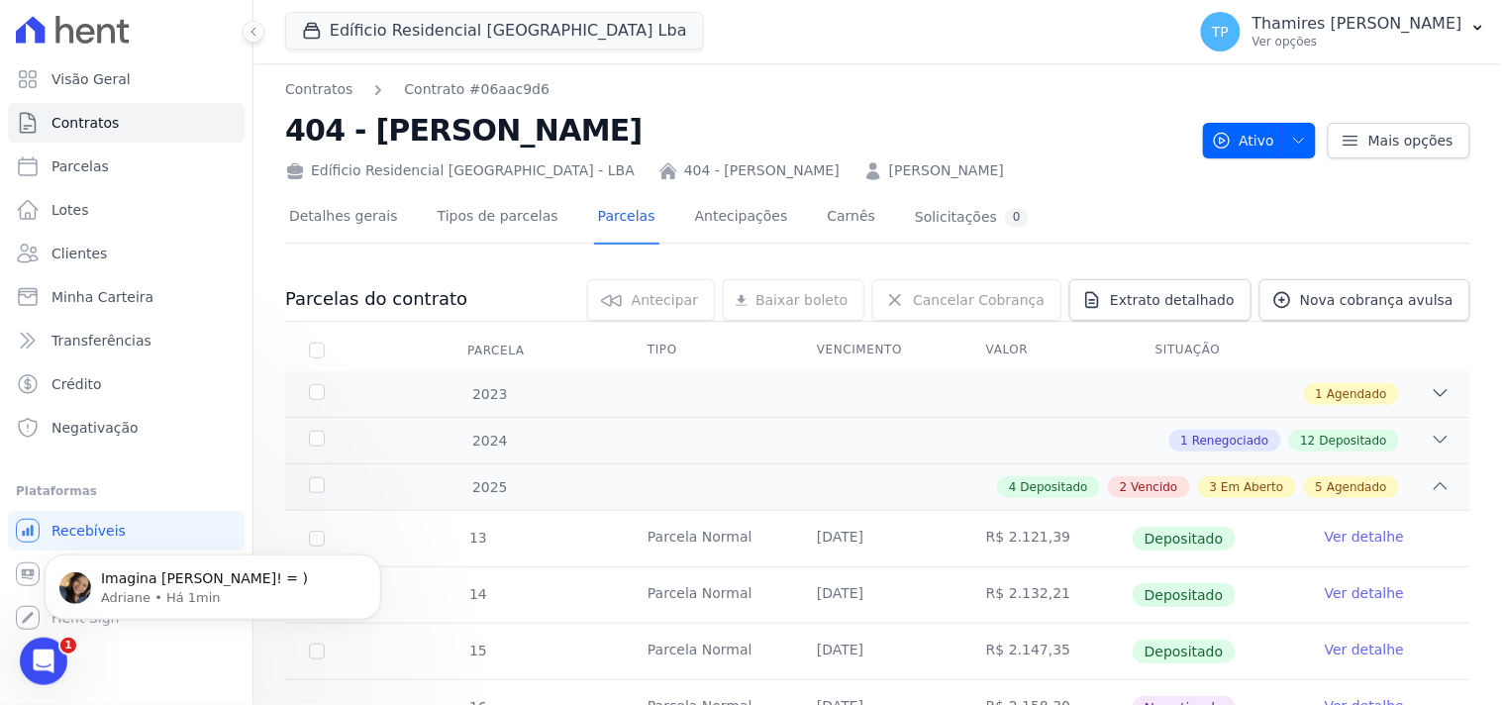
scroll to position [0, 0]
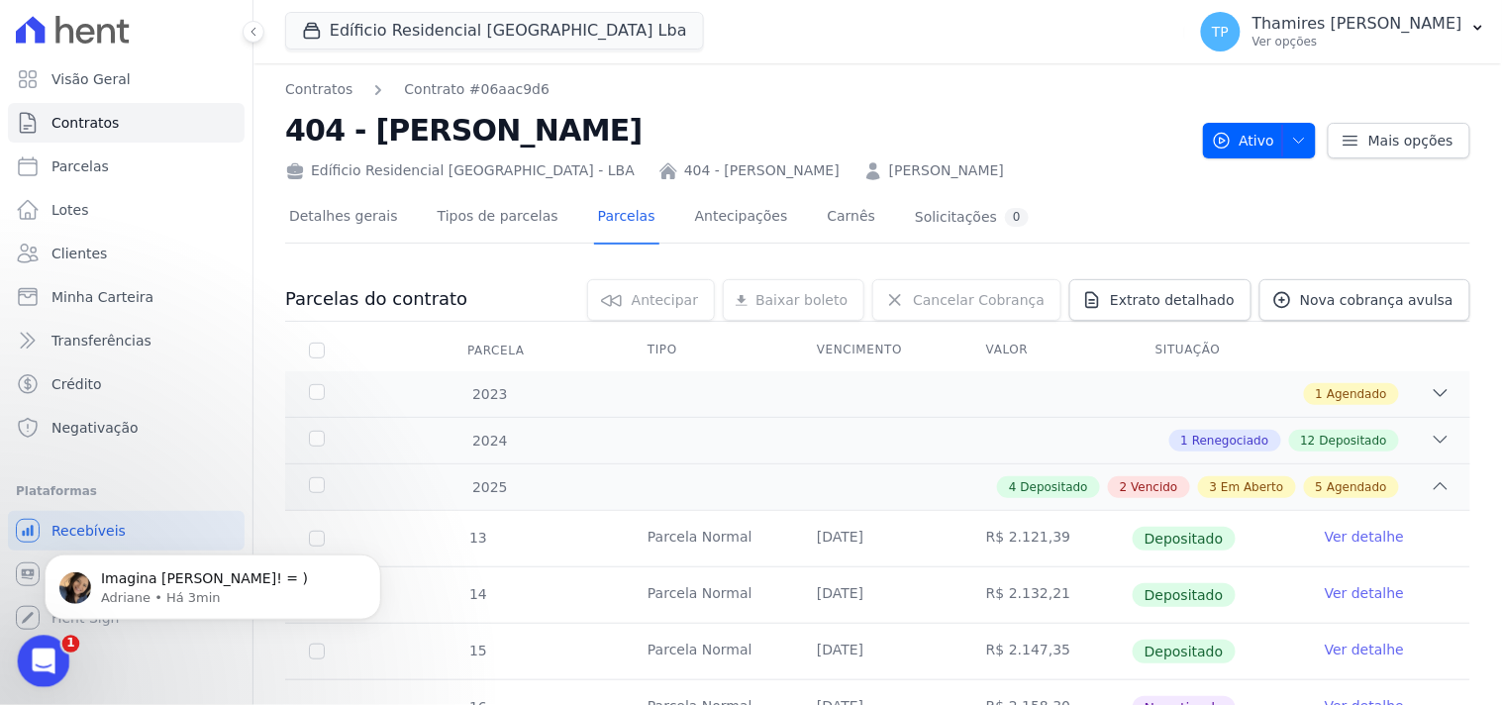
click at [43, 660] on icon "Abertura do Messenger da Intercom" at bounding box center [41, 658] width 33 height 33
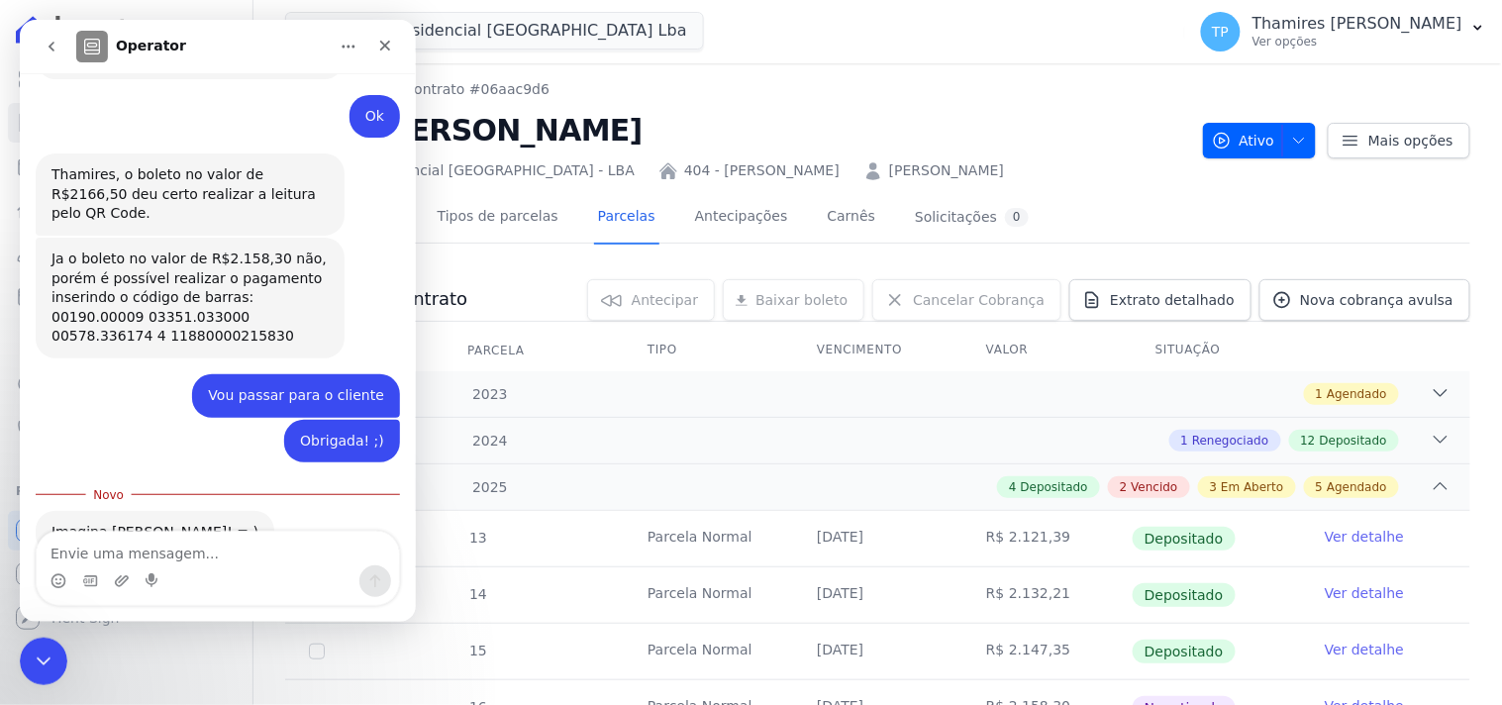
scroll to position [862, 0]
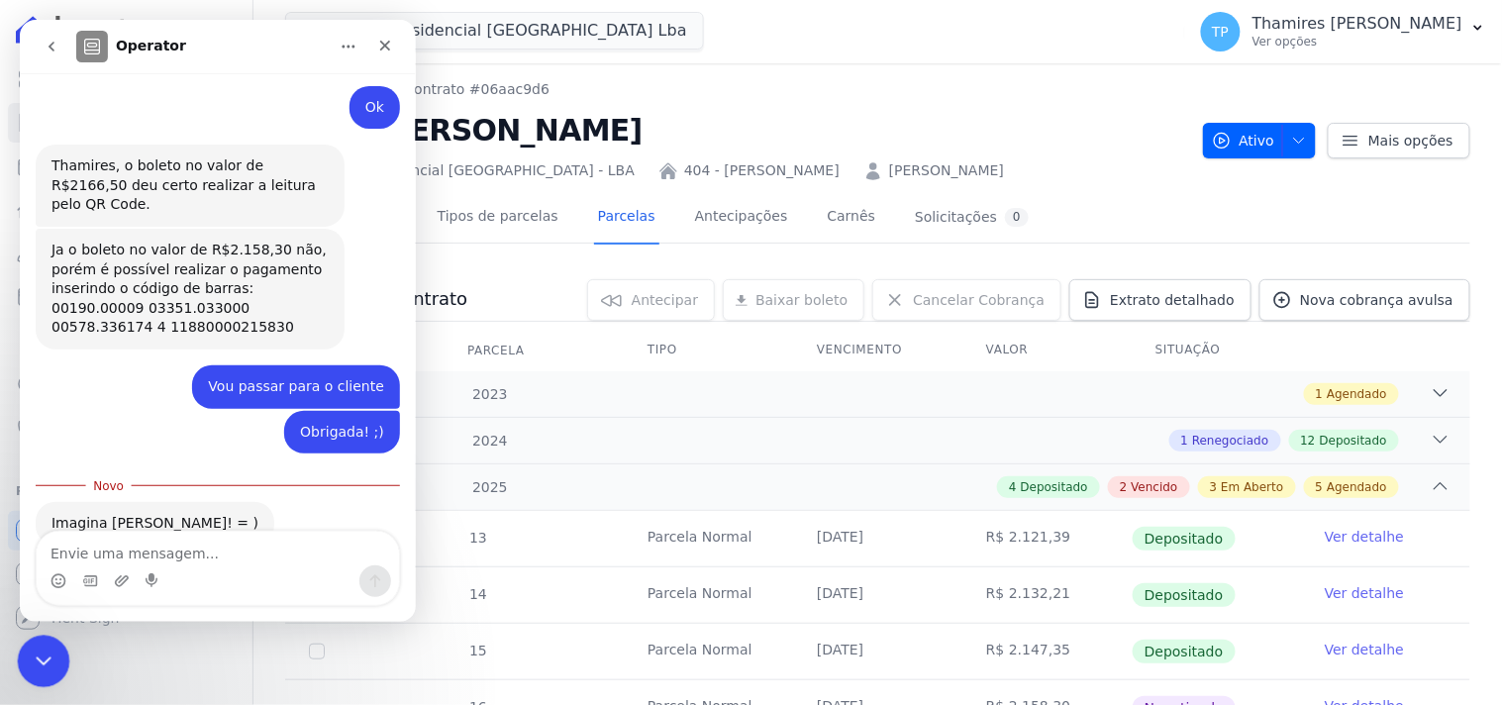
click at [25, 660] on div "Encerramento do Messenger da Intercom" at bounding box center [41, 659] width 48 height 48
